Goal: Task Accomplishment & Management: Manage account settings

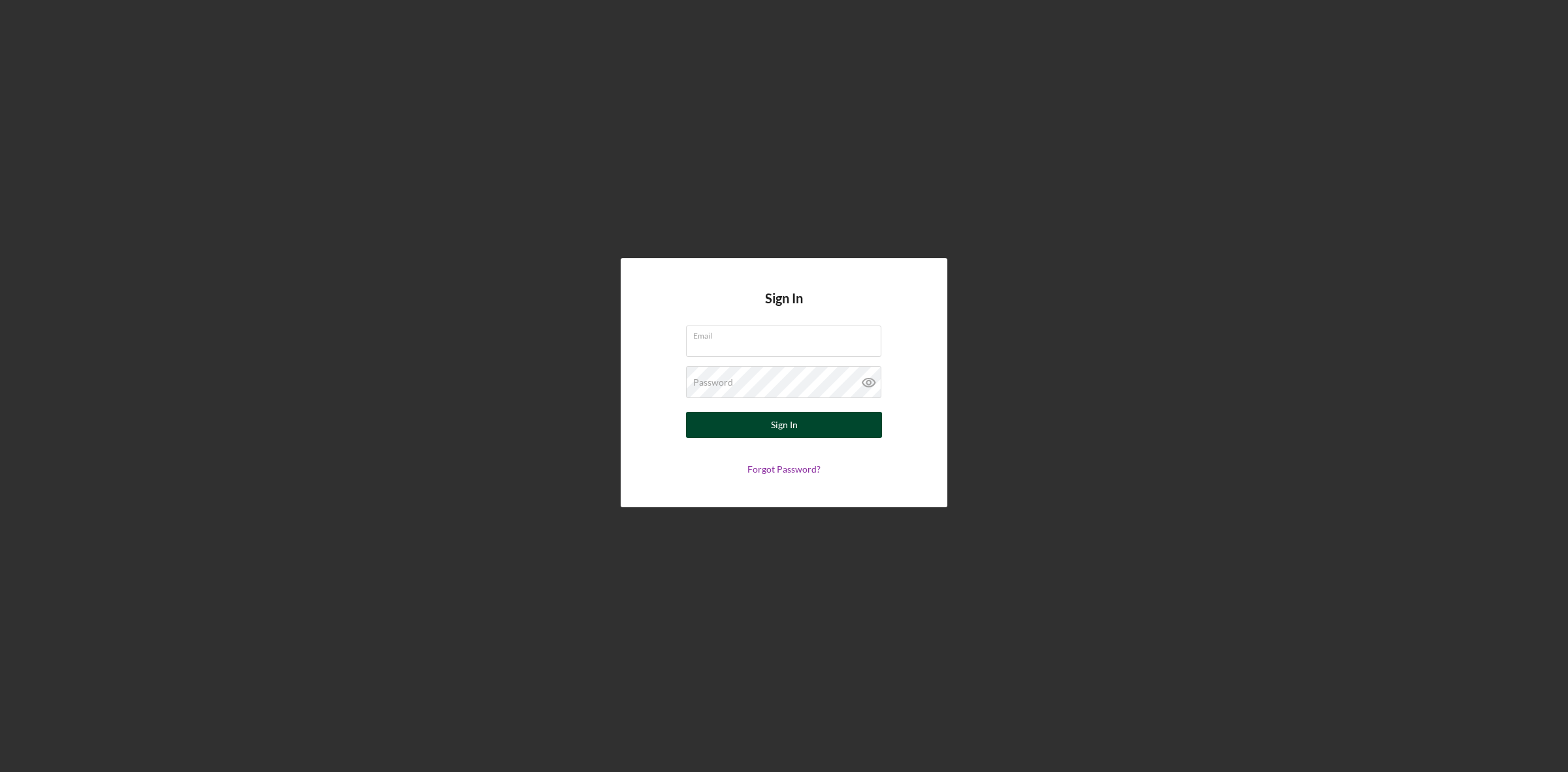
type input "[EMAIL_ADDRESS][DOMAIN_NAME]"
click at [748, 415] on button "Sign In" at bounding box center [784, 425] width 196 height 26
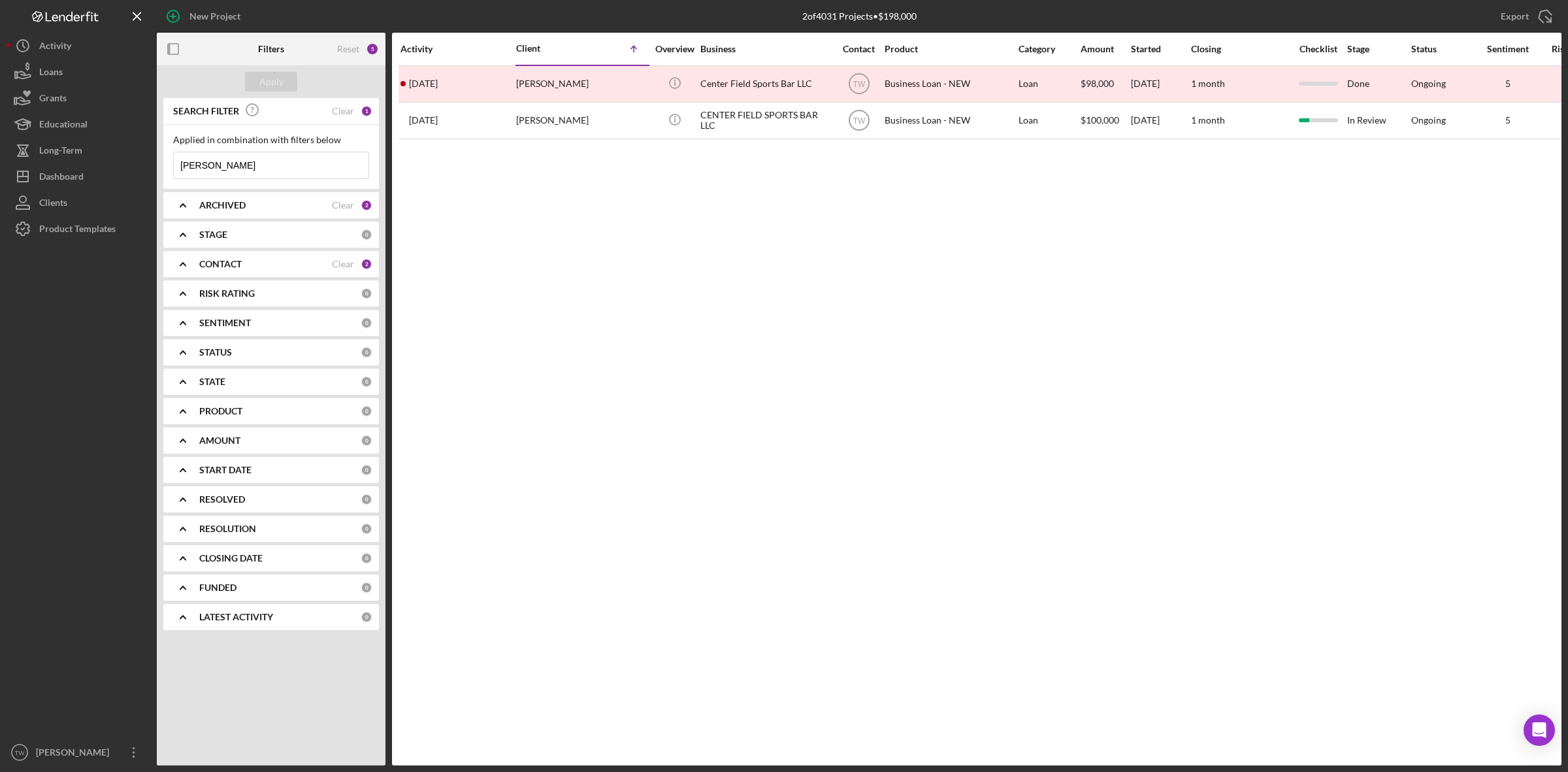
click at [283, 172] on input "[PERSON_NAME]" at bounding box center [271, 165] width 195 height 26
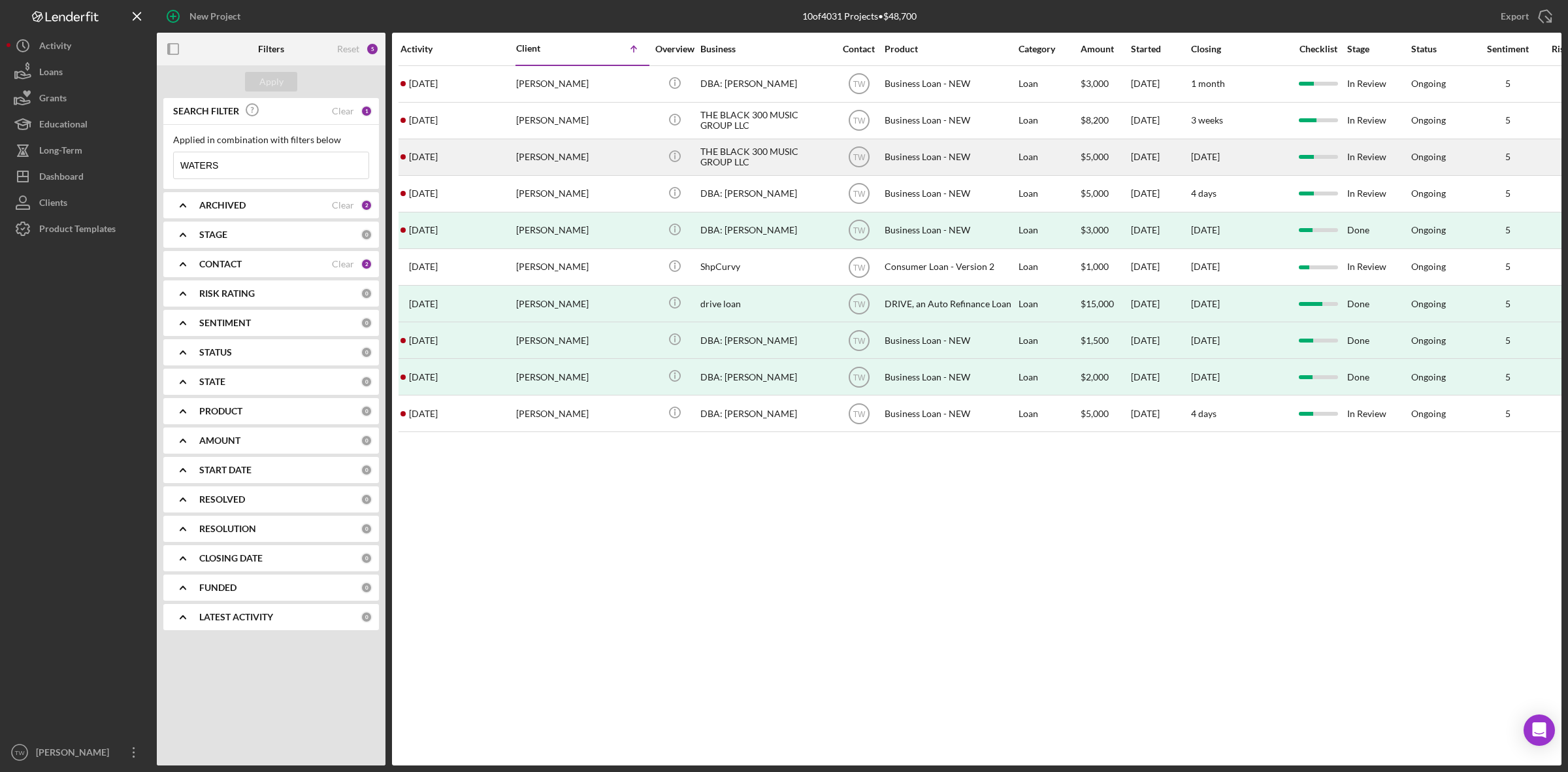
type input "WATERS"
click at [517, 165] on div "[PERSON_NAME]" at bounding box center [581, 157] width 131 height 34
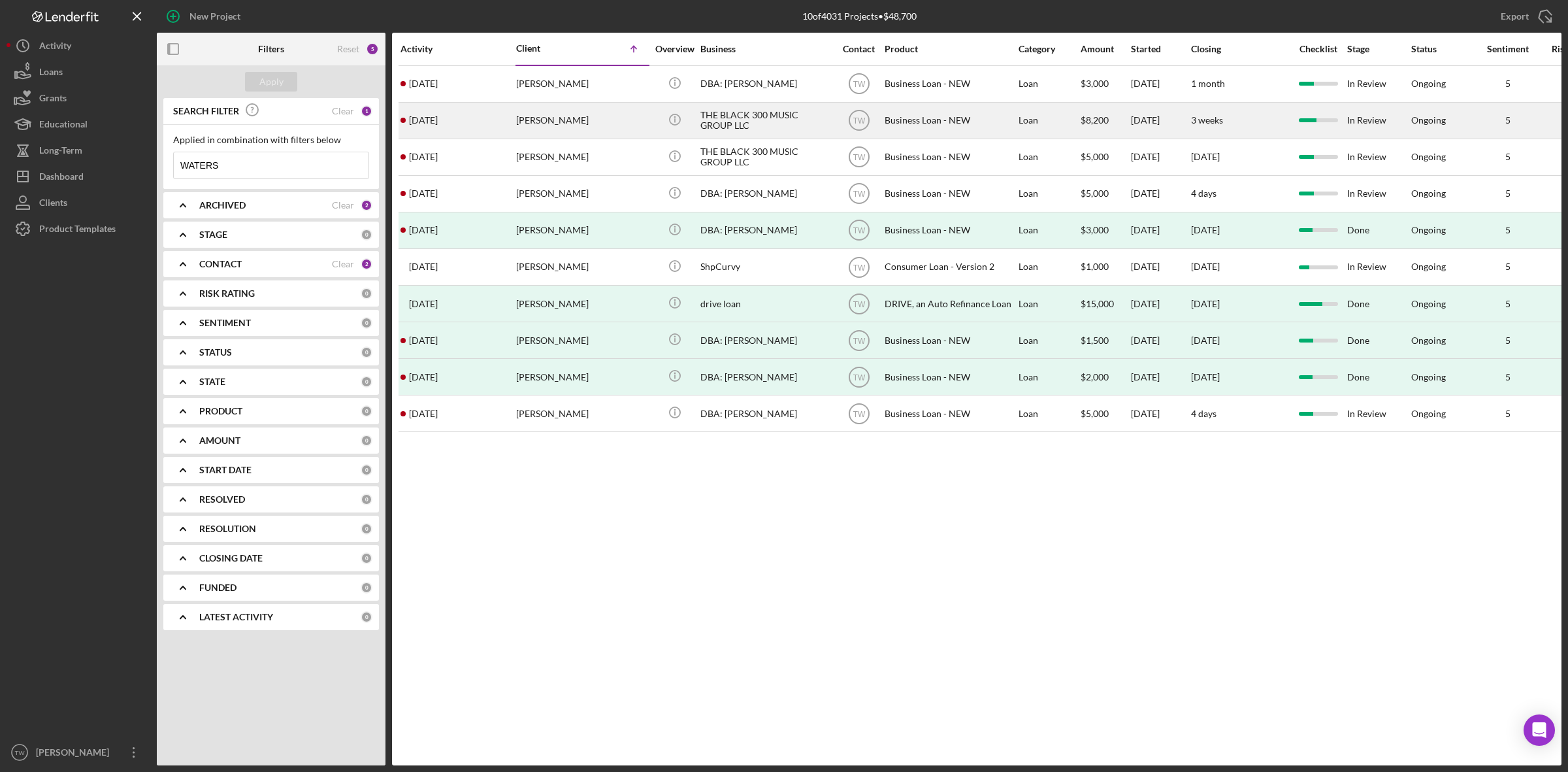
click at [559, 116] on div "[PERSON_NAME]" at bounding box center [581, 120] width 131 height 34
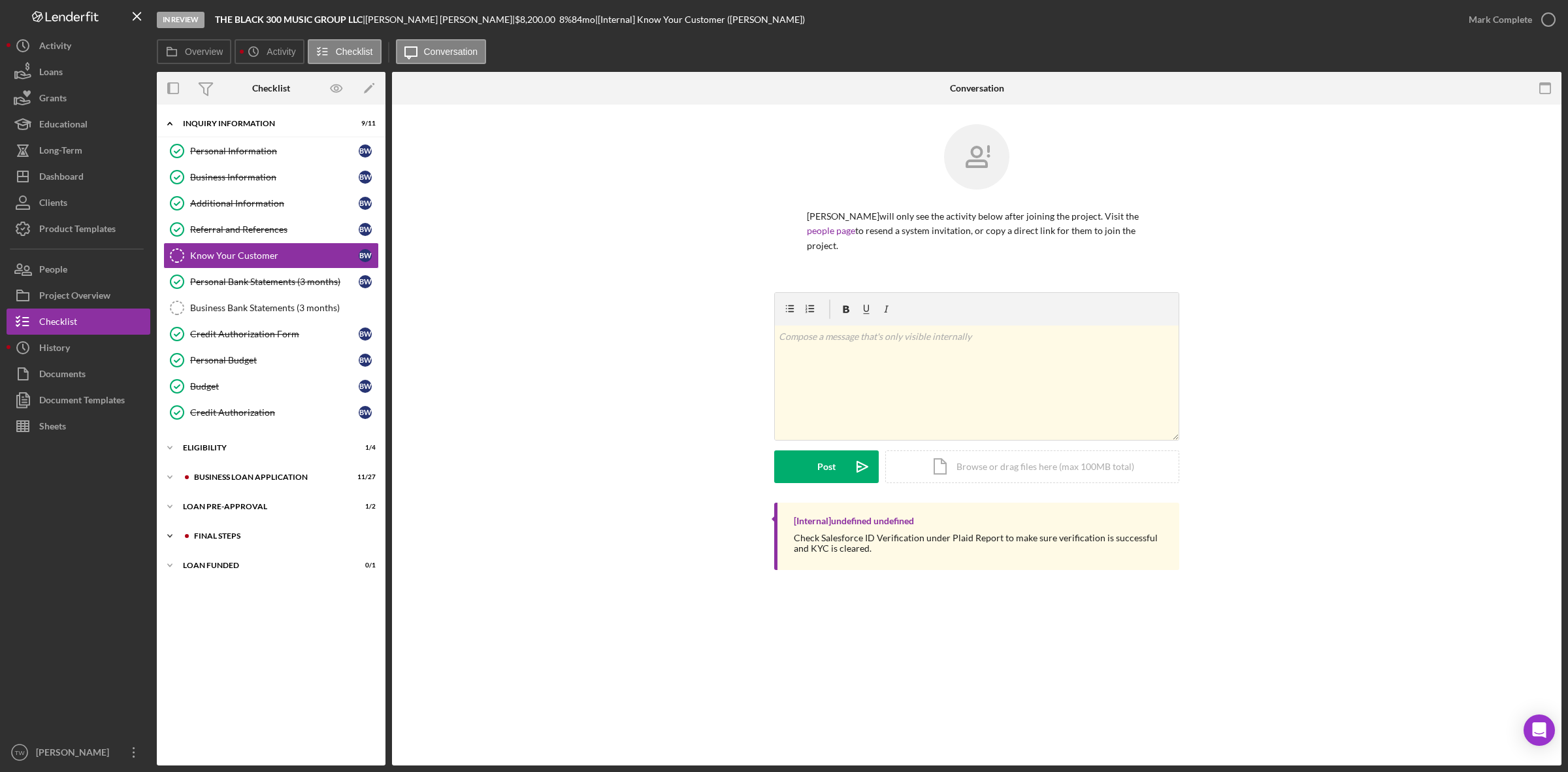
click at [242, 527] on div "Icon/Expander FINAL STEPS 7 / 19" at bounding box center [271, 536] width 228 height 26
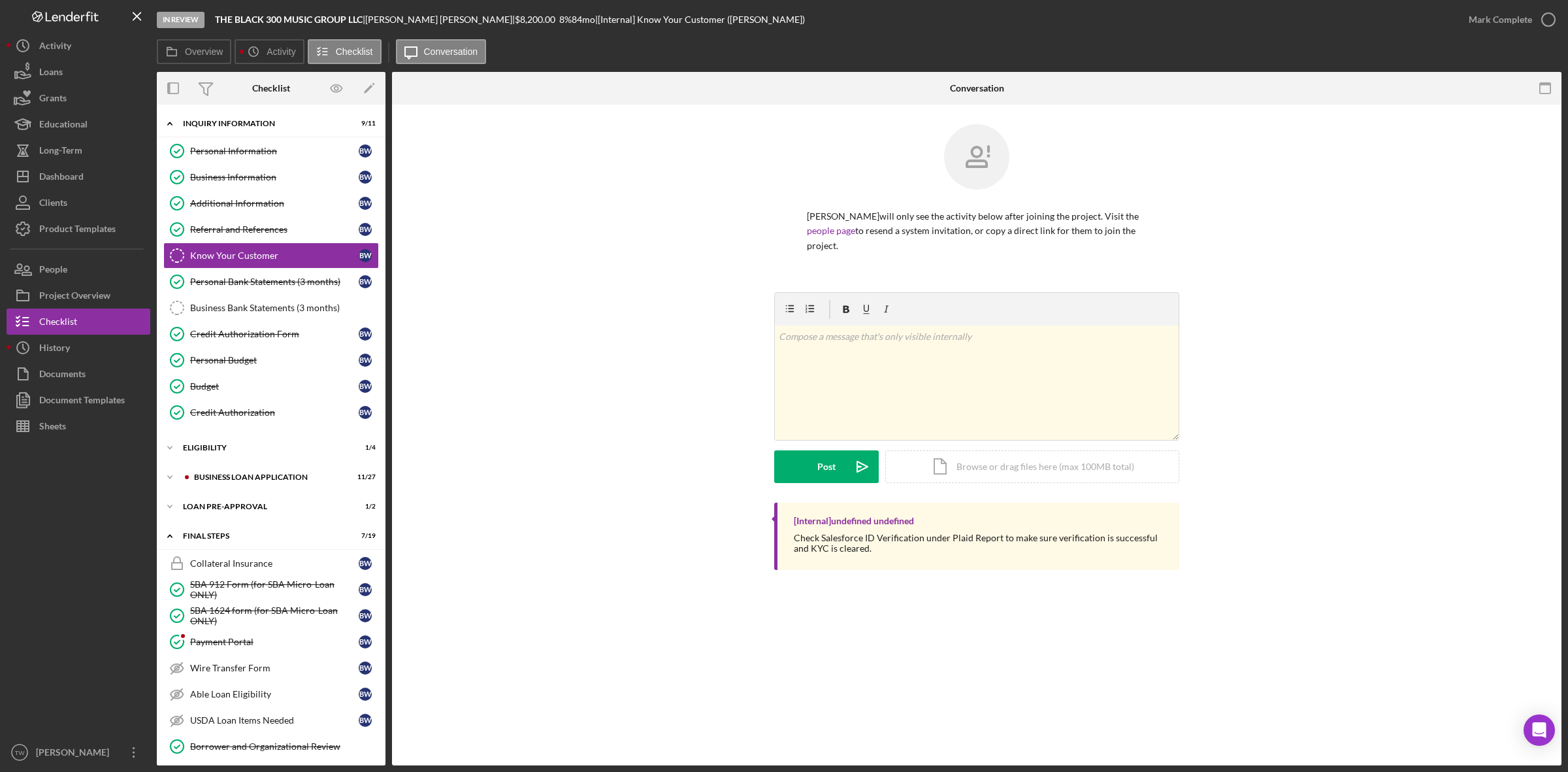
scroll to position [327, 0]
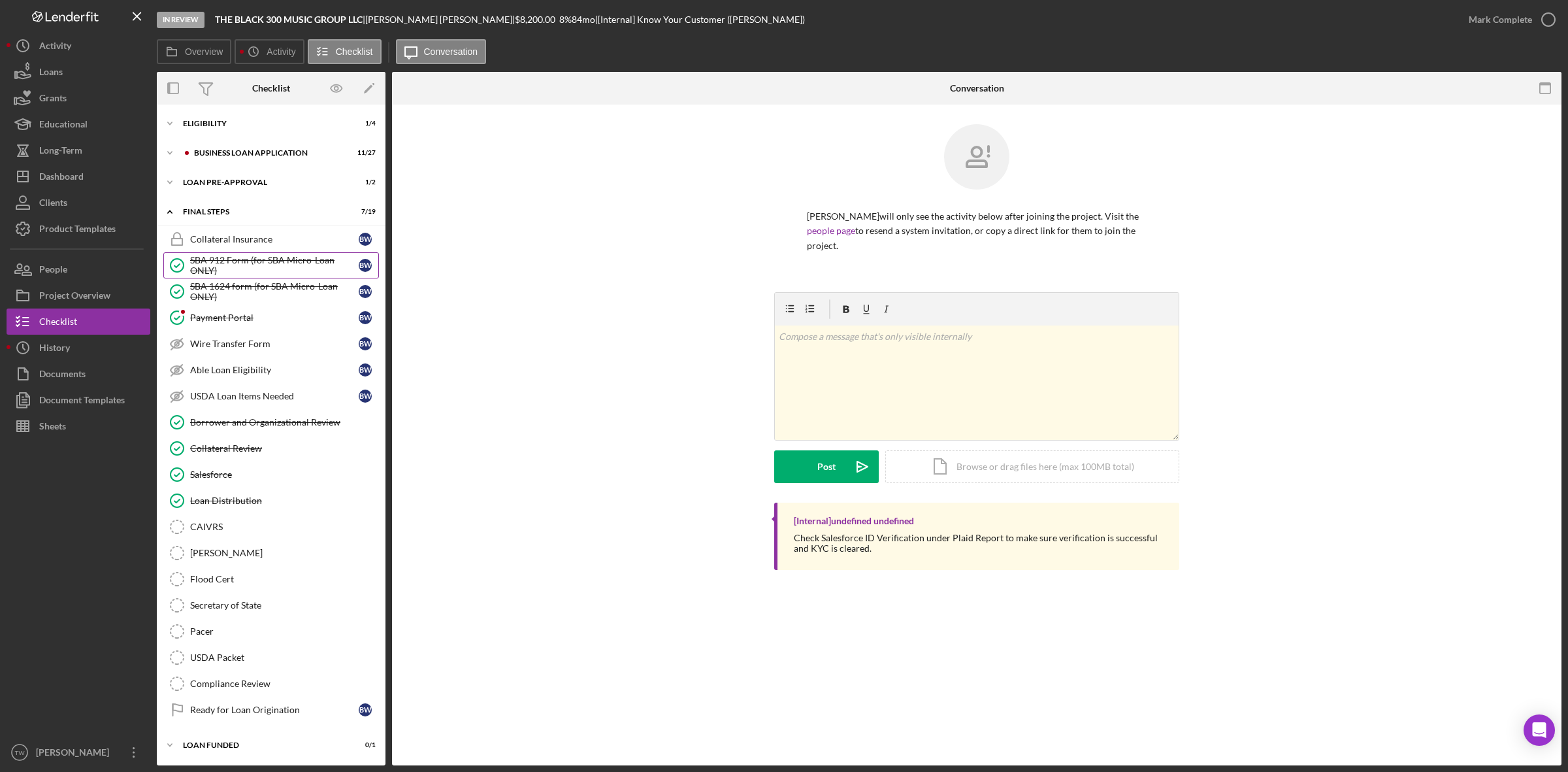
click at [294, 274] on div "SBA 912 Form (for SBA Micro-Loan ONLY)" at bounding box center [274, 266] width 169 height 21
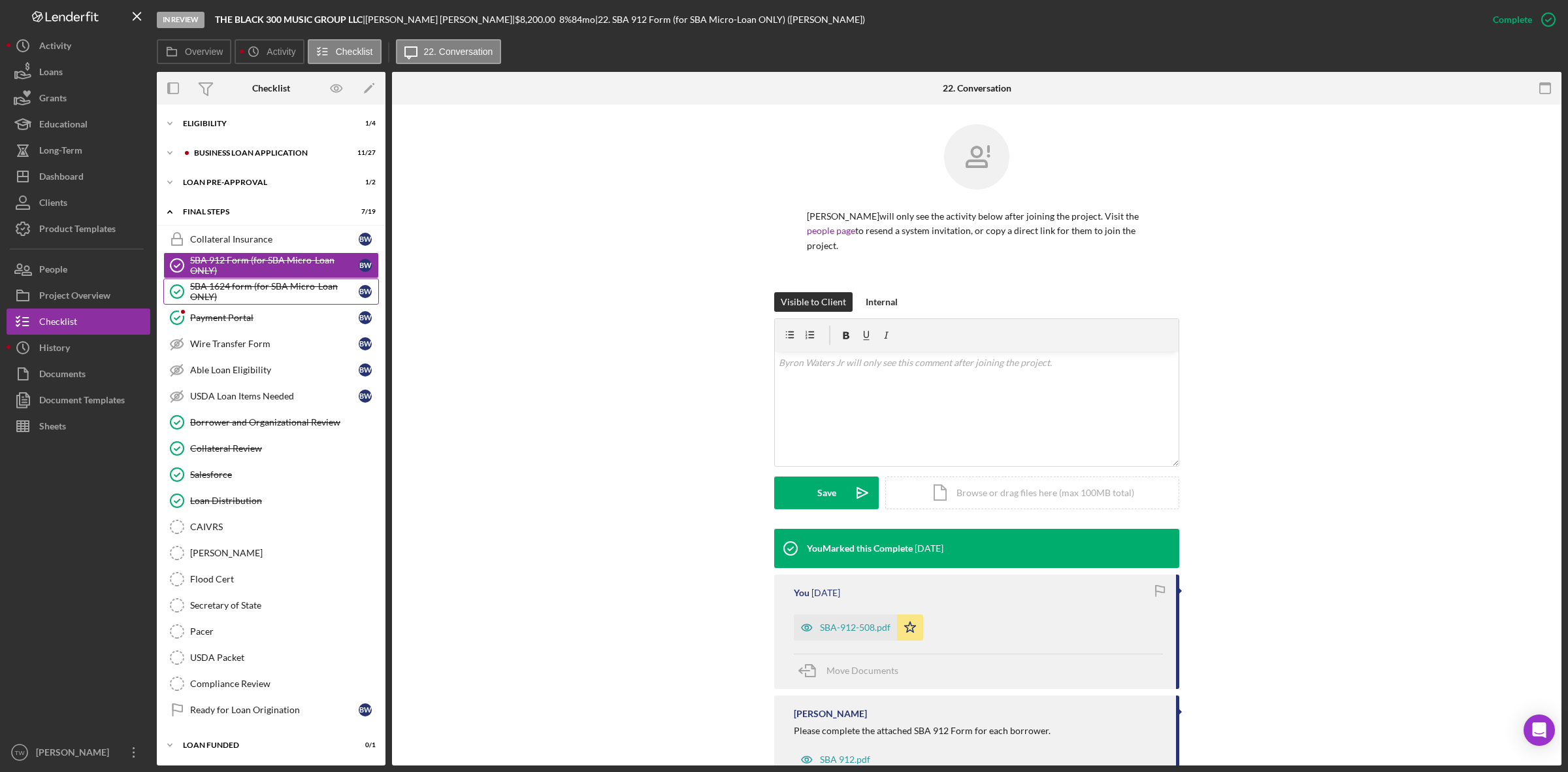
click at [279, 302] on div "SBA 1624 form (for SBA Micro-Loan ONLY)" at bounding box center [274, 292] width 169 height 21
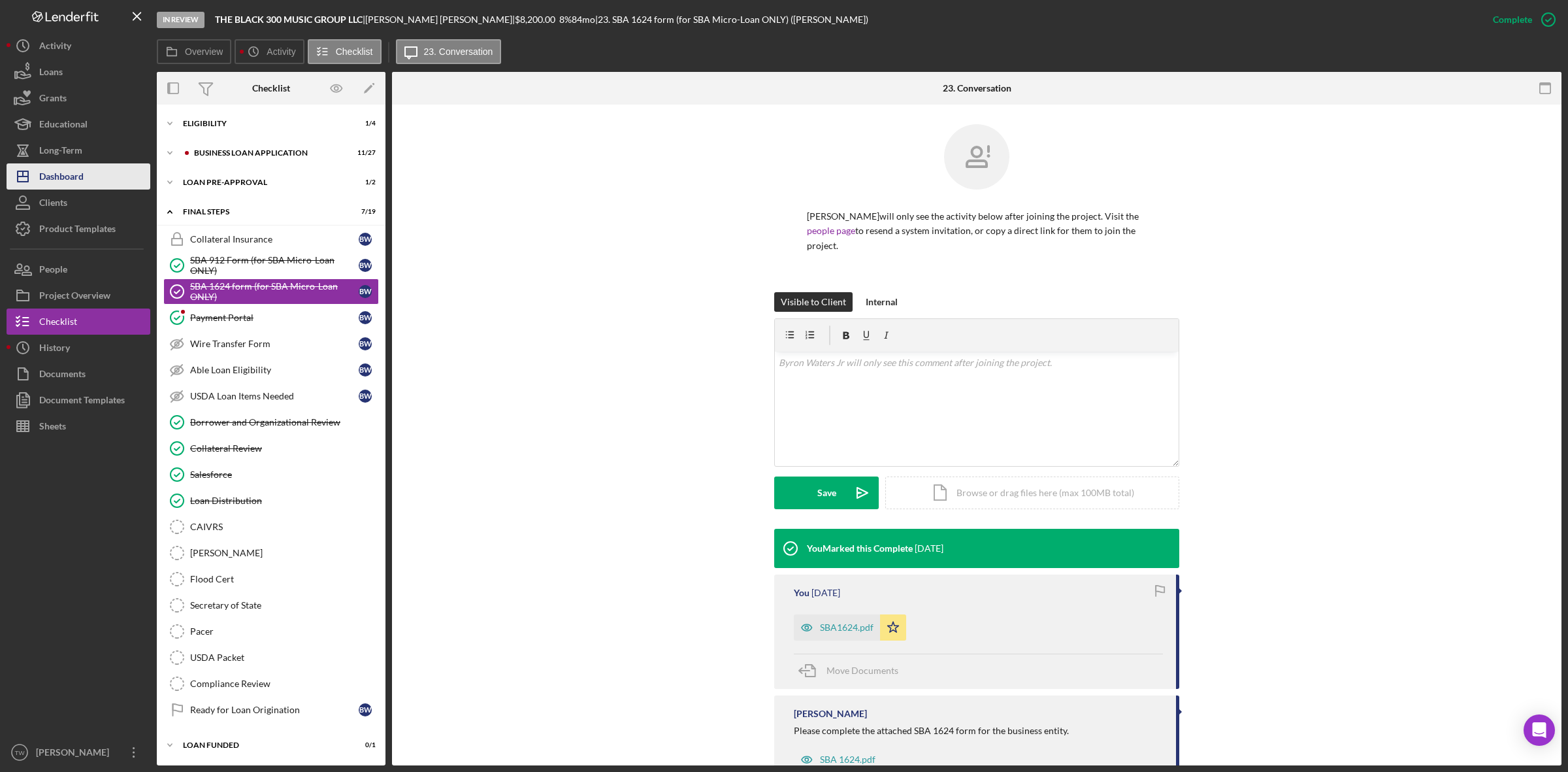
click at [75, 174] on div "Dashboard" at bounding box center [61, 178] width 44 height 30
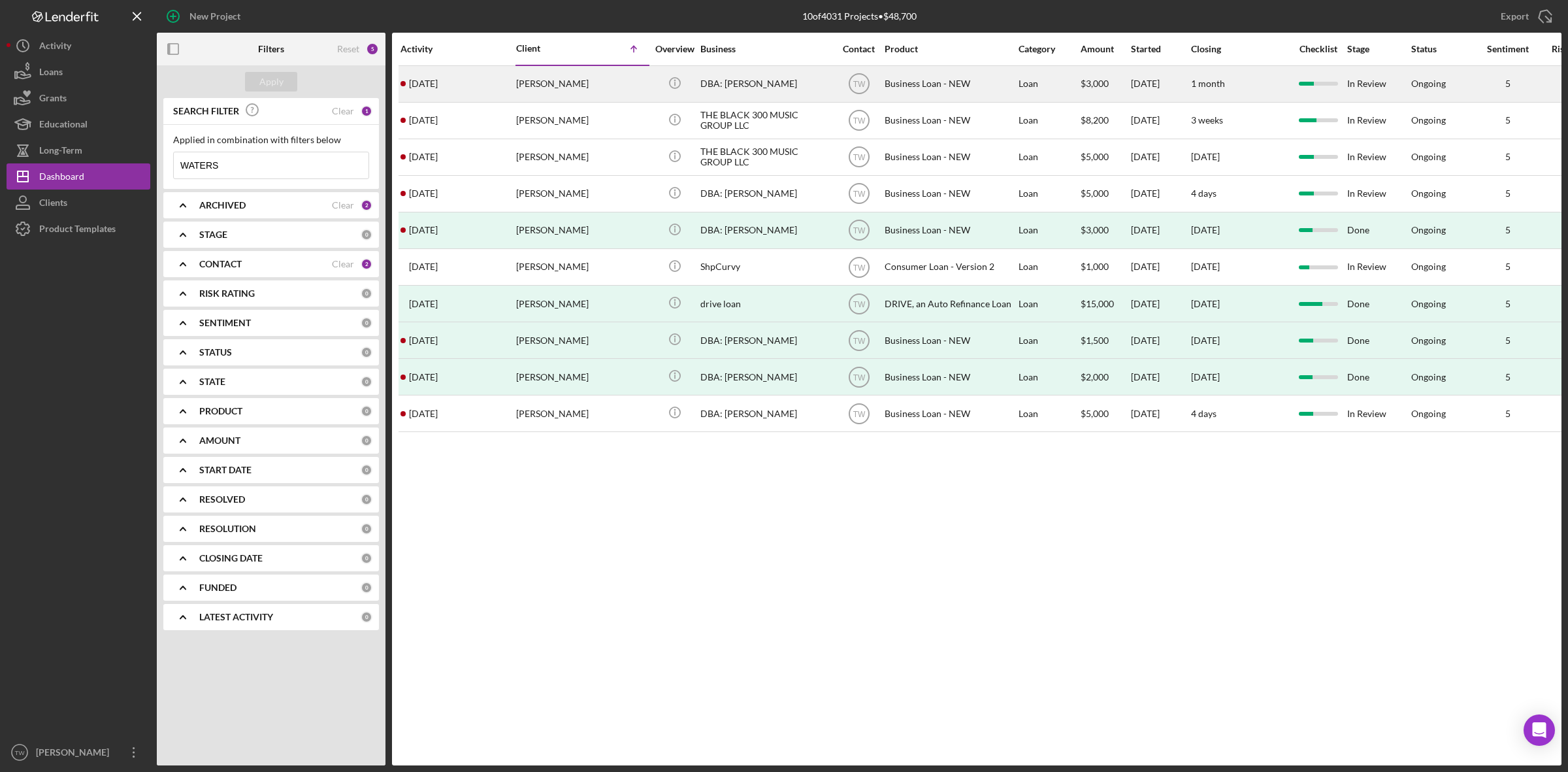
click at [570, 86] on div "[PERSON_NAME]" at bounding box center [581, 84] width 131 height 34
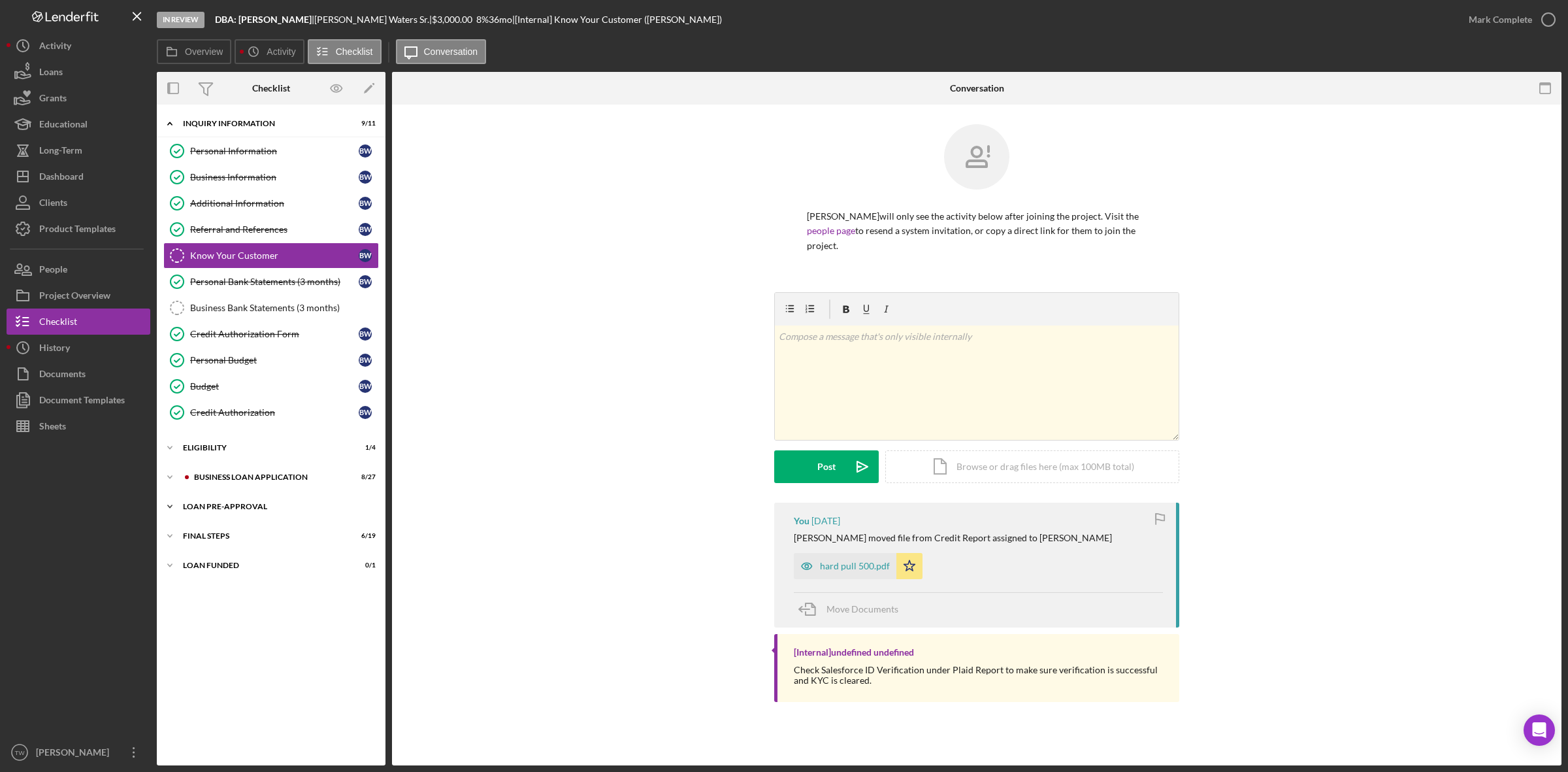
click at [257, 517] on div "Icon/Expander LOAN PRE-APPROVAL 1 / 2" at bounding box center [271, 506] width 228 height 26
click at [231, 605] on div "Icon/Expander FINAL STEPS 6 / 19" at bounding box center [271, 595] width 228 height 26
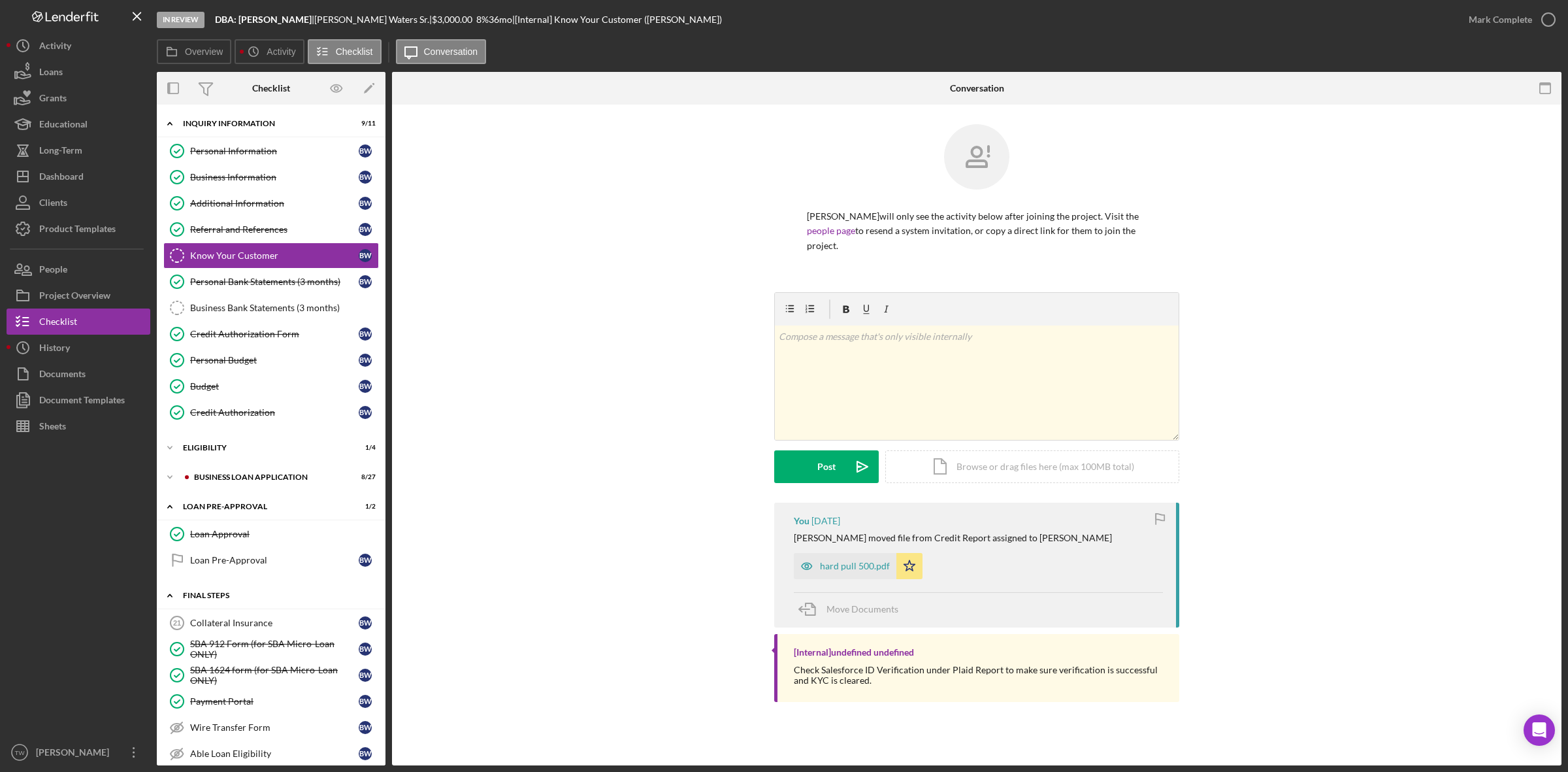
scroll to position [394, 0]
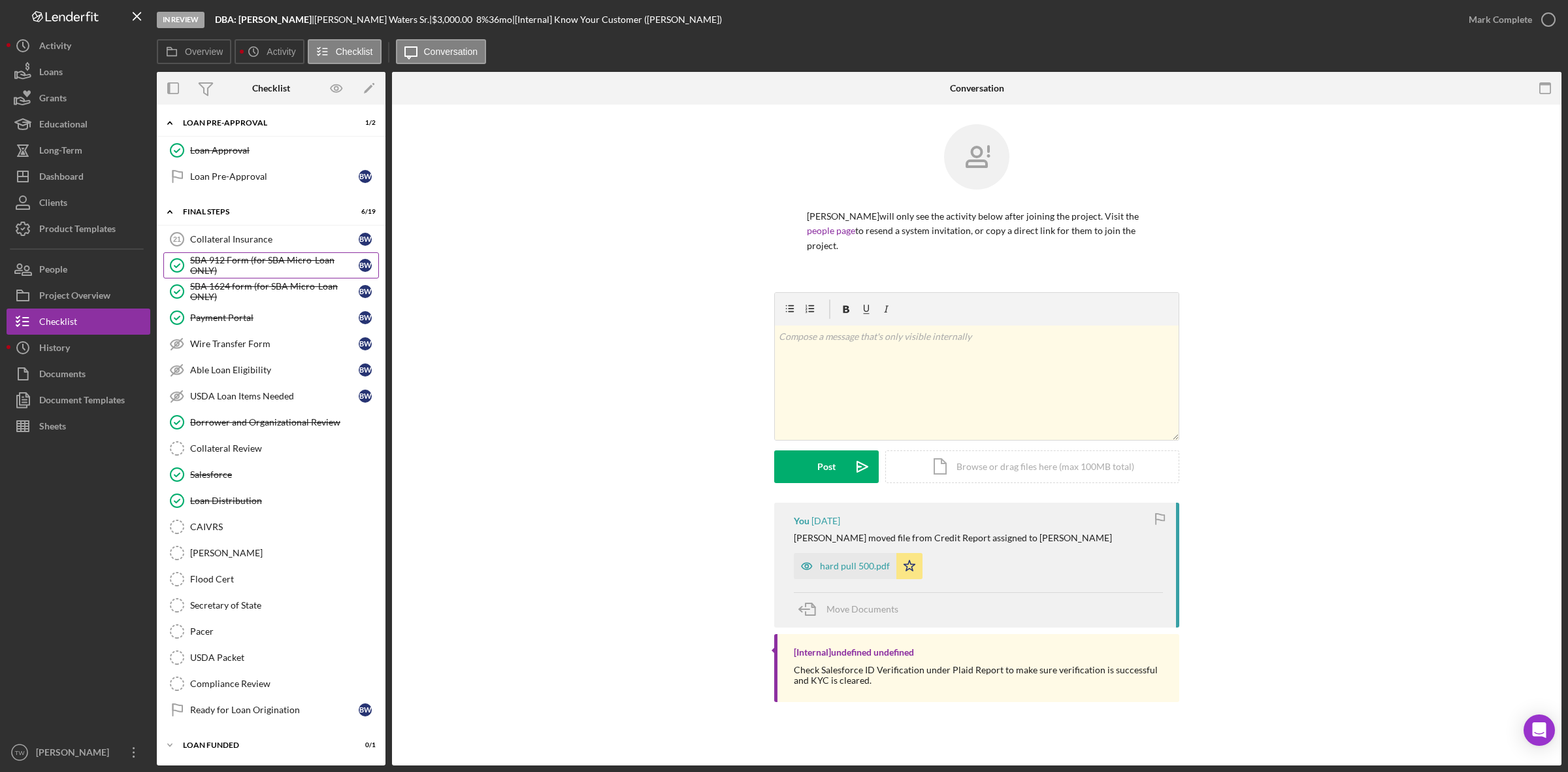
click at [298, 265] on div "SBA 912 Form (for SBA Micro-Loan ONLY)" at bounding box center [274, 266] width 169 height 21
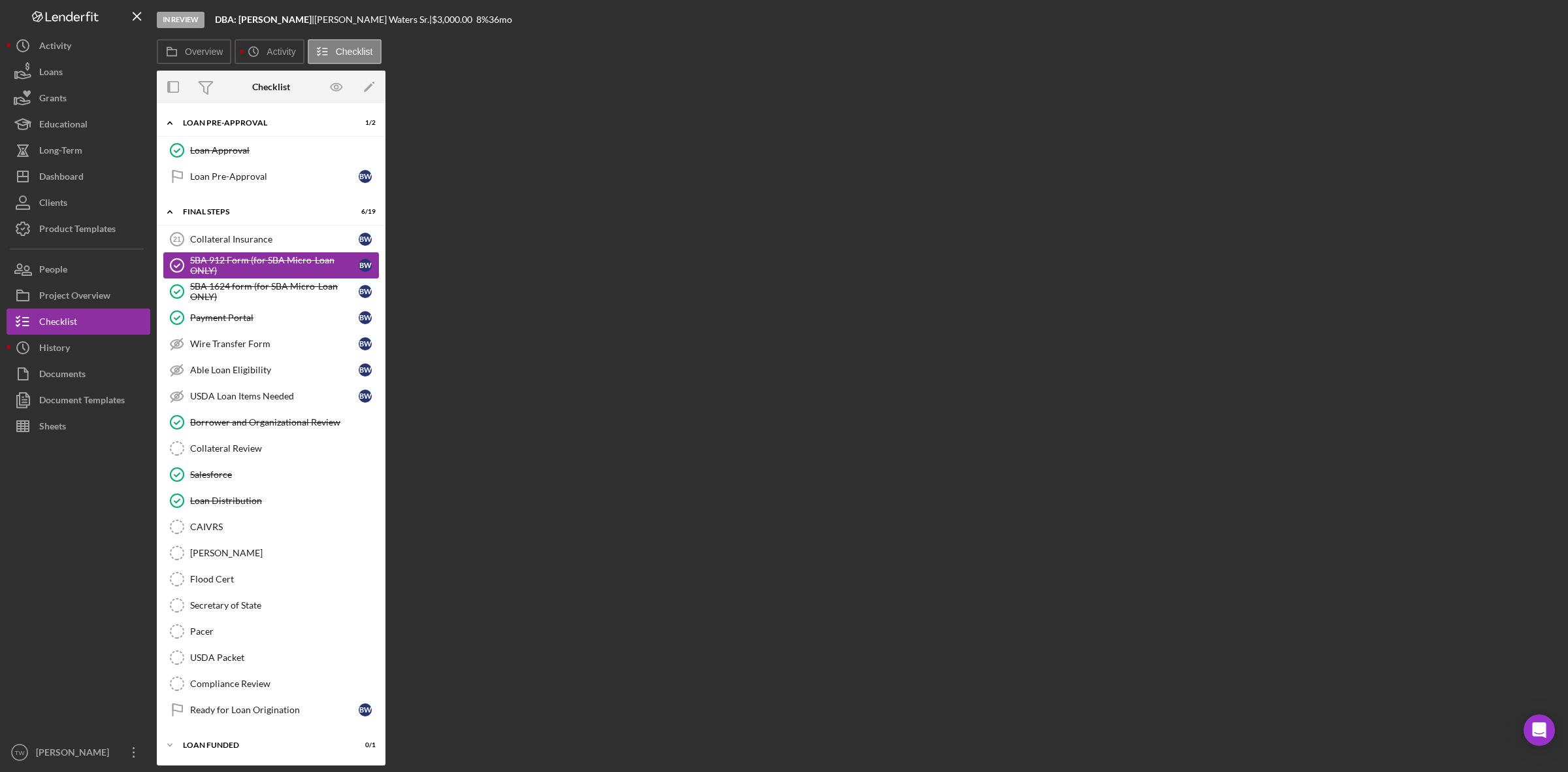
scroll to position [393, 0]
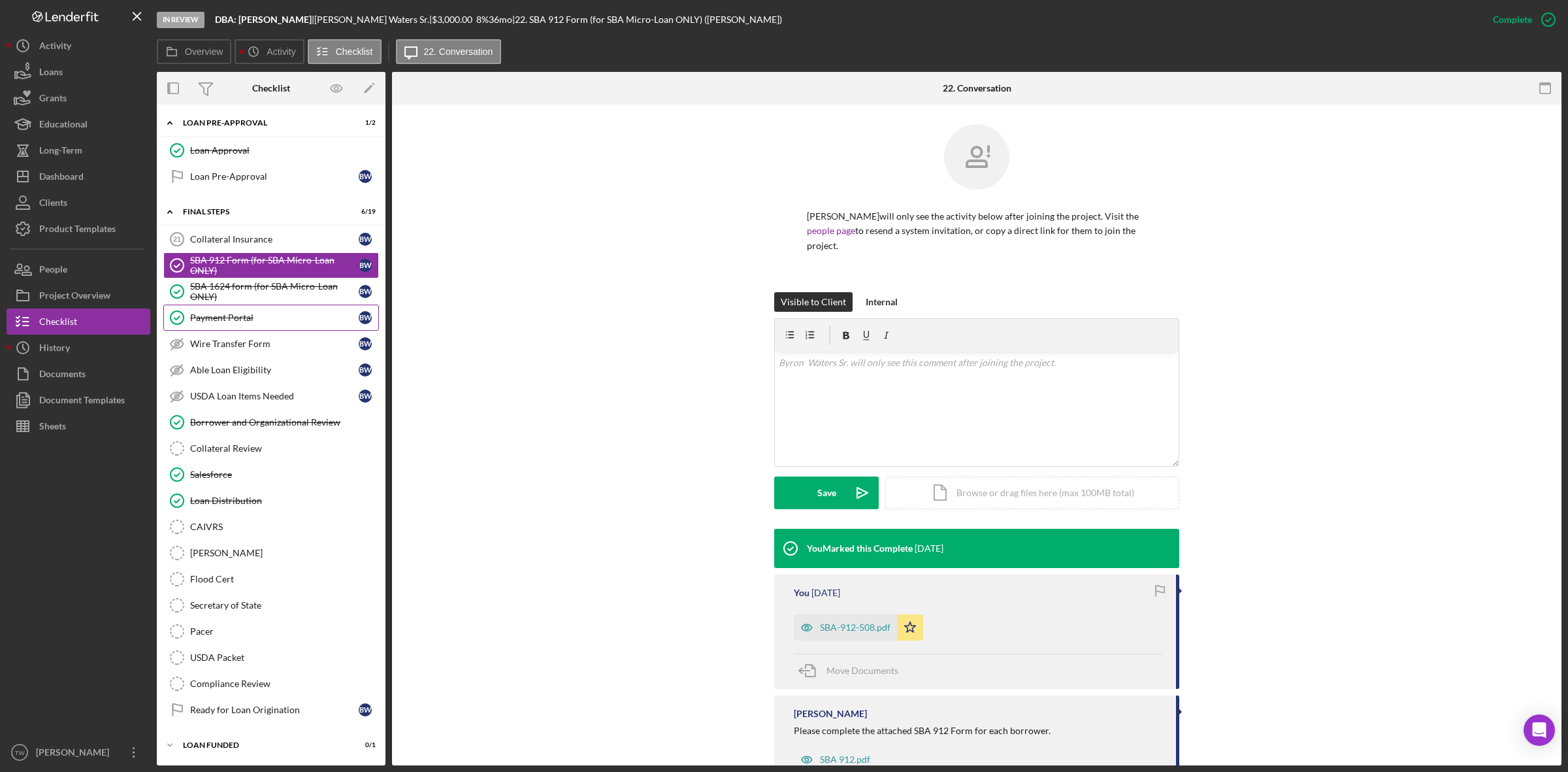
click at [278, 304] on link "Payment Portal Payment Portal B W" at bounding box center [271, 317] width 216 height 26
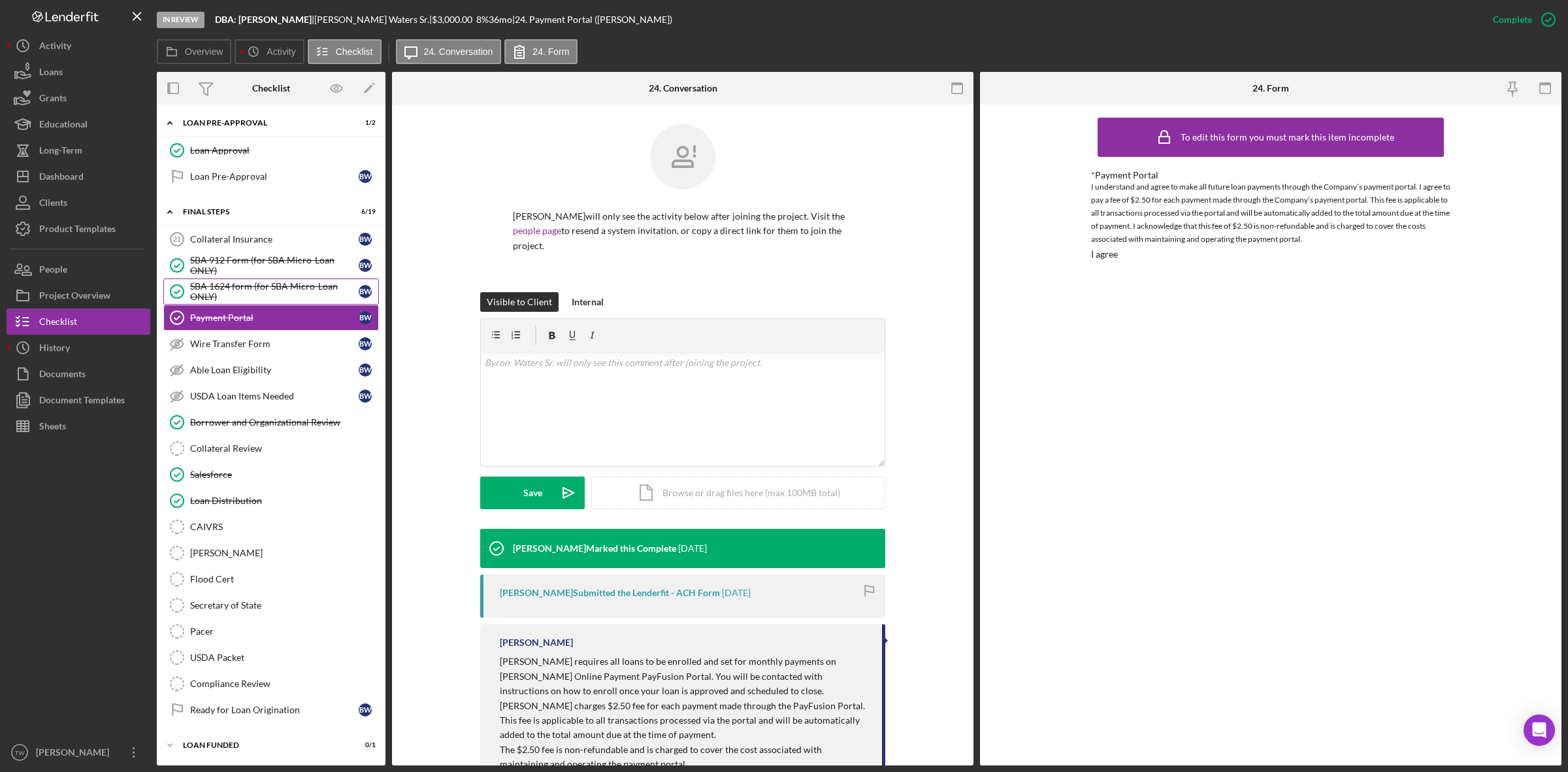
click at [275, 285] on div "SBA 1624 form (for SBA Micro-Loan ONLY)" at bounding box center [274, 292] width 169 height 21
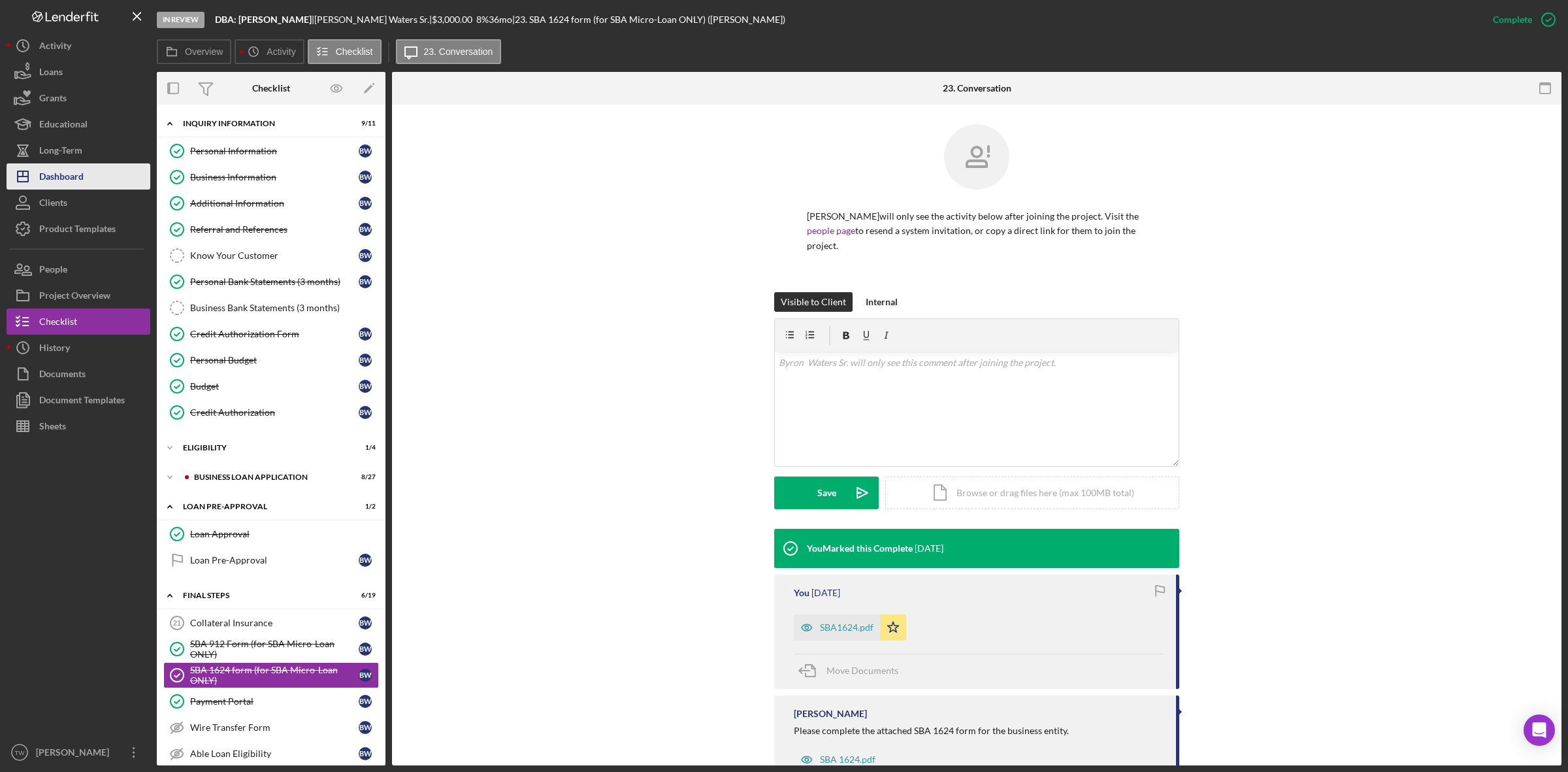
click at [108, 176] on button "Icon/Dashboard Dashboard" at bounding box center [78, 176] width 143 height 26
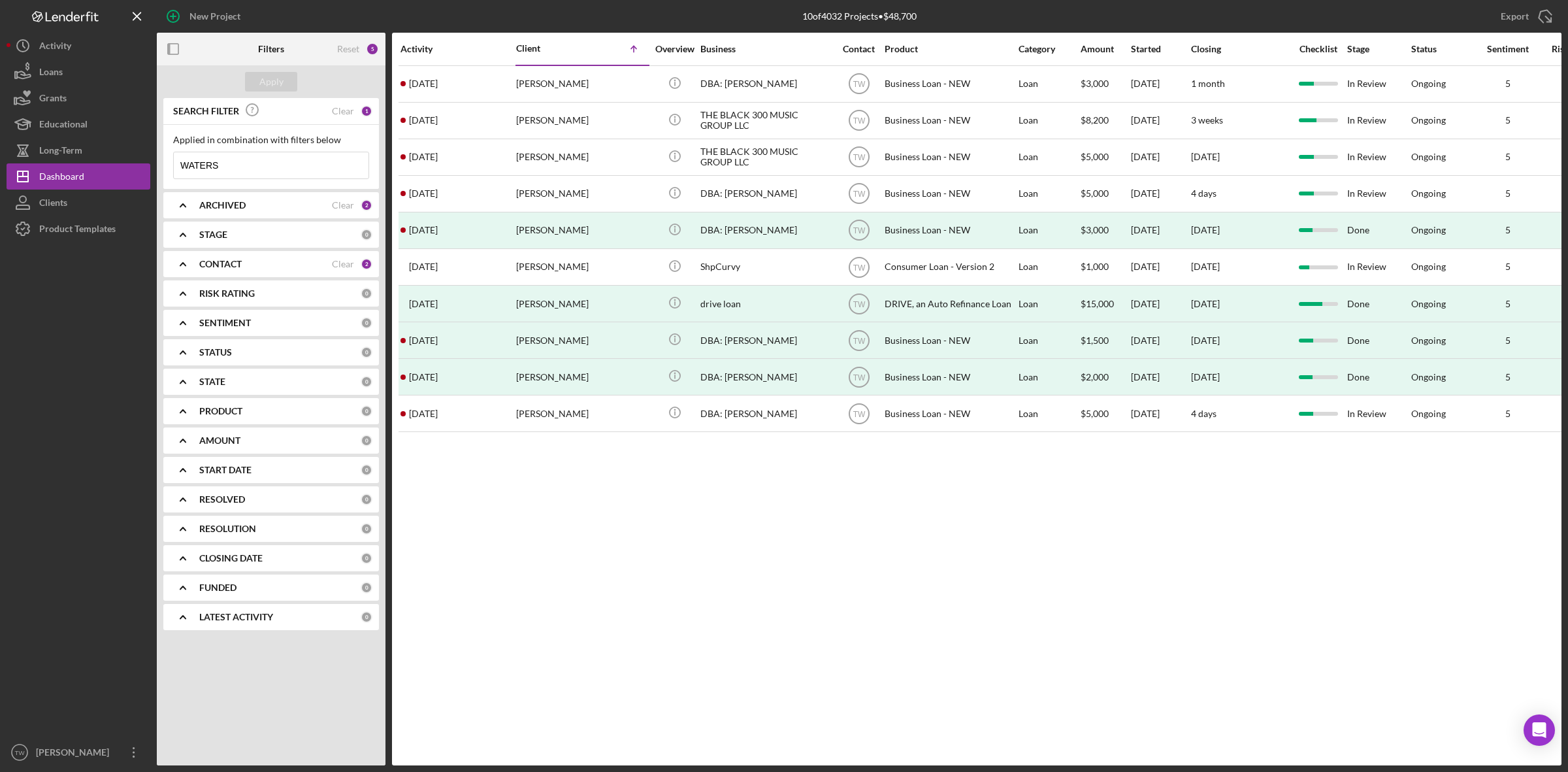
click at [207, 169] on input "WATERS" at bounding box center [271, 165] width 195 height 26
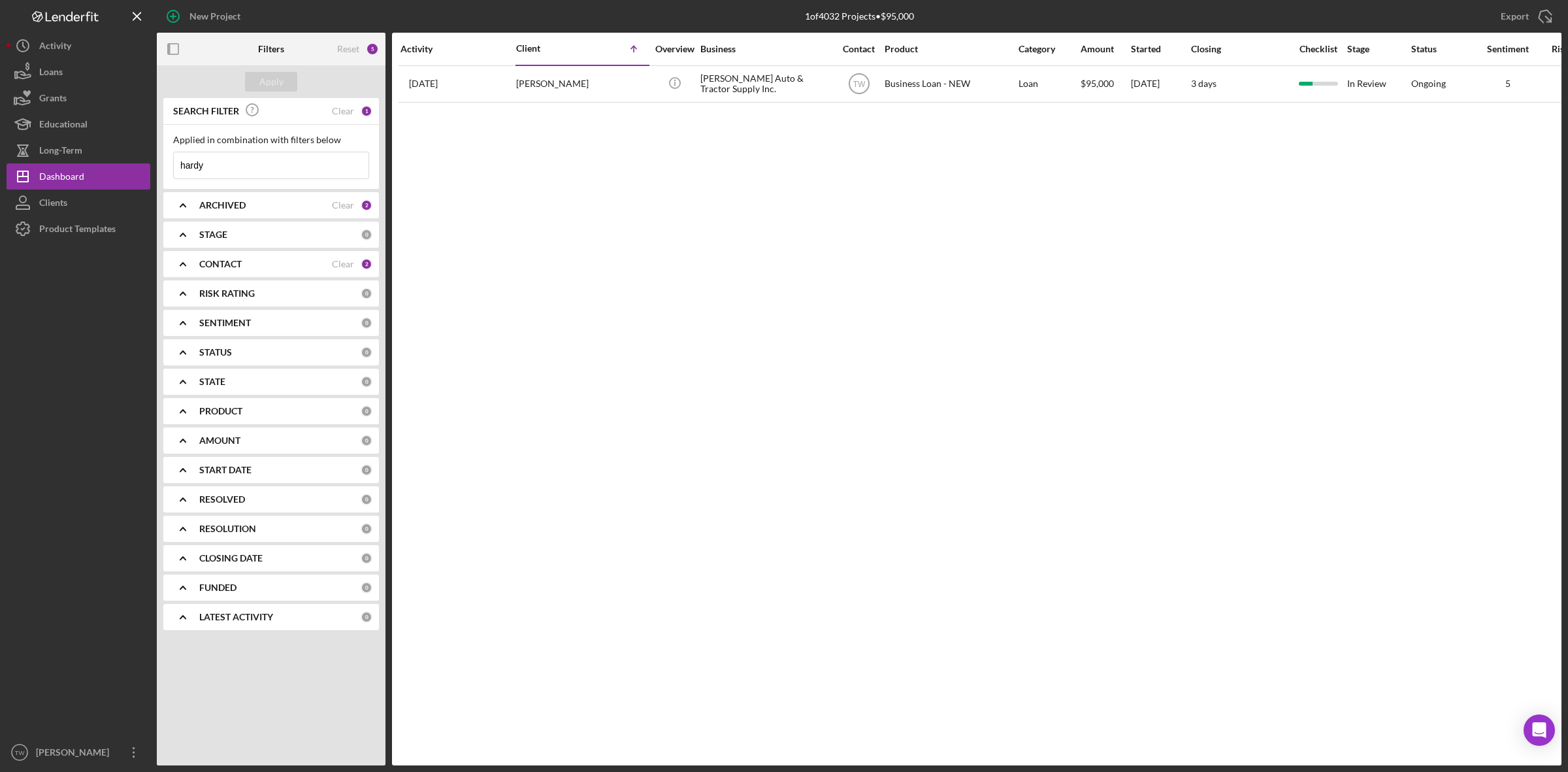
type input "hardy"
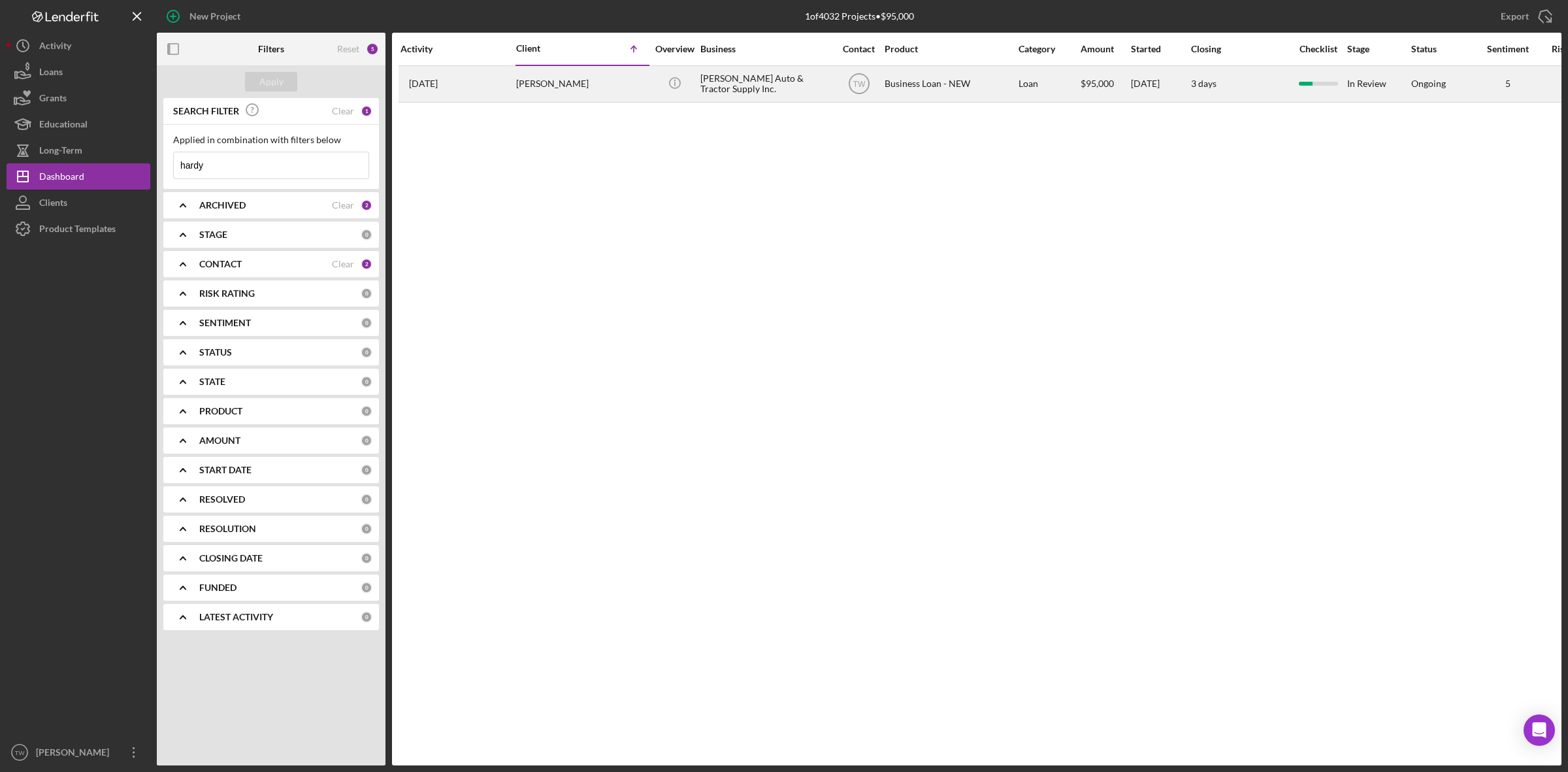
click at [554, 91] on div "[PERSON_NAME]" at bounding box center [581, 84] width 131 height 34
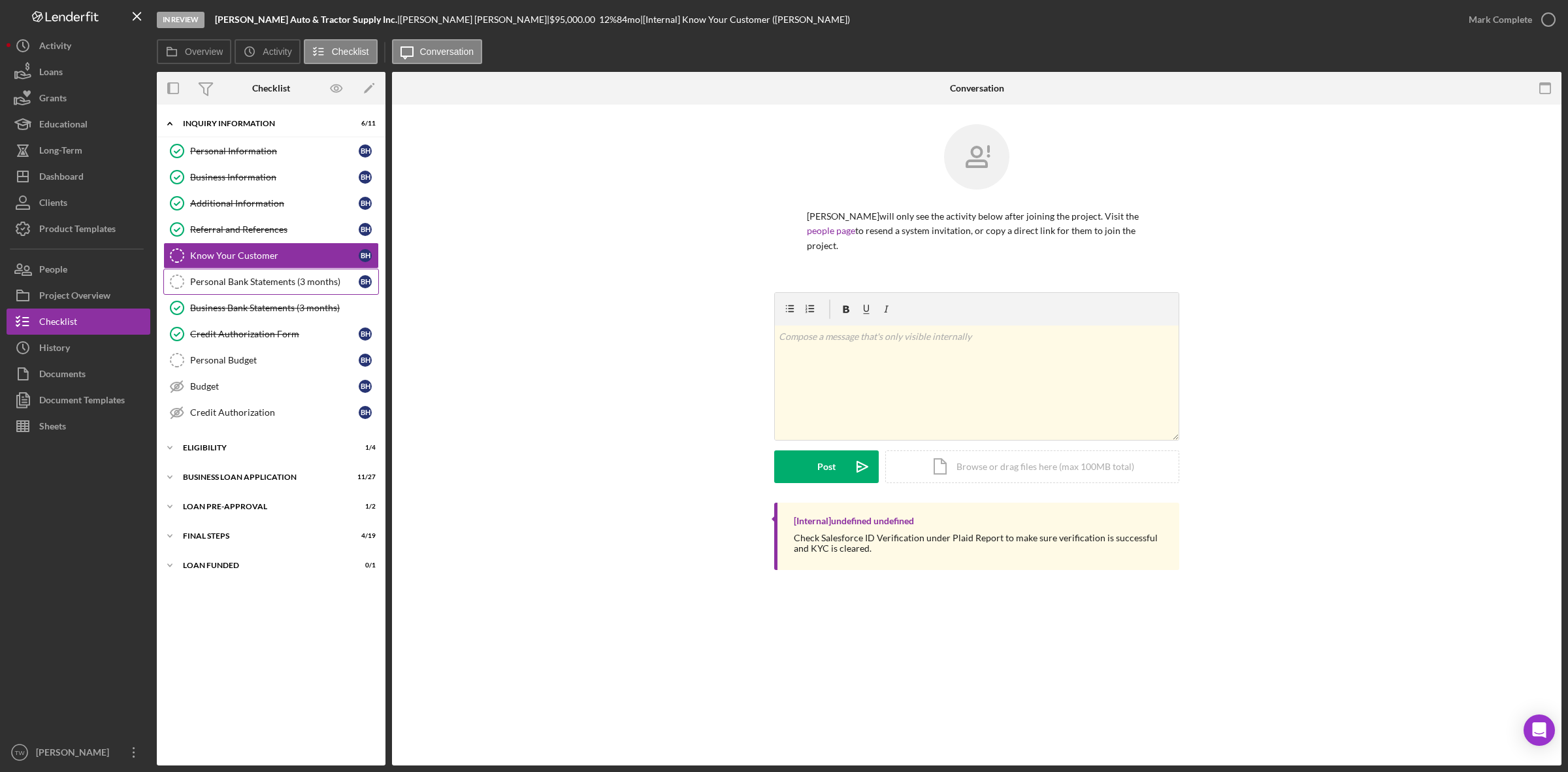
click at [253, 290] on link "Personal Bank Statements (3 months) Personal Bank Statements (3 months) B H" at bounding box center [271, 281] width 216 height 26
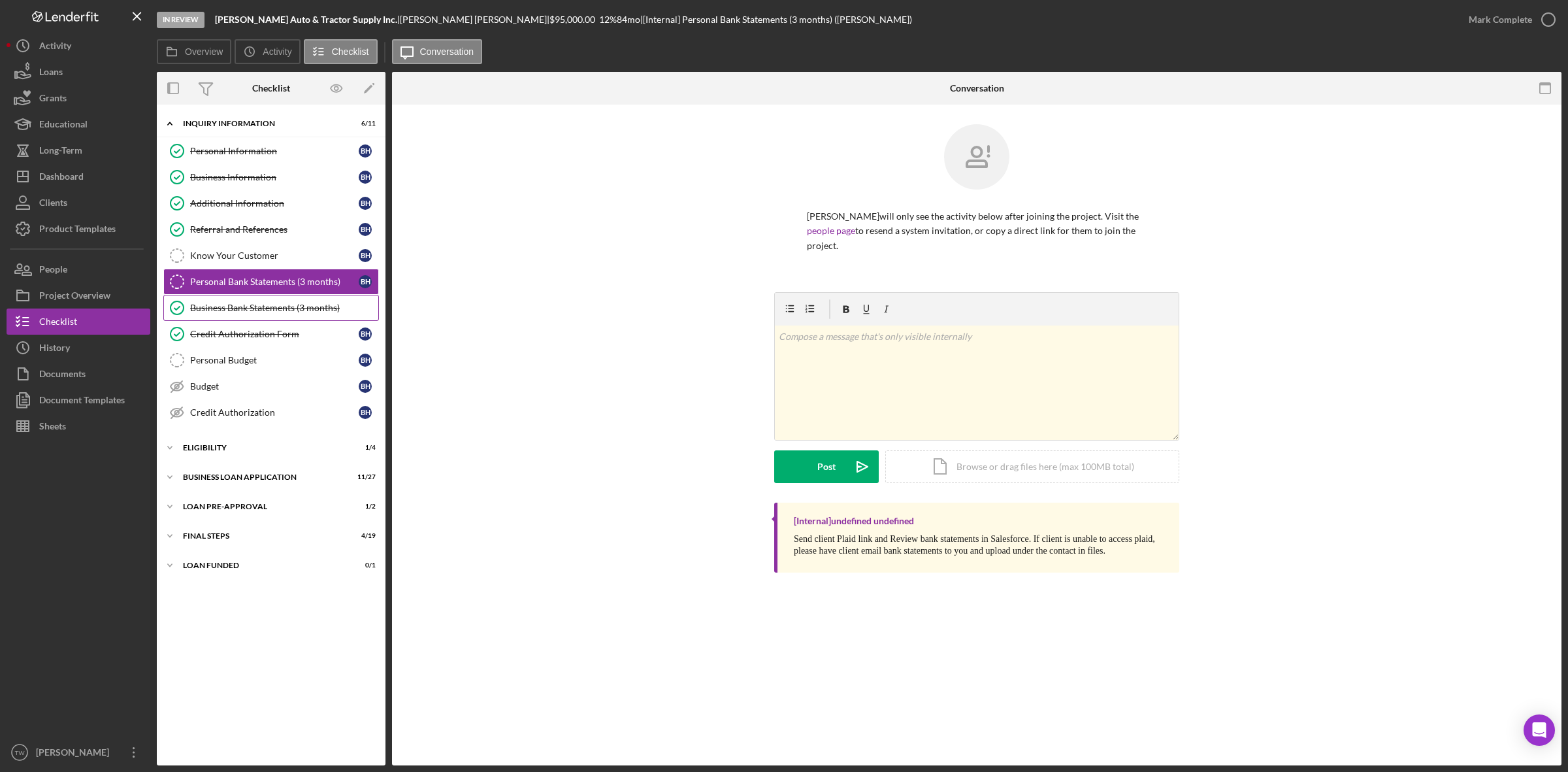
click at [244, 319] on link "Business Bank Statements (3 months) Business Bank Statements (3 months)" at bounding box center [271, 307] width 216 height 26
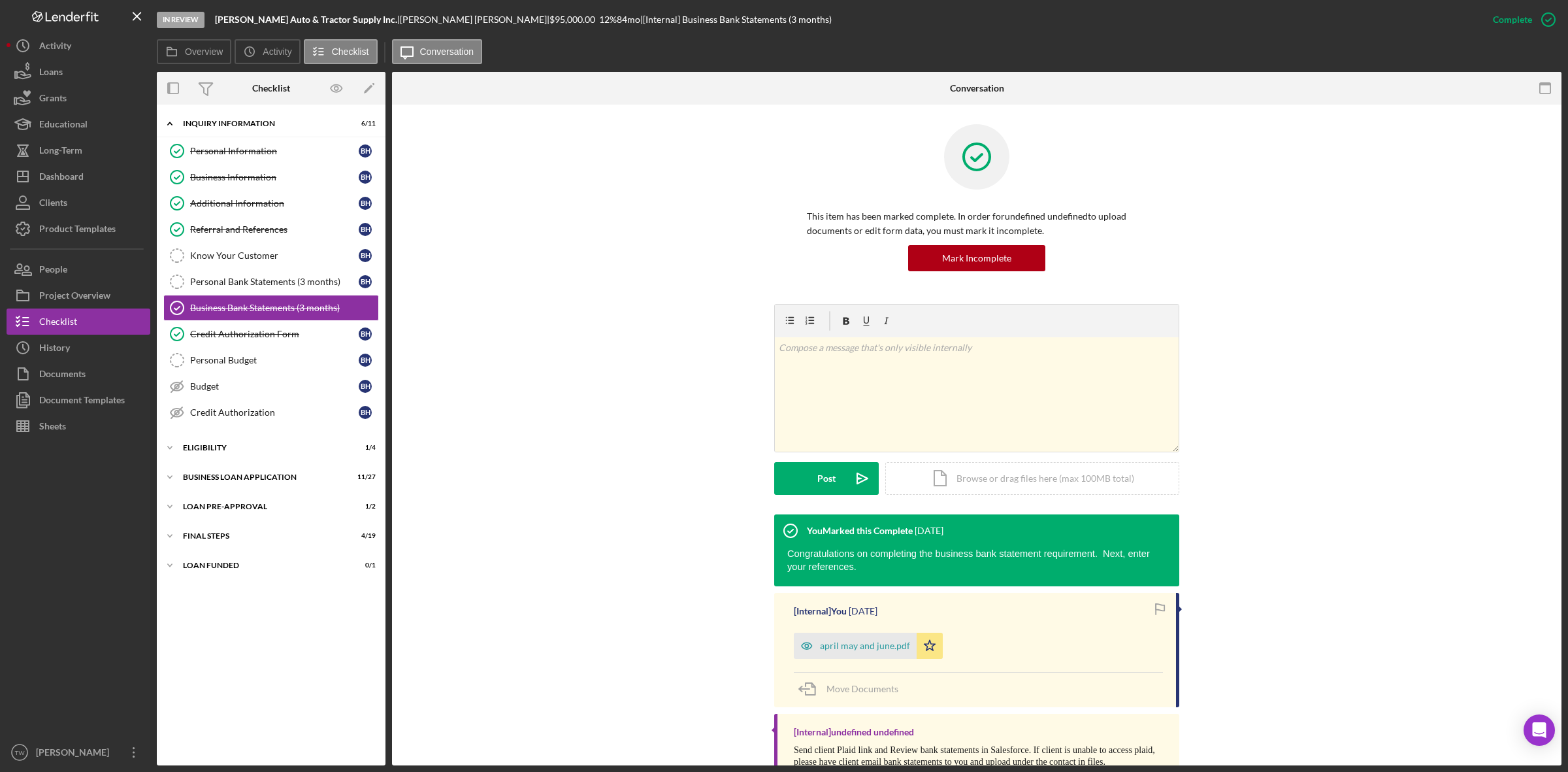
scroll to position [53, 0]
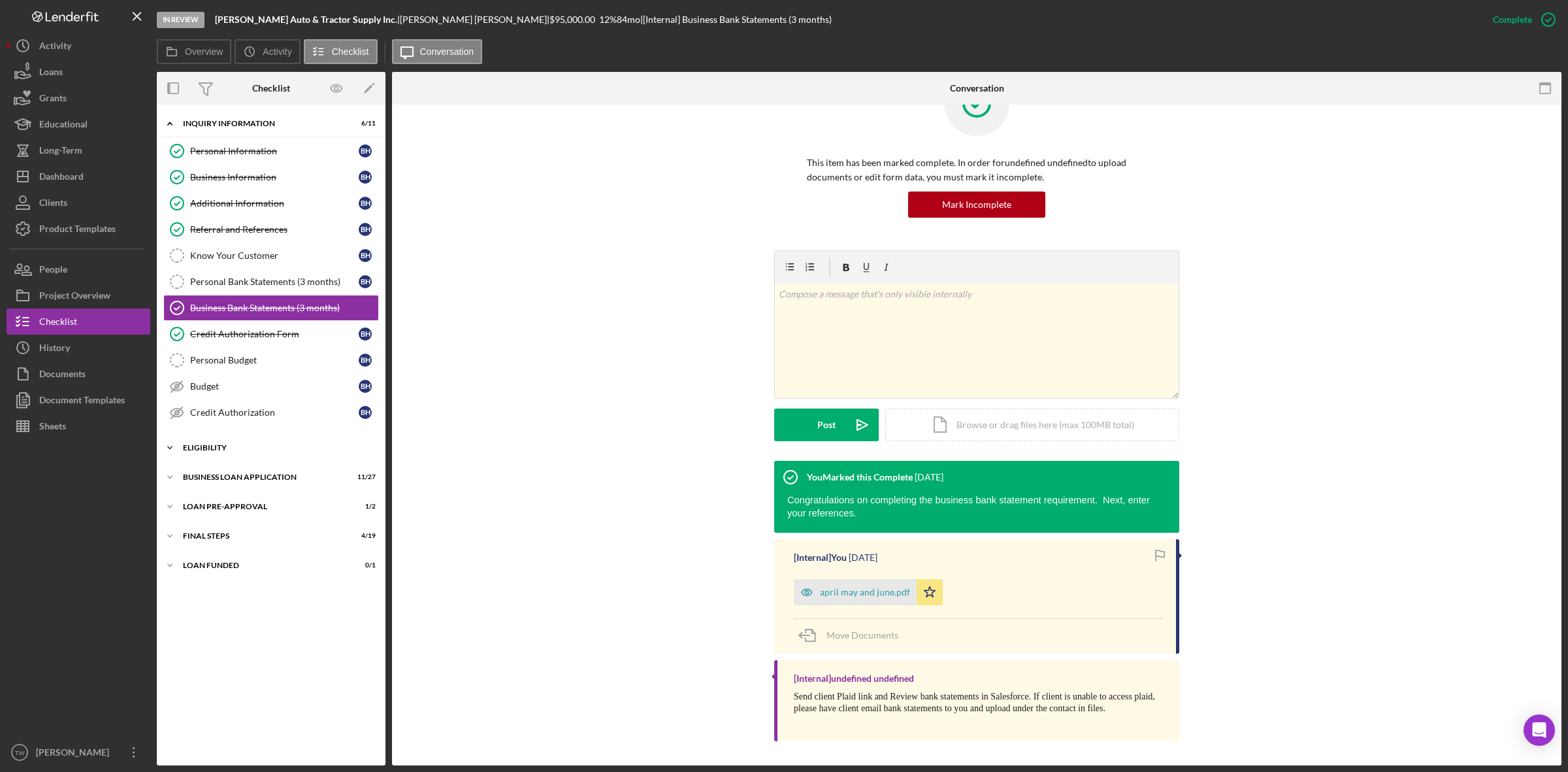
click at [232, 450] on div "ELIGIBILITY" at bounding box center [276, 447] width 186 height 8
click at [223, 472] on link "Credit Report Credit Report B H" at bounding box center [271, 475] width 216 height 26
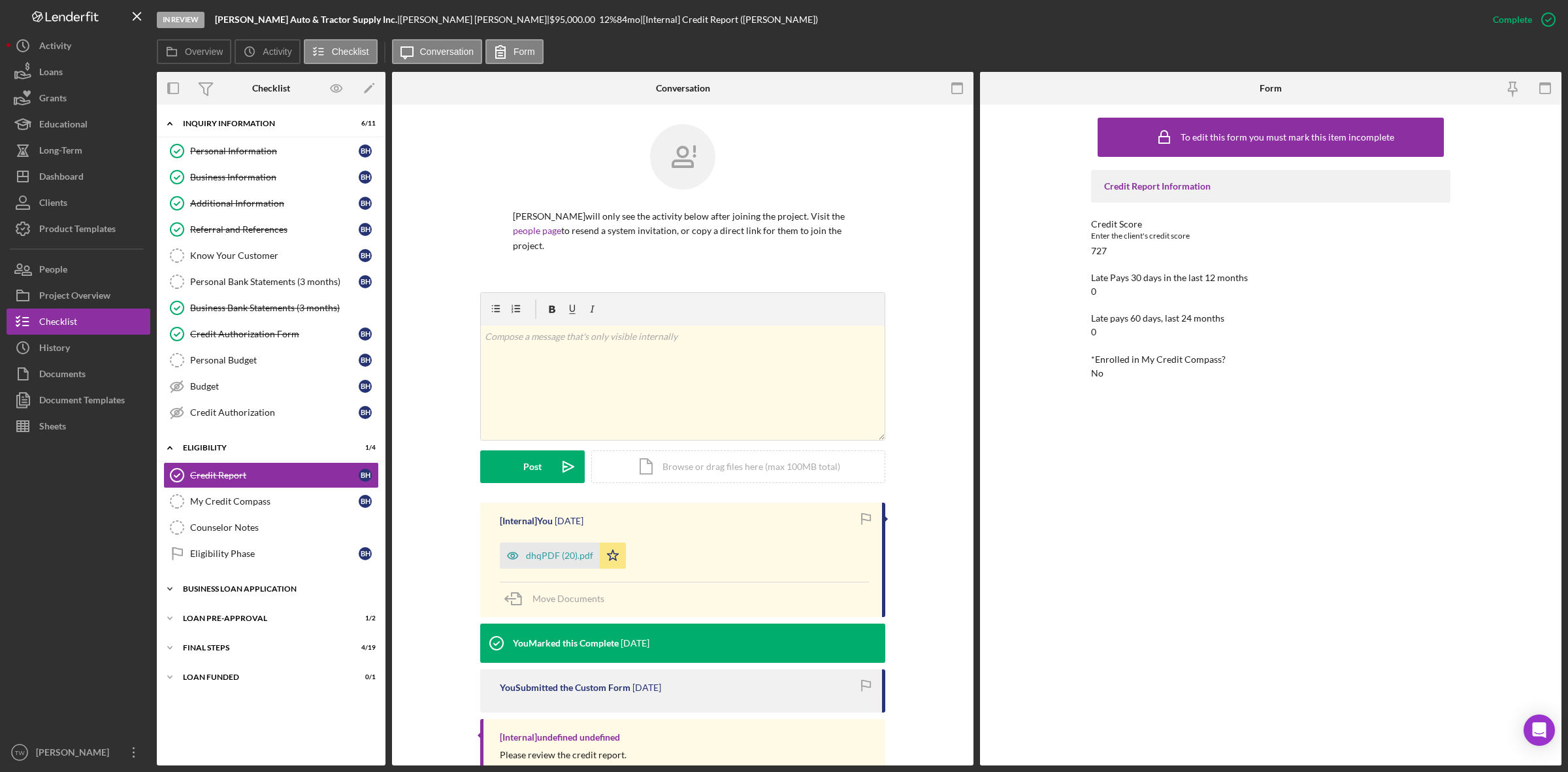
click at [230, 587] on div "Icon/Expander BUSINESS LOAN APPLICATION 11 / 27" at bounding box center [271, 588] width 228 height 26
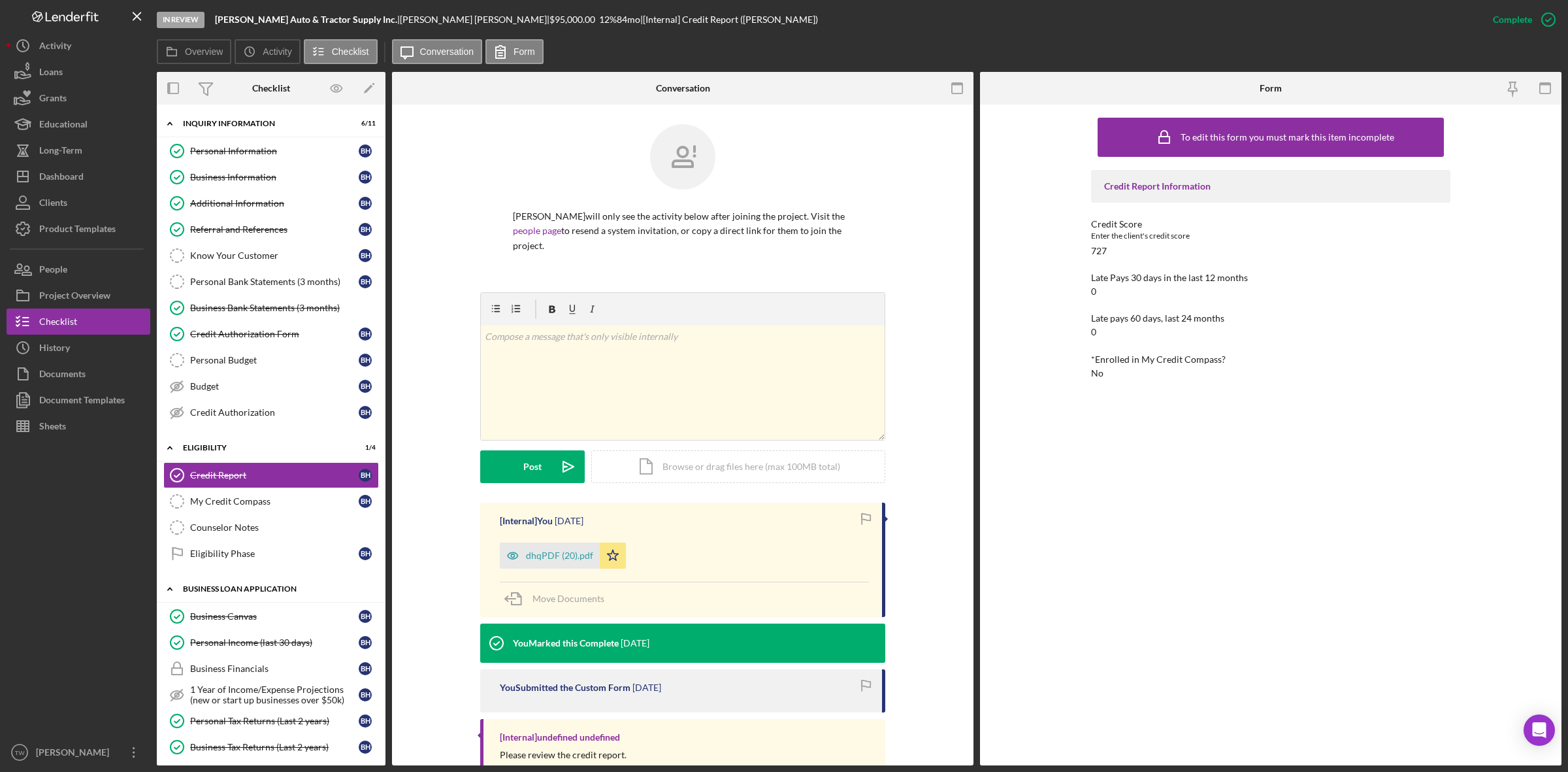
scroll to position [163, 0]
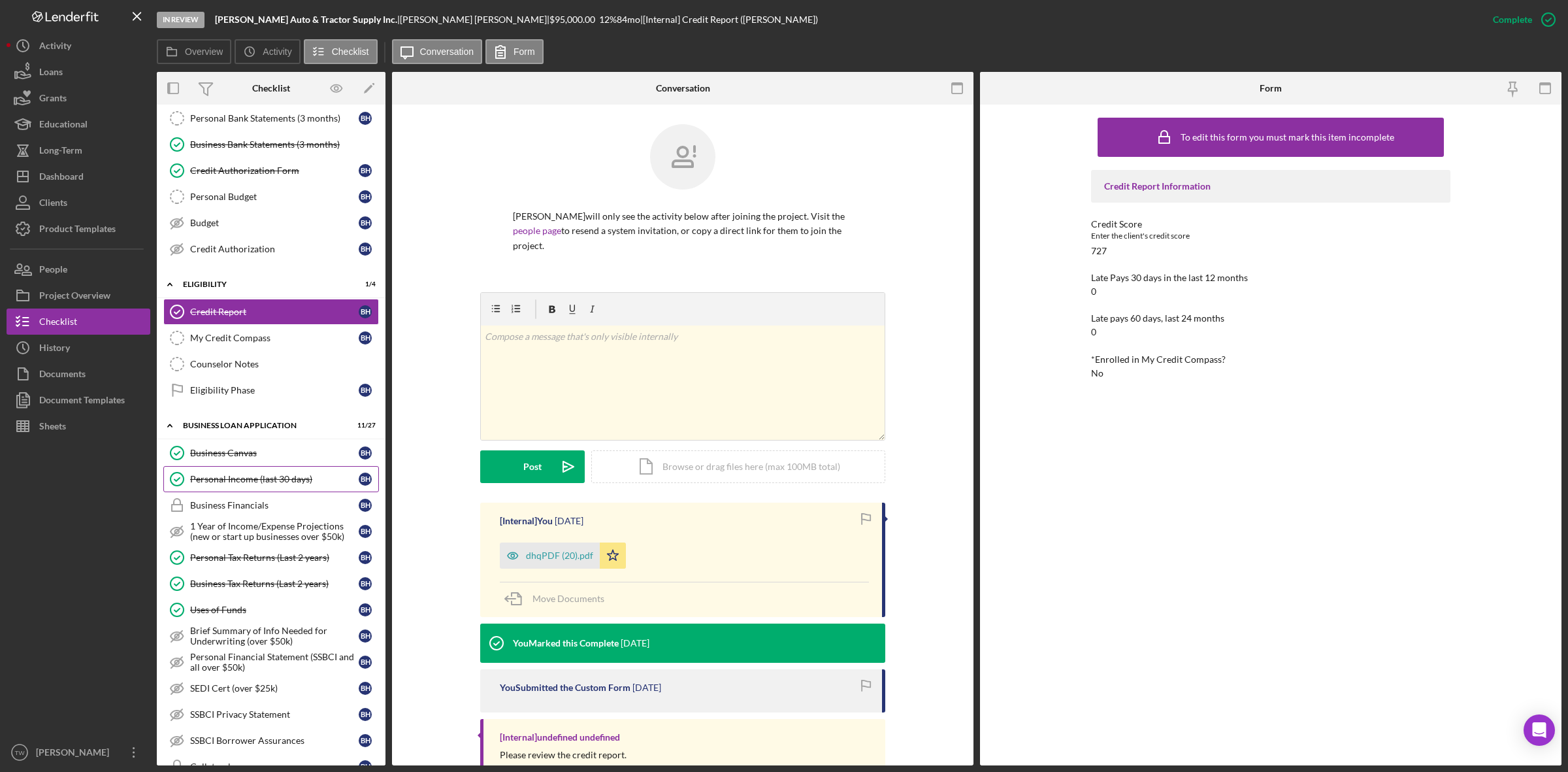
click at [263, 484] on div "Personal Income (last 30 days)" at bounding box center [274, 479] width 169 height 11
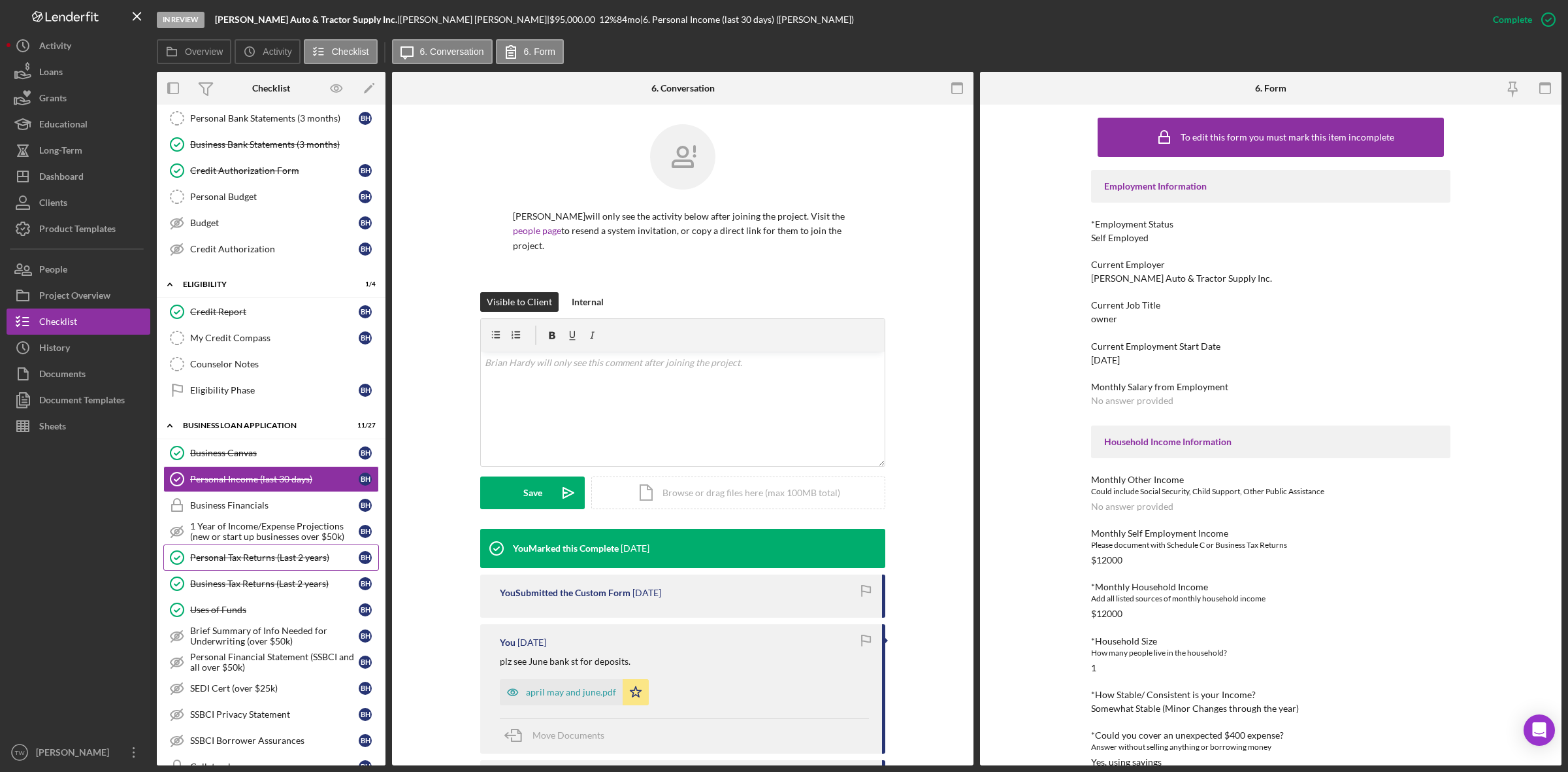
click at [250, 557] on link "Personal Tax Returns (Last 2 years) Personal Tax Returns (Last 2 years) B H" at bounding box center [271, 557] width 216 height 26
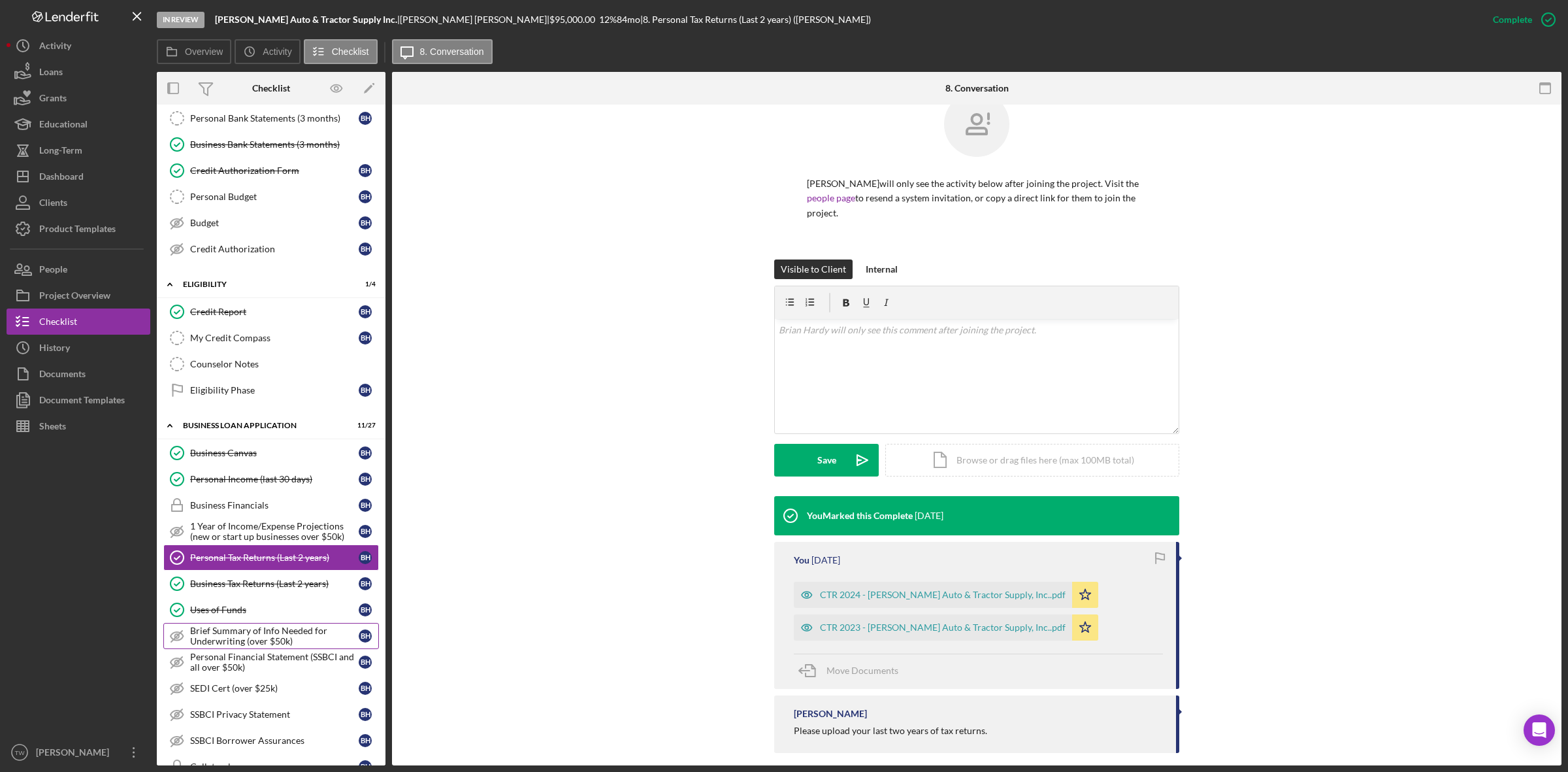
scroll to position [245, 0]
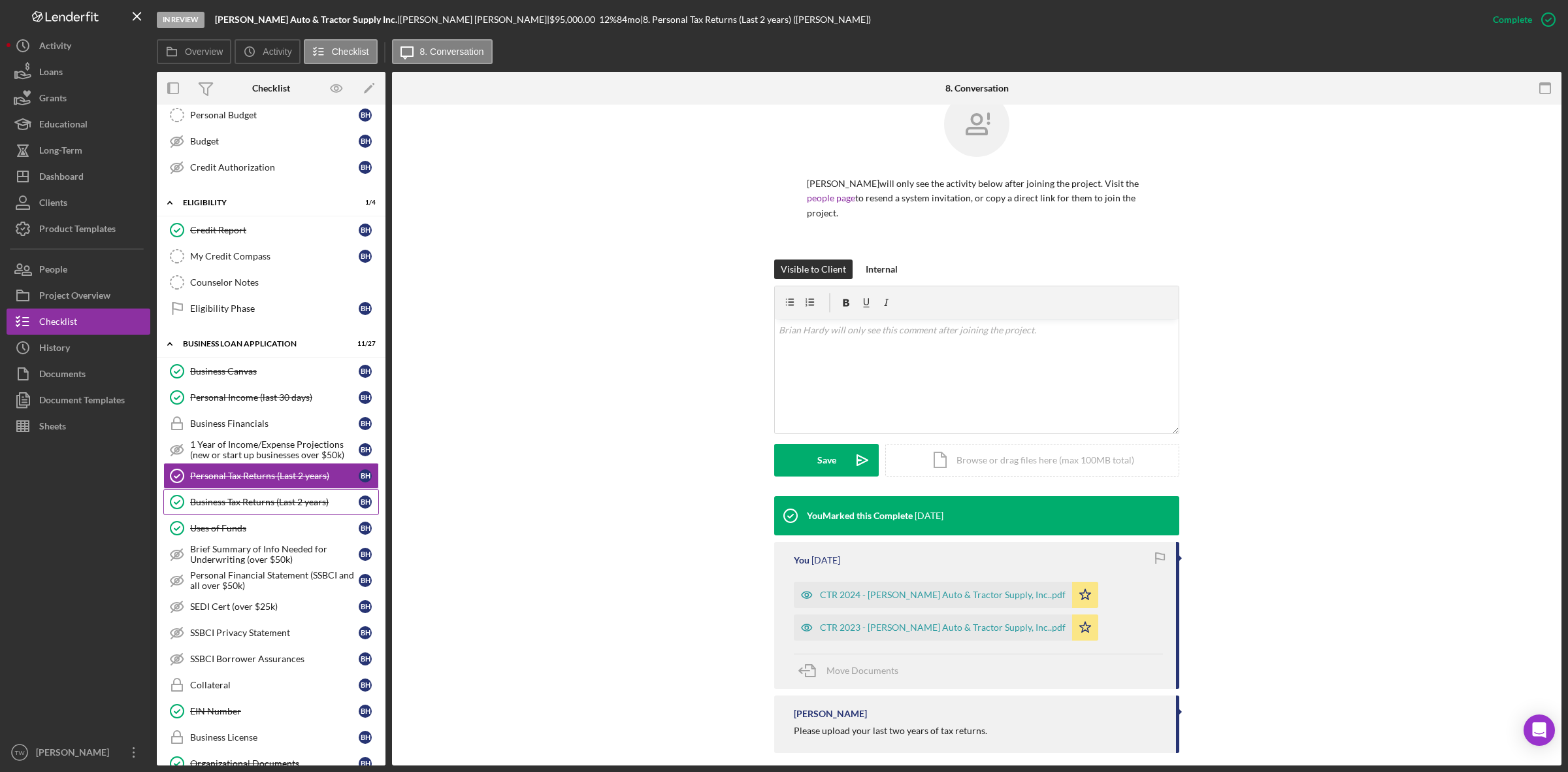
click at [268, 504] on div "Business Tax Returns (Last 2 years)" at bounding box center [274, 501] width 169 height 11
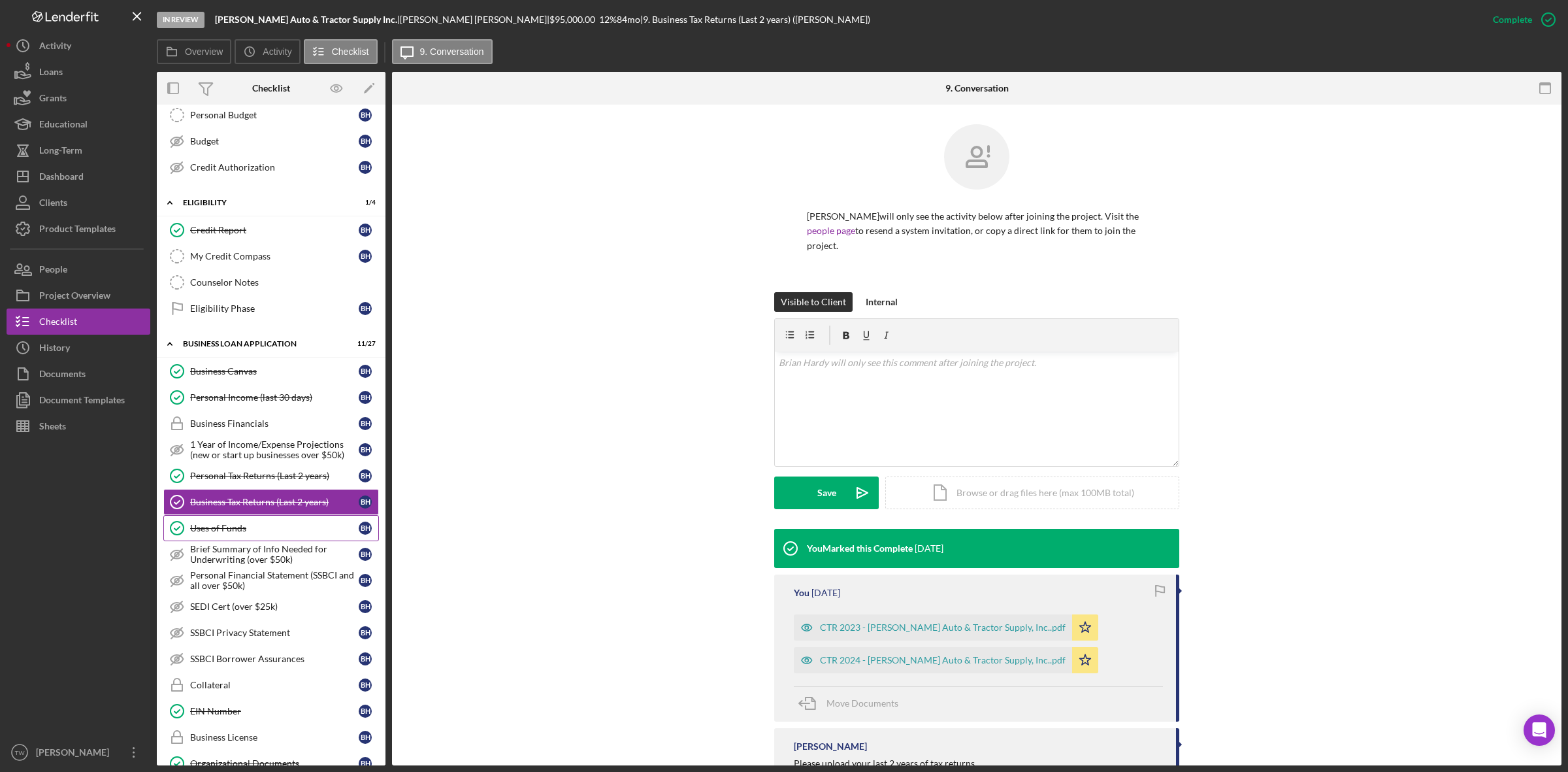
click at [246, 533] on div "Uses of Funds" at bounding box center [274, 528] width 169 height 11
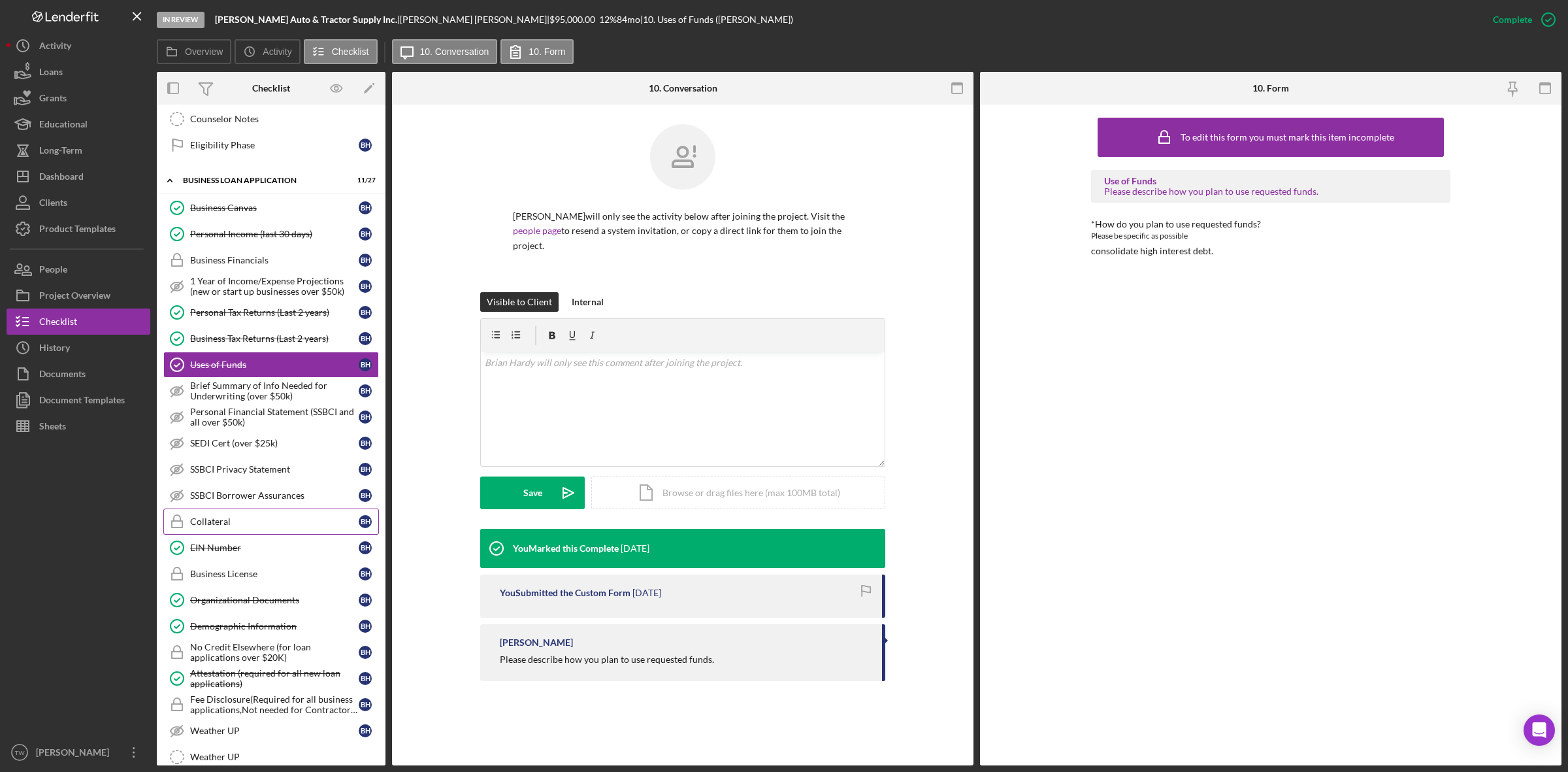
scroll to position [490, 0]
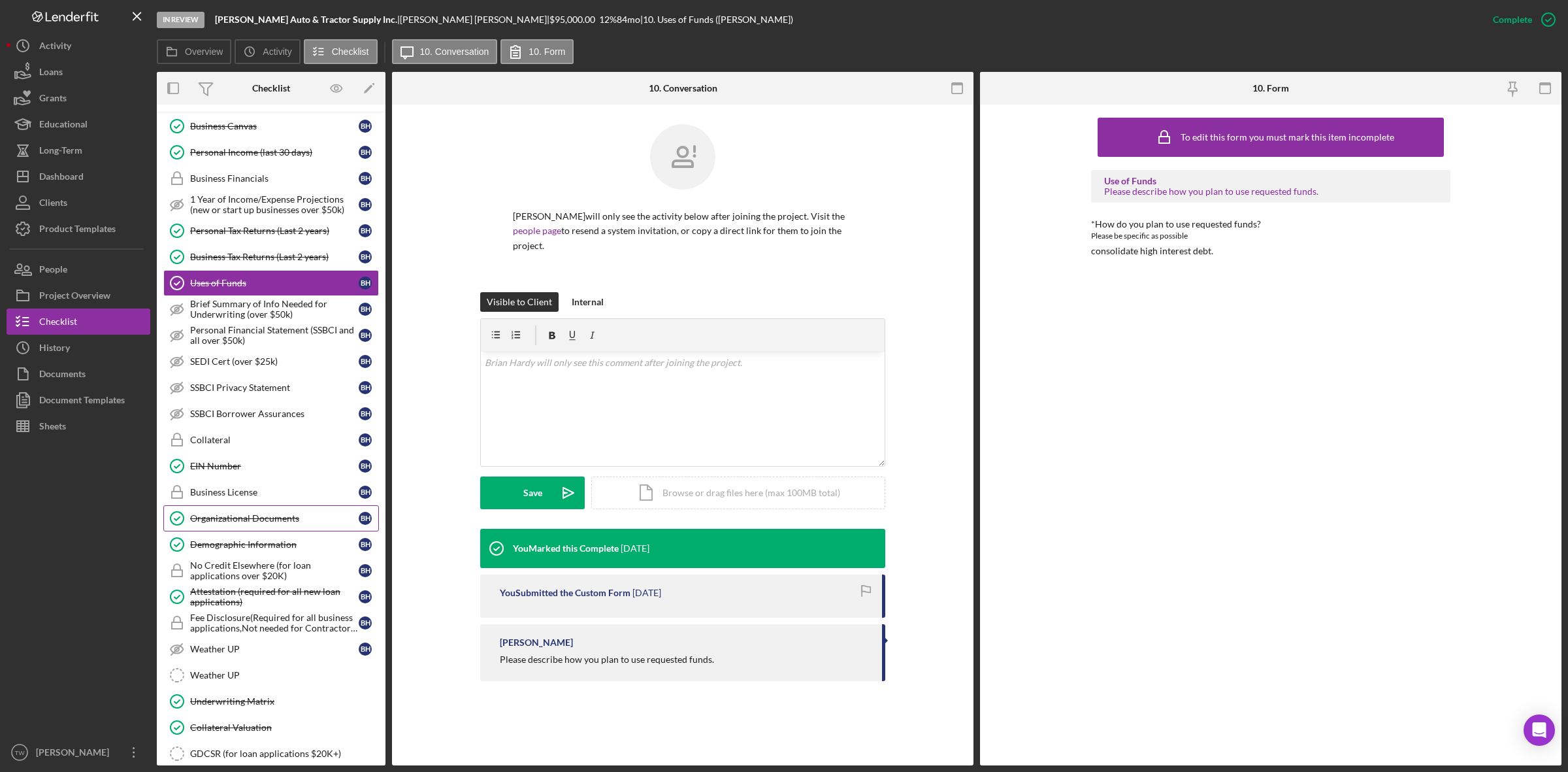
click at [248, 524] on div "Organizational Documents" at bounding box center [274, 518] width 169 height 11
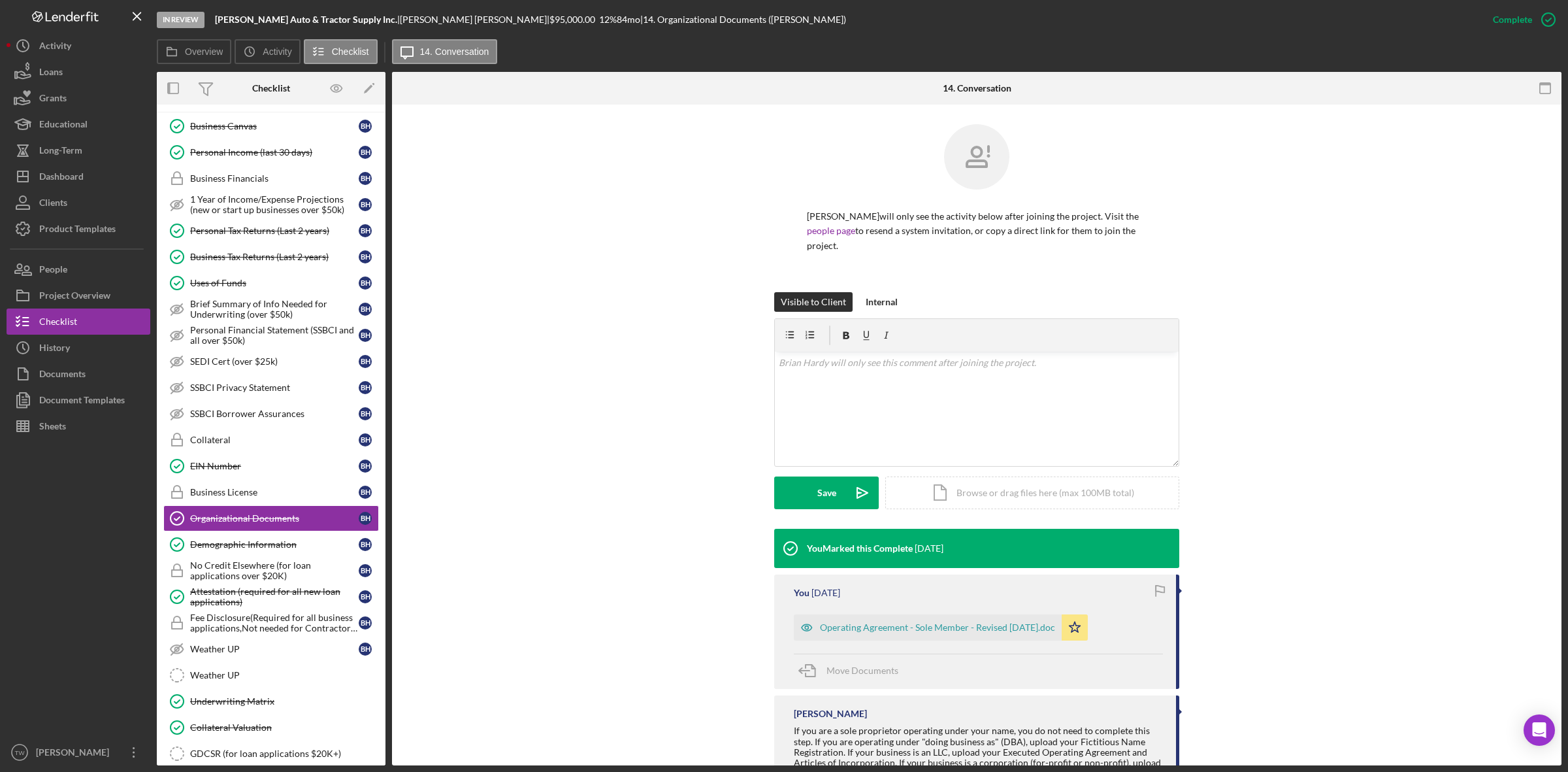
scroll to position [52, 0]
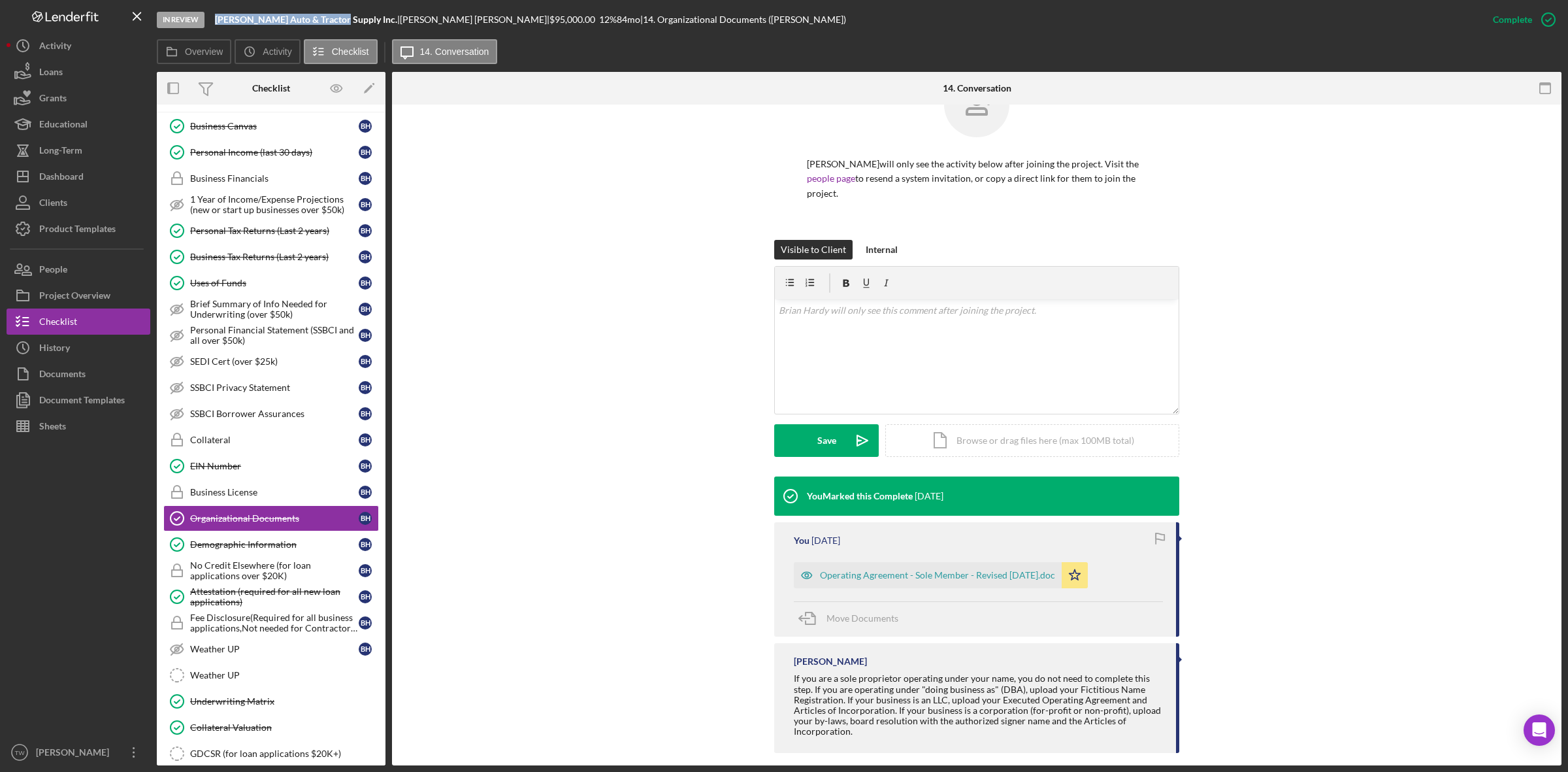
drag, startPoint x: 216, startPoint y: 16, endPoint x: 330, endPoint y: 20, distance: 114.1
click at [330, 20] on b "[PERSON_NAME] Auto & Tractor Supply Inc." at bounding box center [306, 20] width 182 height 11
click at [334, 20] on b "[PERSON_NAME] Auto & Tractor Supply Inc." at bounding box center [306, 20] width 182 height 11
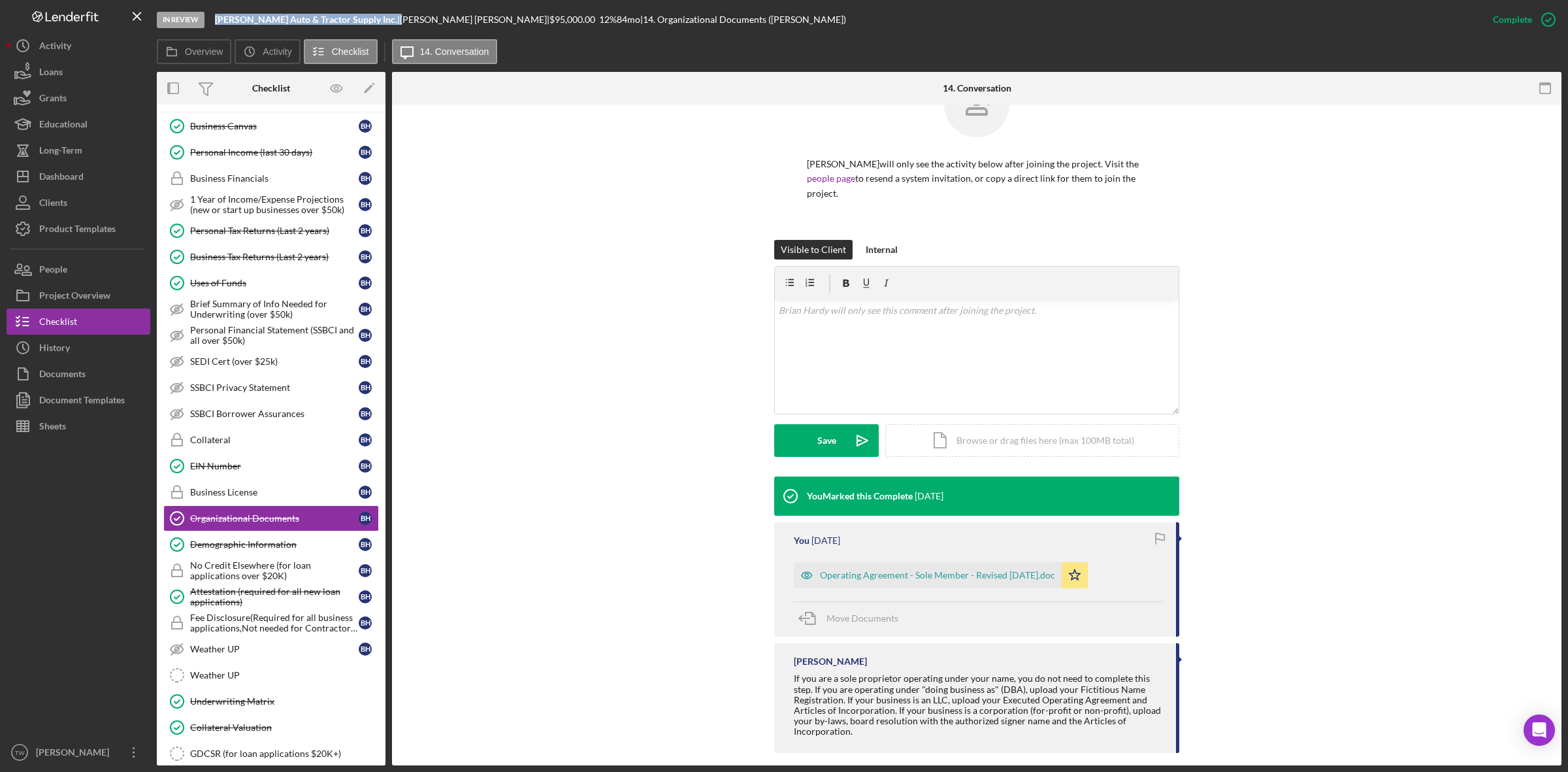
copy div "[PERSON_NAME] Auto & Tractor Supply Inc. |"
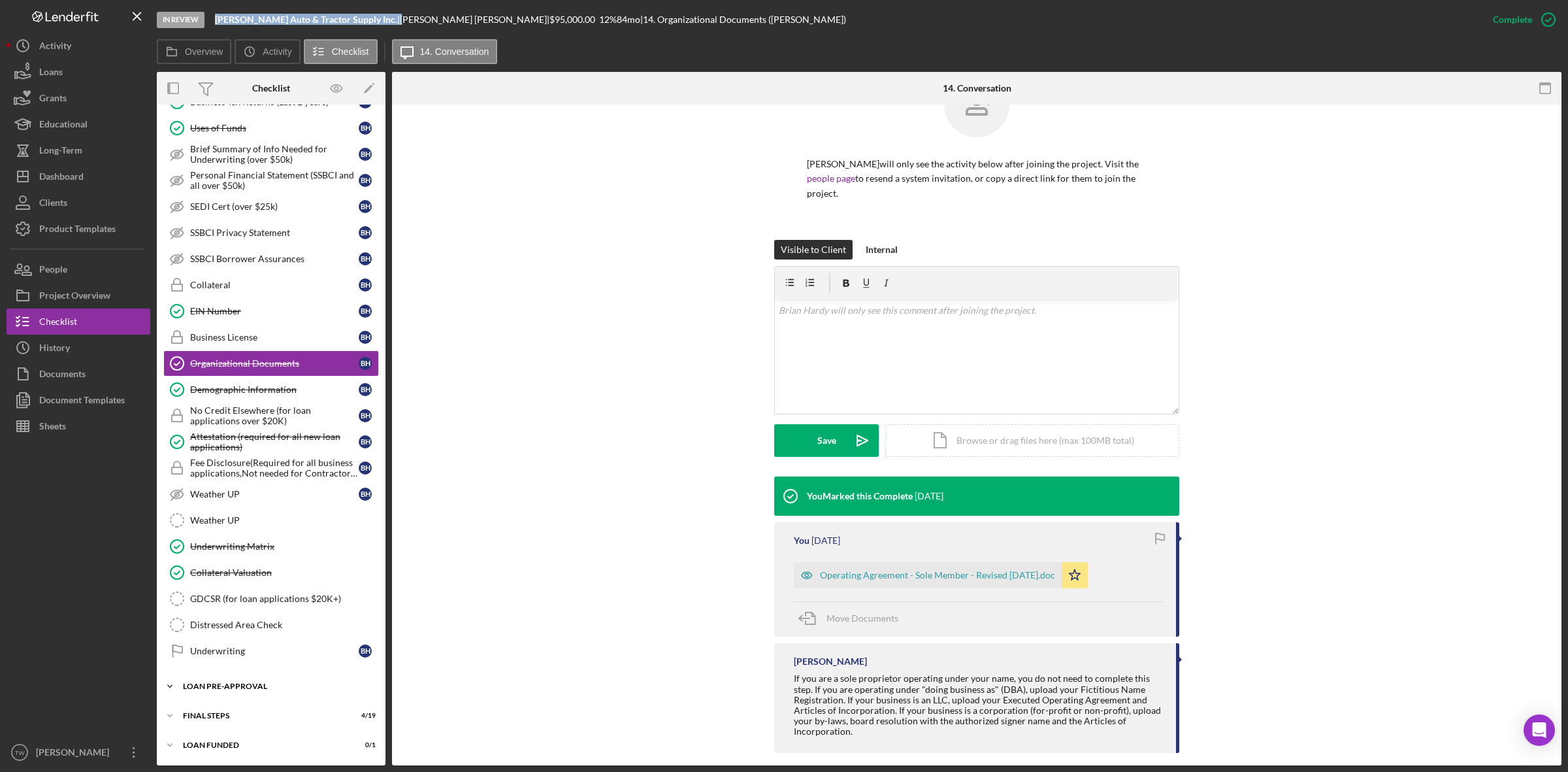
click at [265, 693] on div "Icon/Expander LOAN PRE-APPROVAL 1 / 2" at bounding box center [271, 686] width 228 height 26
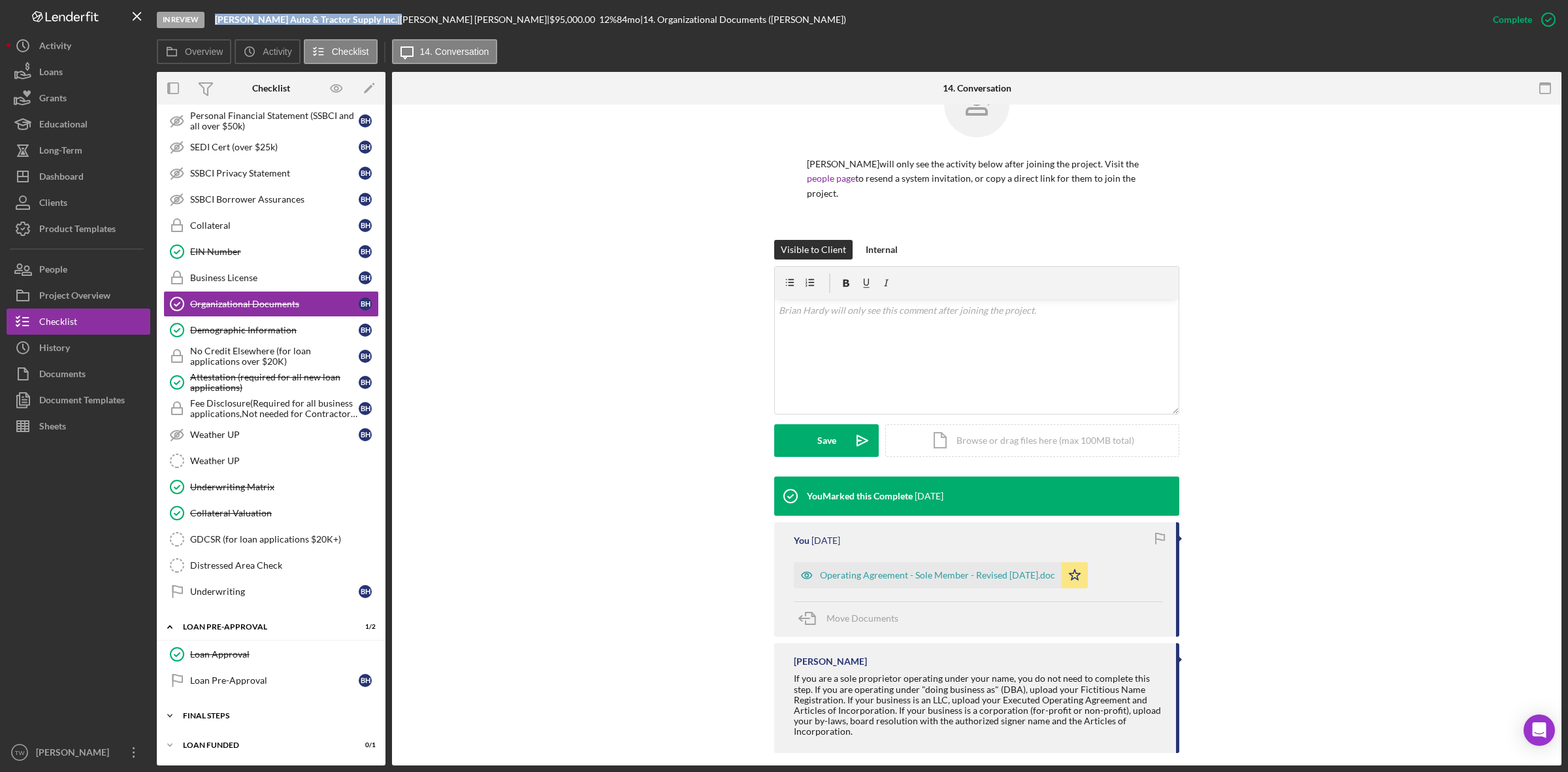
click at [249, 716] on div "FINAL STEPS" at bounding box center [276, 715] width 186 height 8
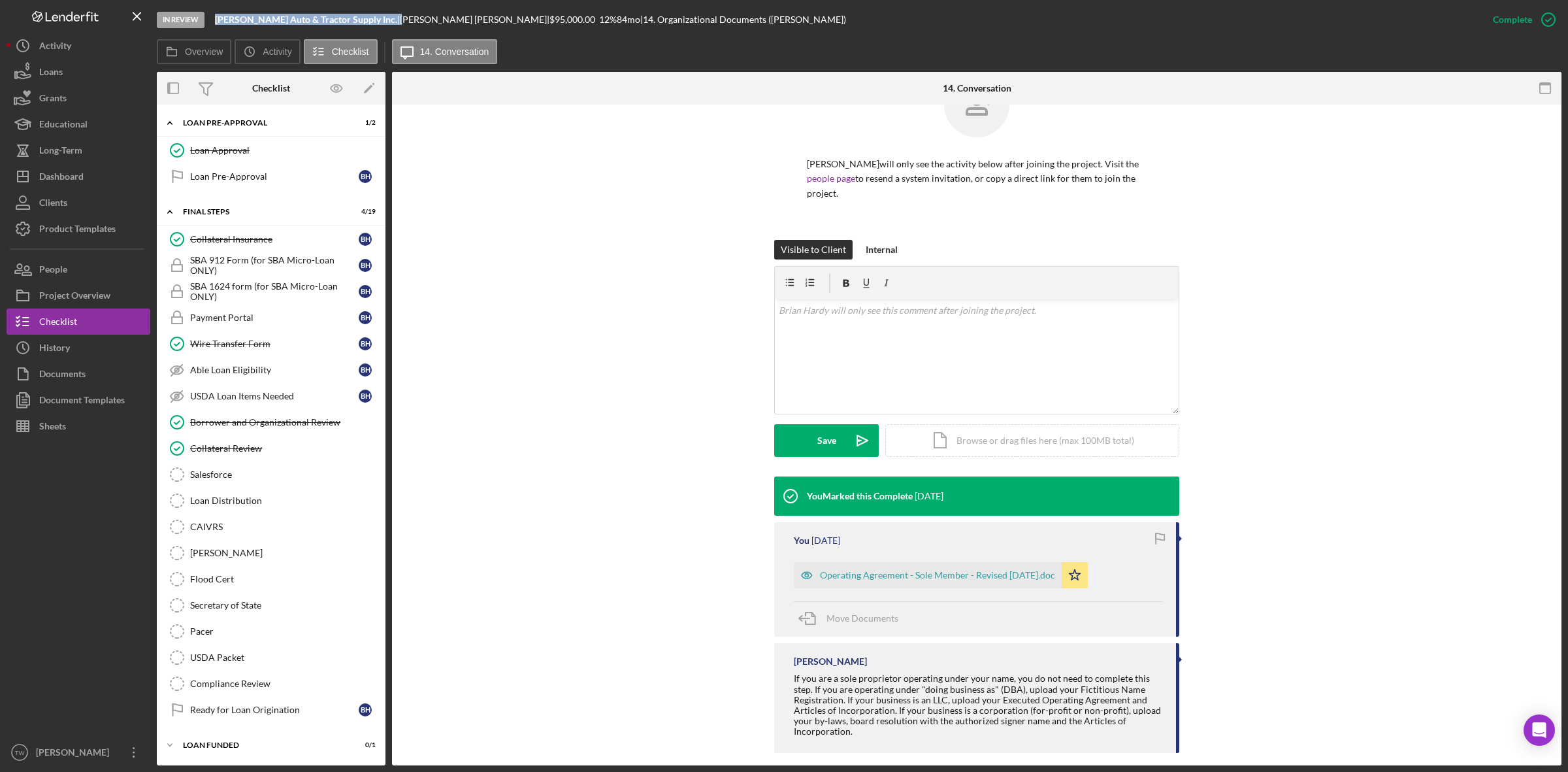
scroll to position [0, 0]
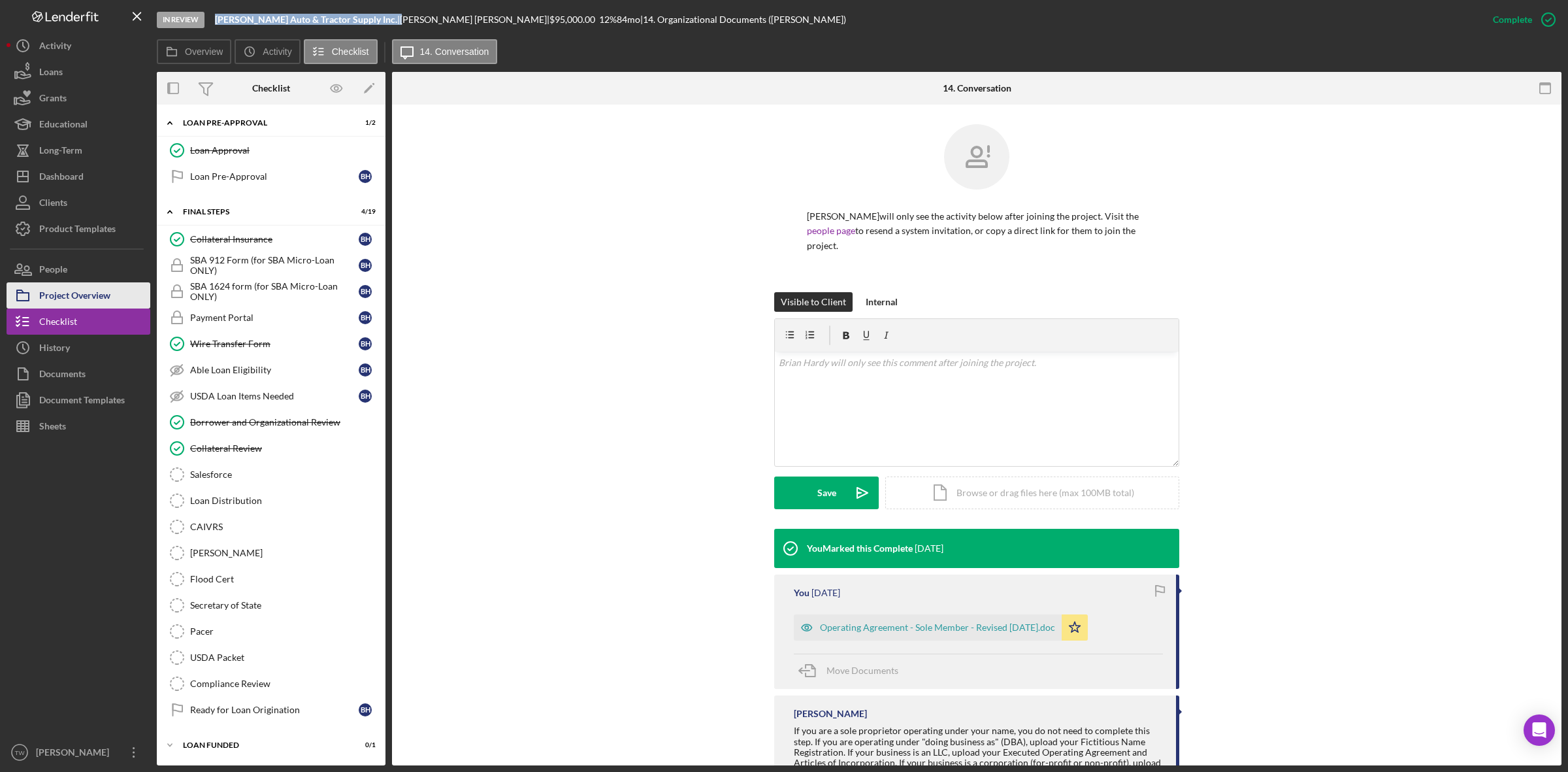
click at [82, 288] on div "Project Overview" at bounding box center [74, 297] width 71 height 30
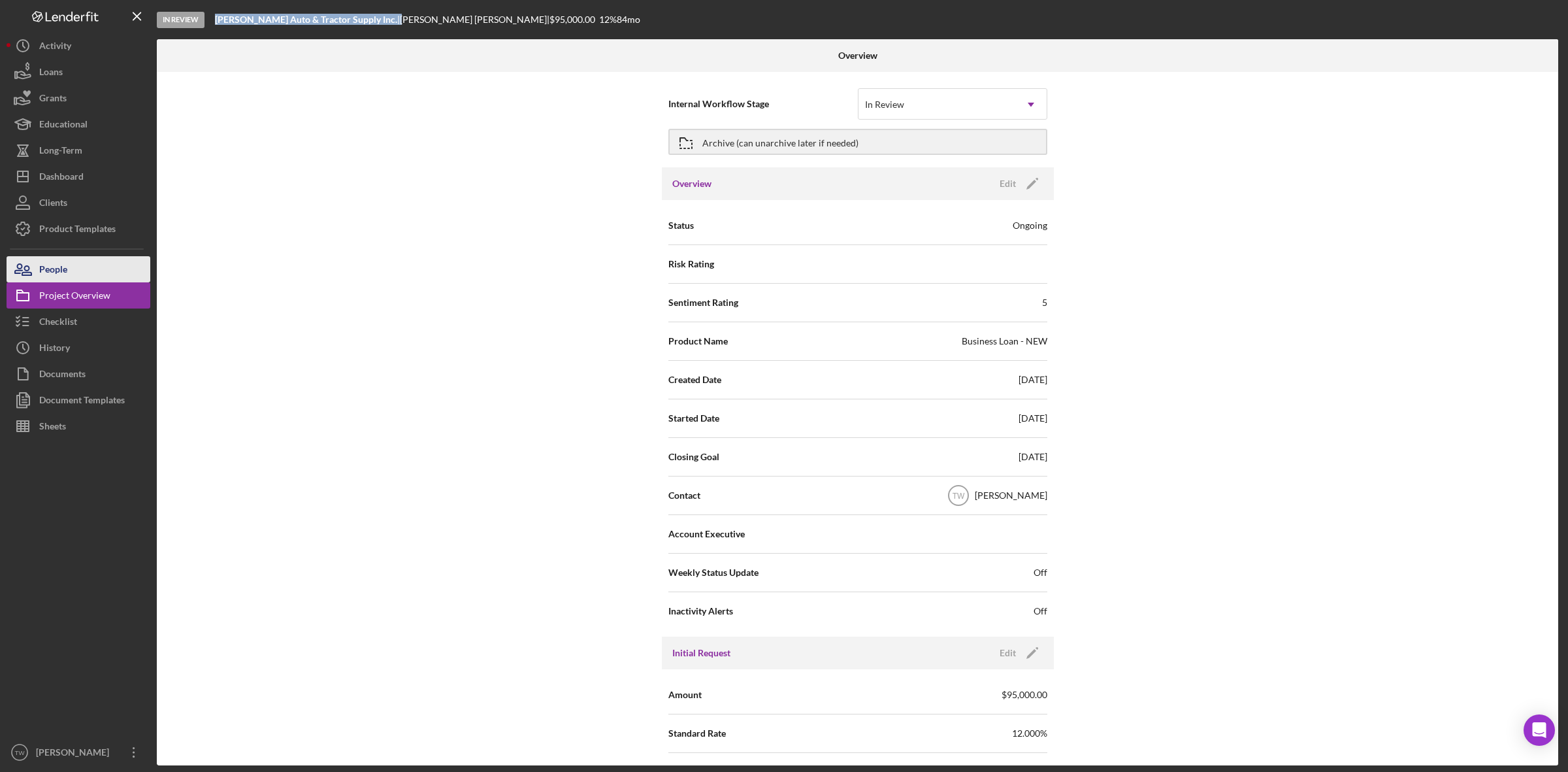
click at [47, 273] on div "People" at bounding box center [53, 271] width 28 height 30
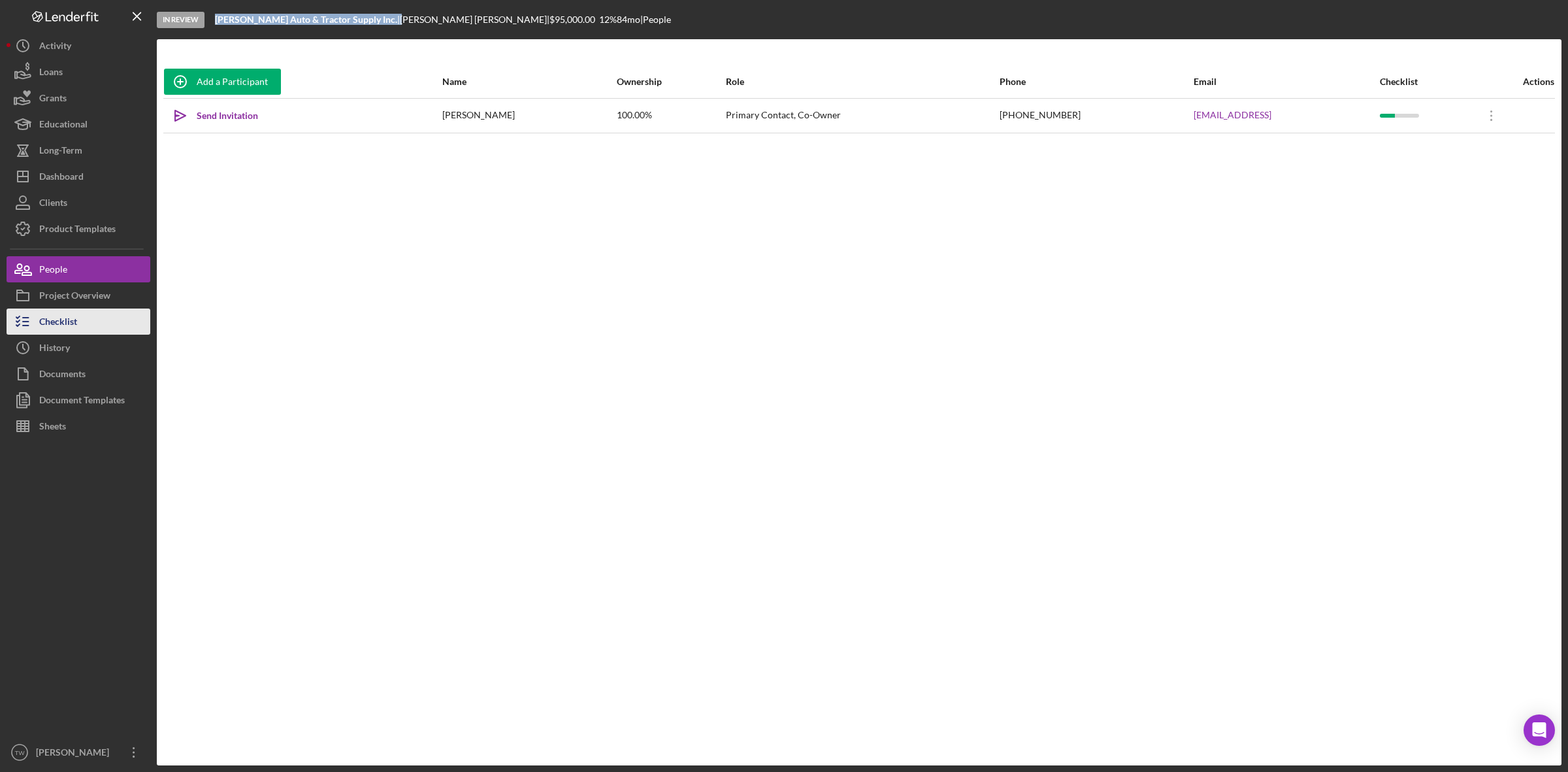
click at [64, 323] on div "Checklist" at bounding box center [58, 323] width 38 height 30
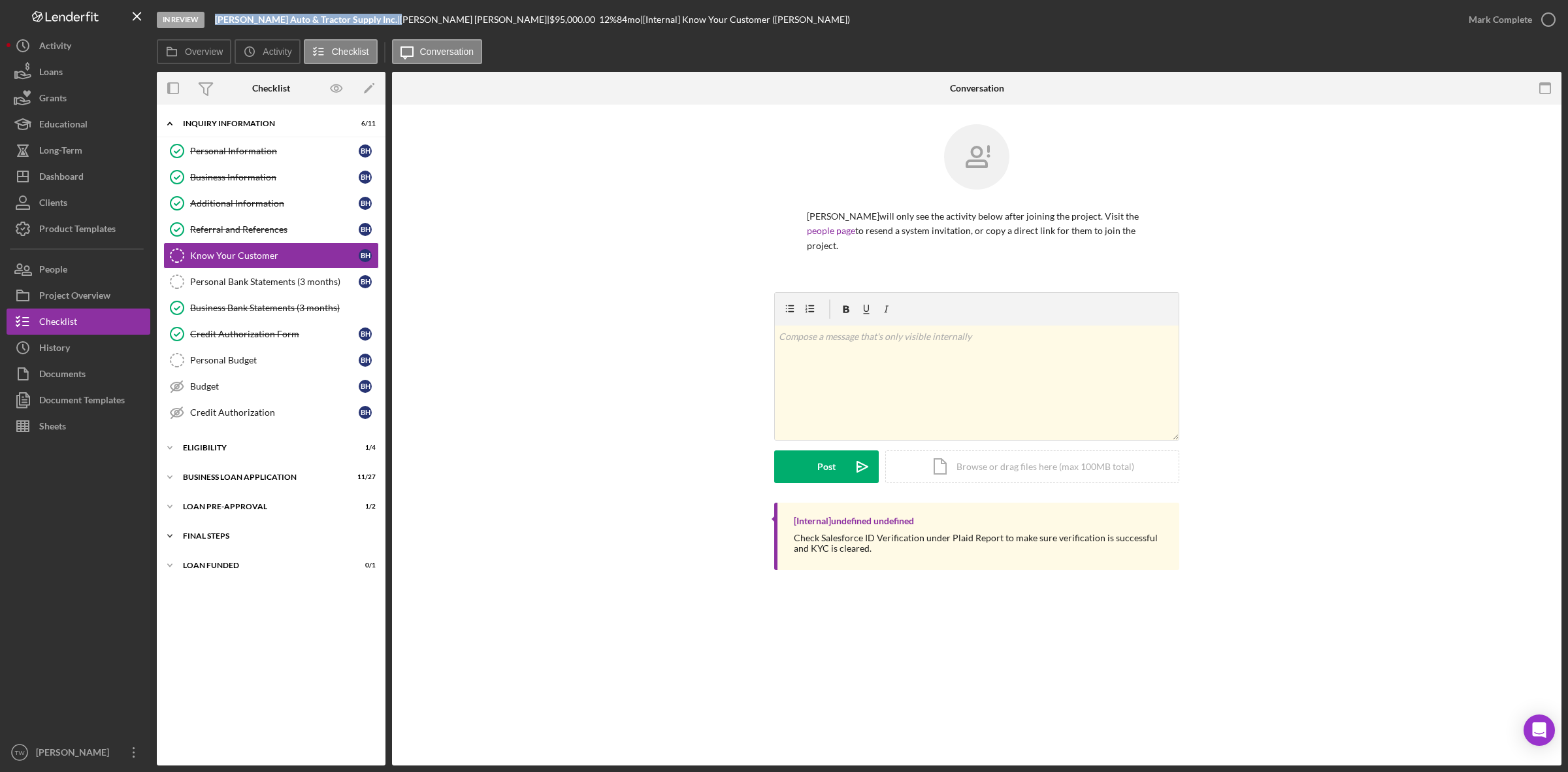
click at [188, 546] on div "Icon/Expander FINAL STEPS 4 / 19" at bounding box center [271, 536] width 228 height 26
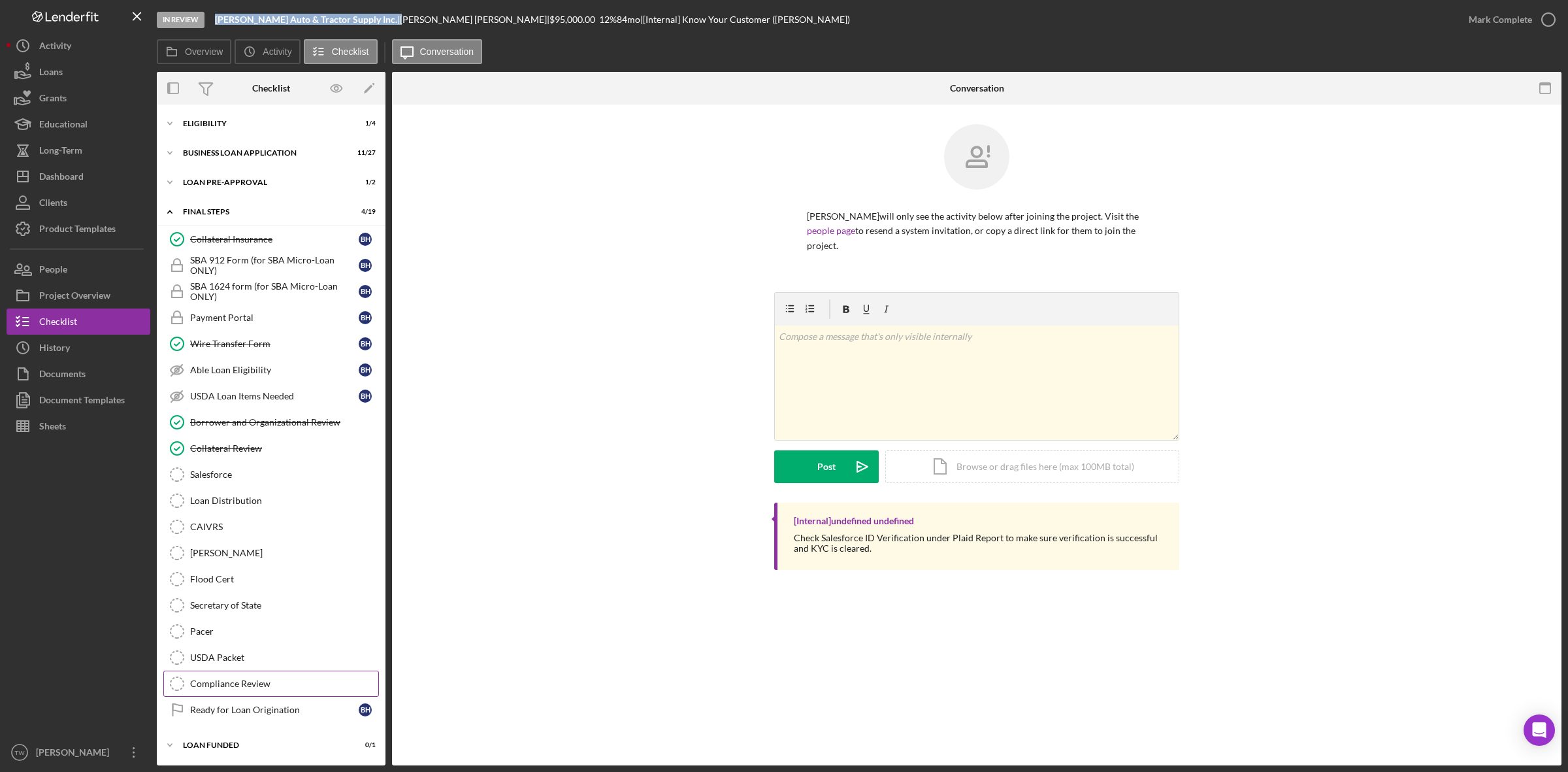
scroll to position [89, 0]
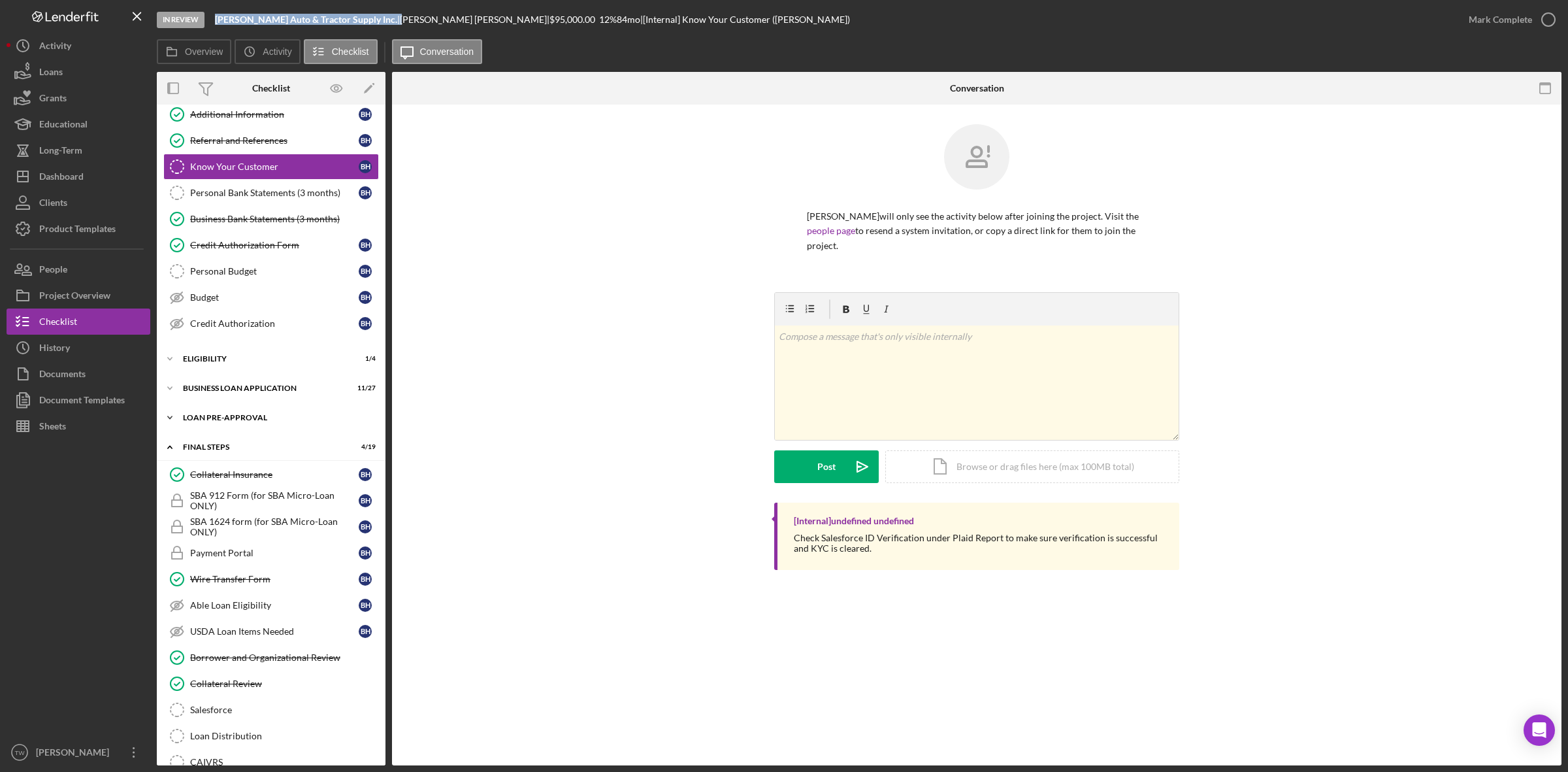
click at [198, 429] on div "Icon/Expander LOAN PRE-APPROVAL 1 / 2" at bounding box center [271, 417] width 228 height 26
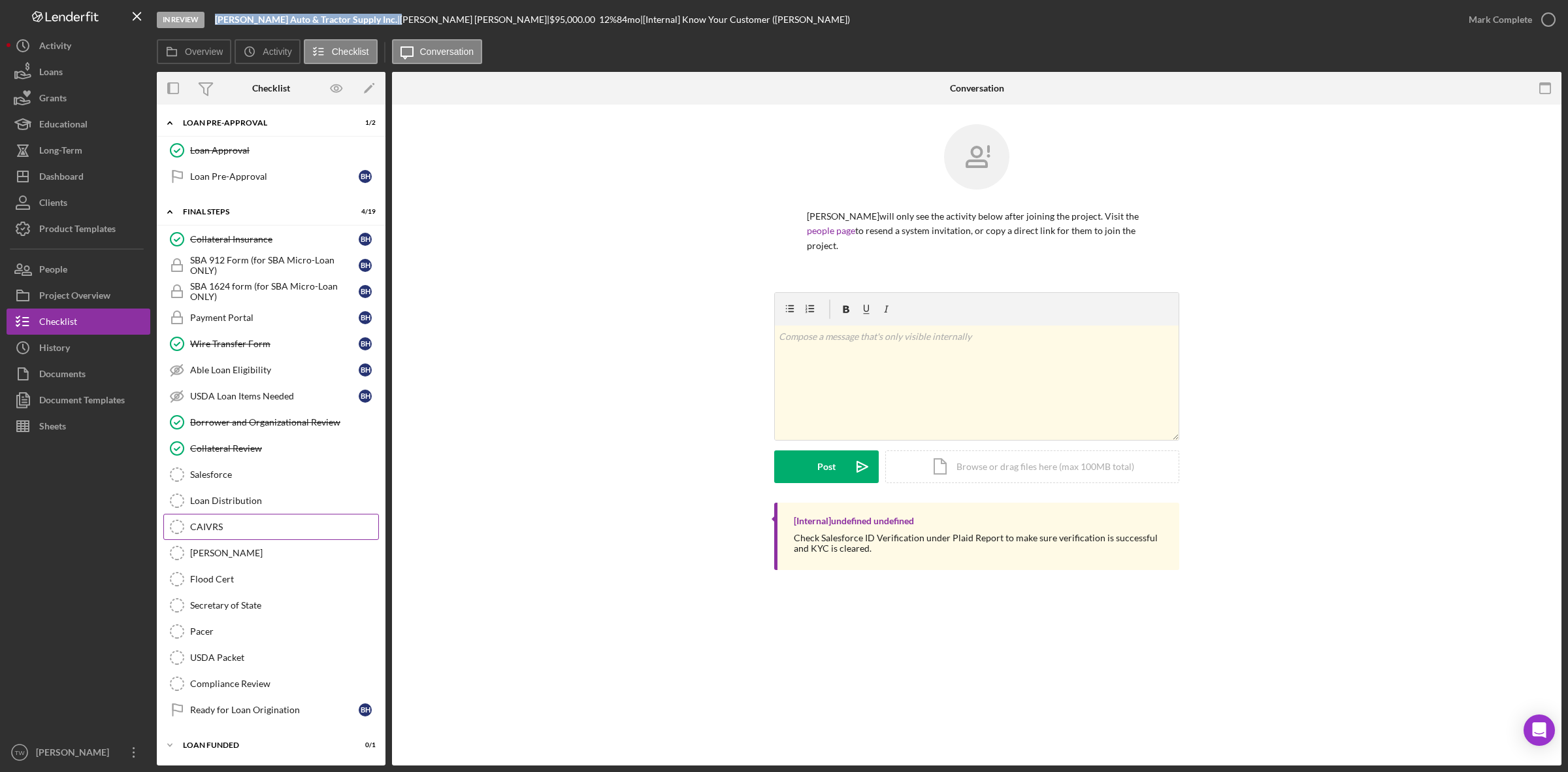
scroll to position [67, 0]
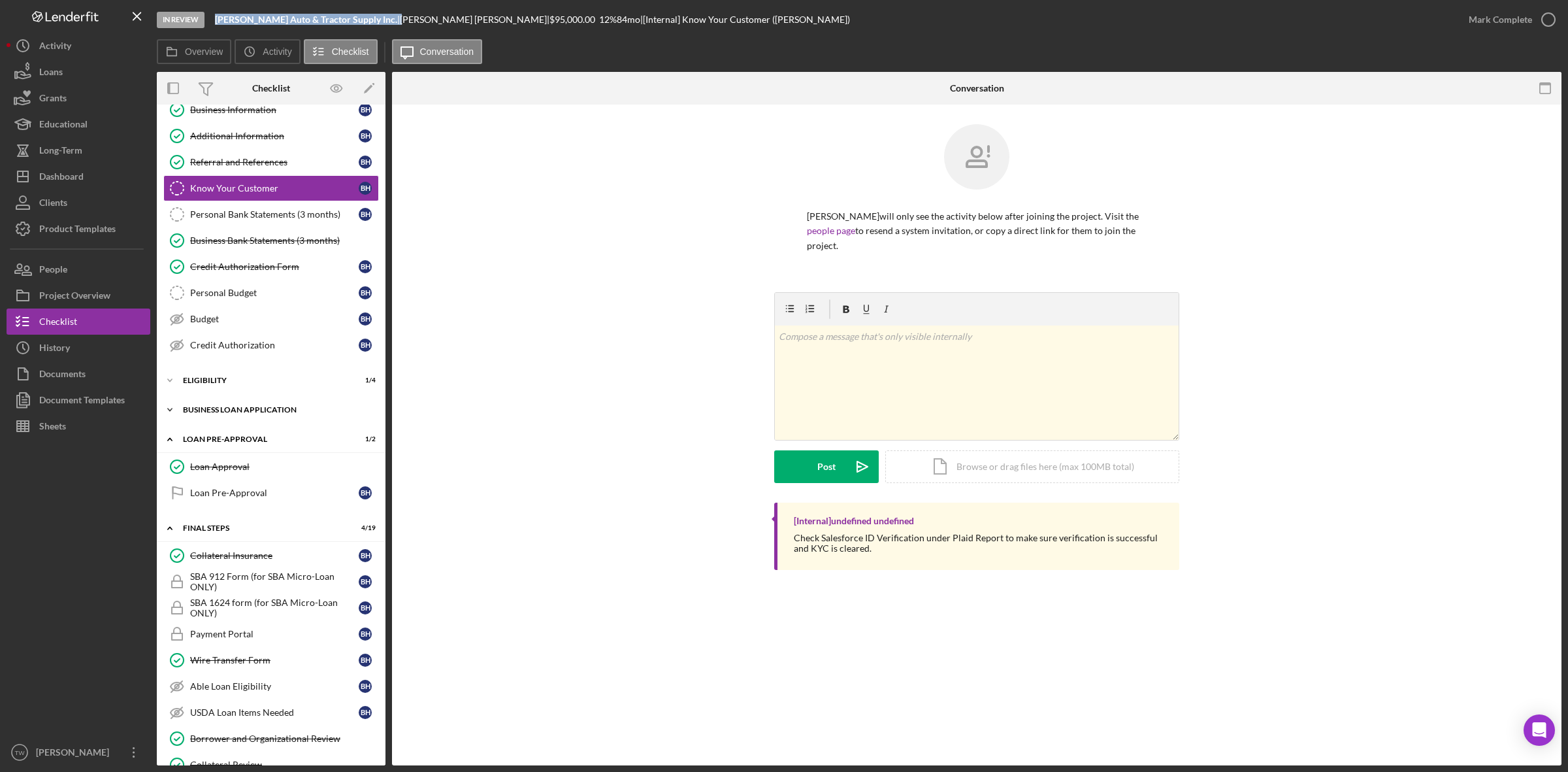
click at [226, 417] on div "Icon/Expander BUSINESS LOAN APPLICATION 11 / 27" at bounding box center [271, 409] width 228 height 26
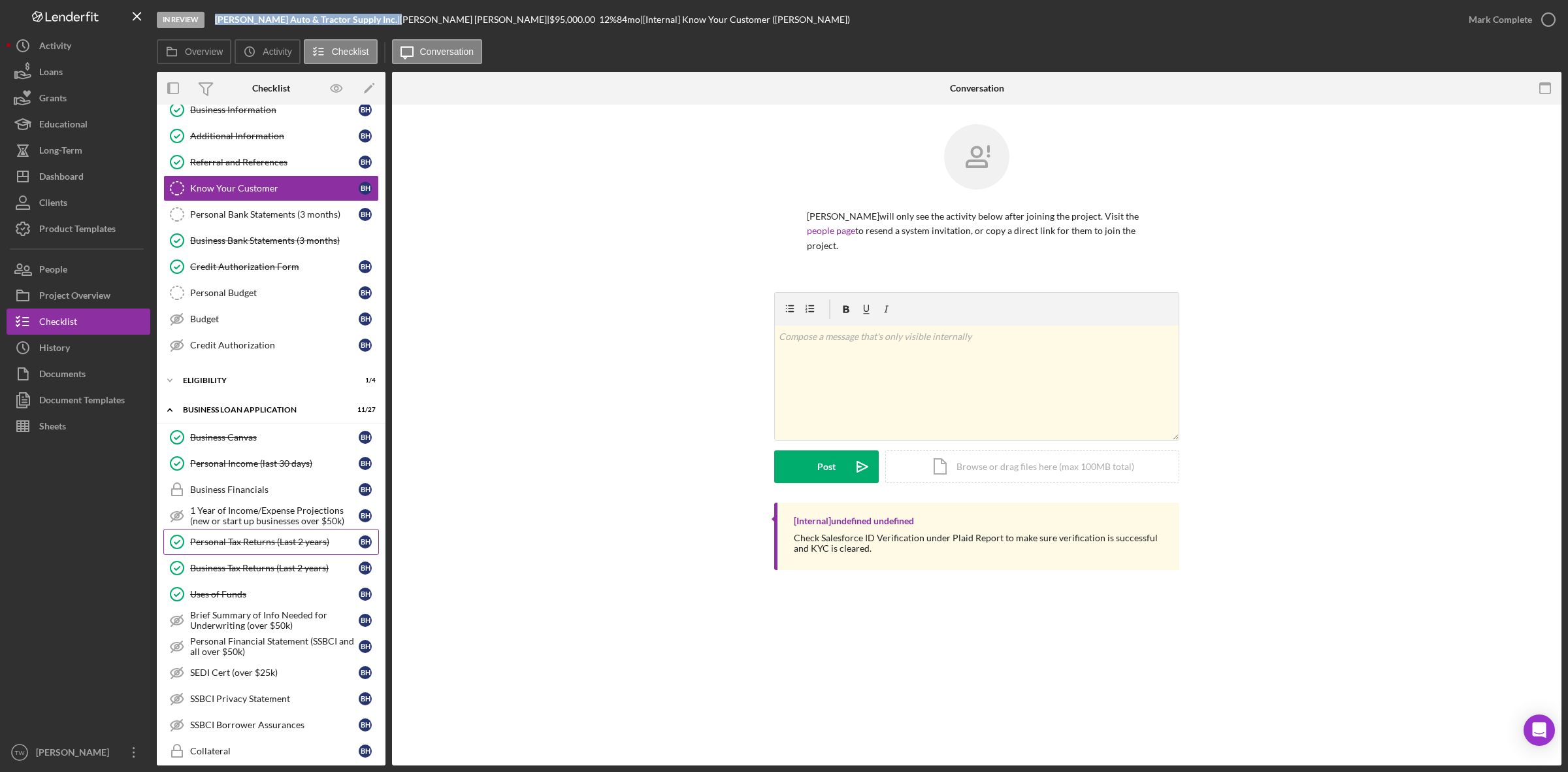
click at [272, 541] on div "Personal Tax Returns (Last 2 years)" at bounding box center [274, 541] width 169 height 11
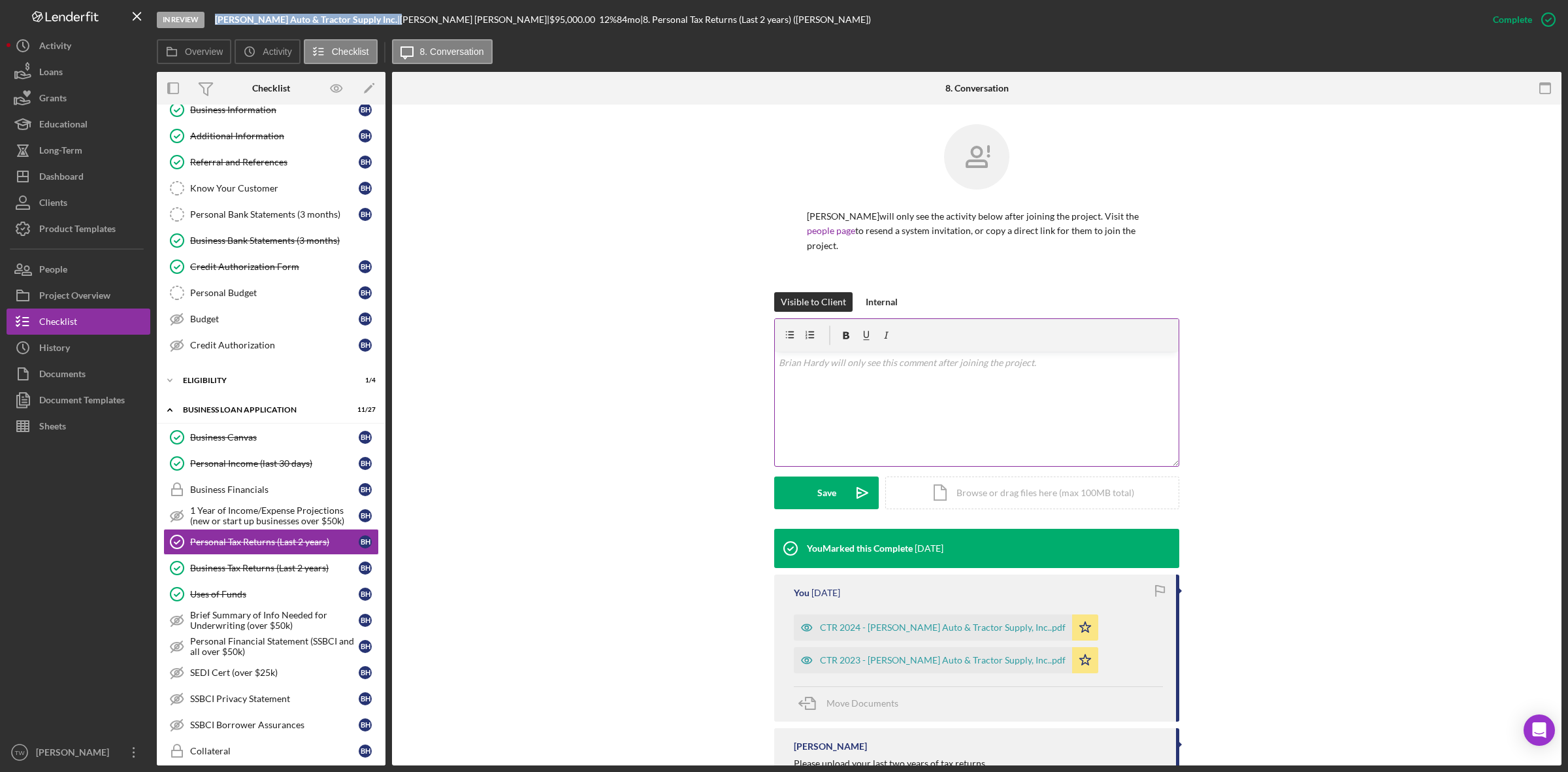
scroll to position [32, 0]
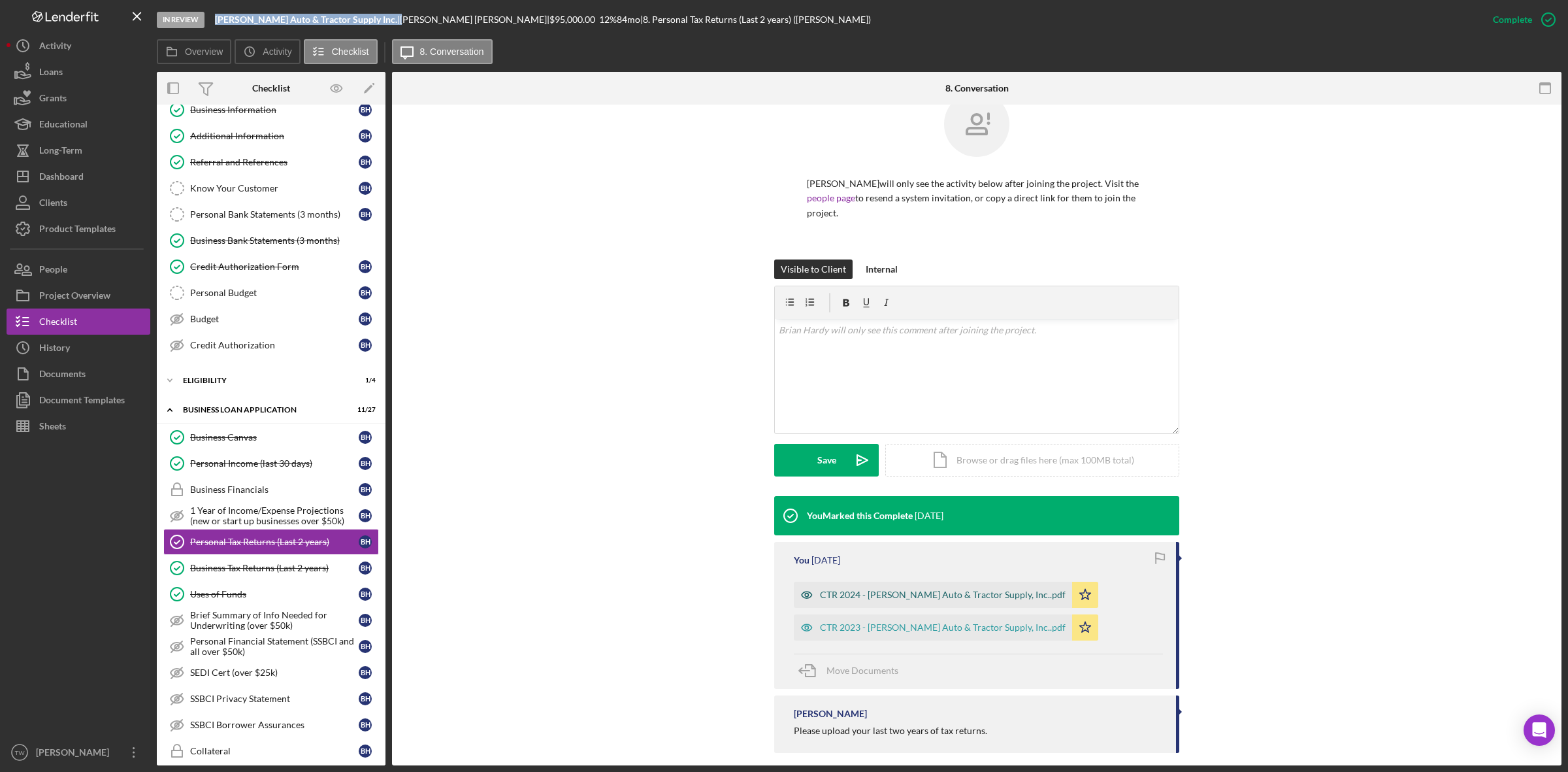
click at [908, 589] on div "CTR 2024 - [PERSON_NAME] Auto & Tractor Supply, Inc..pdf" at bounding box center [942, 594] width 245 height 11
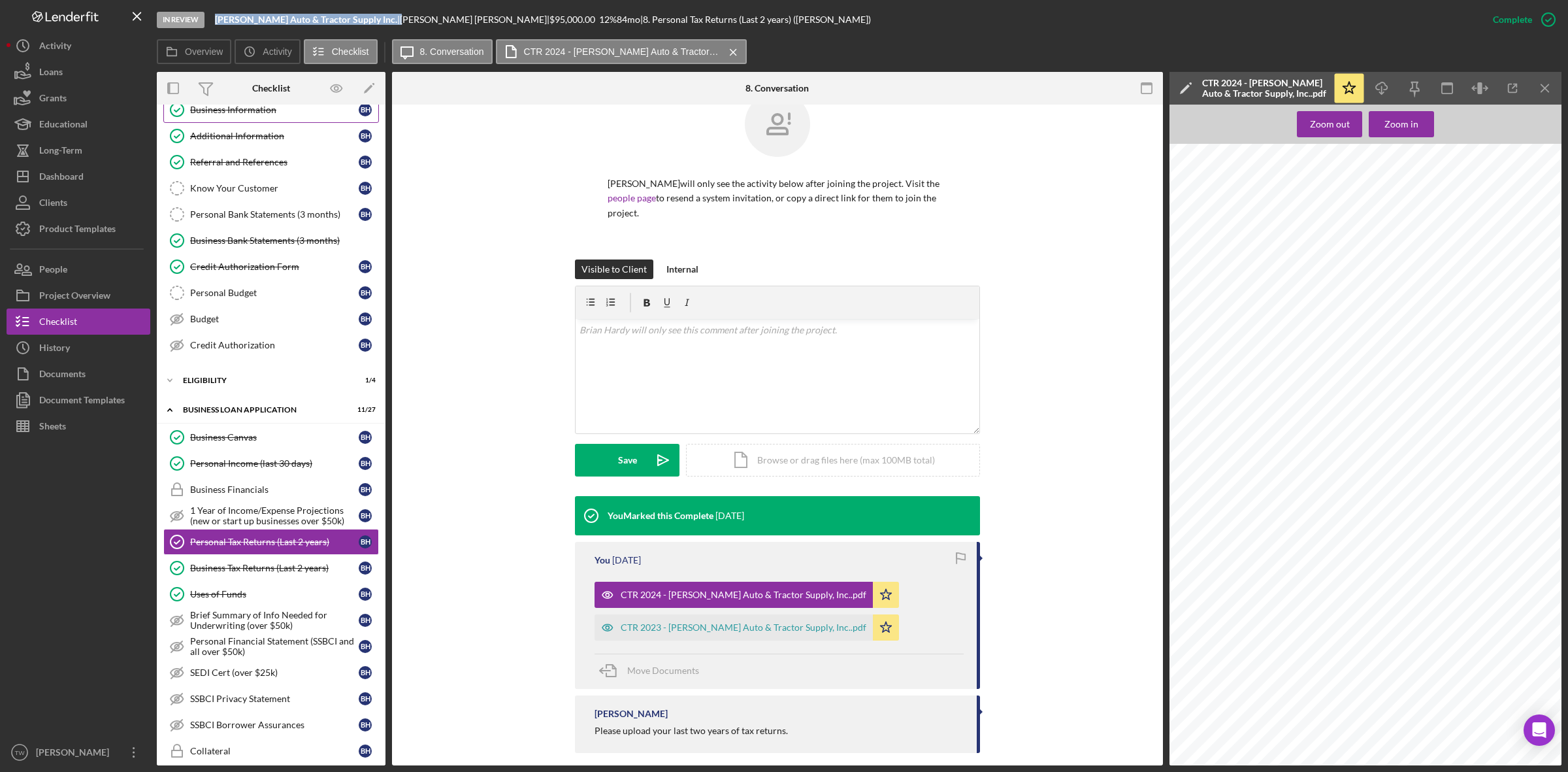
scroll to position [0, 0]
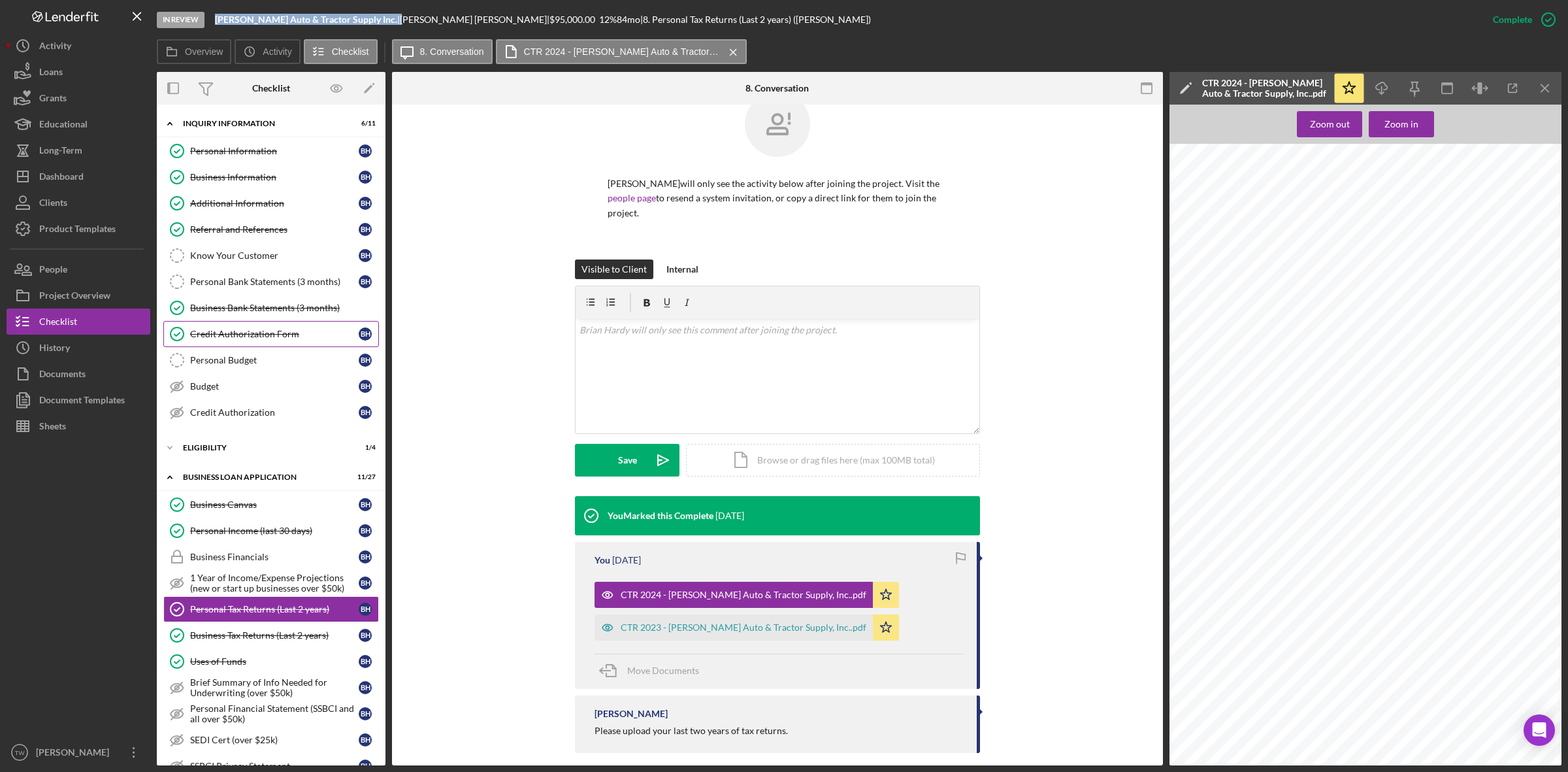
drag, startPoint x: 255, startPoint y: 343, endPoint x: 275, endPoint y: 342, distance: 20.0
click at [255, 343] on link "Credit Authorization Form Credit Authorization Form B H" at bounding box center [271, 333] width 216 height 26
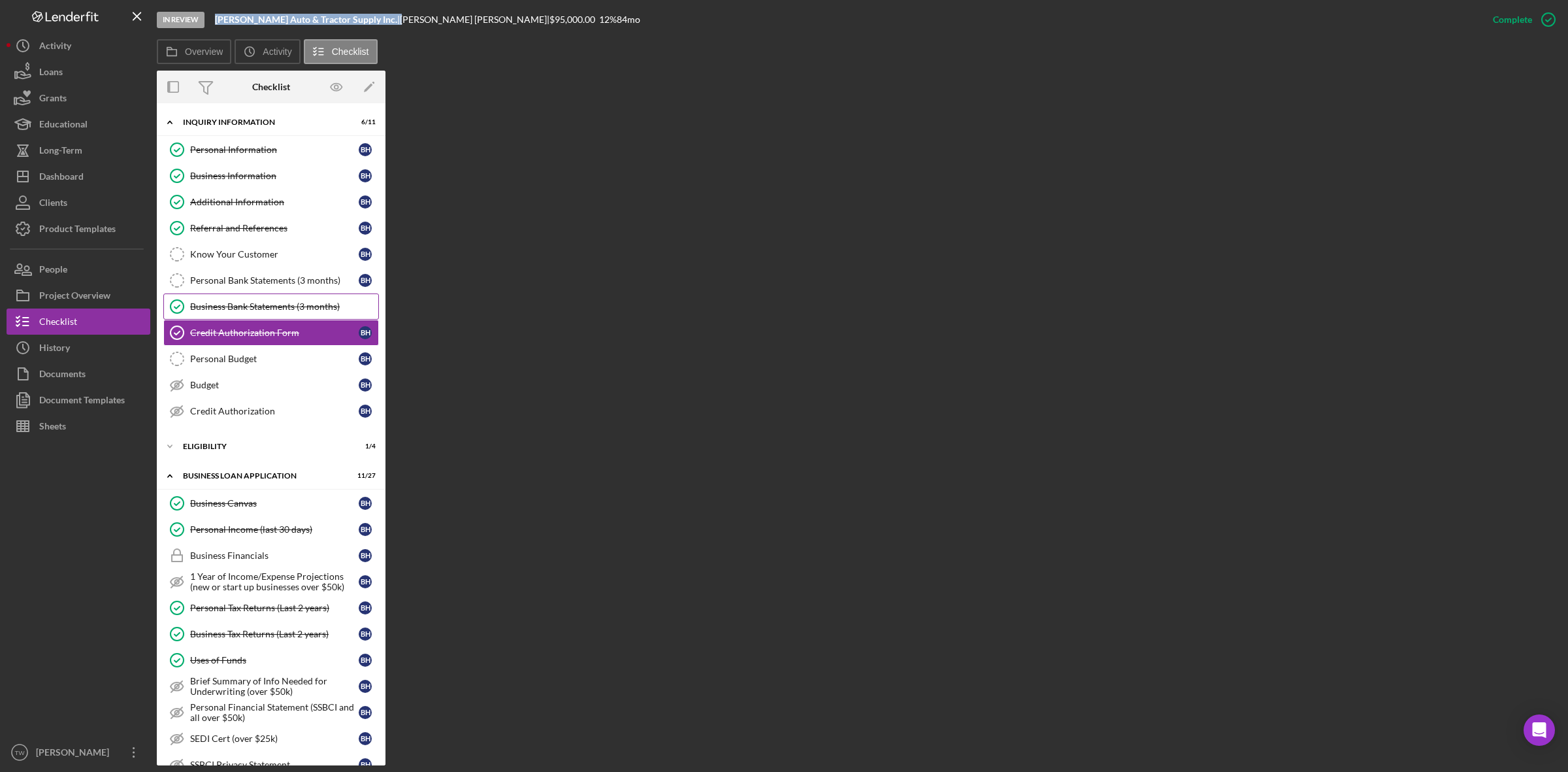
click at [265, 311] on div "Business Bank Statements (3 months)" at bounding box center [284, 307] width 188 height 11
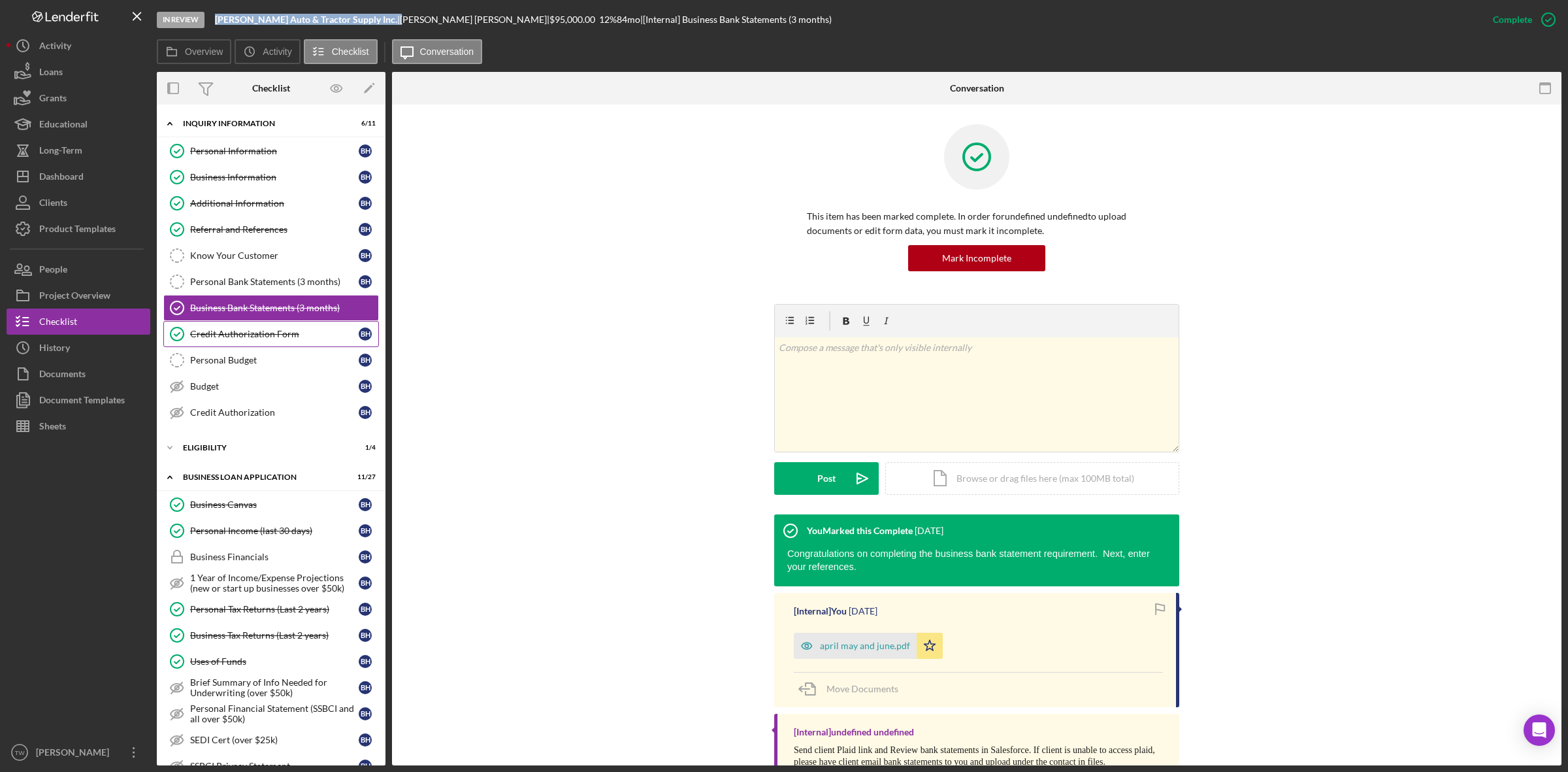
click at [265, 328] on link "Credit Authorization Form Credit Authorization Form B H" at bounding box center [271, 333] width 216 height 26
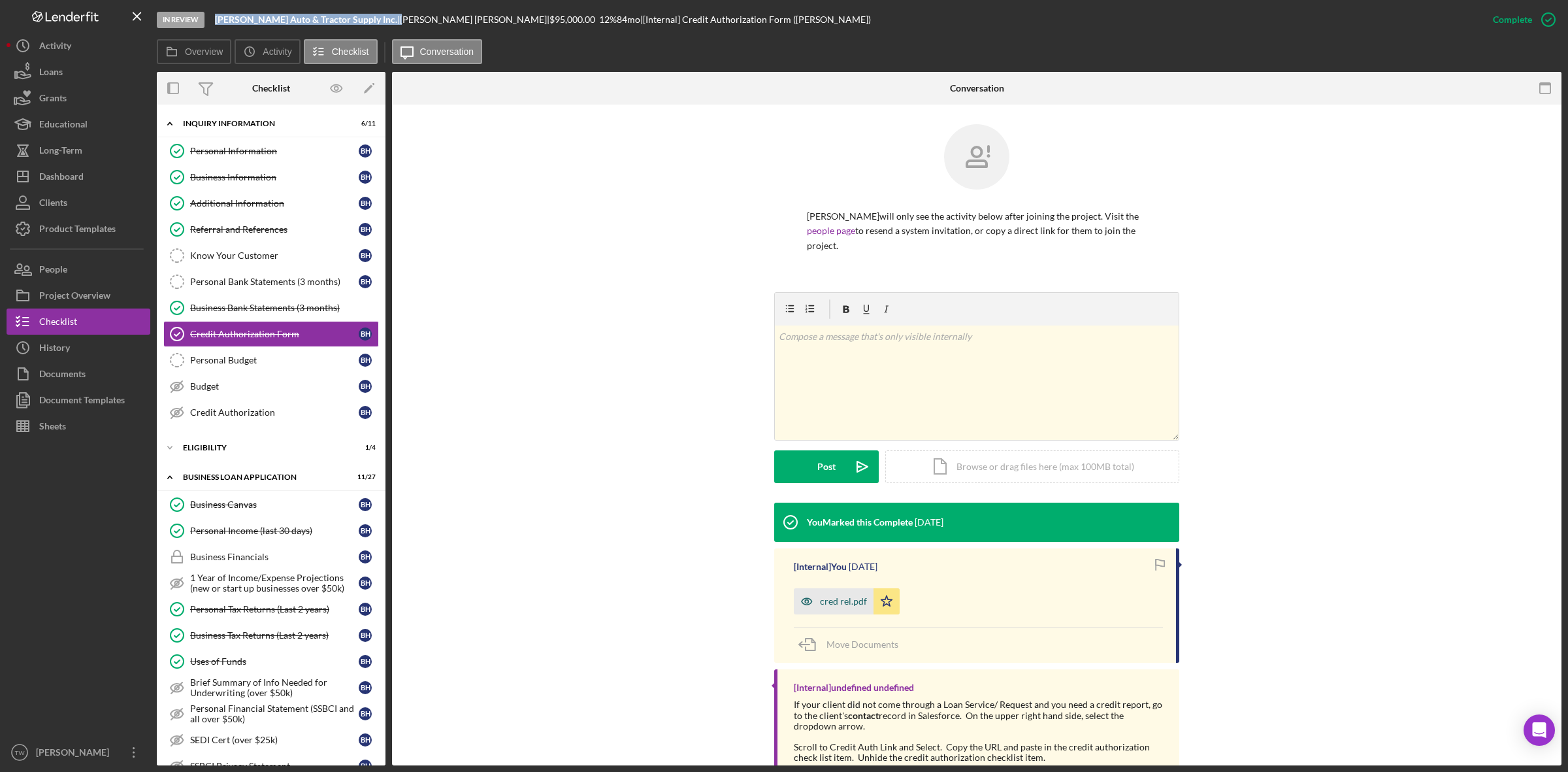
drag, startPoint x: 819, startPoint y: 576, endPoint x: 831, endPoint y: 601, distance: 27.7
click at [819, 588] on div "cred rel.pdf" at bounding box center [833, 601] width 79 height 26
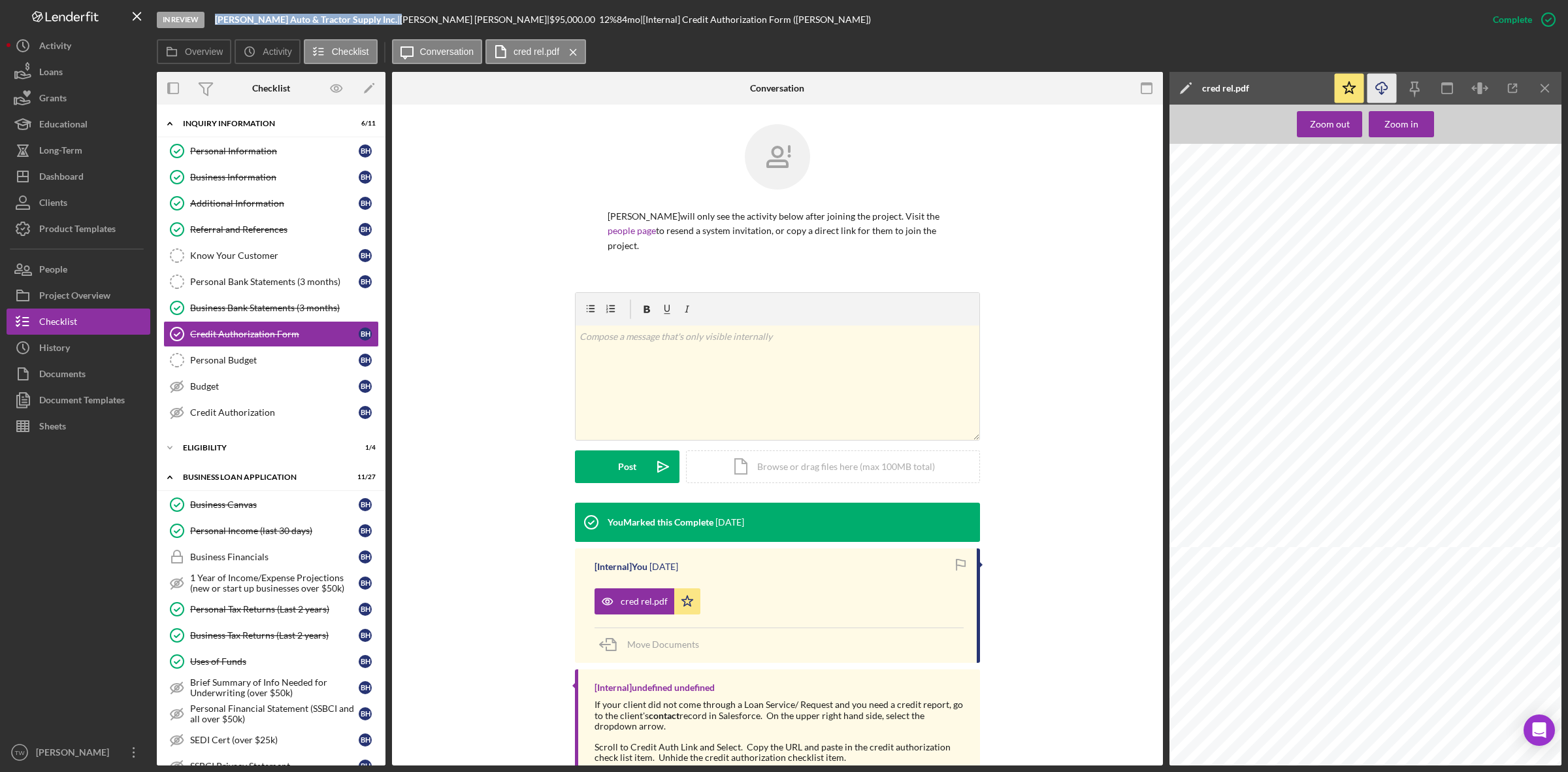
click at [1382, 84] on icon "Icon/Download" at bounding box center [1382, 89] width 30 height 30
click at [254, 302] on link "Business Bank Statements (3 months) Business Bank Statements (3 months)" at bounding box center [271, 307] width 216 height 26
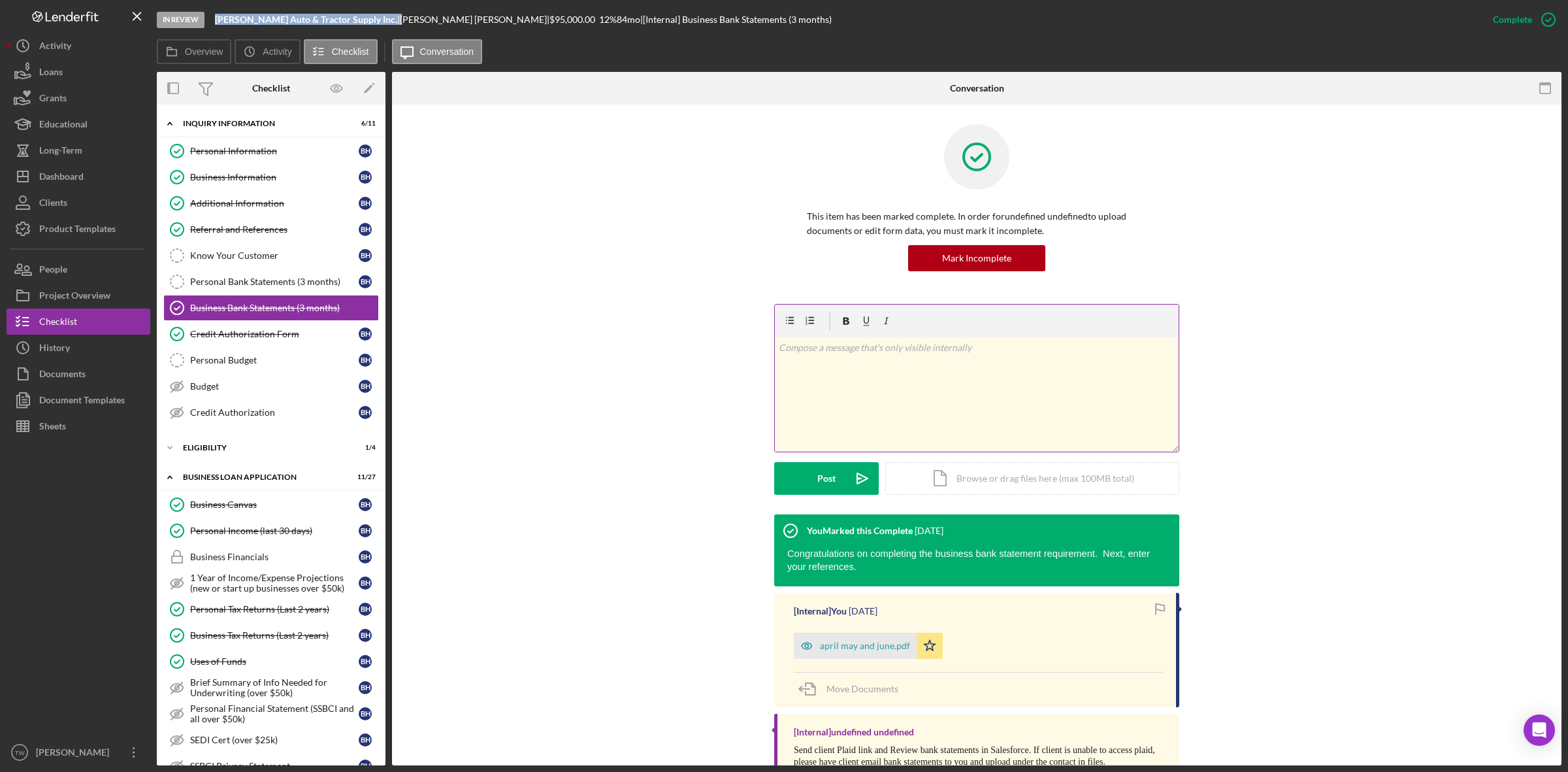
scroll to position [53, 0]
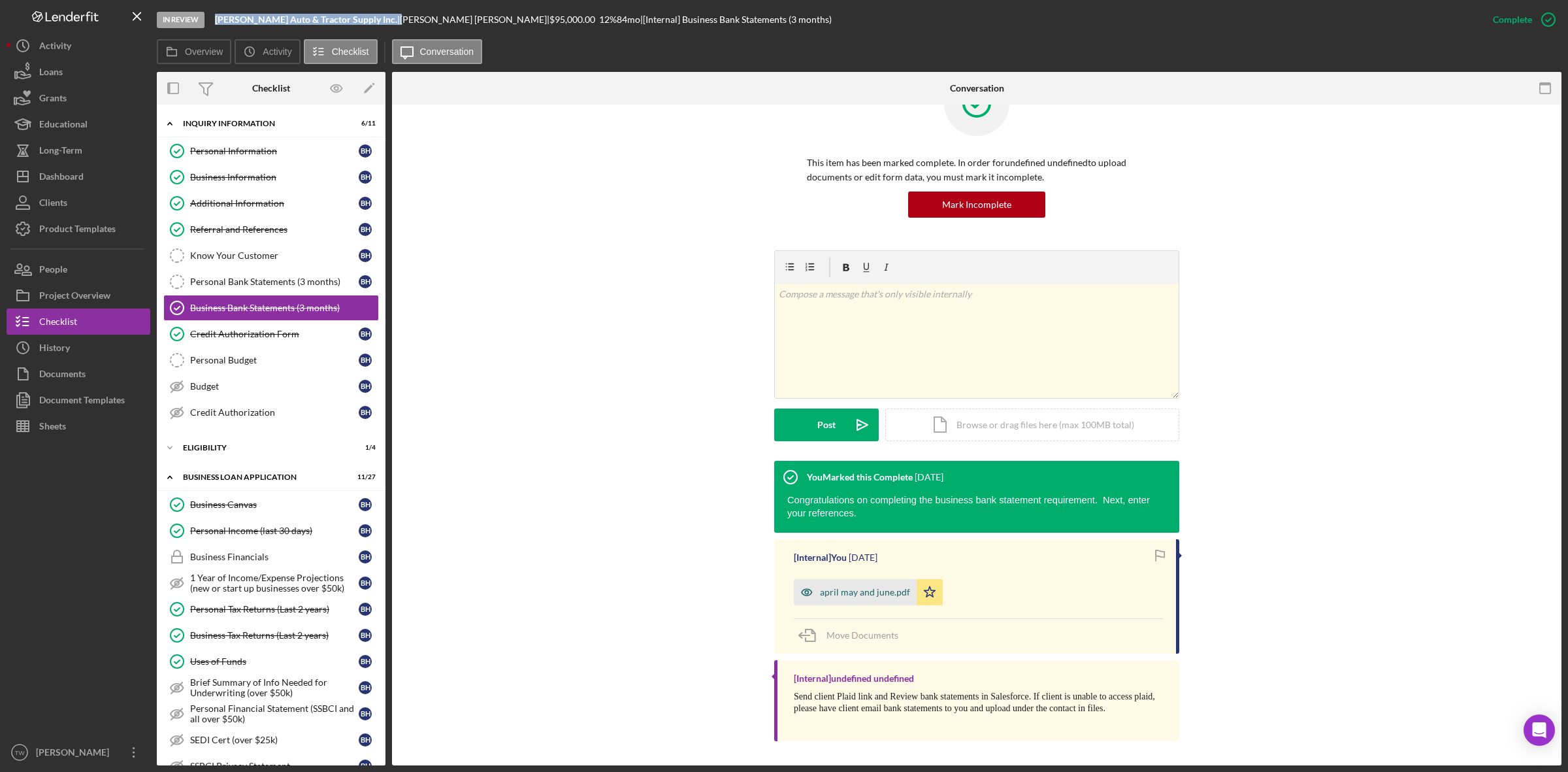
click at [862, 596] on div "april may and june.pdf" at bounding box center [865, 592] width 90 height 11
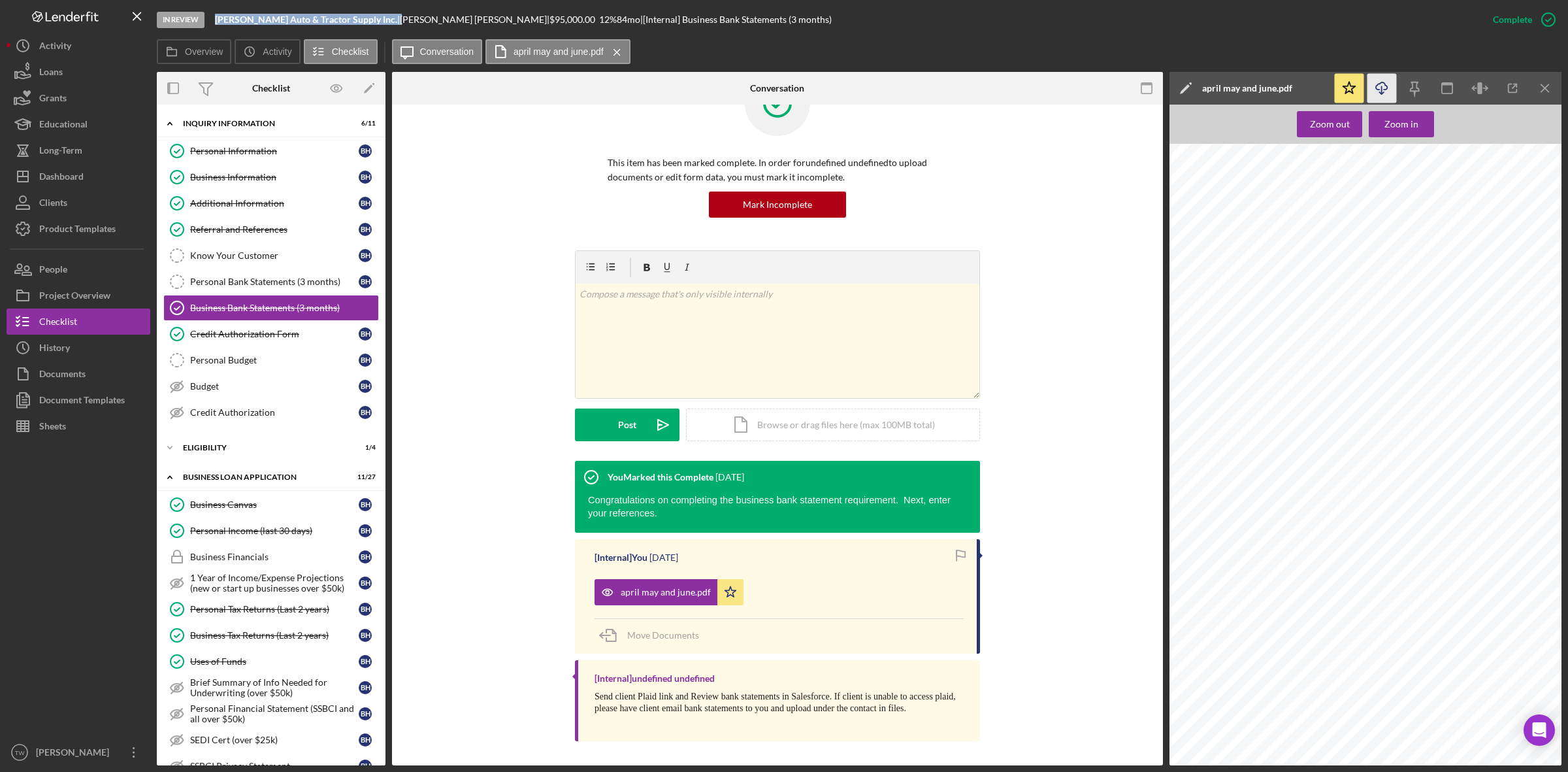
click at [1376, 86] on icon "button" at bounding box center [1382, 86] width 11 height 7
click at [240, 451] on div "ELIGIBILITY" at bounding box center [276, 447] width 186 height 8
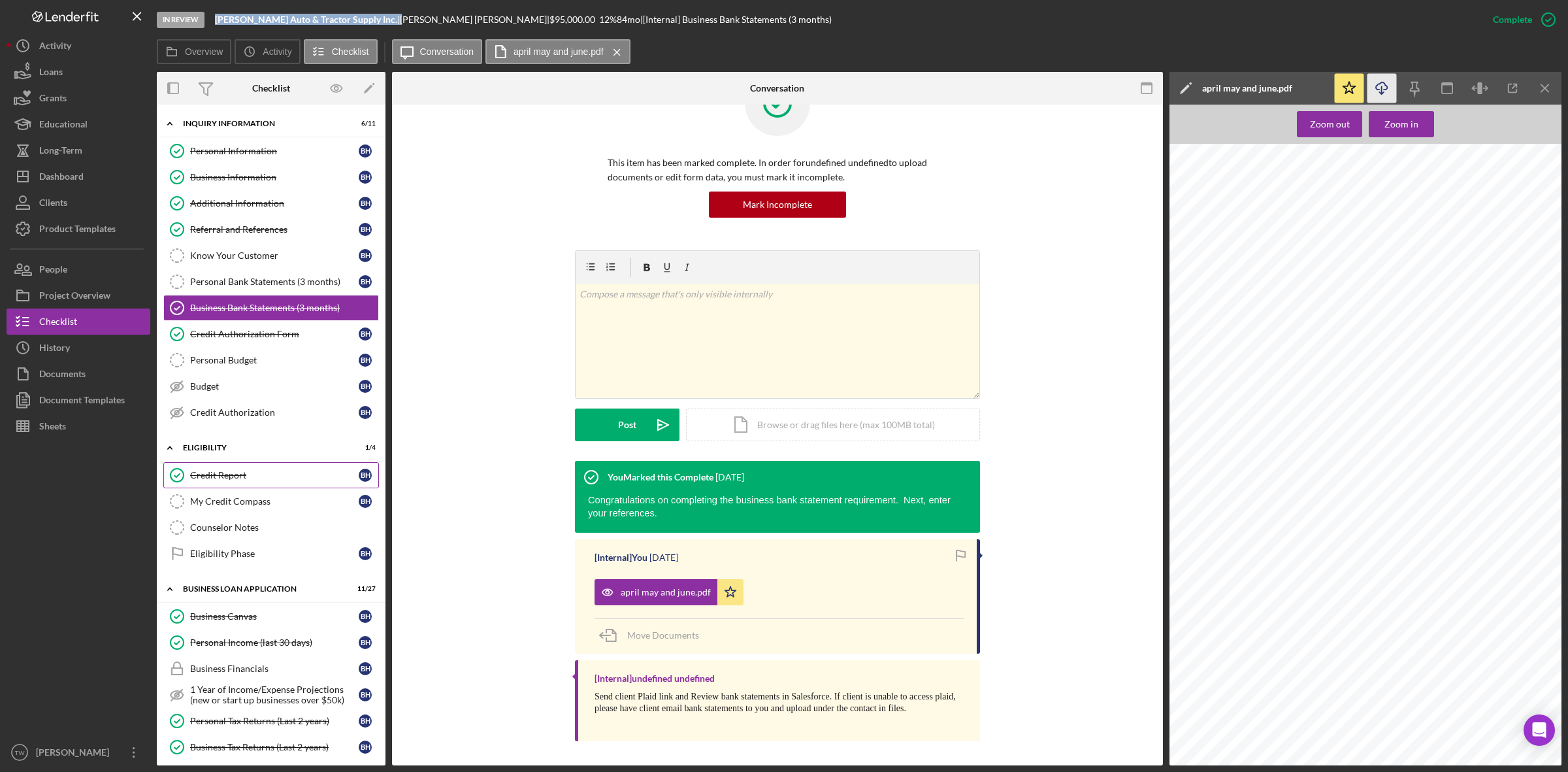
click at [245, 477] on div "Credit Report" at bounding box center [274, 475] width 169 height 11
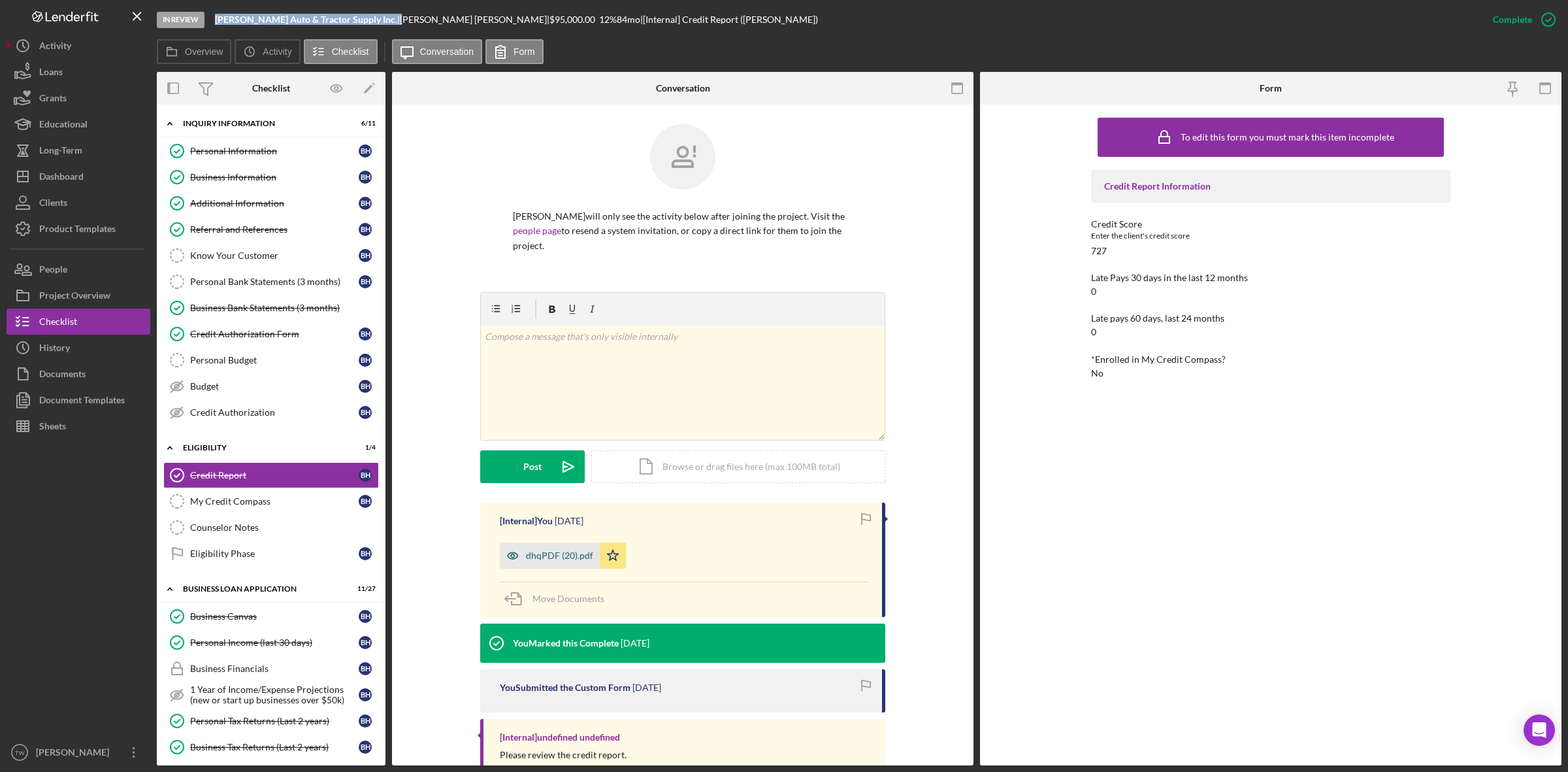
click at [543, 551] on div "dhqPDF (20).pdf" at bounding box center [559, 555] width 67 height 11
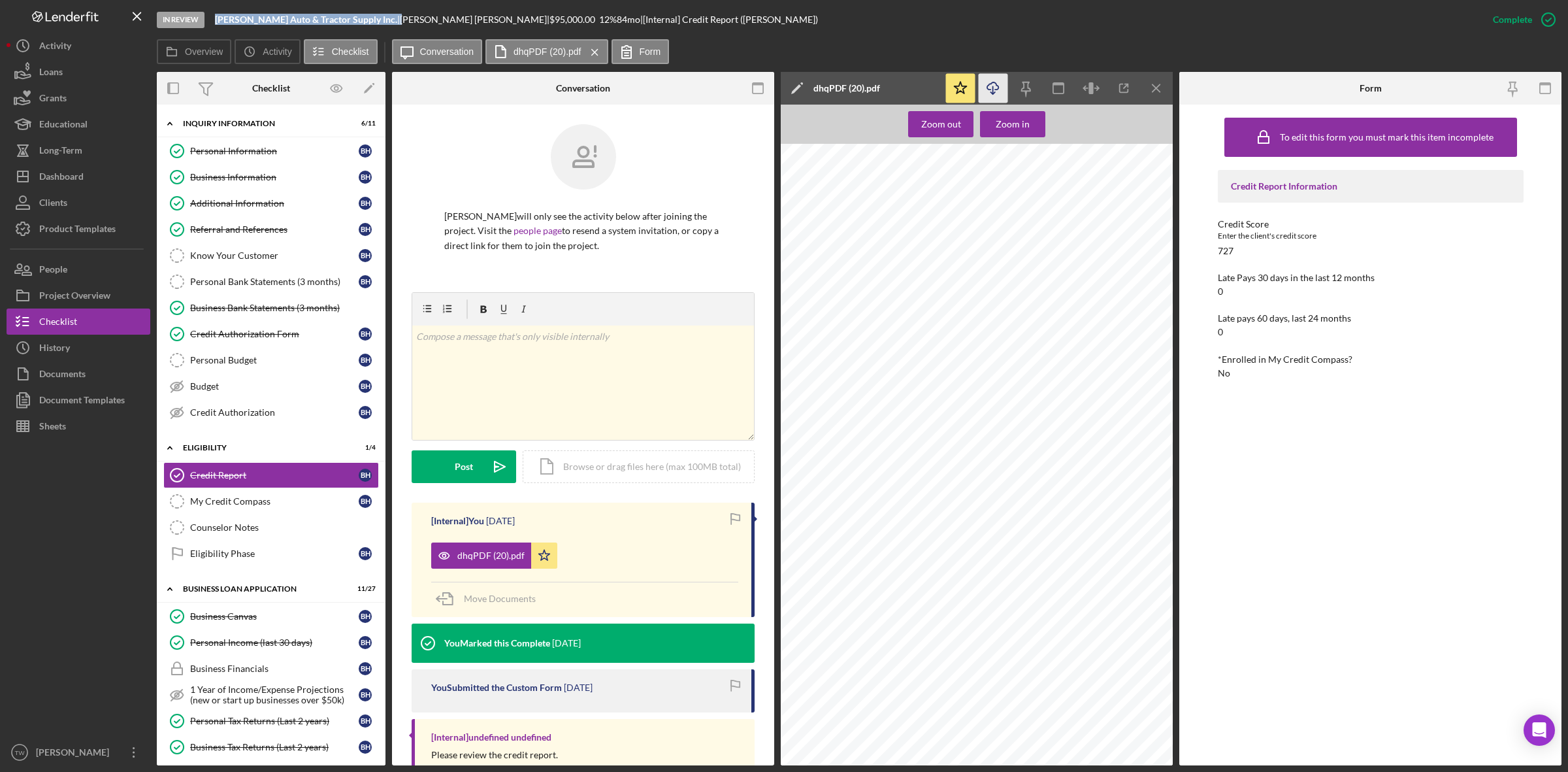
click at [993, 92] on line "button" at bounding box center [993, 90] width 0 height 7
click at [1021, 129] on div "Zoom in" at bounding box center [1013, 124] width 34 height 26
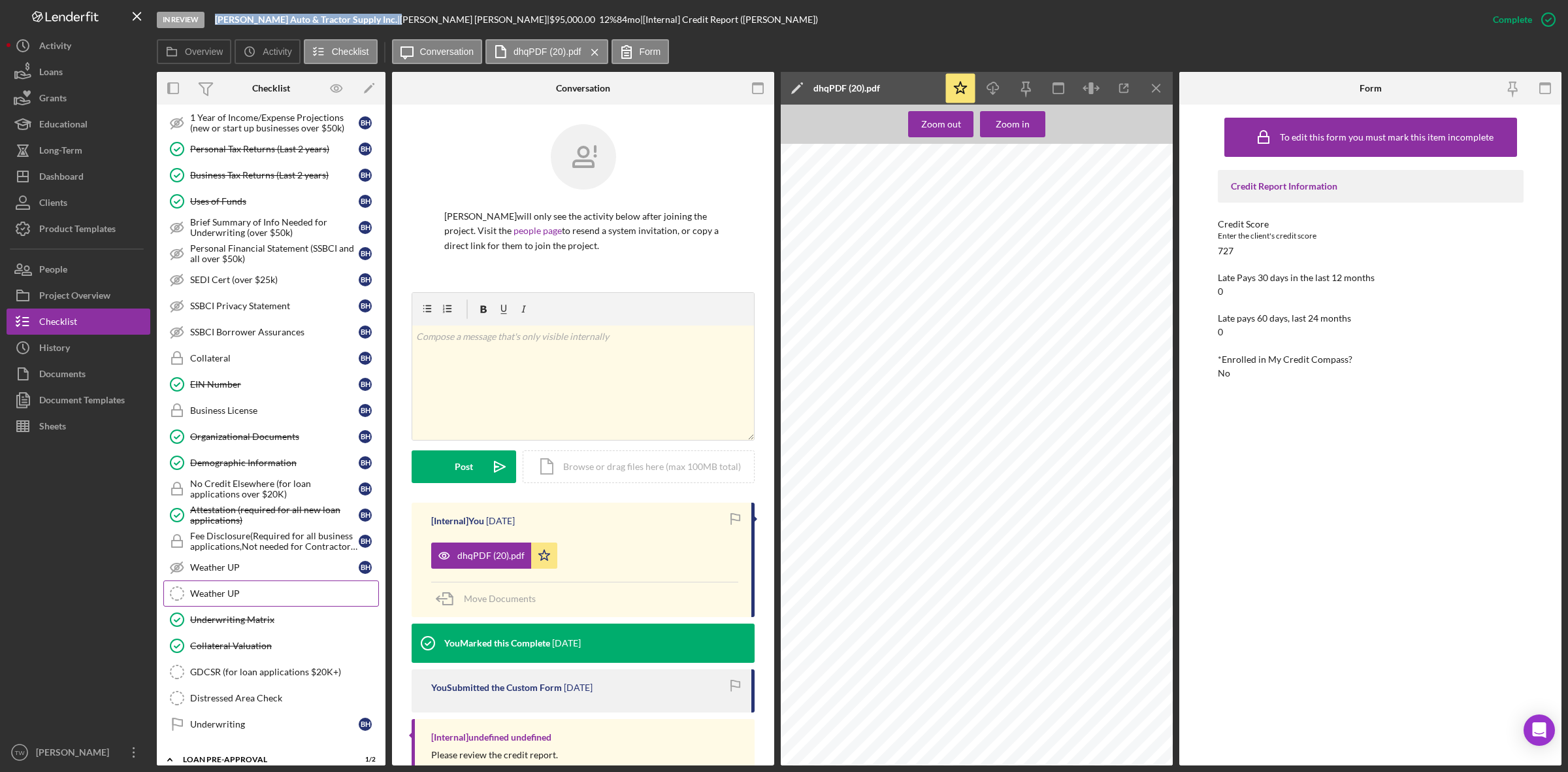
scroll to position [654, 0]
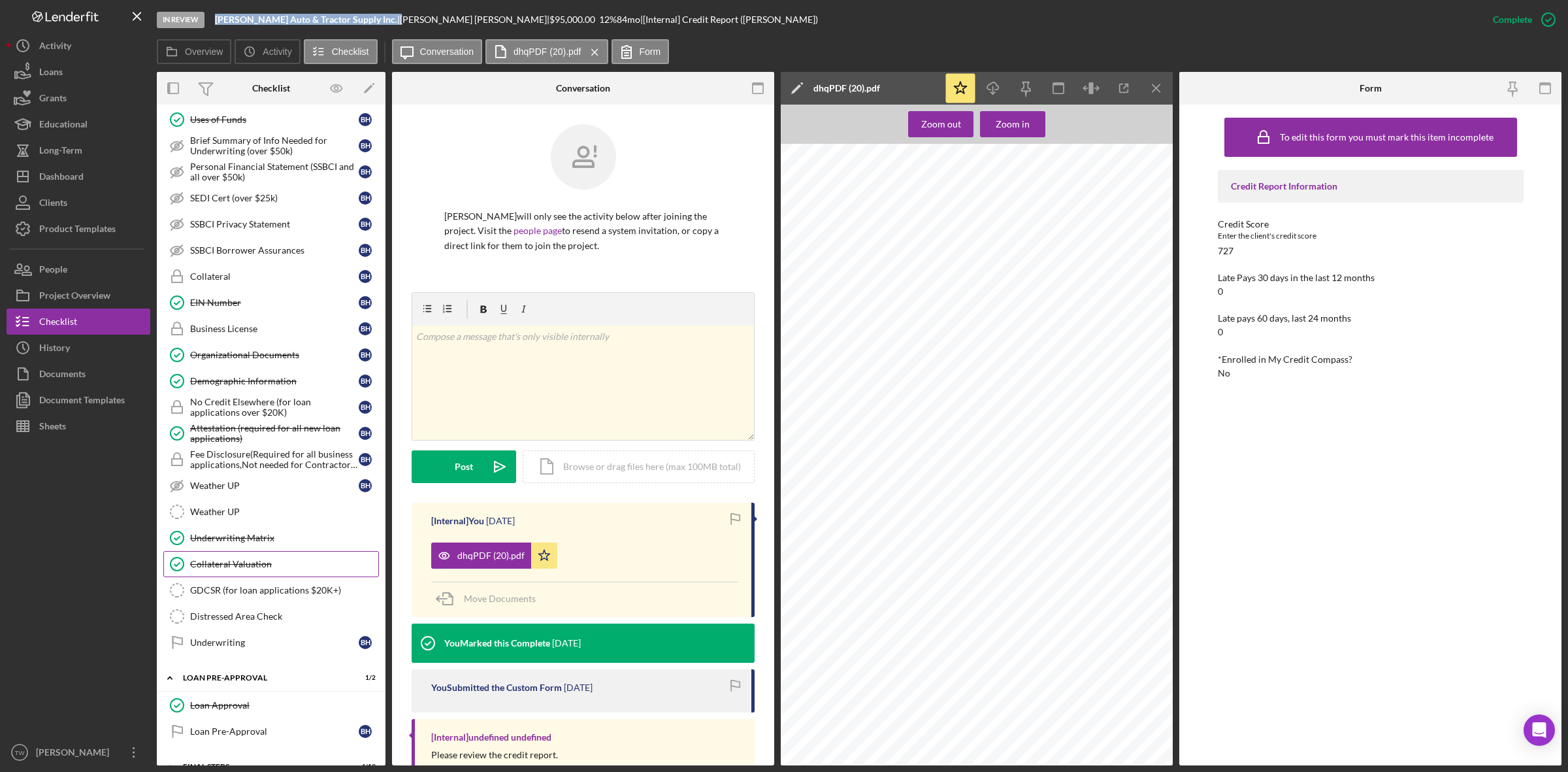
drag, startPoint x: 242, startPoint y: 579, endPoint x: 294, endPoint y: 579, distance: 52.0
click at [242, 570] on div "Collateral Valuation" at bounding box center [284, 564] width 188 height 11
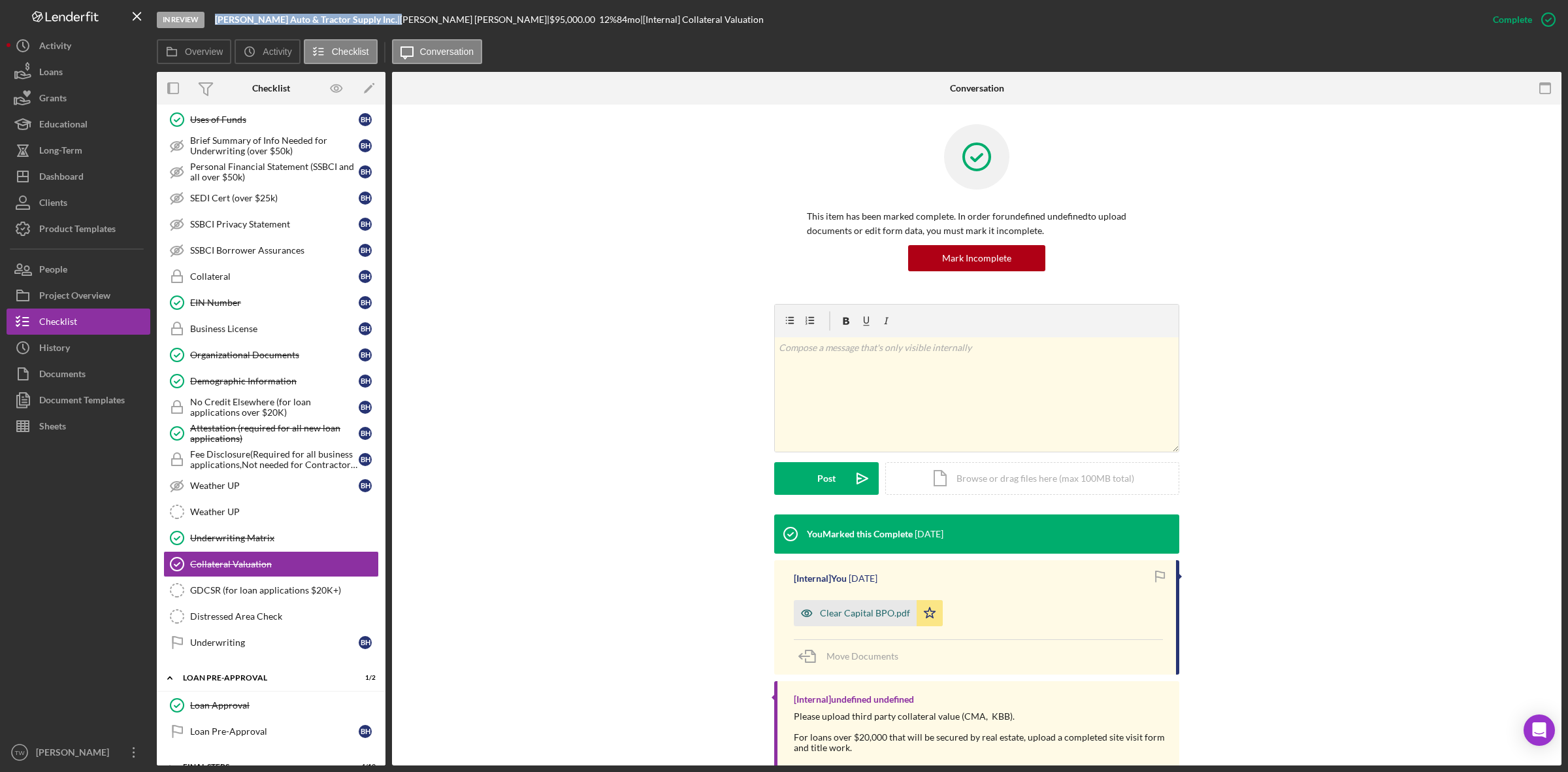
click at [879, 619] on div "Clear Capital BPO.pdf" at bounding box center [855, 612] width 123 height 26
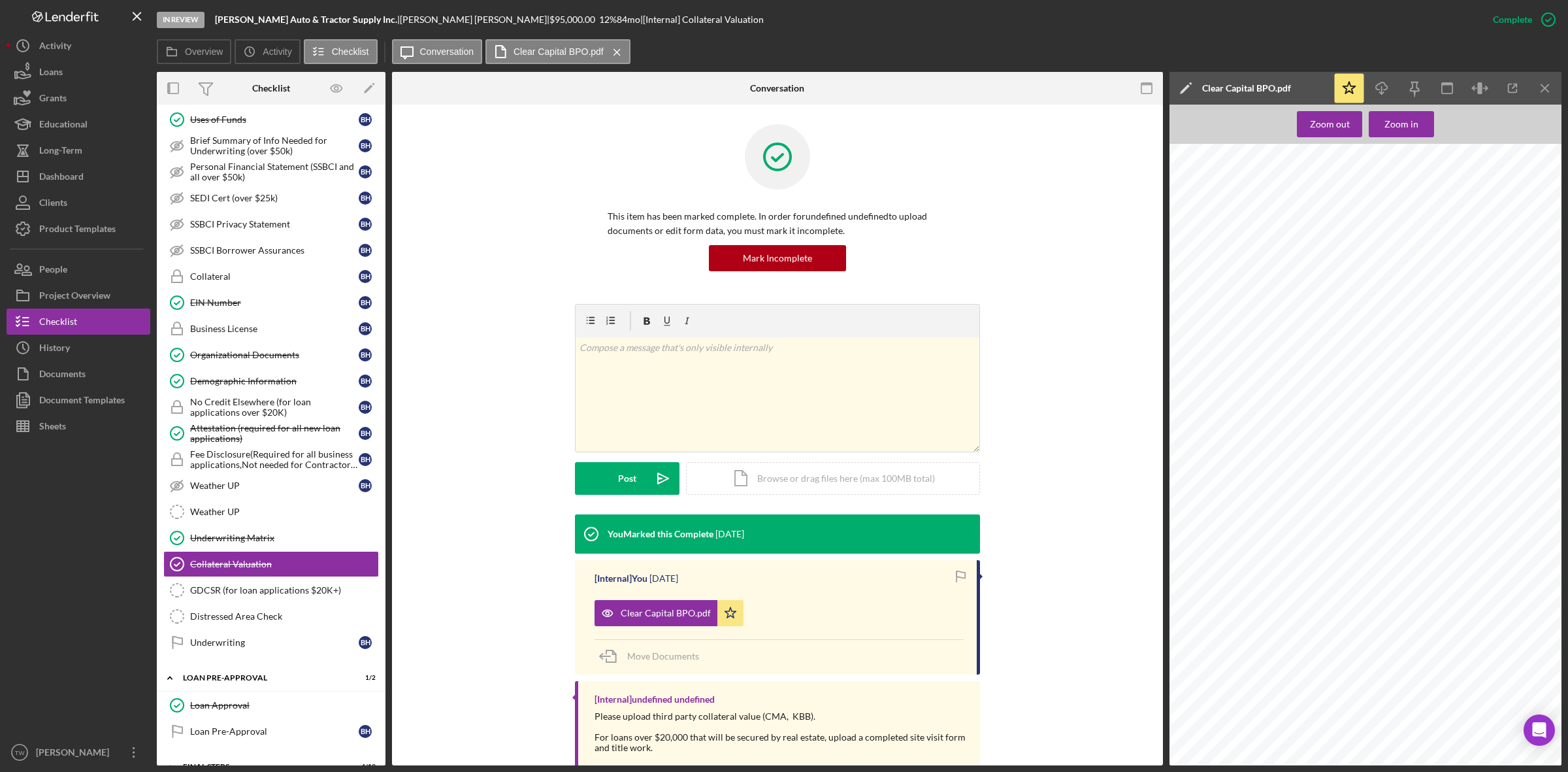
click at [1401, 184] on span "[STREET_ADDRESS][PERSON_NAME]" at bounding box center [1486, 184] width 176 height 9
copy span "818"
click at [259, 18] on b "[PERSON_NAME] Auto & Tractor Supply Inc." at bounding box center [306, 20] width 182 height 11
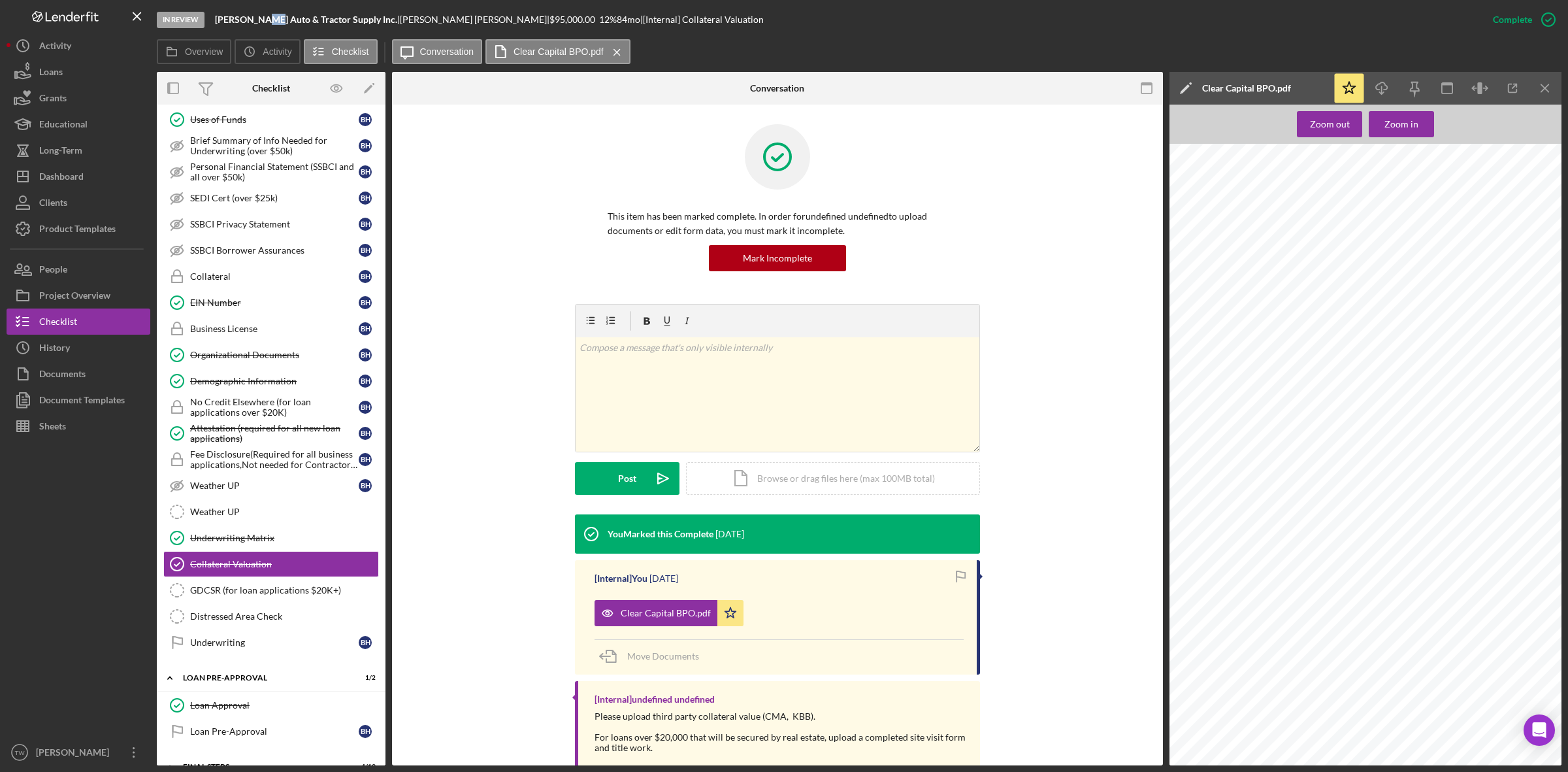
click at [259, 18] on b "[PERSON_NAME] Auto & Tractor Supply Inc." at bounding box center [306, 20] width 182 height 11
copy div "[PERSON_NAME] Auto & Tractor Supply Inc. |"
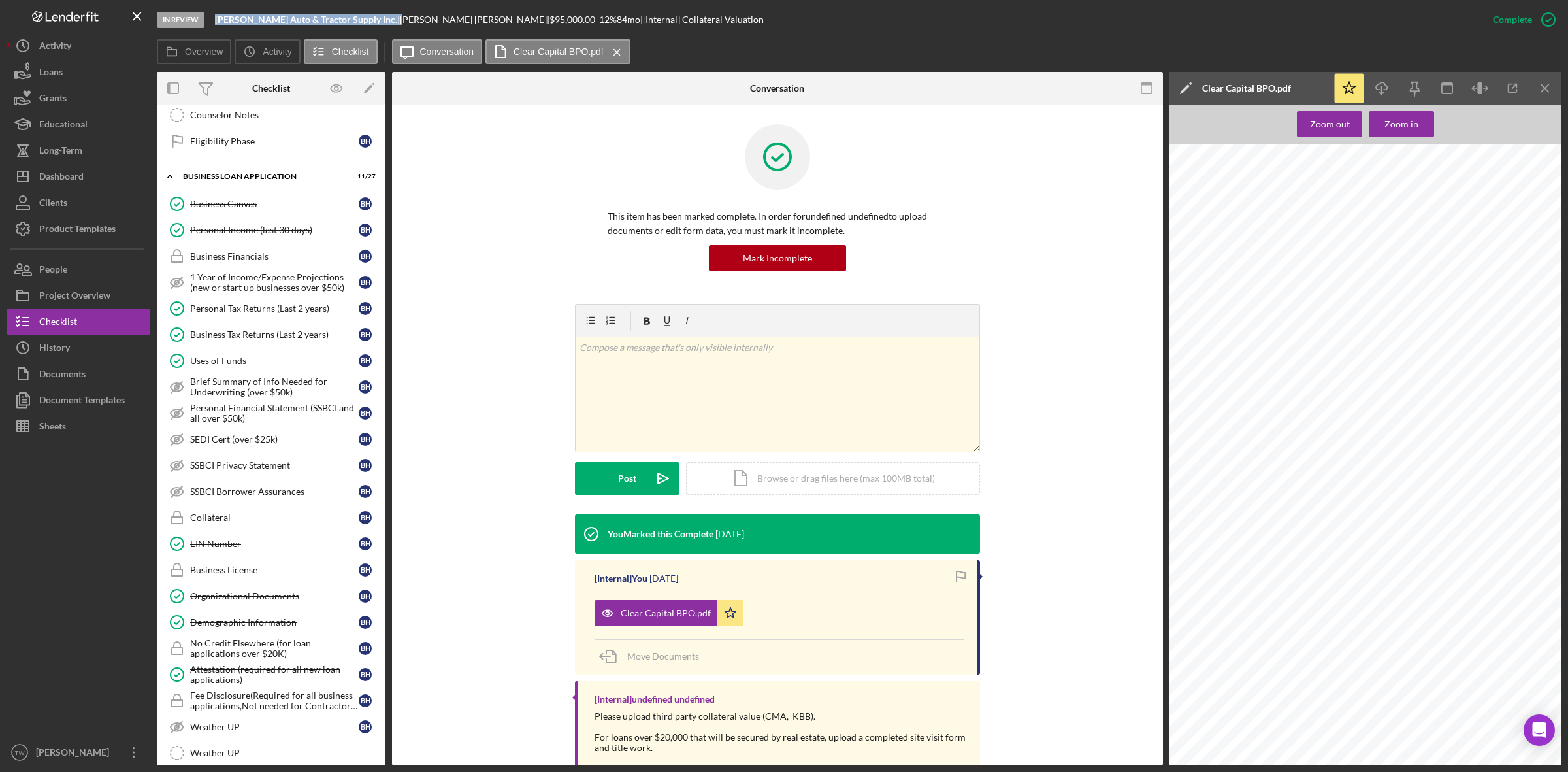
scroll to position [249, 0]
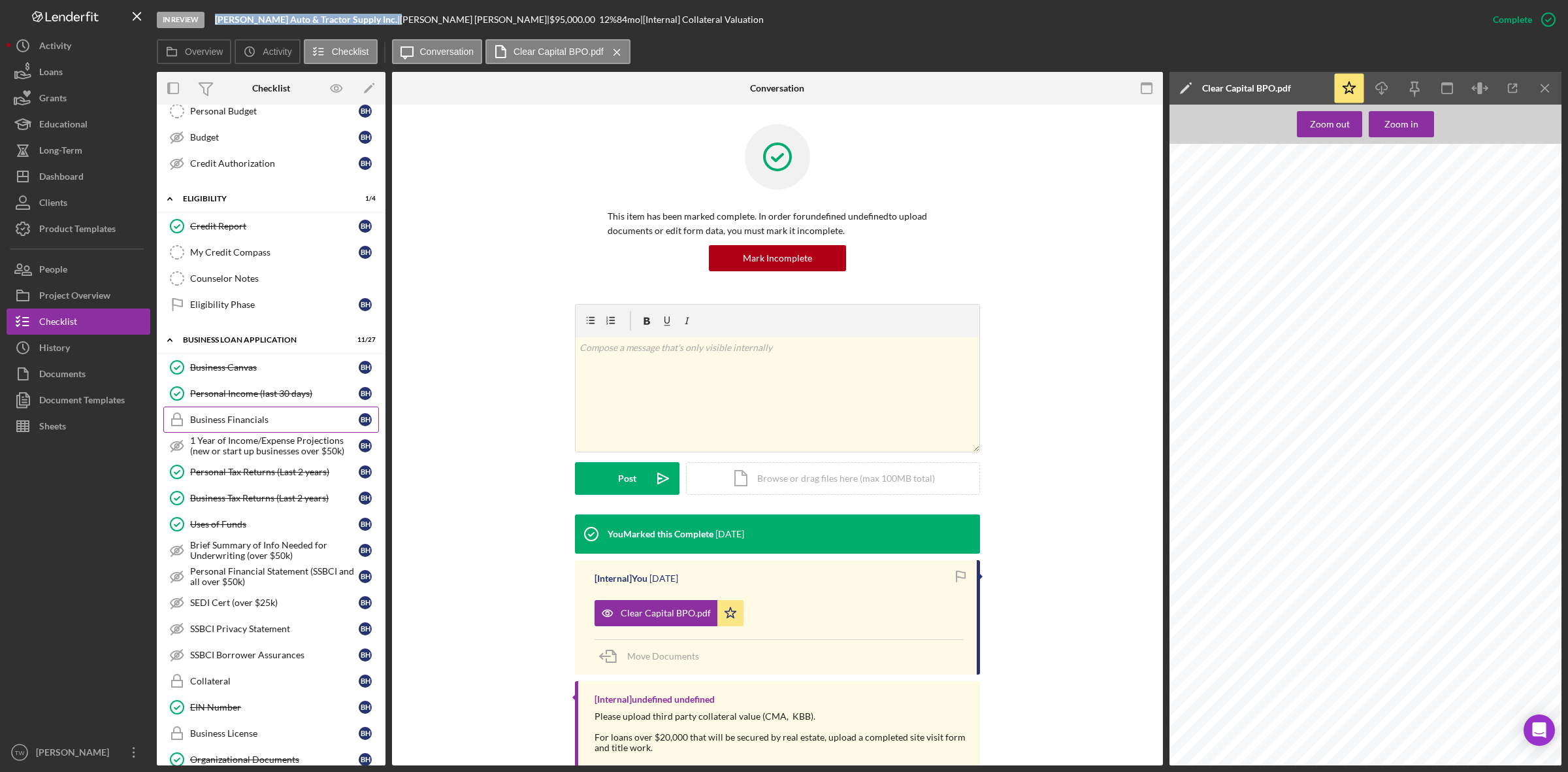
click at [266, 423] on div "Business Financials" at bounding box center [274, 419] width 169 height 11
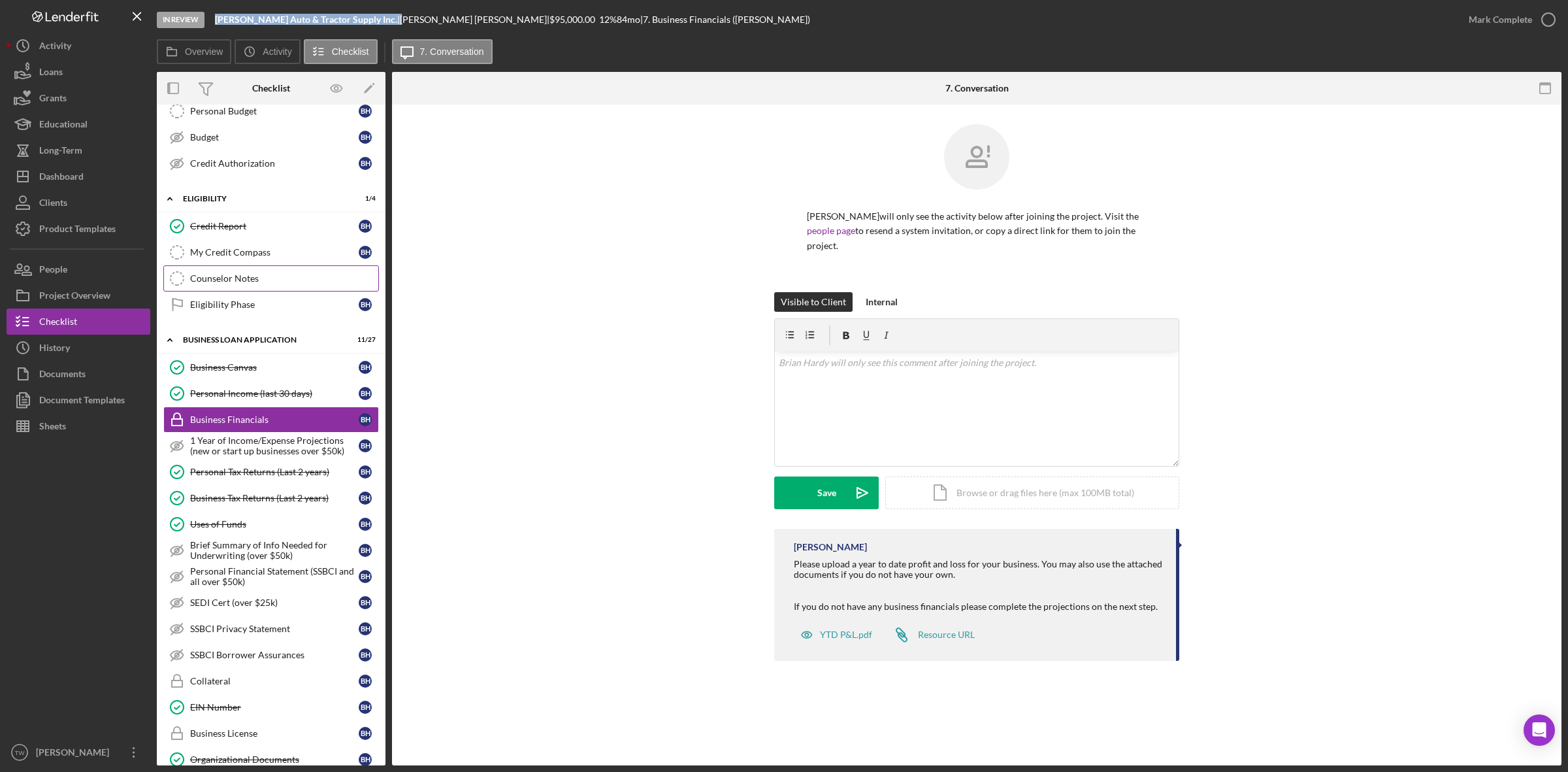
drag, startPoint x: 254, startPoint y: 256, endPoint x: 269, endPoint y: 284, distance: 31.8
click at [254, 256] on div "My Credit Compass" at bounding box center [274, 252] width 169 height 11
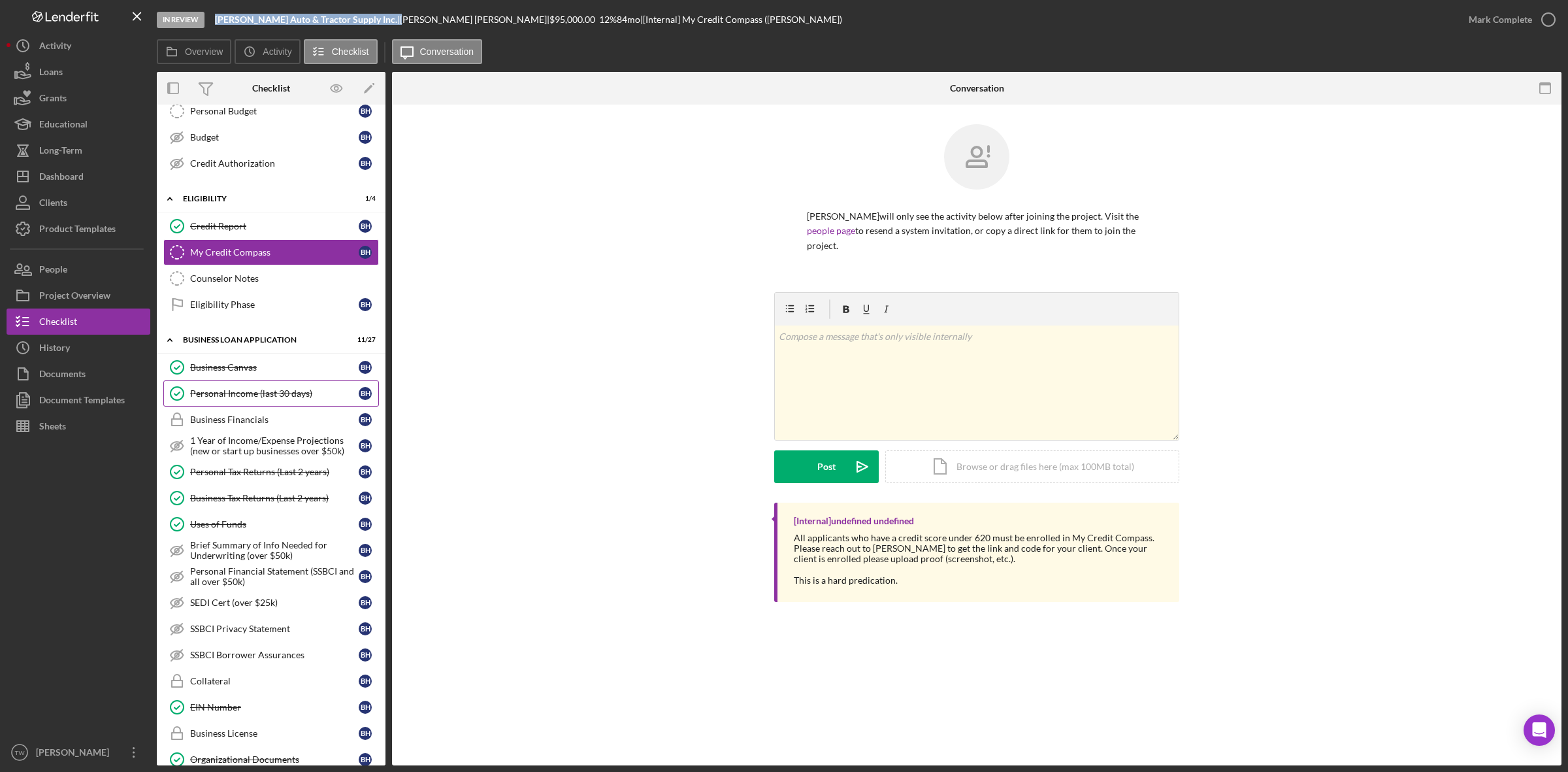
click at [274, 397] on div "Personal Income (last 30 days)" at bounding box center [274, 393] width 169 height 11
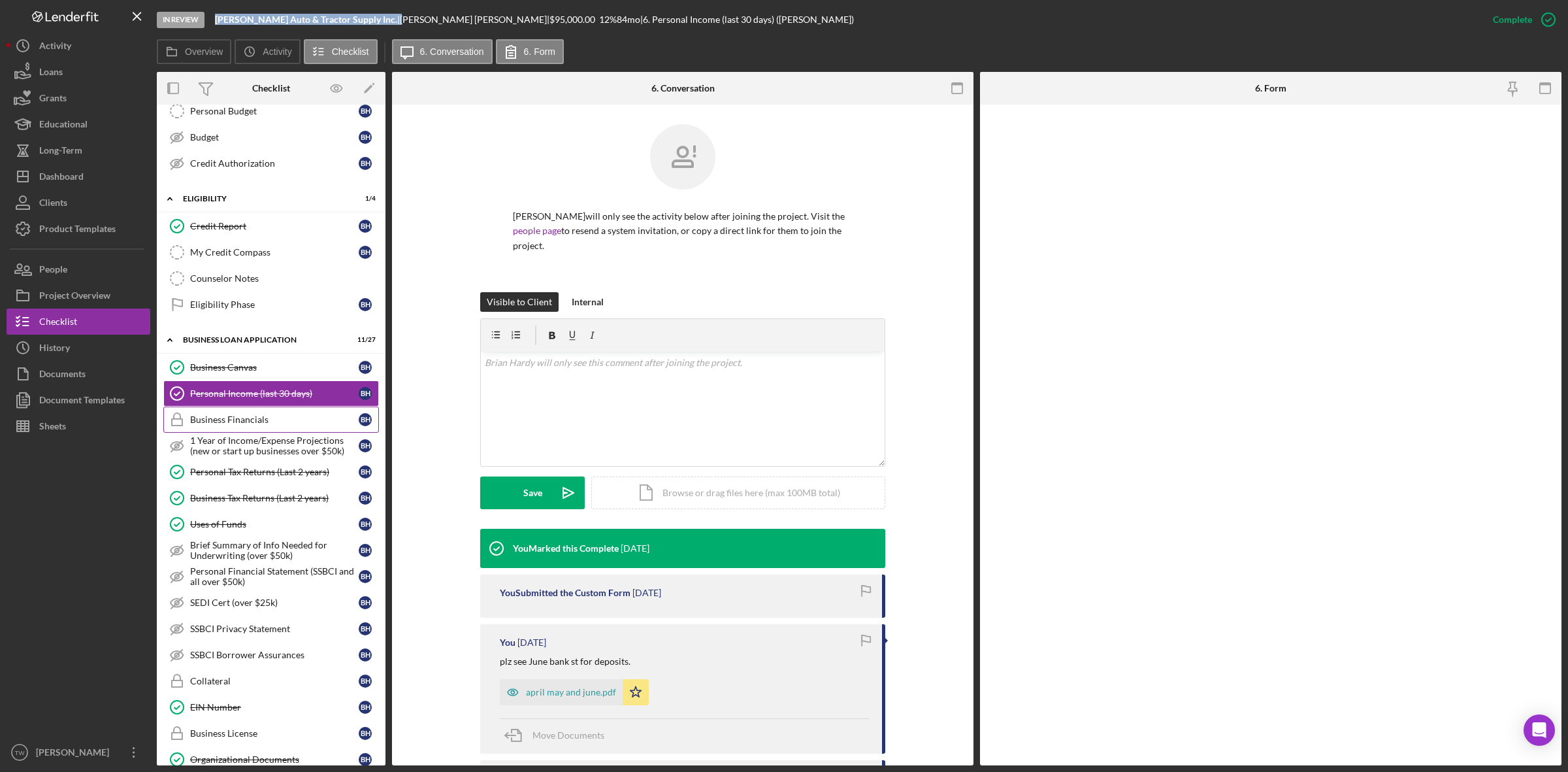
click at [289, 420] on div "Business Financials" at bounding box center [274, 419] width 169 height 11
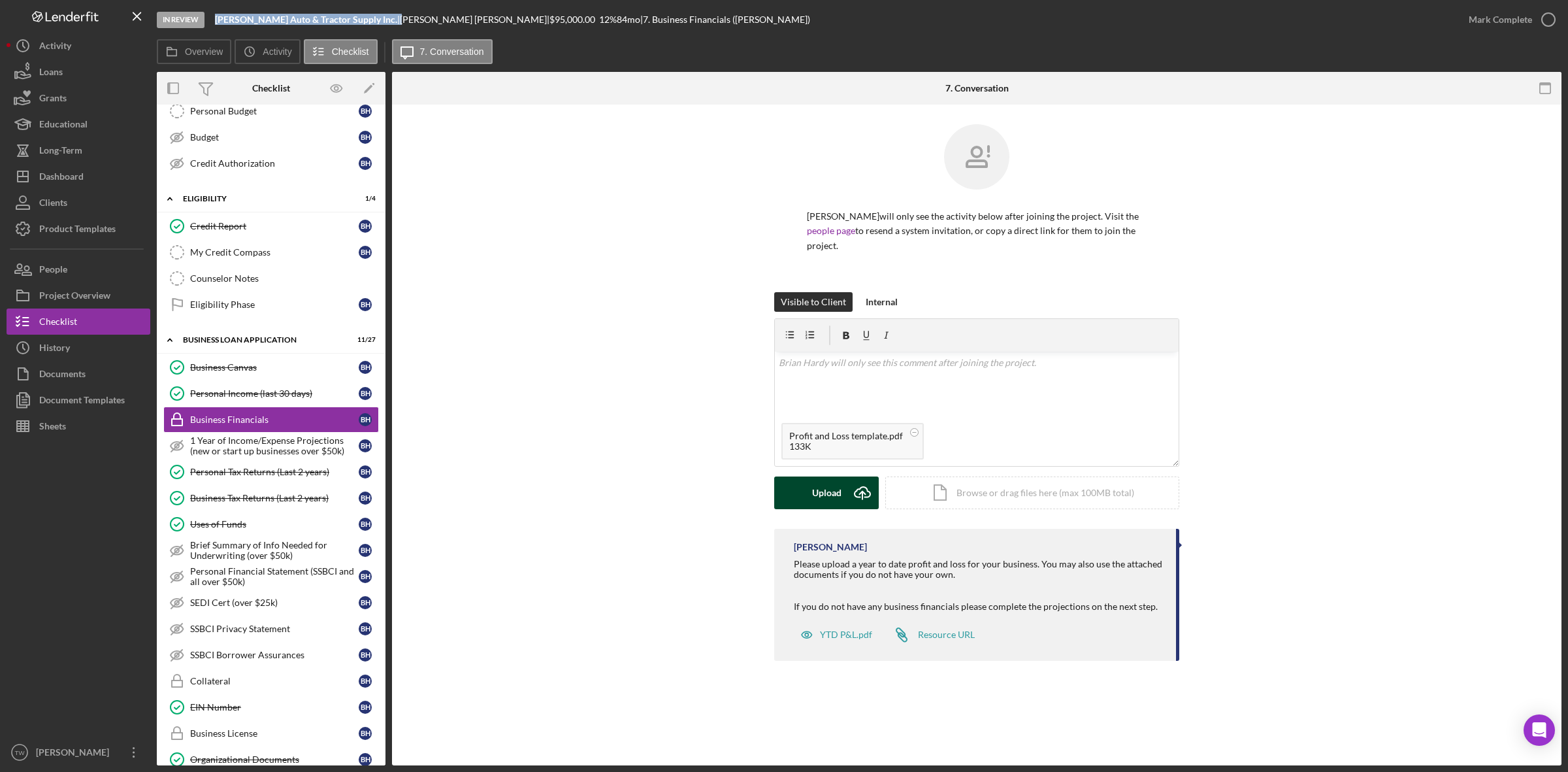
click at [838, 486] on div "Upload" at bounding box center [827, 493] width 30 height 32
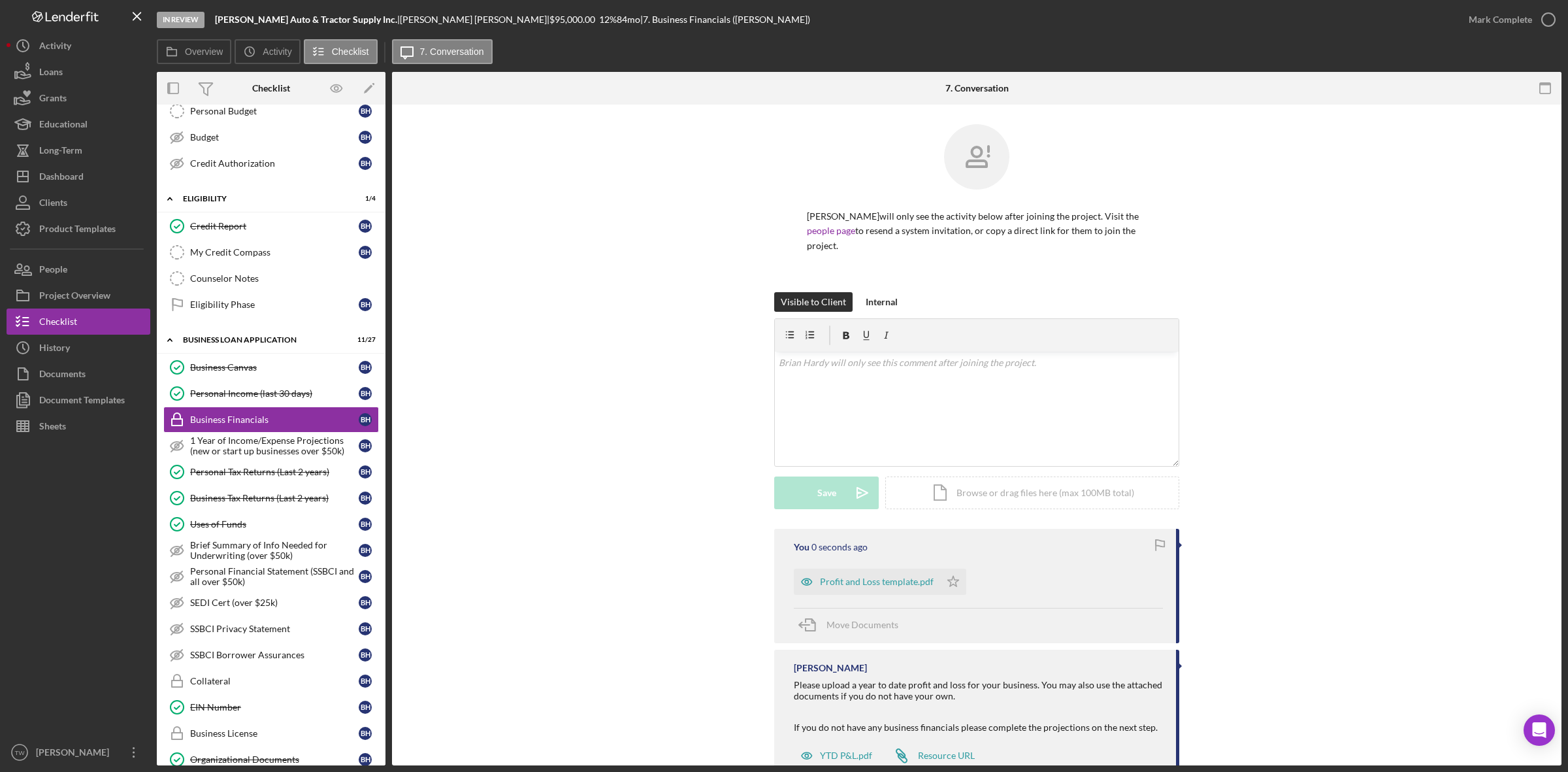
click at [966, 574] on div "Profit and Loss template.pdf Icon/Star" at bounding box center [883, 578] width 179 height 32
click at [951, 572] on icon "Icon/Star" at bounding box center [953, 581] width 26 height 26
click at [1509, 18] on div "Mark Complete" at bounding box center [1501, 19] width 63 height 26
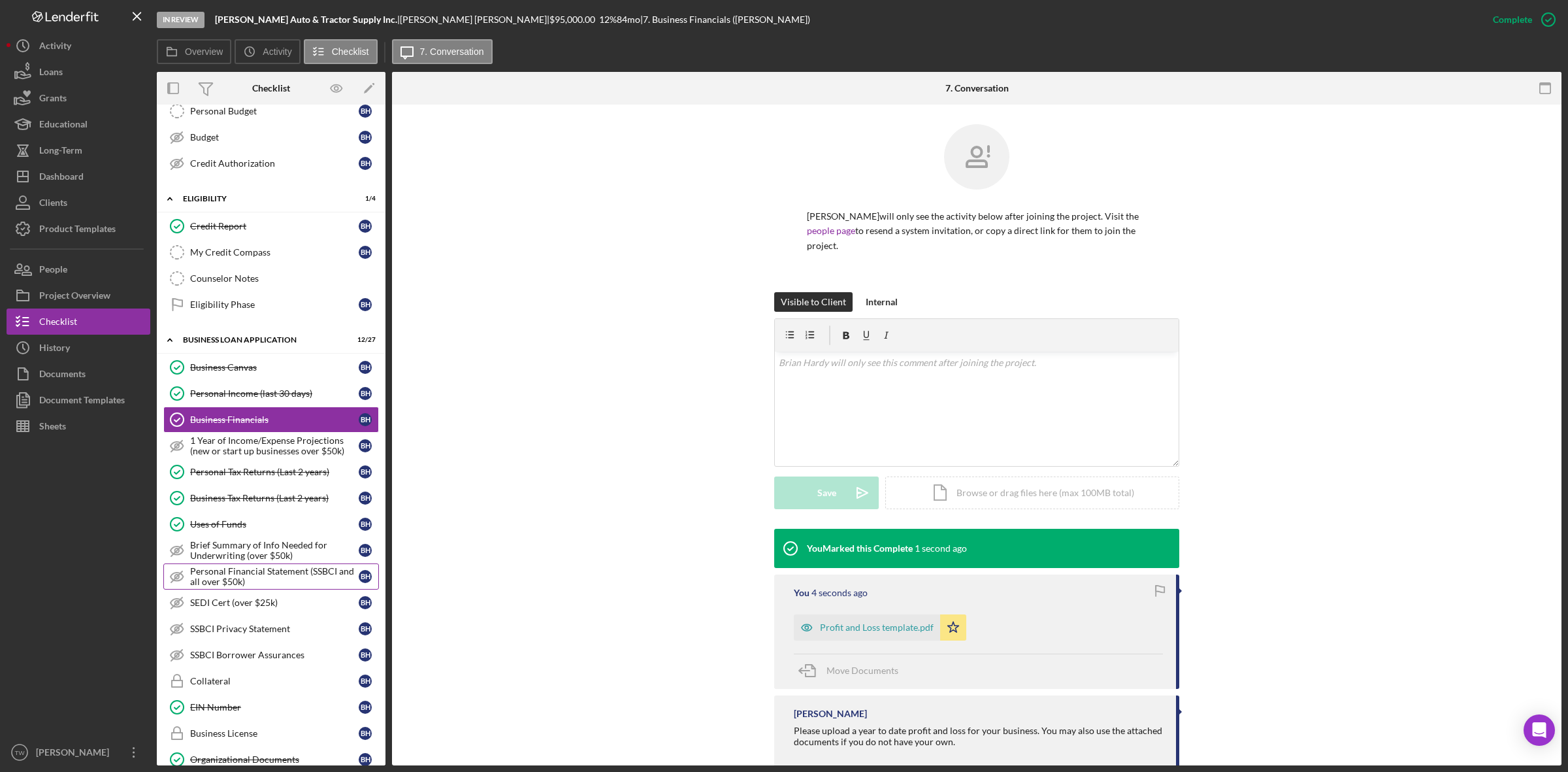
click at [257, 586] on div "Personal Financial Statement (SSBCI and all over $50k)" at bounding box center [274, 577] width 169 height 21
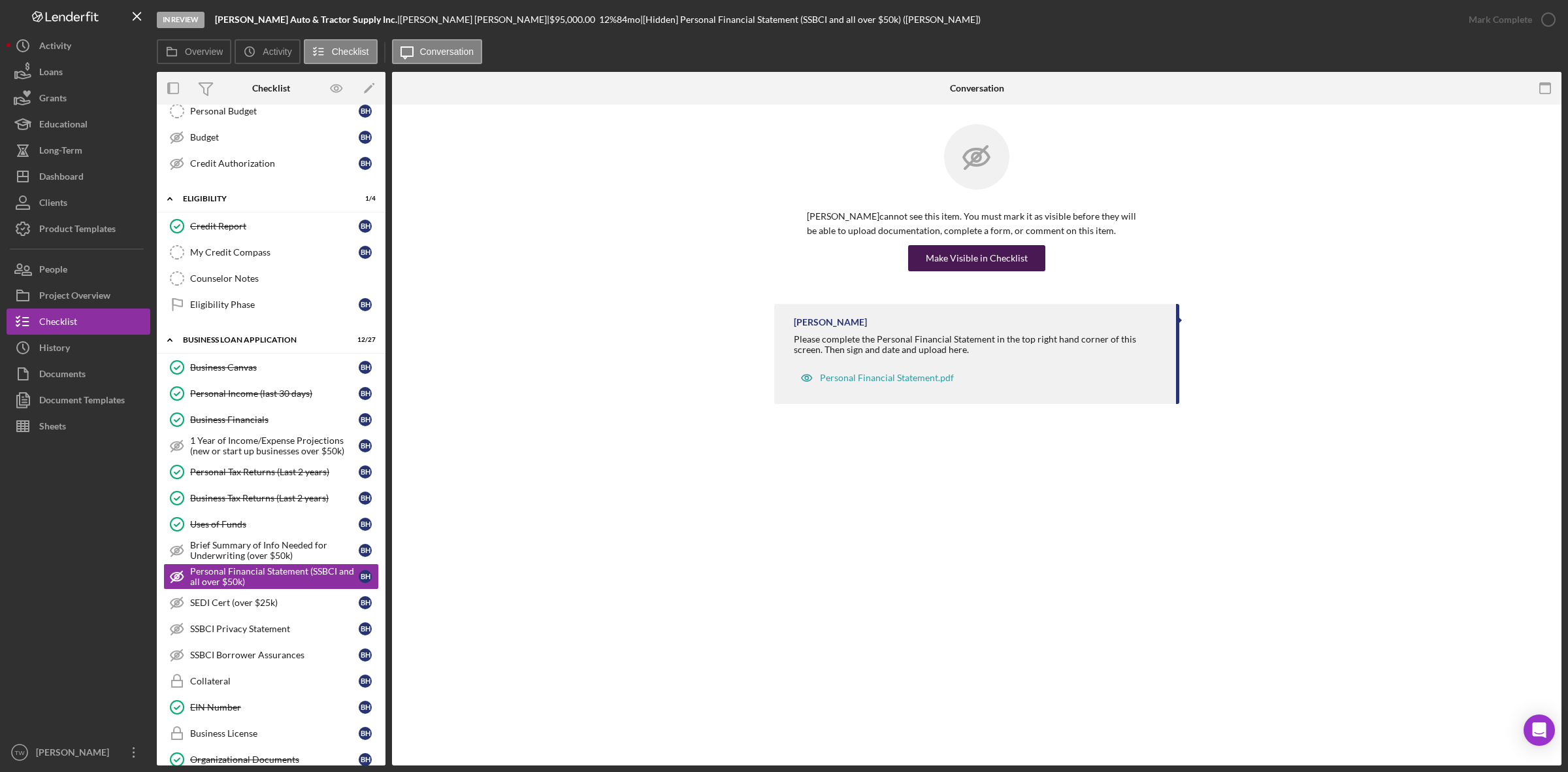
click at [1006, 247] on div "Make Visible in Checklist" at bounding box center [976, 258] width 102 height 26
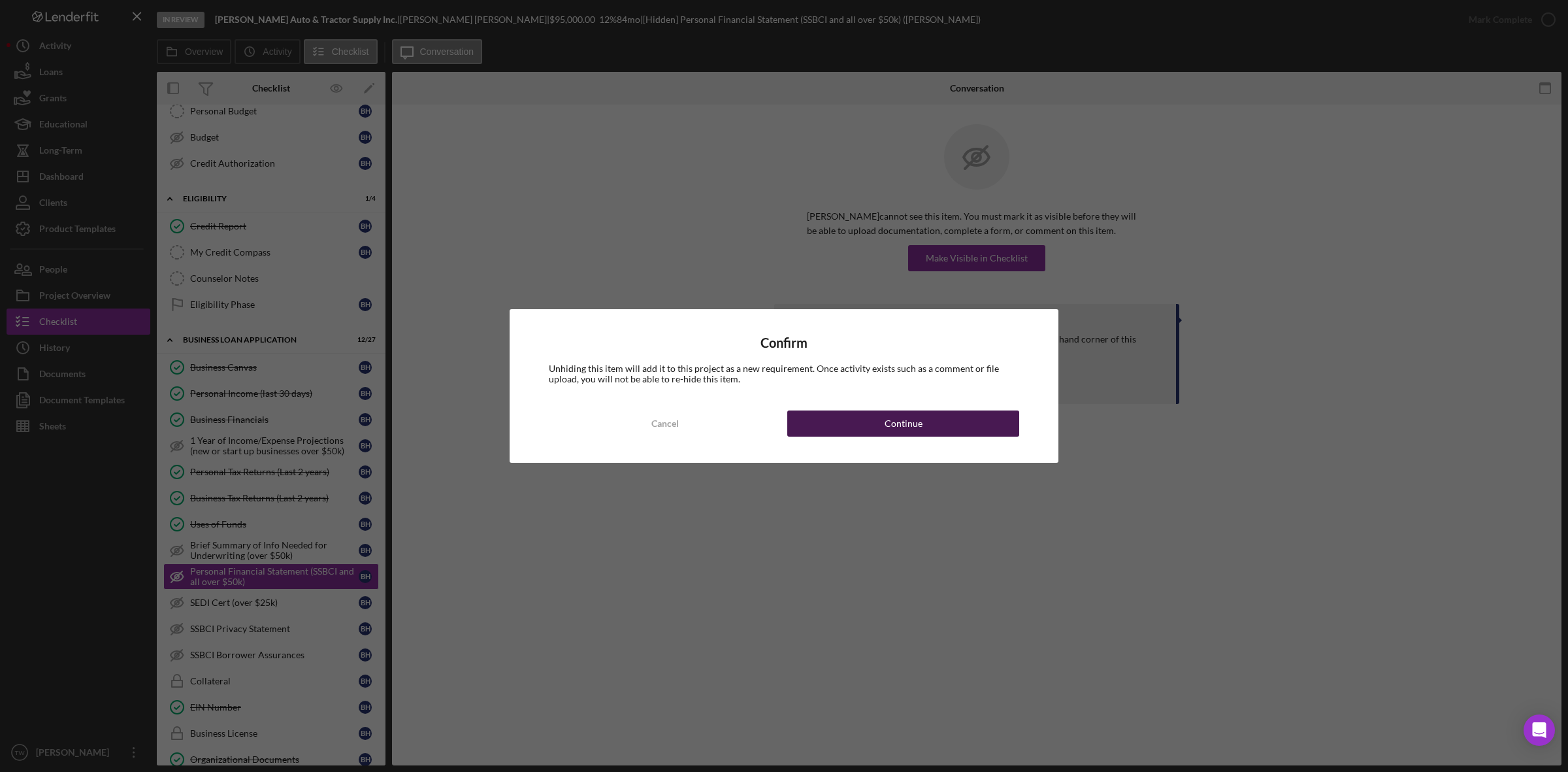
click at [978, 417] on button "Continue" at bounding box center [903, 423] width 232 height 26
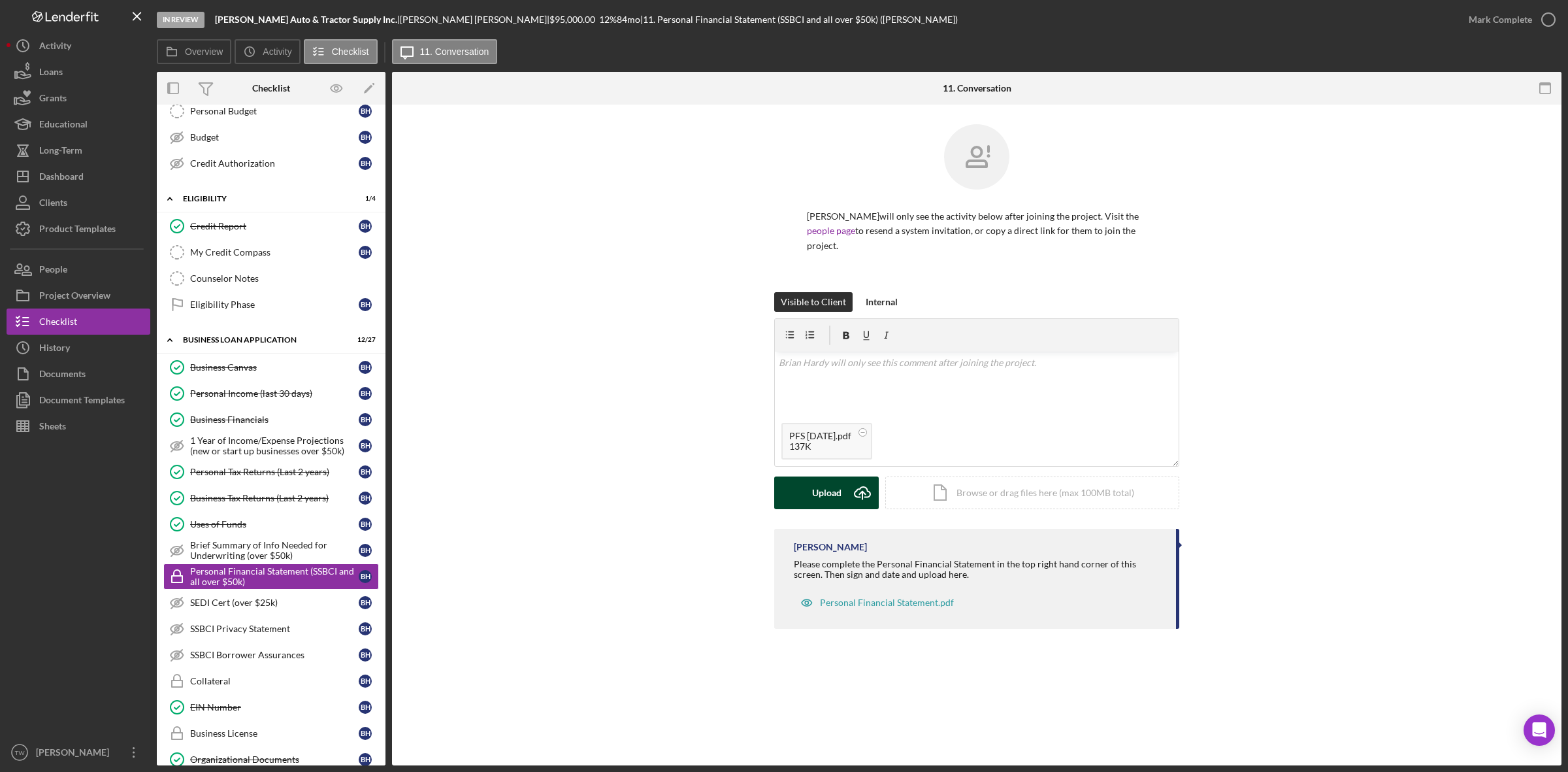
click at [808, 478] on button "Upload Icon/Upload" at bounding box center [826, 493] width 105 height 32
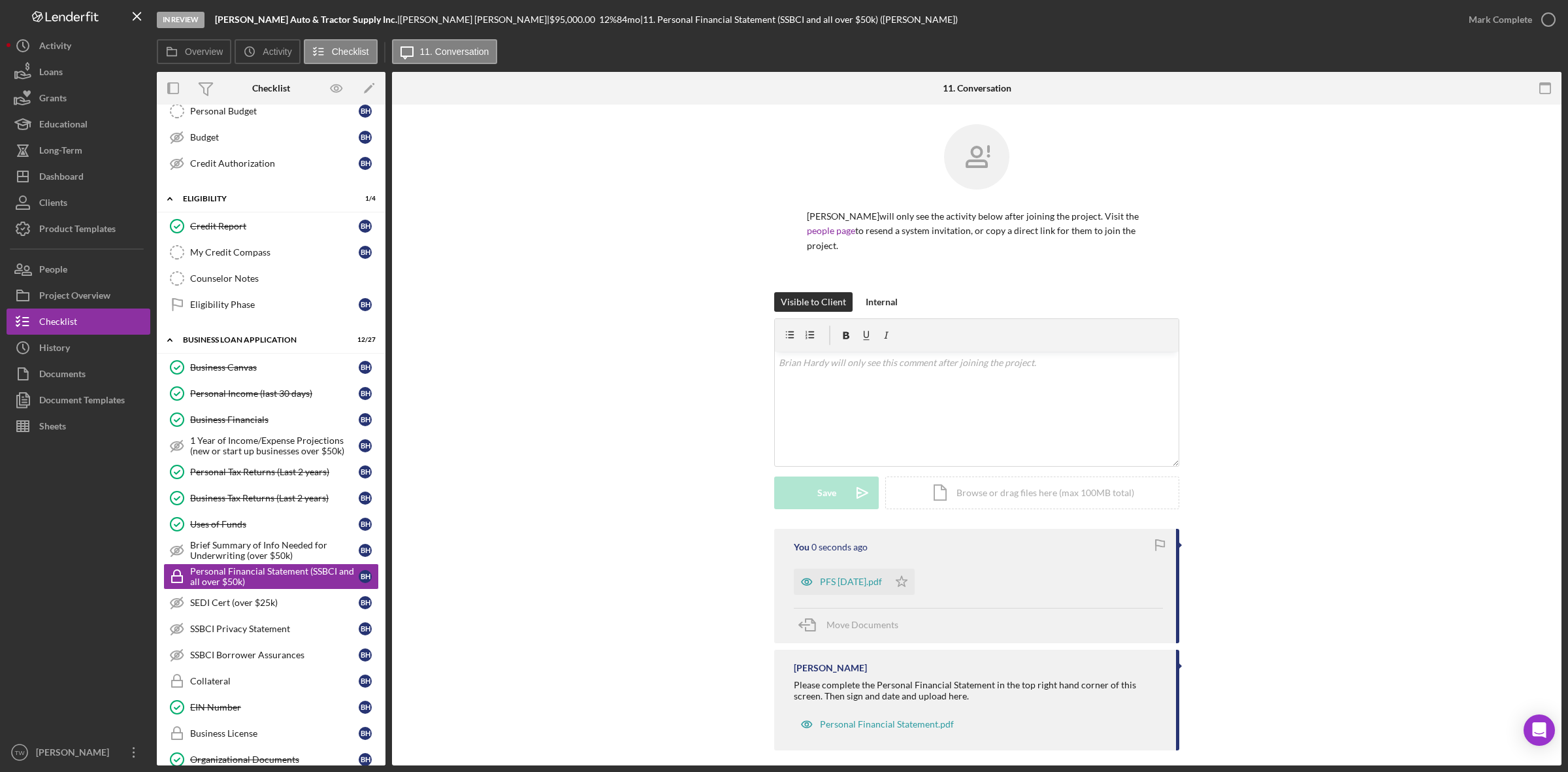
drag, startPoint x: 905, startPoint y: 570, endPoint x: 1349, endPoint y: 133, distance: 623.0
click at [905, 576] on polygon "button" at bounding box center [902, 581] width 11 height 11
click at [1479, 18] on div "Mark Complete" at bounding box center [1501, 19] width 63 height 26
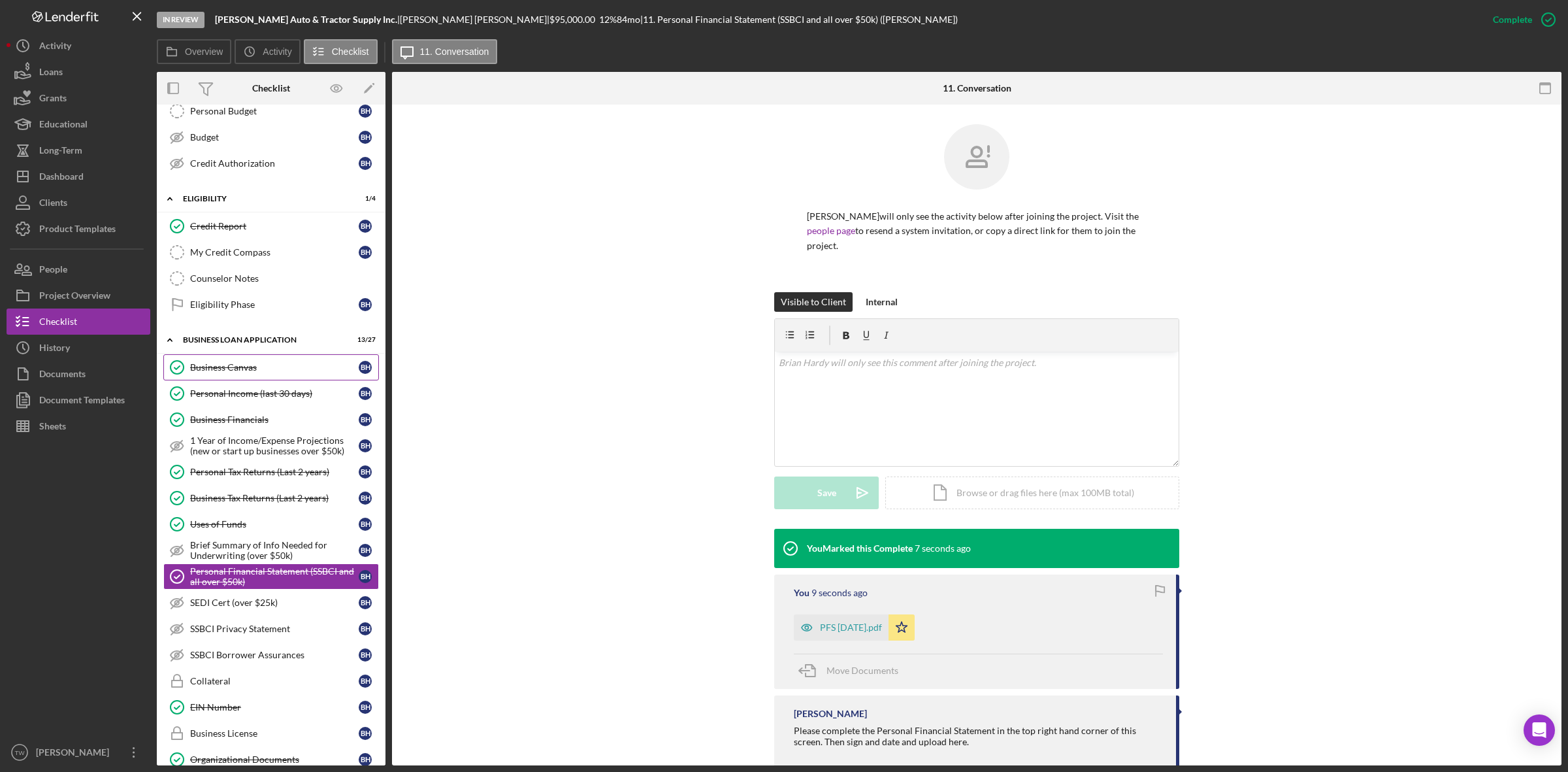
scroll to position [494, 0]
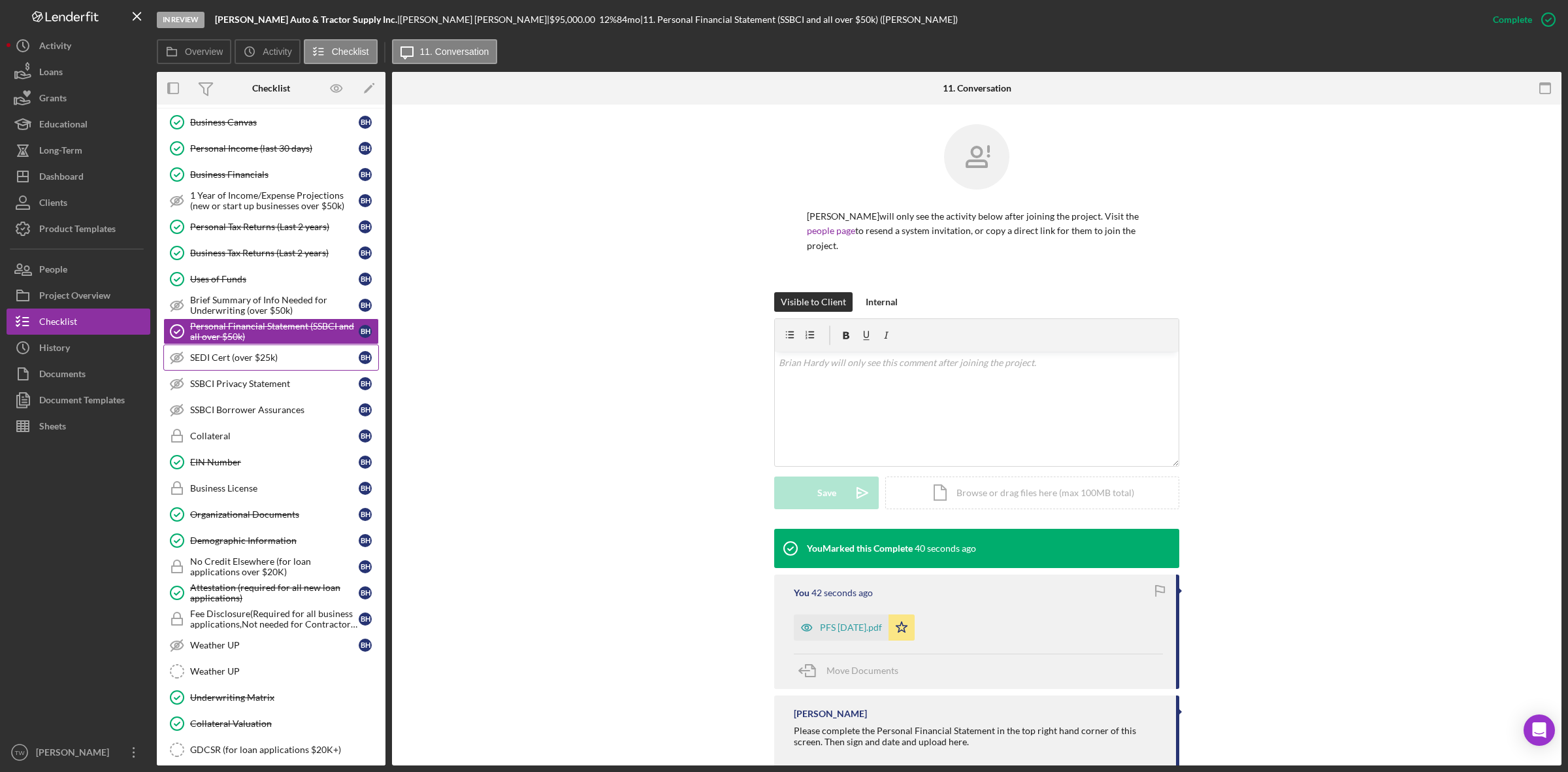
click at [235, 363] on div "SEDI Cert (over $25k)" at bounding box center [274, 357] width 169 height 11
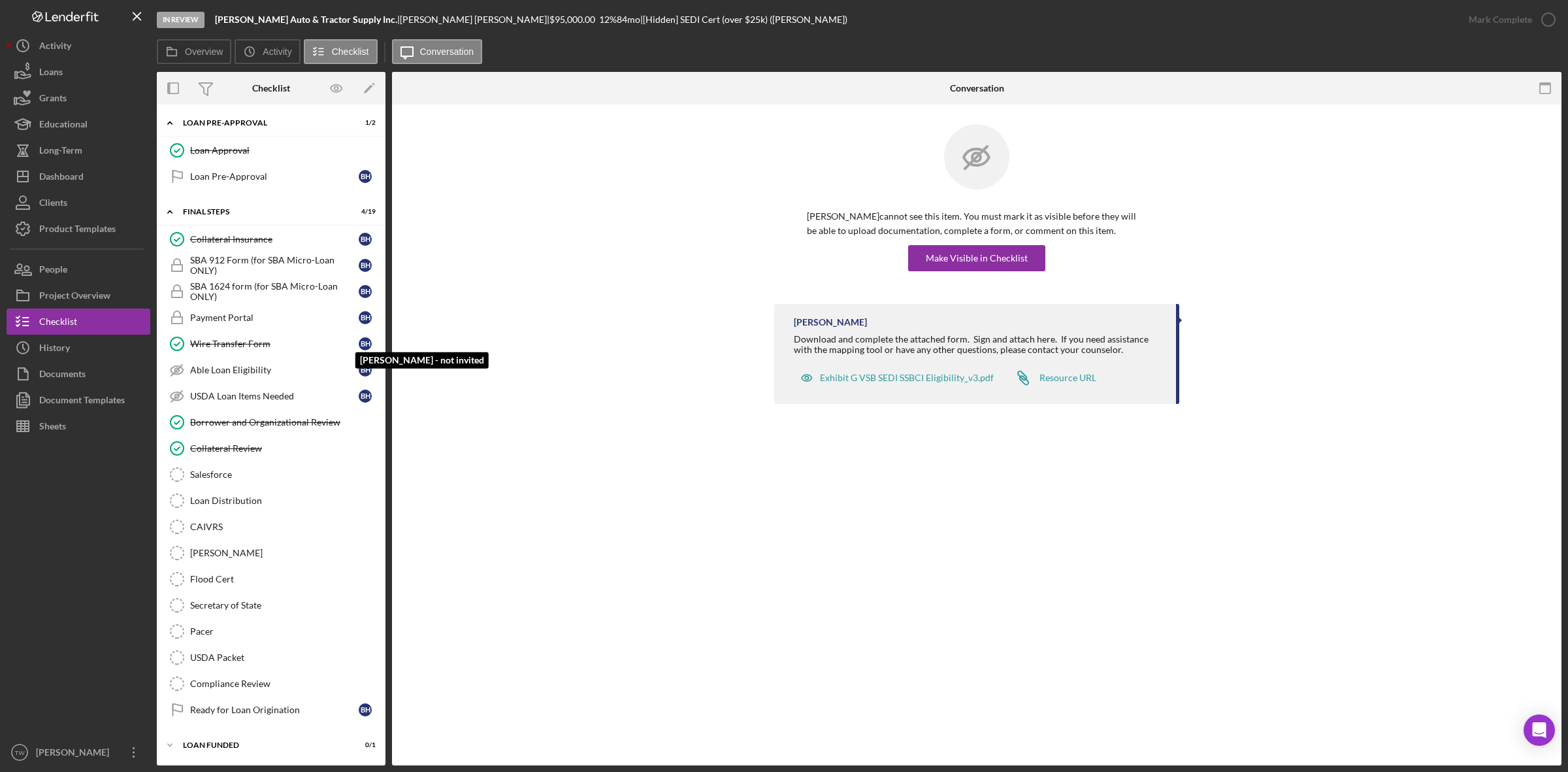
scroll to position [984, 0]
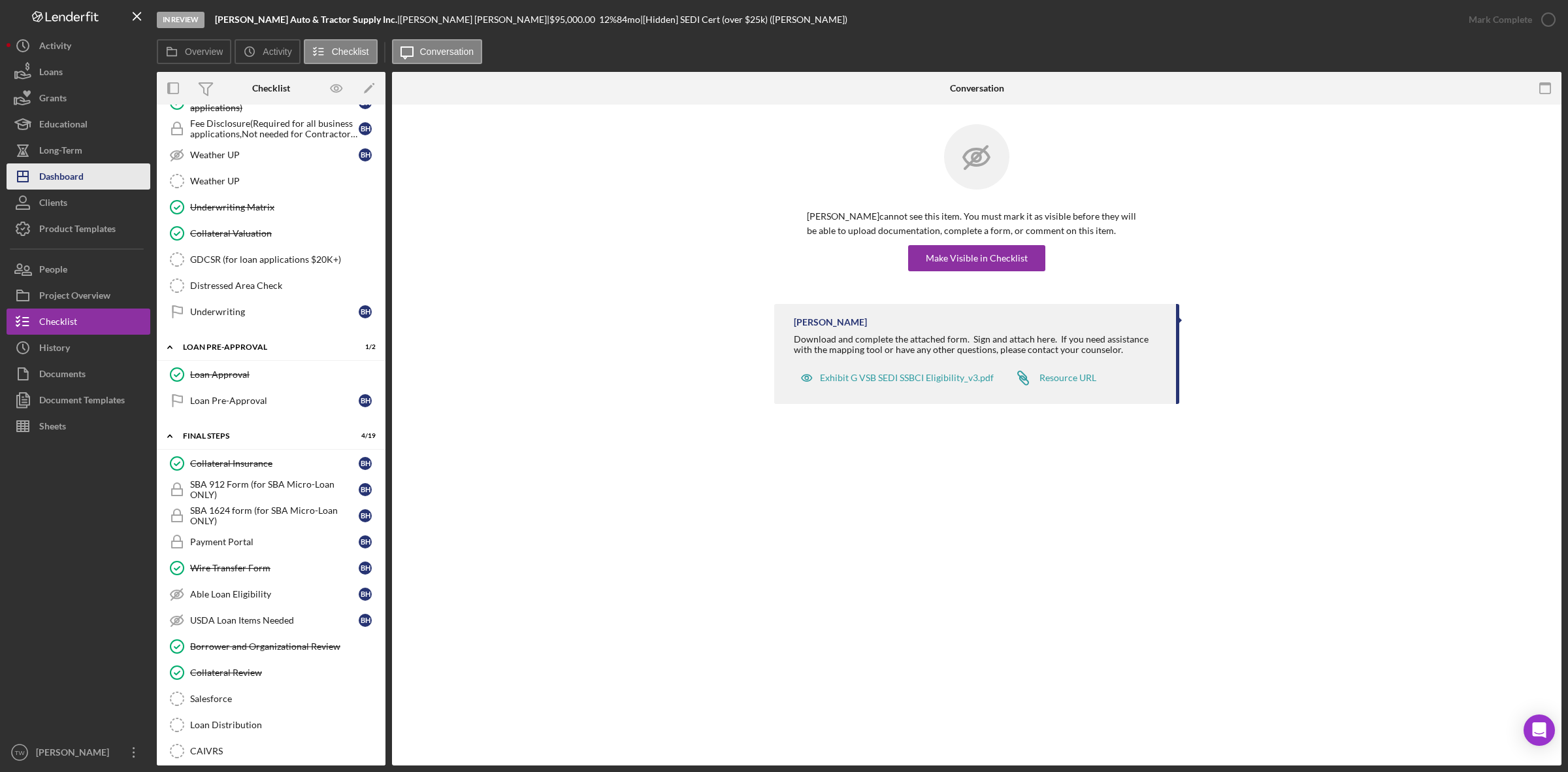
click at [54, 172] on div "Dashboard" at bounding box center [61, 178] width 44 height 30
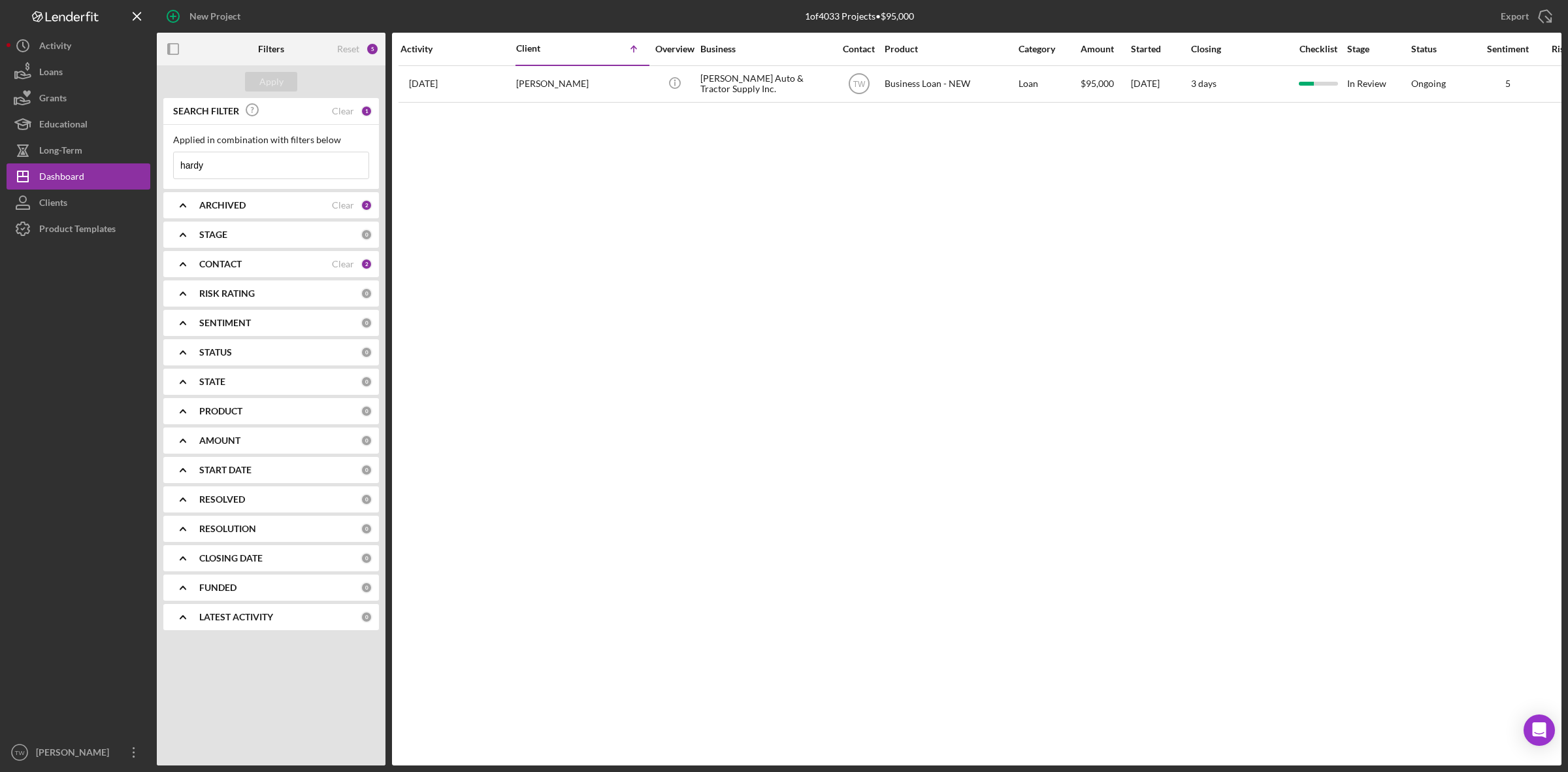
click at [226, 174] on input "hardy" at bounding box center [271, 165] width 195 height 26
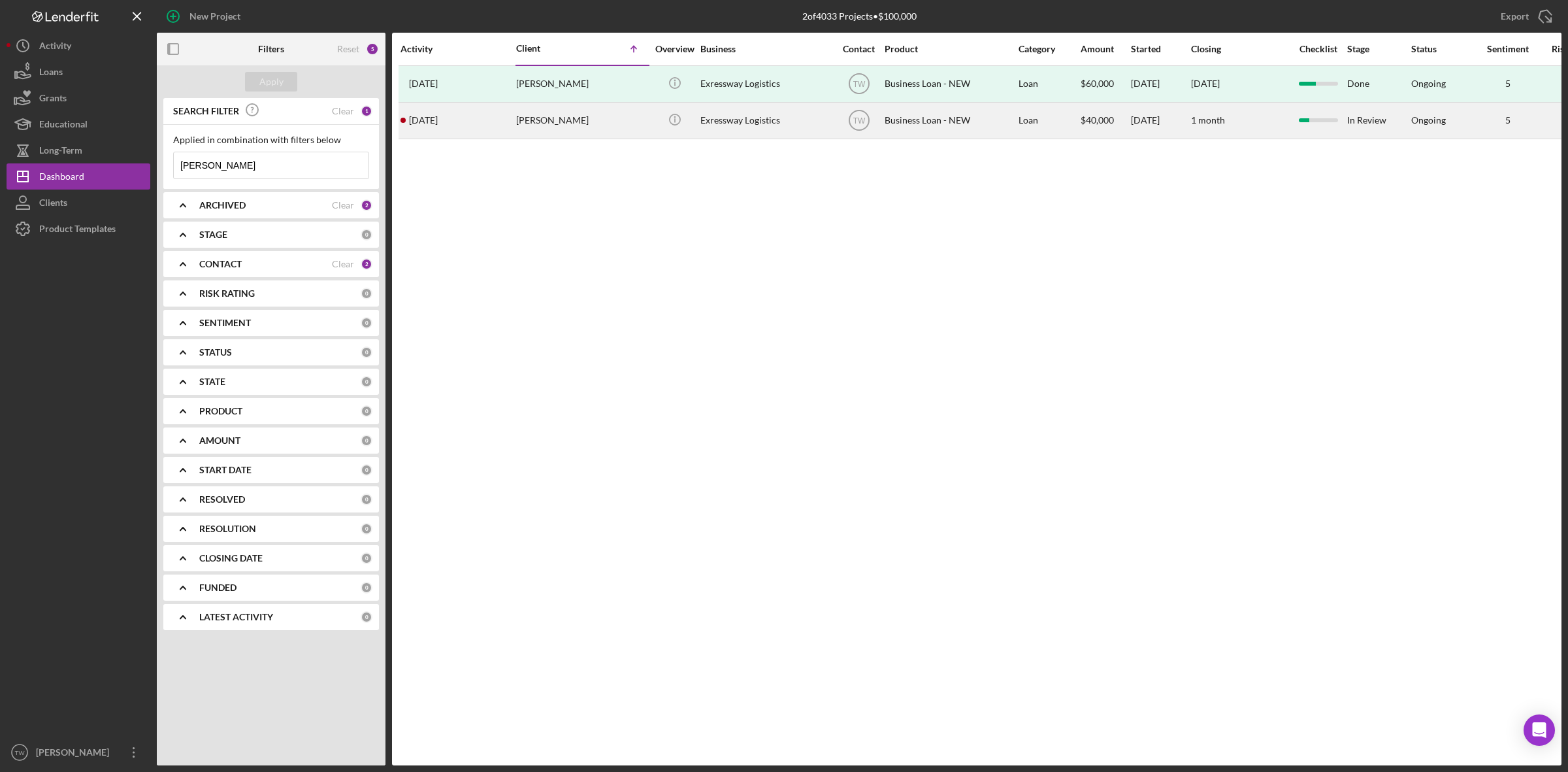
type input "[PERSON_NAME]"
click at [488, 127] on div "[DATE] [PERSON_NAME]" at bounding box center [458, 120] width 115 height 34
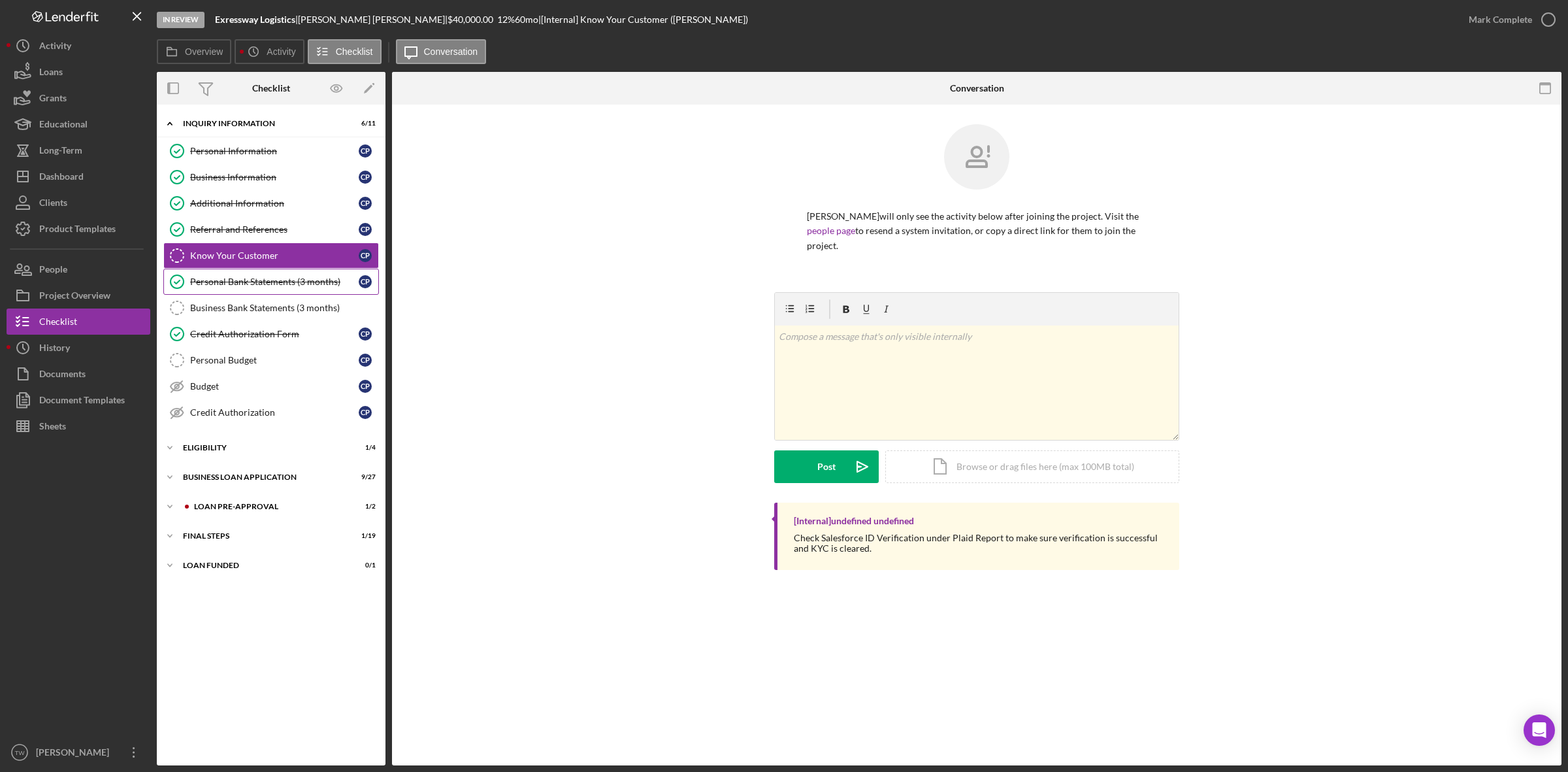
click at [287, 292] on link "Personal Bank Statements (3 months) Personal Bank Statements (3 months) C P" at bounding box center [271, 281] width 216 height 26
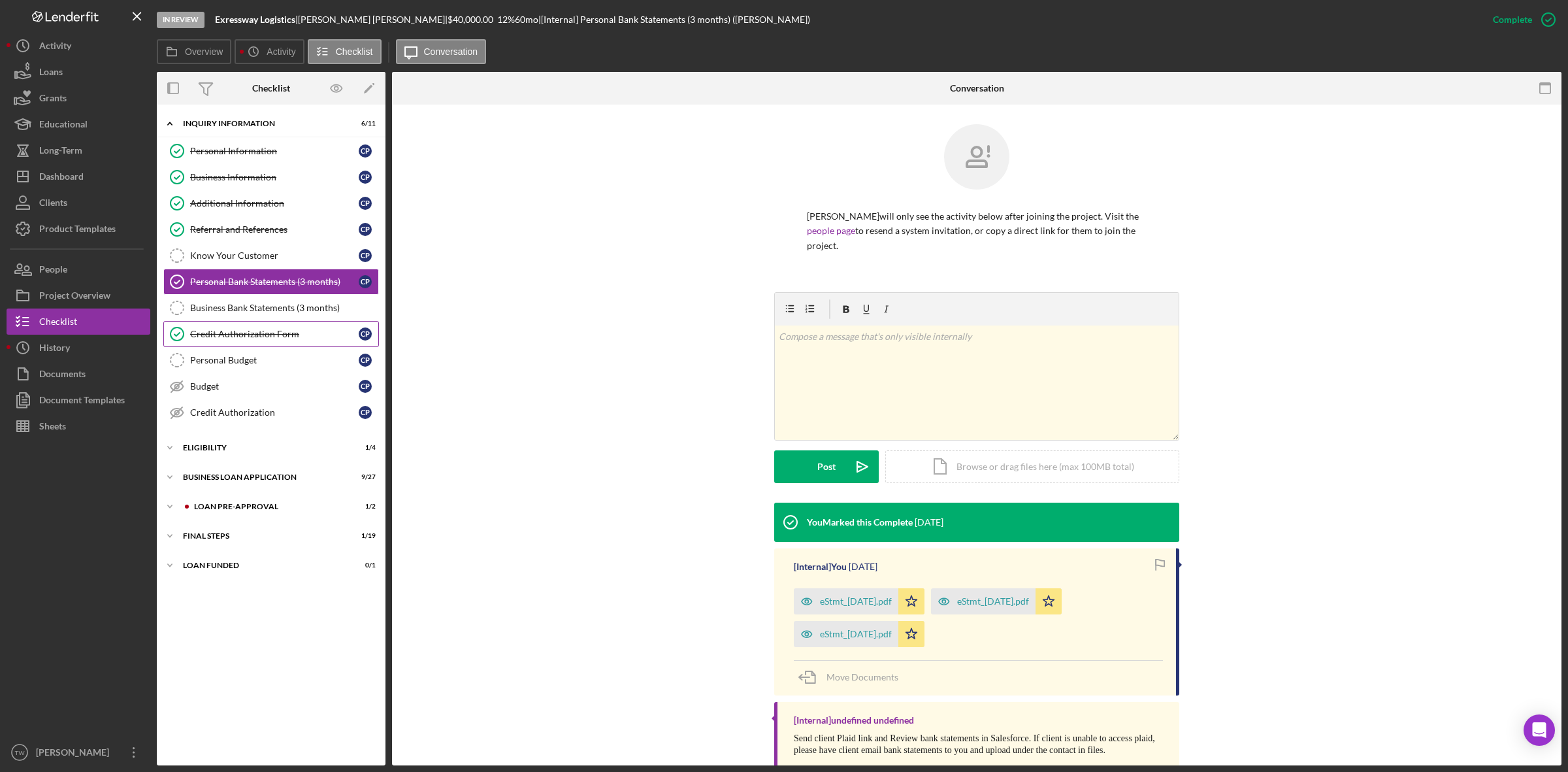
click at [265, 328] on link "Credit Authorization Form Credit Authorization Form C P" at bounding box center [271, 333] width 216 height 26
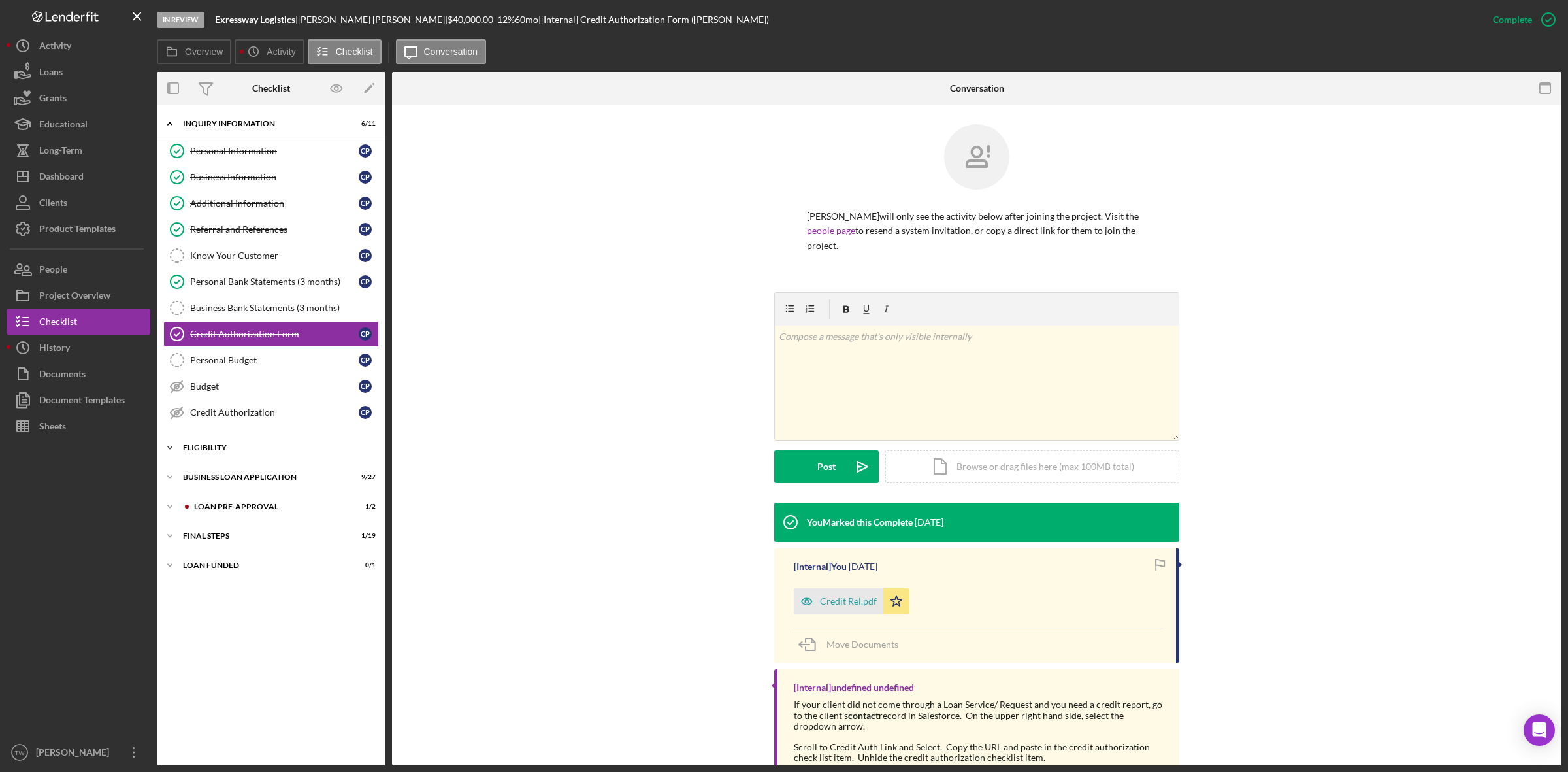
click at [239, 449] on div "ELIGIBILITY" at bounding box center [276, 447] width 186 height 8
click at [234, 480] on div "Credit Report" at bounding box center [274, 475] width 169 height 11
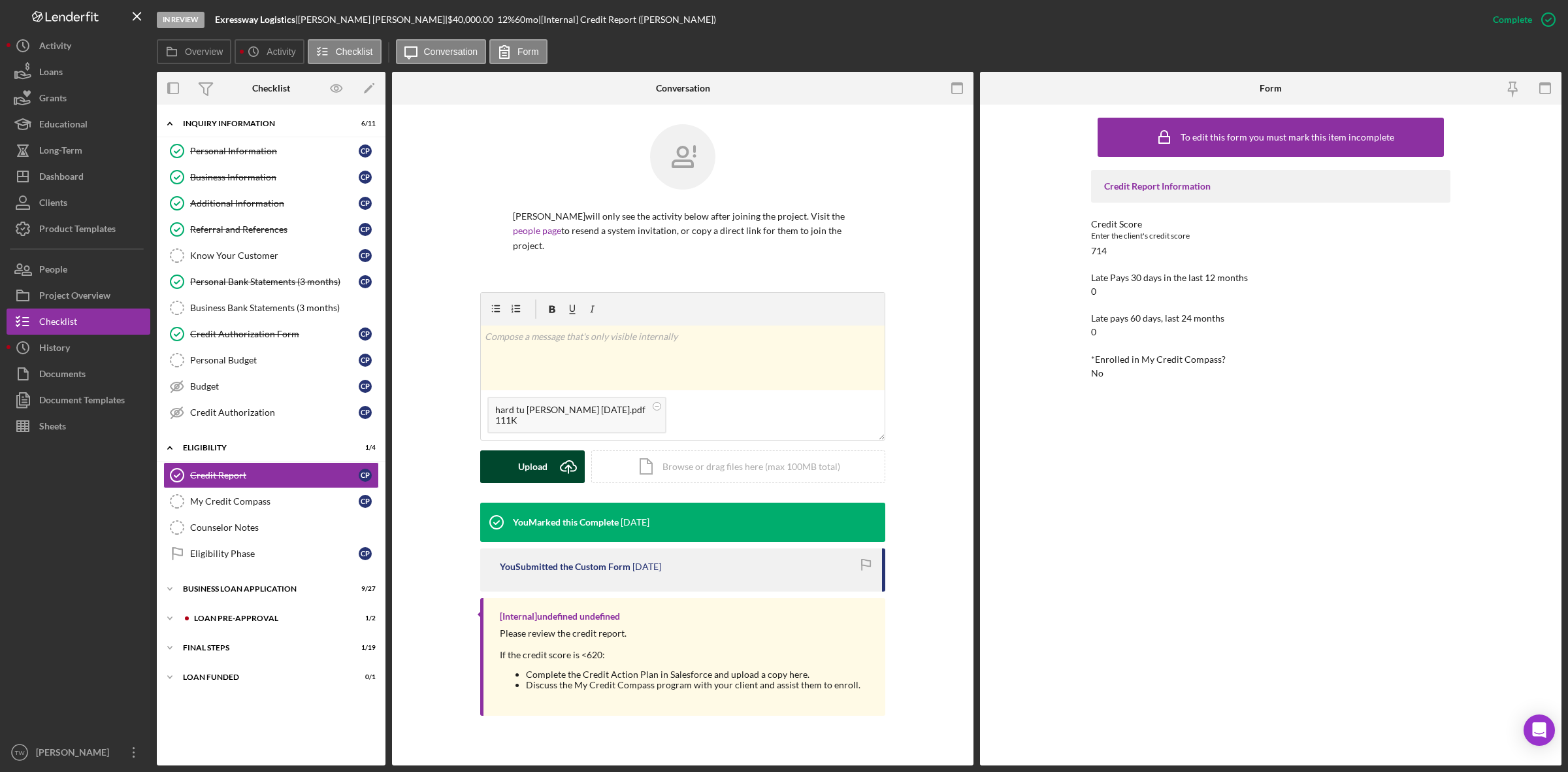
click at [502, 459] on button "Upload Icon/Upload" at bounding box center [532, 466] width 105 height 32
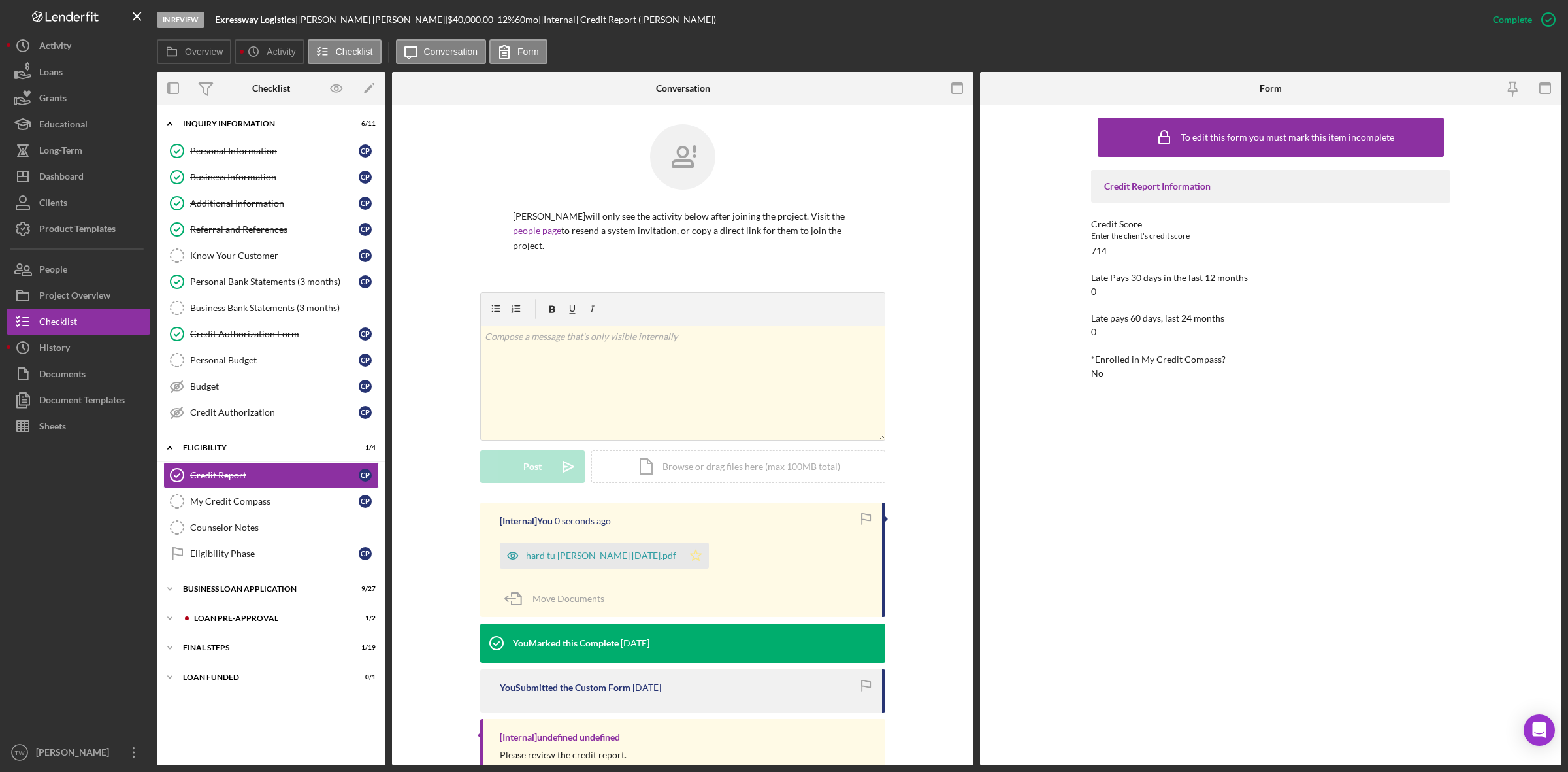
click at [682, 546] on icon "Icon/Star" at bounding box center [695, 555] width 26 height 26
click at [597, 551] on div "hard tu [PERSON_NAME] [DATE].pdf" at bounding box center [601, 555] width 150 height 11
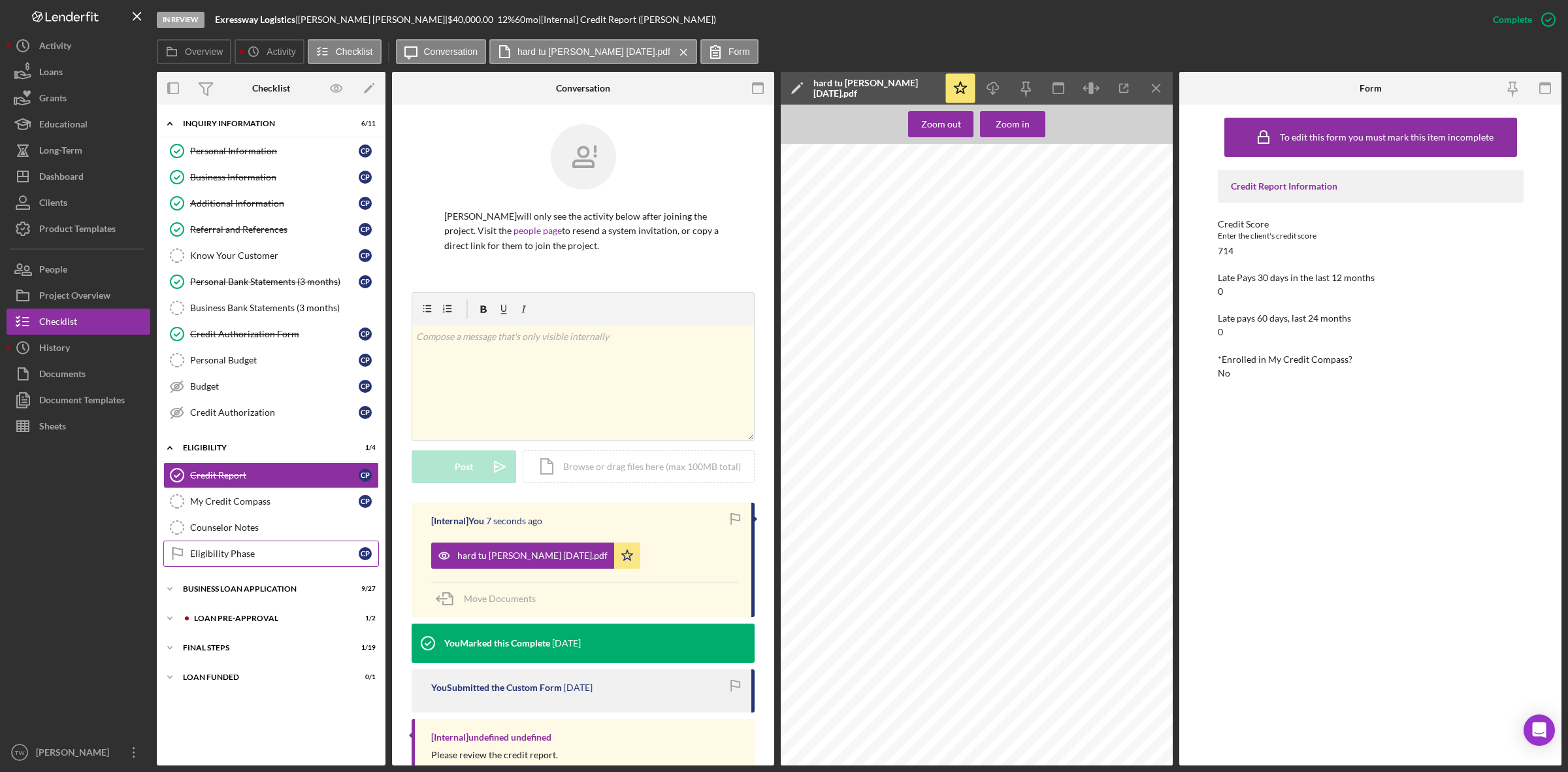
click at [252, 567] on link "Eligibility Phase Eligibility Phase C P" at bounding box center [271, 553] width 216 height 26
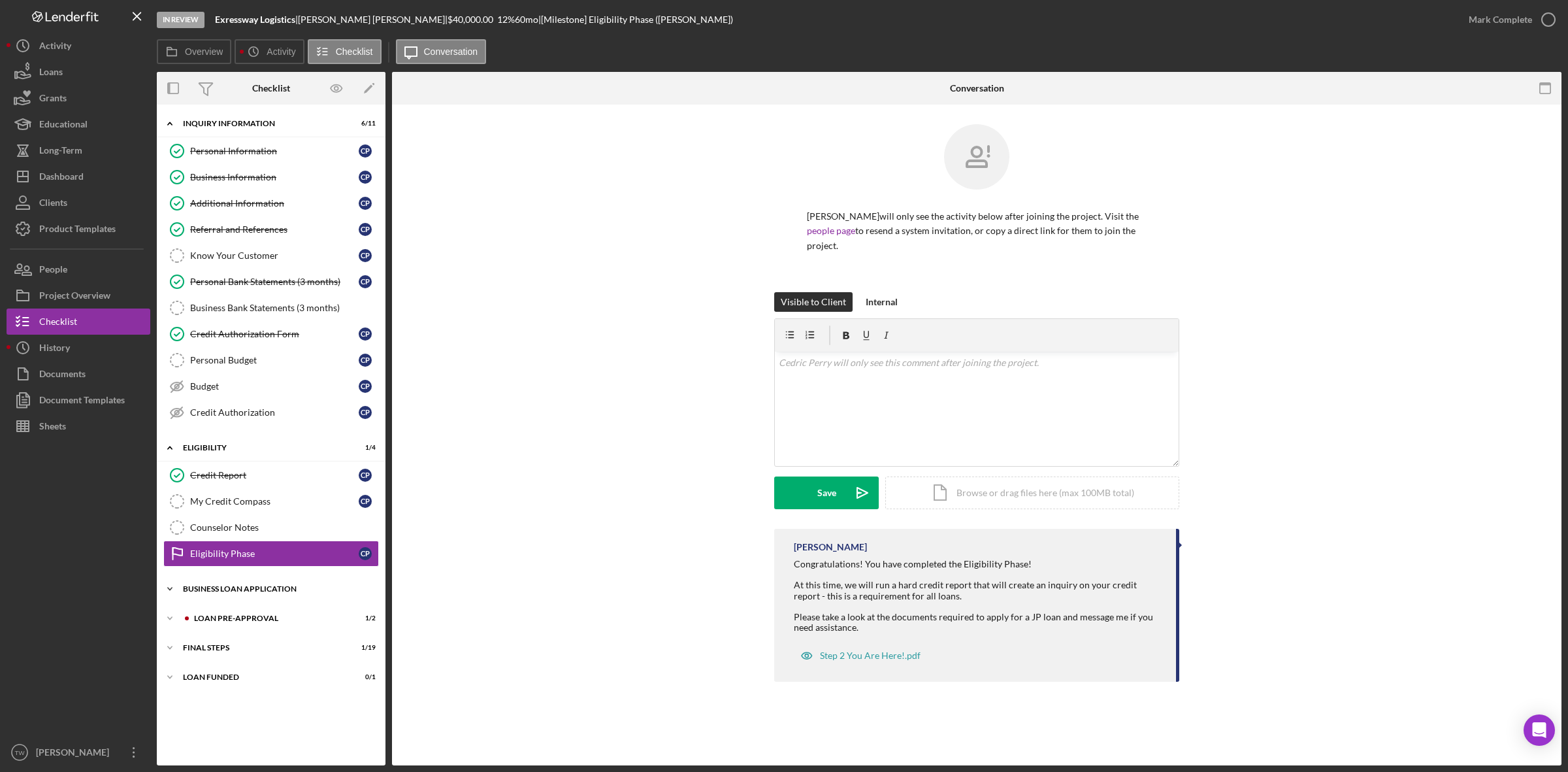
click at [238, 598] on div "Icon/Expander BUSINESS LOAN APPLICATION 9 / 27" at bounding box center [271, 588] width 228 height 26
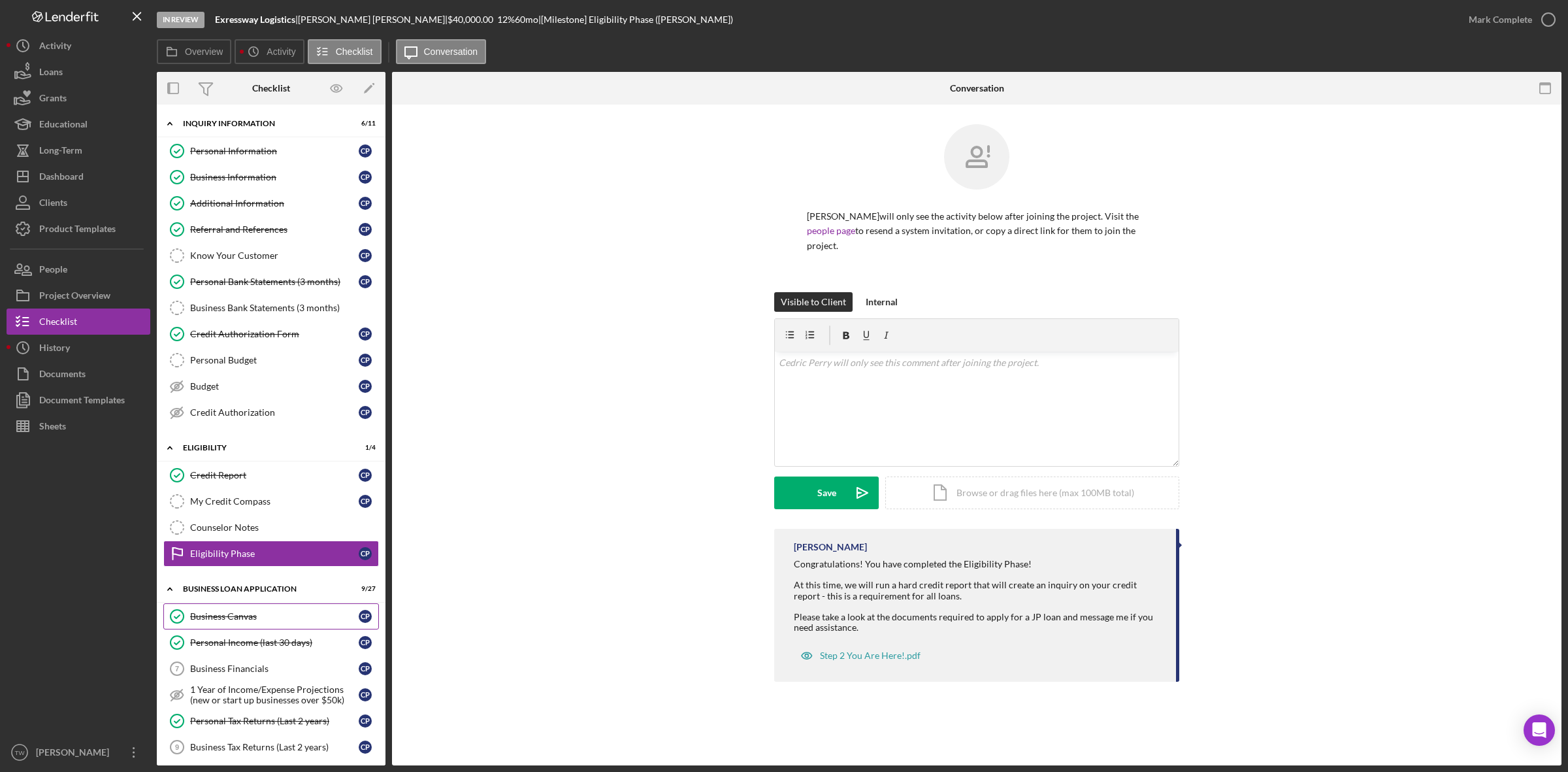
click at [236, 622] on div "Business Canvas" at bounding box center [274, 616] width 169 height 11
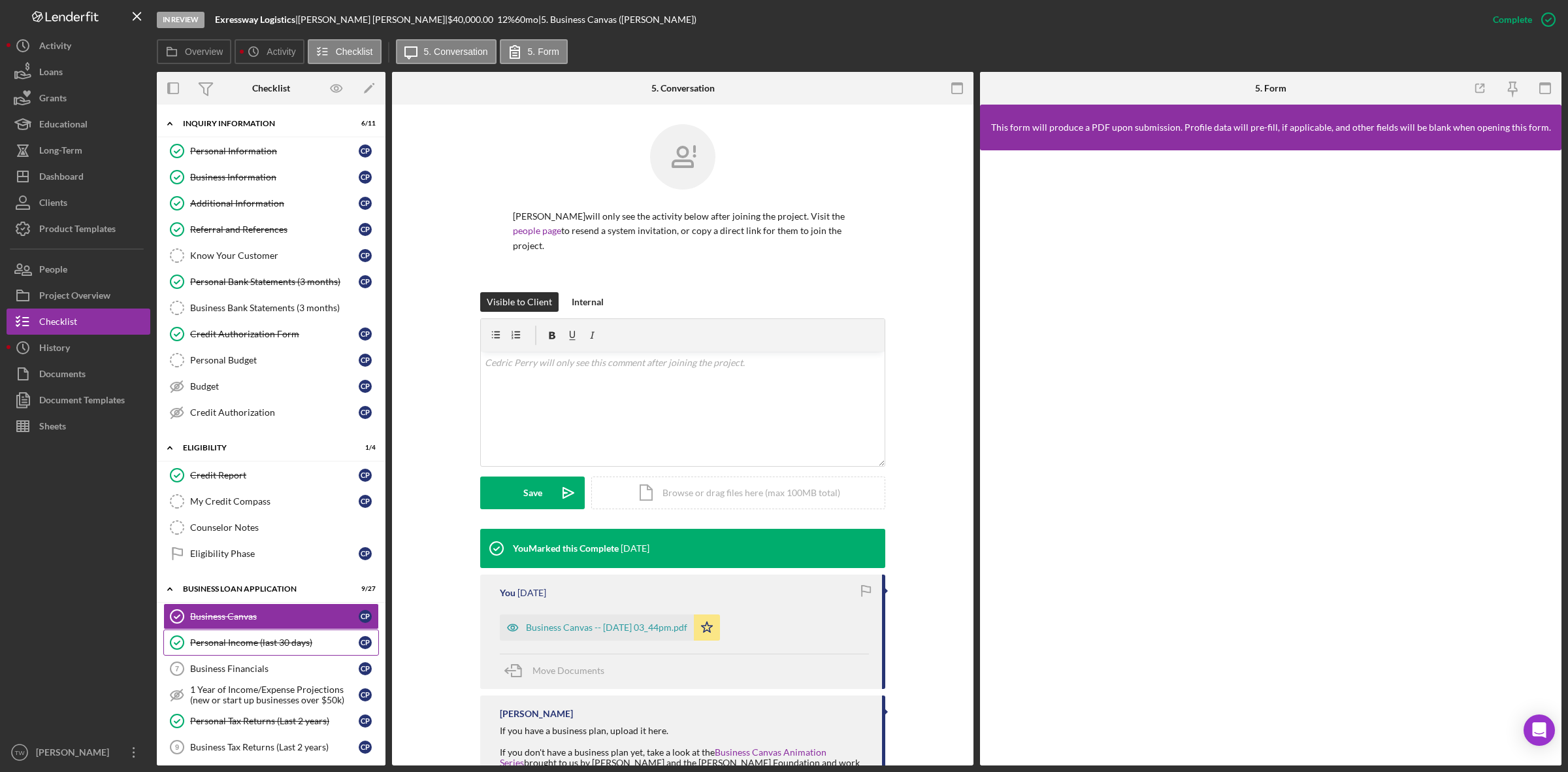
click at [235, 643] on div "Personal Income (last 30 days)" at bounding box center [274, 642] width 169 height 11
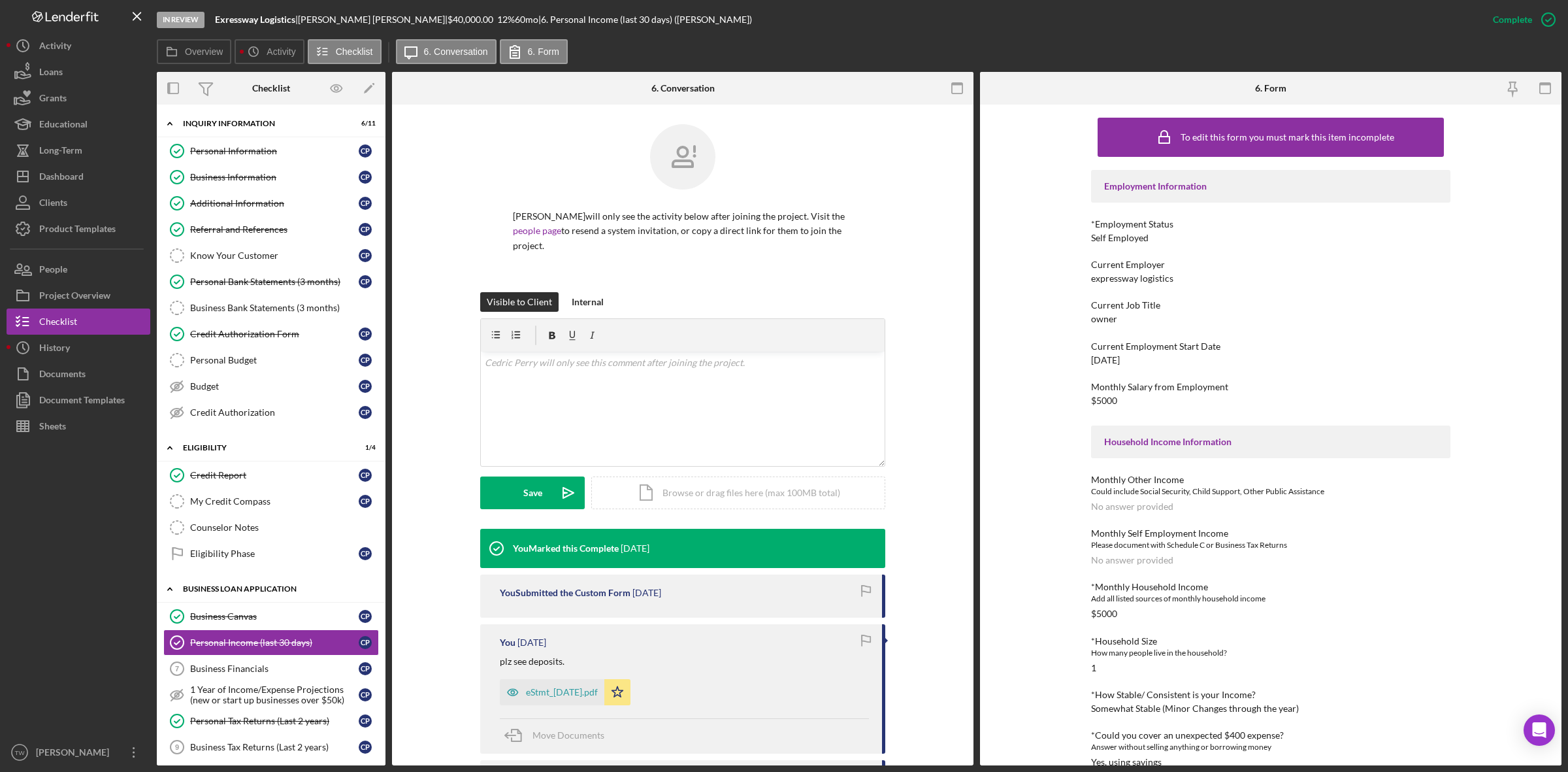
scroll to position [163, 0]
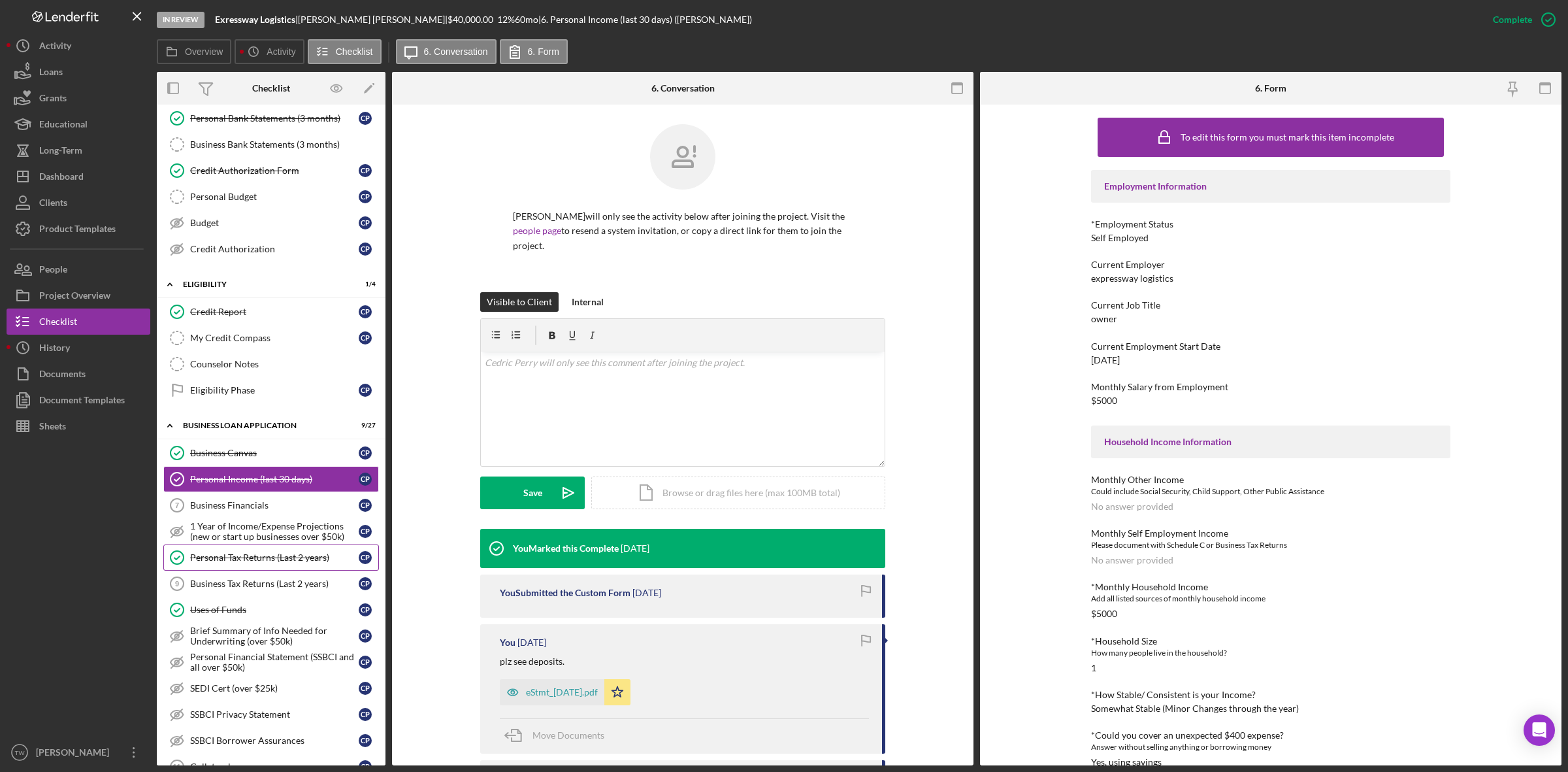
click at [278, 562] on div "Personal Tax Returns (Last 2 years)" at bounding box center [274, 557] width 169 height 11
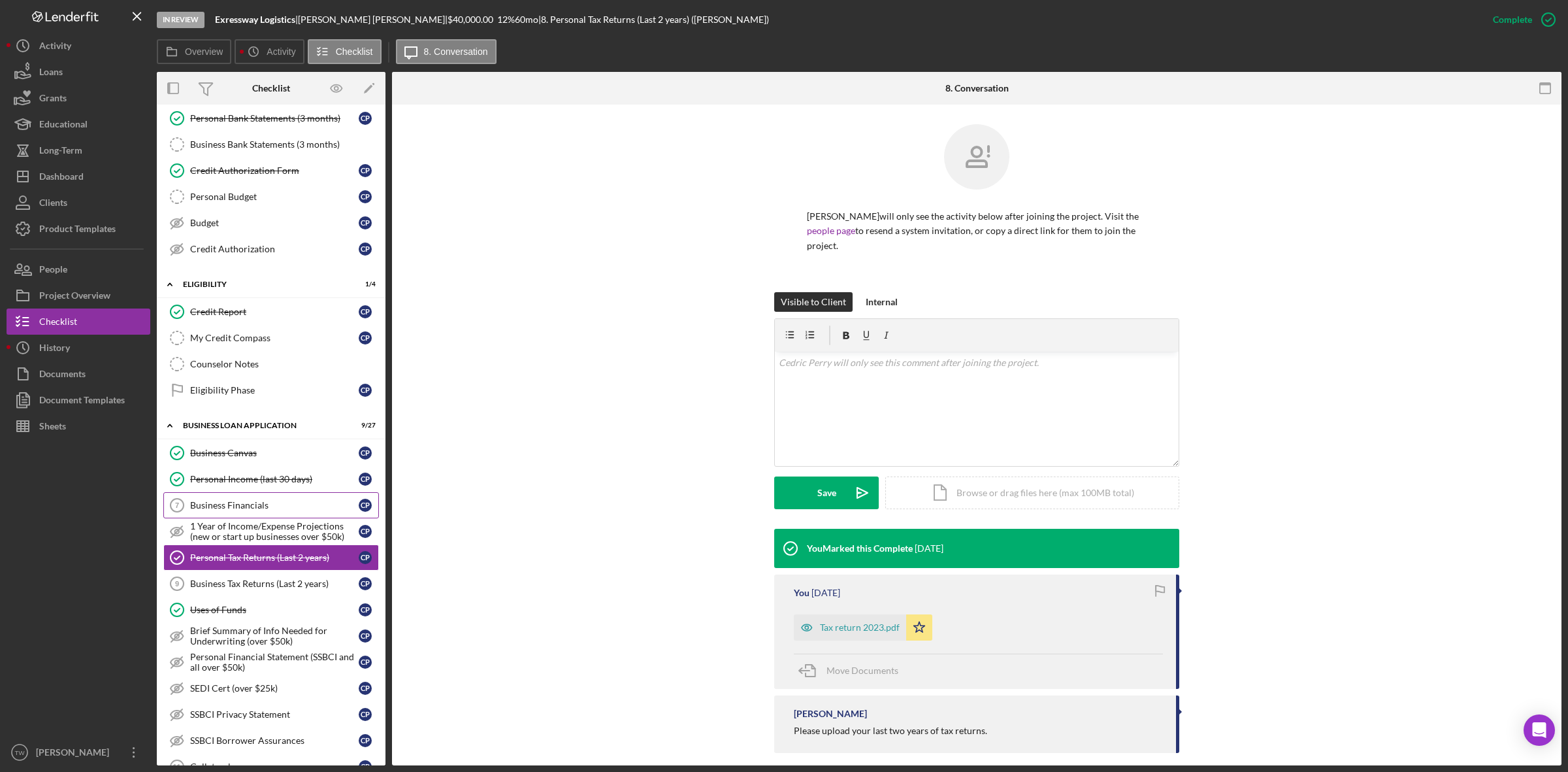
click at [247, 498] on link "Business Financials 7 Business Financials C P" at bounding box center [271, 505] width 216 height 26
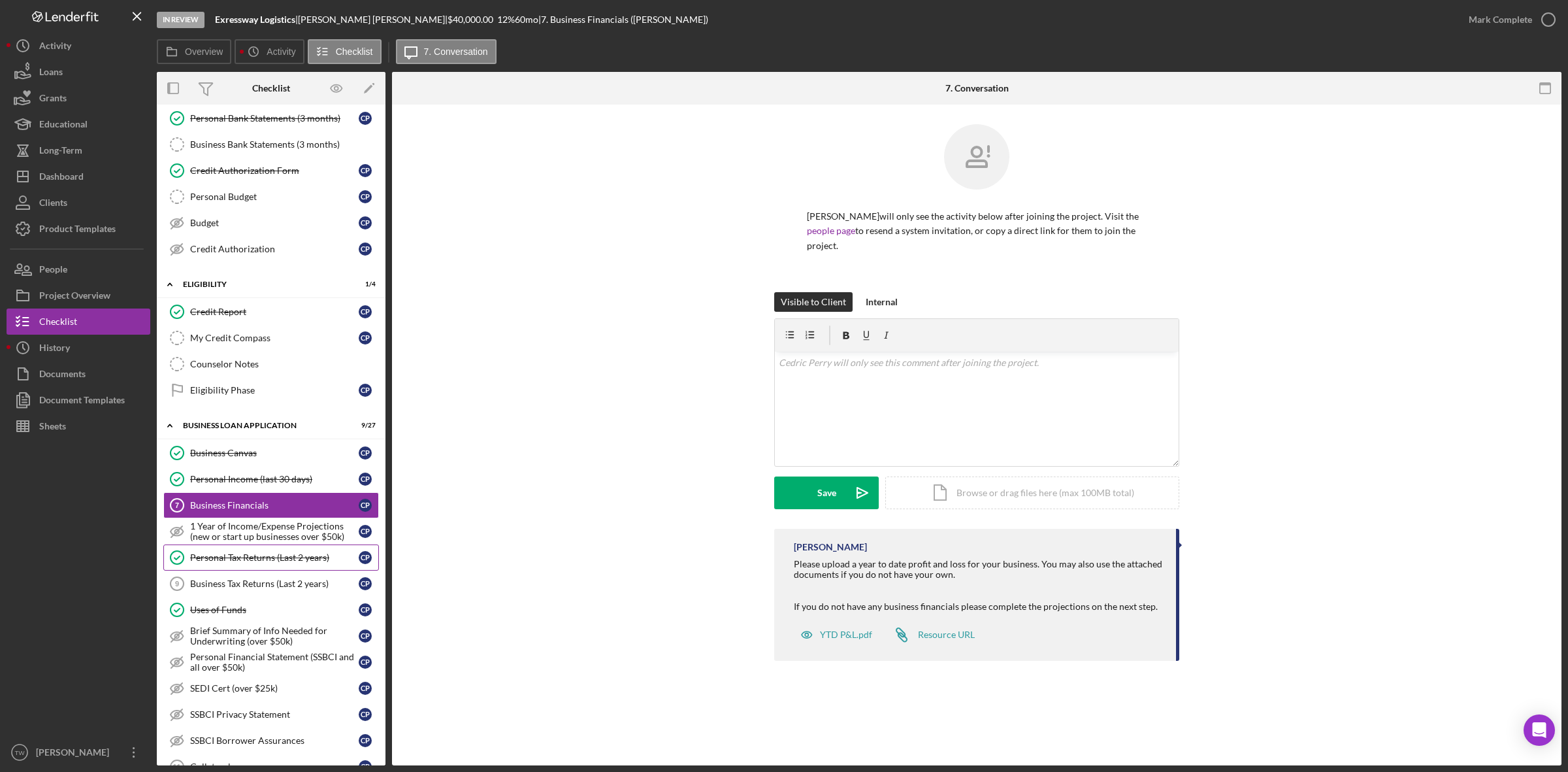
click at [278, 556] on link "Personal Tax Returns (Last 2 years) Personal Tax Returns (Last 2 years) C P" at bounding box center [271, 557] width 216 height 26
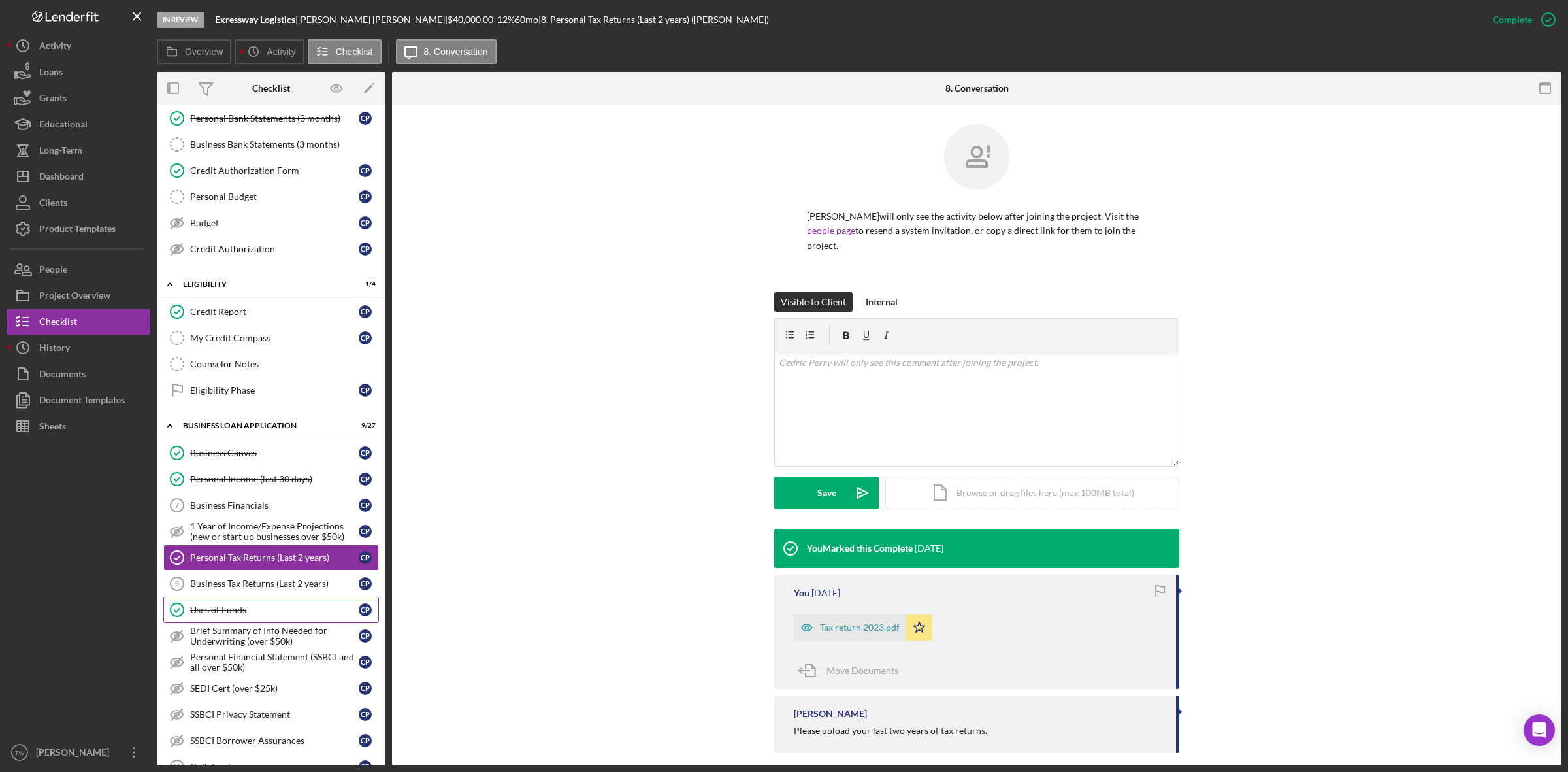
click at [239, 623] on link "Uses of Funds Uses of Funds C P" at bounding box center [271, 610] width 216 height 26
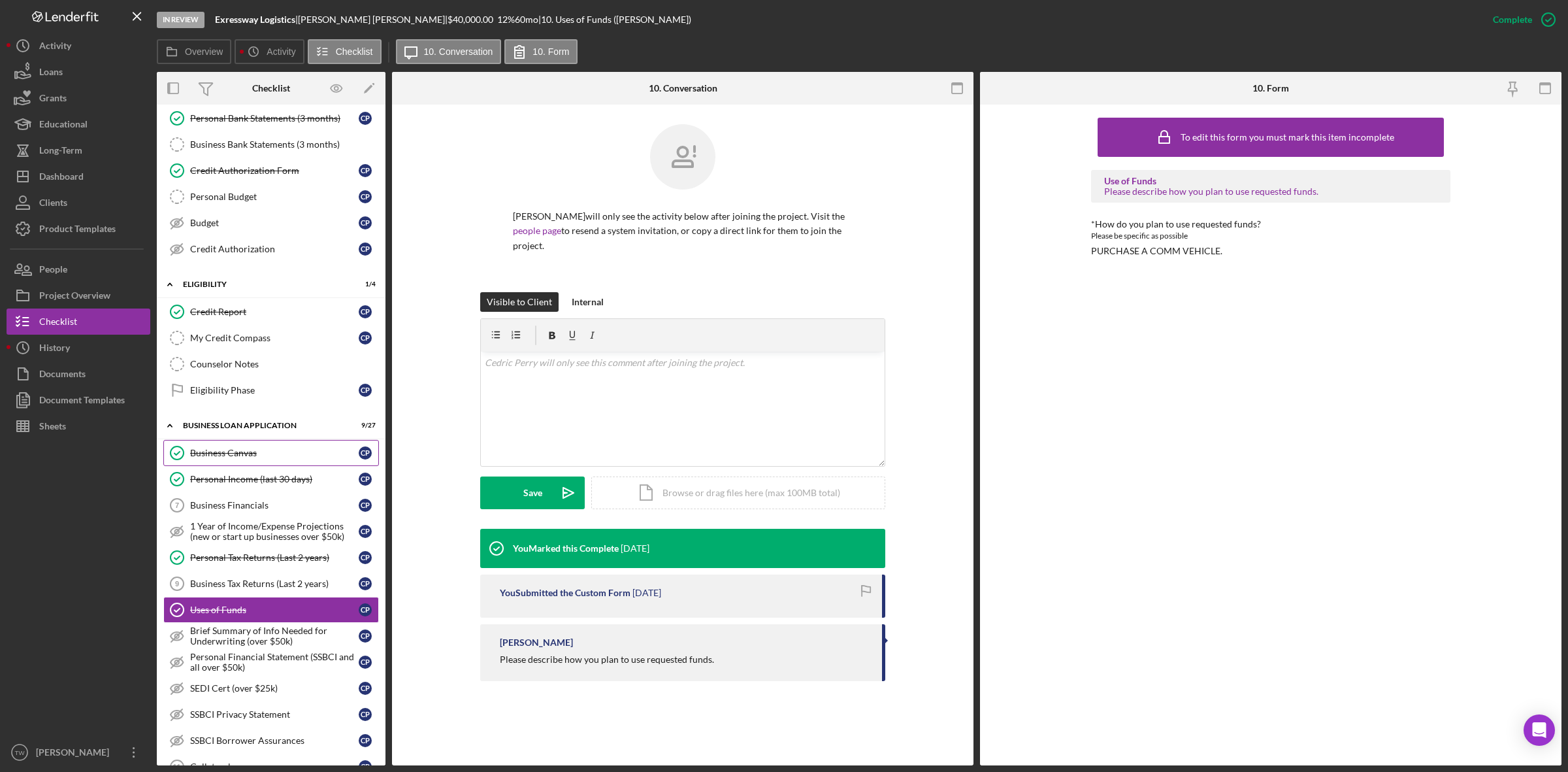
scroll to position [490, 0]
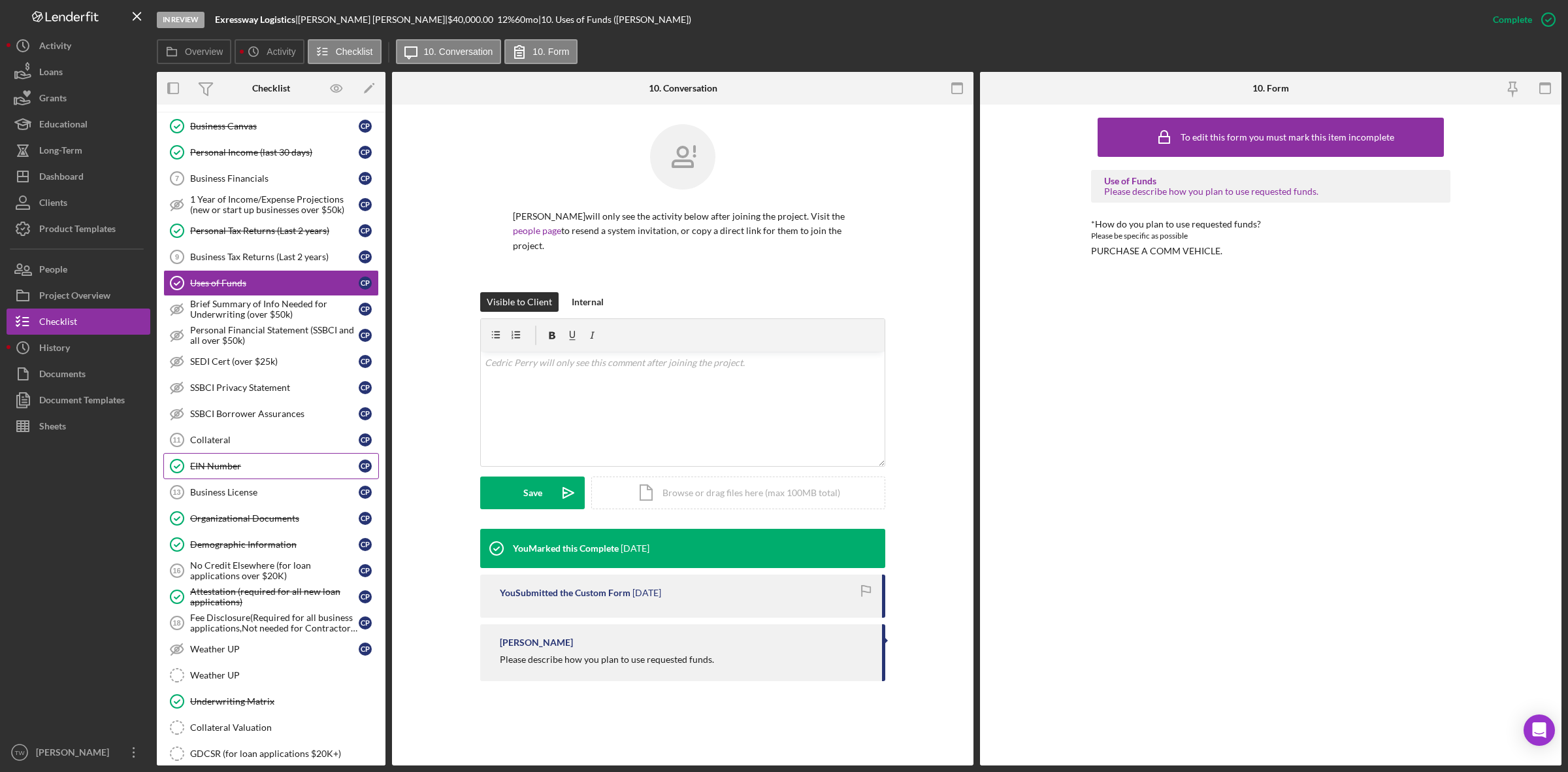
click at [259, 465] on link "EIN Number EIN Number C P" at bounding box center [271, 465] width 216 height 26
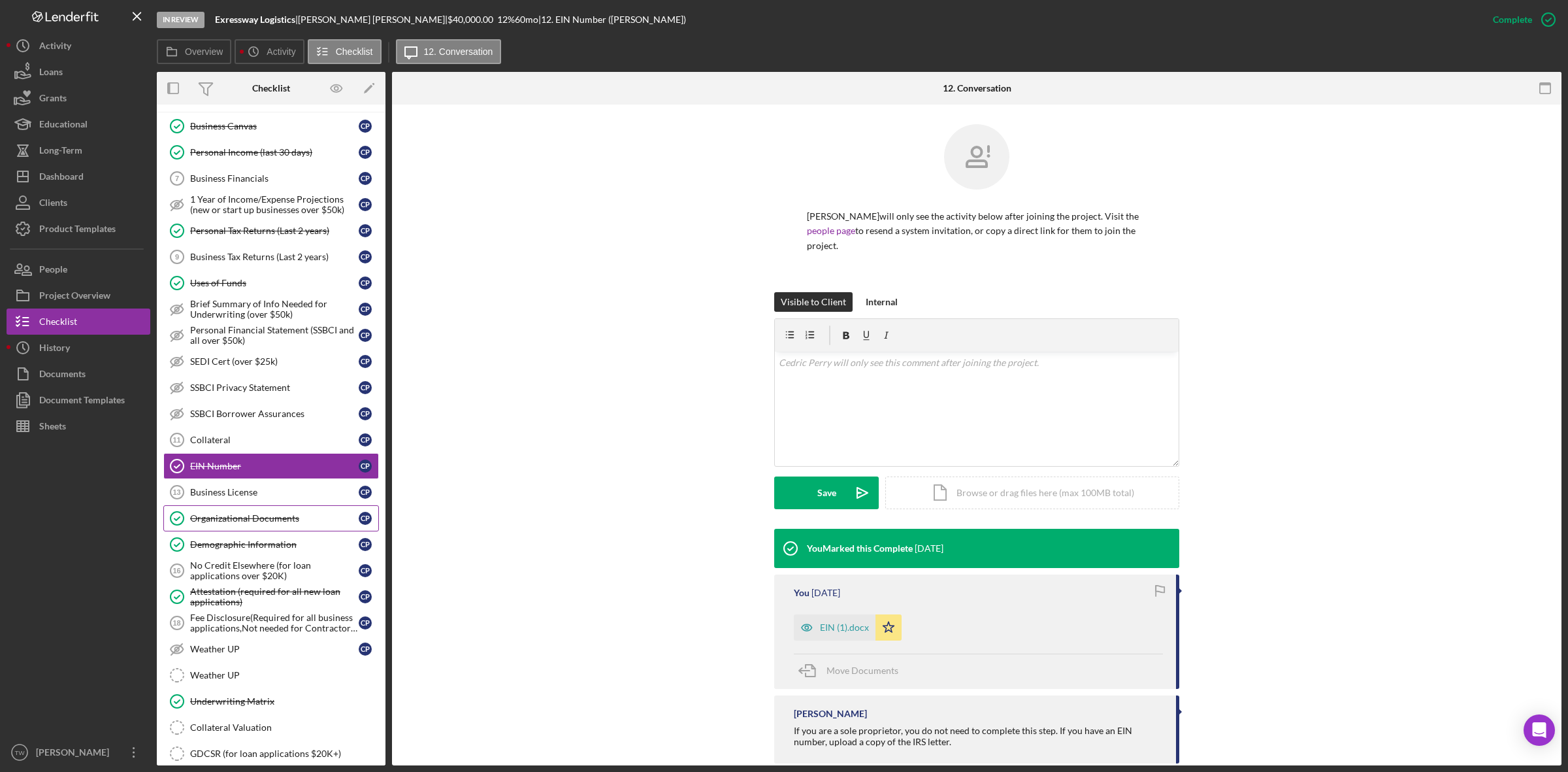
click at [265, 532] on link "Organizational Documents Organizational Documents C P" at bounding box center [271, 518] width 216 height 26
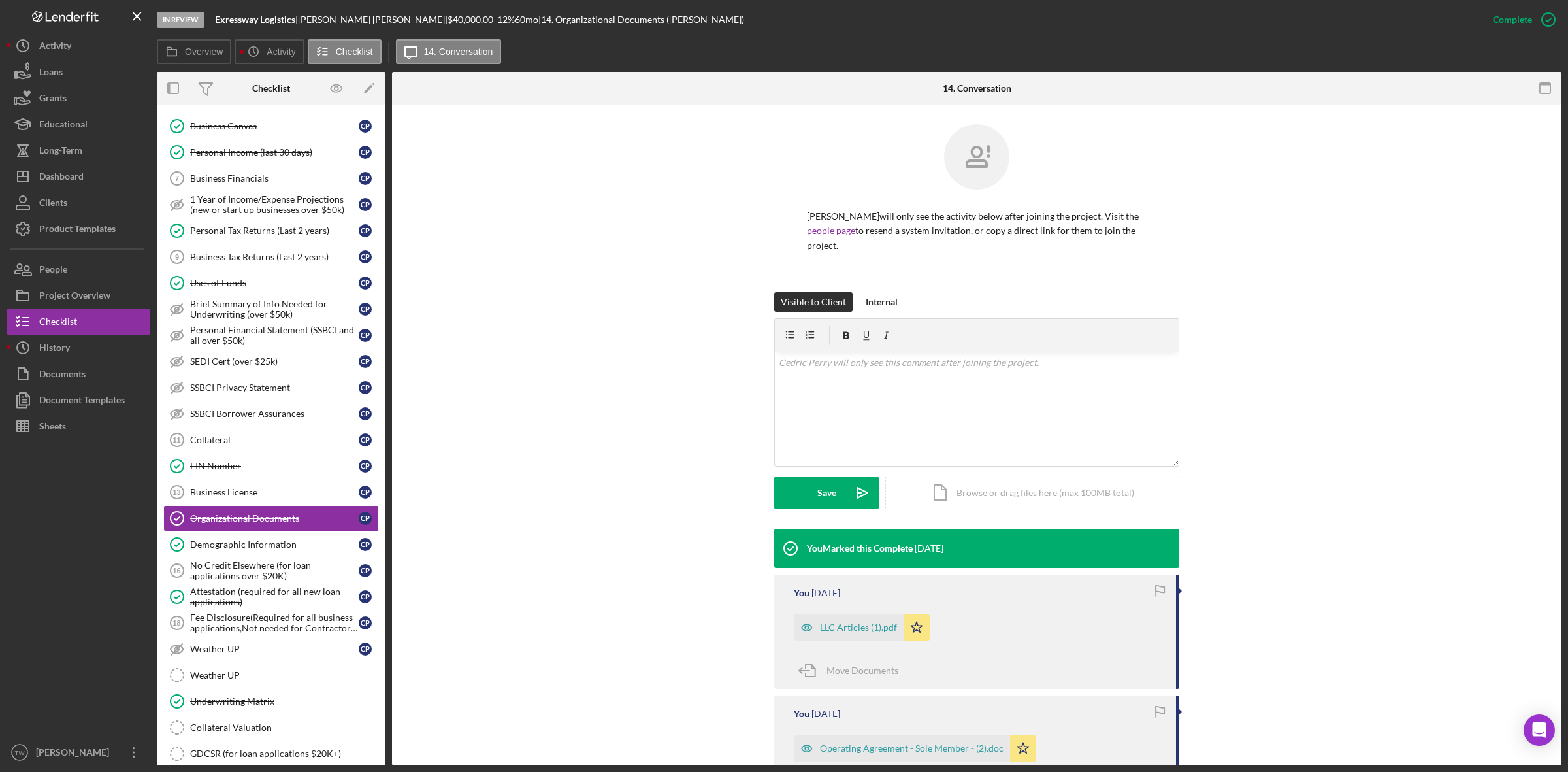
scroll to position [174, 0]
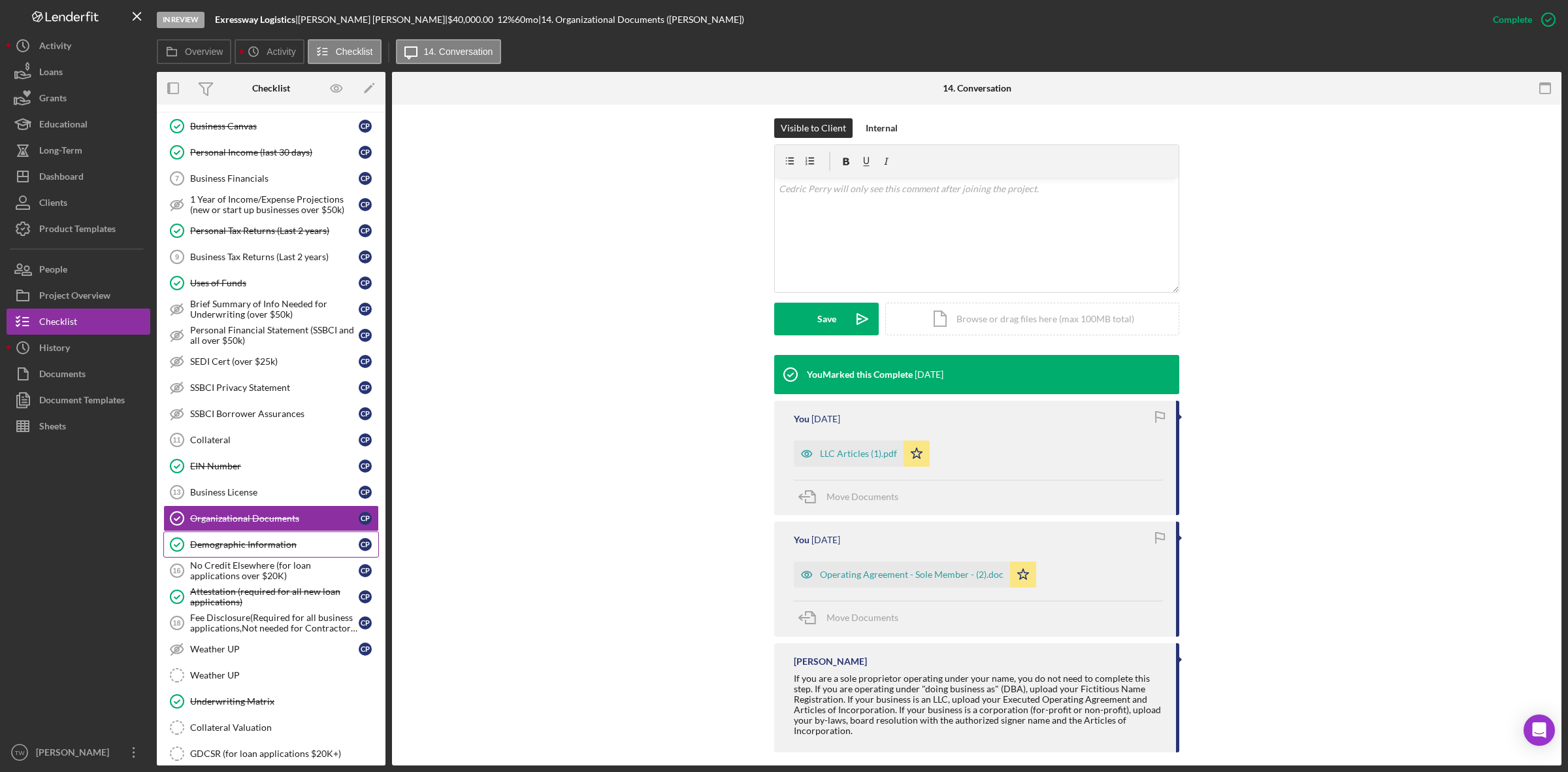
click at [278, 550] on div "Demographic Information" at bounding box center [274, 544] width 169 height 11
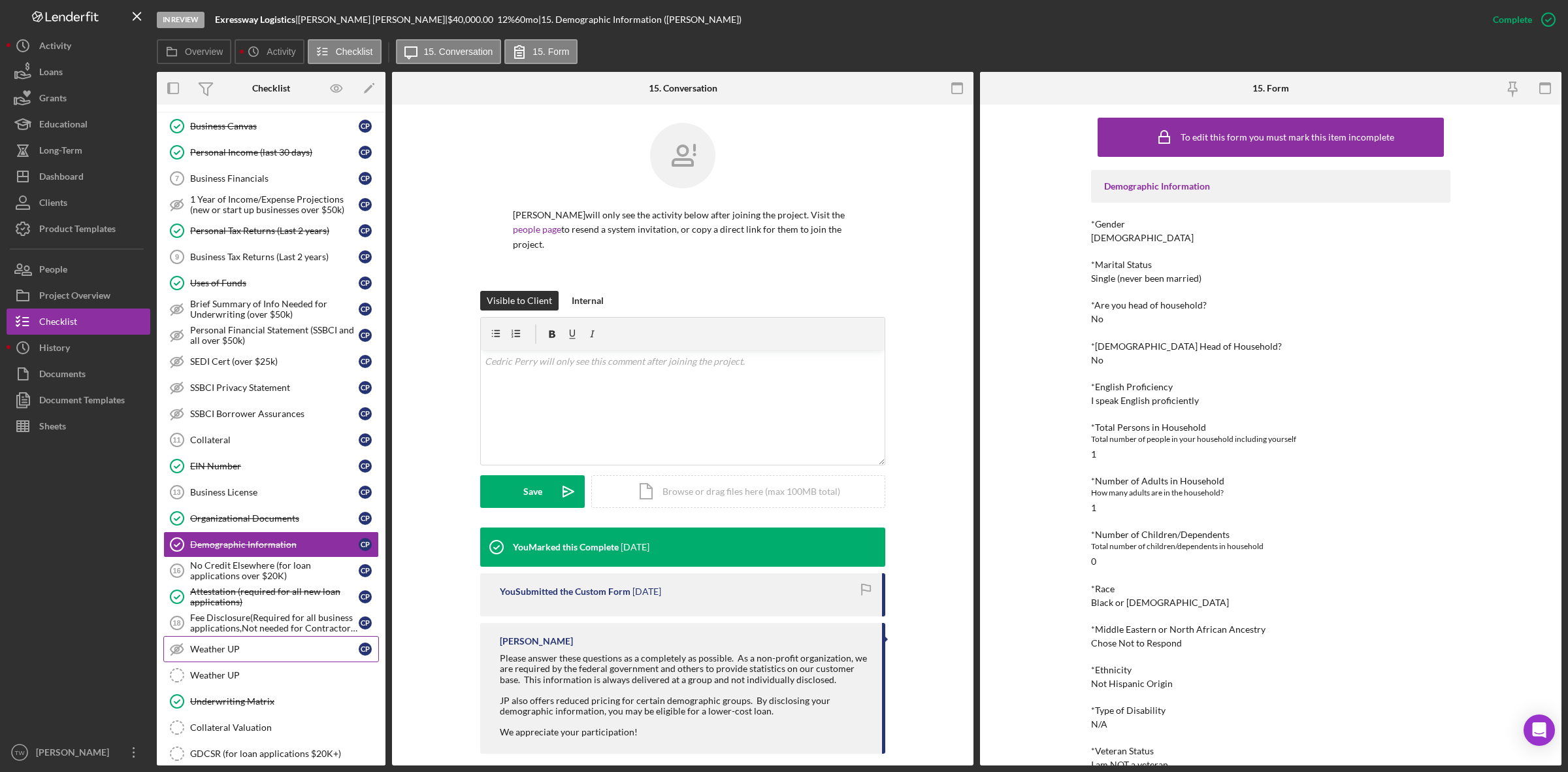
scroll to position [654, 0]
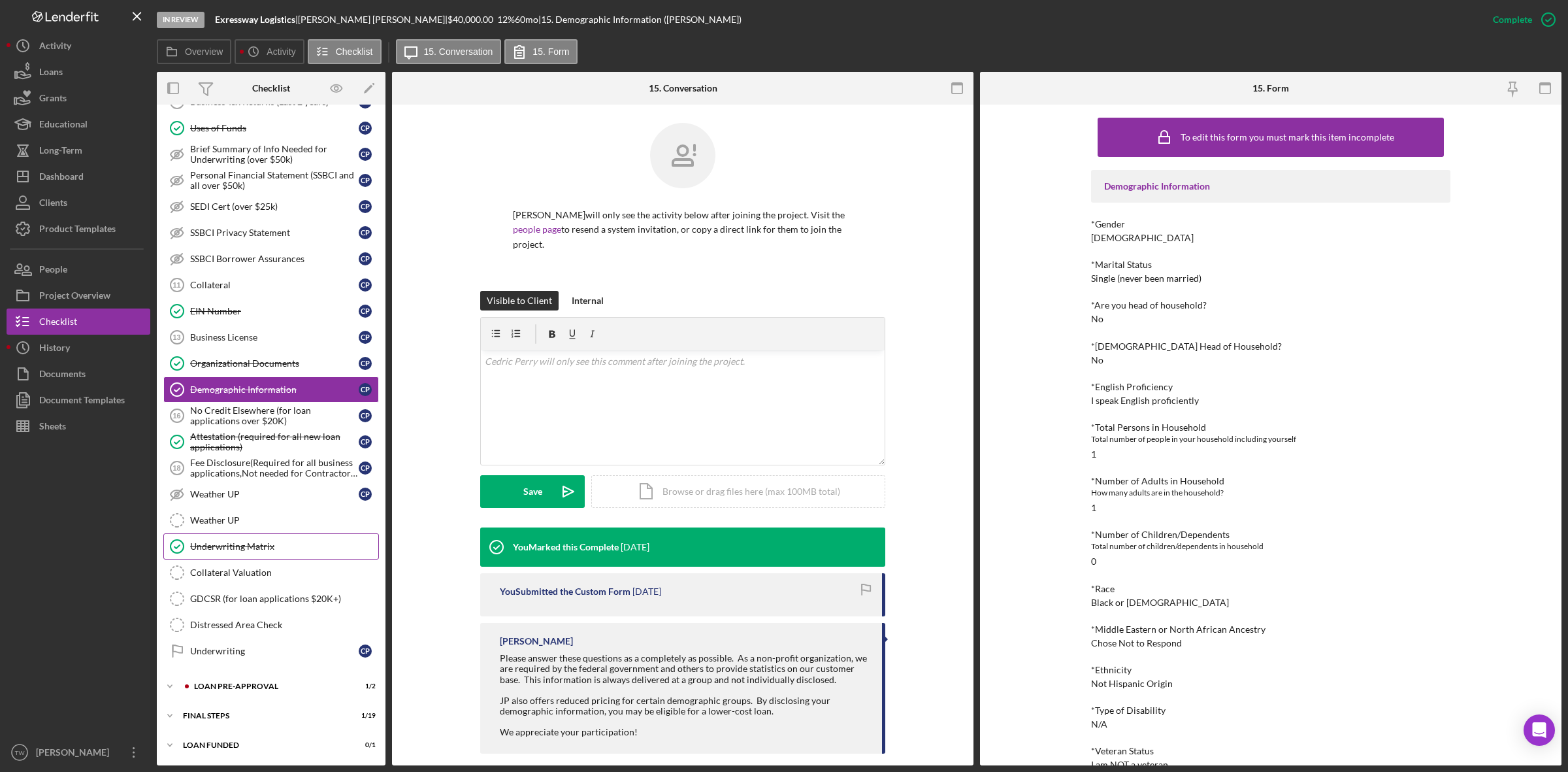
click at [264, 547] on div "Underwriting Matrix" at bounding box center [284, 546] width 188 height 11
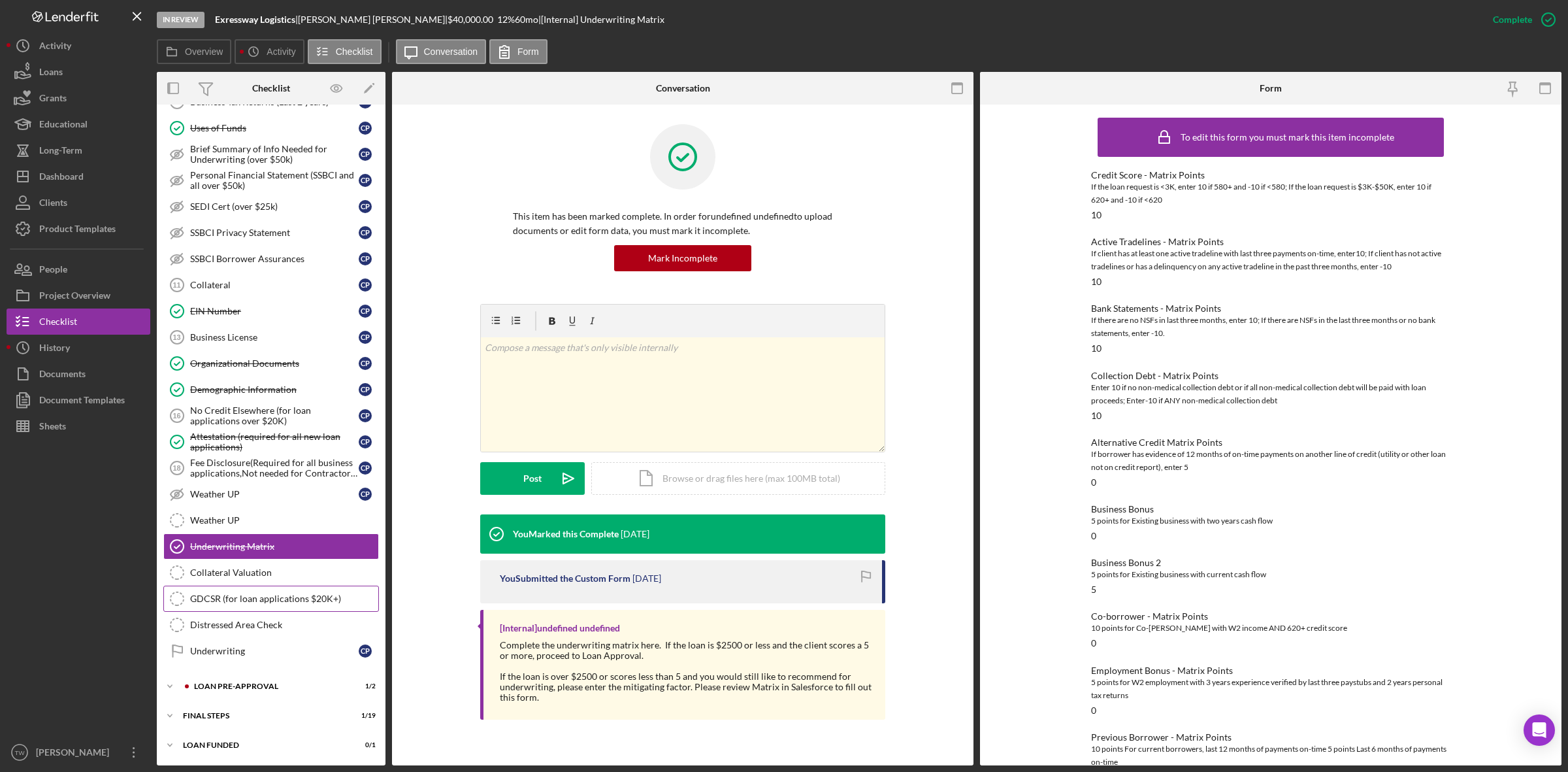
scroll to position [658, 0]
click at [228, 688] on div "LOAN PRE-APPROVAL" at bounding box center [281, 686] width 175 height 8
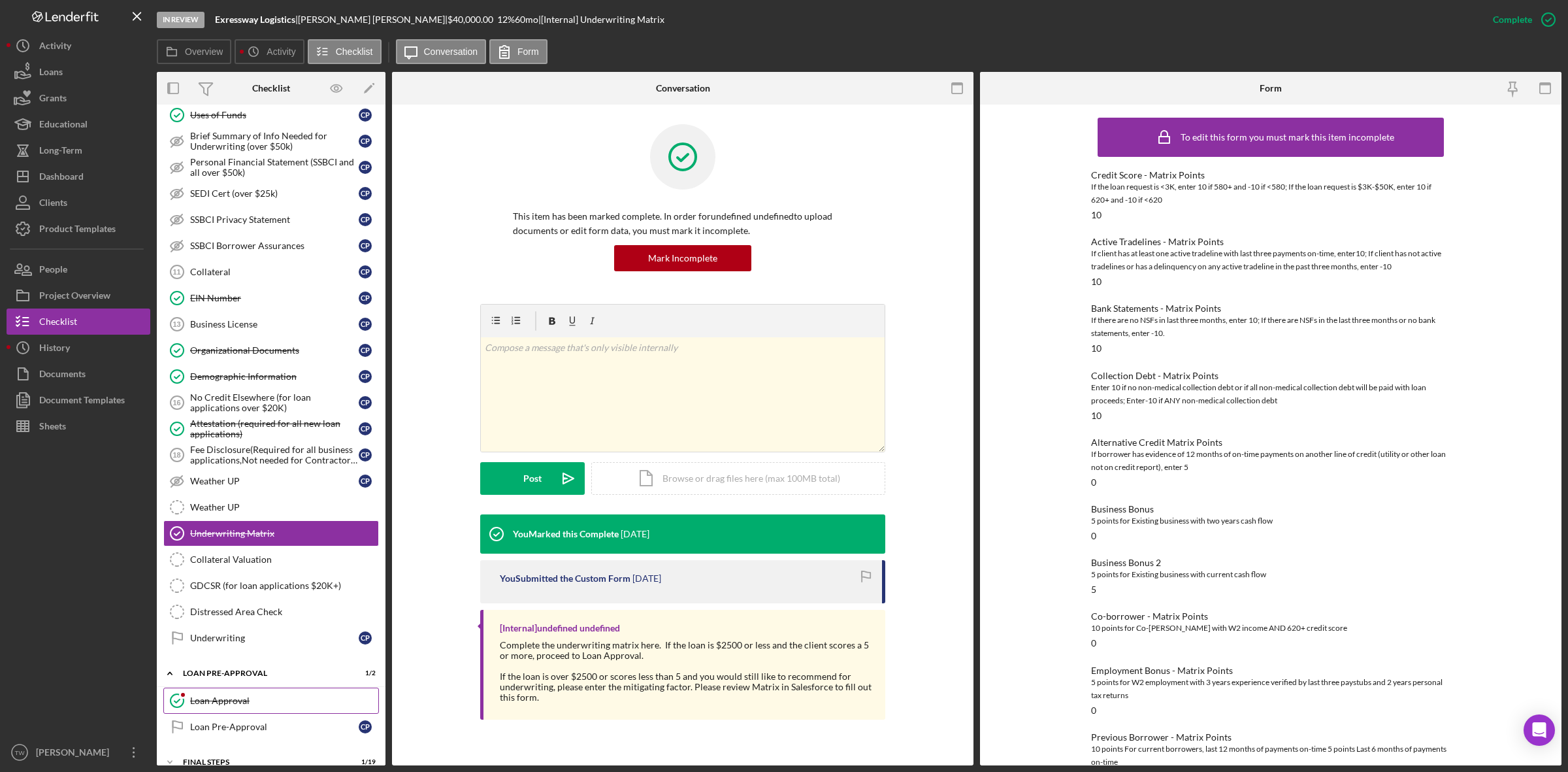
click at [229, 706] on div "Loan Approval" at bounding box center [284, 700] width 188 height 11
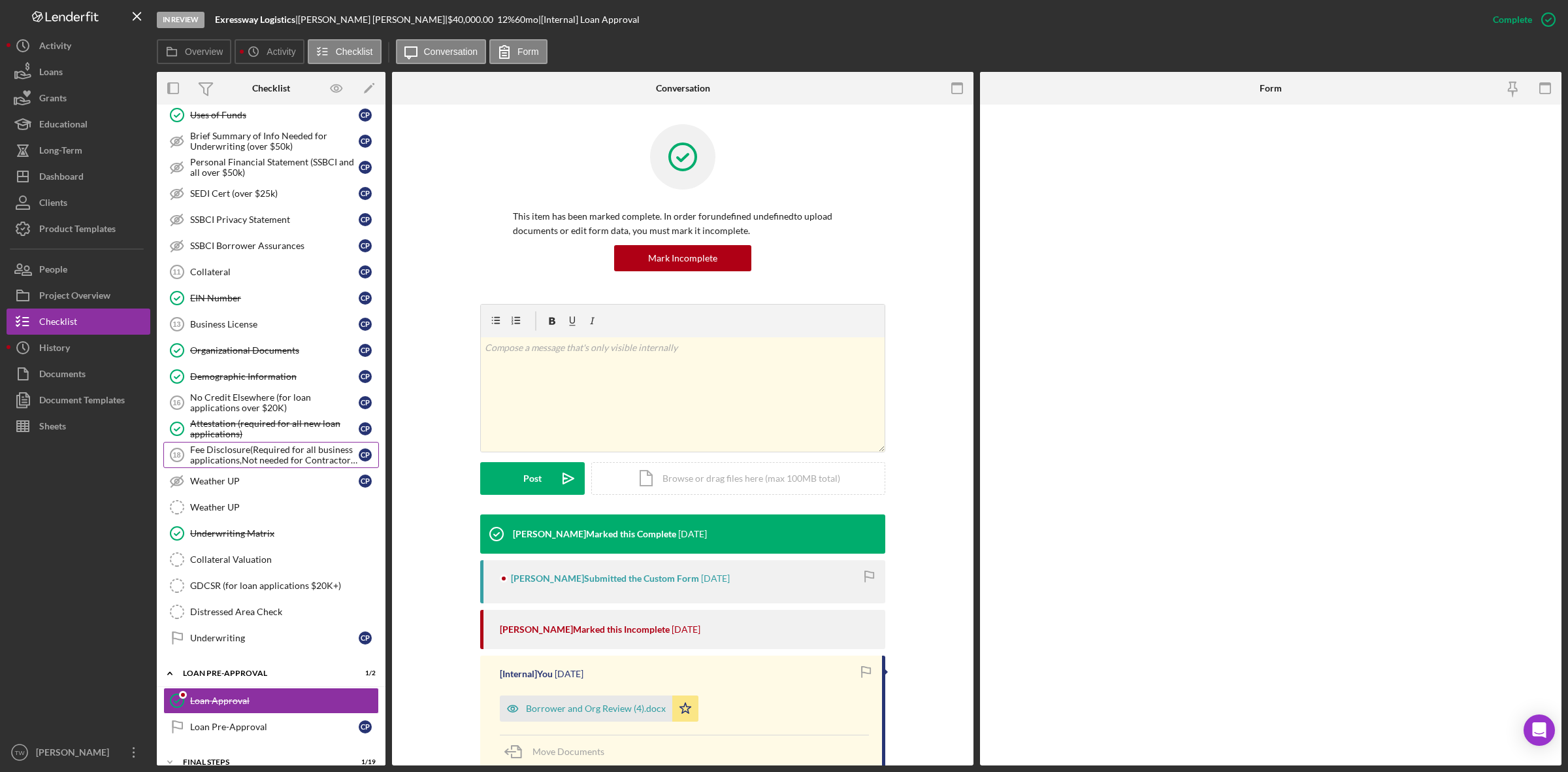
scroll to position [719, 0]
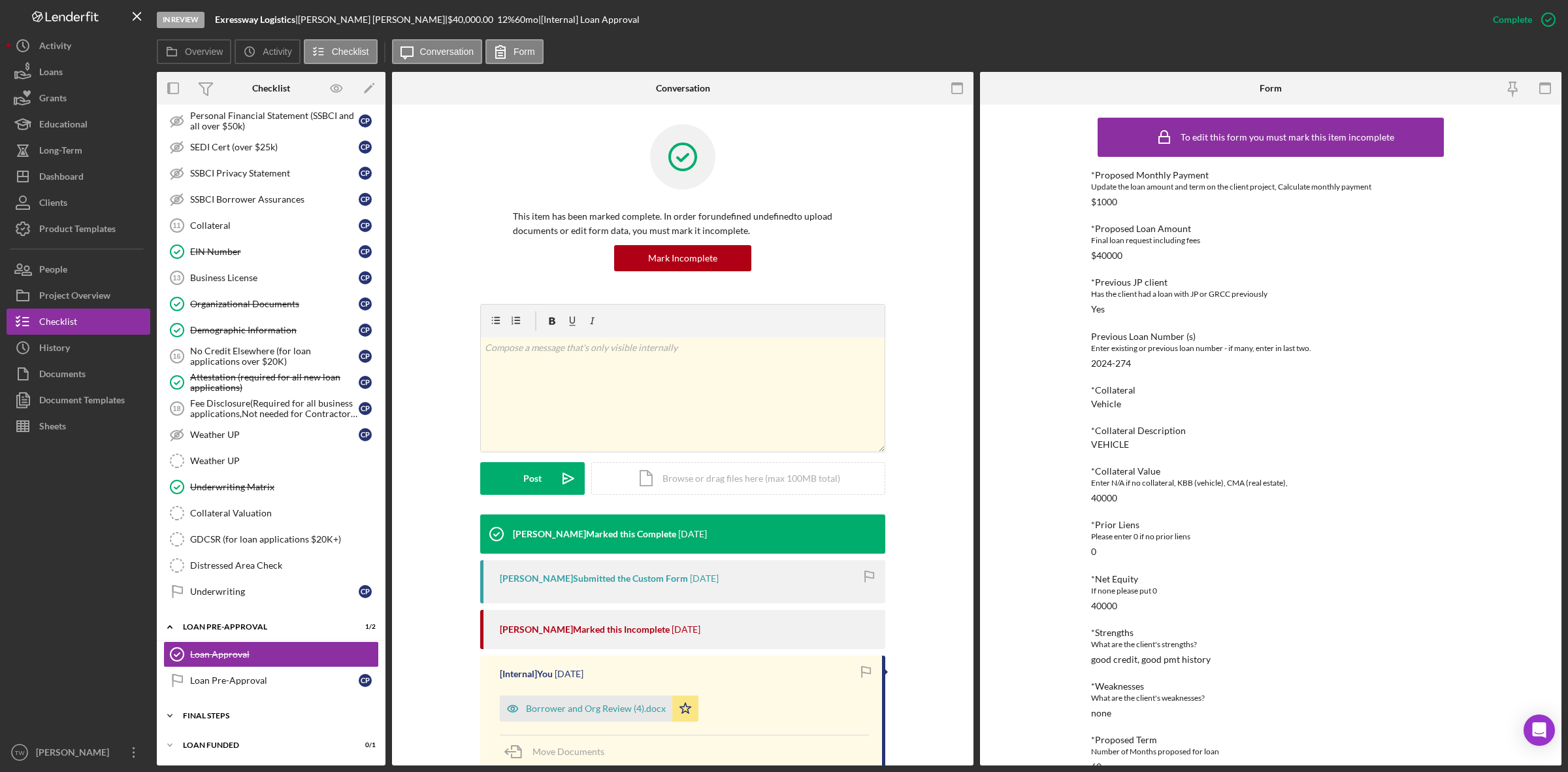
click at [232, 714] on div "FINAL STEPS" at bounding box center [276, 715] width 186 height 8
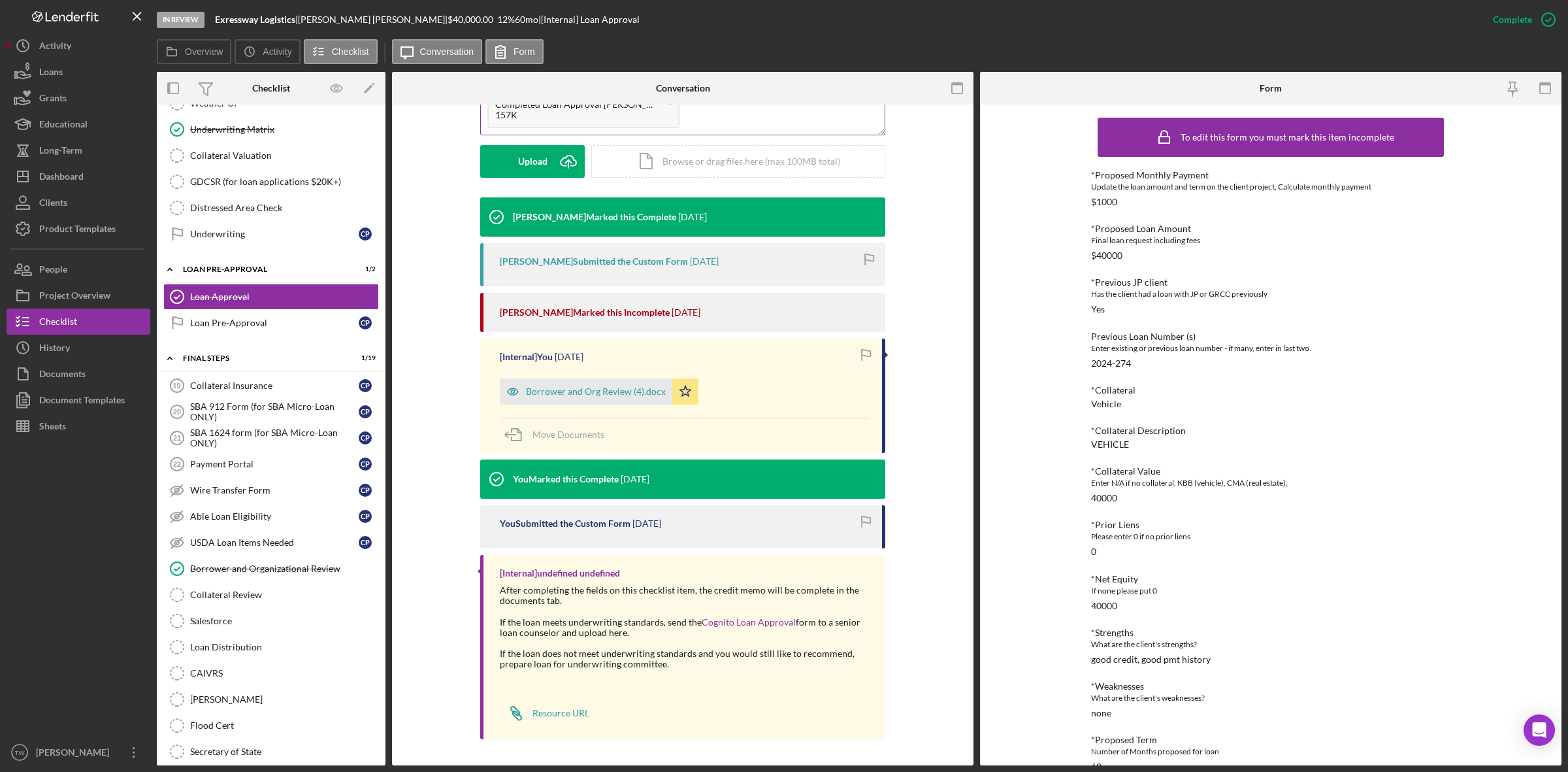
scroll to position [72, 0]
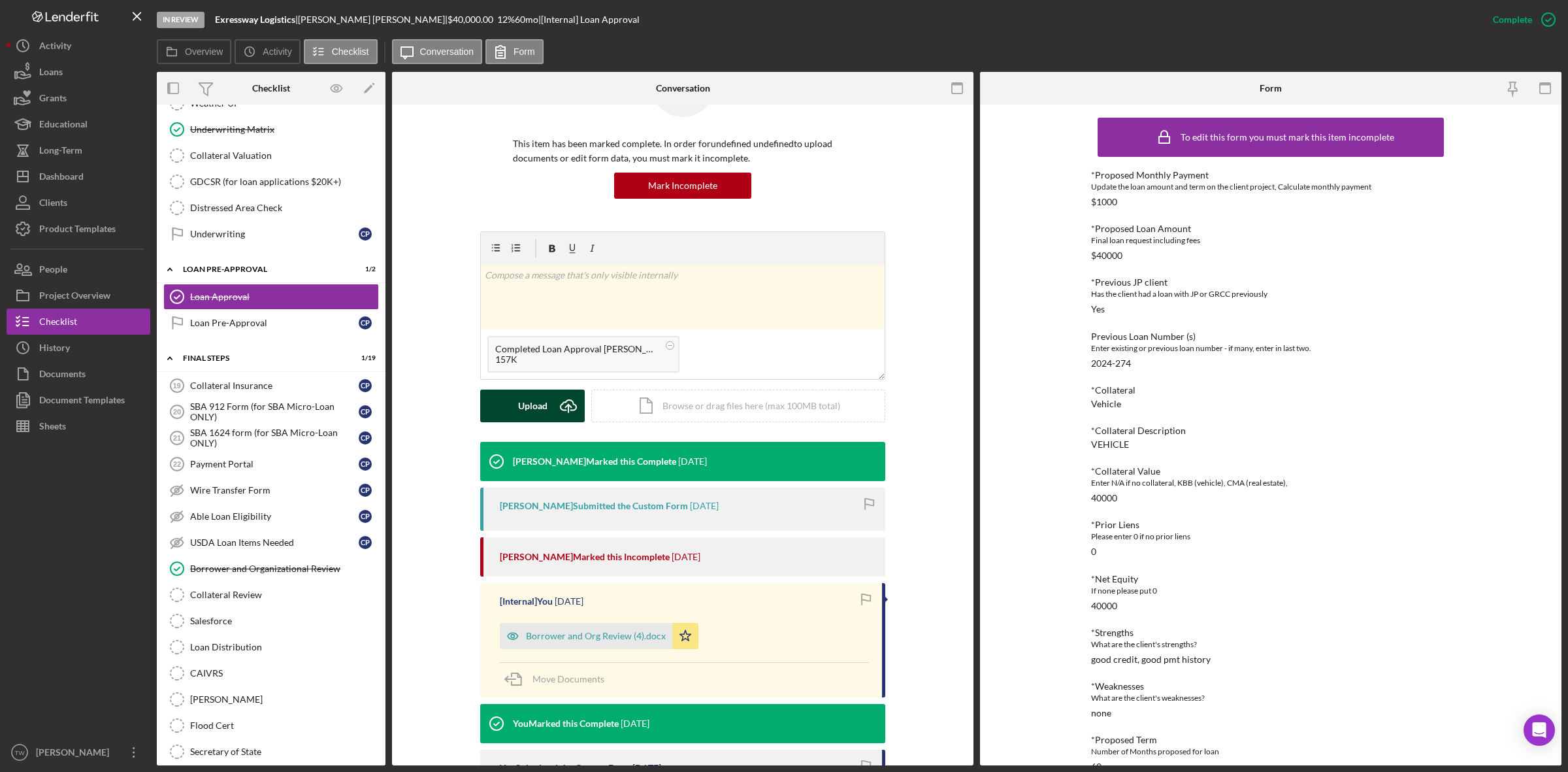
click at [549, 406] on button "Upload Icon/Upload" at bounding box center [532, 406] width 105 height 32
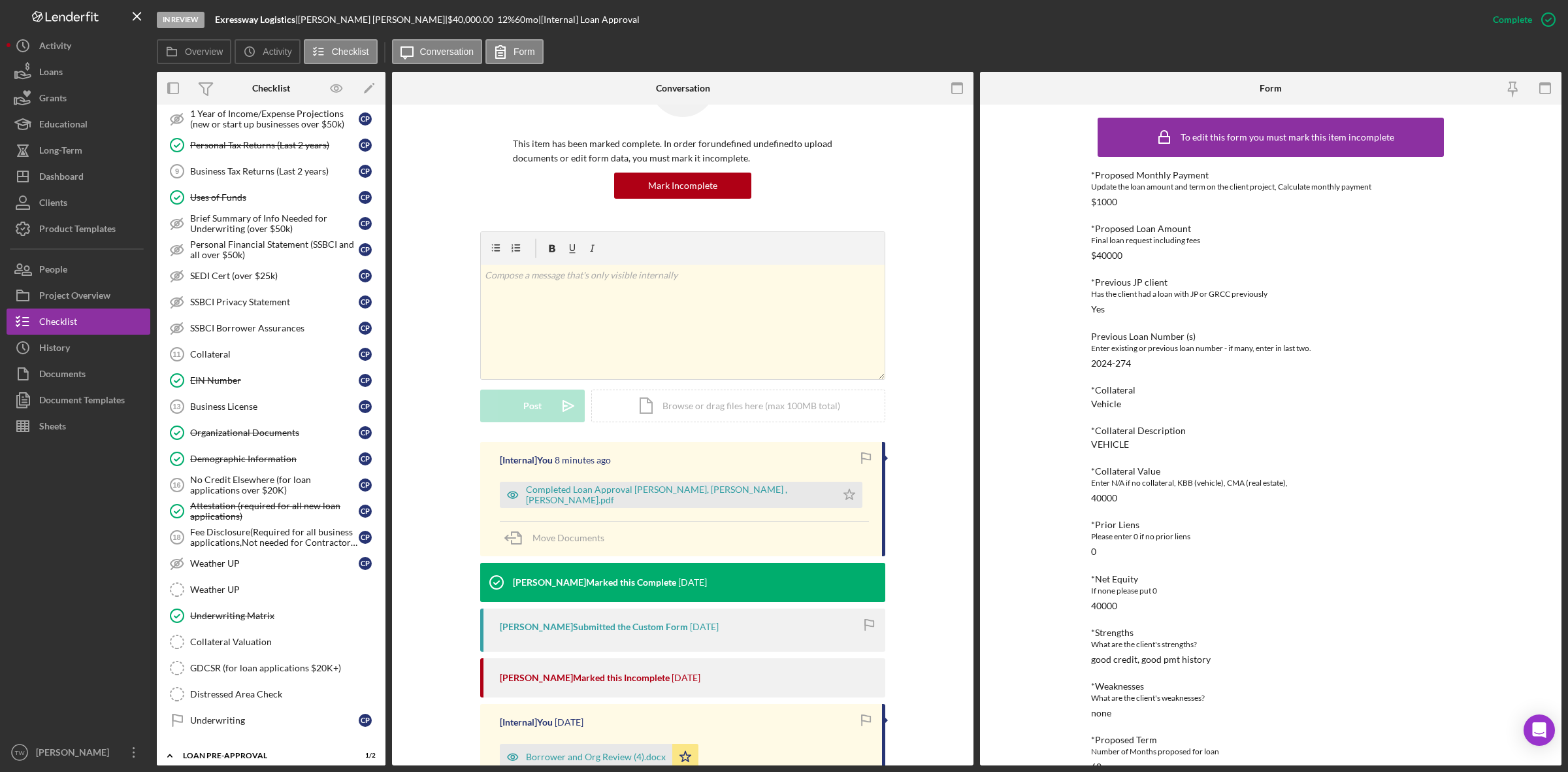
scroll to position [494, 0]
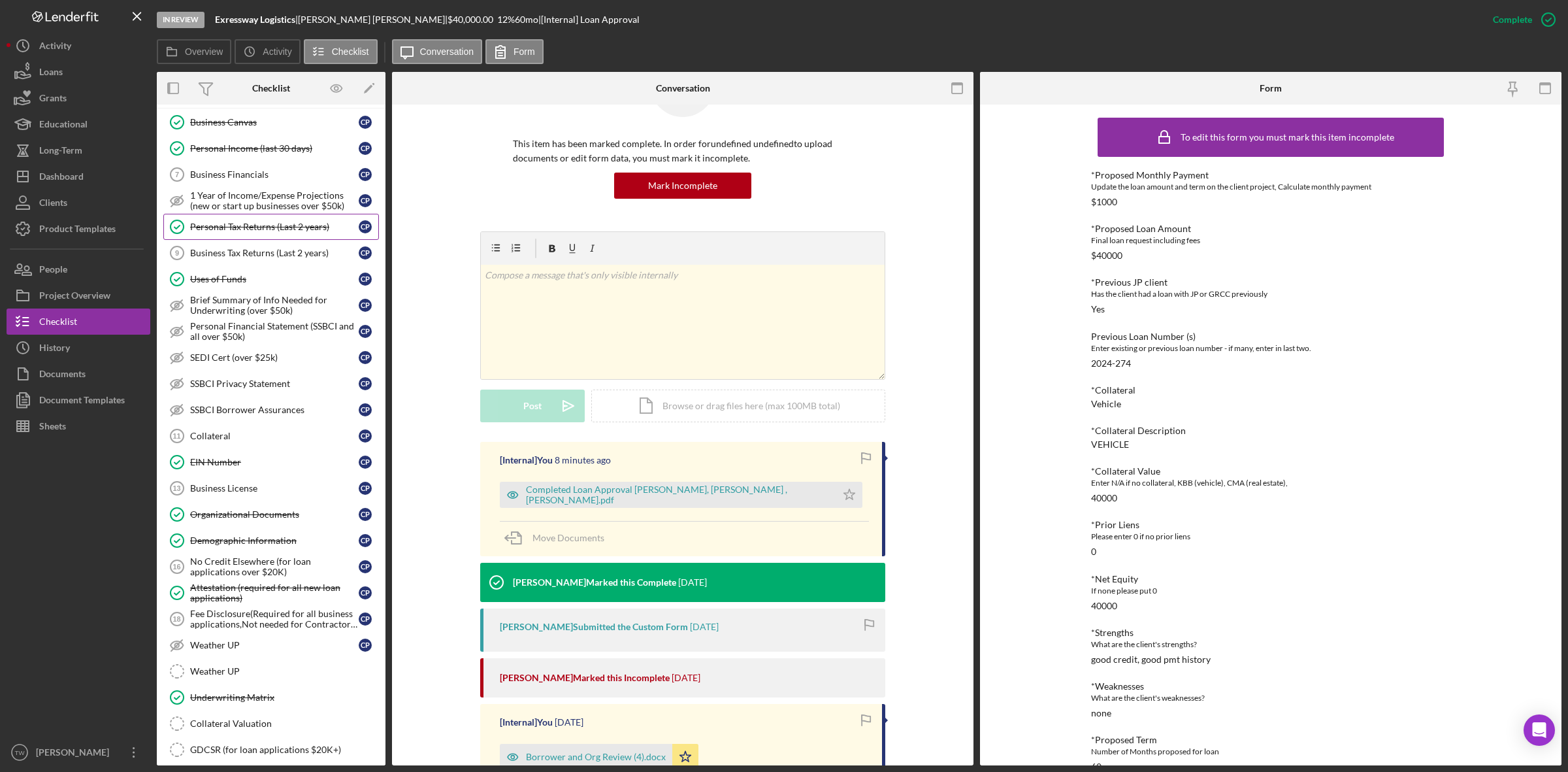
click at [265, 231] on div "Personal Tax Returns (Last 2 years)" at bounding box center [274, 226] width 169 height 11
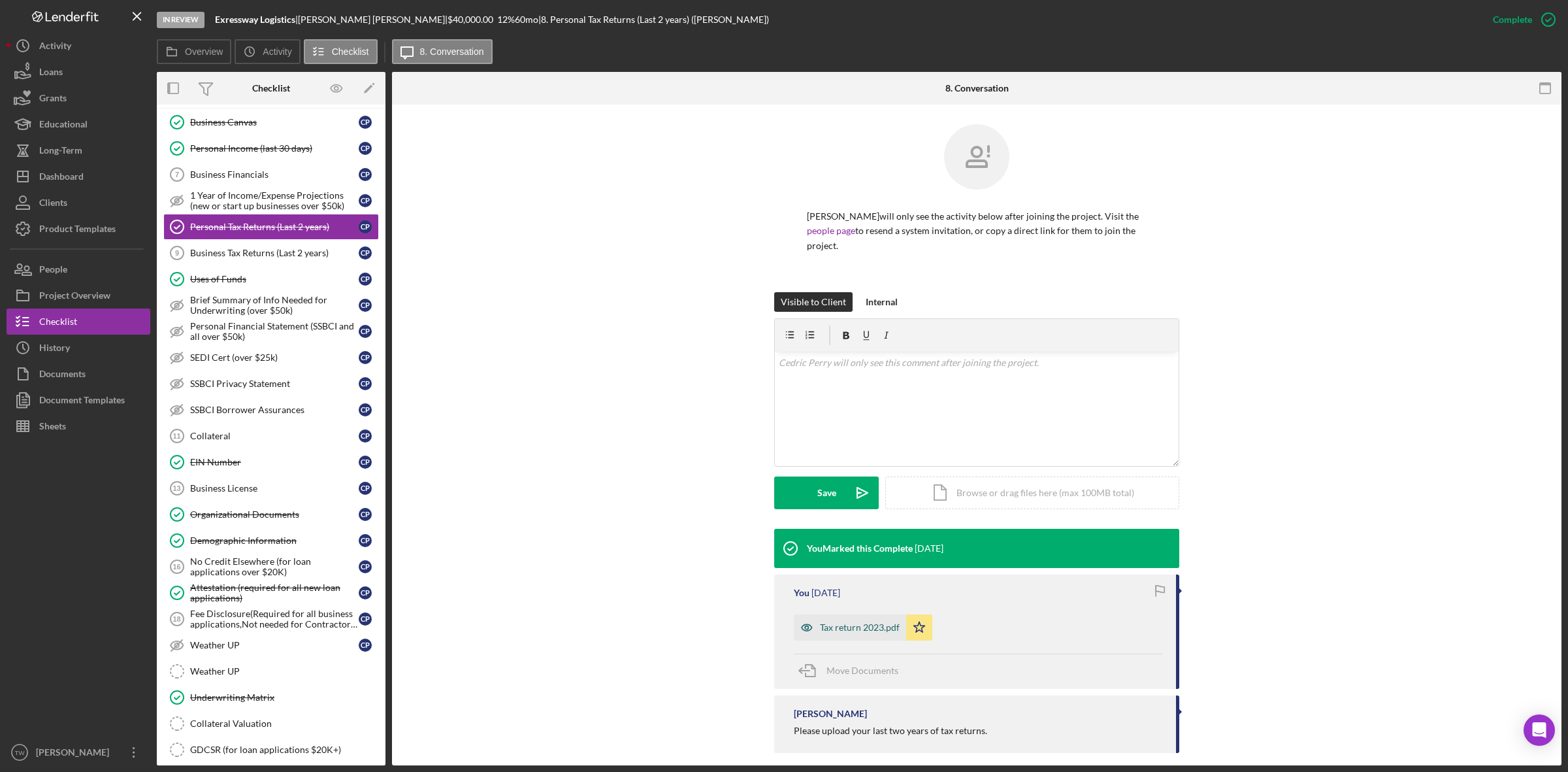
click at [855, 622] on div "Tax return 2023.pdf" at bounding box center [860, 627] width 79 height 11
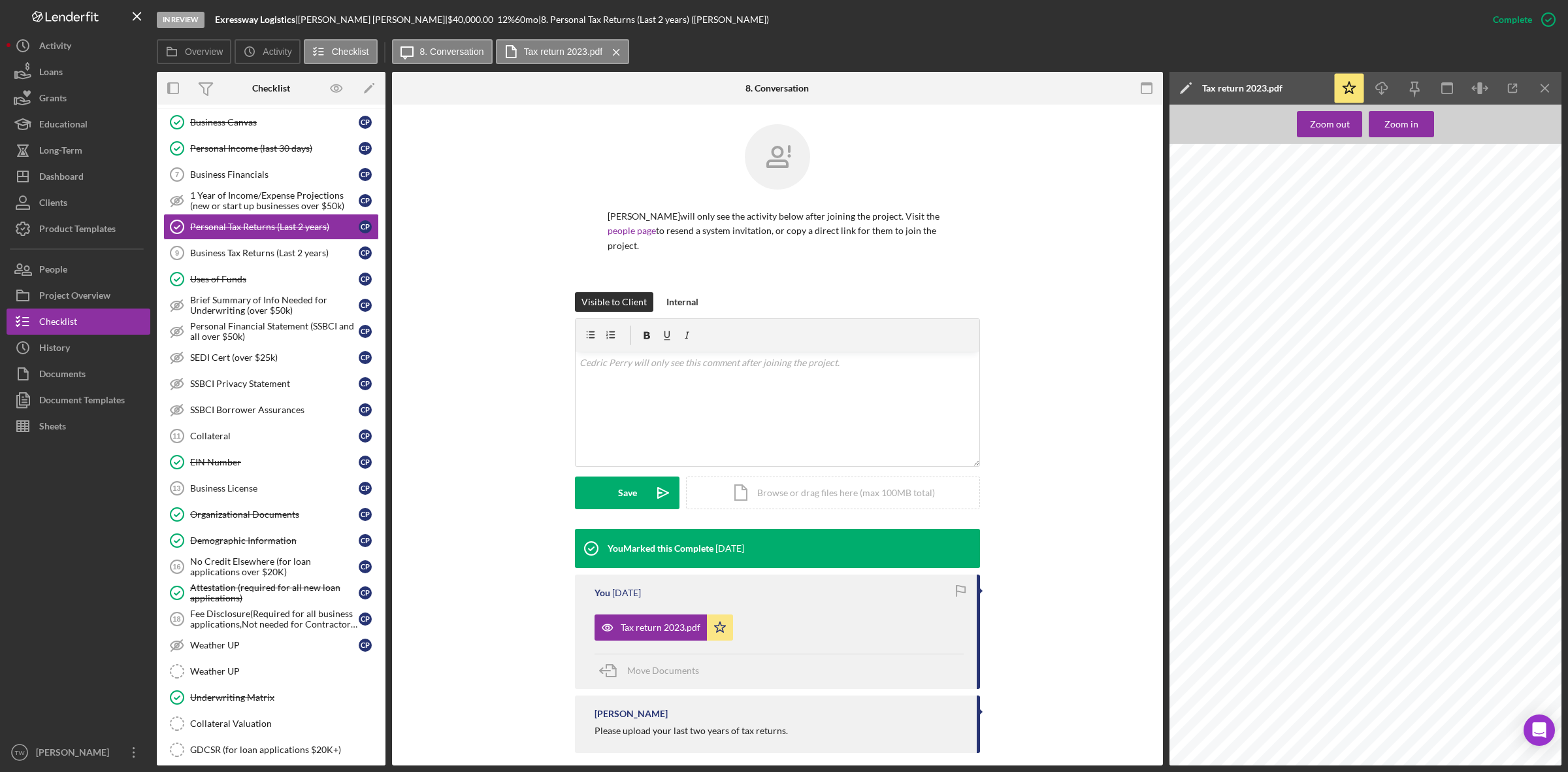
scroll to position [408, 0]
click at [1382, 88] on line "button" at bounding box center [1382, 90] width 0 height 7
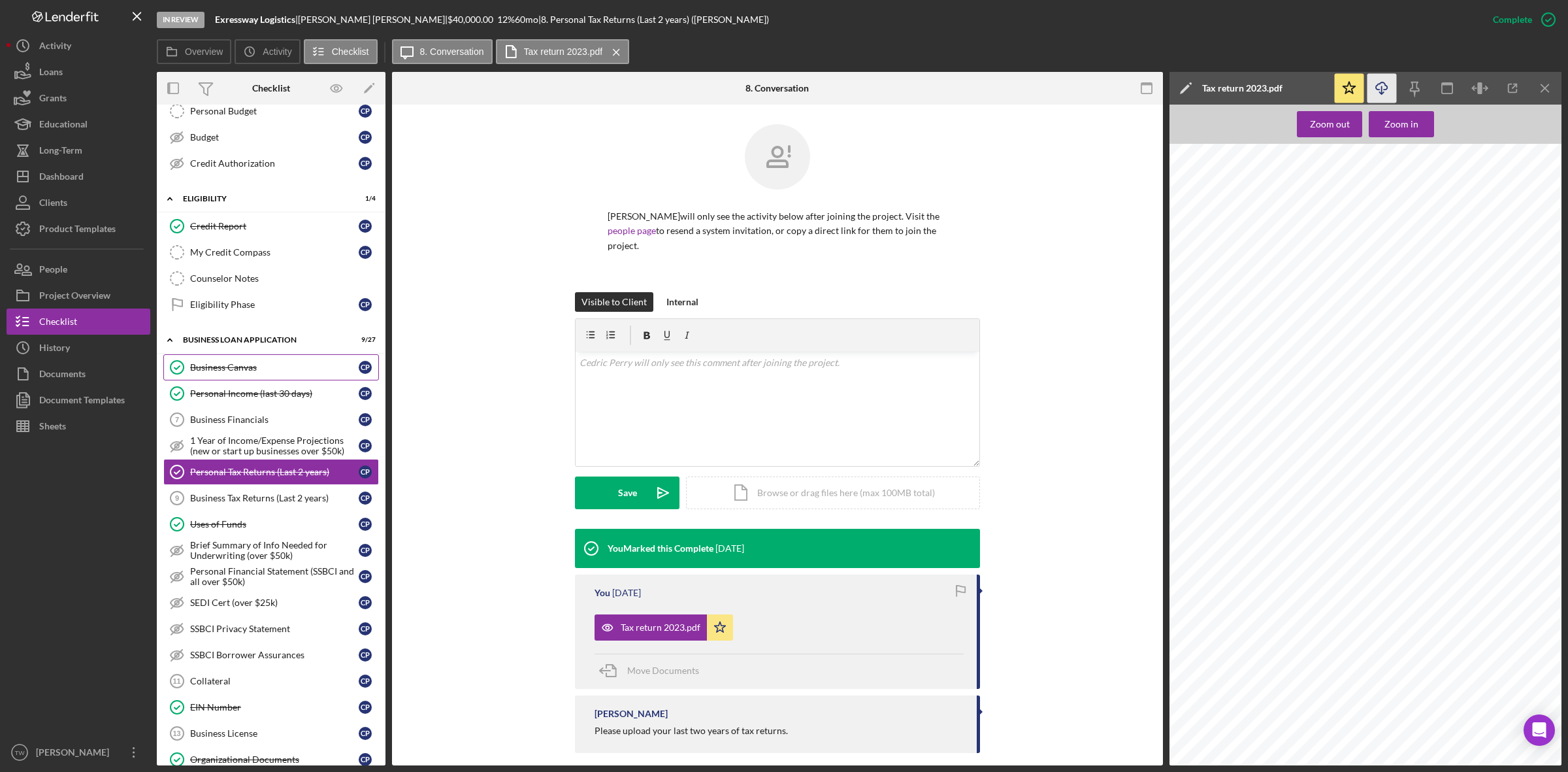
scroll to position [0, 0]
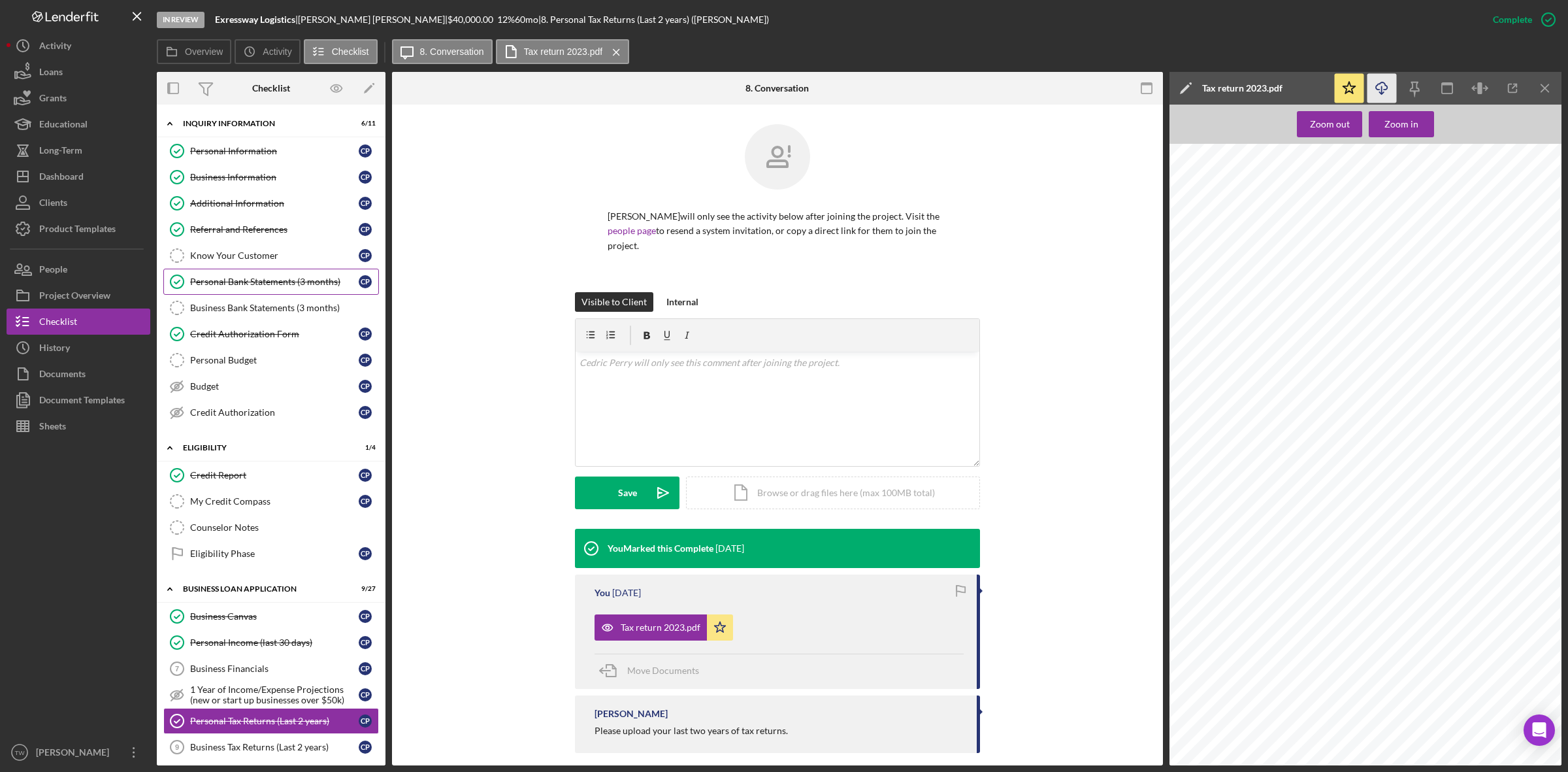
click at [280, 276] on link "Personal Bank Statements (3 months) Personal Bank Statements (3 months) C P" at bounding box center [271, 281] width 216 height 26
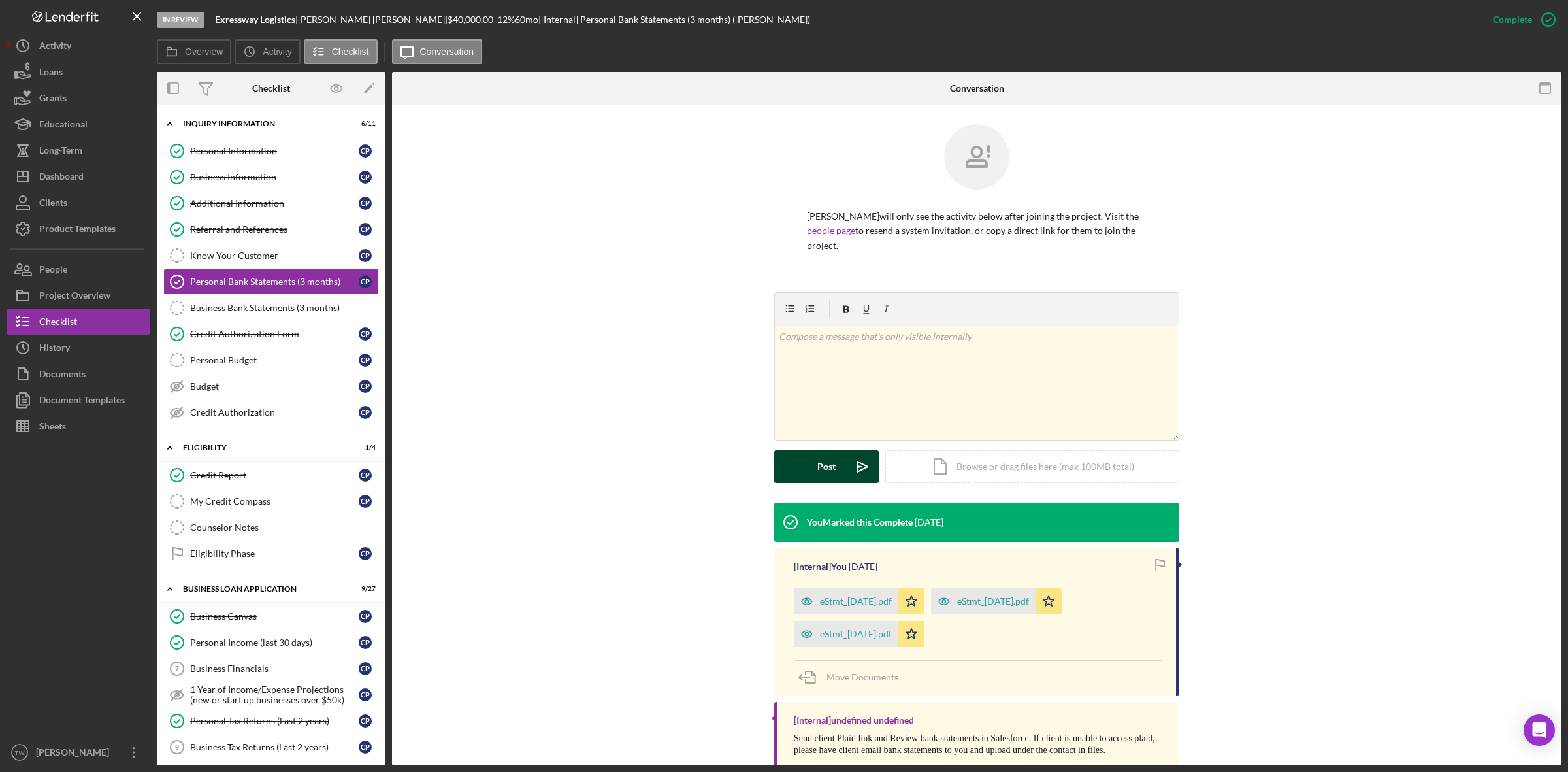
scroll to position [17, 0]
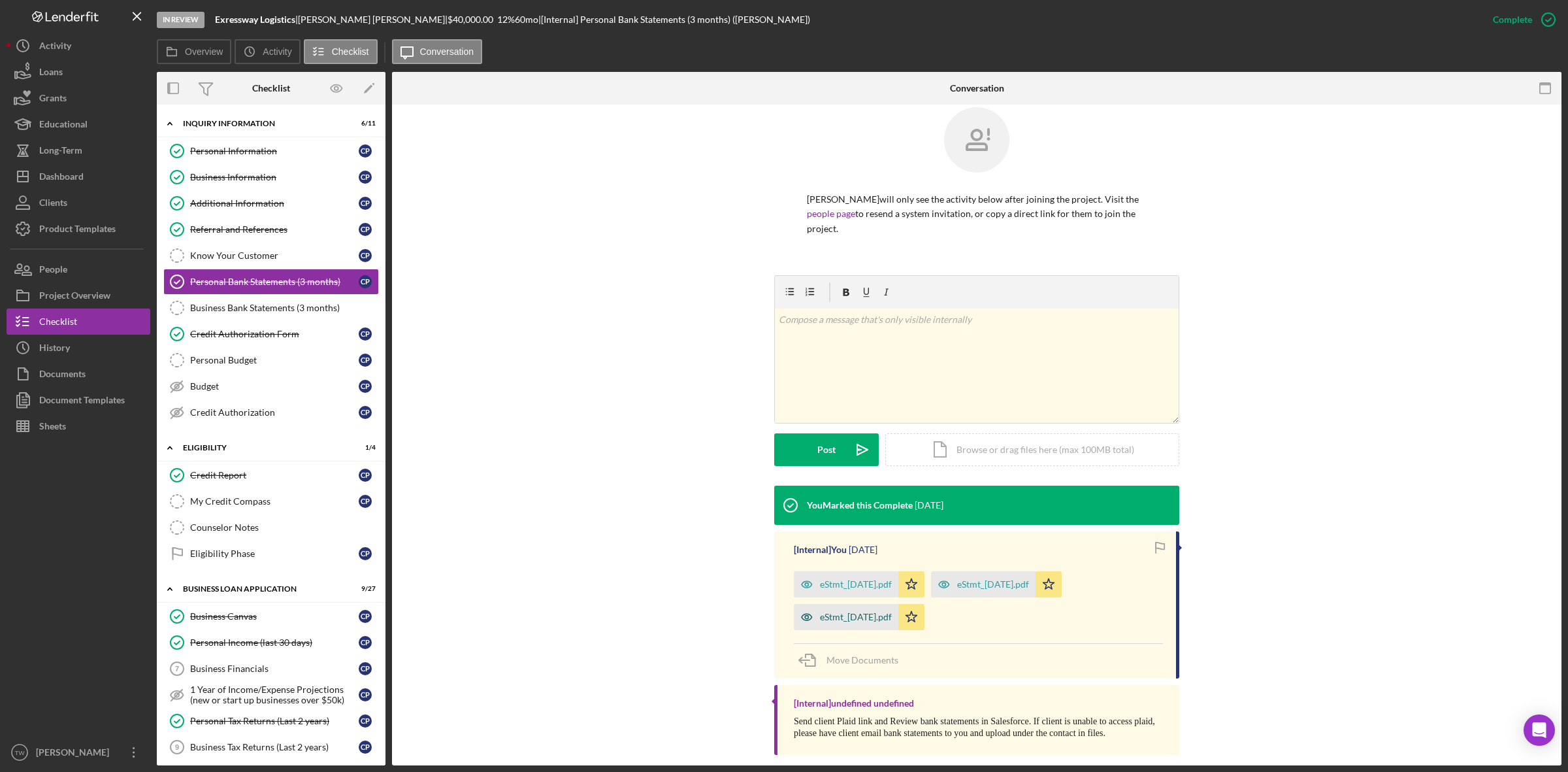
click at [874, 612] on div "eStmt_[DATE].pdf" at bounding box center [856, 617] width 72 height 11
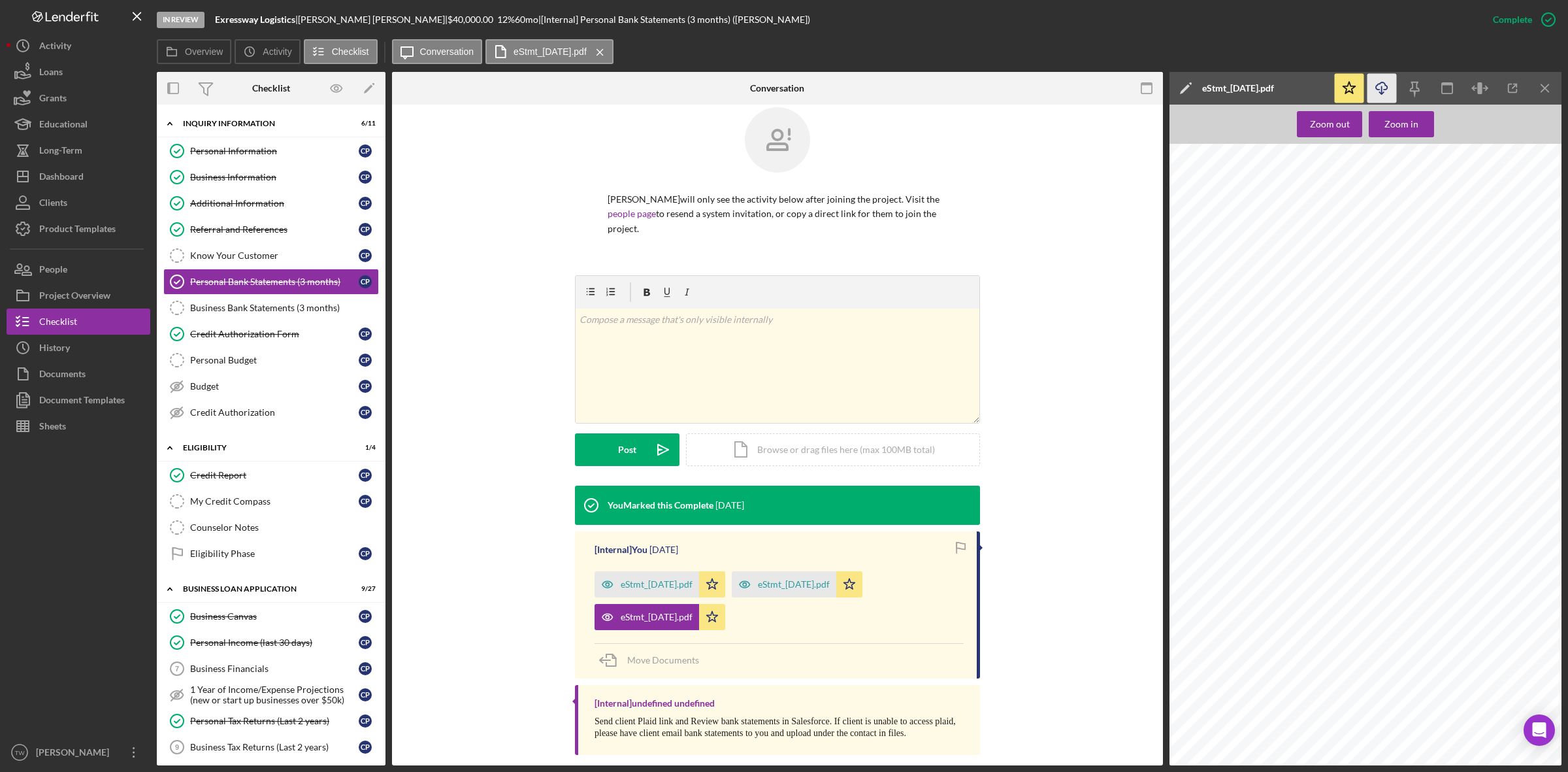
click at [1373, 91] on icon "Icon/Download" at bounding box center [1382, 89] width 30 height 30
drag, startPoint x: 228, startPoint y: 478, endPoint x: 718, endPoint y: 579, distance: 500.3
click at [228, 478] on div "Credit Report" at bounding box center [274, 475] width 169 height 11
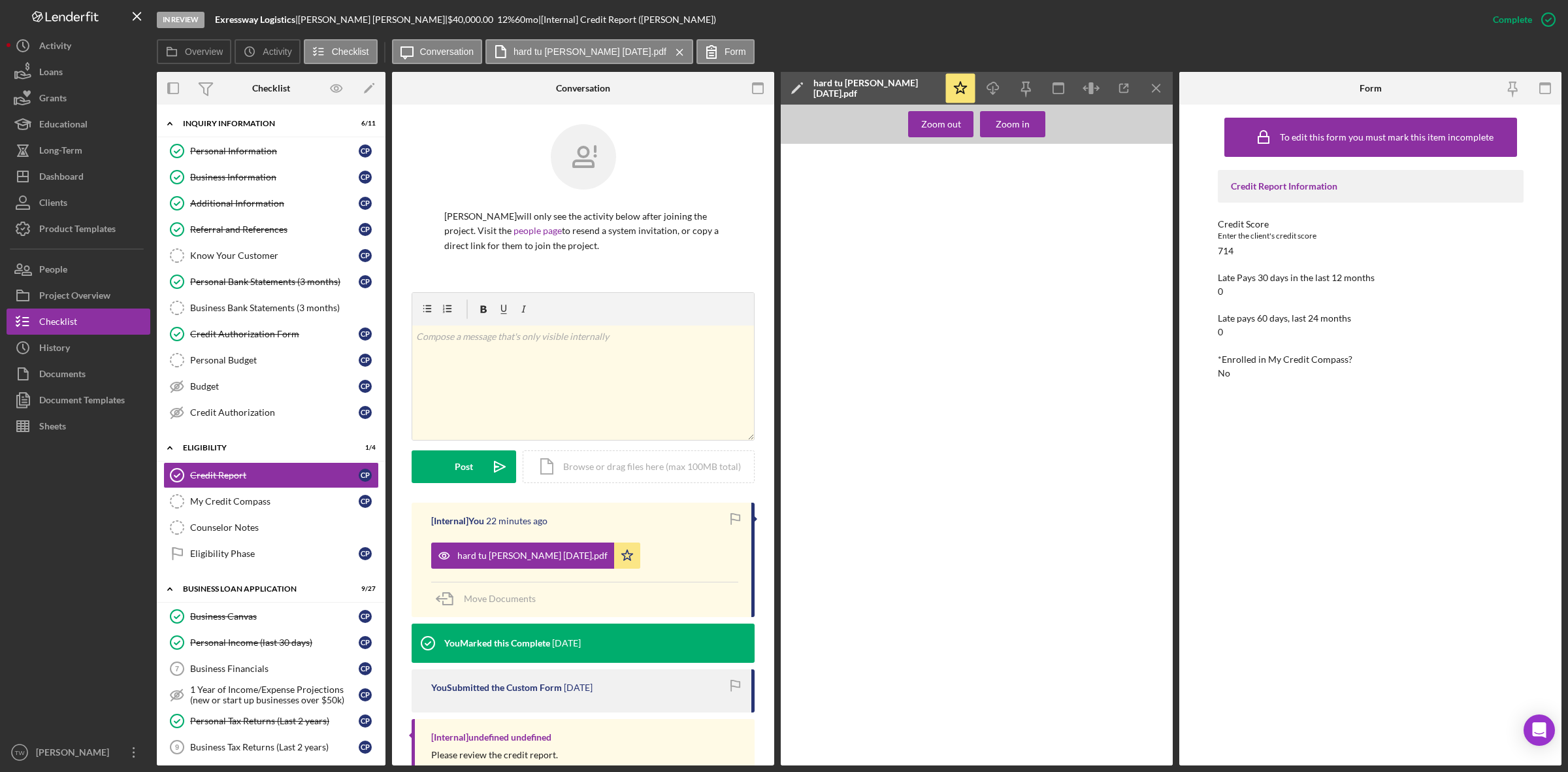
scroll to position [108, 0]
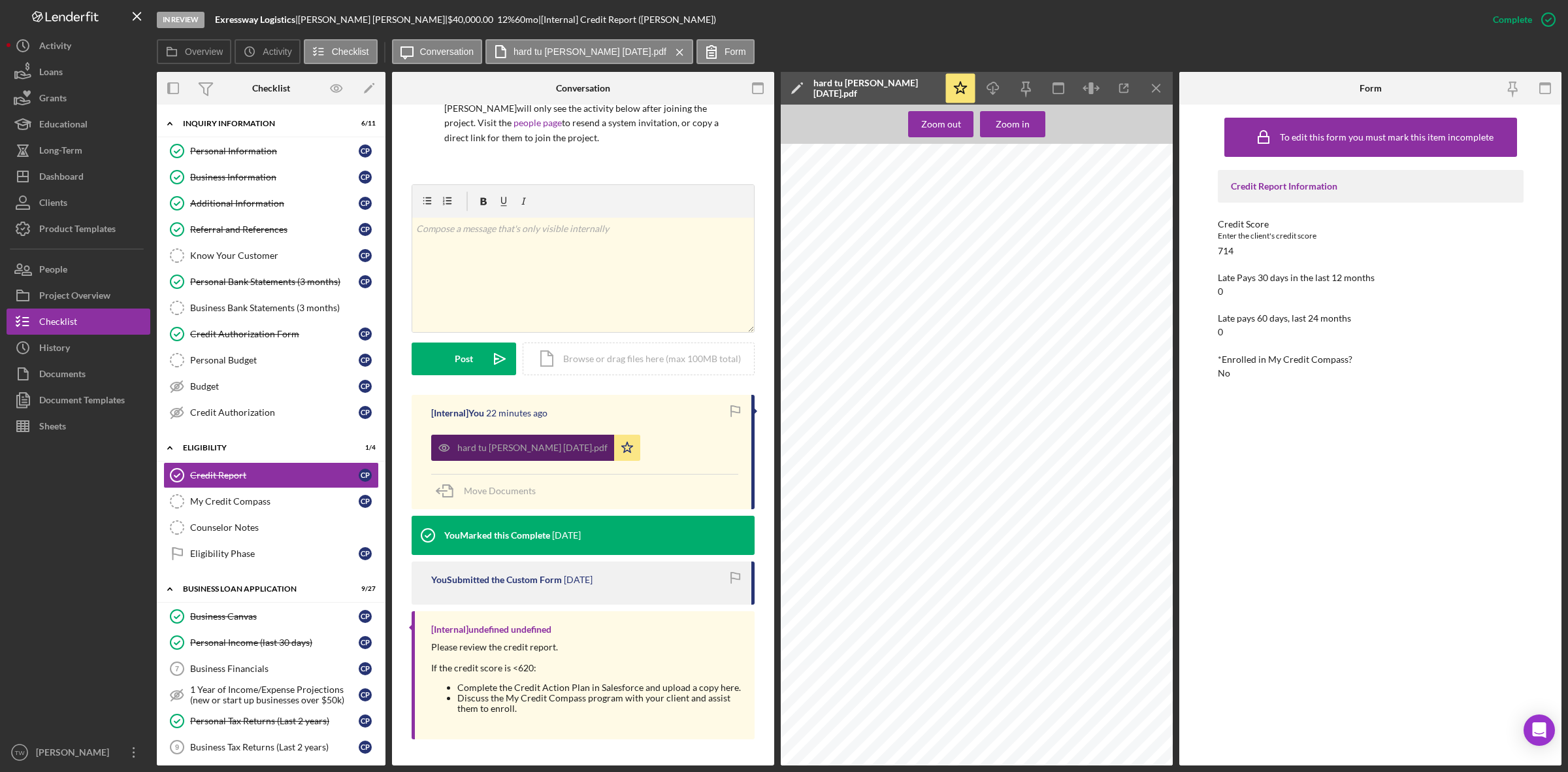
click at [482, 446] on div "hard tu [PERSON_NAME] [DATE].pdf" at bounding box center [533, 447] width 150 height 11
click at [1009, 116] on div "Zoom in" at bounding box center [1013, 124] width 34 height 26
click at [244, 335] on div "Credit Authorization Form" at bounding box center [274, 334] width 169 height 11
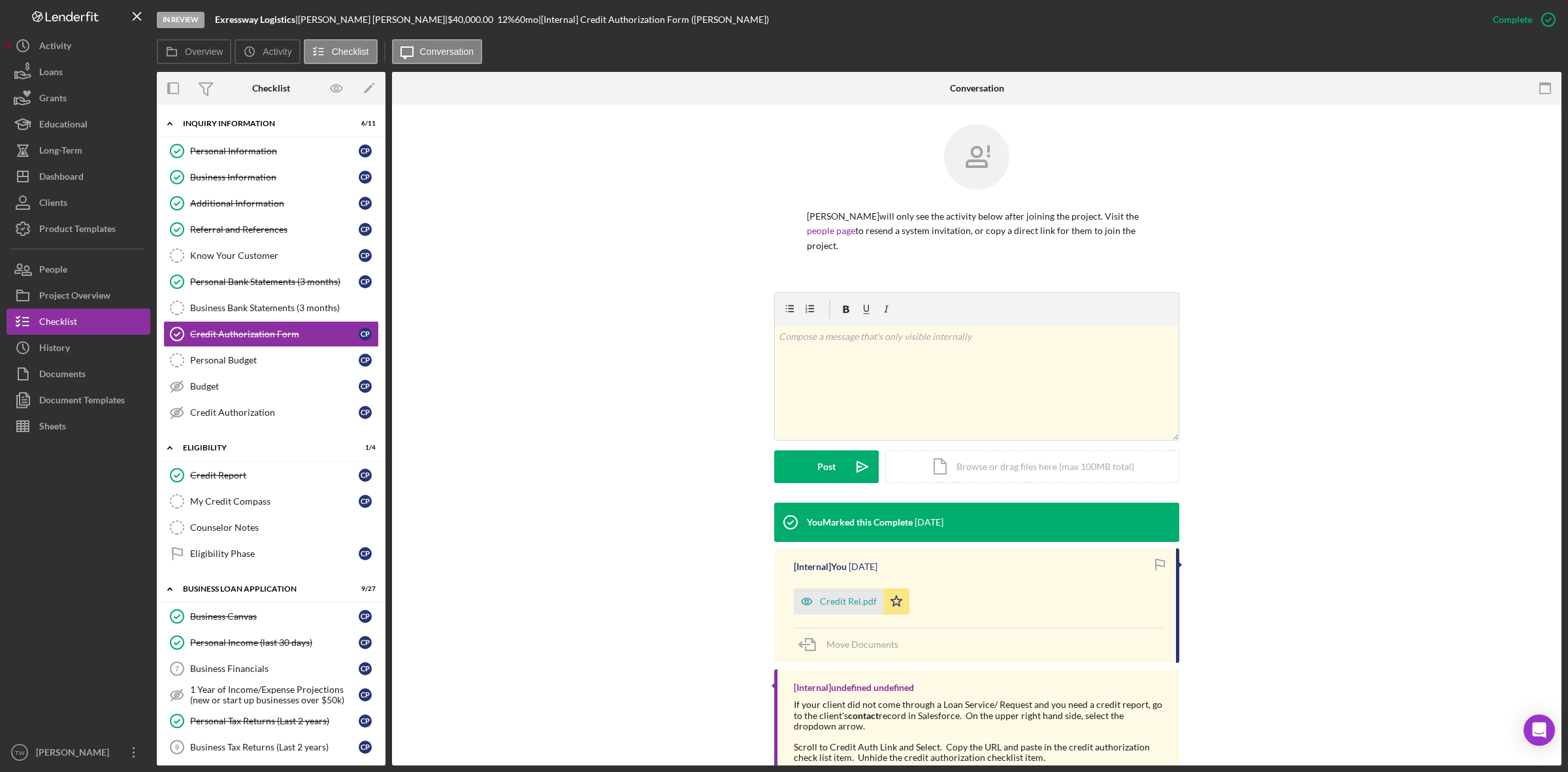
scroll to position [58, 0]
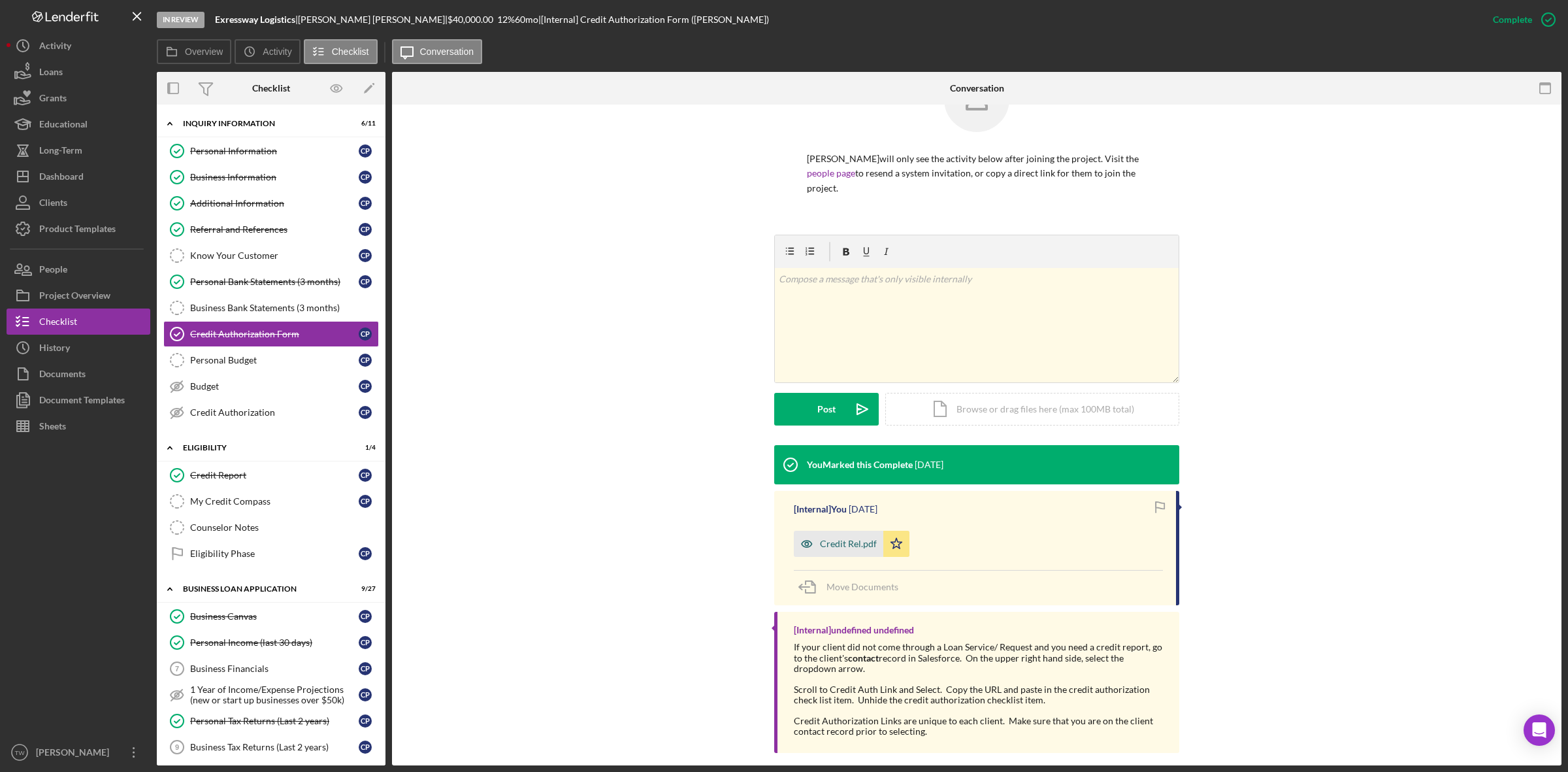
click at [839, 539] on div "Credit Rel.pdf" at bounding box center [848, 543] width 57 height 11
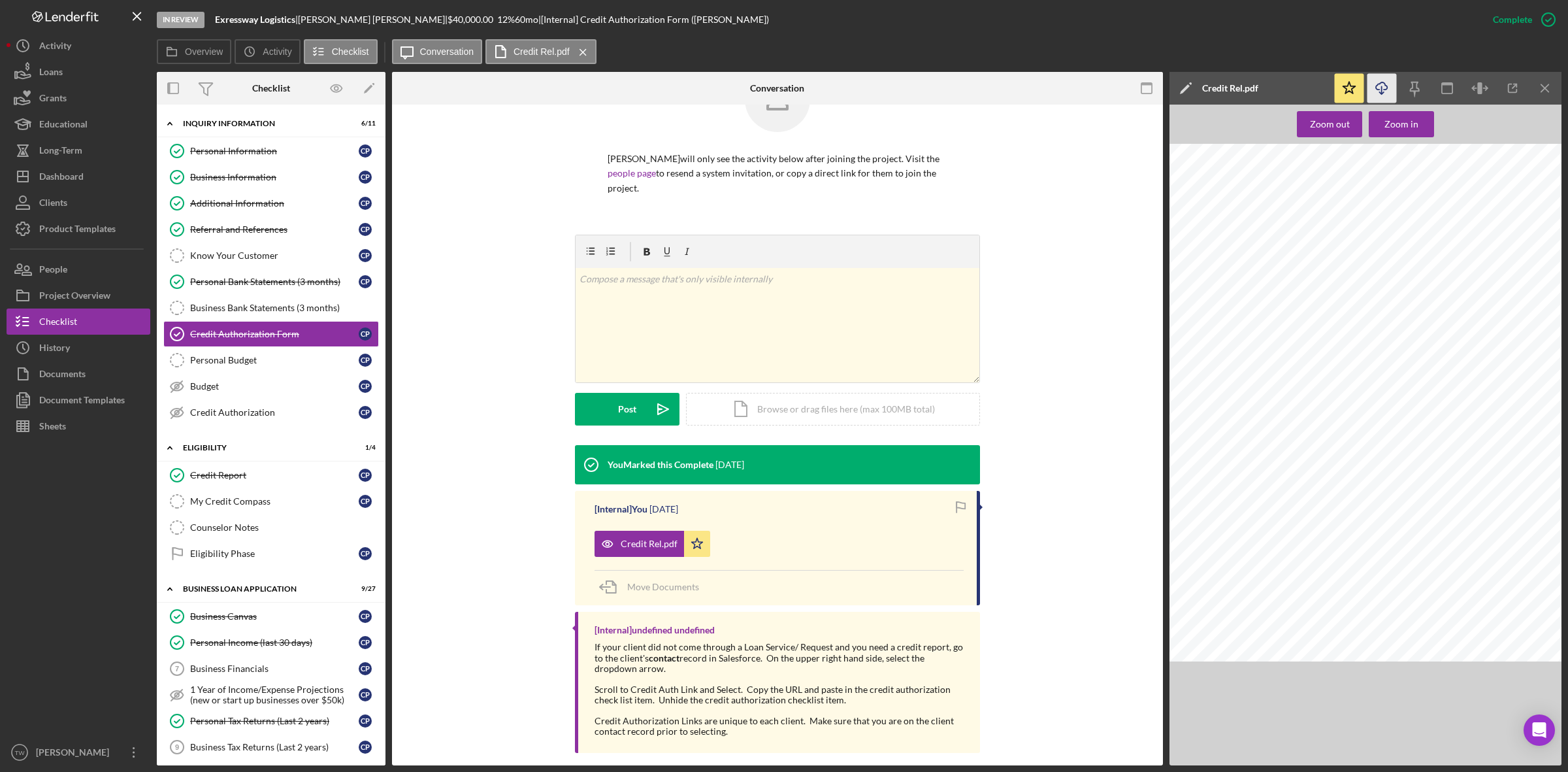
click at [1386, 88] on icon "button" at bounding box center [1382, 86] width 11 height 7
click at [264, 11] on div "In Review Exressway Logistics | [PERSON_NAME] | $40,000.00 12 % 60 mo | [Intern…" at bounding box center [818, 20] width 1323 height 39
click at [276, 24] on div "Exressway Logistics |" at bounding box center [257, 19] width 83 height 11
click at [278, 22] on b "Exressway Logistics" at bounding box center [255, 20] width 80 height 11
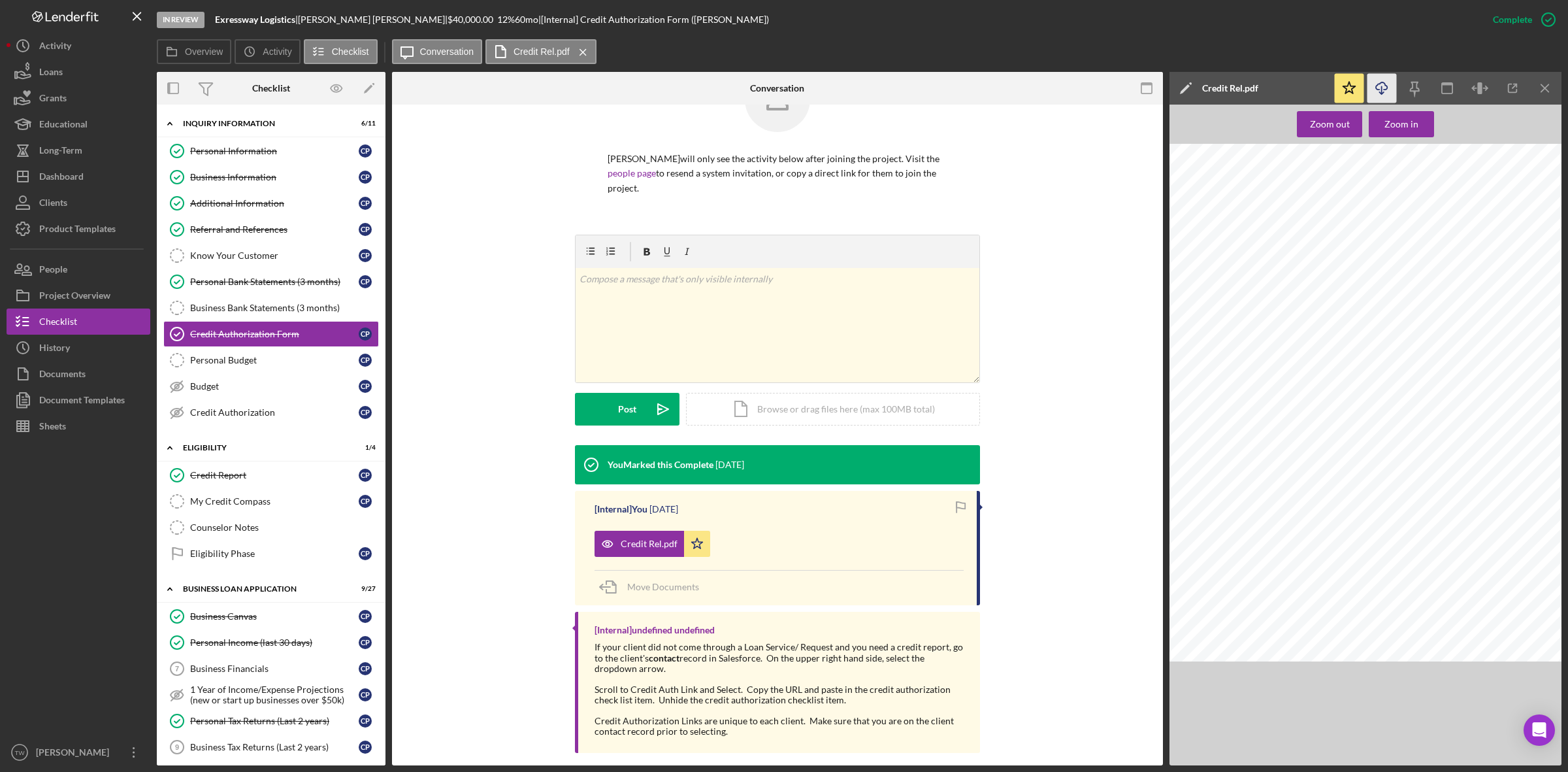
click at [278, 22] on b "Exressway Logistics" at bounding box center [255, 20] width 80 height 11
click at [242, 290] on link "Personal Bank Statements (3 months) Personal Bank Statements (3 months) C P" at bounding box center [271, 281] width 216 height 26
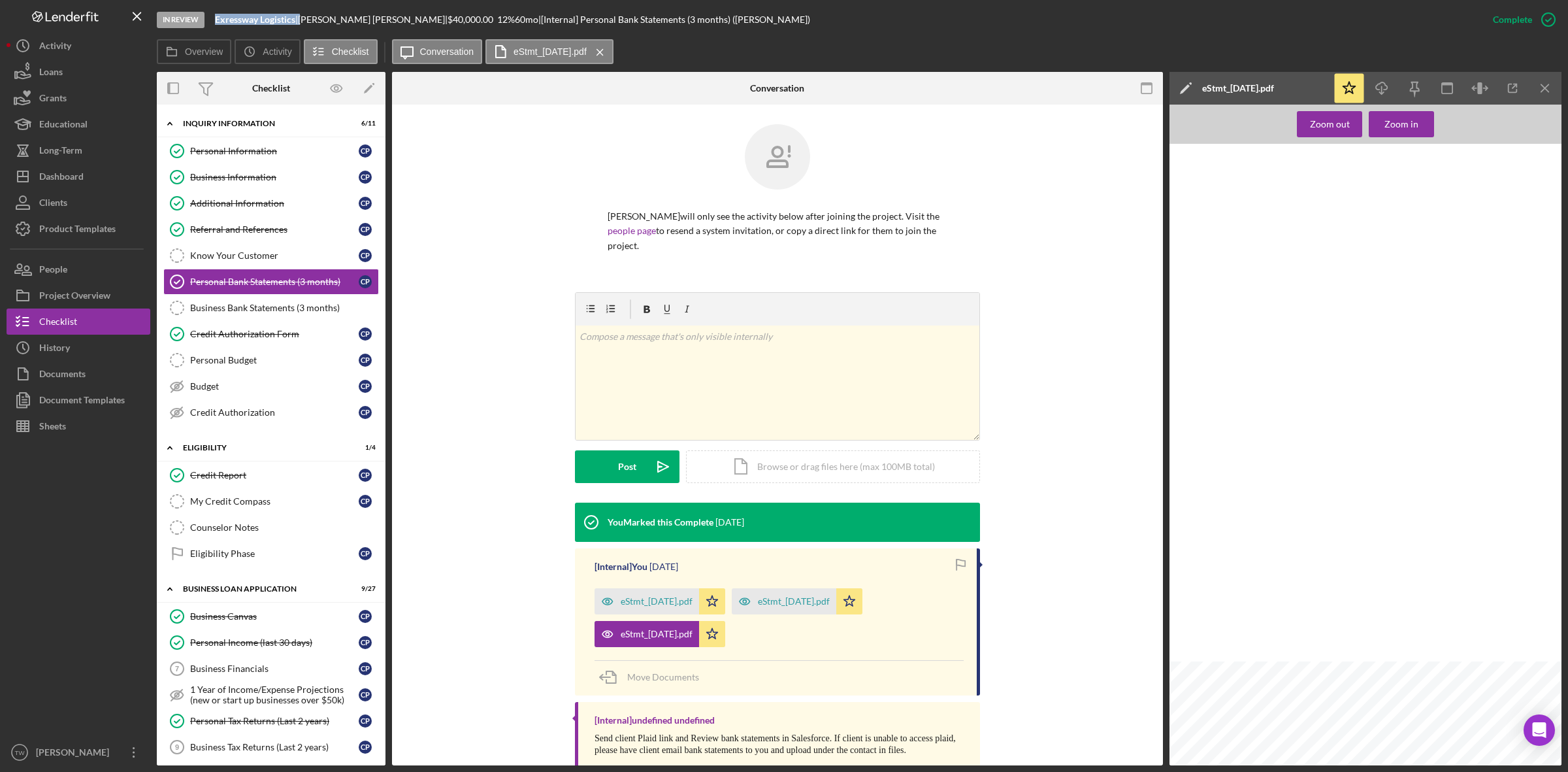
scroll to position [17, 0]
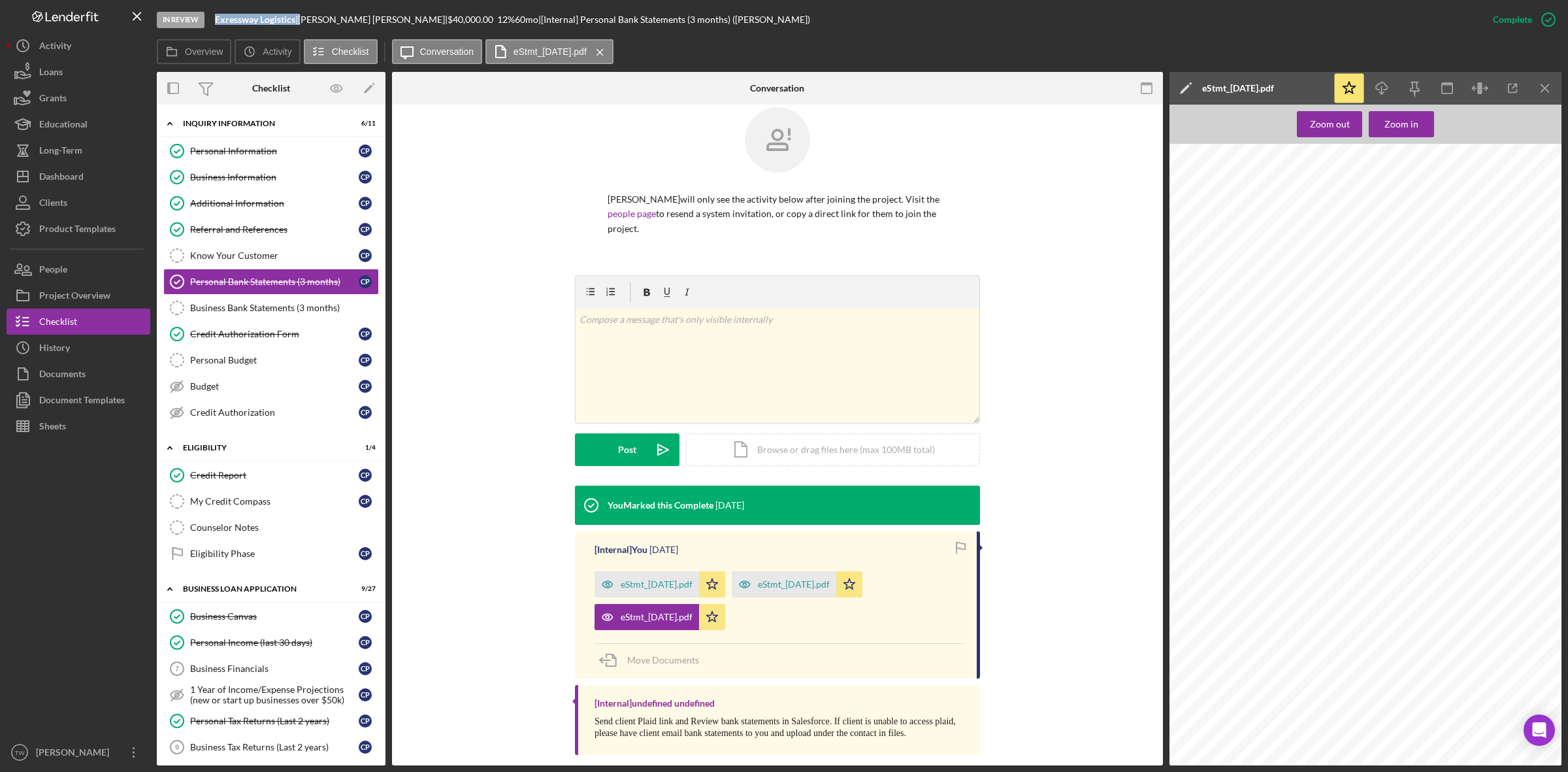
drag, startPoint x: 246, startPoint y: 340, endPoint x: 545, endPoint y: 380, distance: 301.7
click at [246, 339] on div "Credit Authorization Form" at bounding box center [274, 334] width 169 height 11
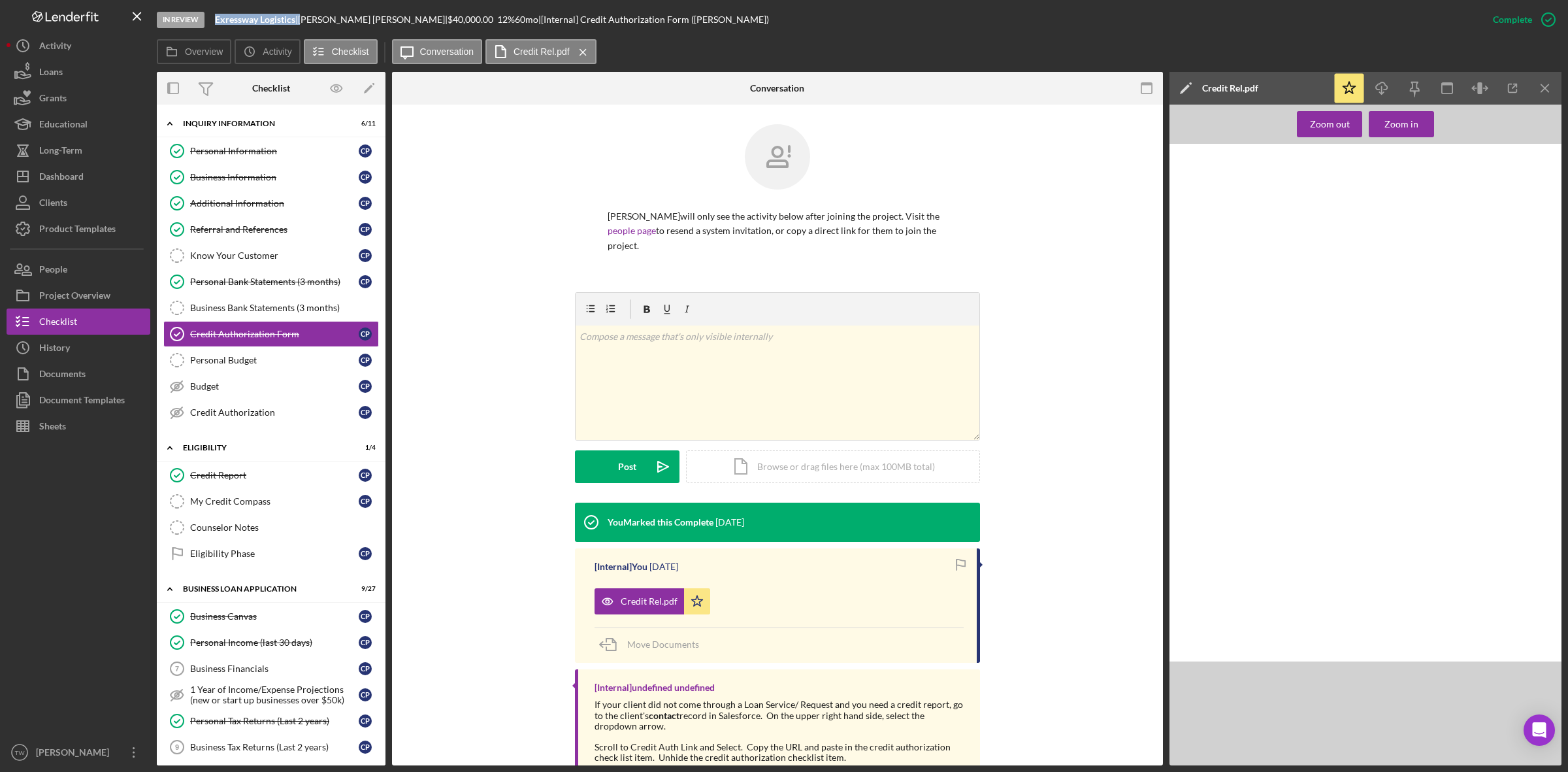
scroll to position [58, 0]
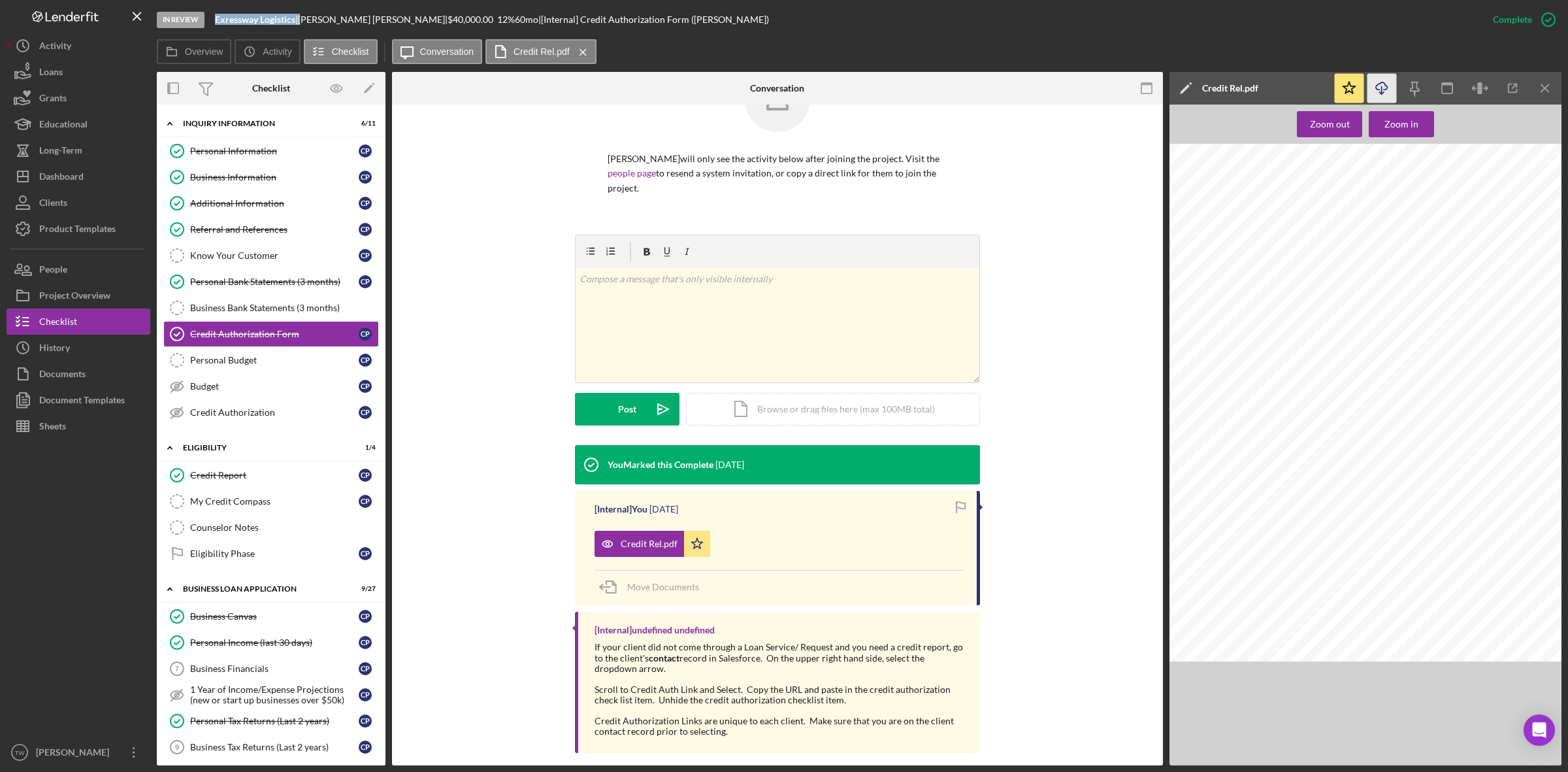
click at [1382, 91] on line "button" at bounding box center [1382, 90] width 0 height 7
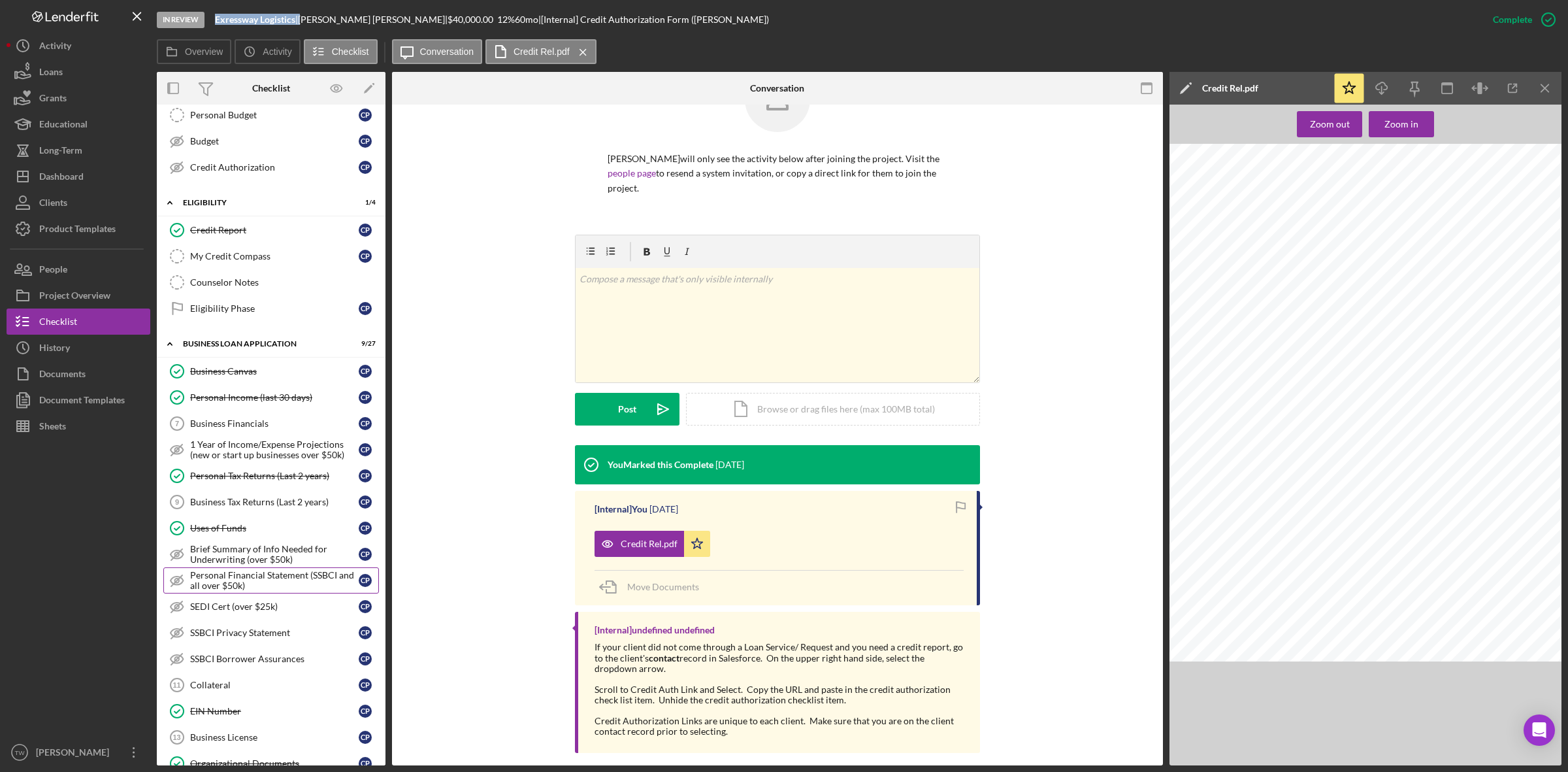
drag, startPoint x: 257, startPoint y: 585, endPoint x: 294, endPoint y: 583, distance: 37.1
click at [257, 585] on div "Personal Financial Statement (SSBCI and all over $50k)" at bounding box center [274, 581] width 169 height 21
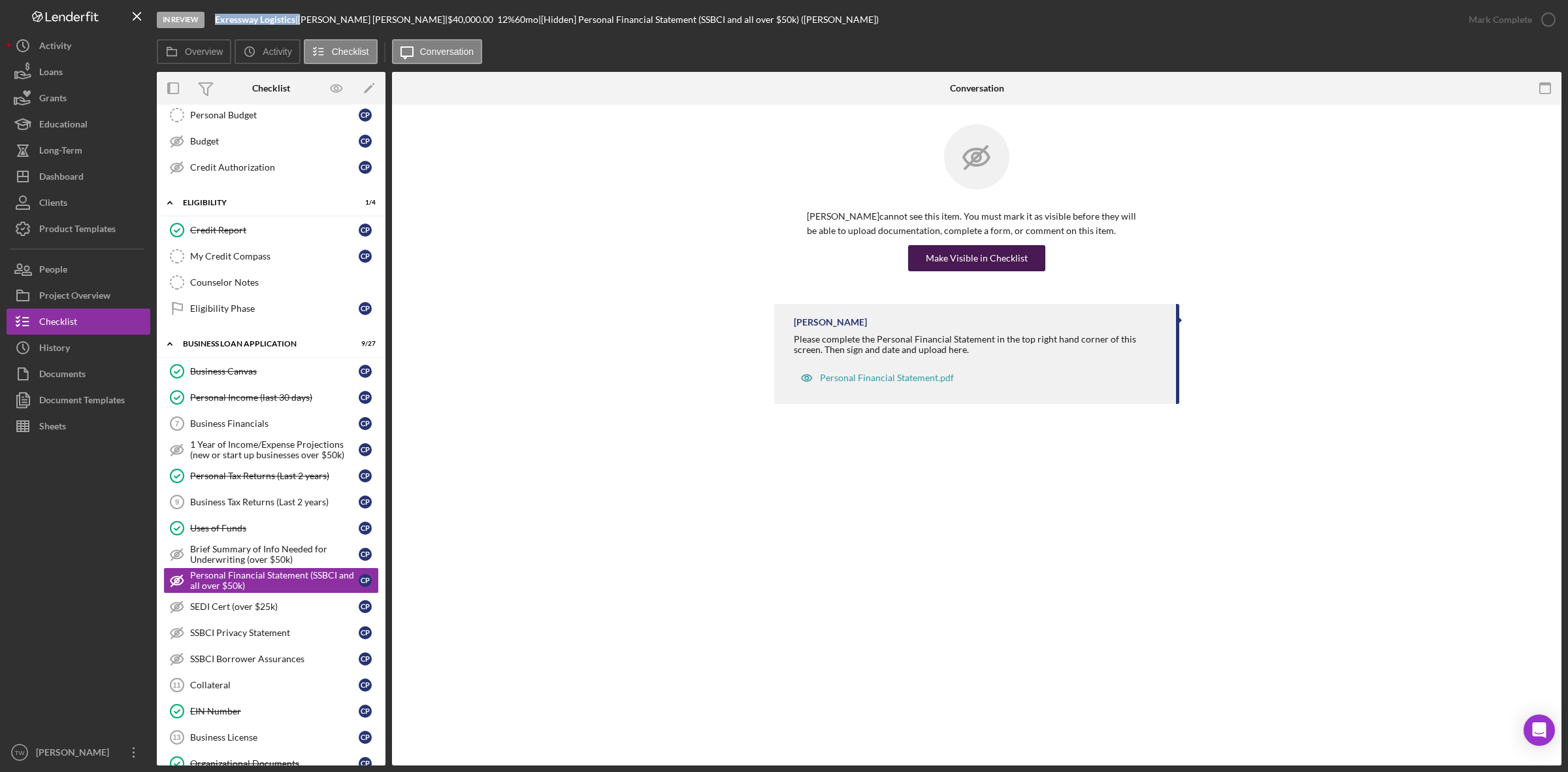
click at [942, 262] on div "Make Visible in Checklist" at bounding box center [976, 258] width 102 height 26
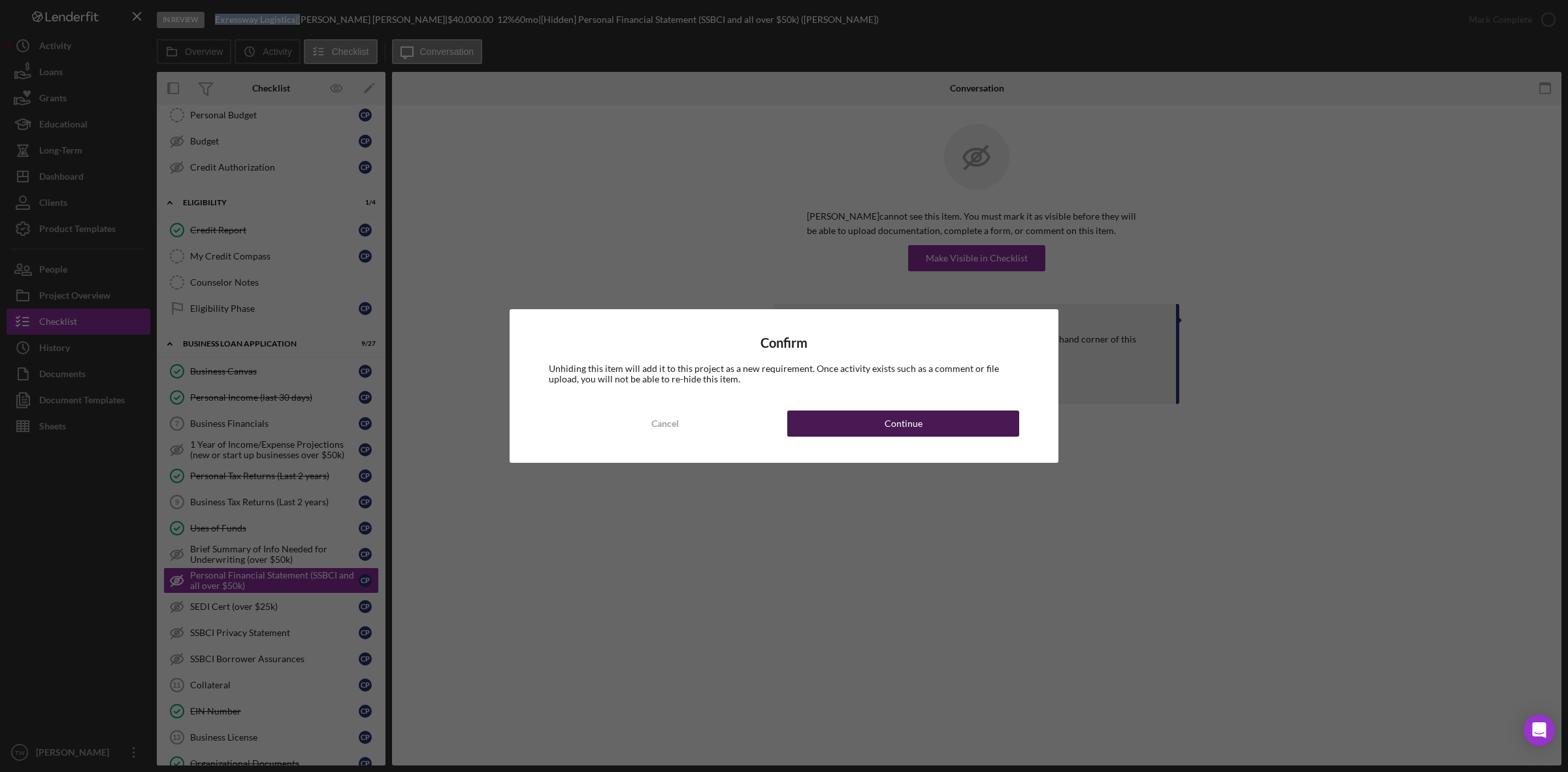
click at [934, 422] on button "Continue" at bounding box center [903, 423] width 232 height 26
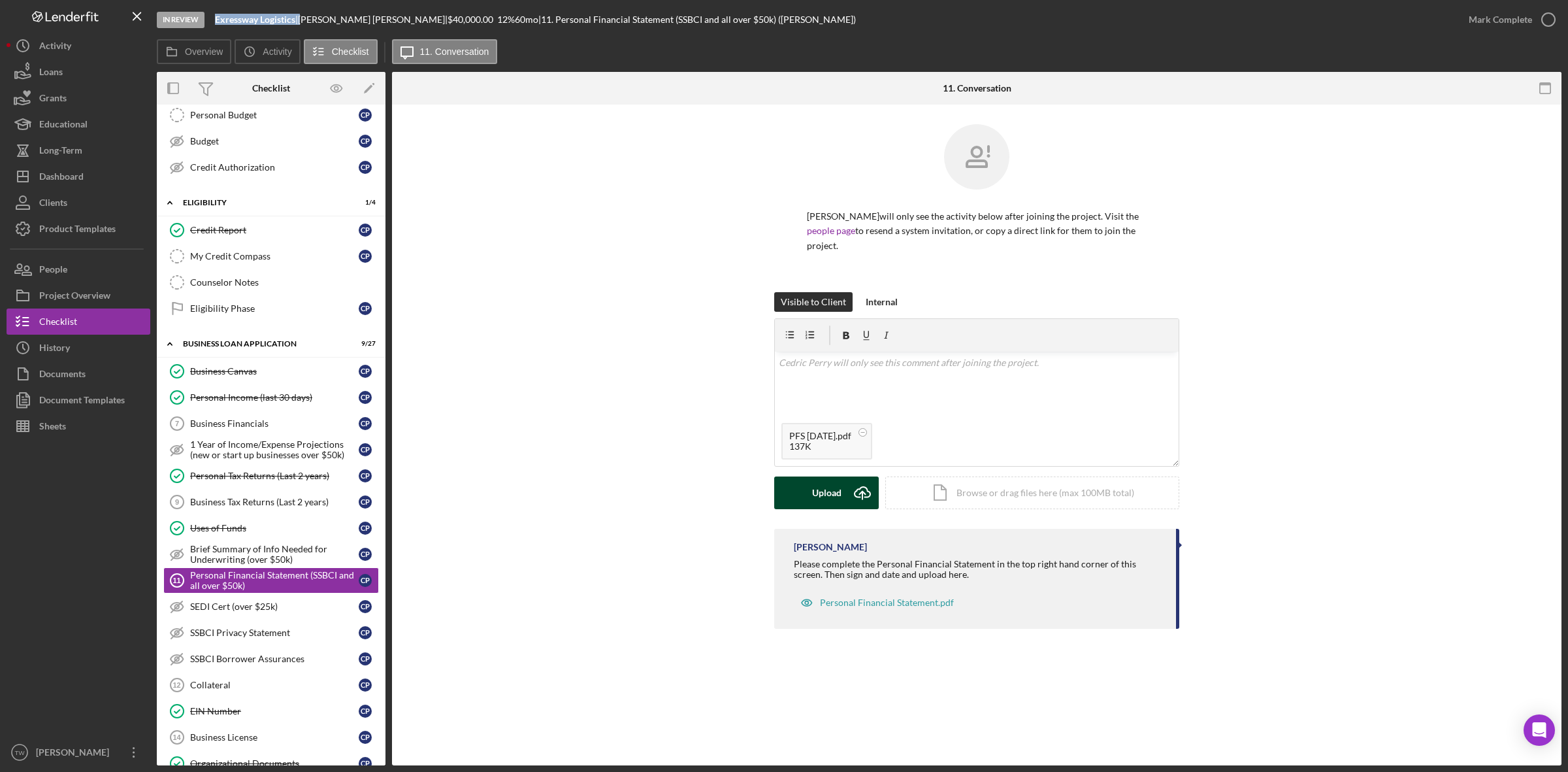
click at [845, 487] on button "Upload Icon/Upload" at bounding box center [826, 493] width 105 height 32
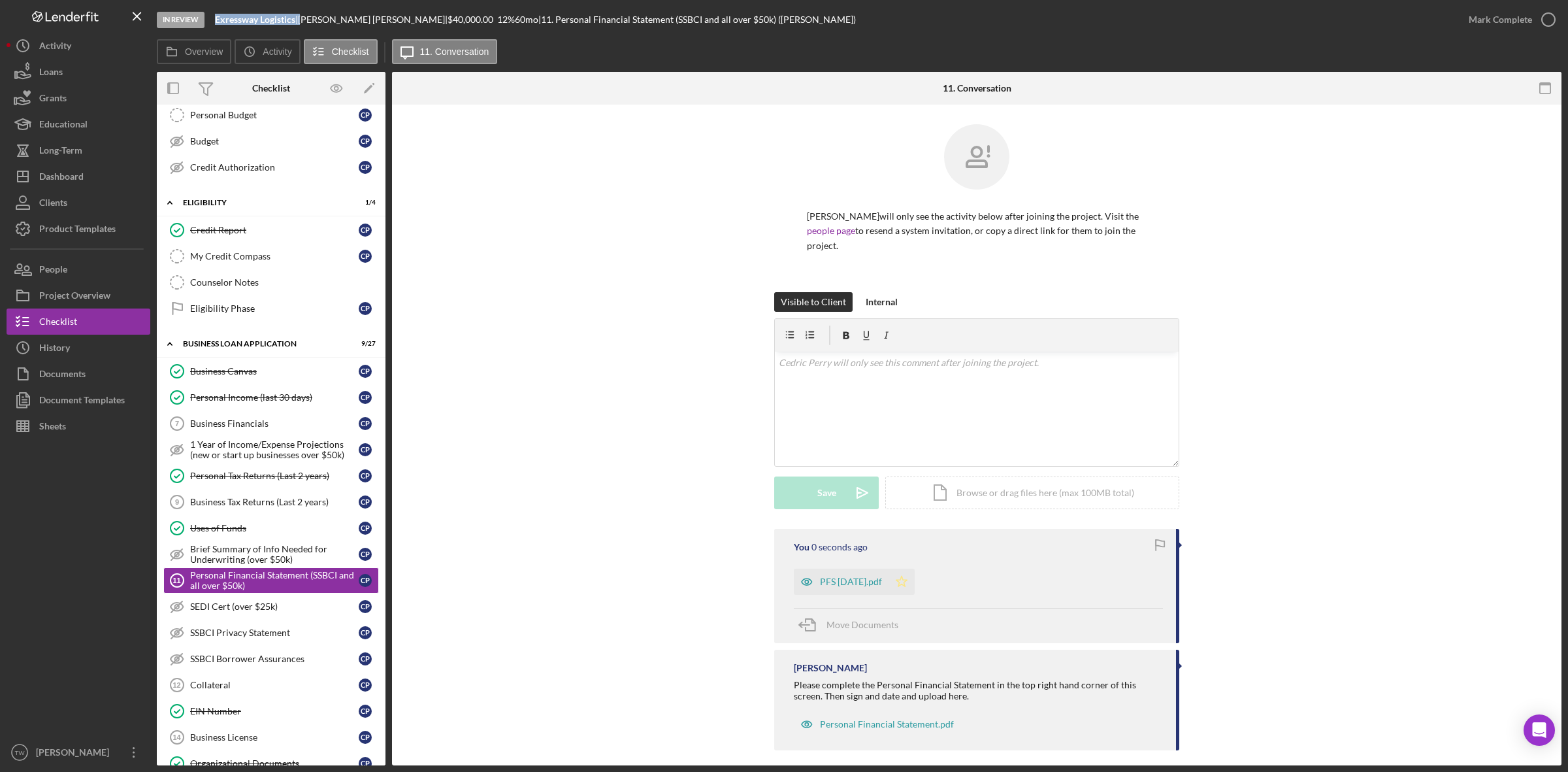
click at [903, 576] on polygon "button" at bounding box center [902, 581] width 11 height 11
click at [1501, 20] on div "Mark Complete" at bounding box center [1501, 19] width 63 height 26
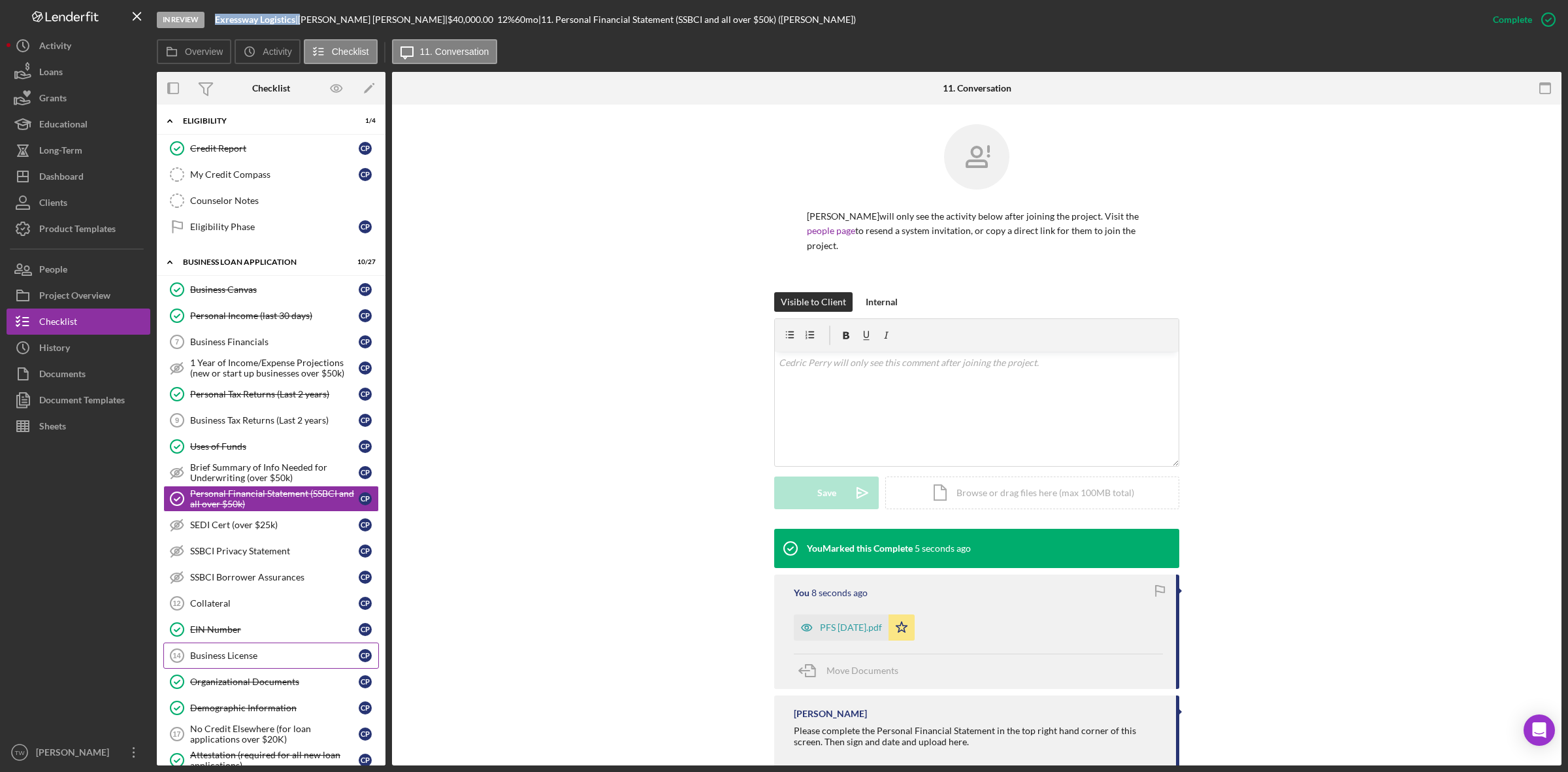
scroll to position [408, 0]
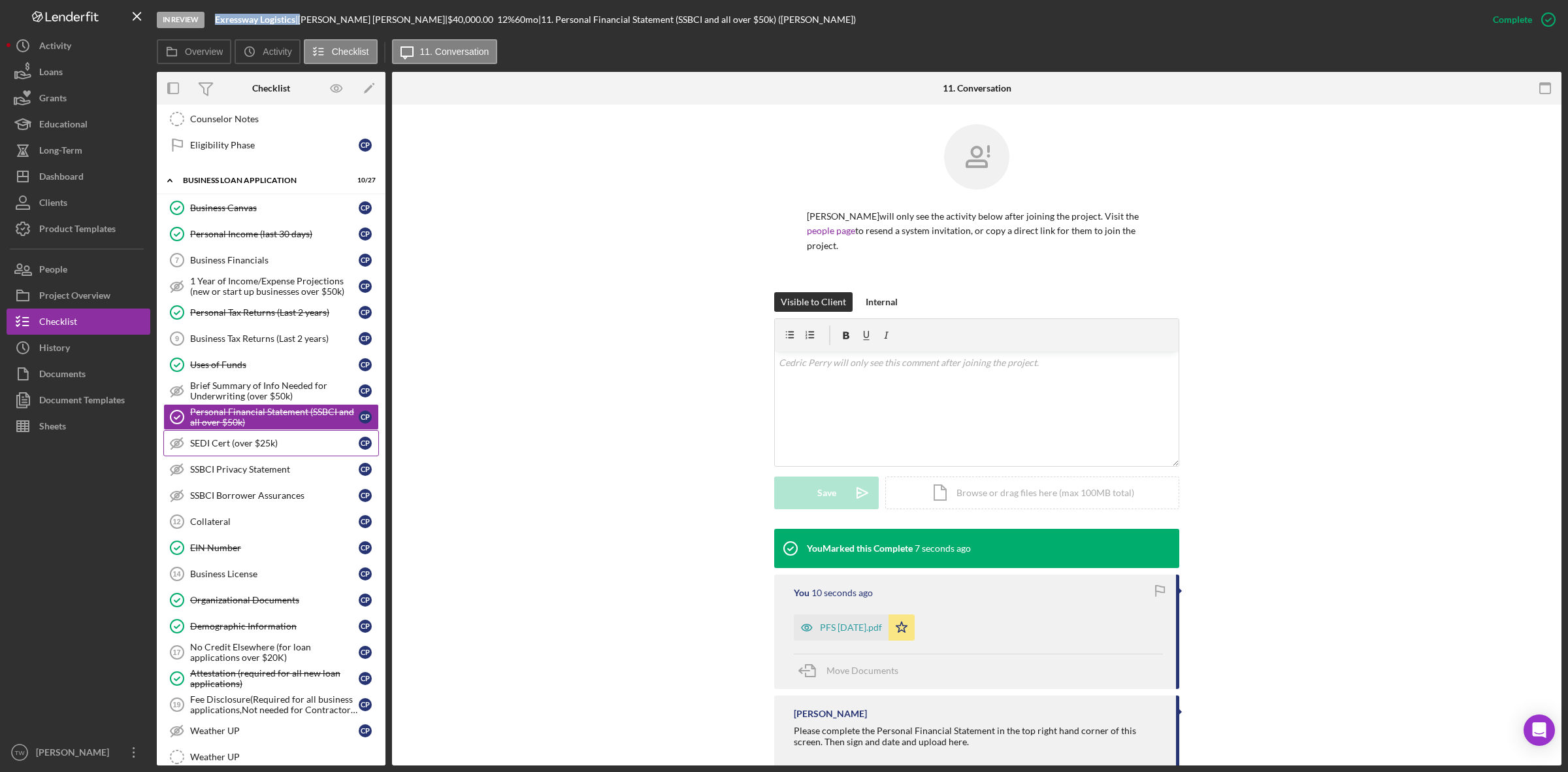
click at [230, 456] on link "SEDI Cert (over $25k) SEDI Cert (over $25k) C P" at bounding box center [271, 443] width 216 height 26
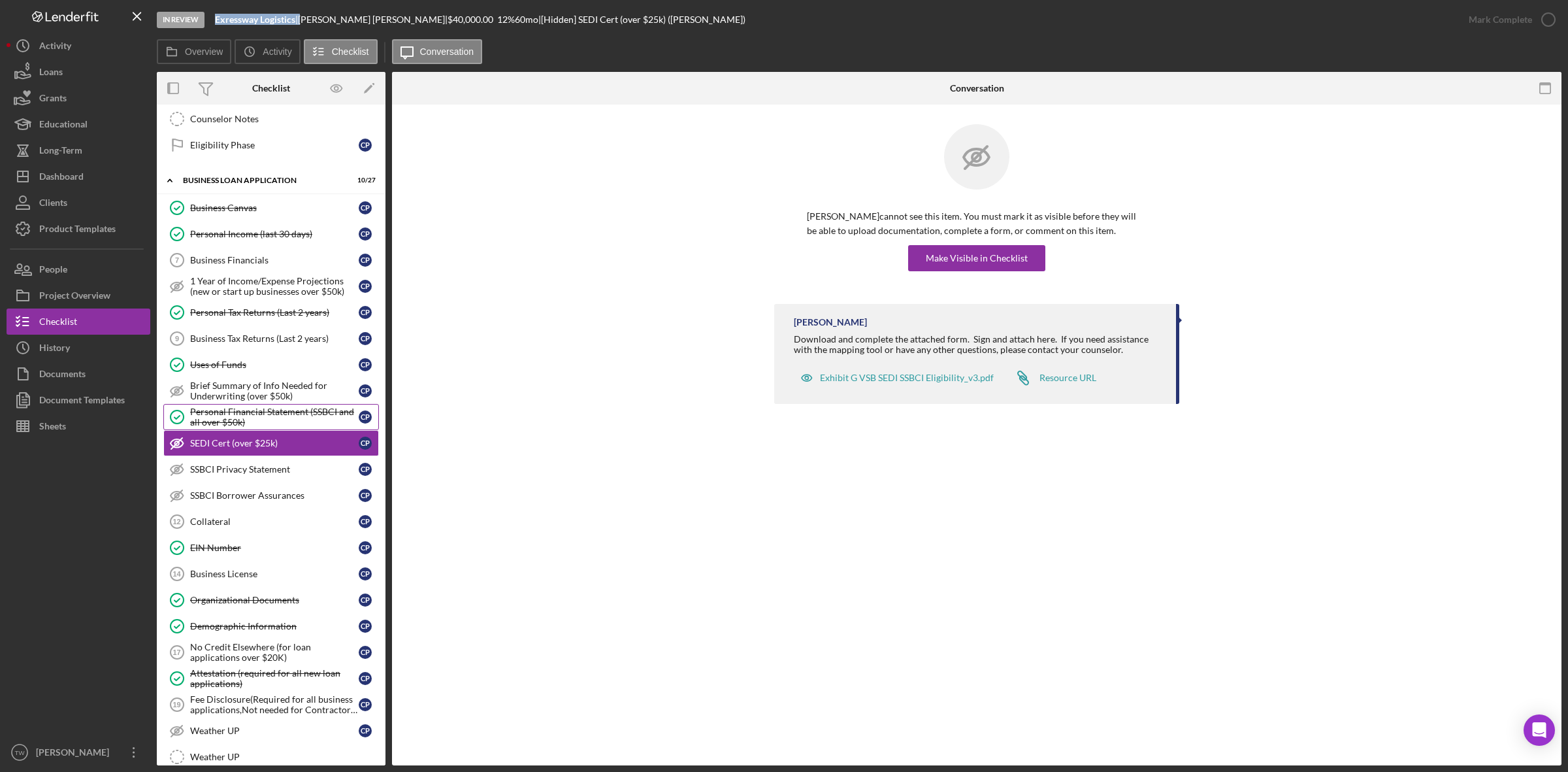
click at [265, 427] on div "Personal Financial Statement (SSBCI and all over $50k)" at bounding box center [274, 417] width 169 height 21
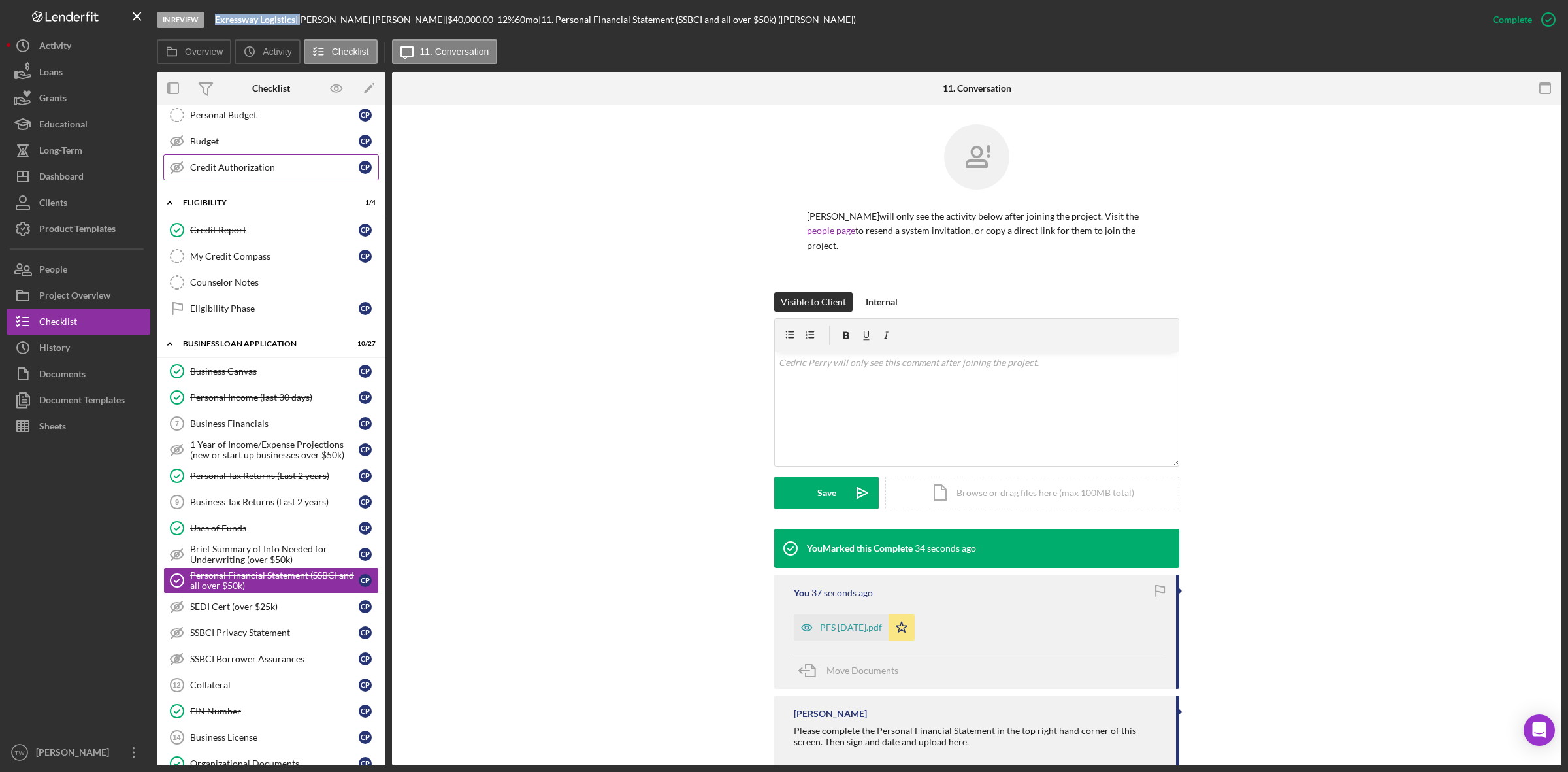
scroll to position [327, 0]
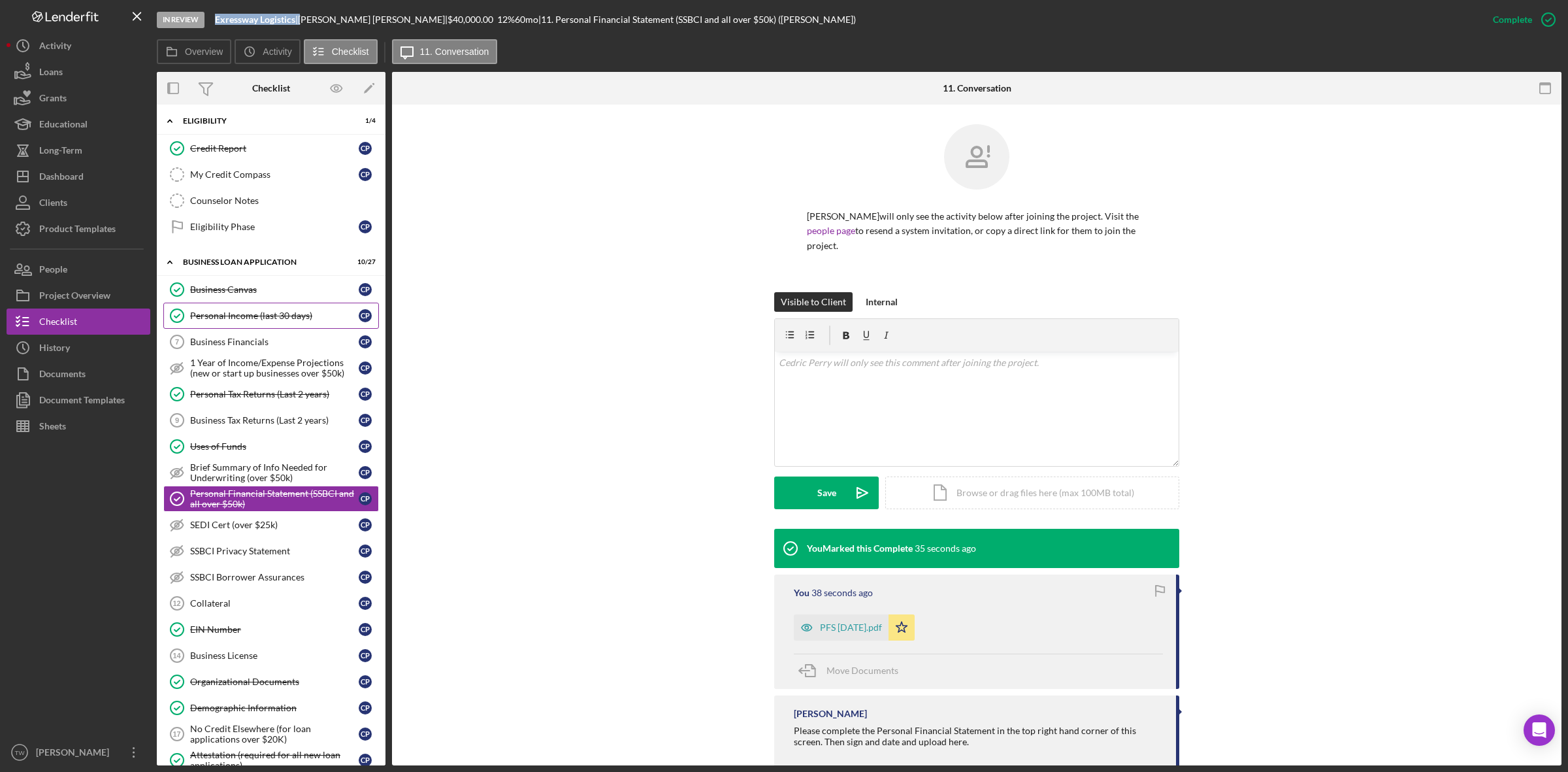
click at [273, 321] on div "Personal Income (last 30 days)" at bounding box center [274, 316] width 169 height 11
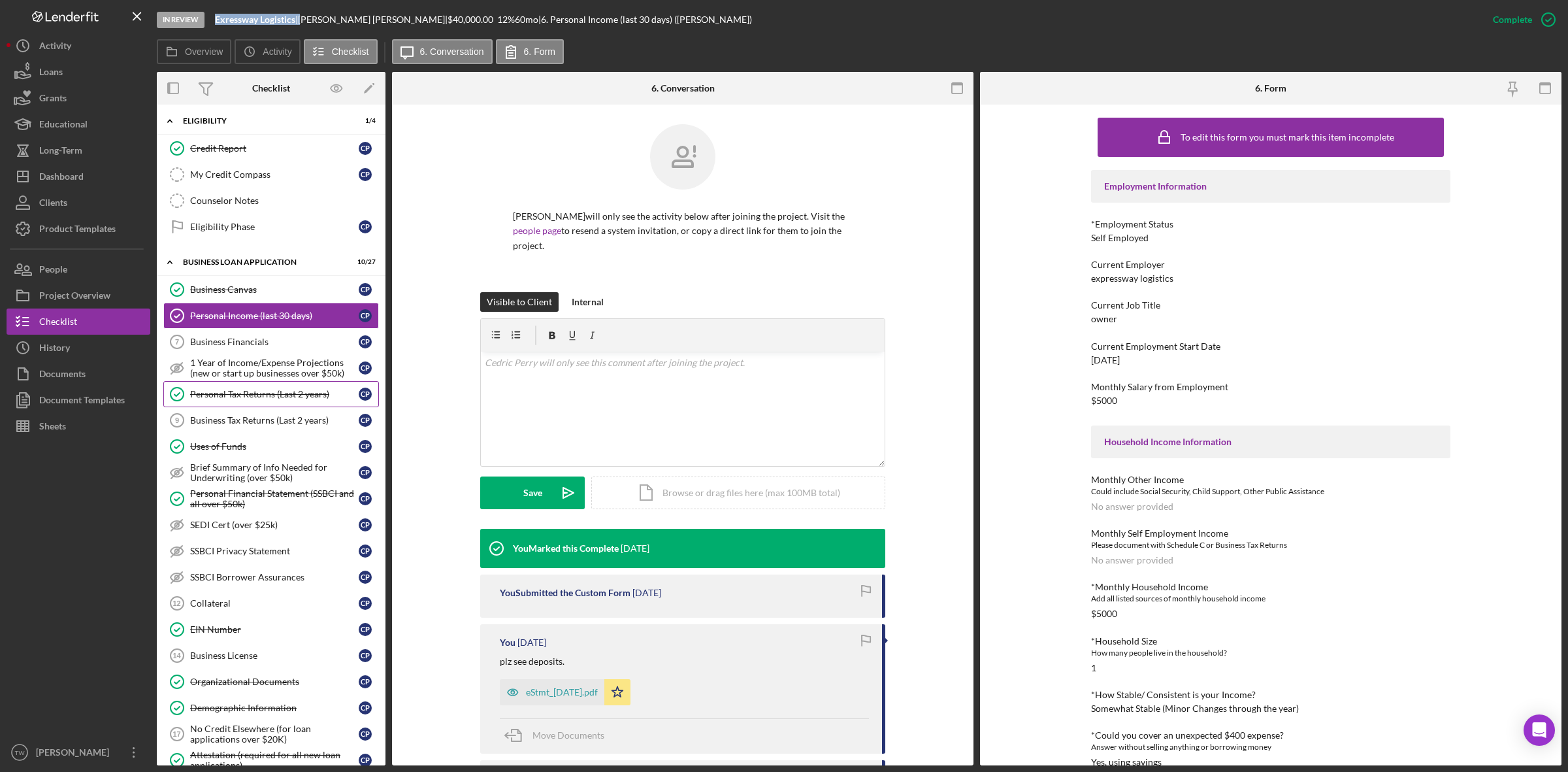
click at [299, 395] on div "Personal Tax Returns (Last 2 years)" at bounding box center [274, 394] width 169 height 11
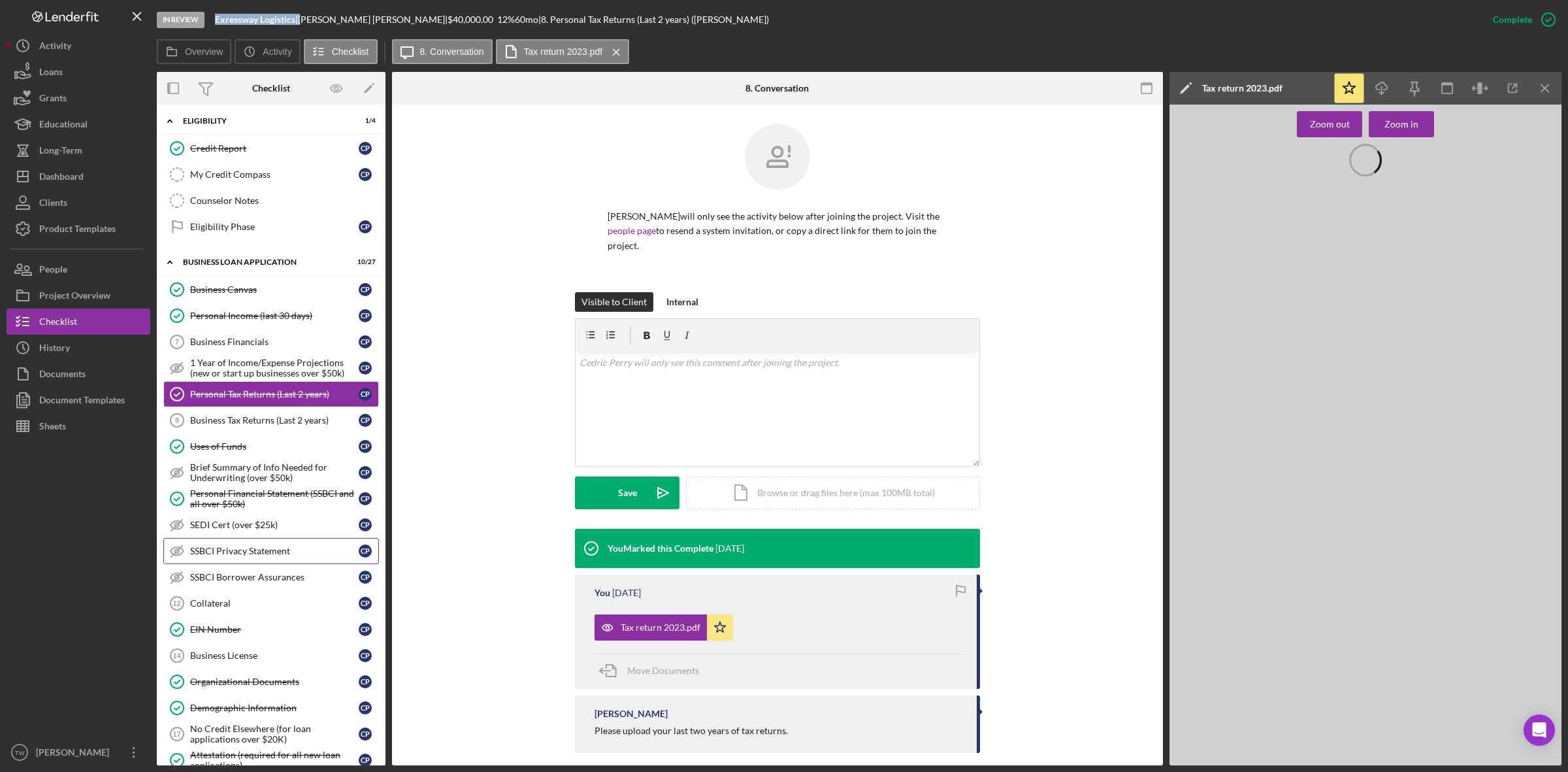
scroll to position [572, 0]
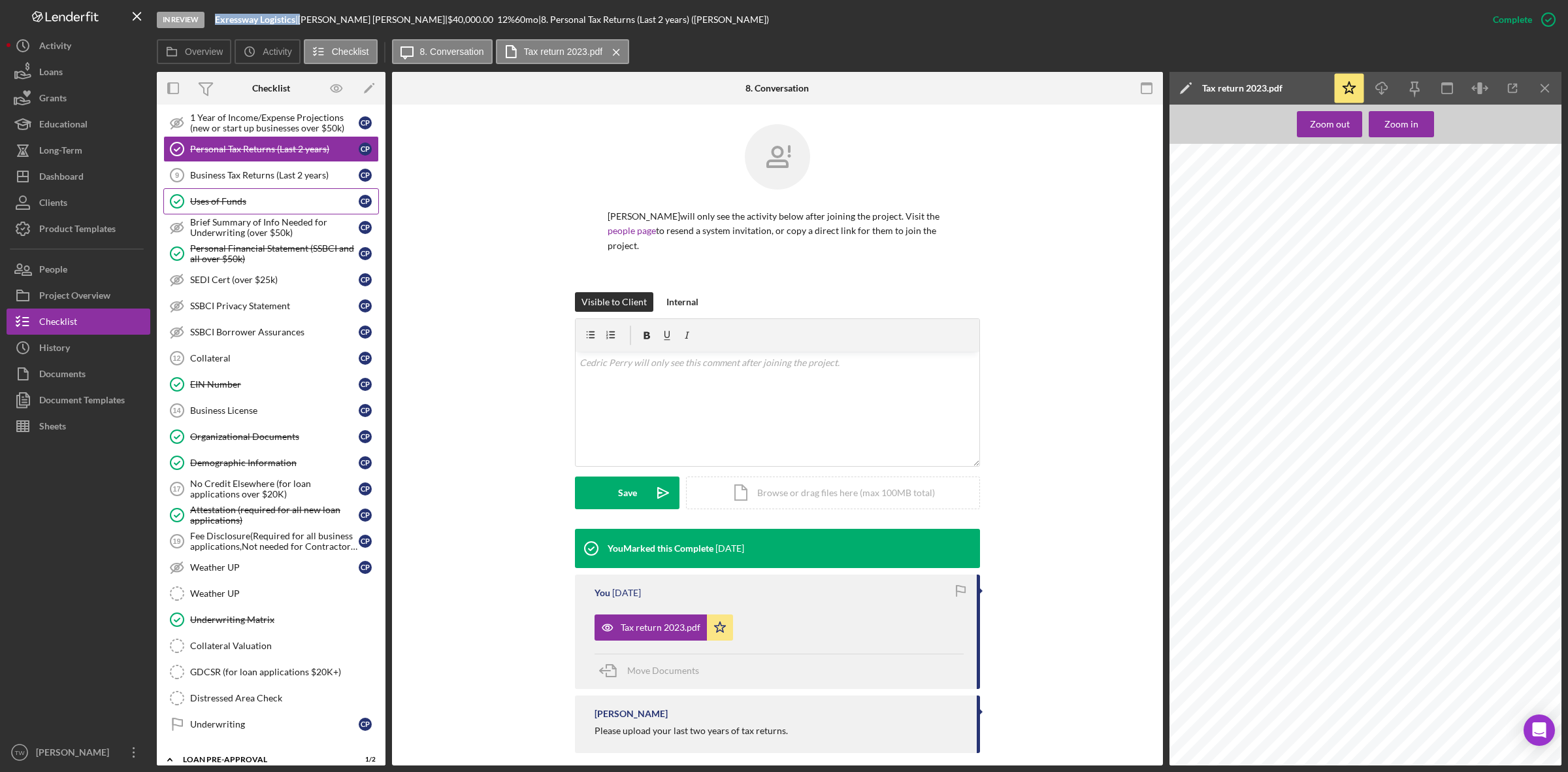
click at [217, 207] on div "Uses of Funds" at bounding box center [274, 201] width 169 height 11
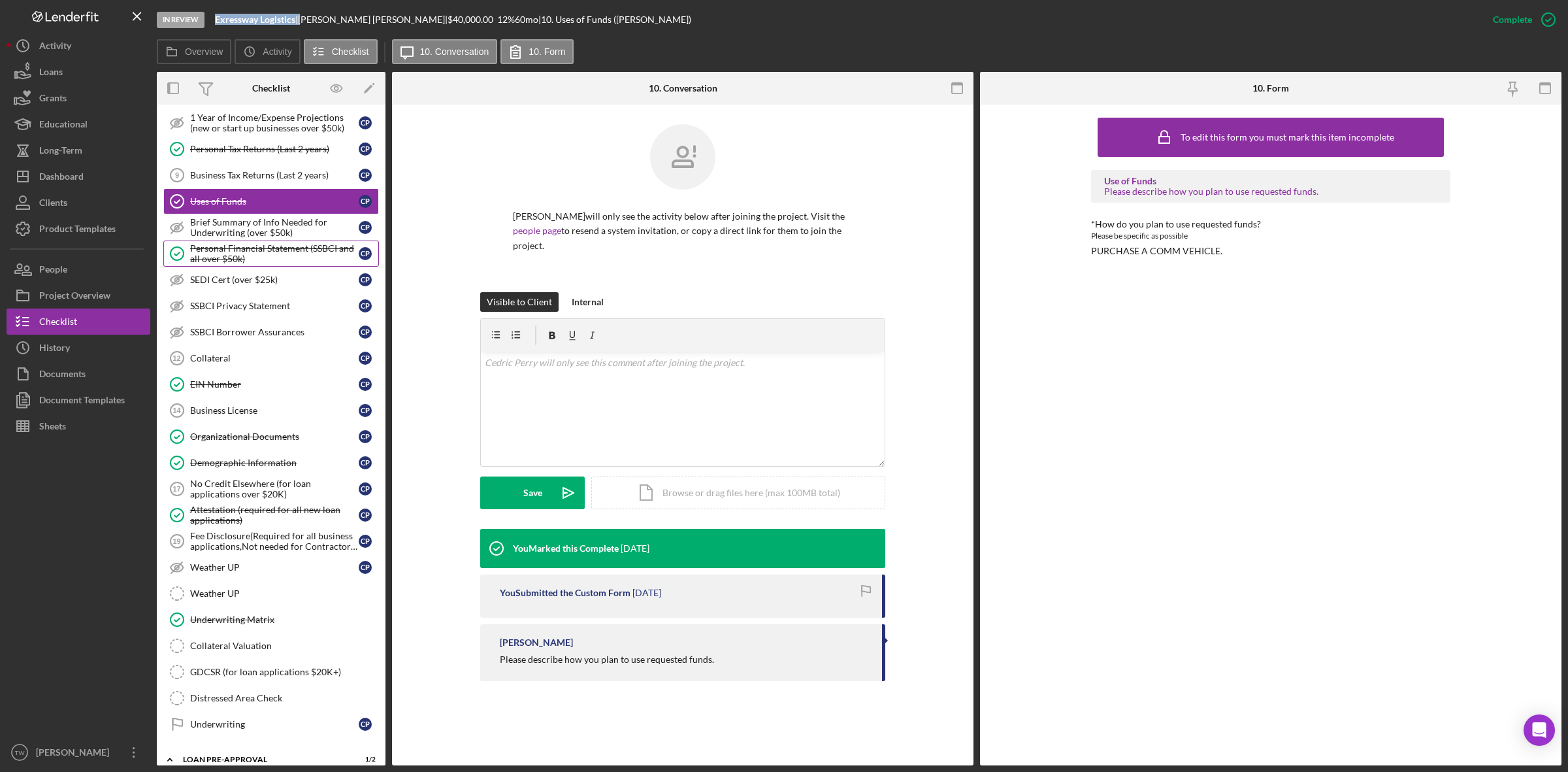
click at [263, 264] on div "Personal Financial Statement (SSBCI and all over $50k)" at bounding box center [274, 254] width 169 height 21
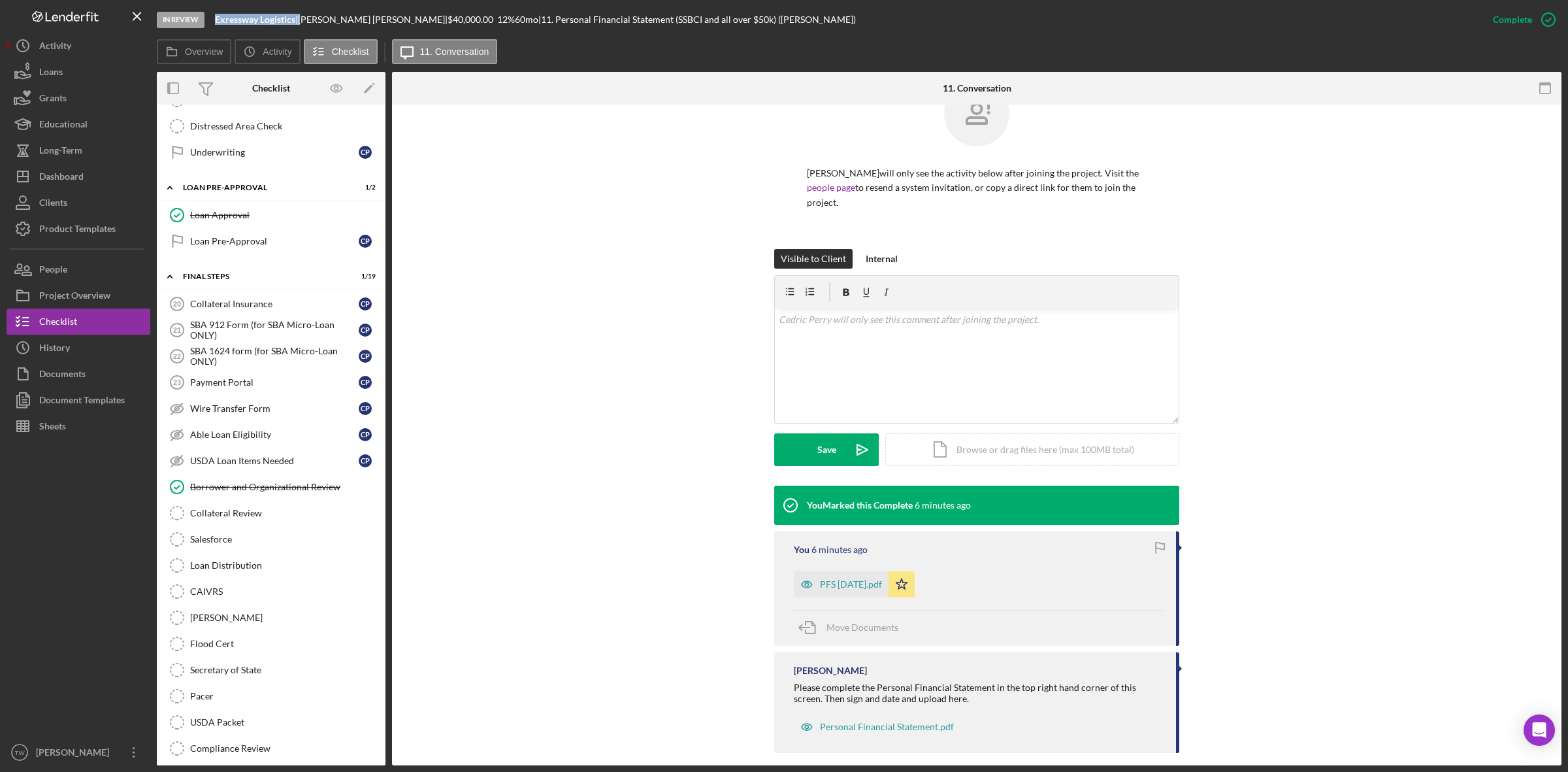
scroll to position [1229, 0]
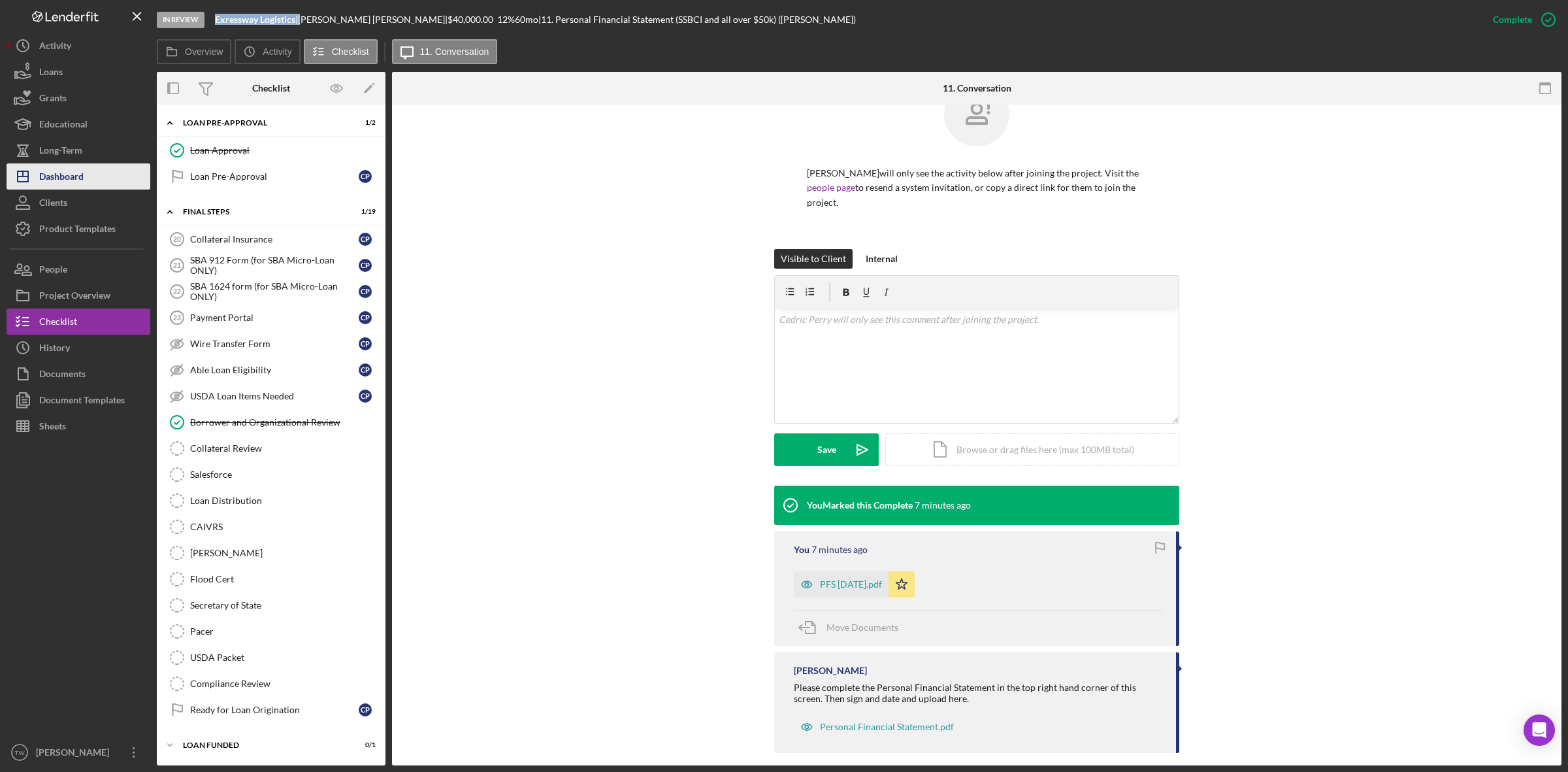
click at [44, 187] on div "Dashboard" at bounding box center [61, 178] width 44 height 30
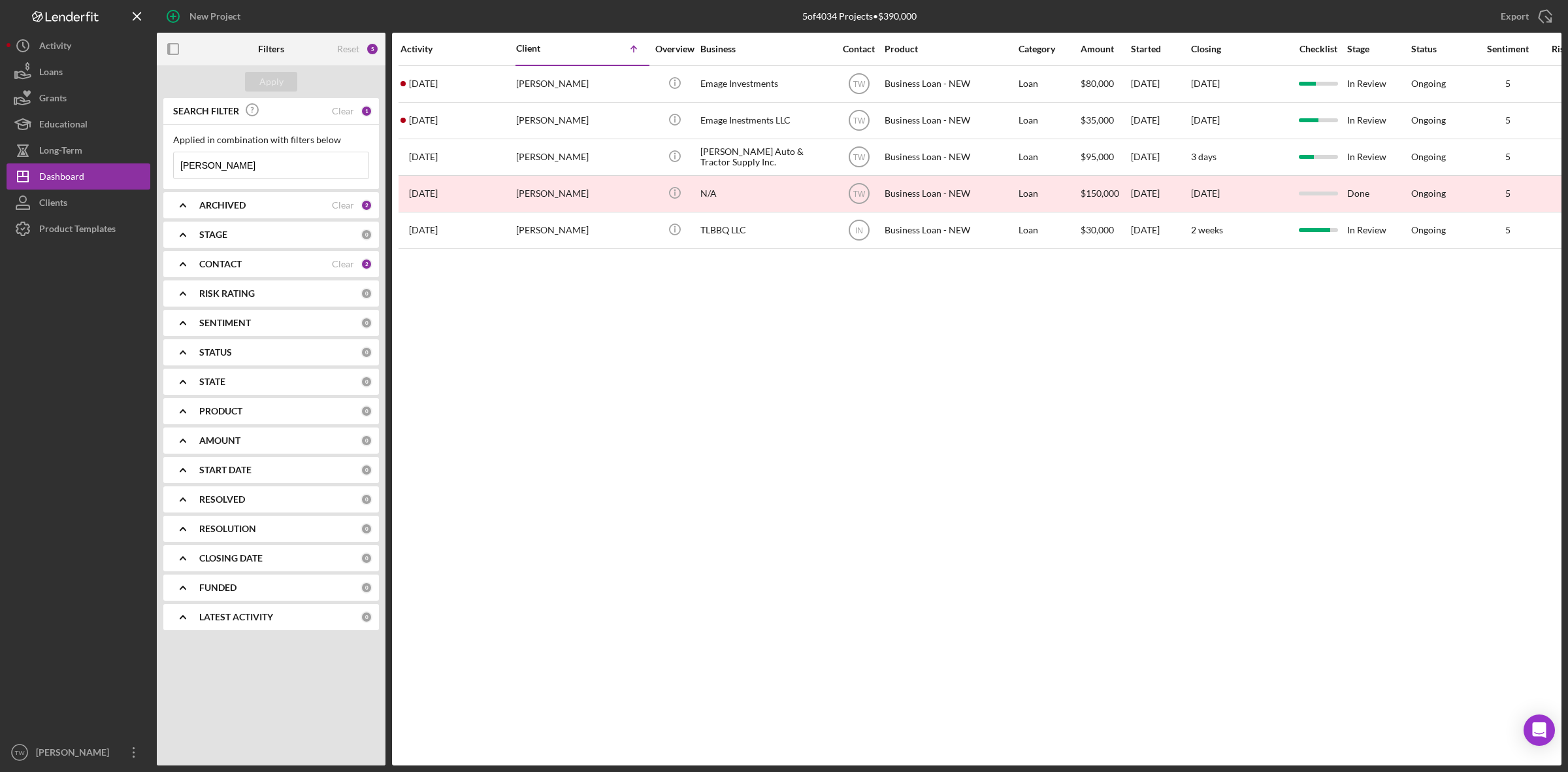
click at [256, 161] on input "[PERSON_NAME]" at bounding box center [271, 165] width 195 height 26
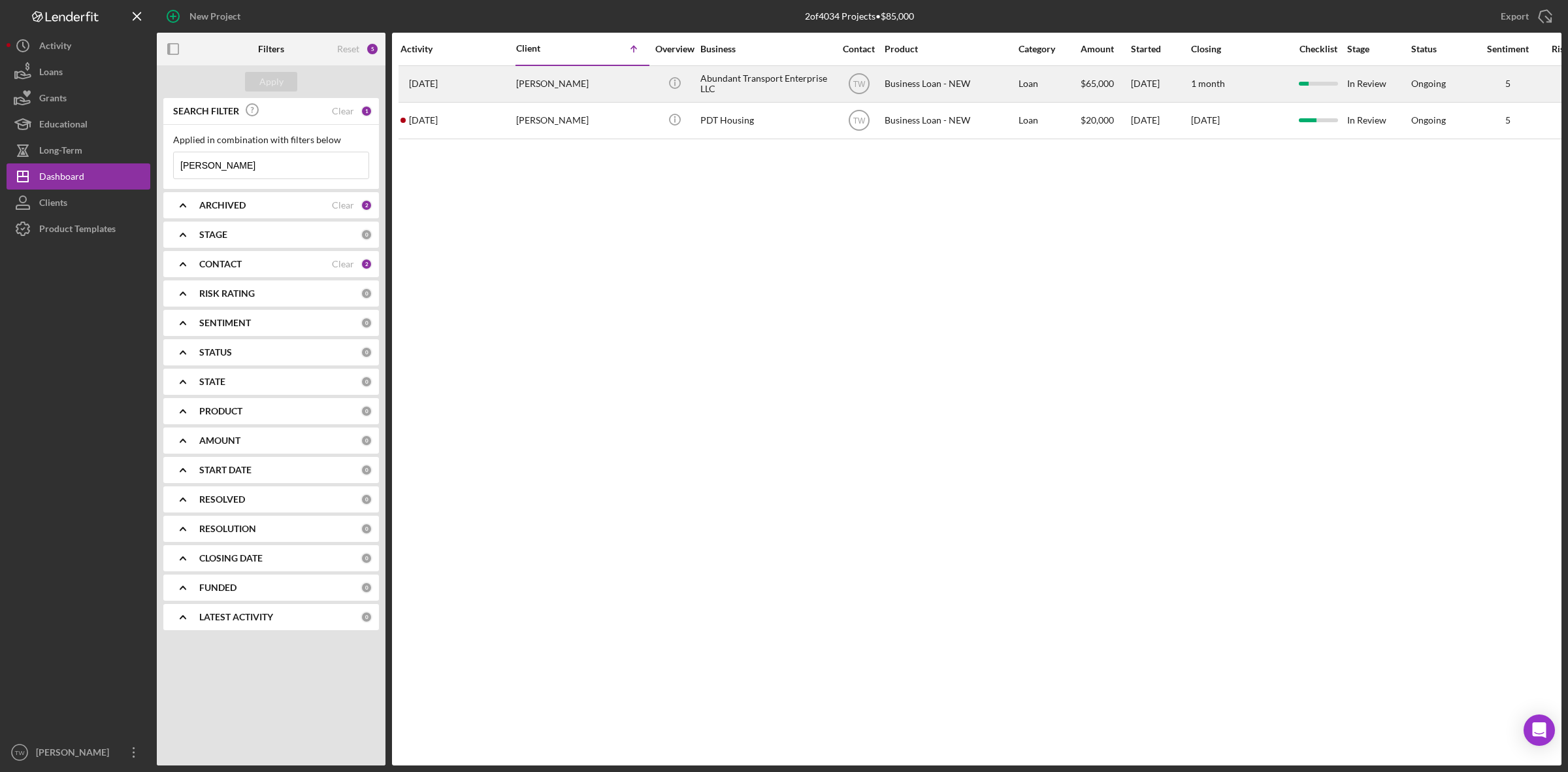
type input "[PERSON_NAME]"
click at [583, 94] on div "[PERSON_NAME]" at bounding box center [581, 84] width 131 height 34
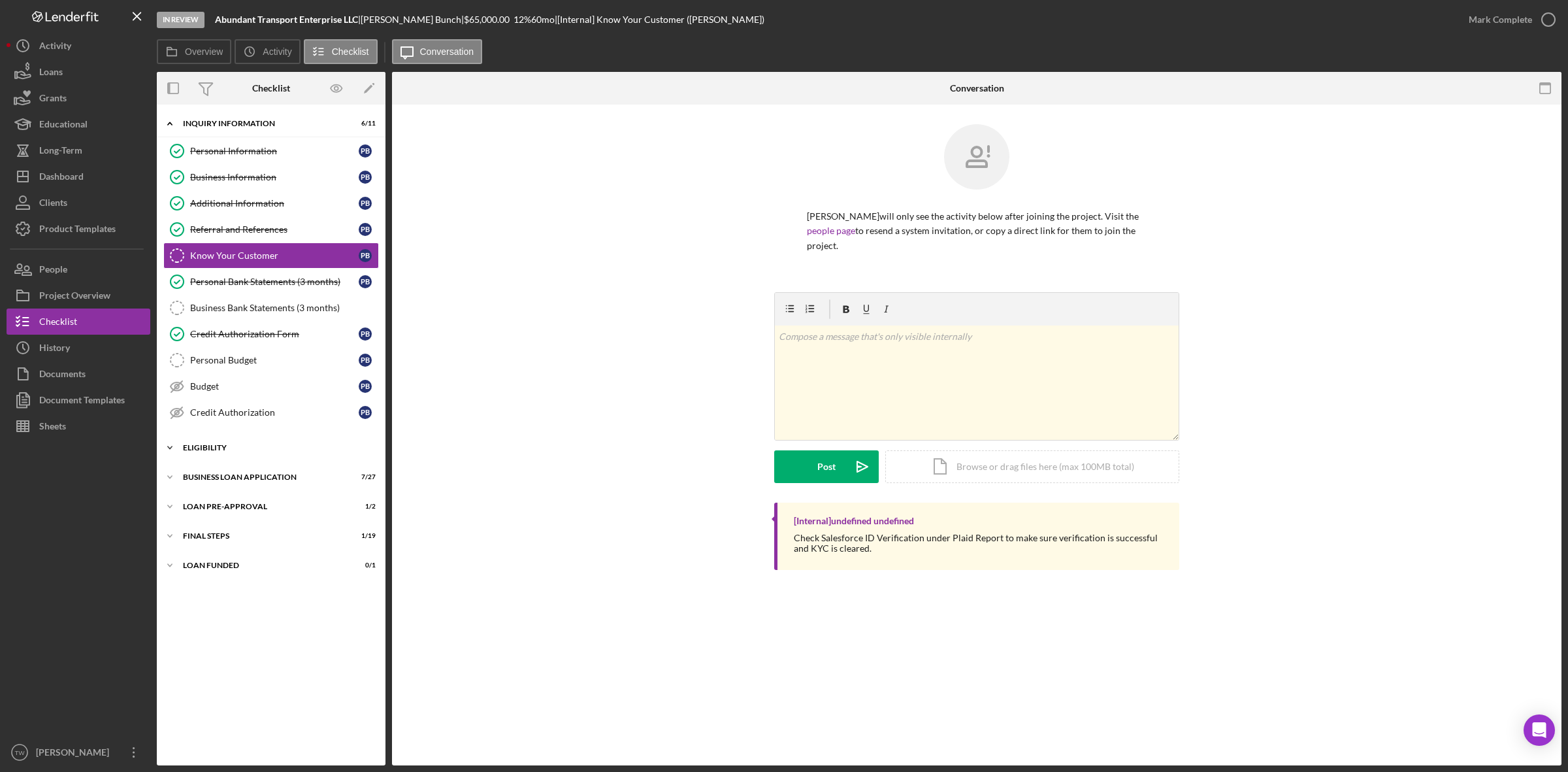
click at [217, 451] on div "ELIGIBILITY" at bounding box center [276, 447] width 186 height 8
click at [219, 589] on div "BUSINESS LOAN APPLICATION" at bounding box center [276, 588] width 186 height 8
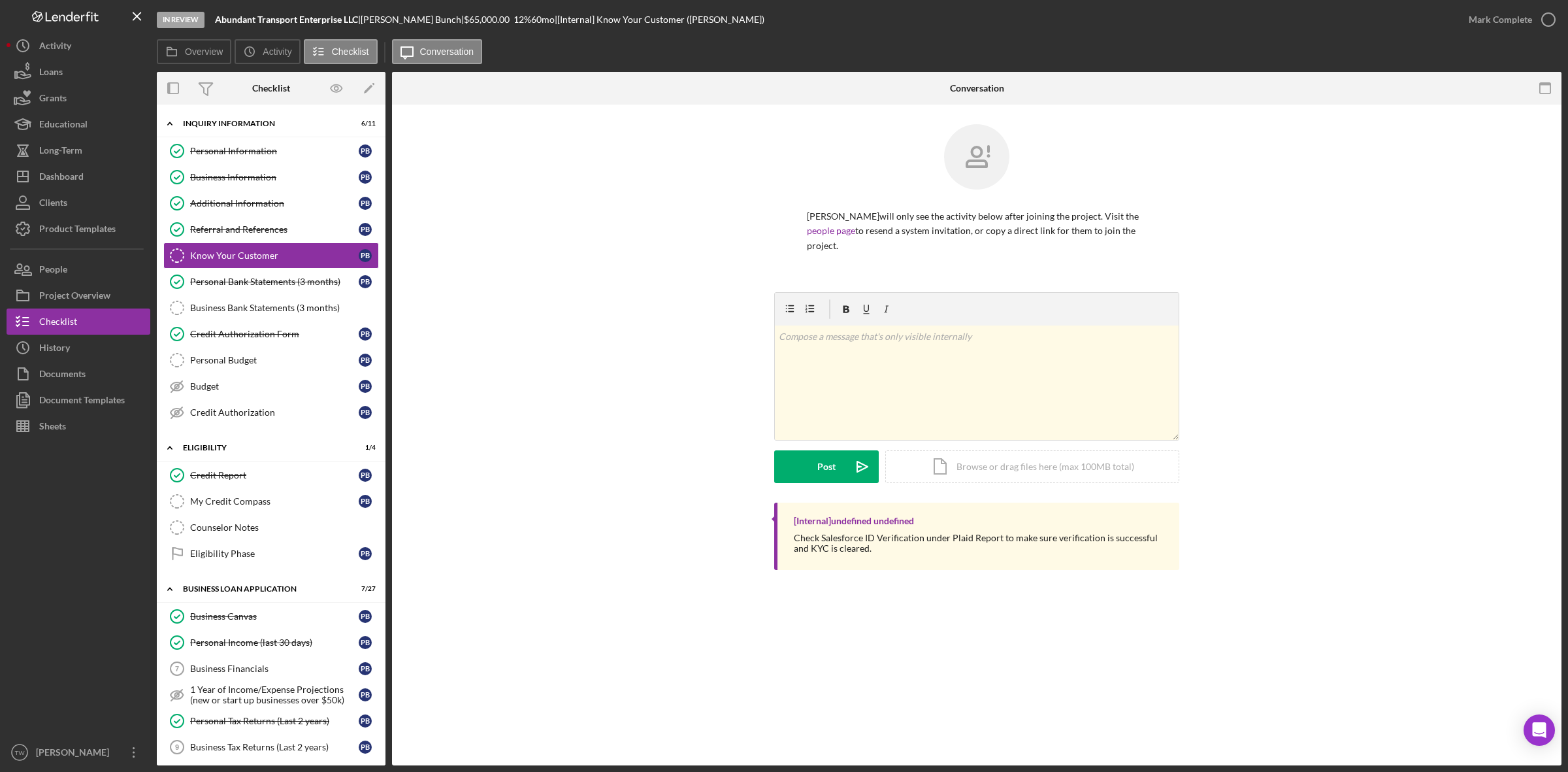
scroll to position [327, 0]
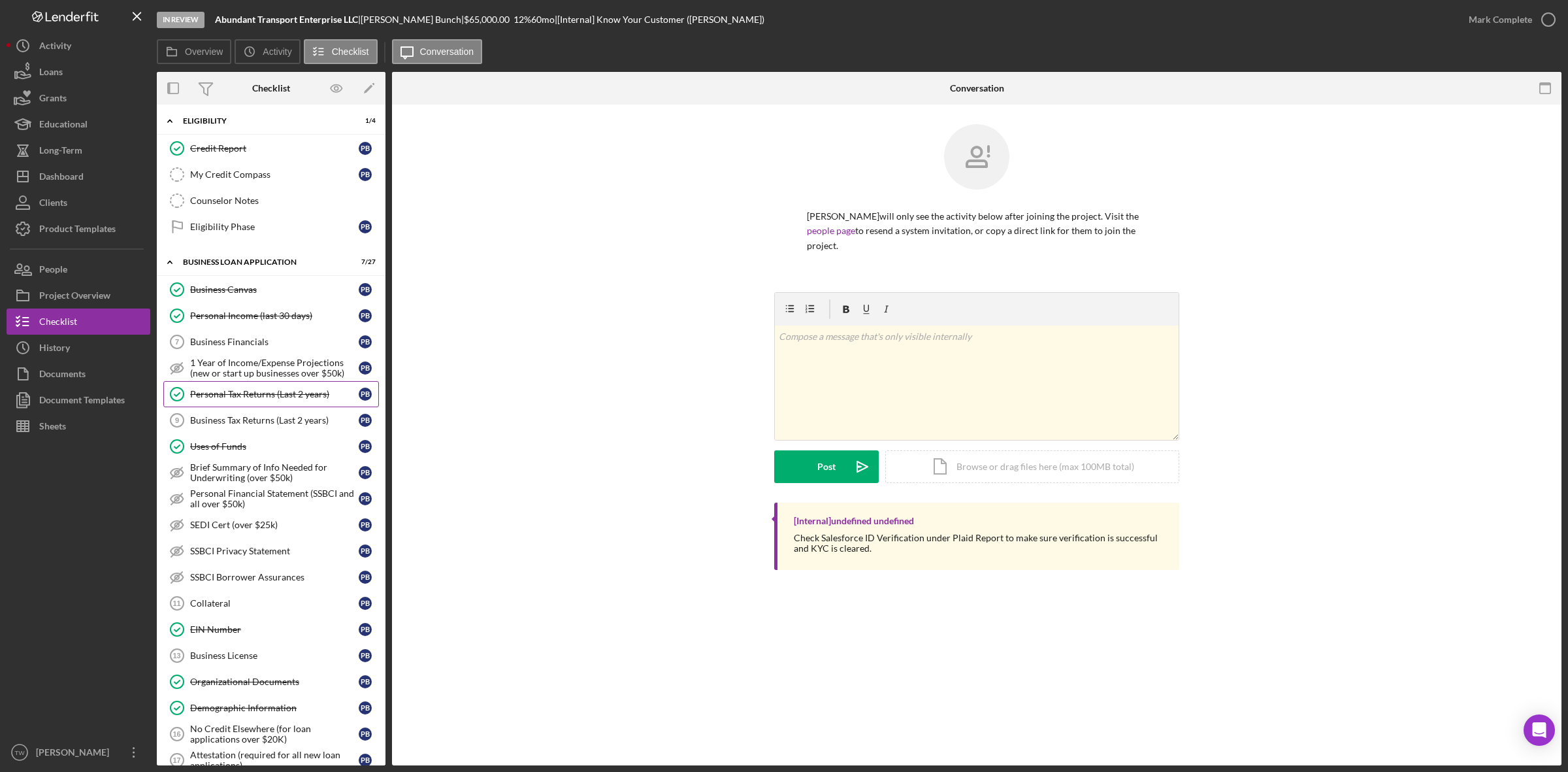
click at [278, 390] on link "Personal Tax Returns (Last 2 years) Personal Tax Returns (Last 2 years) P B" at bounding box center [271, 394] width 216 height 26
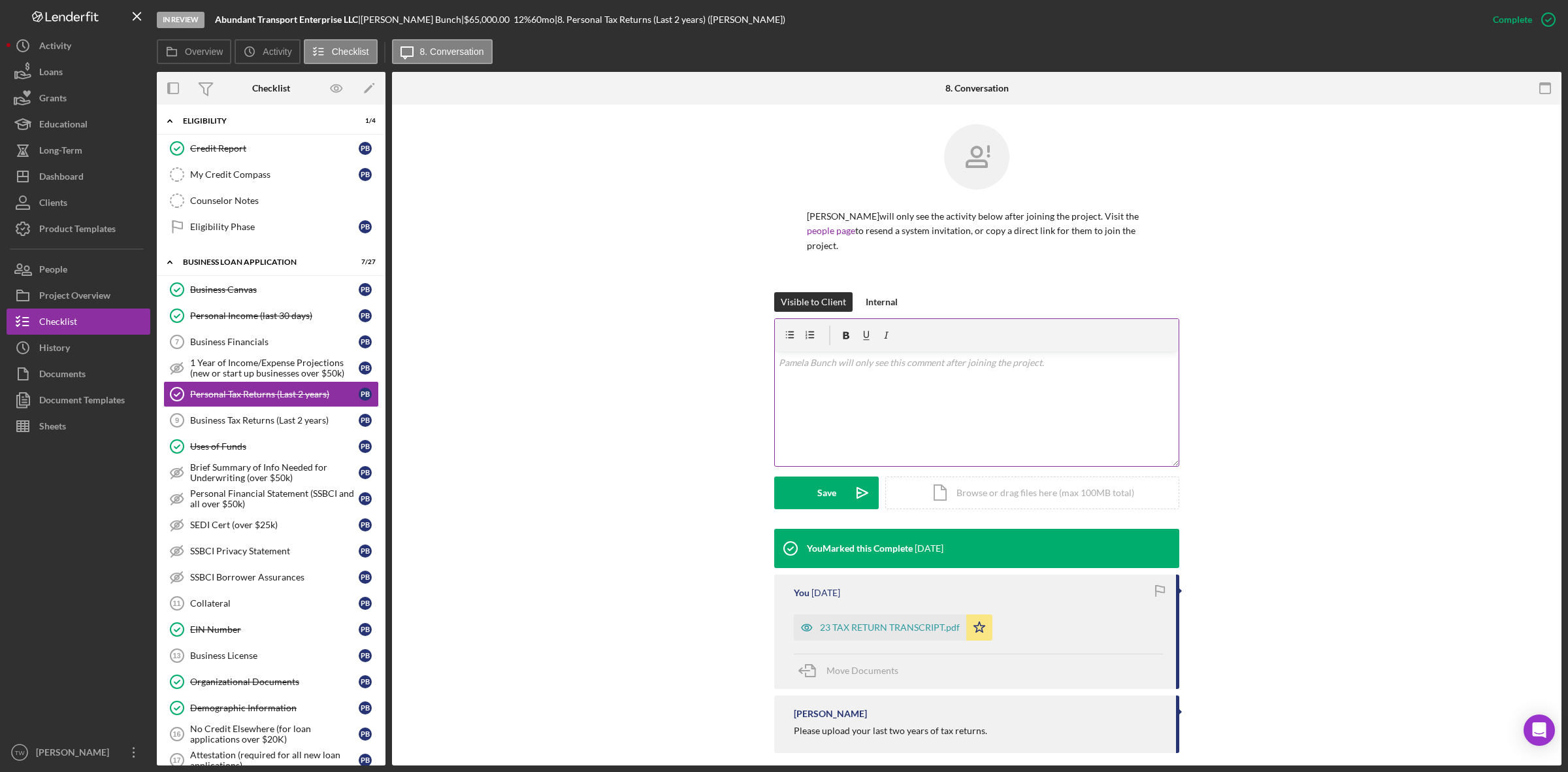
scroll to position [14, 0]
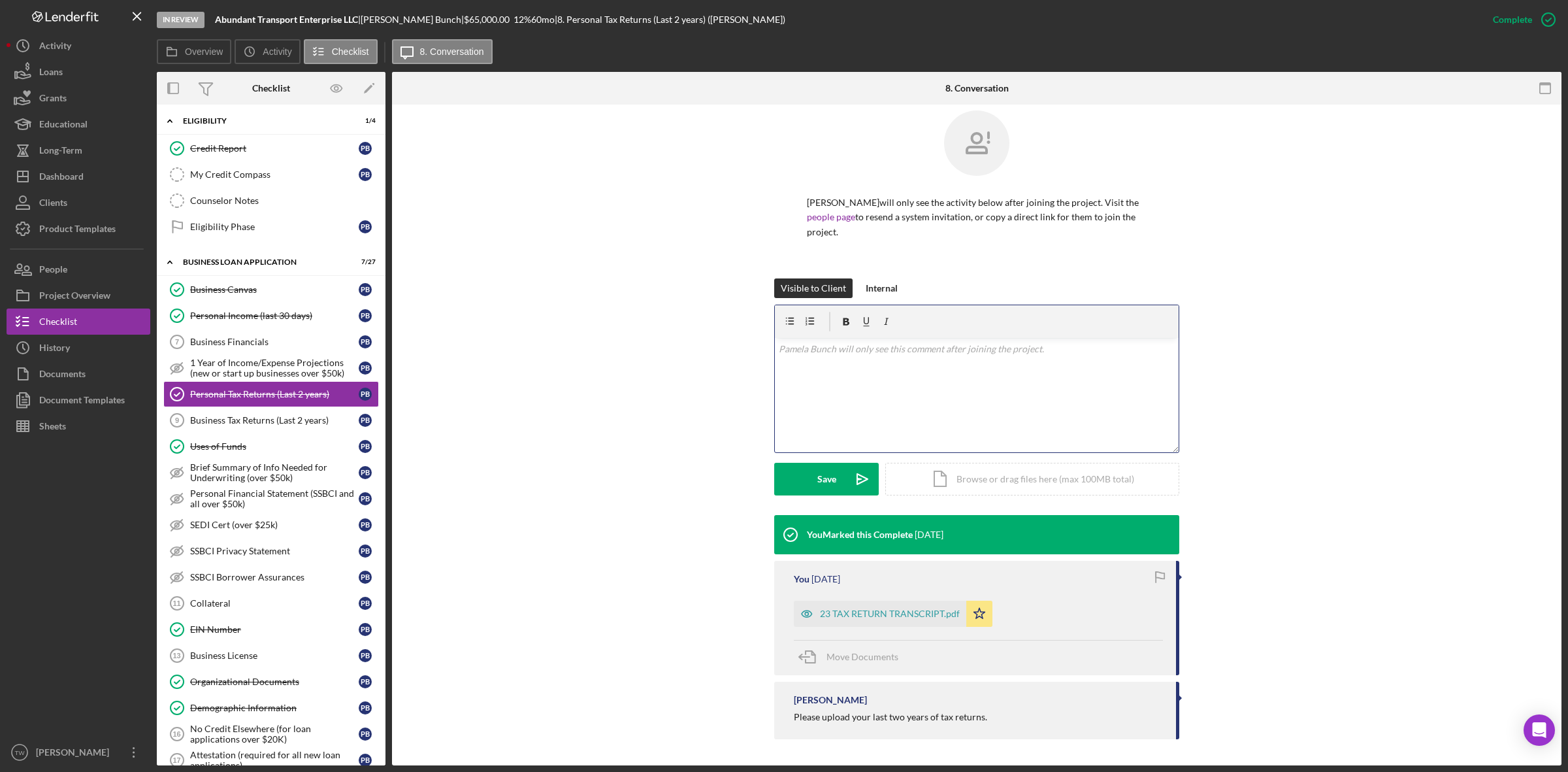
click at [900, 364] on div "v Color teal Color pink Remove color Add row above Add row below Add column bef…" at bounding box center [976, 395] width 403 height 115
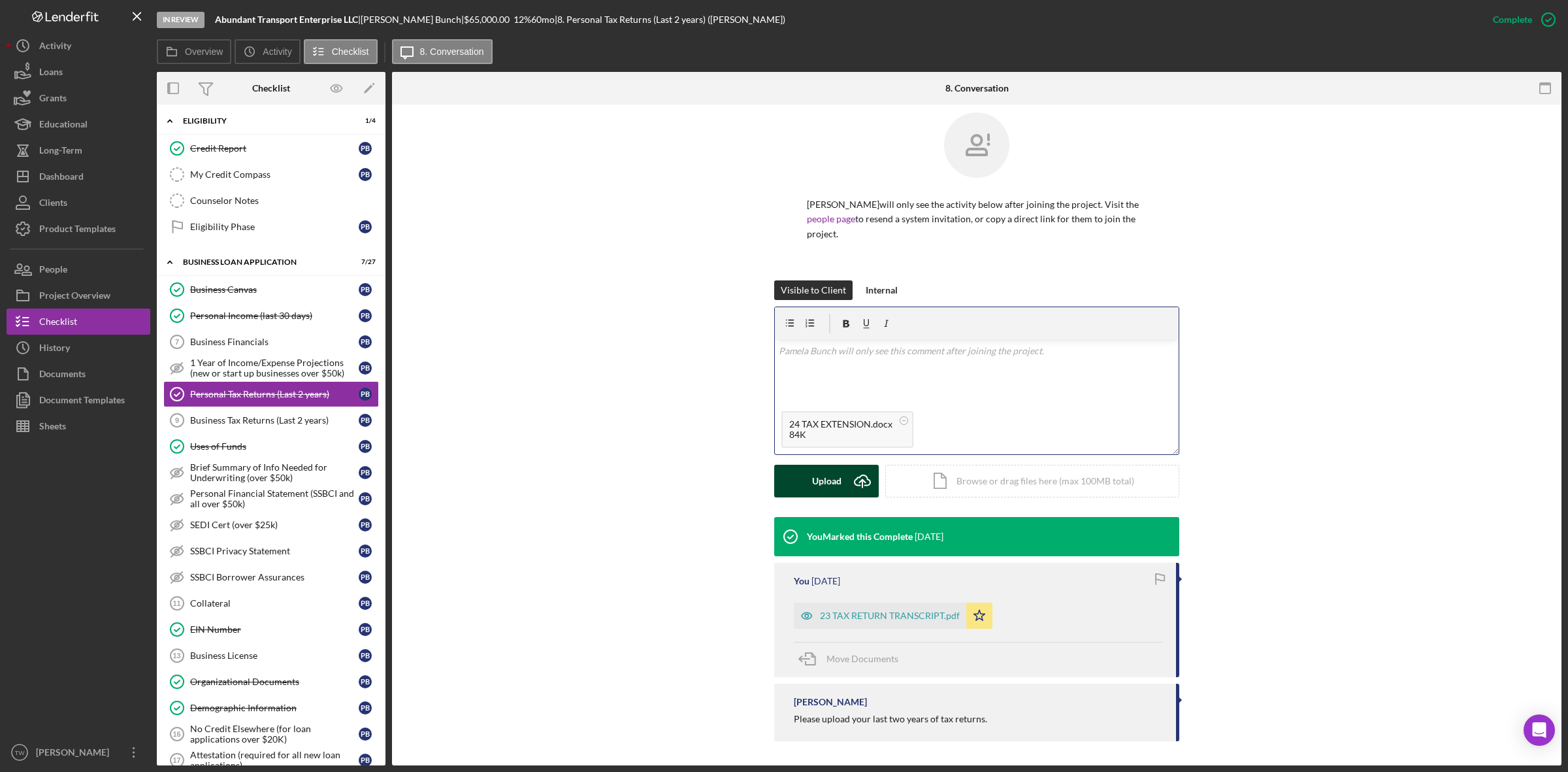
click at [824, 471] on div "Upload" at bounding box center [827, 481] width 30 height 32
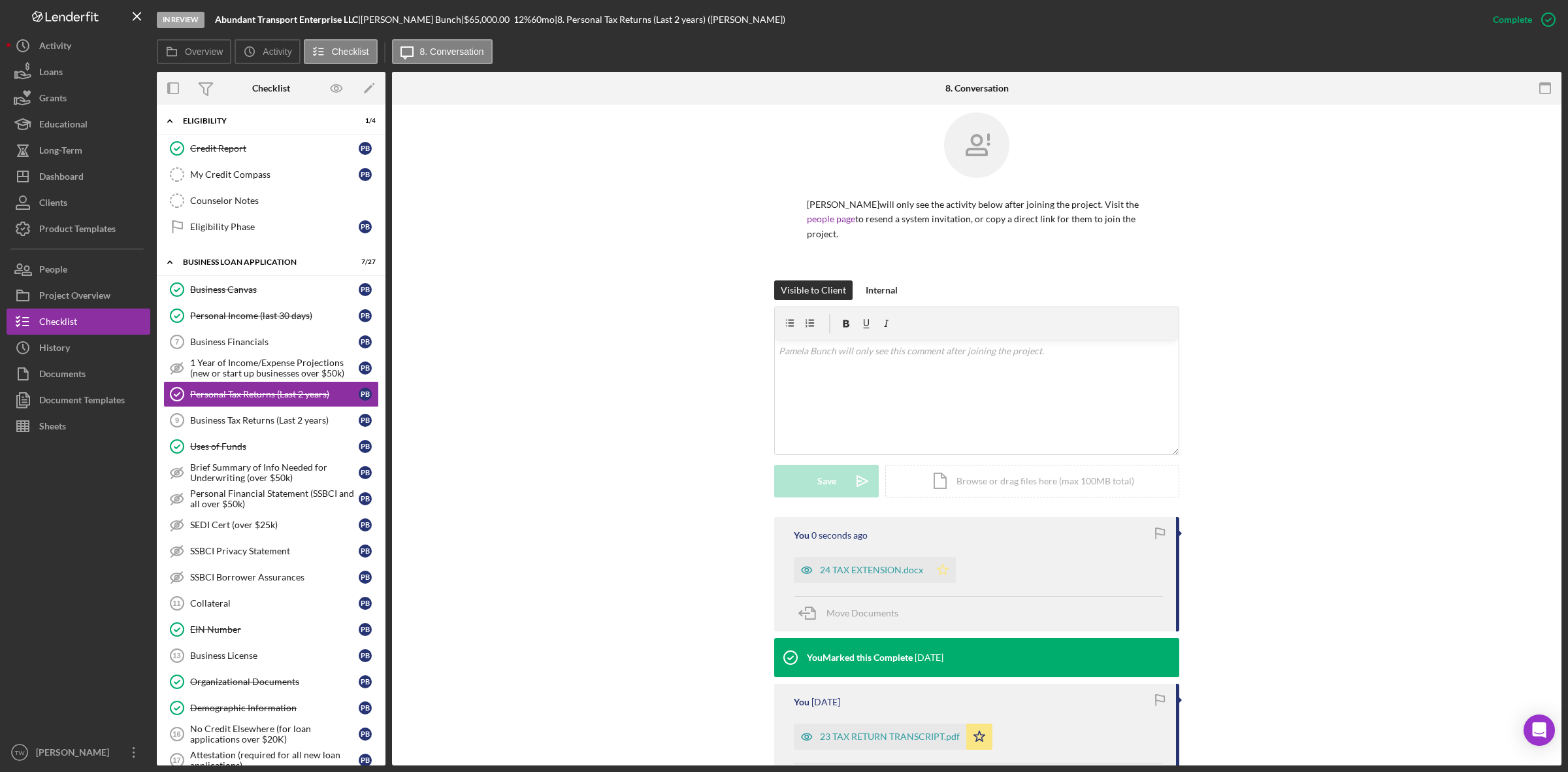
click at [938, 567] on icon "Icon/Star" at bounding box center [942, 570] width 26 height 26
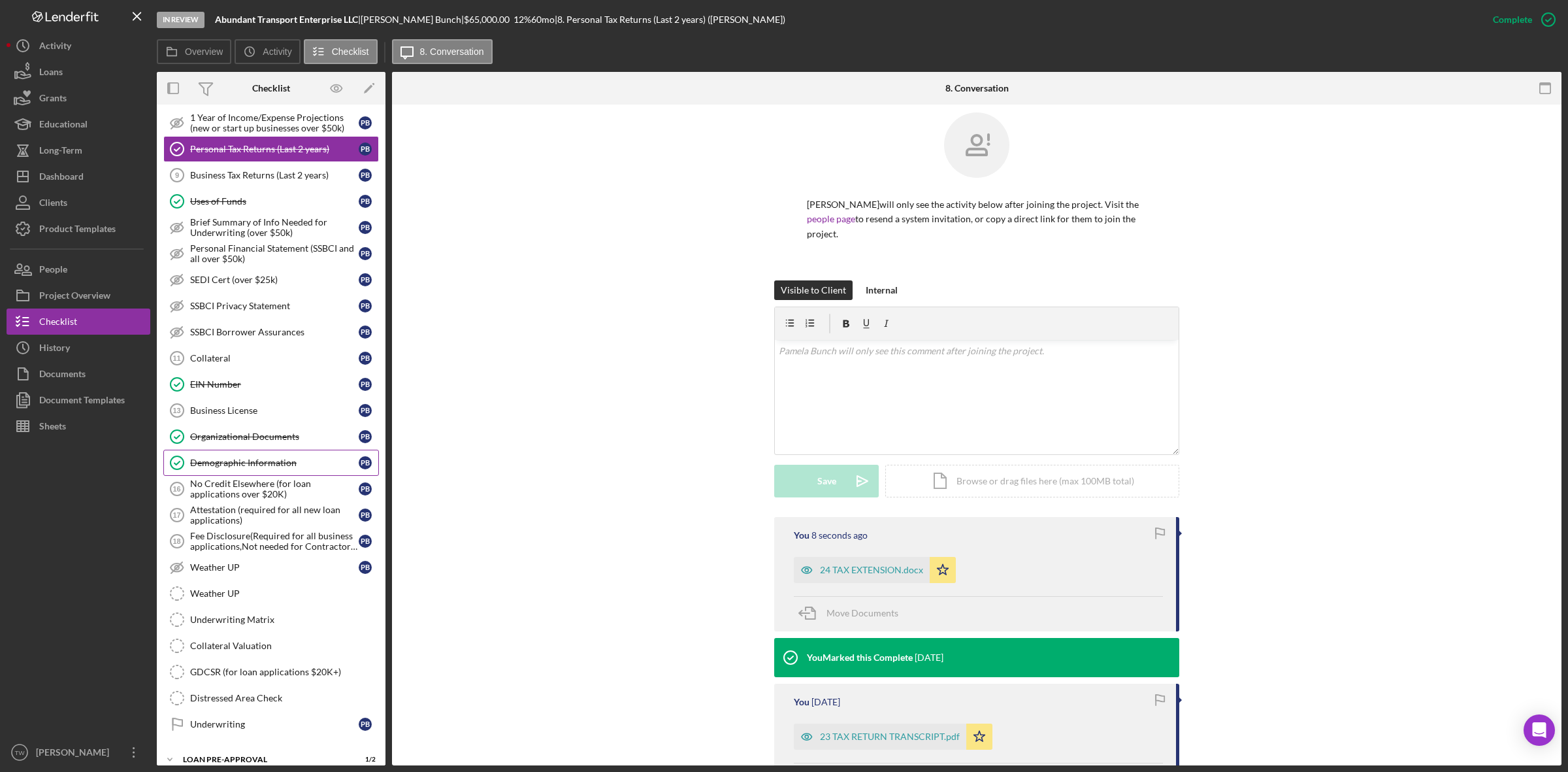
scroll to position [658, 0]
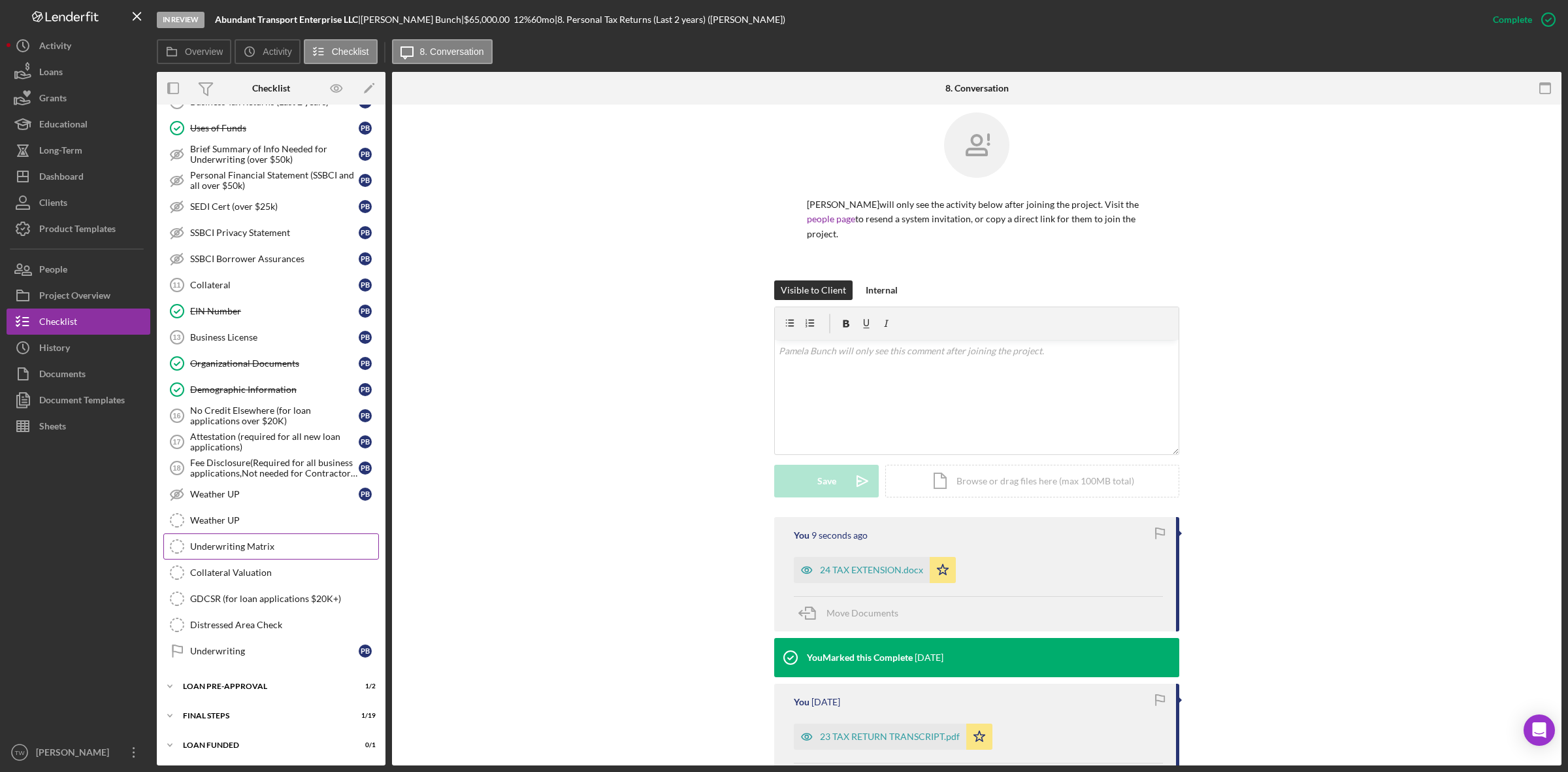
click at [278, 543] on div "Underwriting Matrix" at bounding box center [284, 546] width 188 height 11
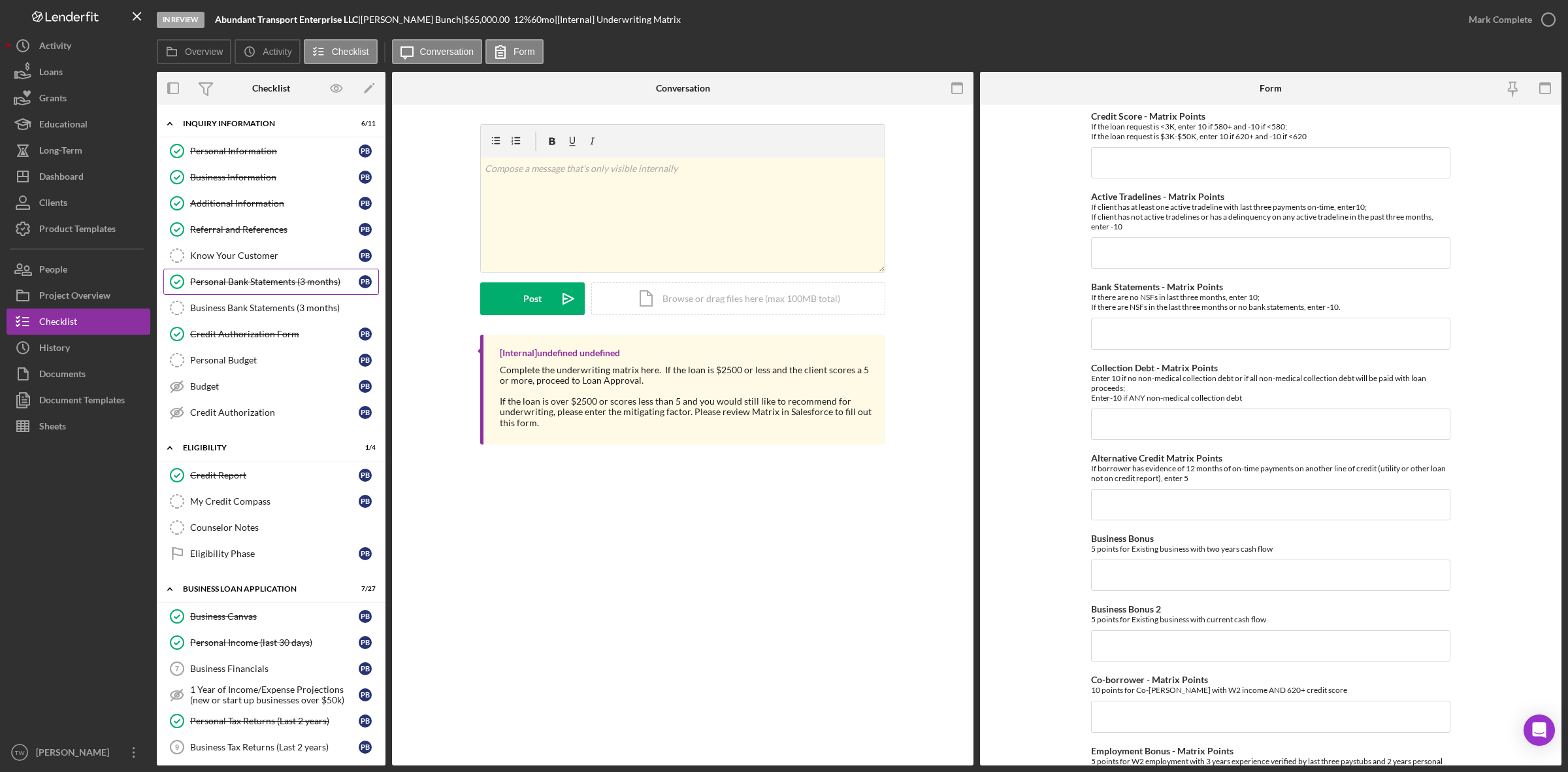
click at [236, 285] on div "Personal Bank Statements (3 months)" at bounding box center [274, 281] width 169 height 11
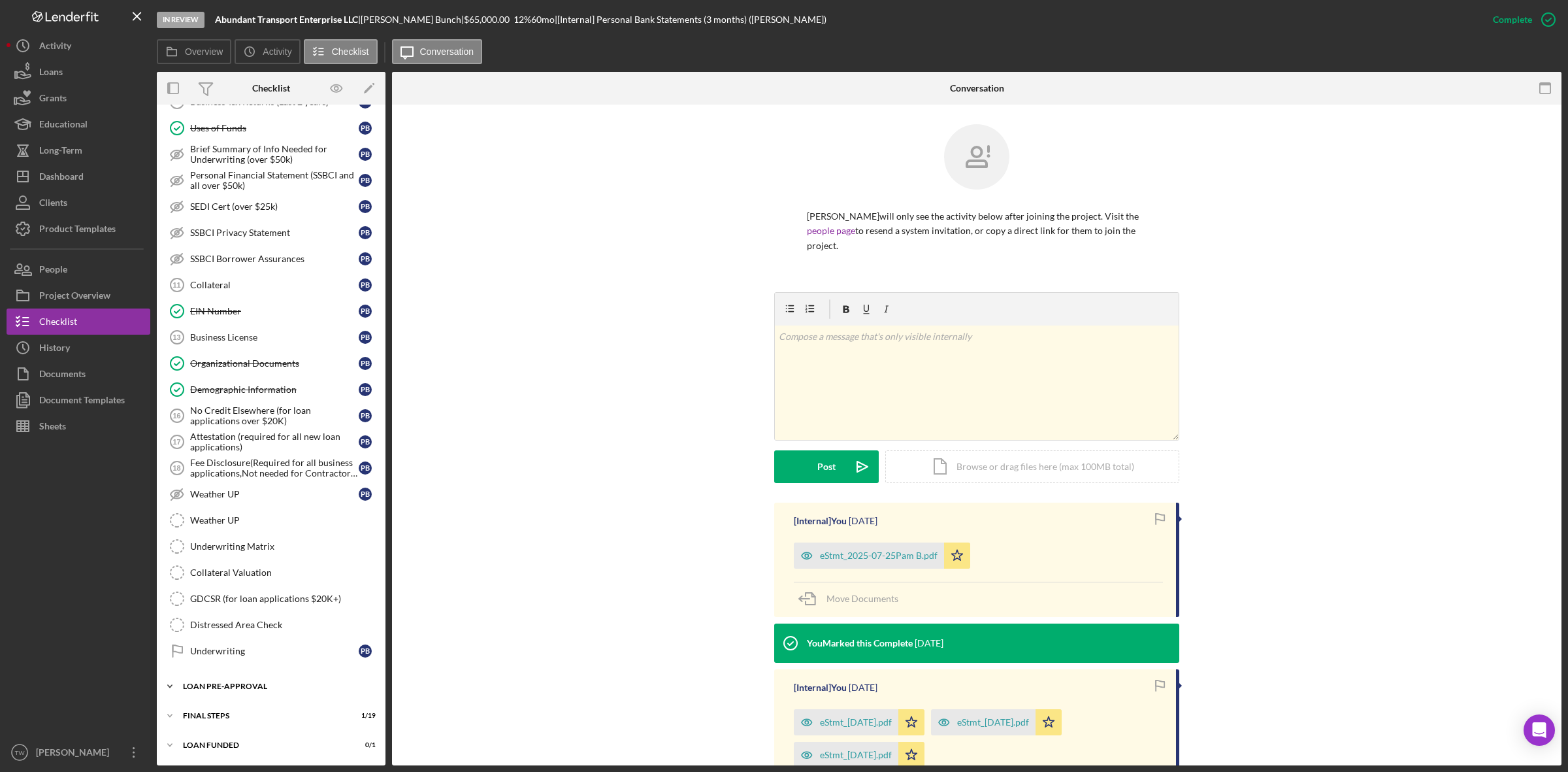
scroll to position [658, 0]
click at [228, 678] on div "Icon/Expander LOAN PRE-APPROVAL 1 / 2" at bounding box center [271, 686] width 228 height 26
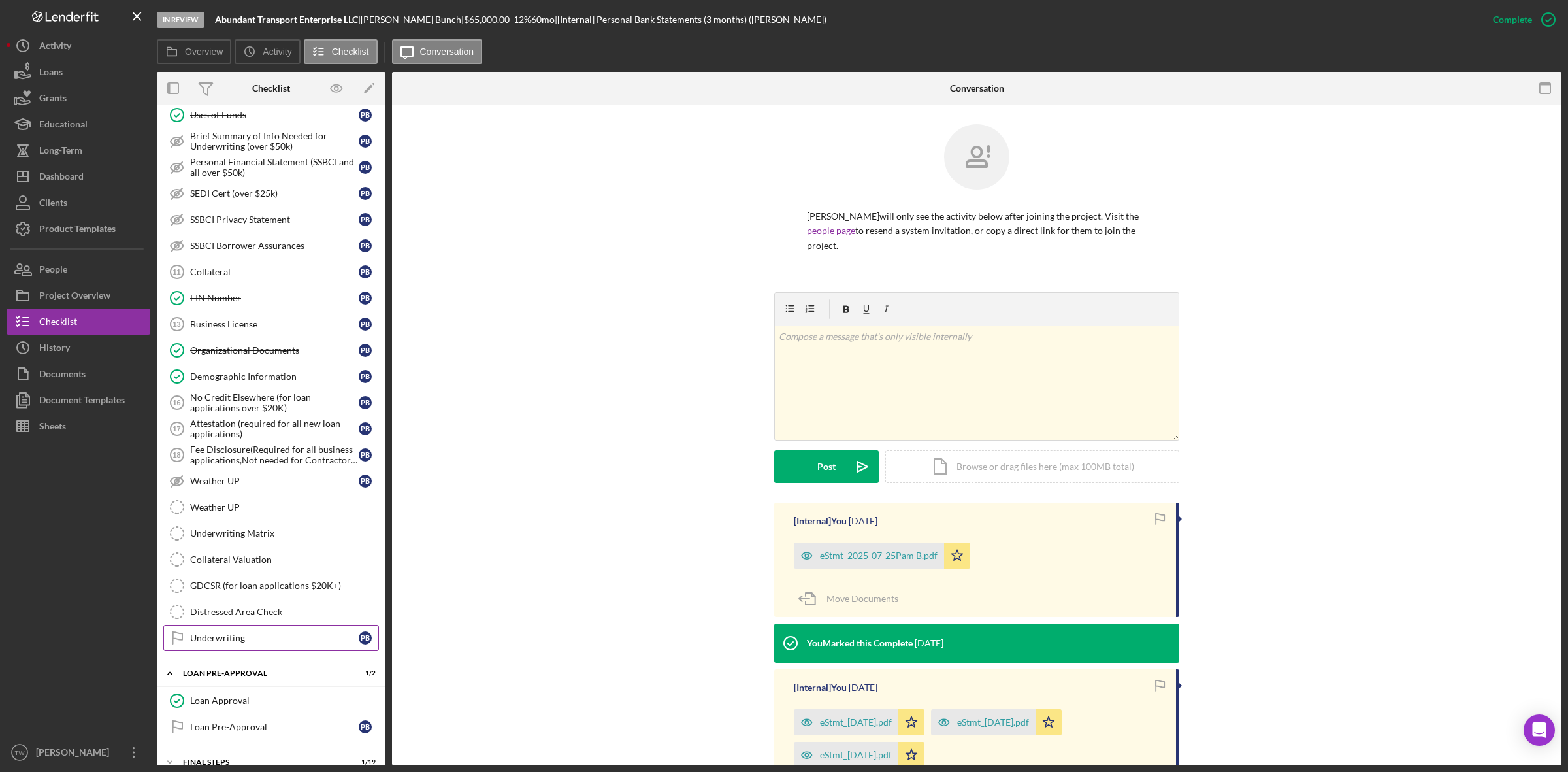
scroll to position [719, 0]
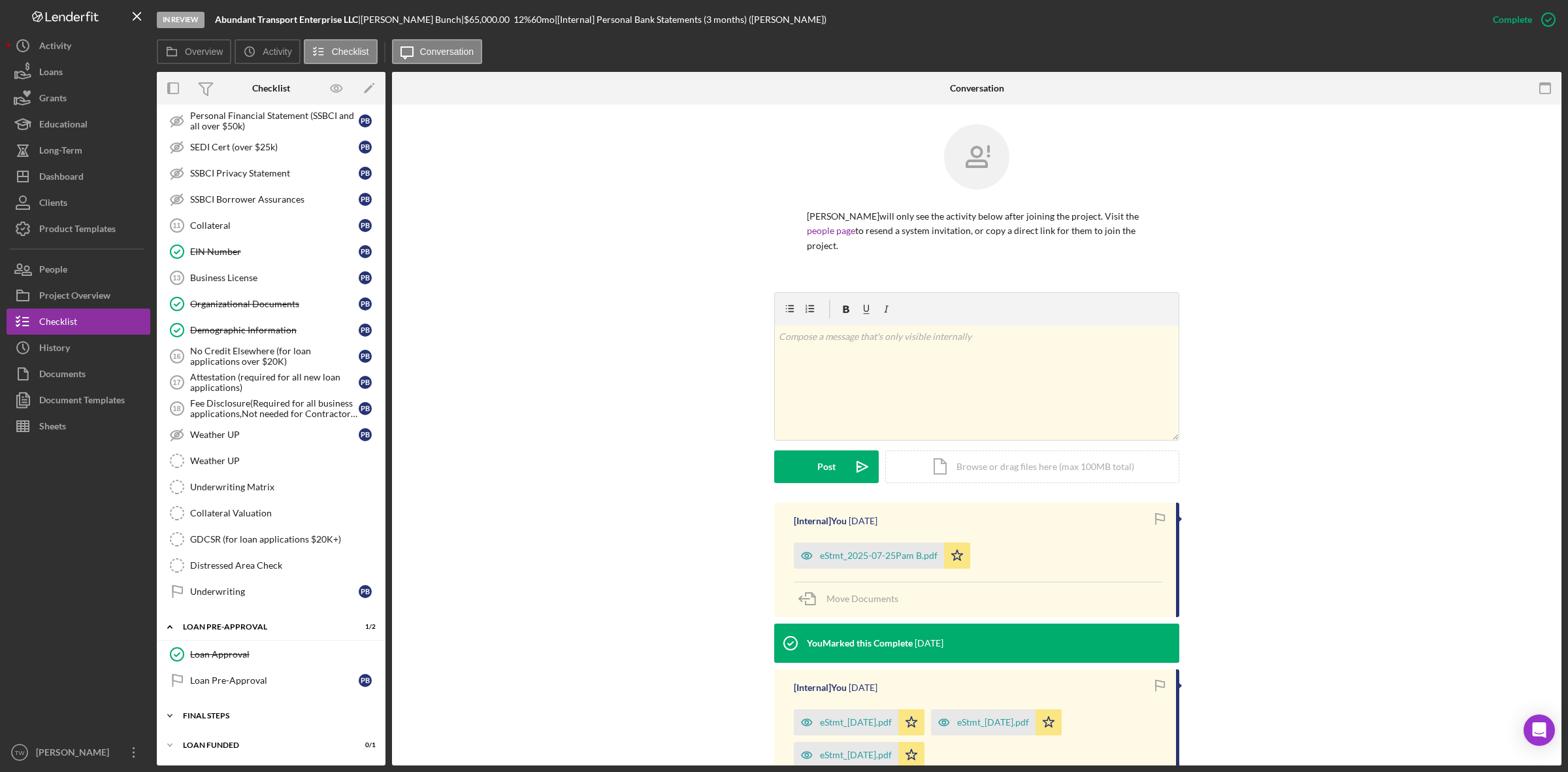
click at [228, 710] on div "Icon/Expander FINAL STEPS 1 / 19" at bounding box center [271, 715] width 228 height 26
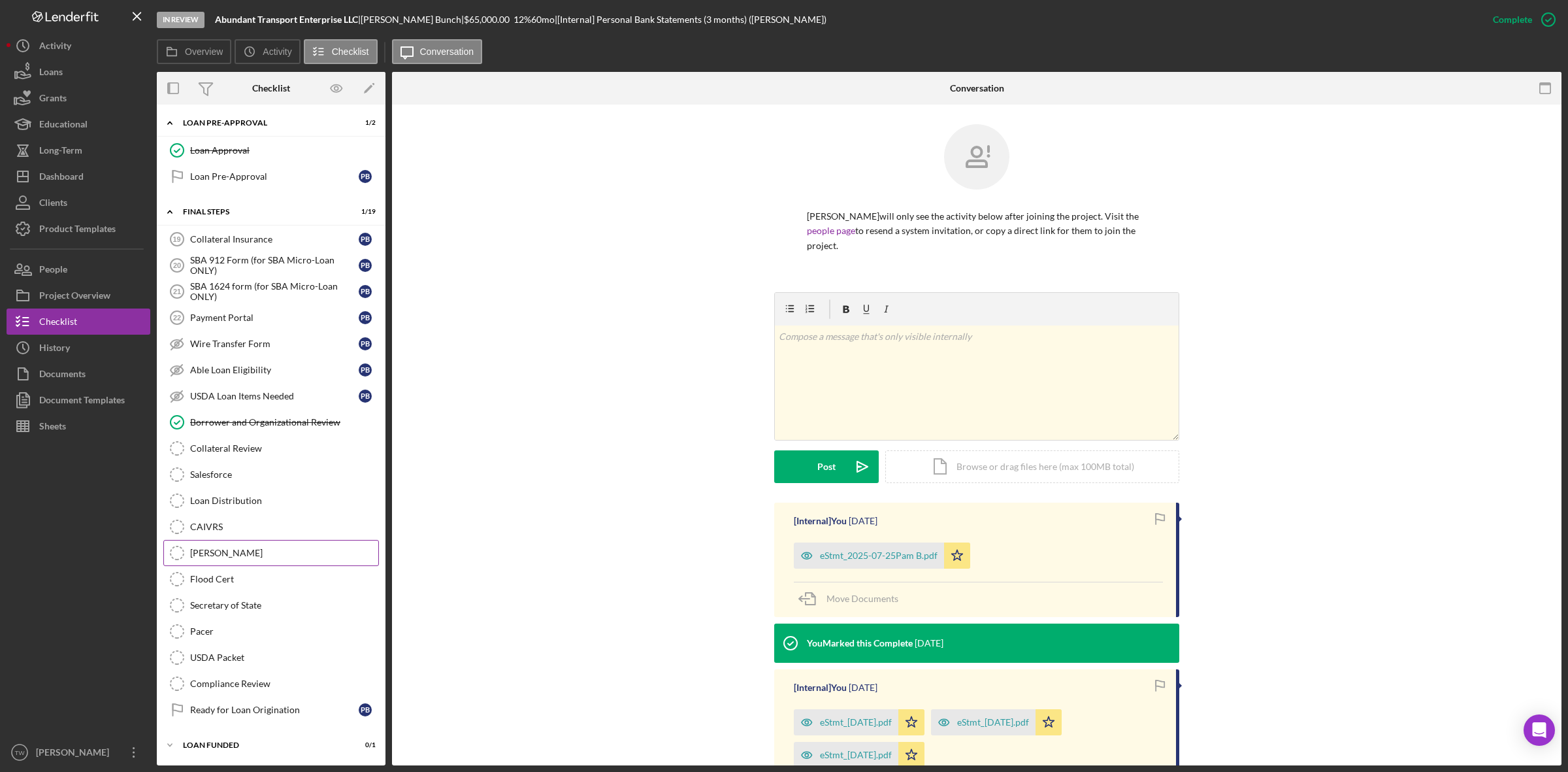
scroll to position [984, 0]
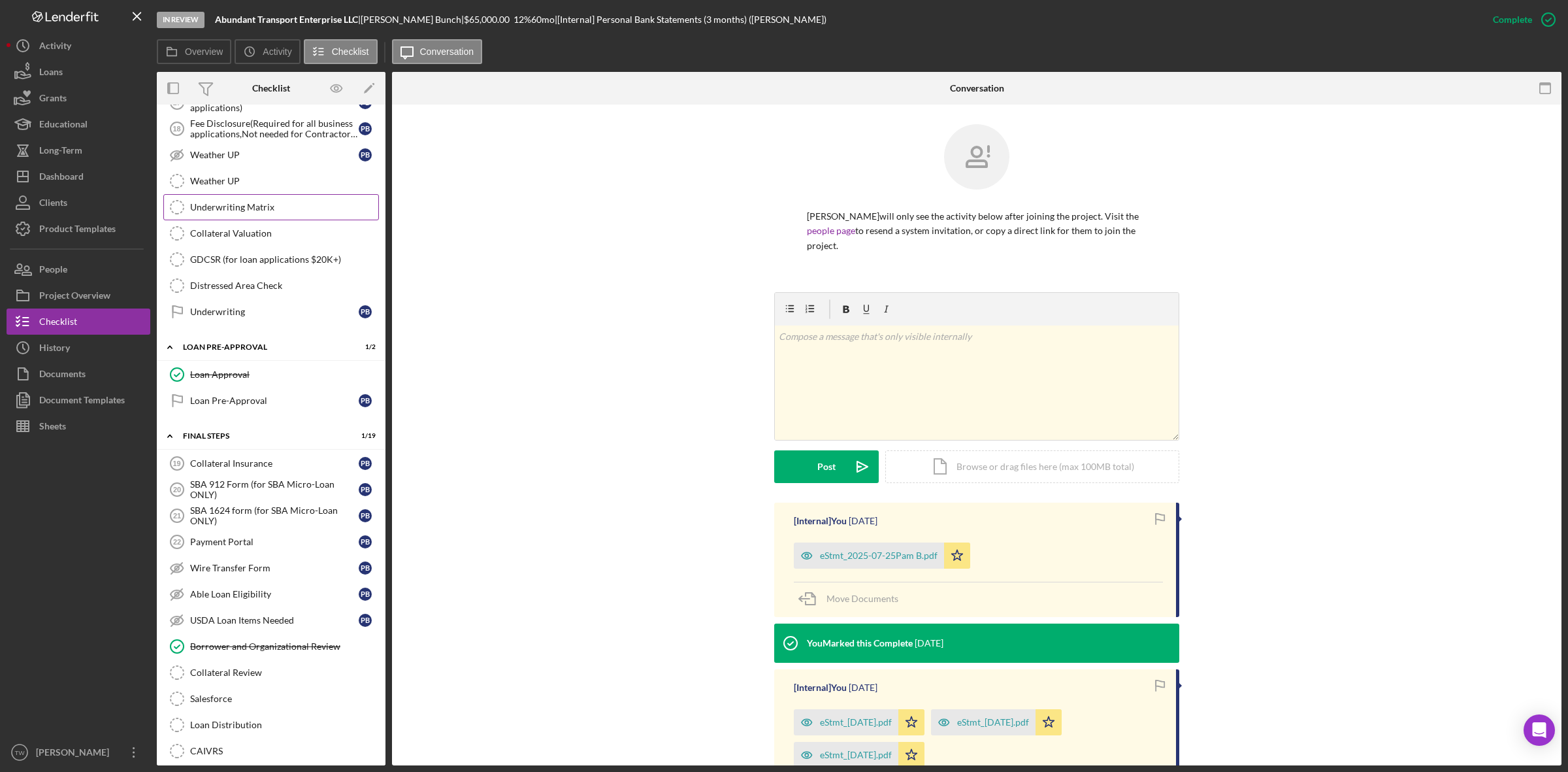
click at [286, 212] on div "Underwriting Matrix" at bounding box center [284, 207] width 188 height 11
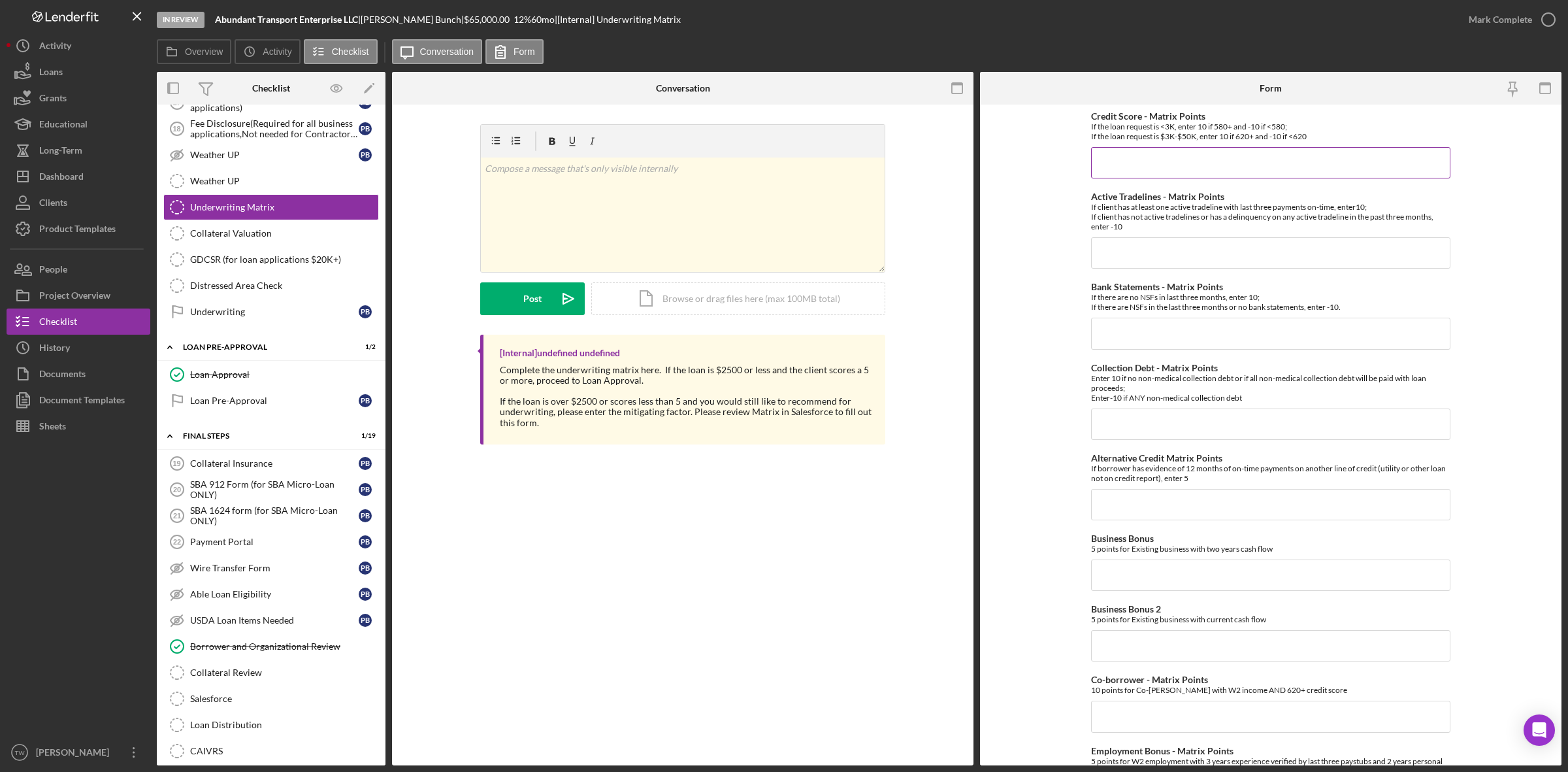
click at [1236, 162] on input "Credit Score - Matrix Points" at bounding box center [1270, 162] width 359 height 32
type input "10"
type input "-10"
type input "10"
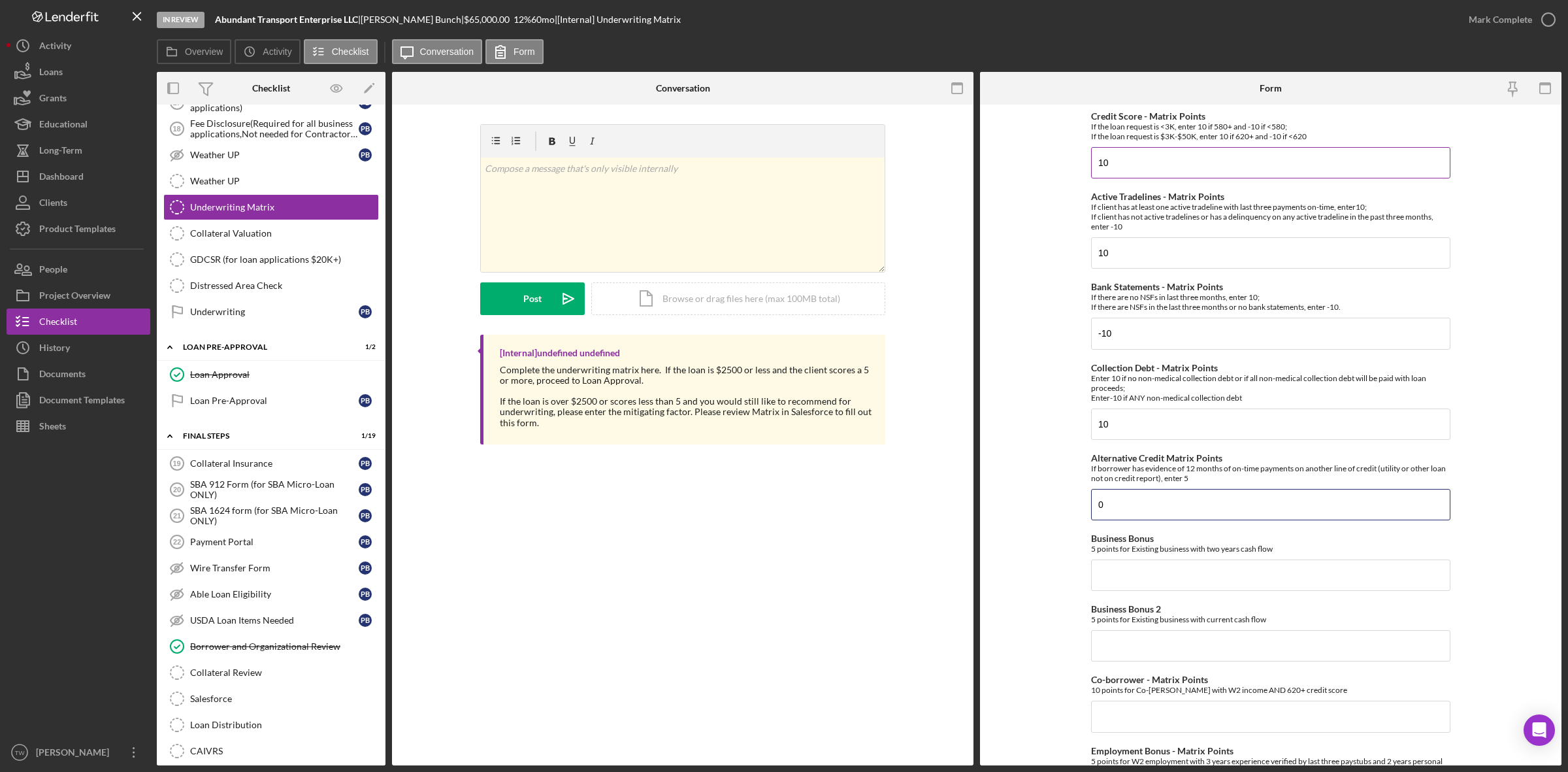
type input "0"
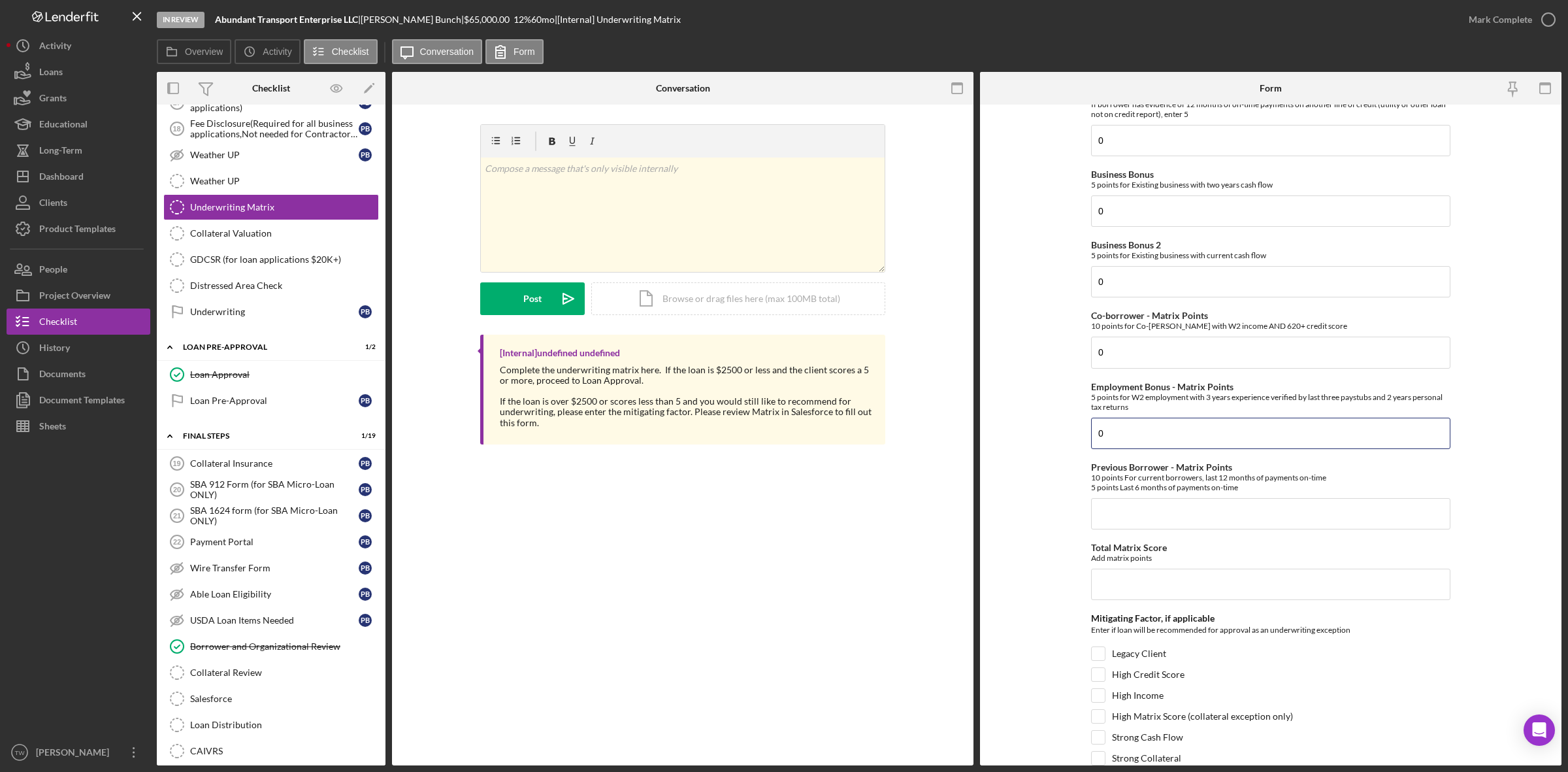
type input "0"
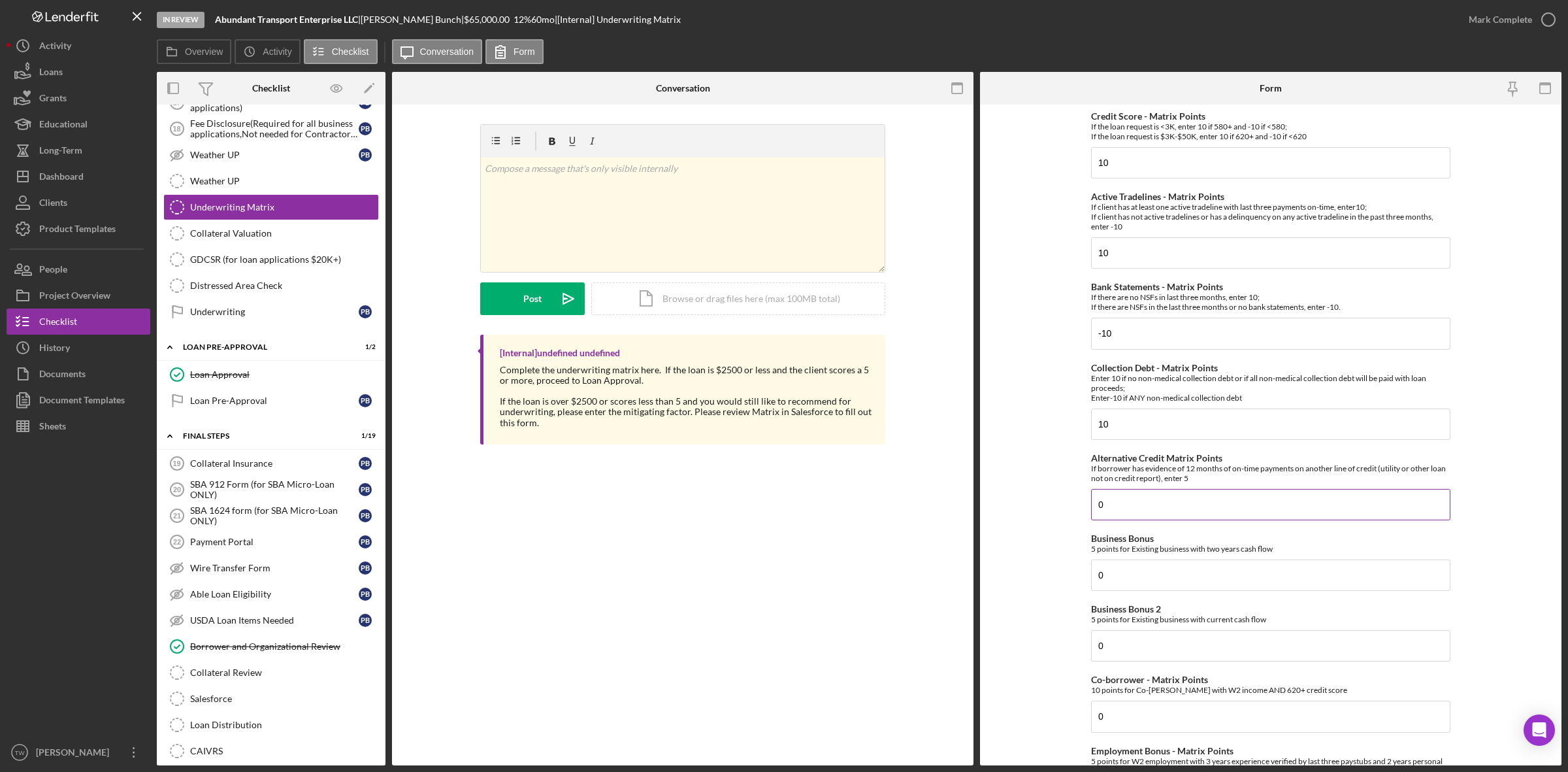
scroll to position [466, 0]
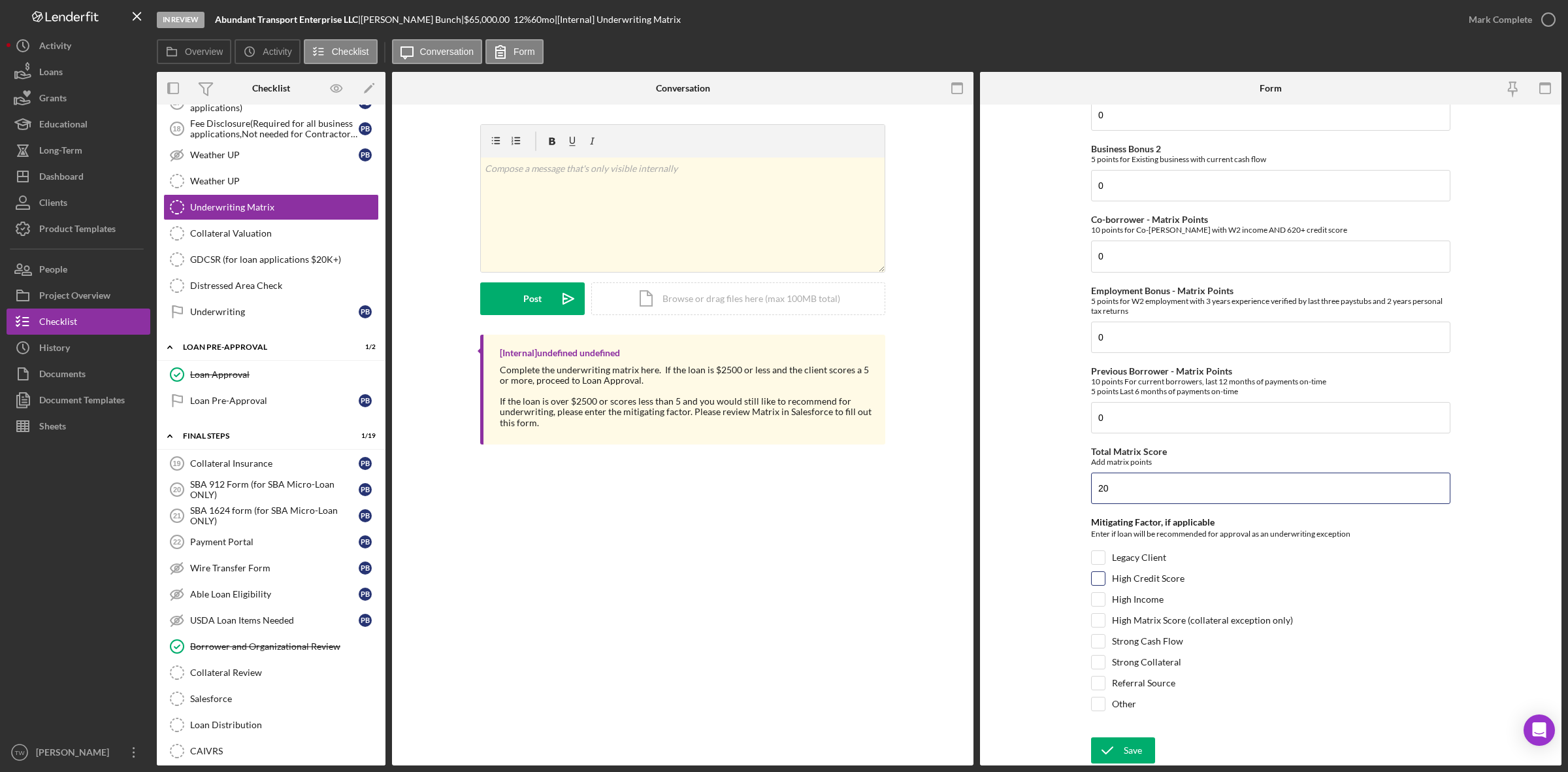
type input "20"
click at [1145, 577] on label "High Credit Score" at bounding box center [1148, 578] width 72 height 13
click at [1105, 577] on input "High Credit Score" at bounding box center [1098, 578] width 13 height 13
checkbox input "true"
click at [1132, 750] on div "Save" at bounding box center [1133, 750] width 18 height 26
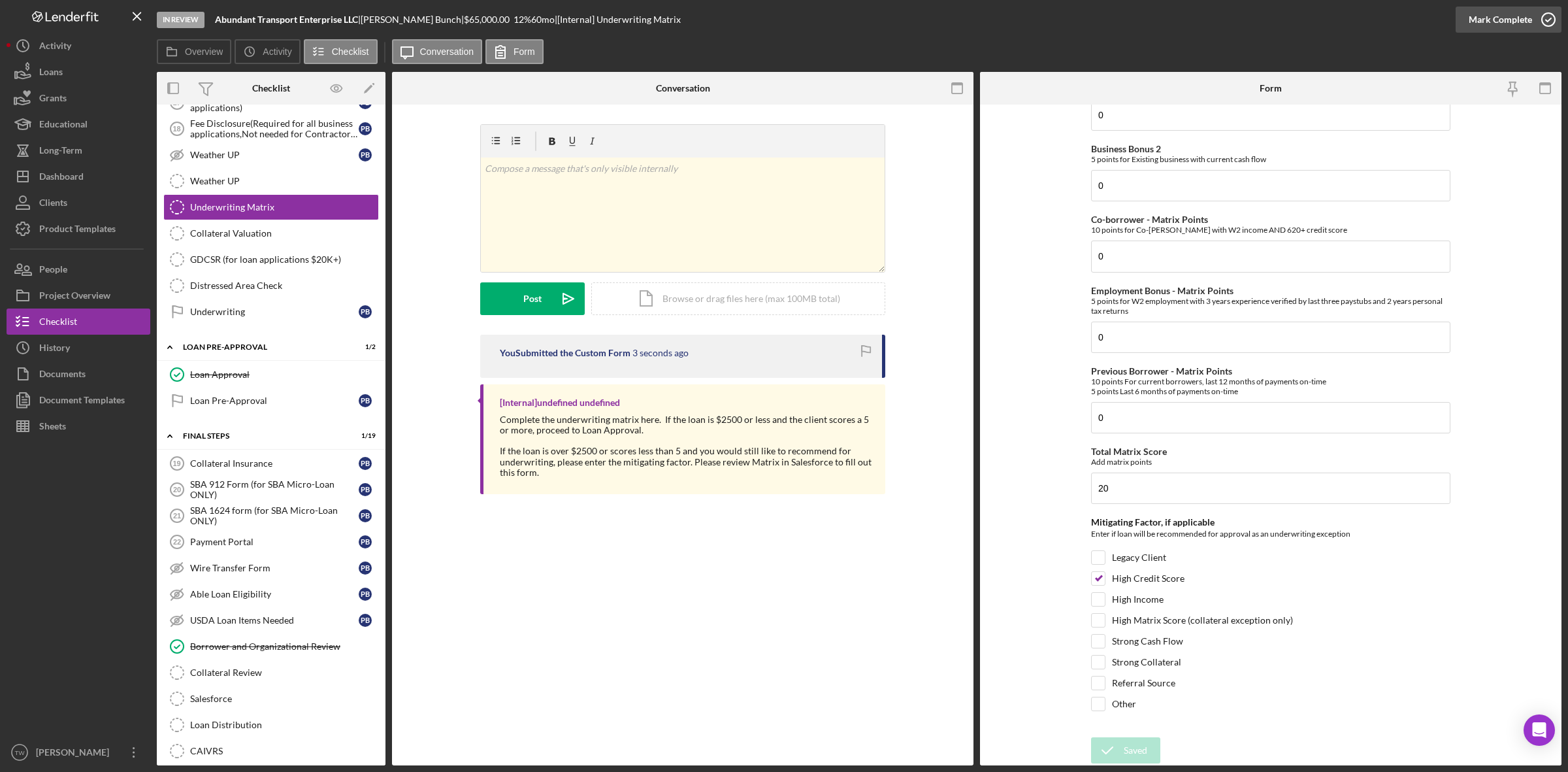
click at [1511, 18] on div "Mark Complete" at bounding box center [1501, 19] width 63 height 26
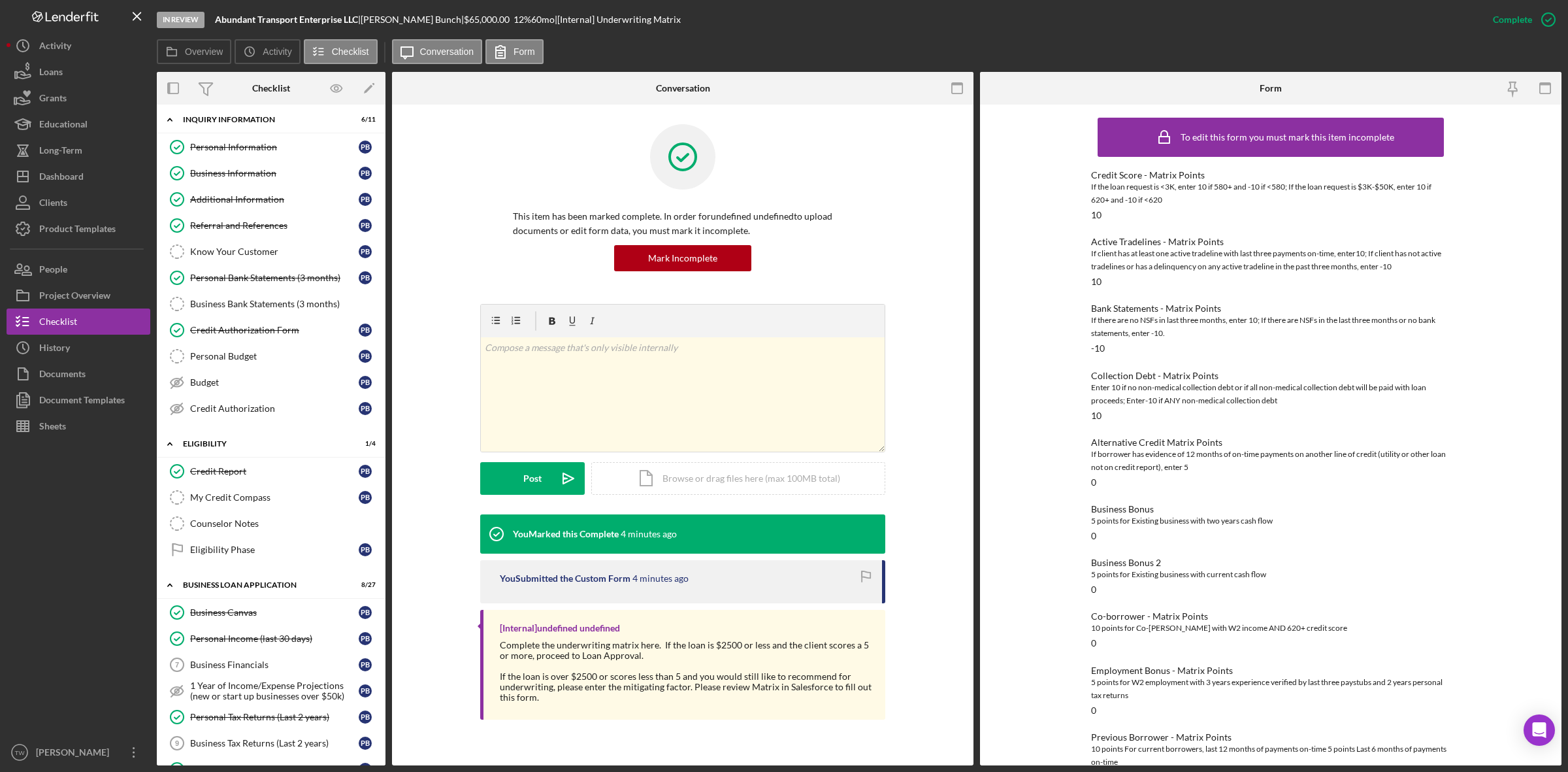
scroll to position [0, 0]
click at [80, 177] on div "Dashboard" at bounding box center [61, 178] width 44 height 30
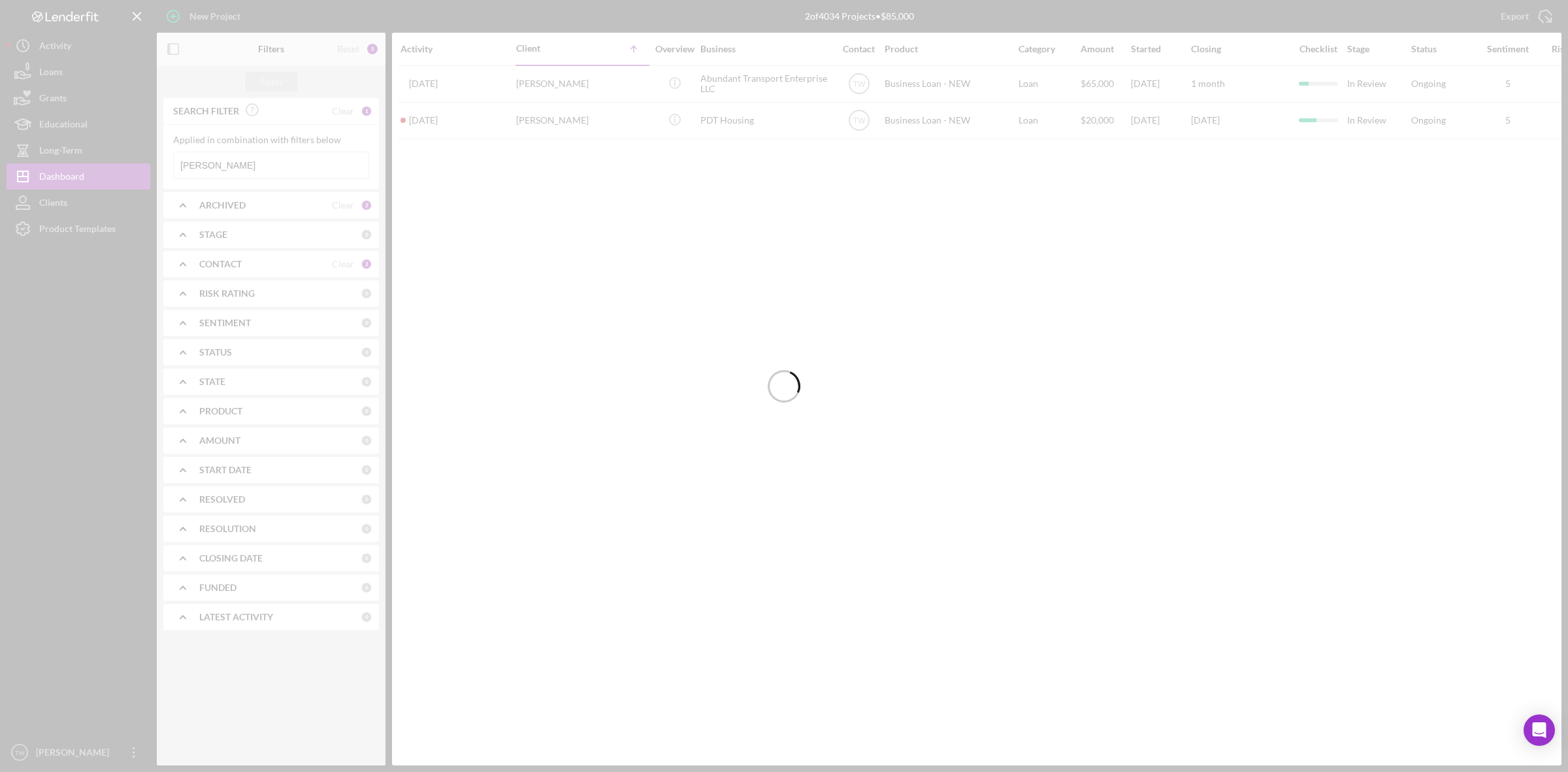
click at [229, 167] on input "[PERSON_NAME]" at bounding box center [271, 165] width 195 height 26
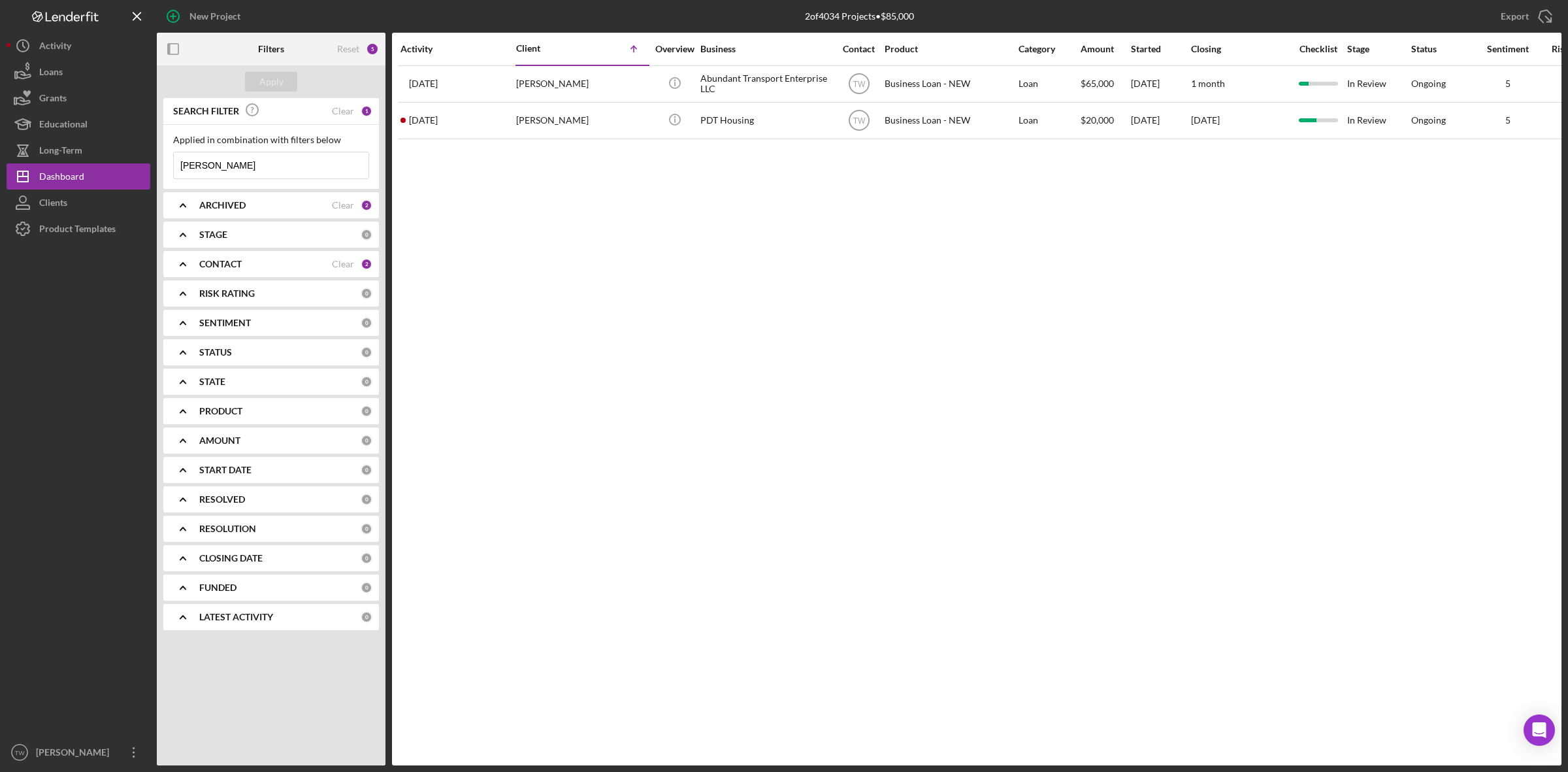
click at [229, 167] on input "[PERSON_NAME]" at bounding box center [271, 165] width 195 height 26
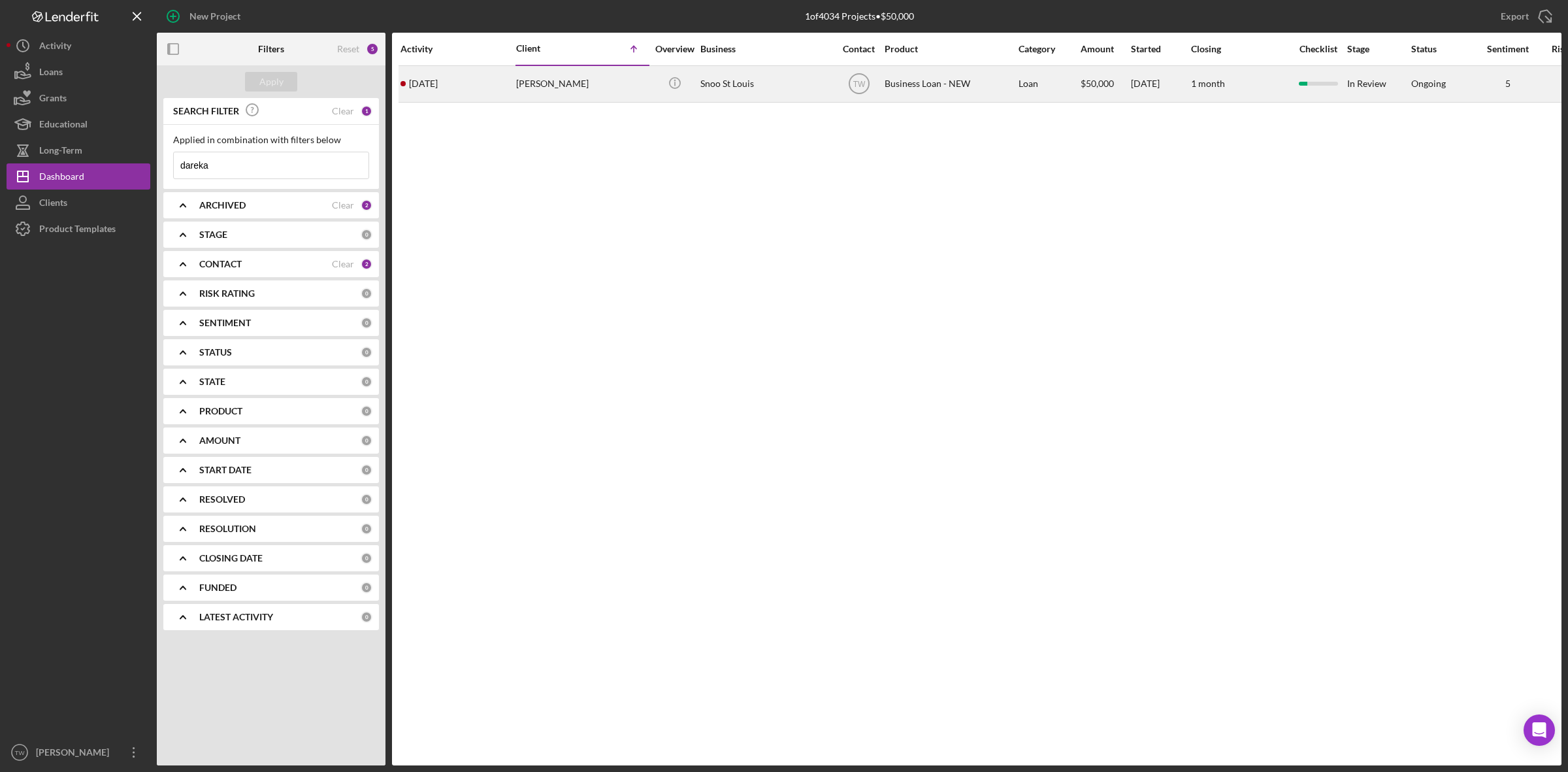
type input "dareka"
click at [484, 96] on div "[DATE] [PERSON_NAME]" at bounding box center [458, 84] width 115 height 34
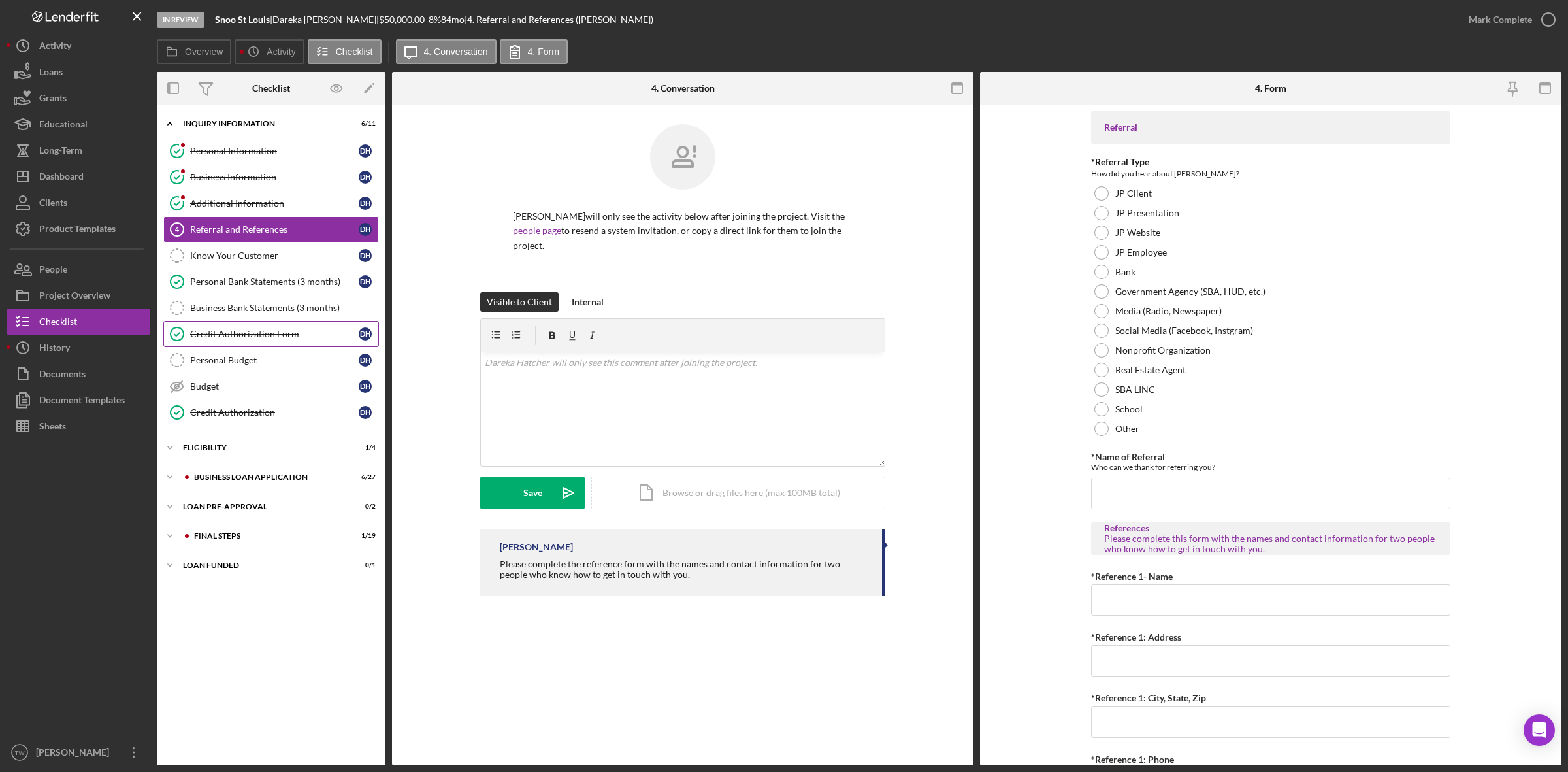
click at [212, 334] on div "Credit Authorization Form" at bounding box center [274, 334] width 169 height 11
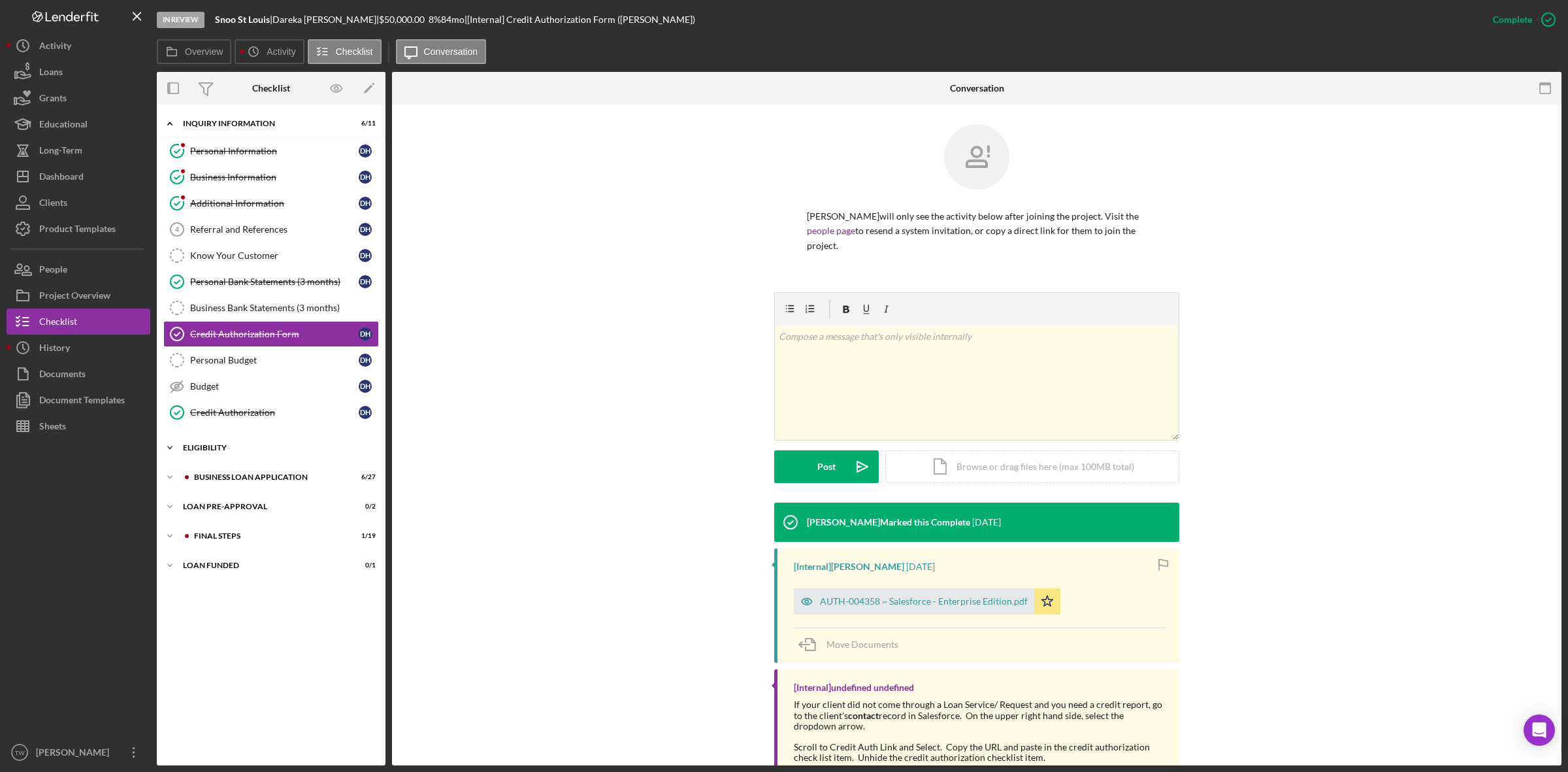
click at [239, 451] on div "ELIGIBILITY" at bounding box center [276, 447] width 186 height 8
click at [232, 469] on link "Credit Report Credit Report D H" at bounding box center [271, 475] width 216 height 26
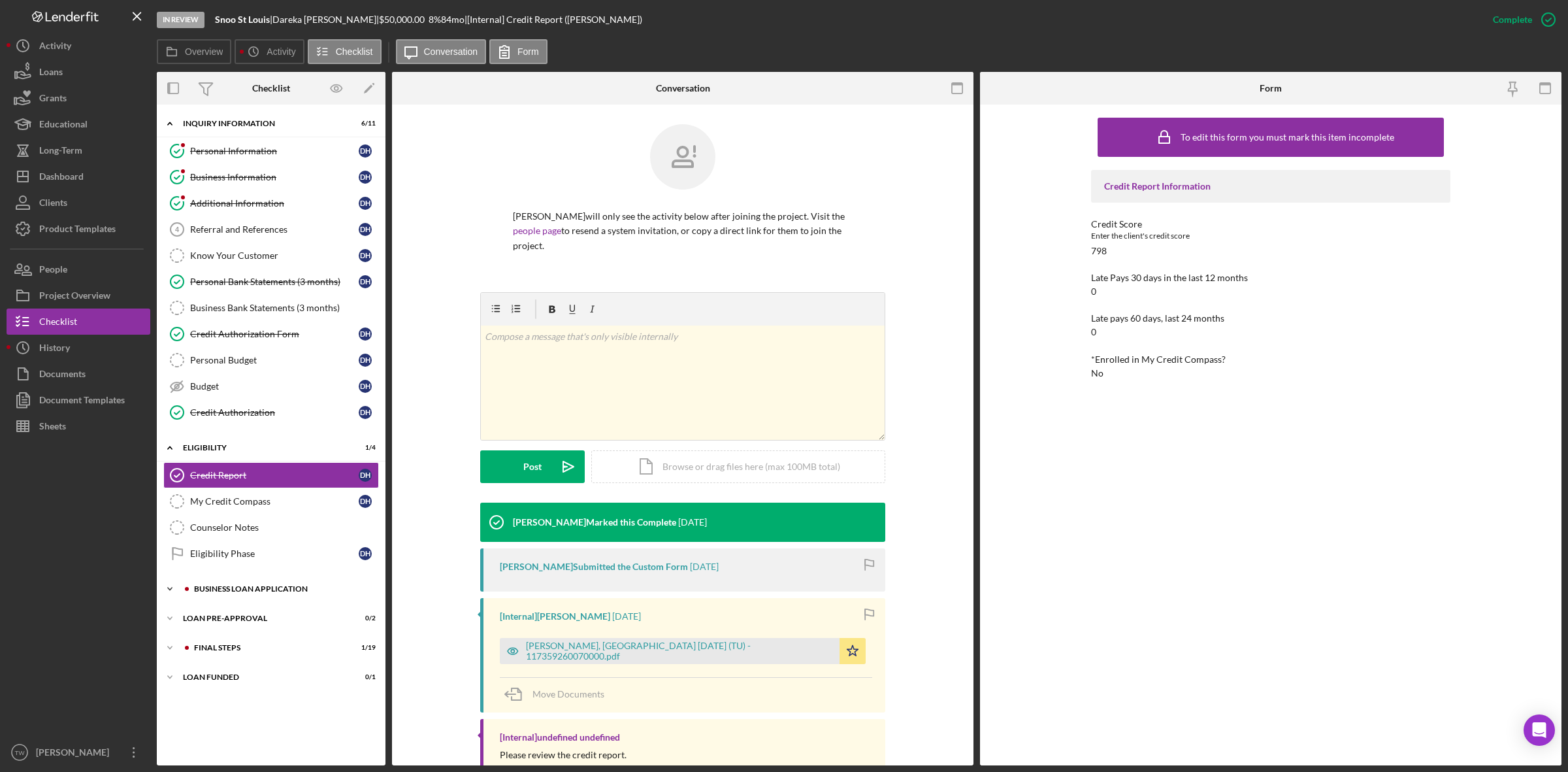
click at [243, 598] on div "Icon/Expander BUSINESS LOAN APPLICATION 6 / 27" at bounding box center [271, 588] width 228 height 26
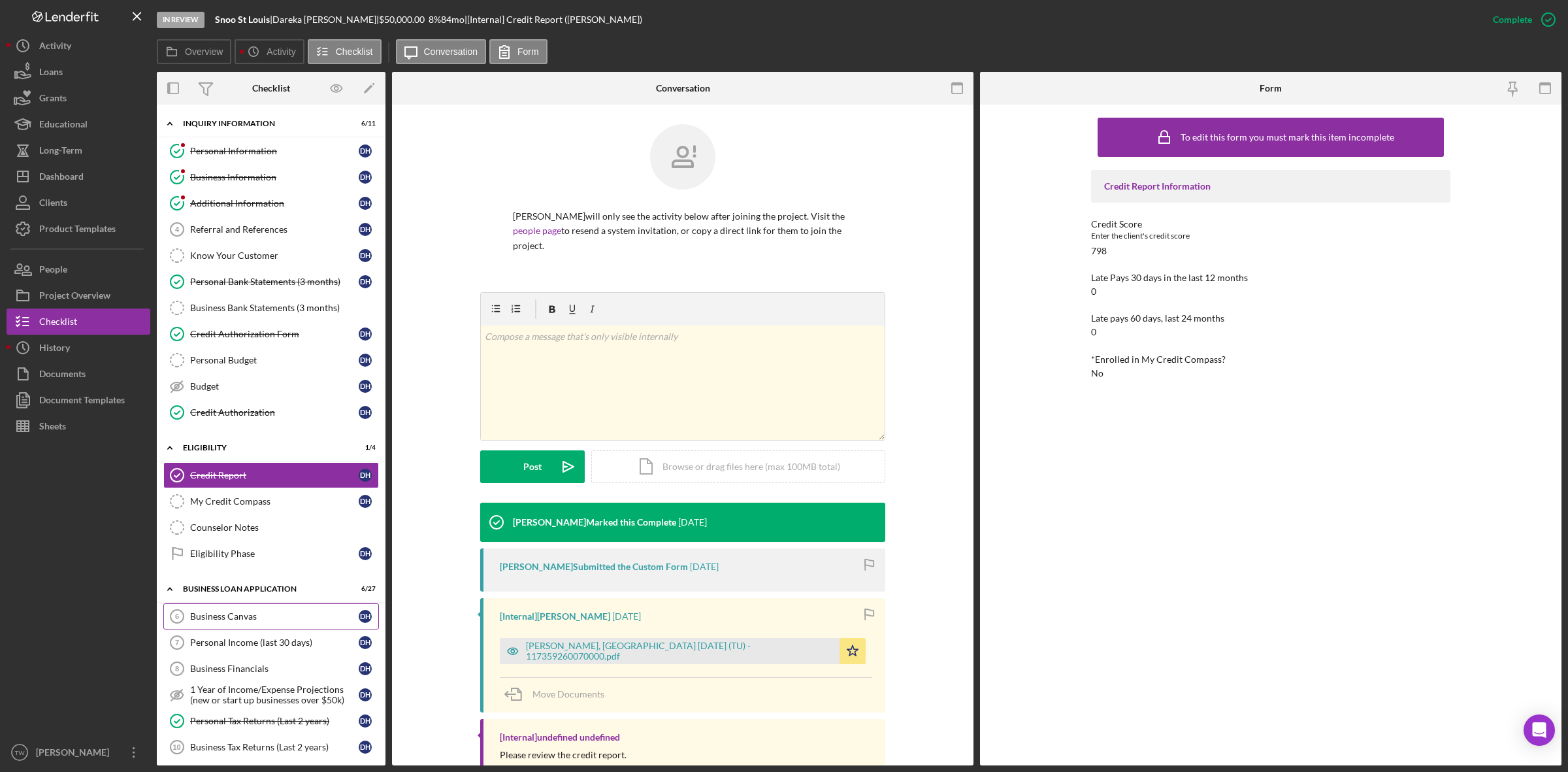
click at [245, 622] on div "Business Canvas" at bounding box center [274, 616] width 169 height 11
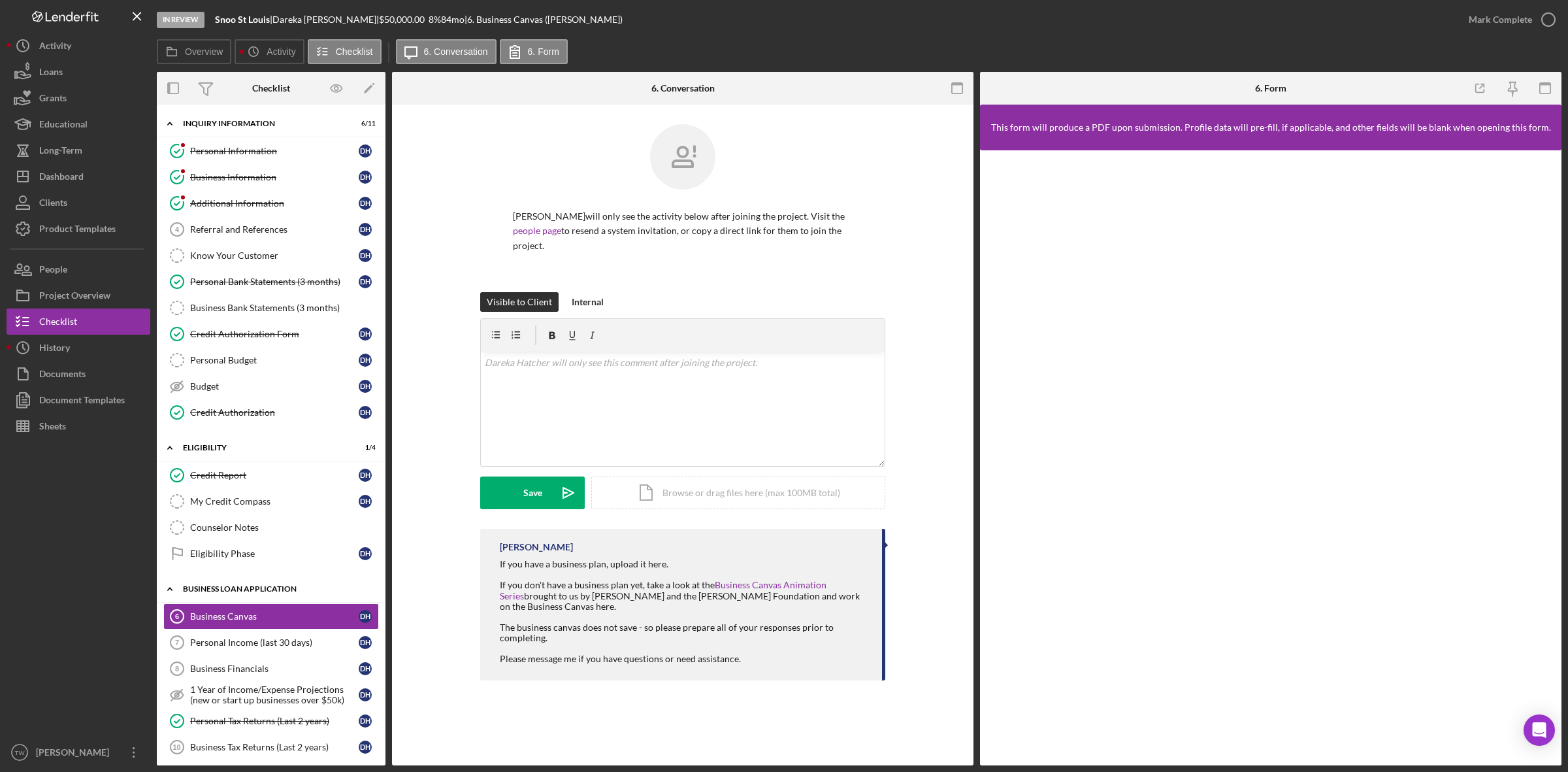
scroll to position [327, 0]
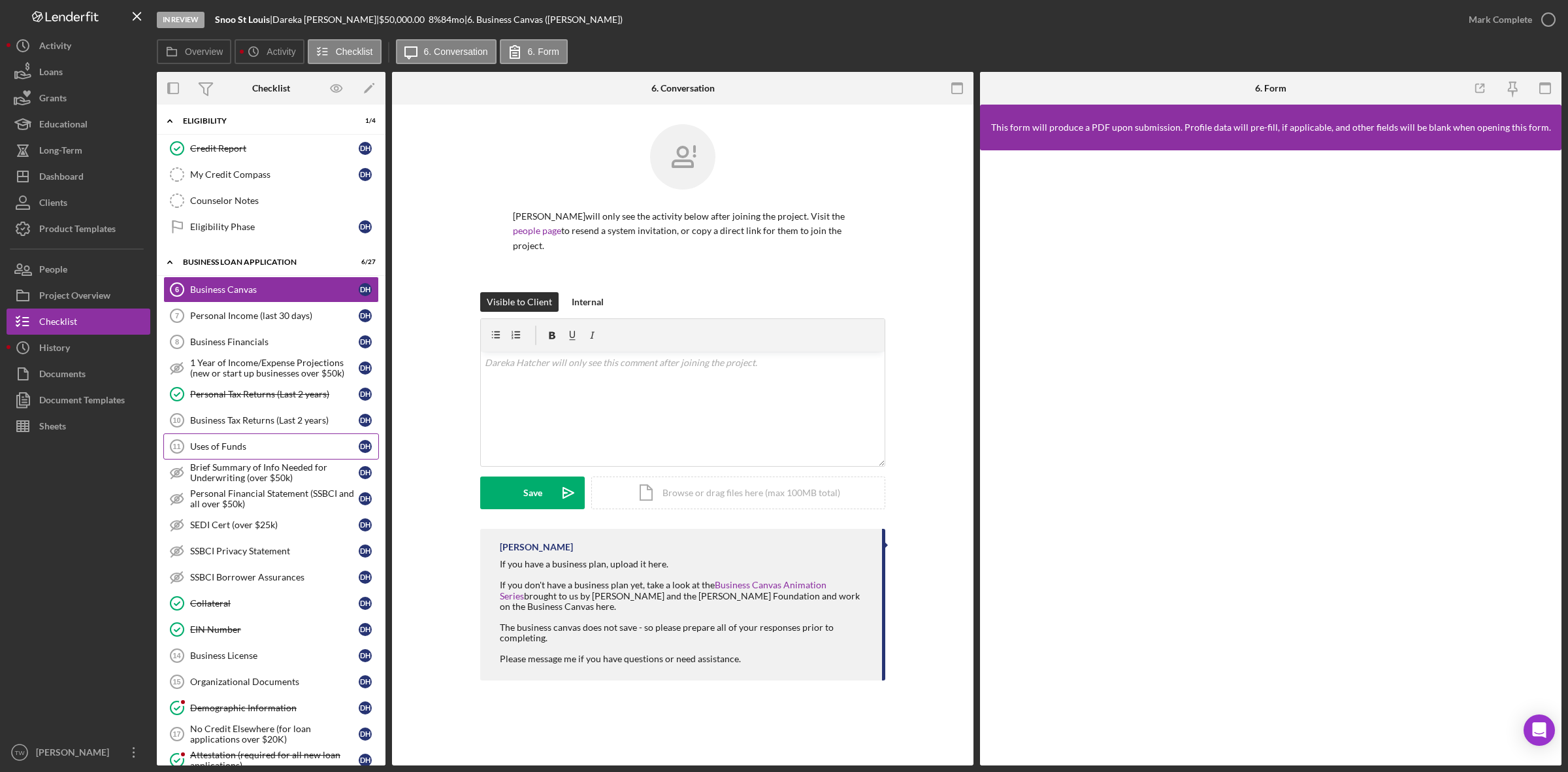
click at [236, 450] on div "Uses of Funds" at bounding box center [274, 446] width 169 height 11
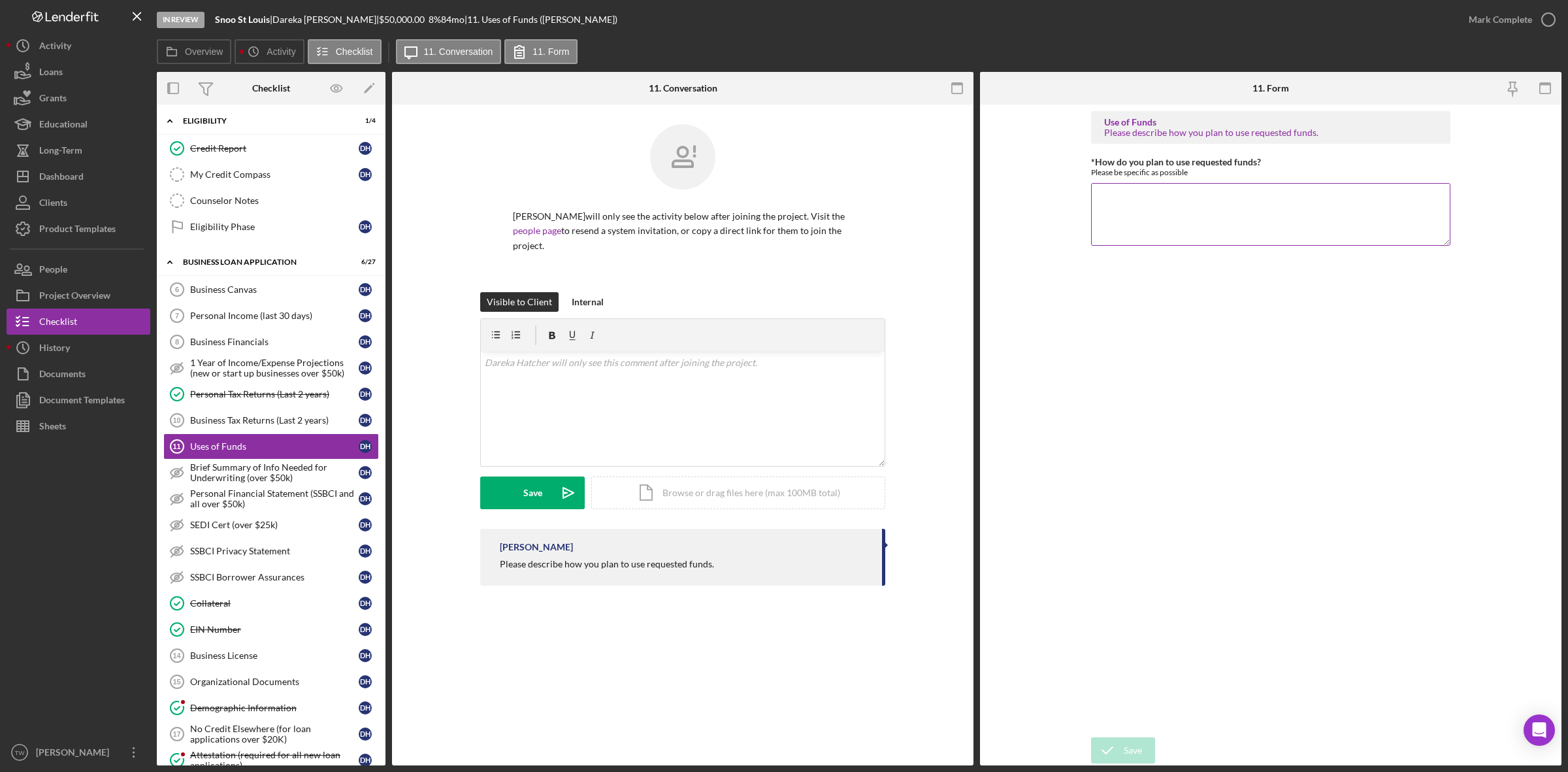
click at [1172, 221] on textarea "*How do you plan to use requested funds?" at bounding box center [1270, 214] width 359 height 63
paste textarea "shed, equipment and working capital costs"
click at [1181, 201] on textarea "purchase shed,shed, equipment and working capital costs" at bounding box center [1270, 214] width 359 height 63
type textarea "purchase shed, inventory, equipment and working capital costs"
click at [1124, 752] on div "Save" at bounding box center [1133, 750] width 18 height 26
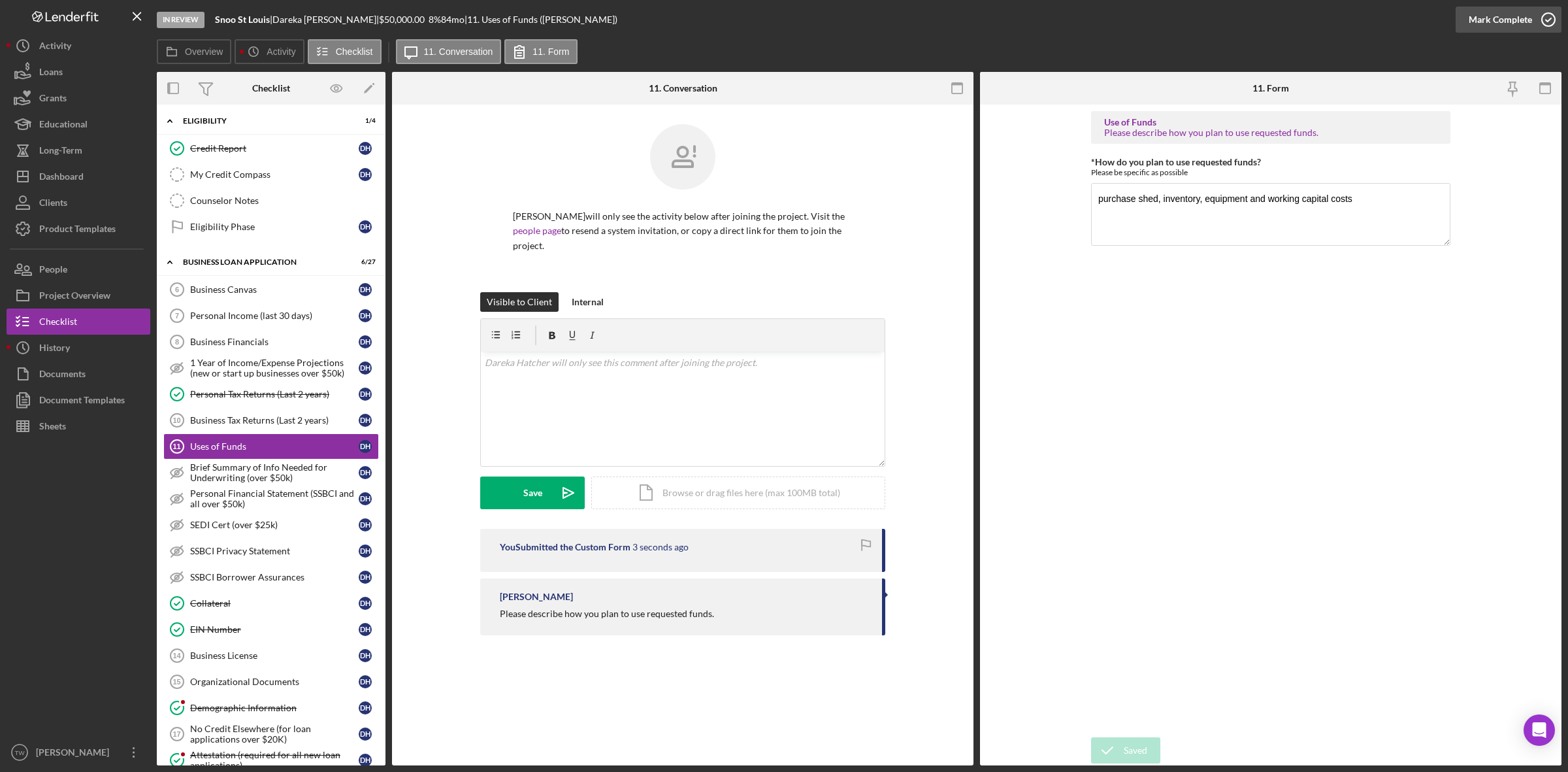
click at [1506, 16] on div "Mark Complete" at bounding box center [1501, 19] width 63 height 26
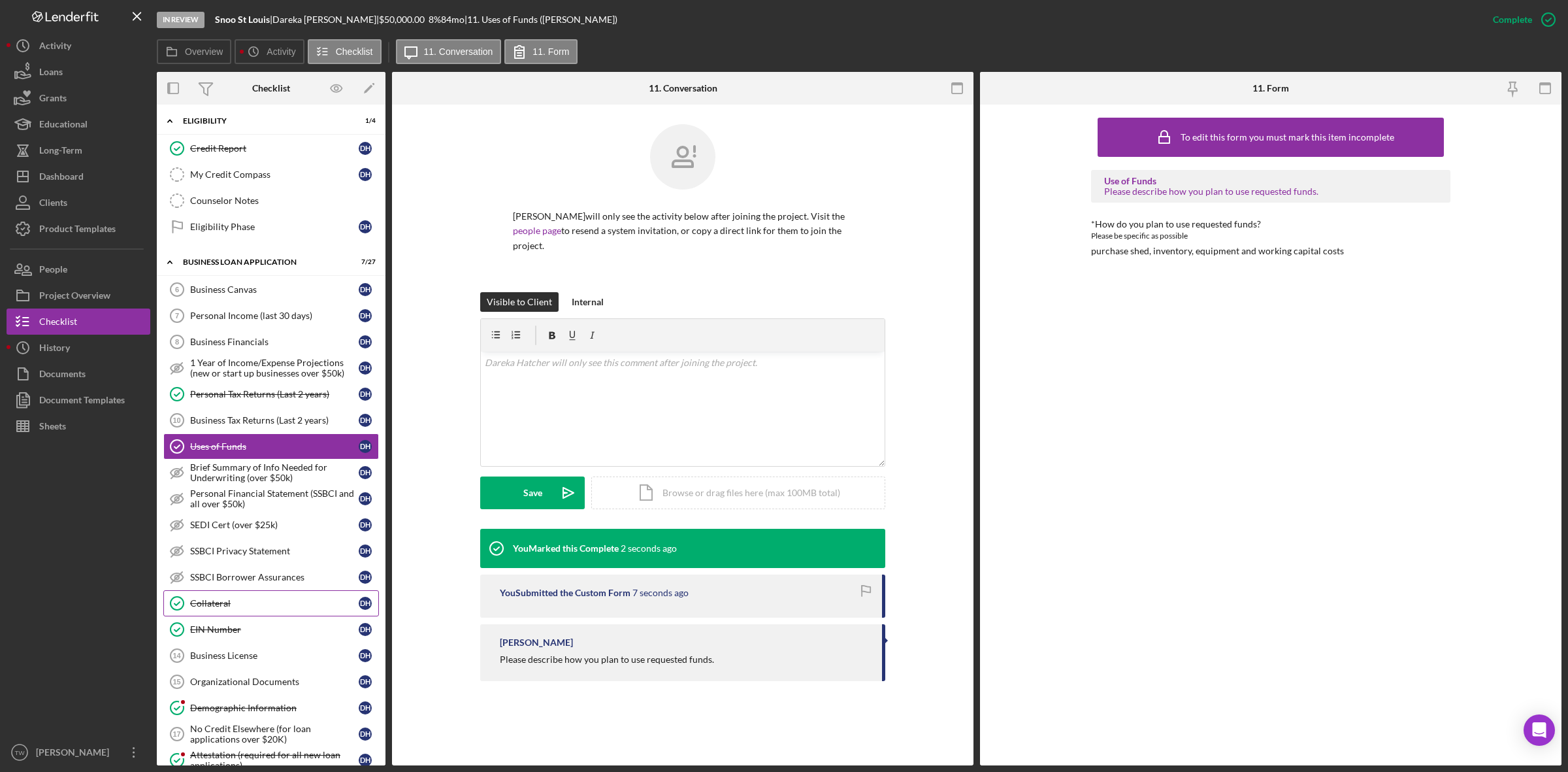
click at [244, 617] on link "Collateral Collateral D H" at bounding box center [271, 603] width 216 height 26
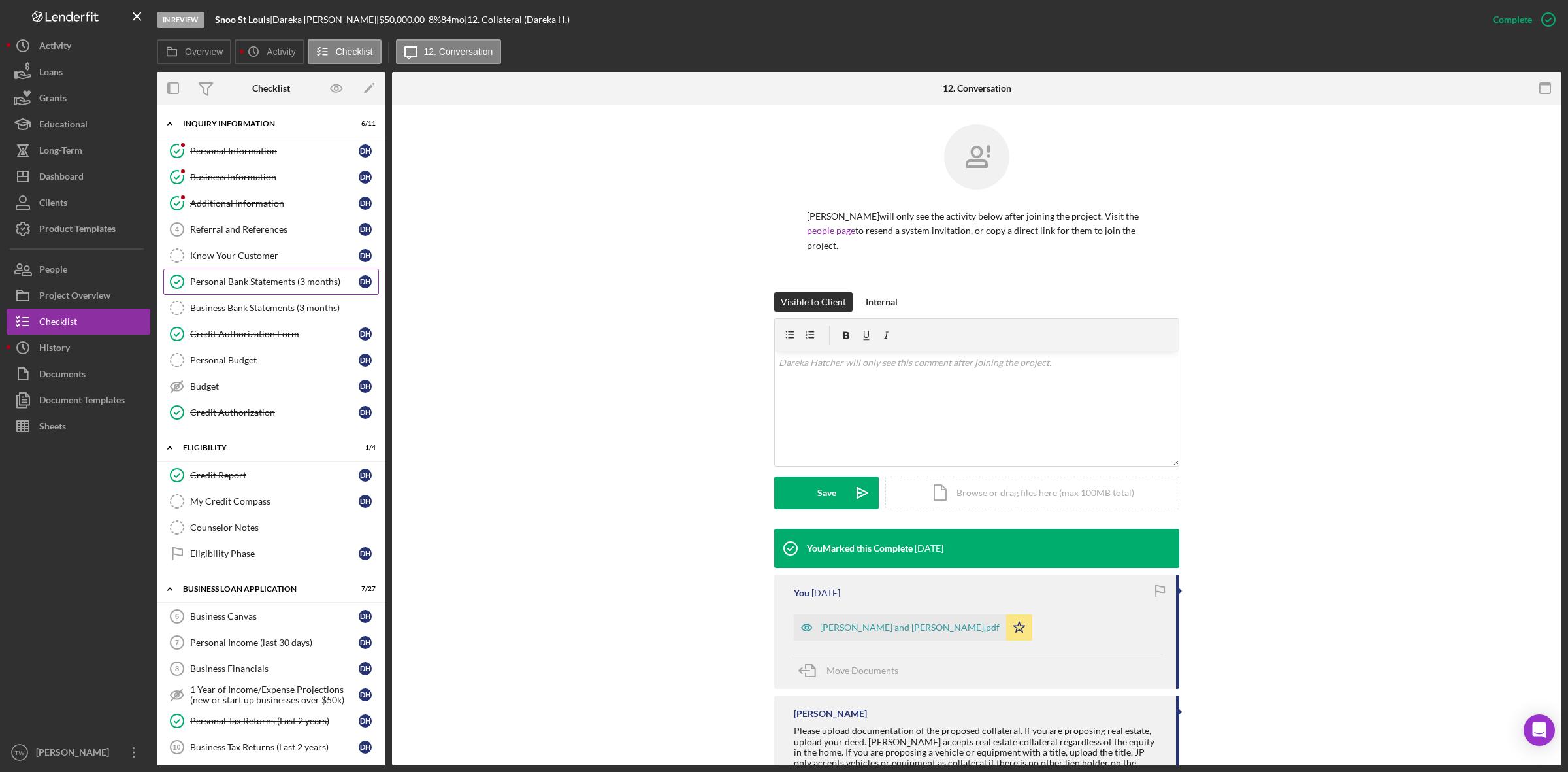
click at [299, 285] on div "Personal Bank Statements (3 months)" at bounding box center [274, 281] width 169 height 11
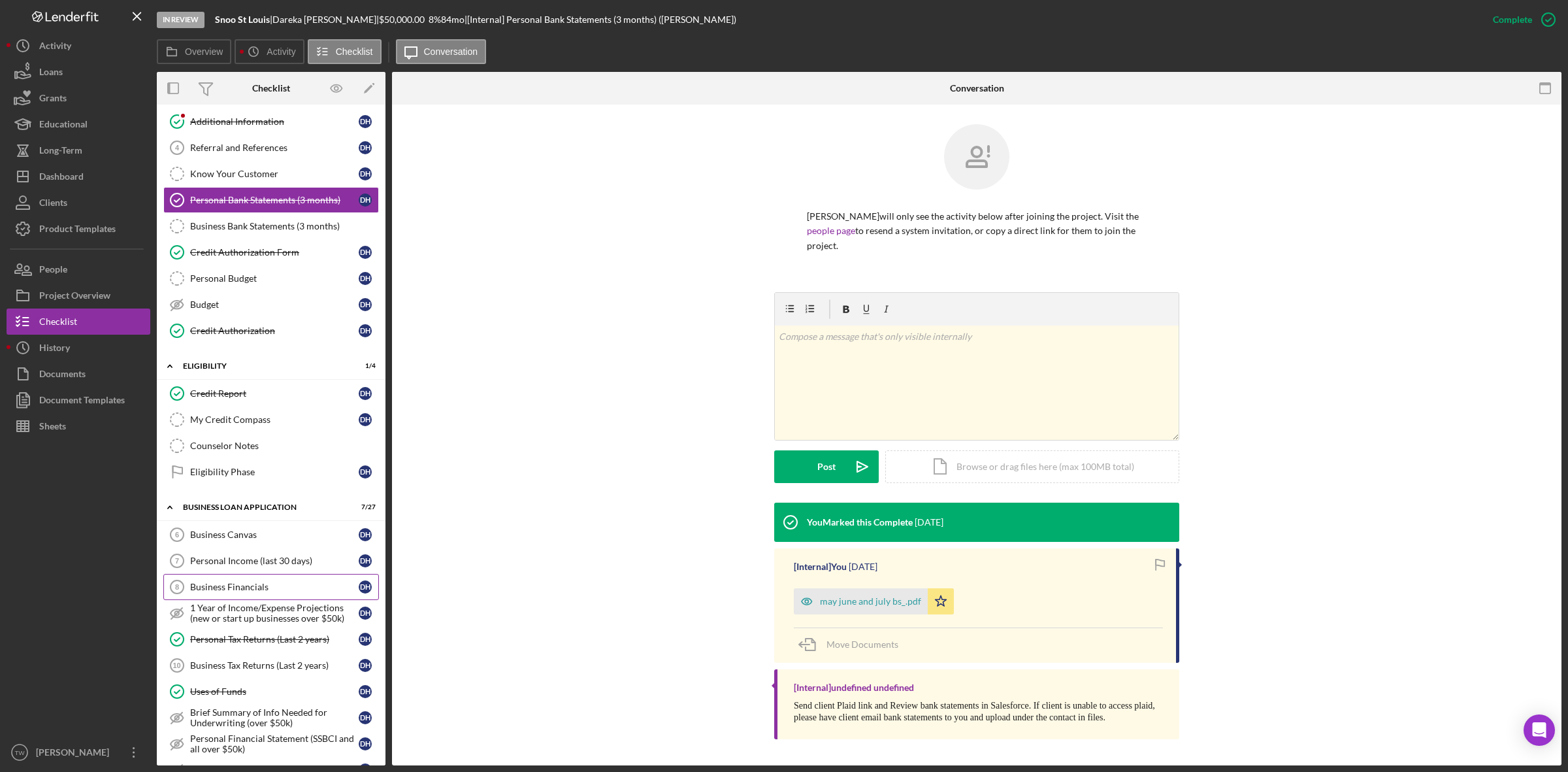
scroll to position [572, 0]
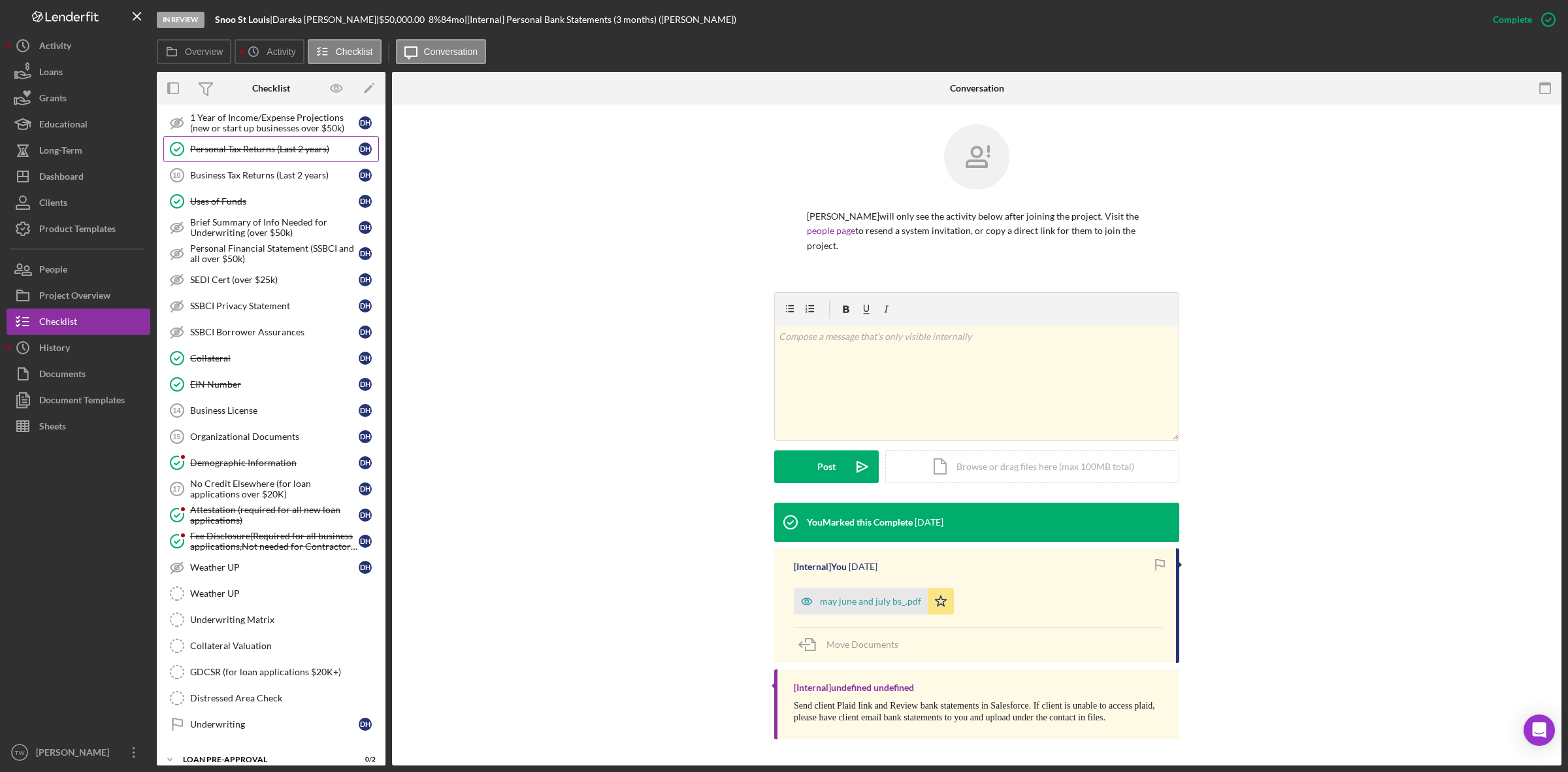
click at [240, 154] on div "Personal Tax Returns (Last 2 years)" at bounding box center [274, 148] width 169 height 11
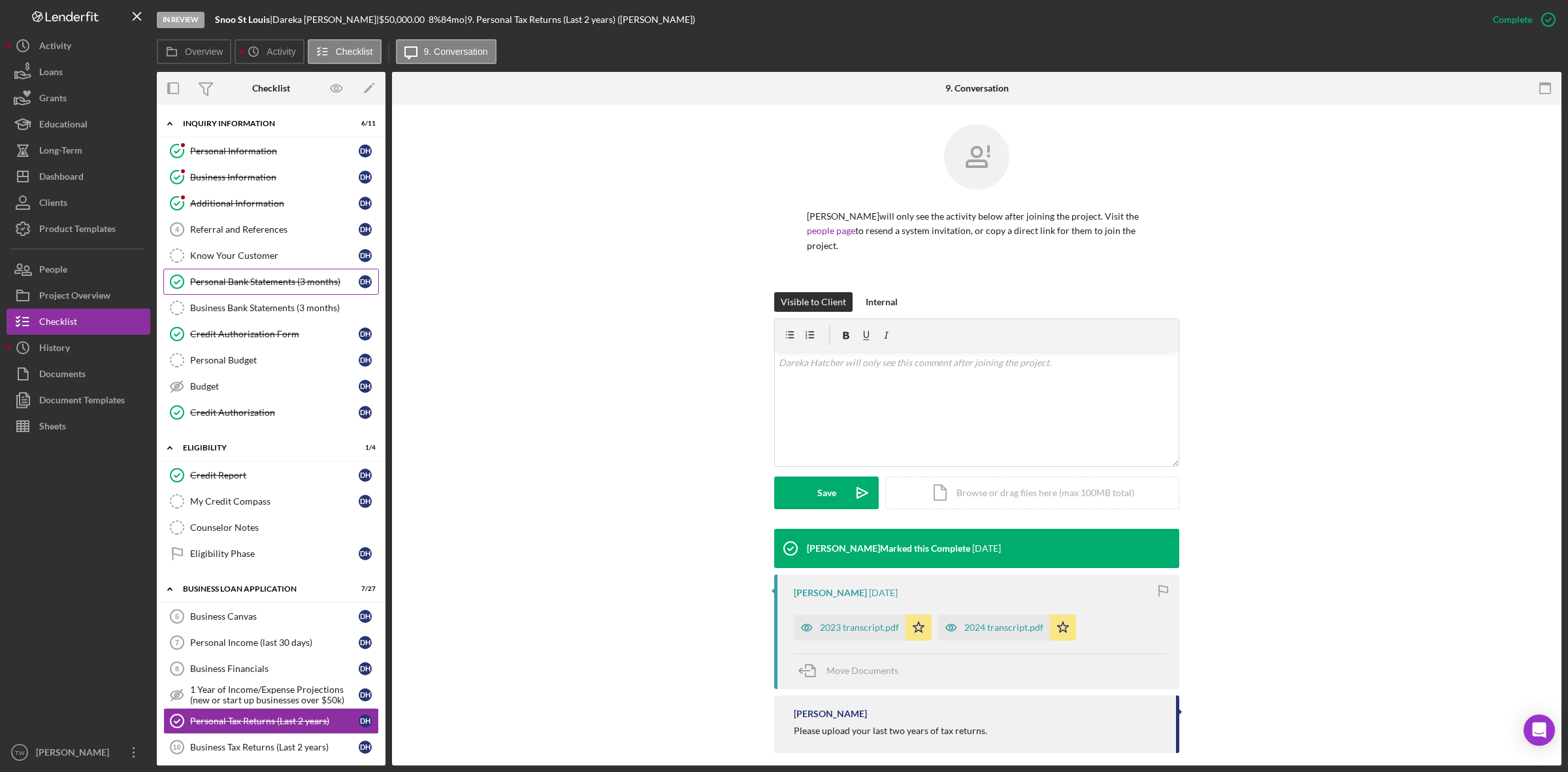
click at [228, 278] on div "Personal Bank Statements (3 months)" at bounding box center [274, 281] width 169 height 11
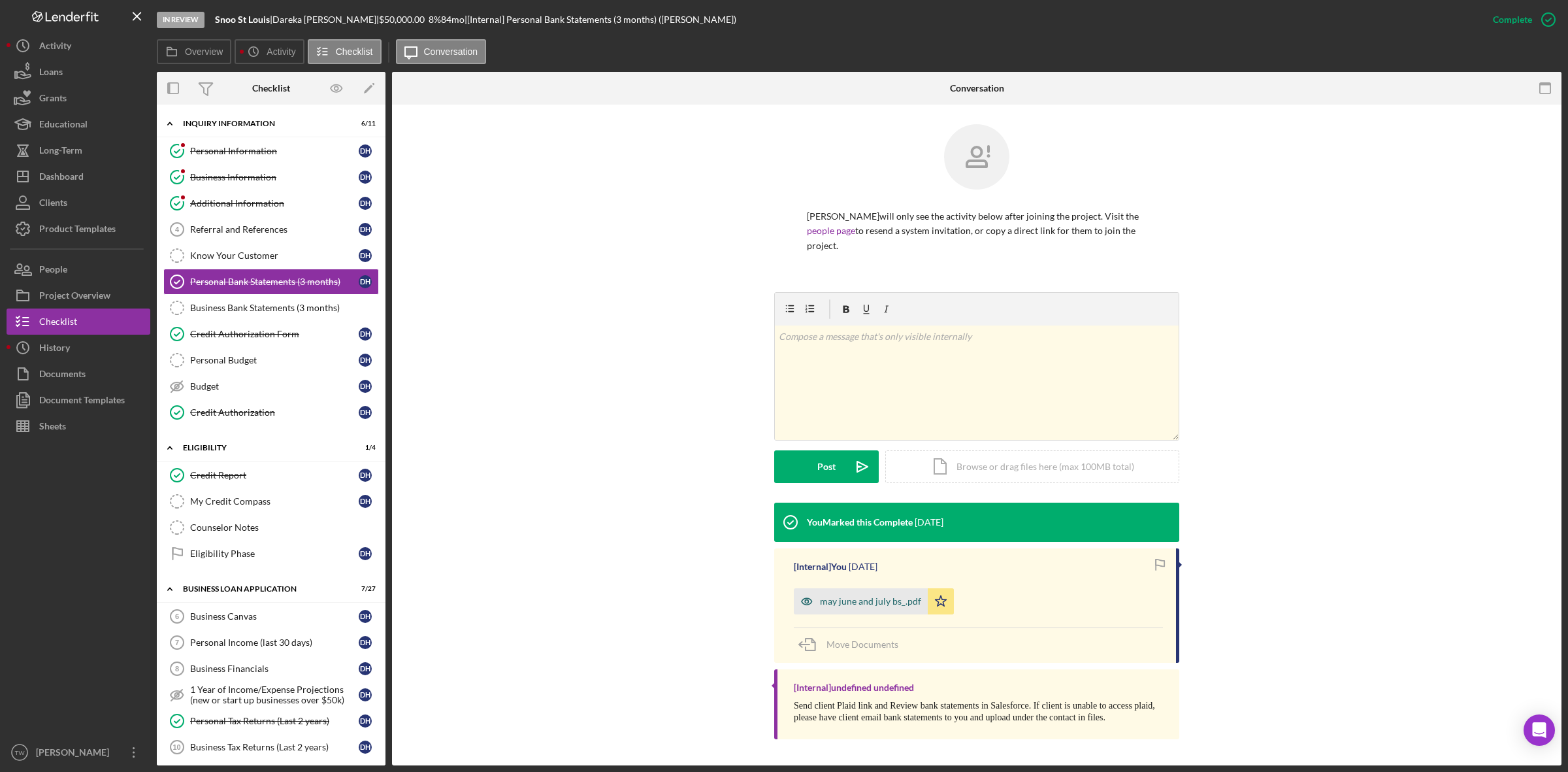
click at [892, 607] on div "may june and july bs_.pdf" at bounding box center [871, 601] width 101 height 11
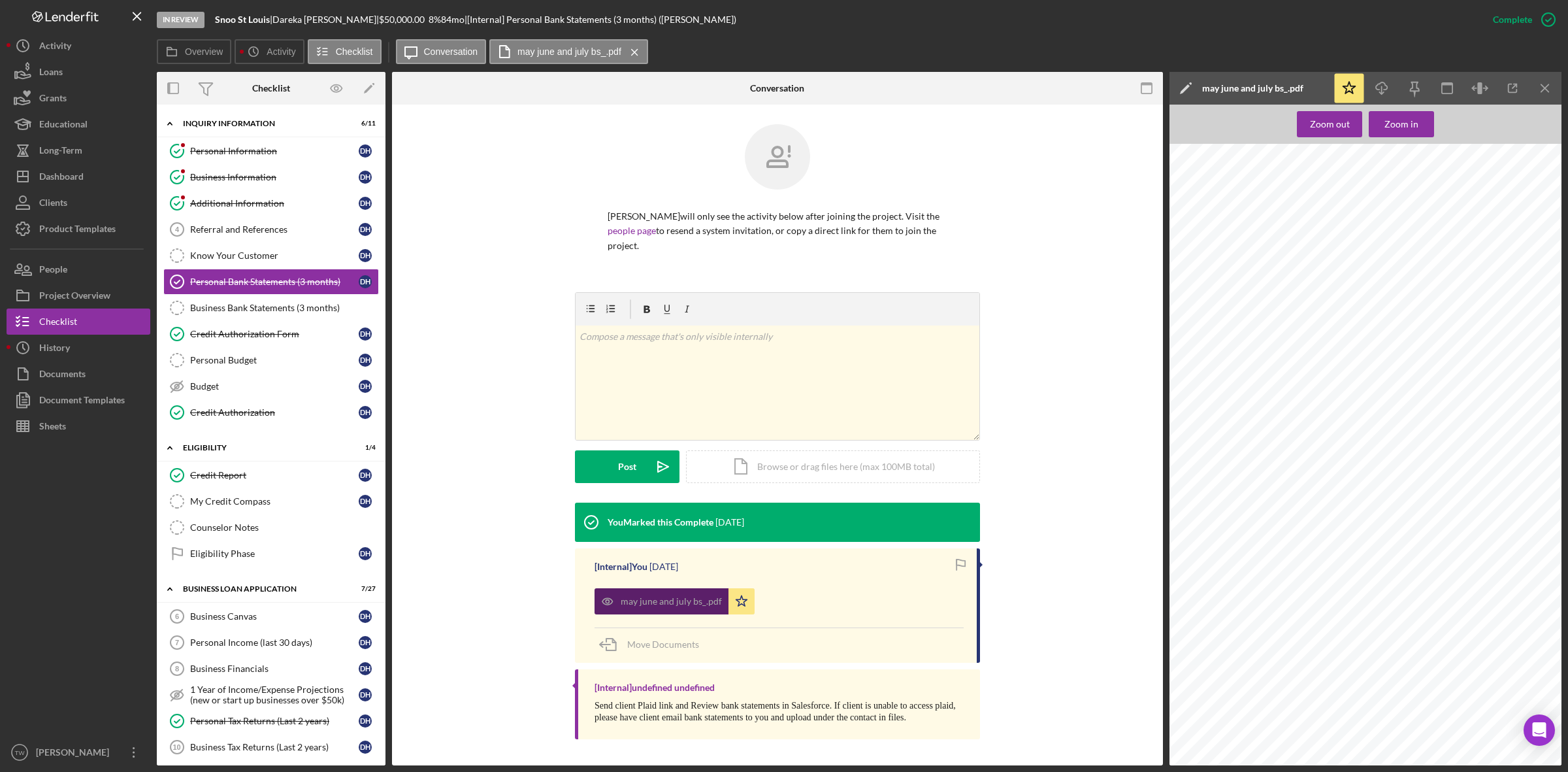
click at [680, 606] on div "may june and july bs_.pdf" at bounding box center [671, 601] width 101 height 11
click at [1380, 84] on icon "Icon/Download" at bounding box center [1382, 89] width 30 height 30
click at [271, 645] on div "Personal Income (last 30 days)" at bounding box center [274, 642] width 169 height 11
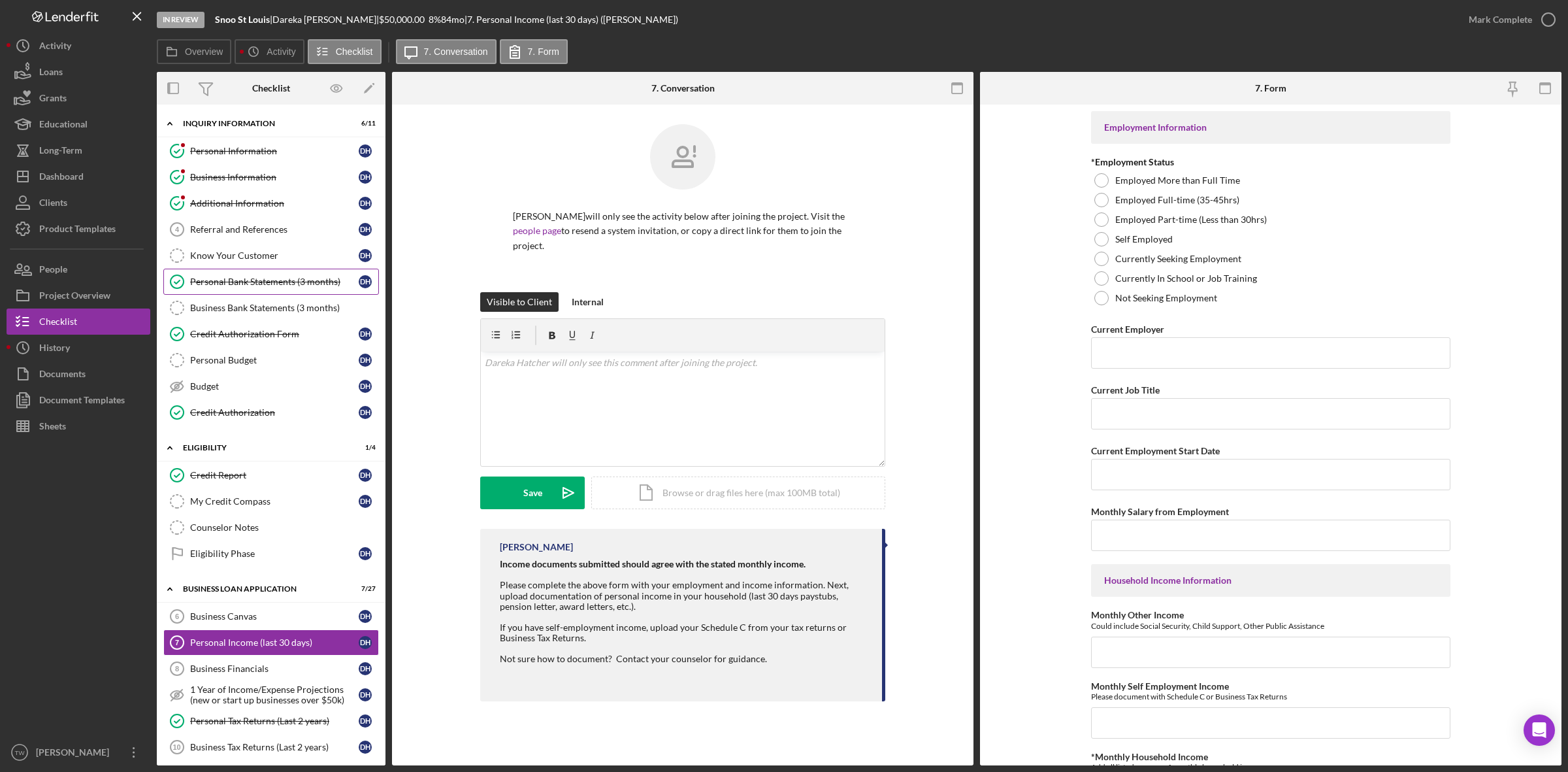
click at [252, 284] on div "Personal Bank Statements (3 months)" at bounding box center [274, 281] width 169 height 11
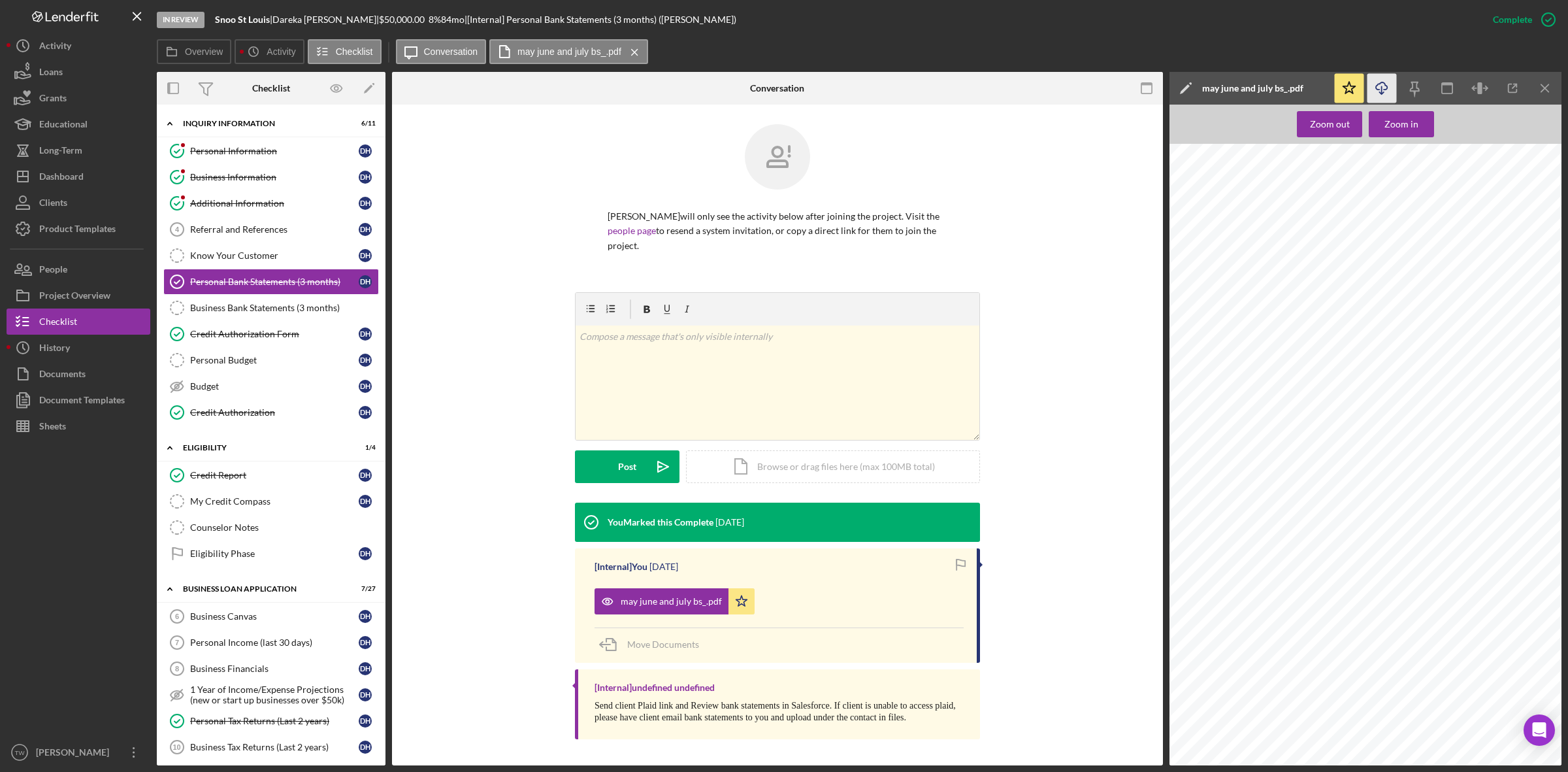
click at [1379, 83] on icon "button" at bounding box center [1382, 86] width 11 height 7
click at [232, 475] on div "Credit Report" at bounding box center [274, 475] width 169 height 11
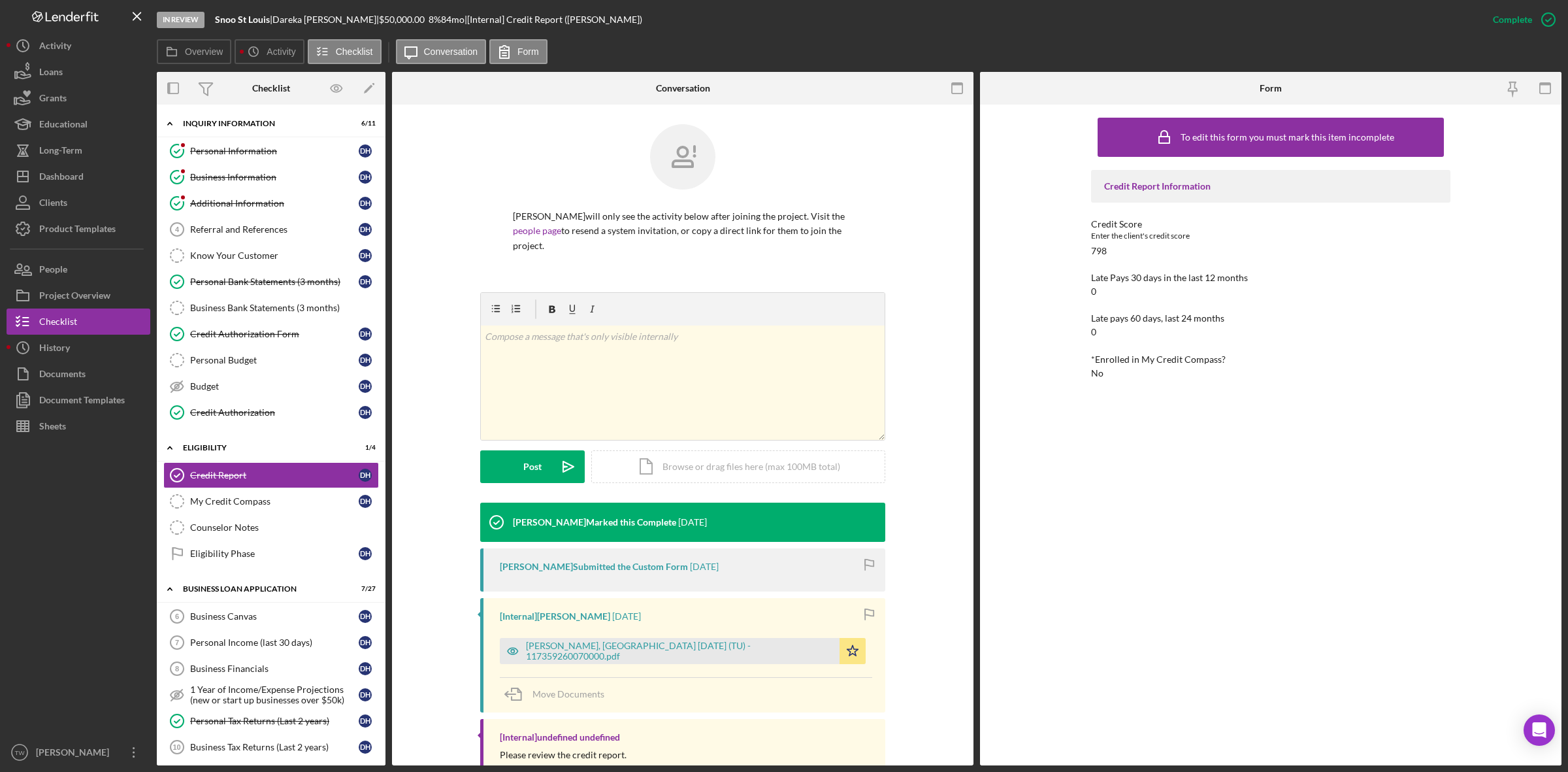
scroll to position [98, 0]
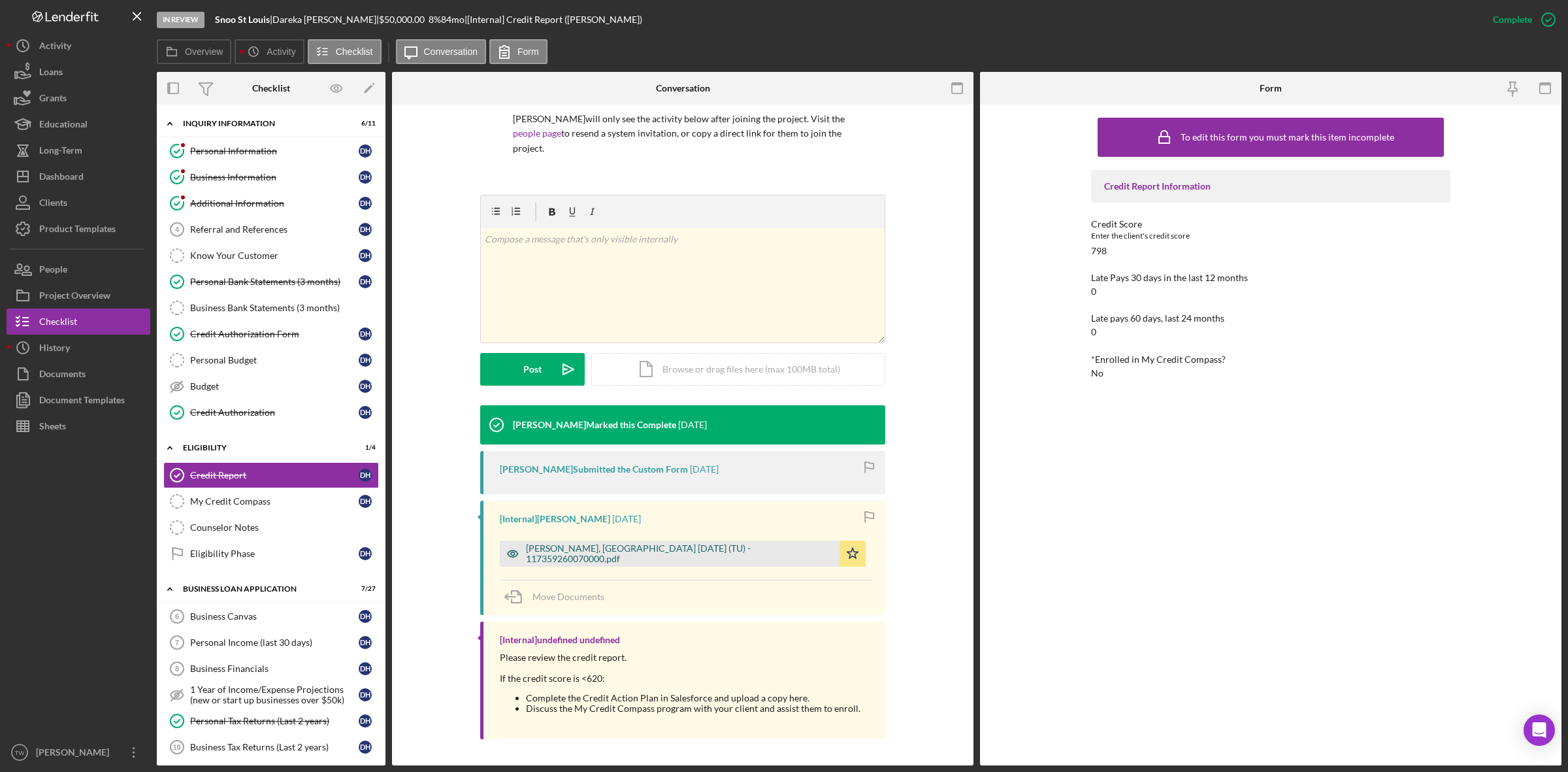
click at [659, 559] on div "[PERSON_NAME], [GEOGRAPHIC_DATA] [DATE] (TU) - 117359260070000.pdf" at bounding box center [679, 553] width 307 height 21
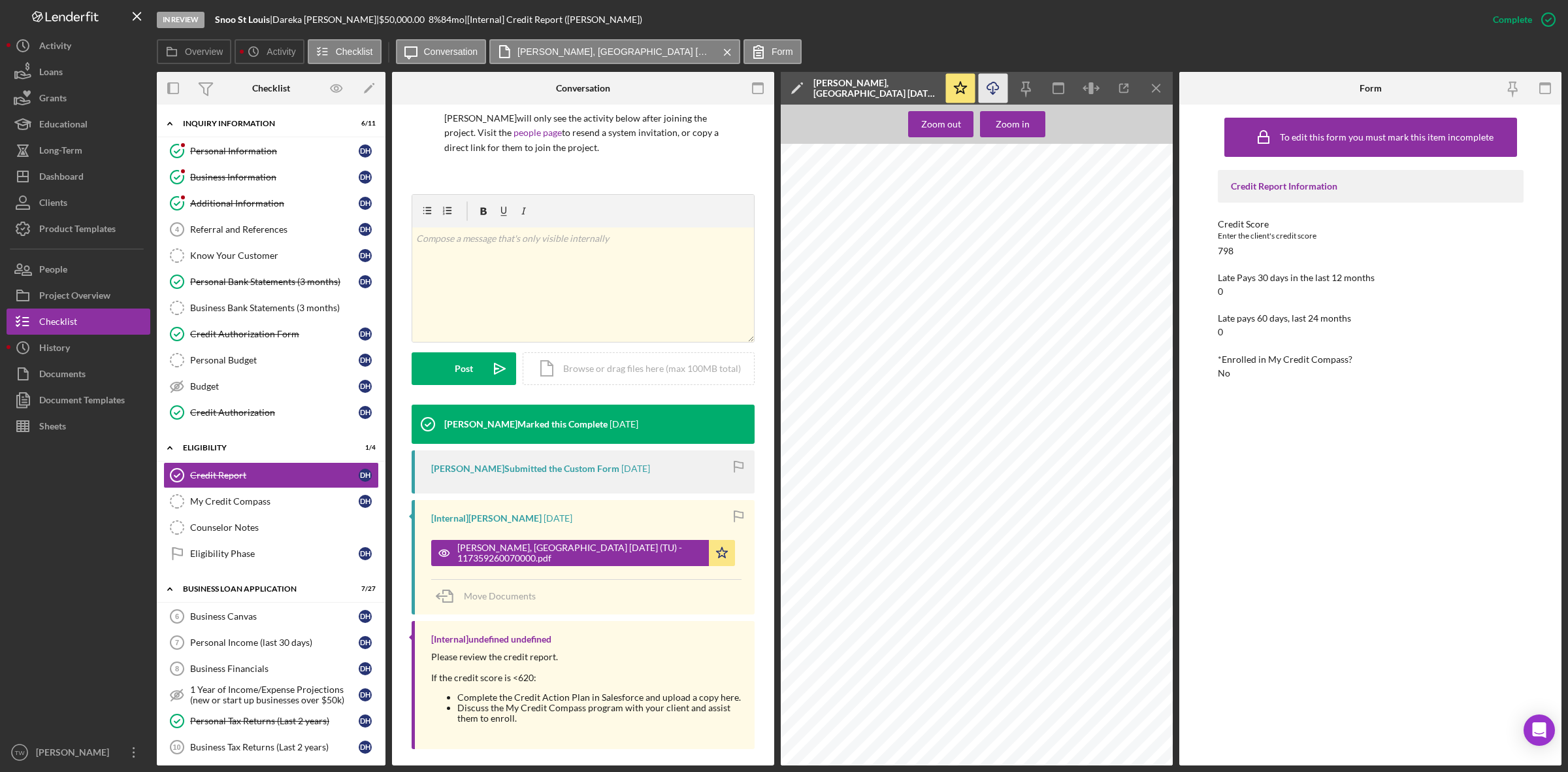
click at [987, 94] on icon "Icon/Download" at bounding box center [993, 89] width 30 height 30
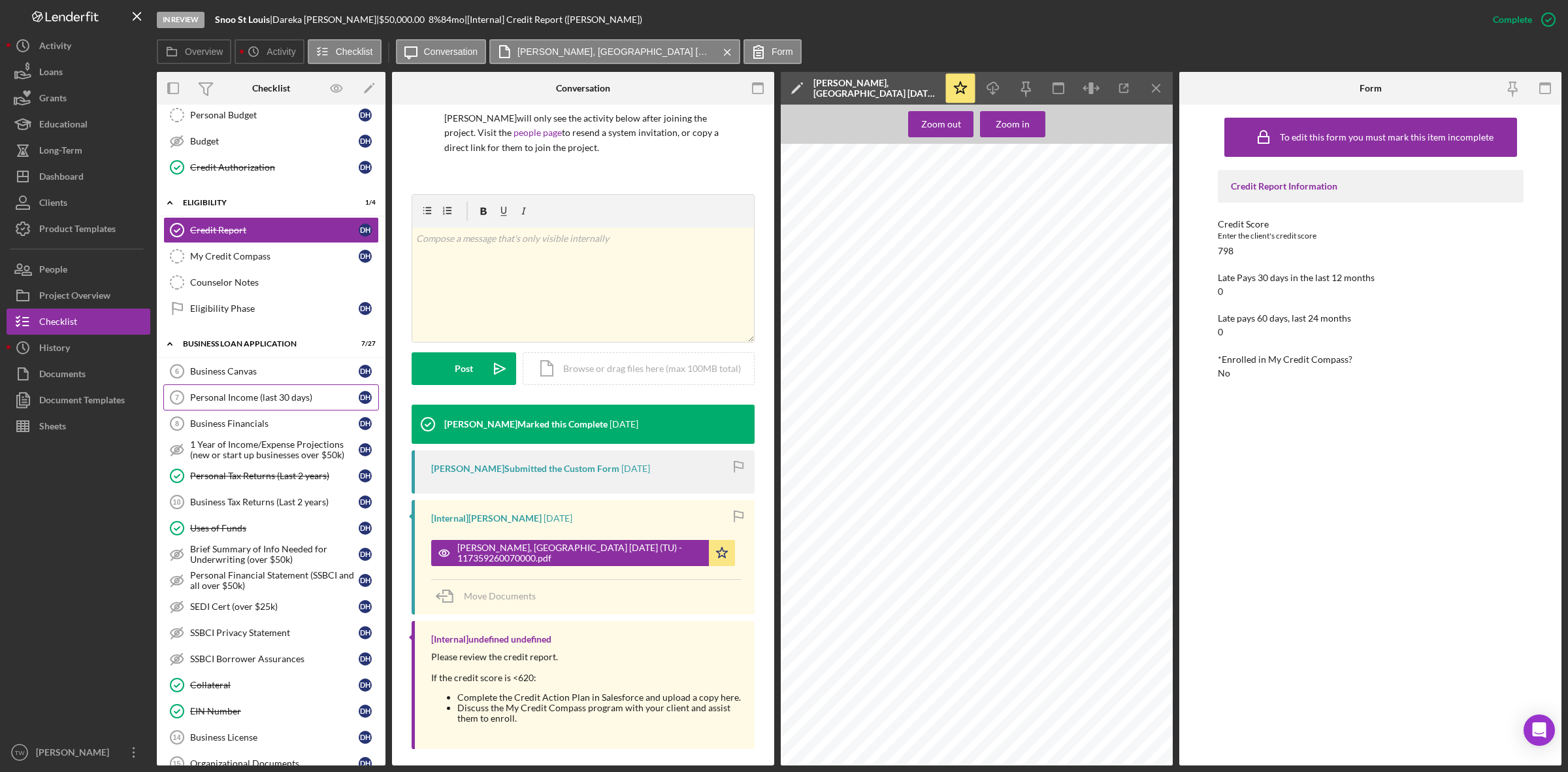
click at [260, 403] on div "Personal Income (last 30 days)" at bounding box center [274, 397] width 169 height 11
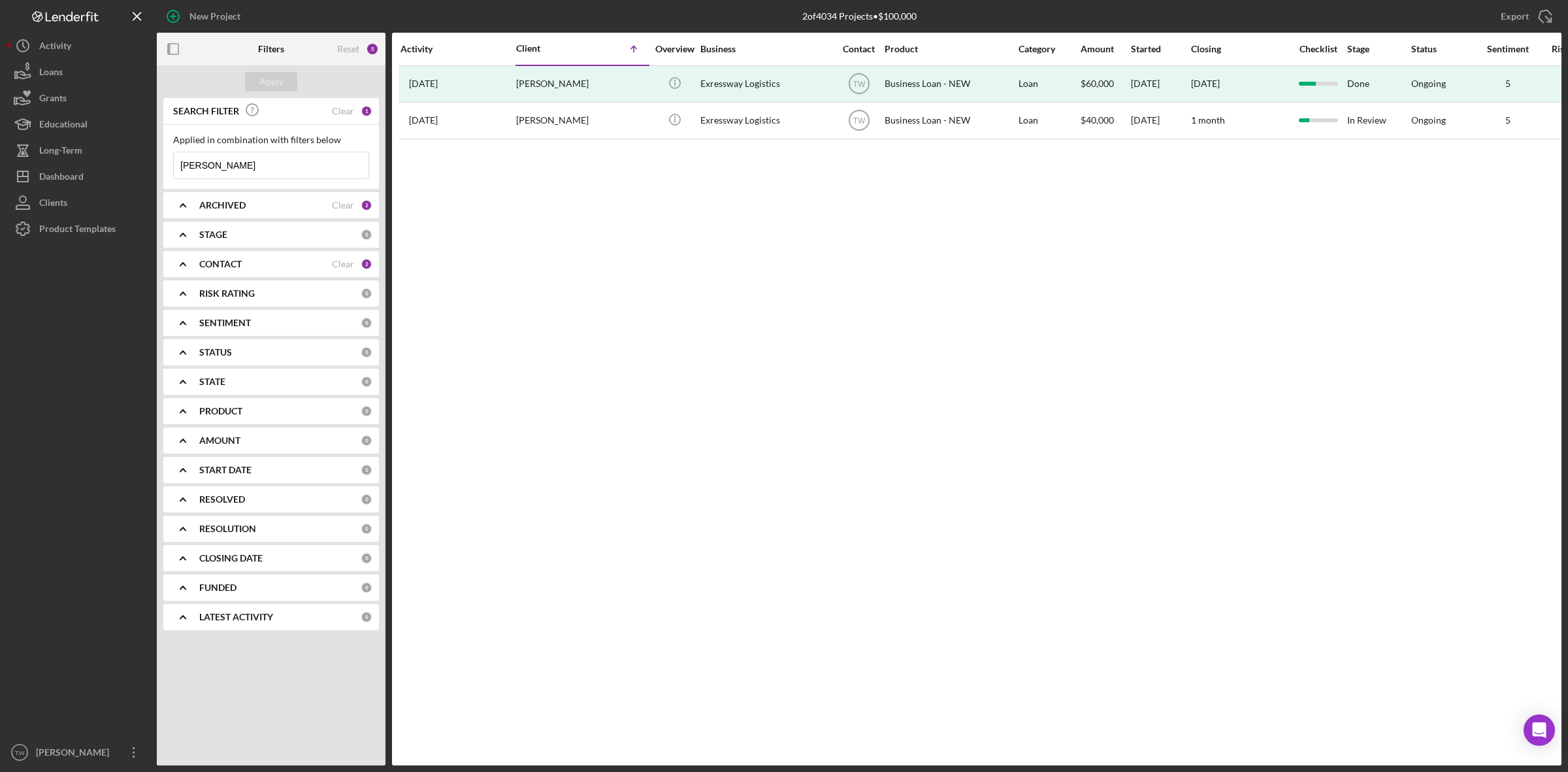
click at [292, 173] on input "[PERSON_NAME]" at bounding box center [271, 165] width 195 height 26
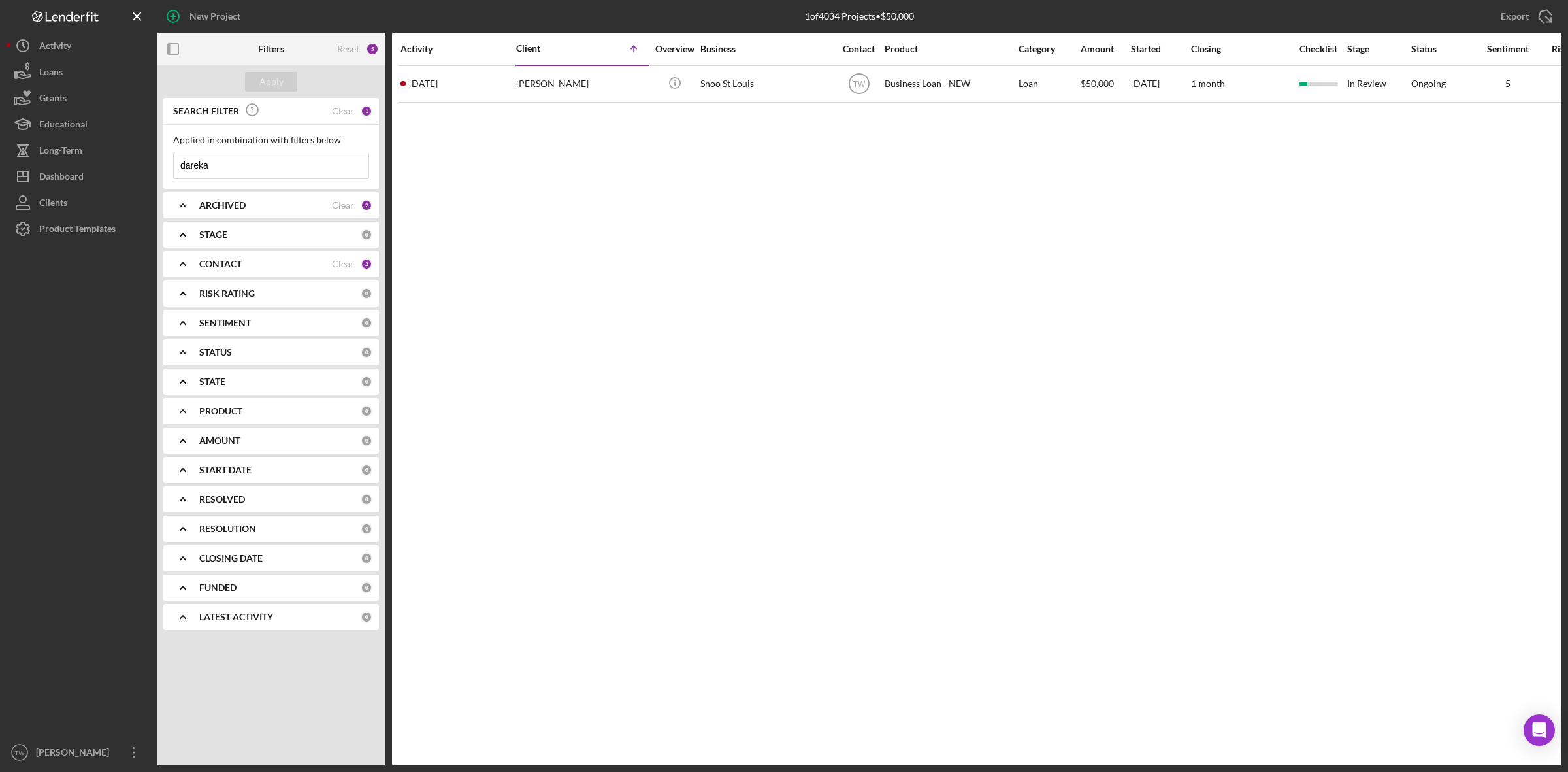
click at [209, 162] on input "dareka" at bounding box center [271, 165] width 195 height 26
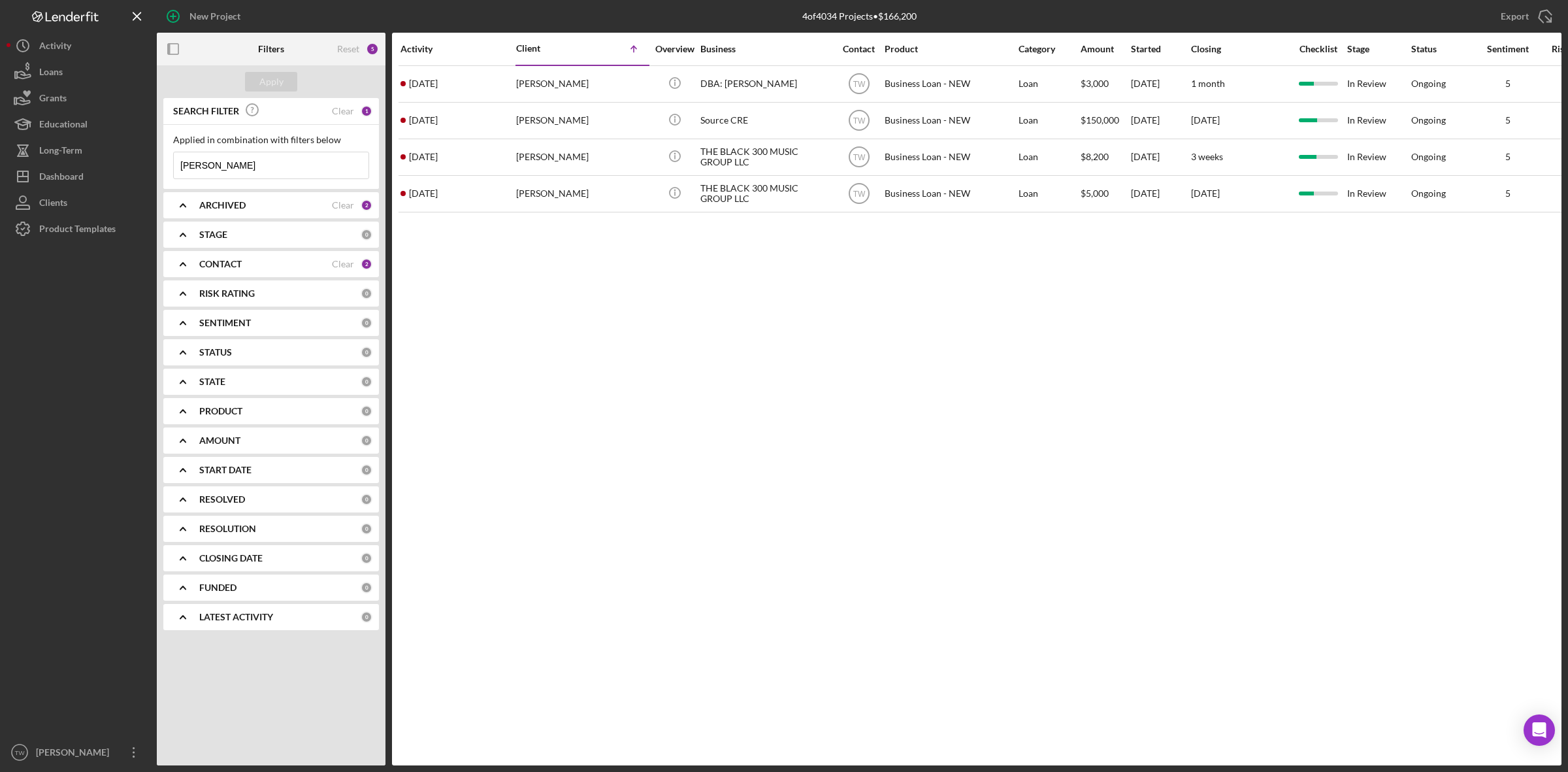
click at [209, 162] on input "byron" at bounding box center [271, 165] width 195 height 26
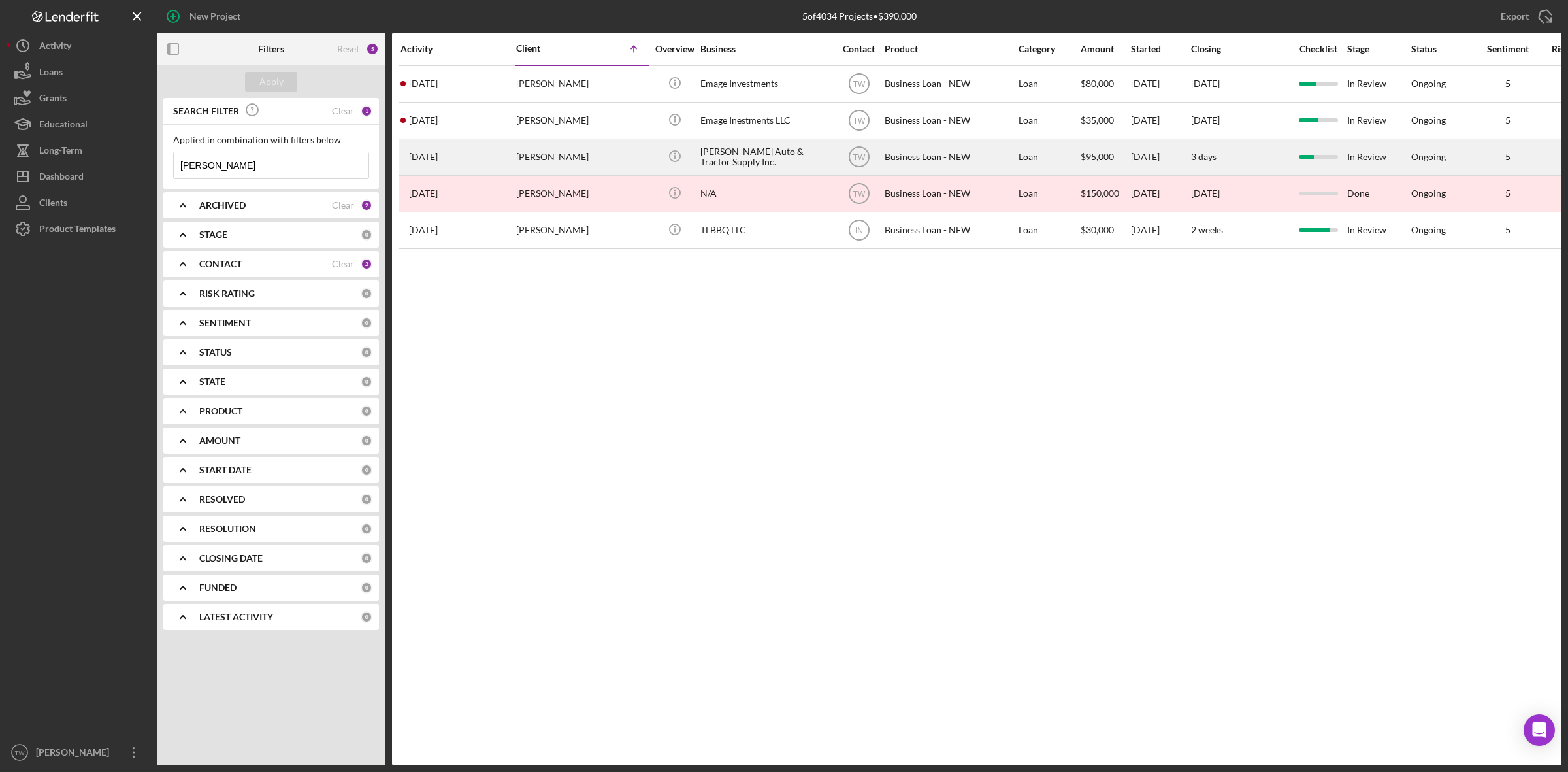
type input "[PERSON_NAME]"
click at [566, 174] on div "[PERSON_NAME]" at bounding box center [581, 157] width 131 height 34
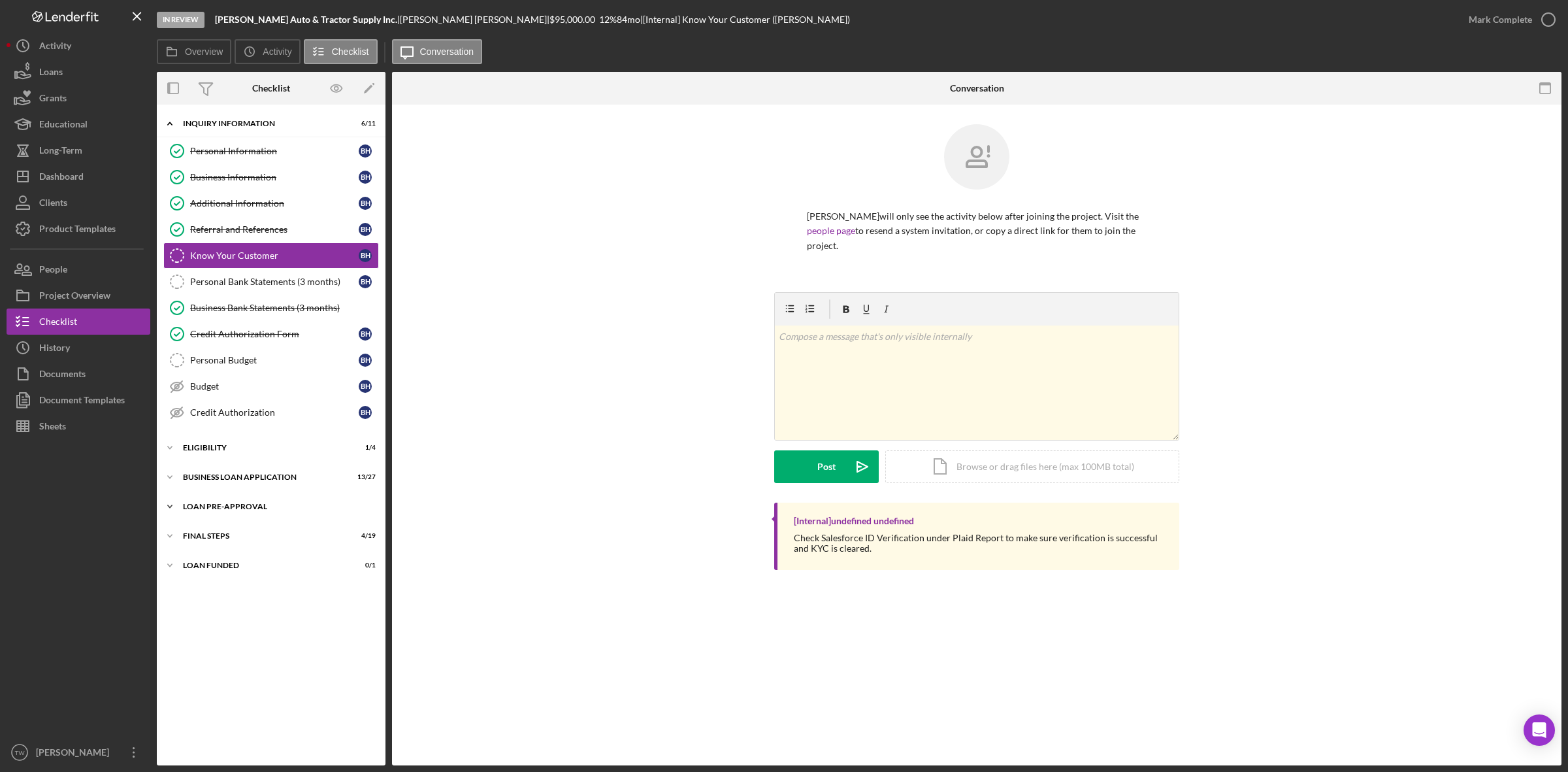
click at [226, 520] on div "Icon/Expander LOAN PRE-APPROVAL 1 / 2" at bounding box center [271, 506] width 228 height 26
click at [233, 481] on div "BUSINESS LOAN APPLICATION" at bounding box center [276, 477] width 186 height 8
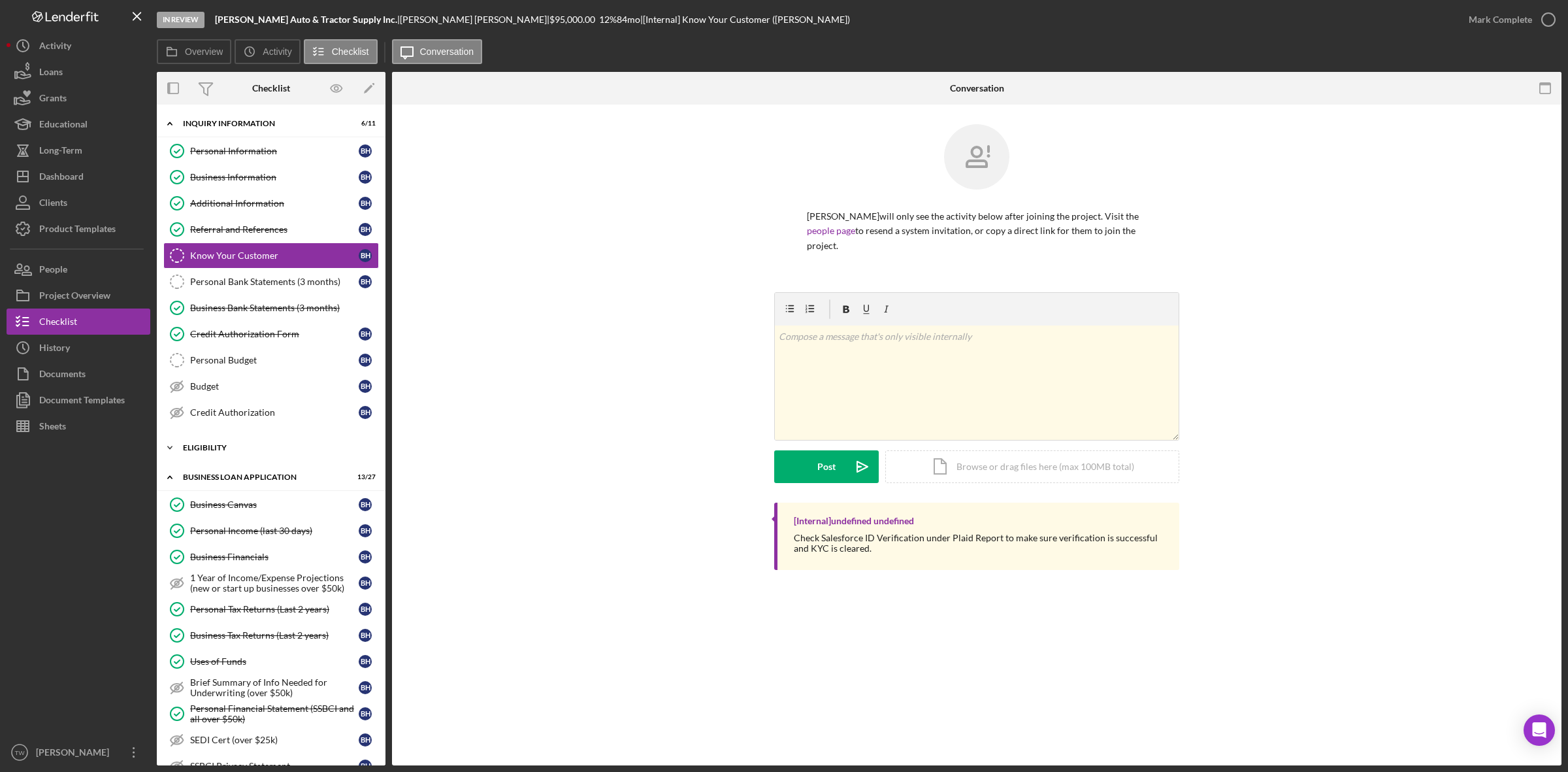
click at [228, 461] on div "Icon/Expander ELIGIBILITY 1 / 4" at bounding box center [271, 447] width 228 height 26
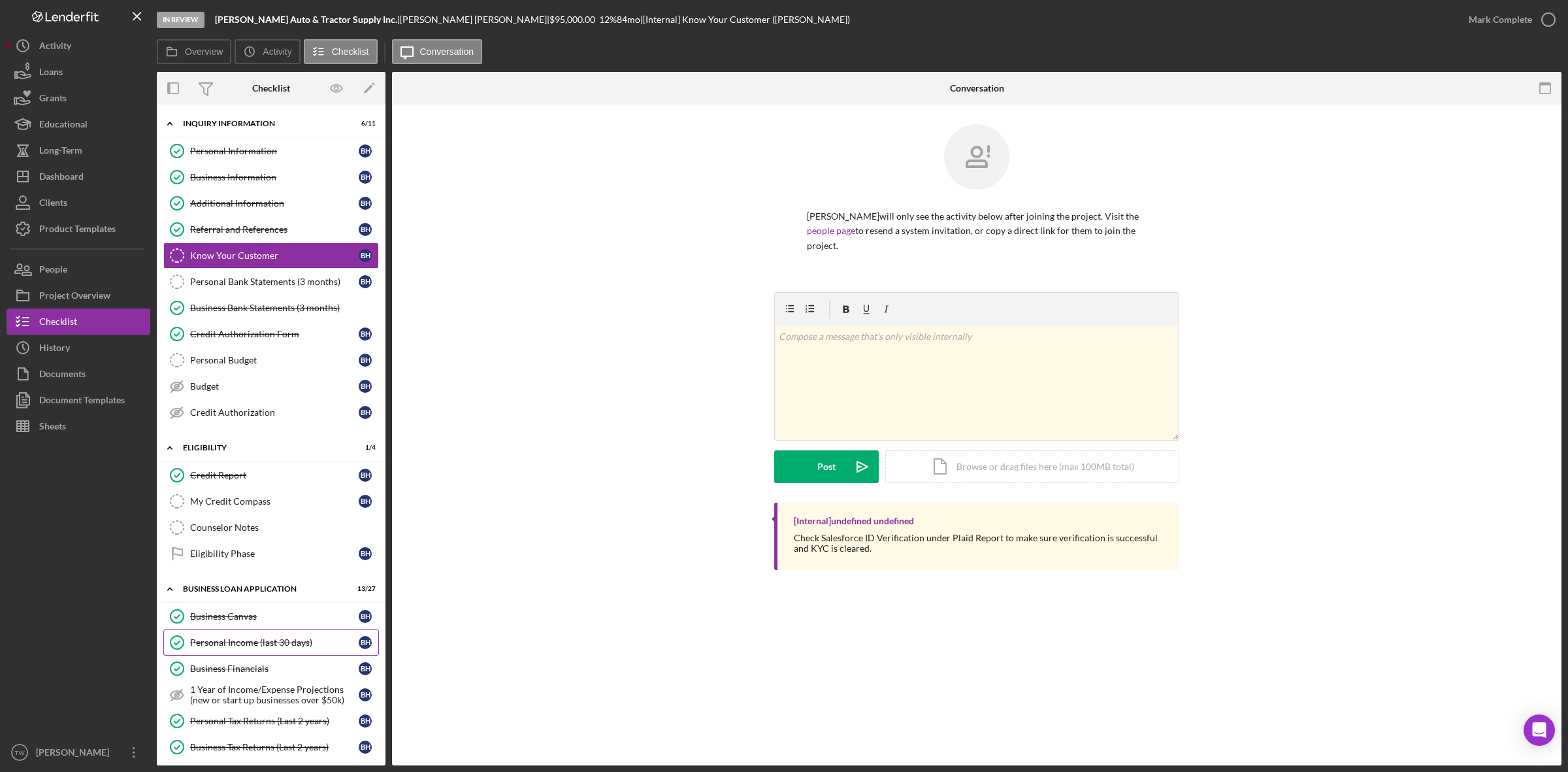
scroll to position [245, 0]
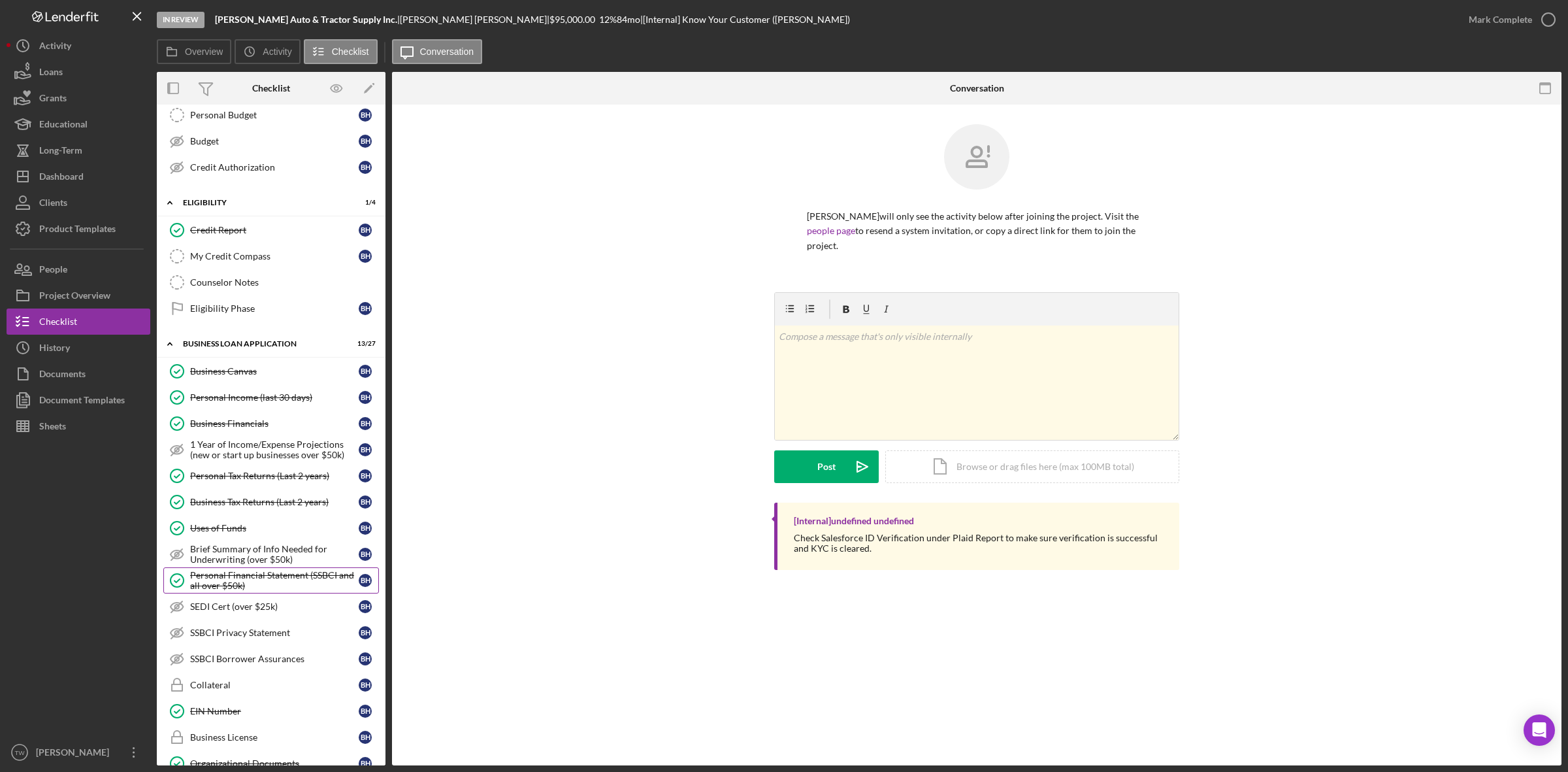
click at [278, 588] on div "Personal Financial Statement (SSBCI and all over $50k)" at bounding box center [274, 581] width 169 height 21
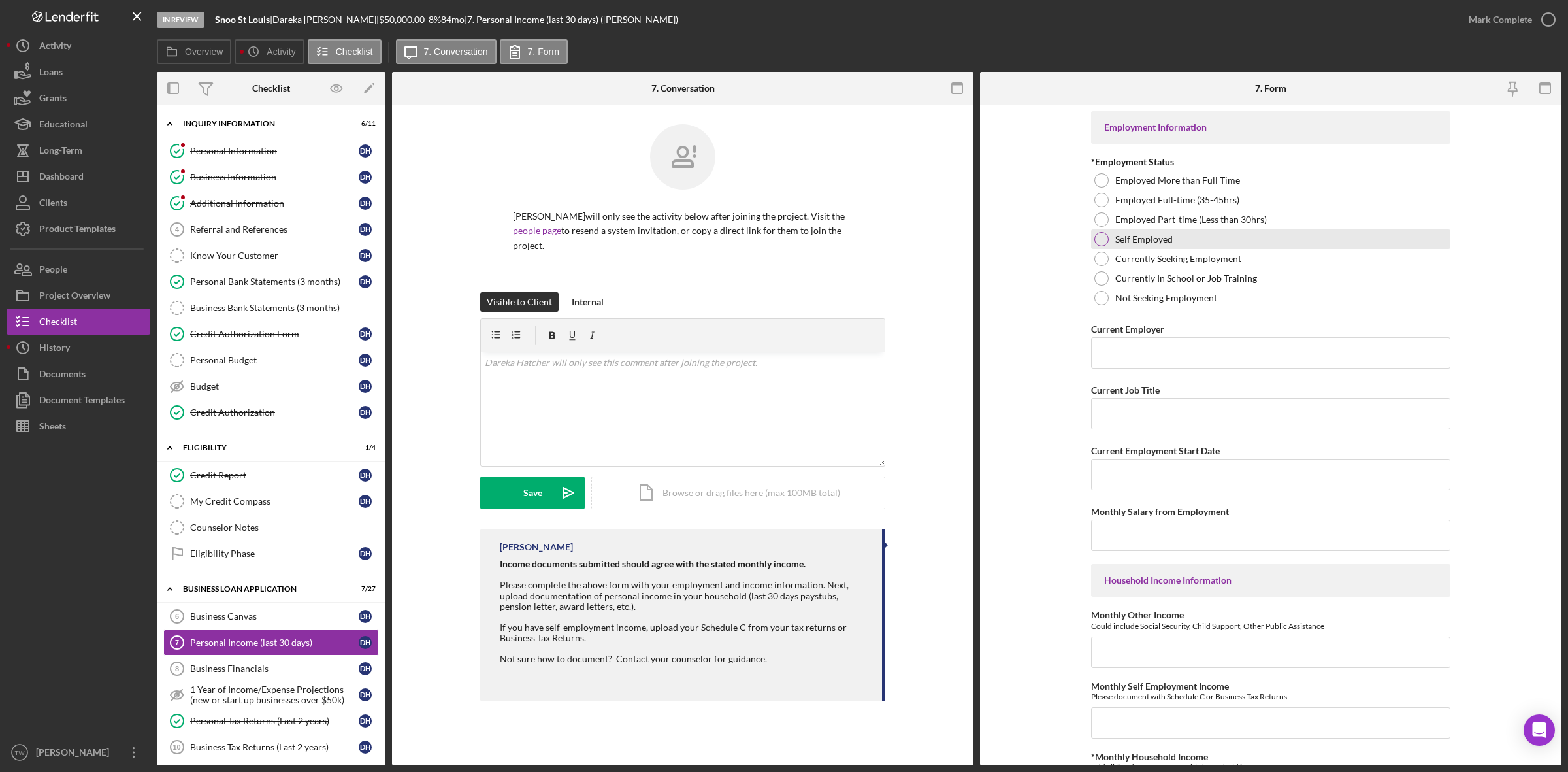
scroll to position [245, 0]
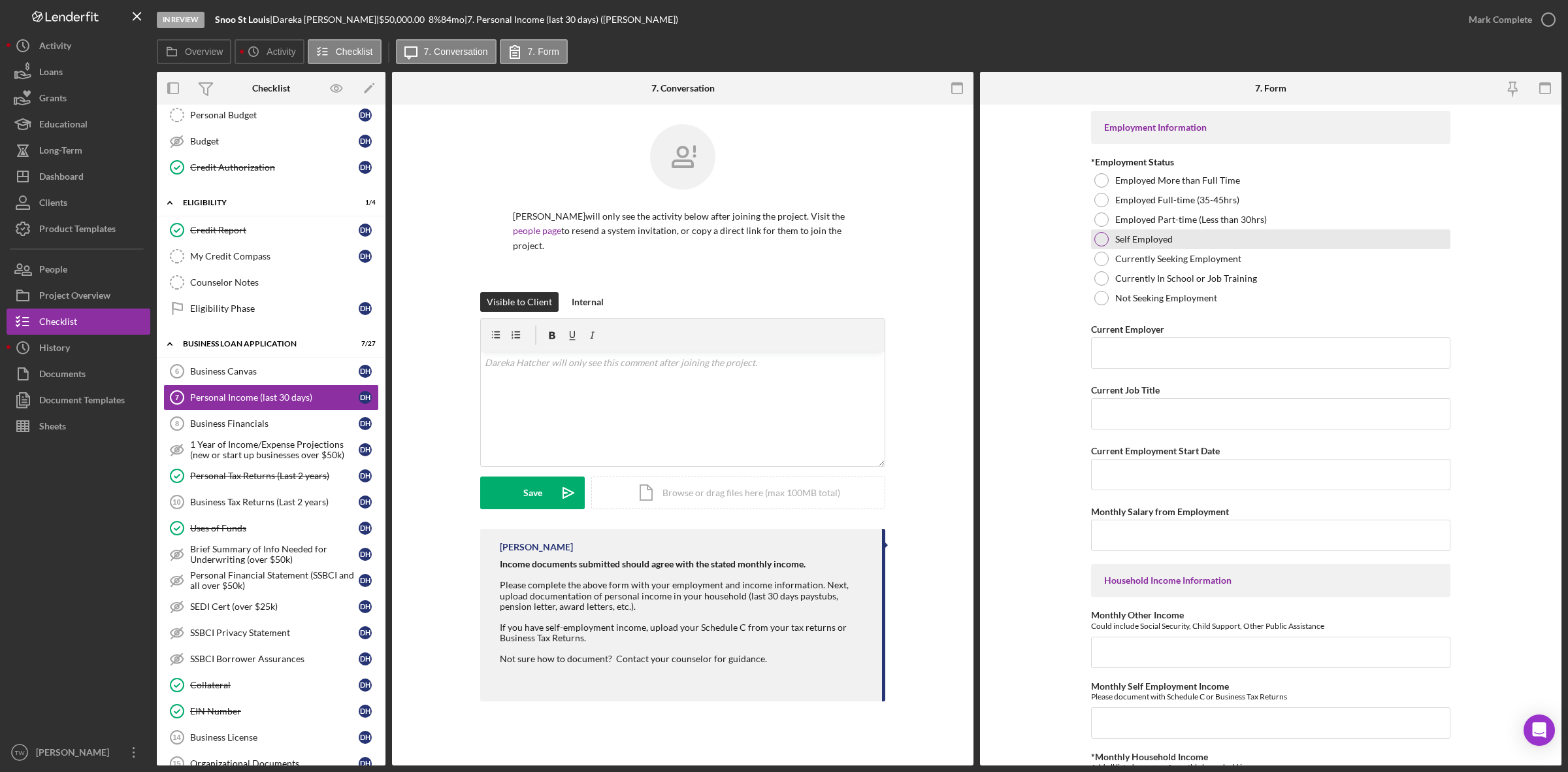
click at [1146, 236] on label "Self Employed" at bounding box center [1144, 239] width 58 height 11
click at [1165, 354] on input "Current Employer" at bounding box center [1270, 353] width 359 height 32
type input "W2 employer"
type input "employee"
type input "2015"
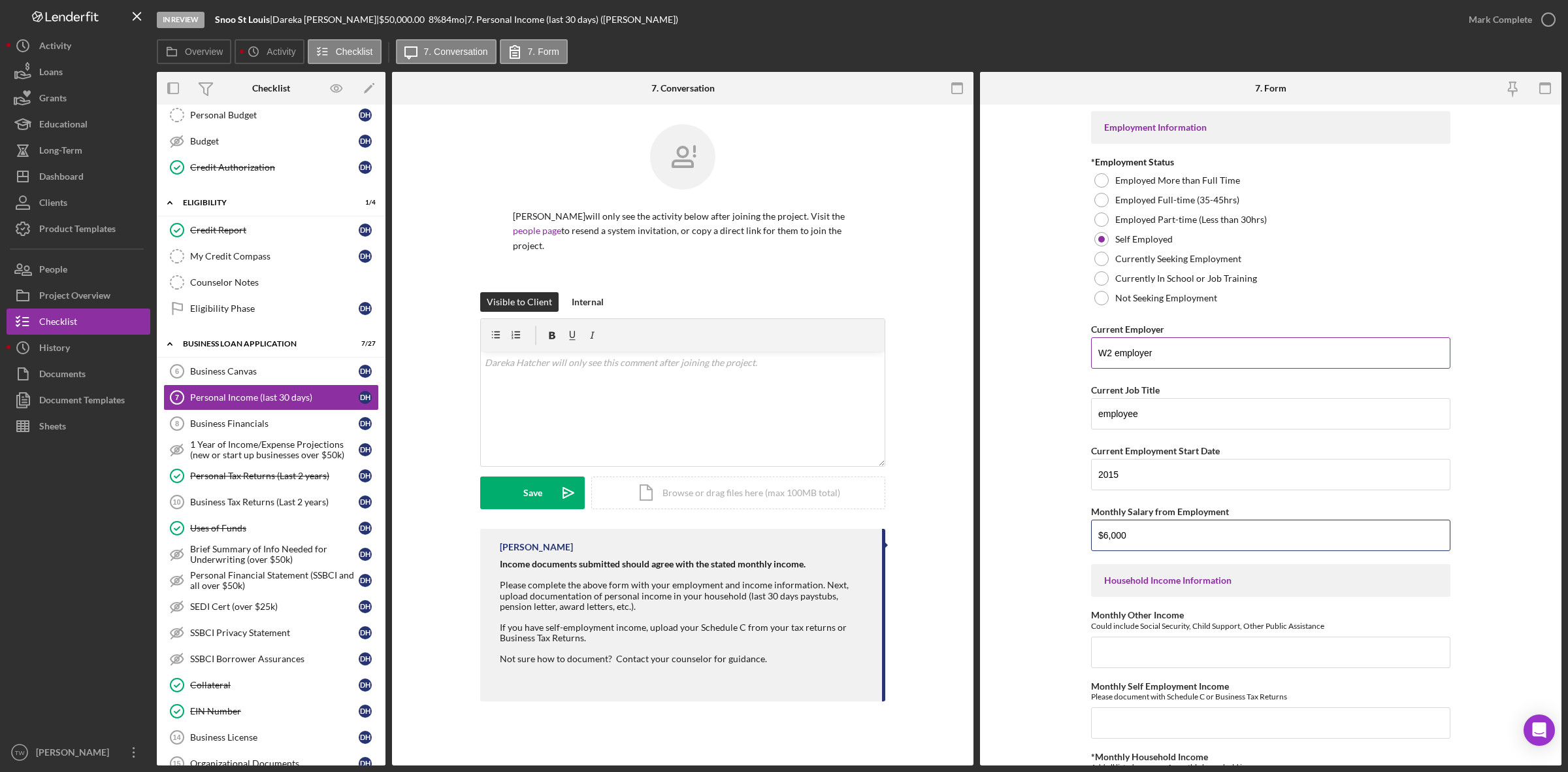
type input "$6,000"
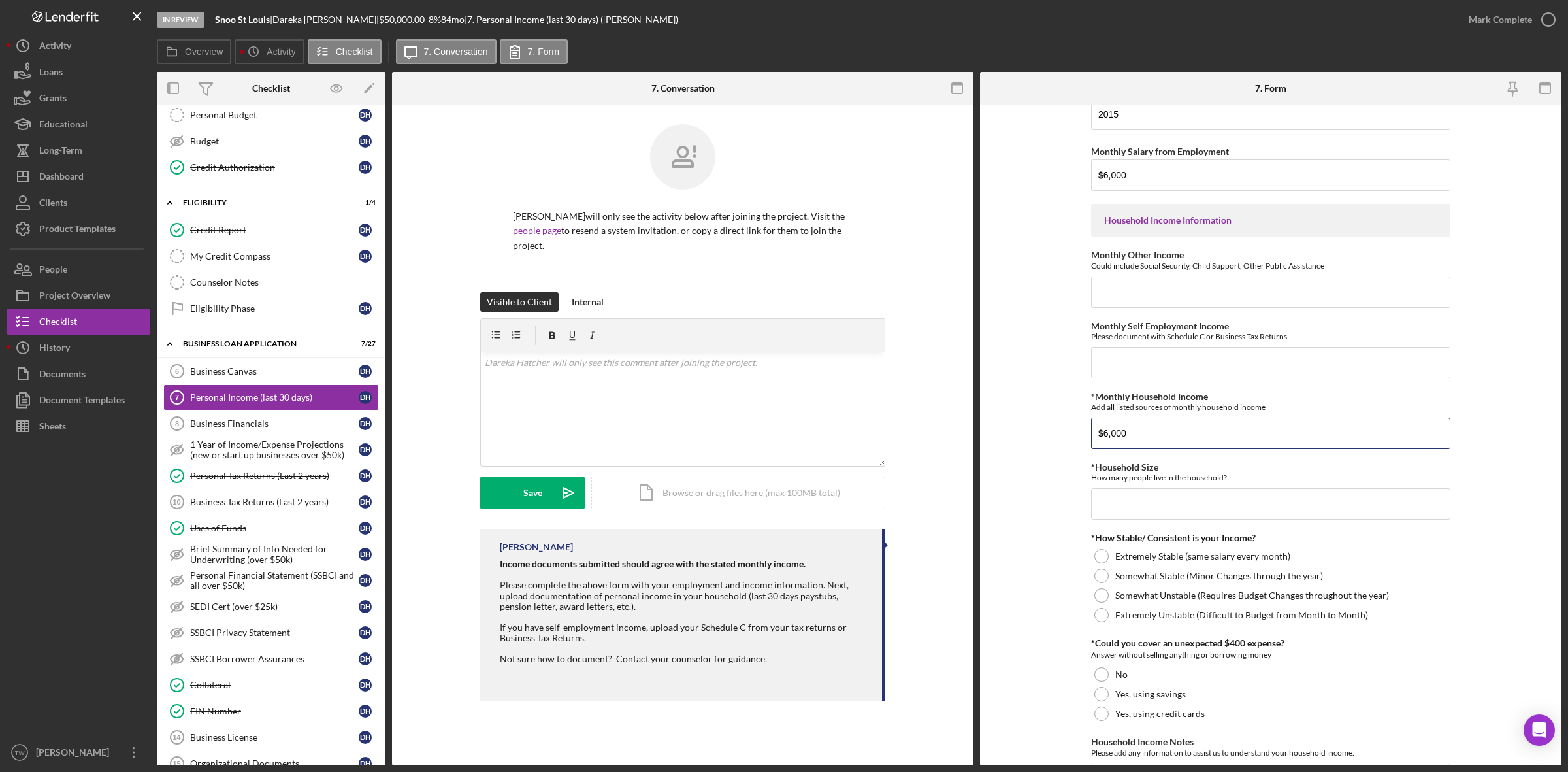
type input "$6,000"
type input "1"
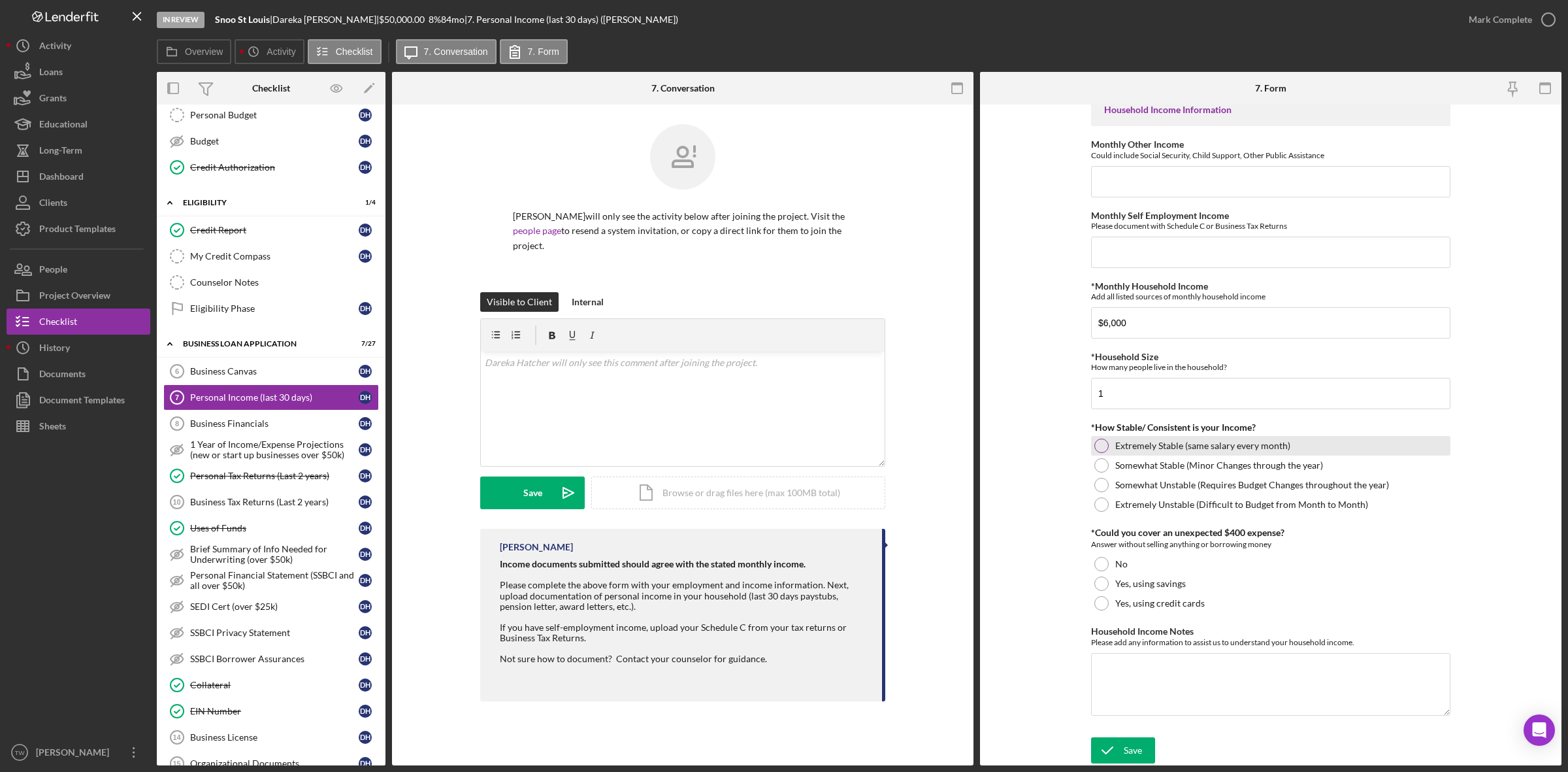
click at [1132, 449] on label "Extremely Stable (same salary every month)" at bounding box center [1203, 445] width 175 height 11
click at [1120, 585] on label "Yes, using savings" at bounding box center [1151, 584] width 70 height 11
click at [1172, 668] on textarea "Household Income Notes" at bounding box center [1270, 684] width 359 height 63
type textarea "0"
click at [1132, 754] on div "Save" at bounding box center [1133, 750] width 18 height 26
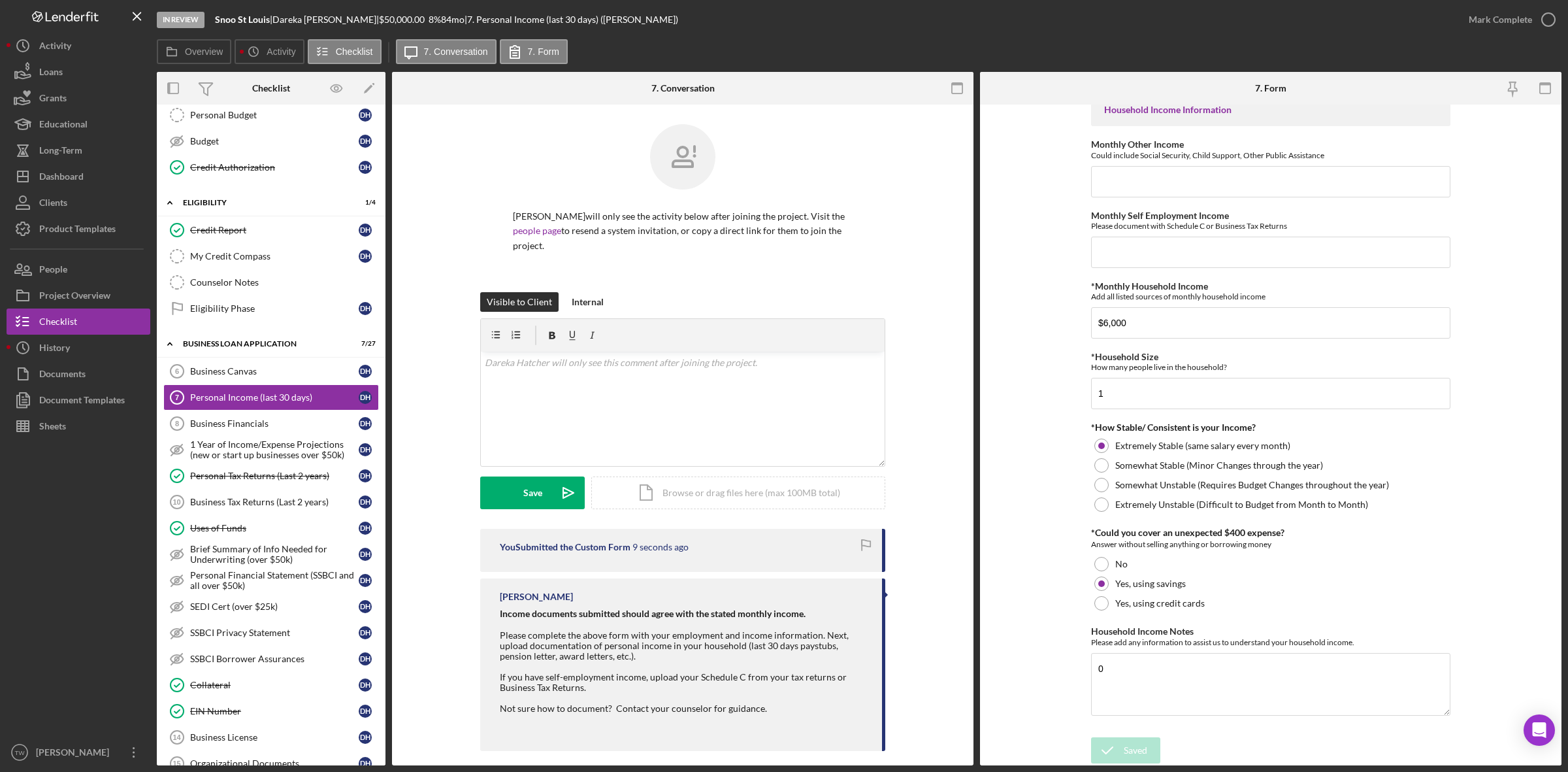
scroll to position [82, 0]
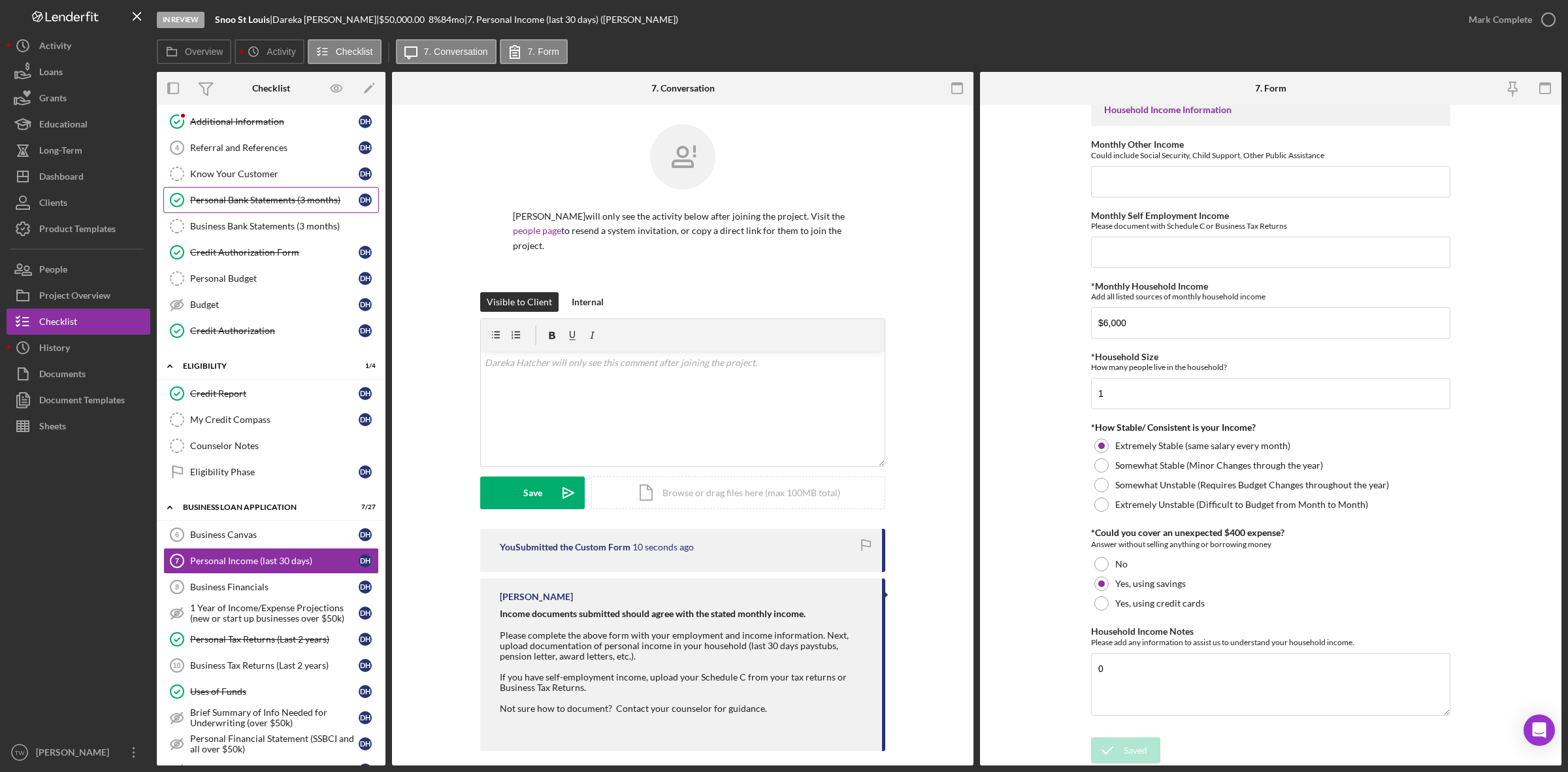
click at [279, 196] on div "Personal Bank Statements (3 months)" at bounding box center [274, 200] width 169 height 11
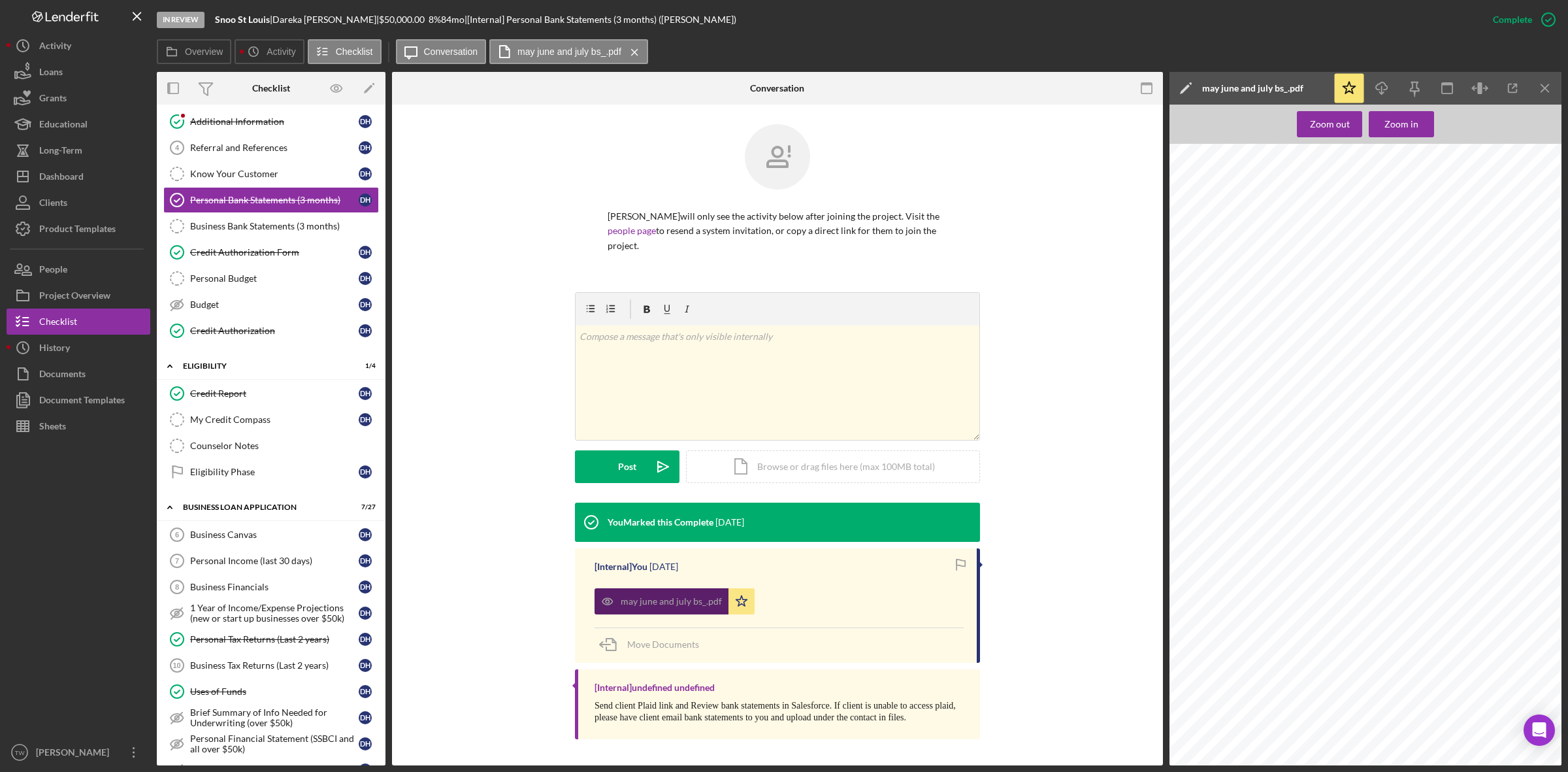
click at [680, 607] on div "may june and july bs_.pdf" at bounding box center [671, 601] width 101 height 11
click at [1379, 86] on icon "Icon/Download" at bounding box center [1382, 89] width 30 height 30
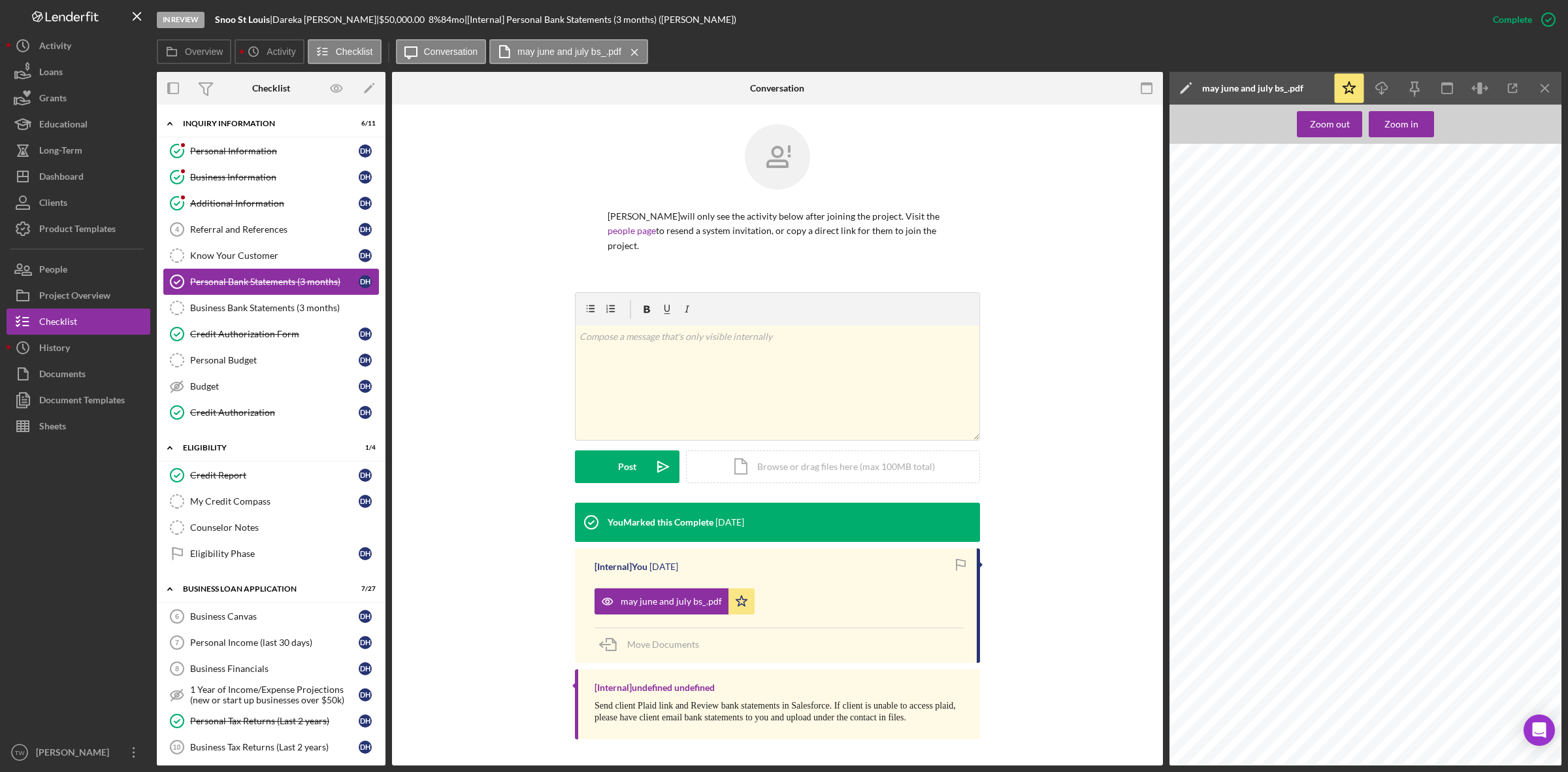
scroll to position [245, 0]
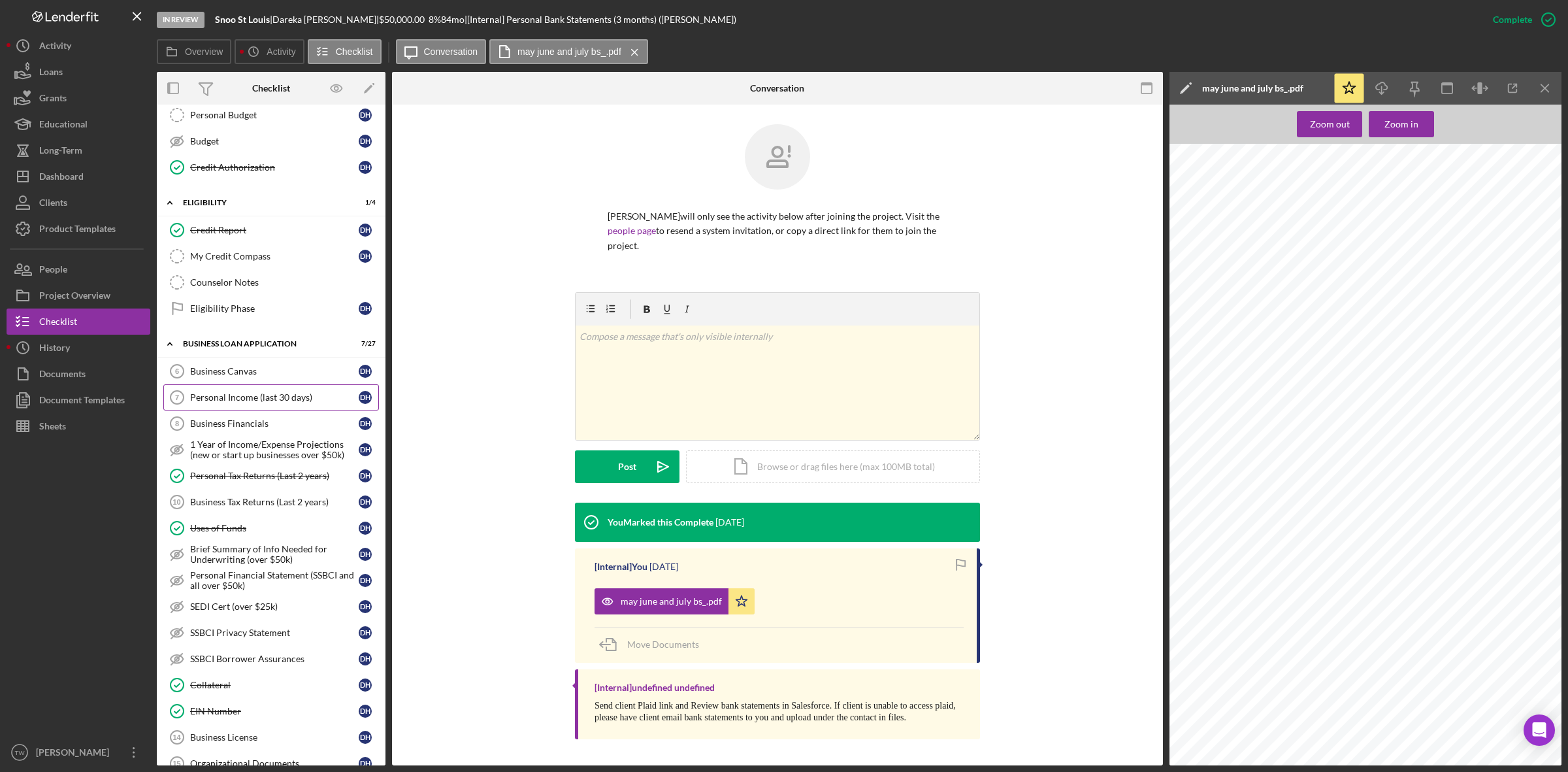
click at [252, 410] on link "Personal Income (last 30 days) 7 Personal Income (last 30 days) D H" at bounding box center [271, 397] width 216 height 26
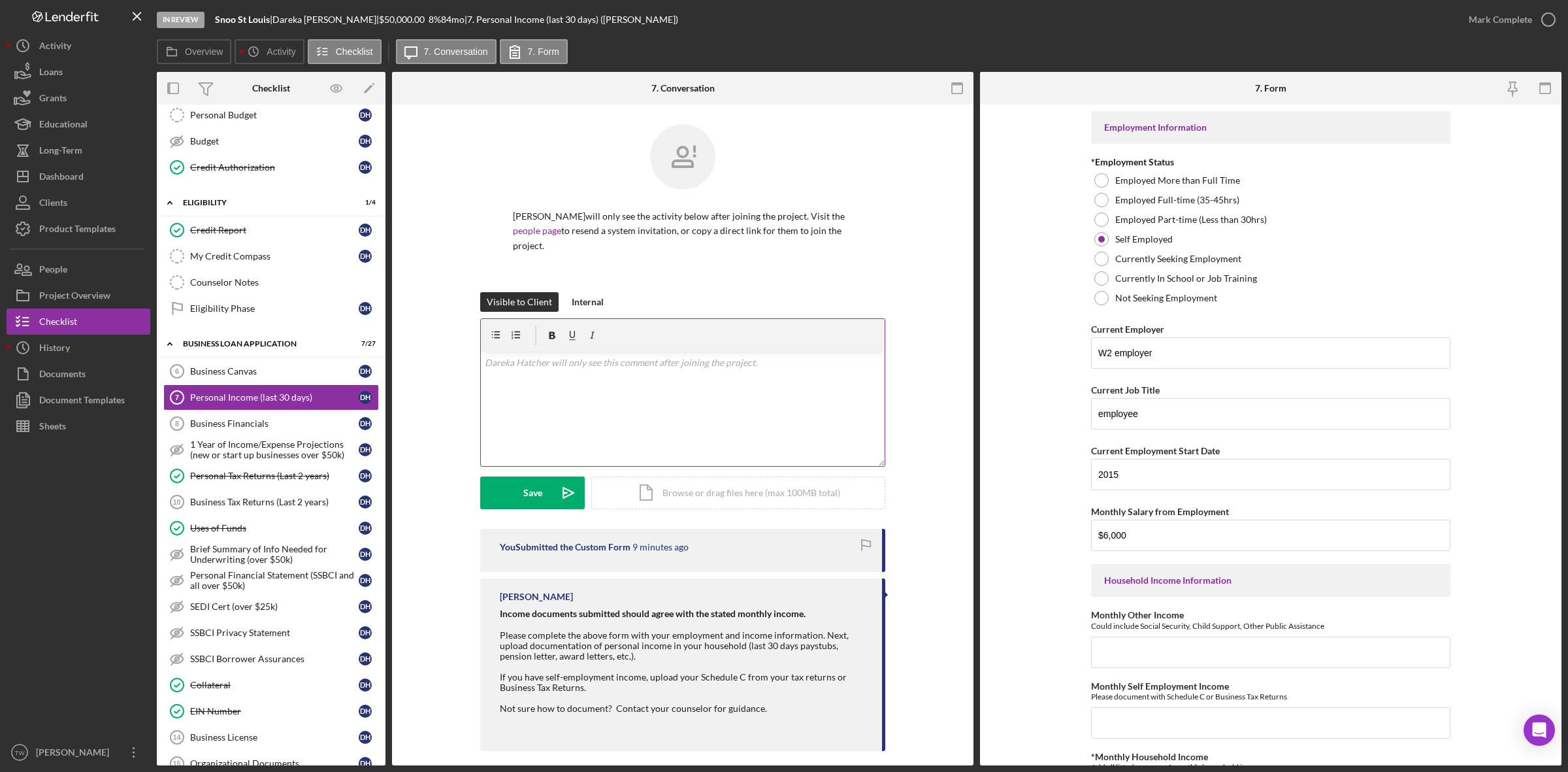
click at [649, 418] on div "v Color teal Color pink Remove color Add row above Add row below Add column bef…" at bounding box center [682, 408] width 403 height 115
click at [527, 504] on div "Upload" at bounding box center [533, 493] width 30 height 32
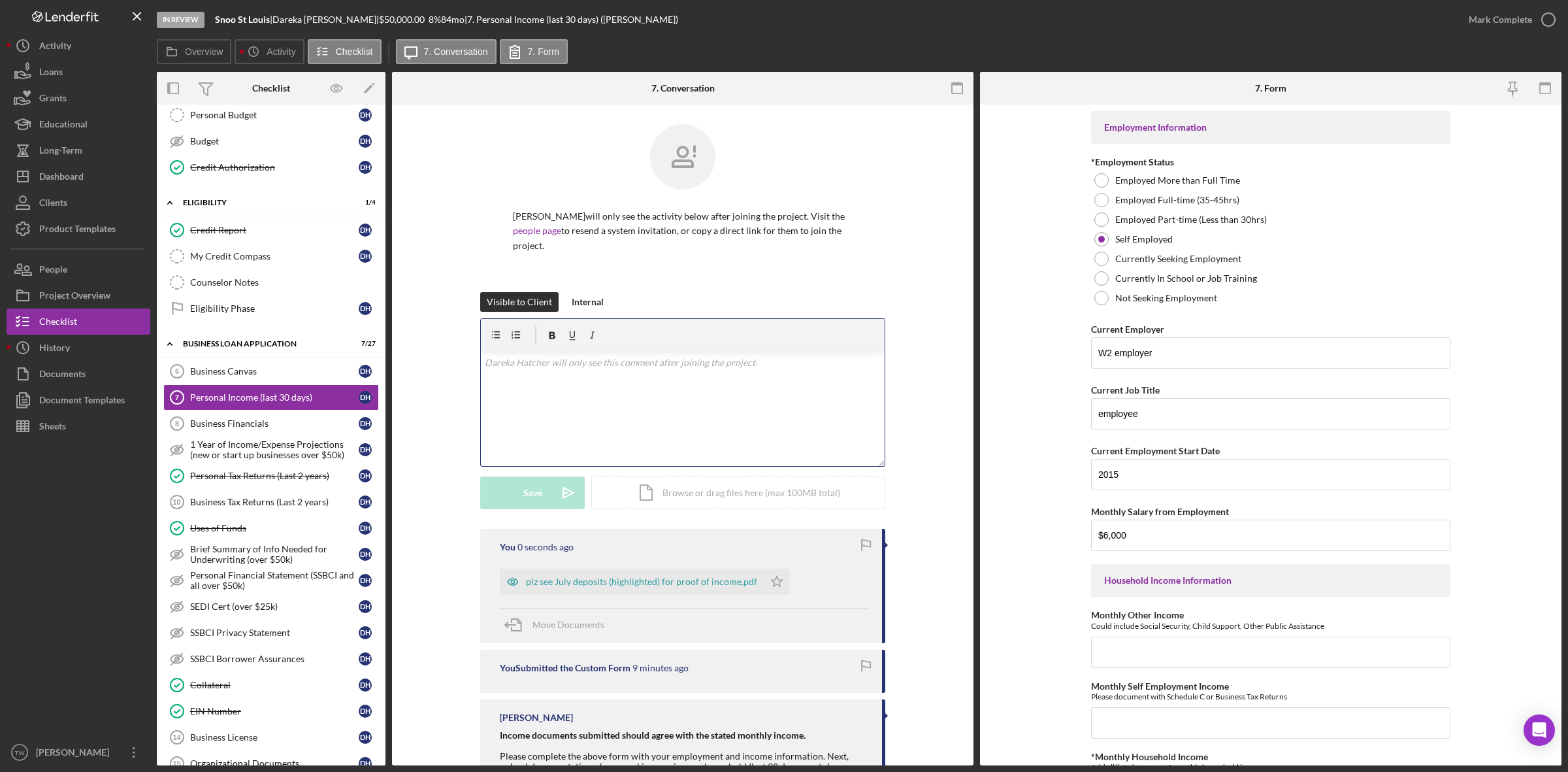
click at [541, 413] on div "v Color teal Color pink Remove color Add row above Add row below Add column bef…" at bounding box center [682, 408] width 403 height 115
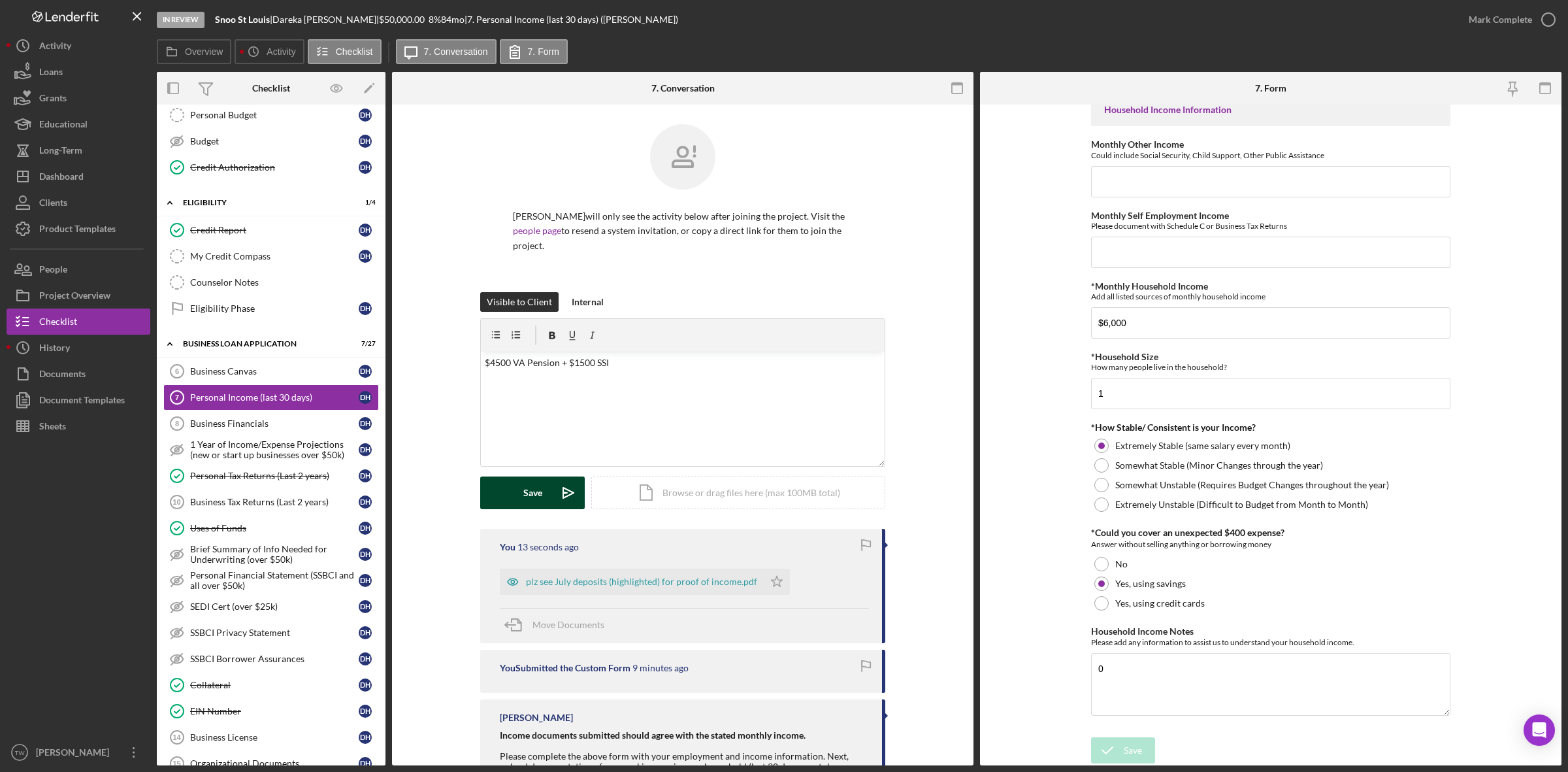
click at [513, 491] on button "Save Icon/icon-invite-send" at bounding box center [532, 493] width 105 height 32
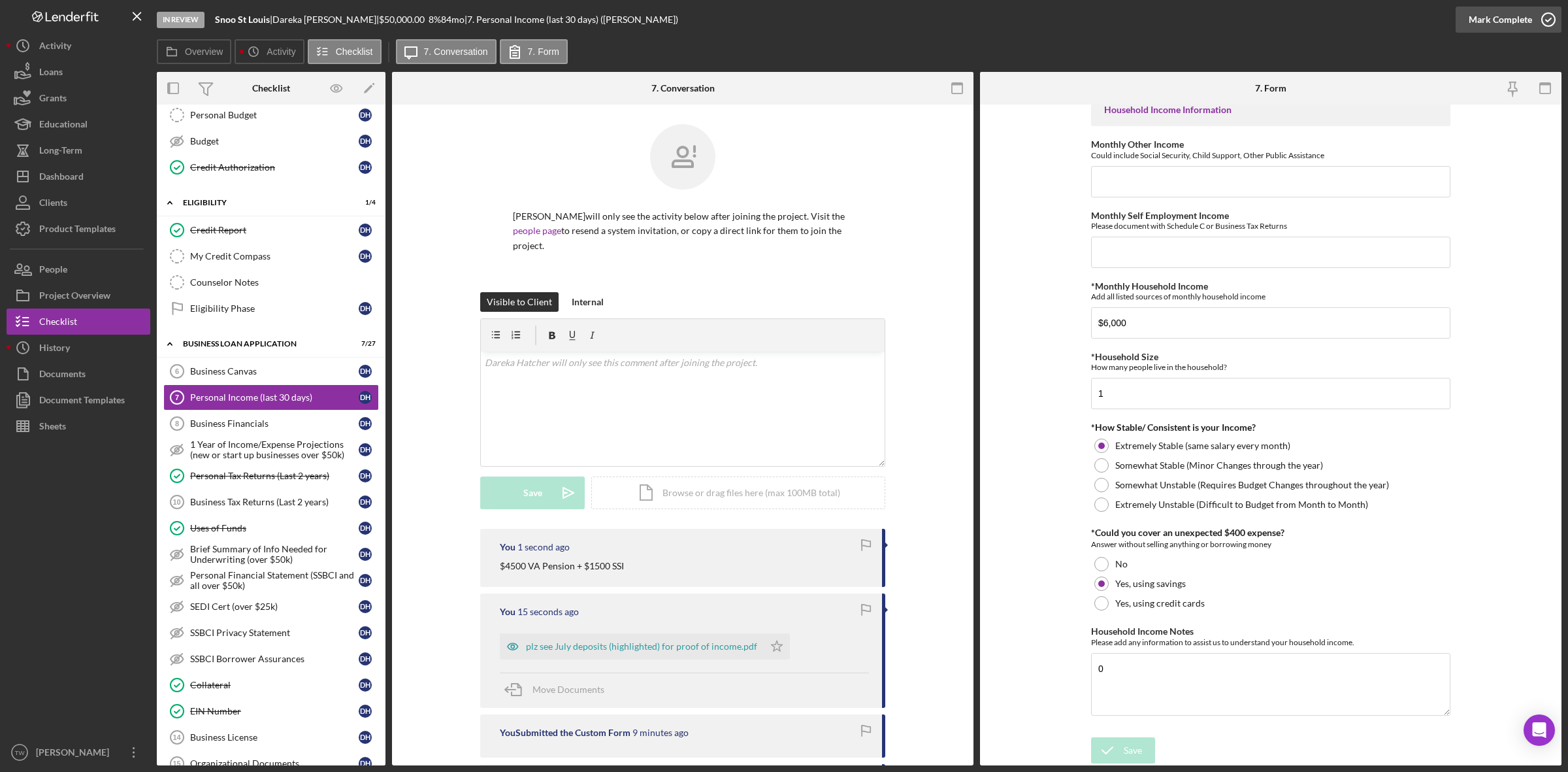
click at [1501, 24] on div "Mark Complete" at bounding box center [1501, 19] width 63 height 26
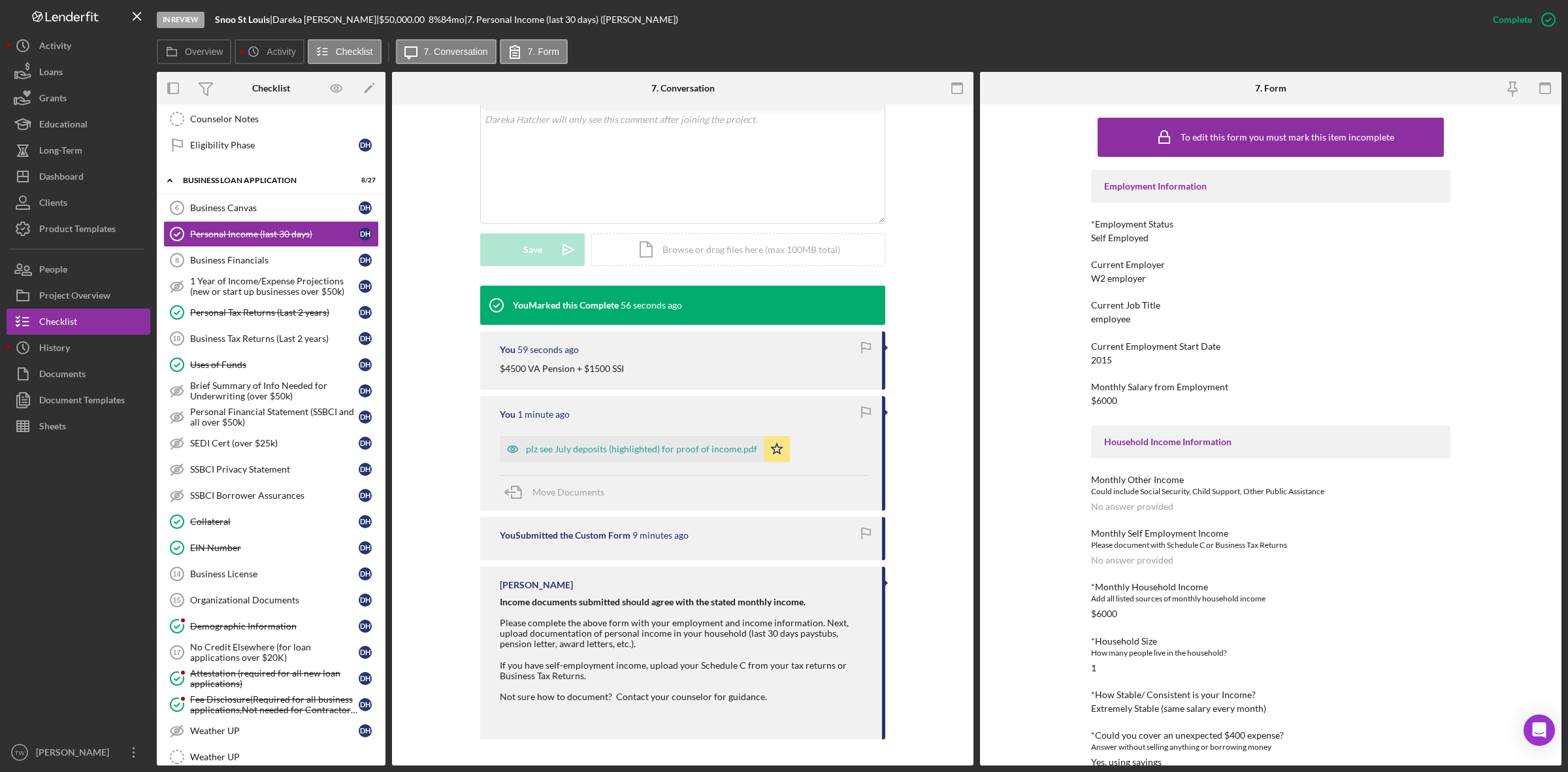
scroll to position [658, 0]
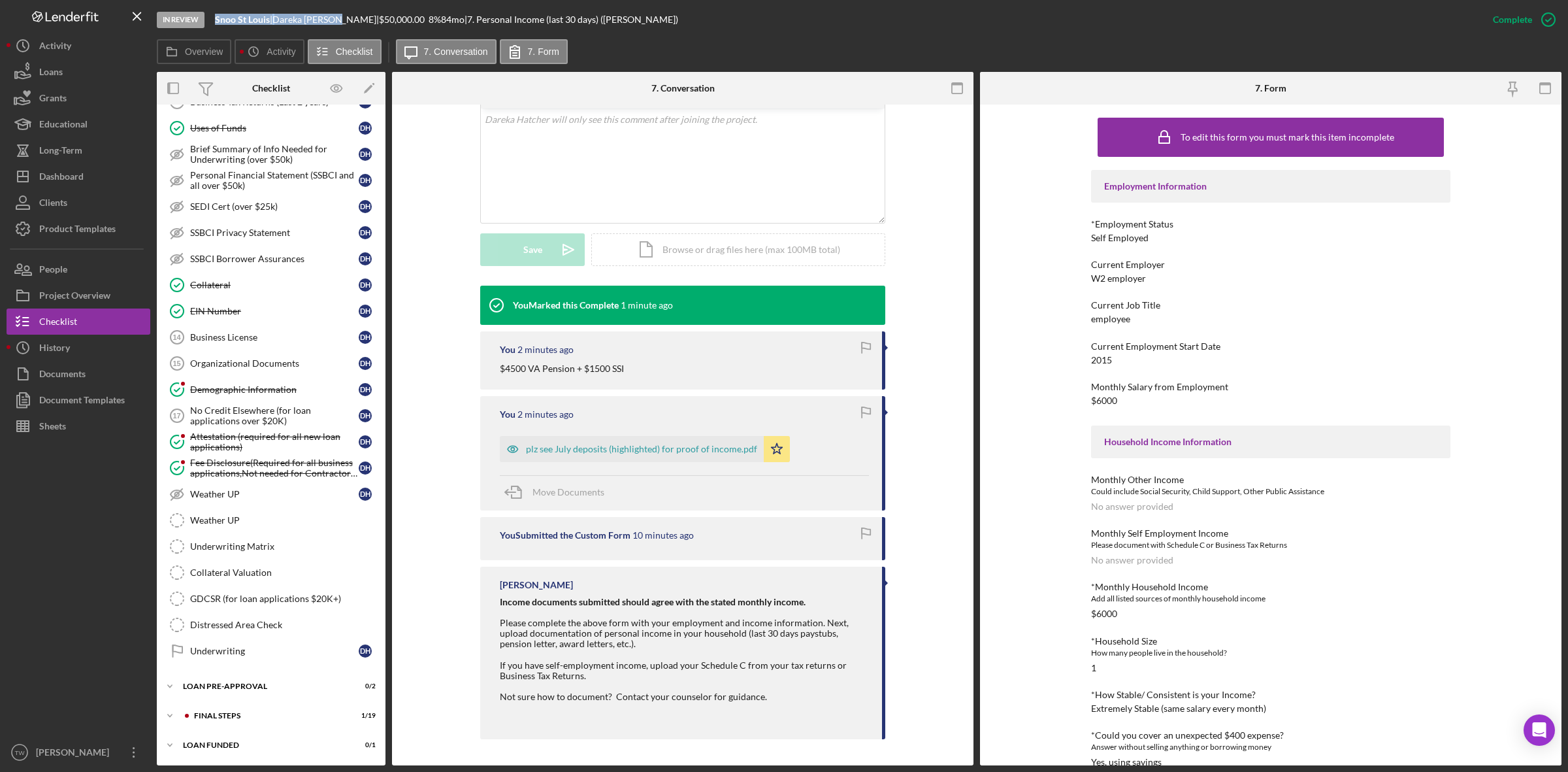
drag, startPoint x: 216, startPoint y: 20, endPoint x: 344, endPoint y: 18, distance: 128.0
click at [344, 18] on div "Snoo St Louis | Dareka Hatcher | $50,000.00 8 % 84 mo | 7. Personal Income (las…" at bounding box center [446, 19] width 463 height 11
copy div "Snoo St Louis | Dareka Hatcher"
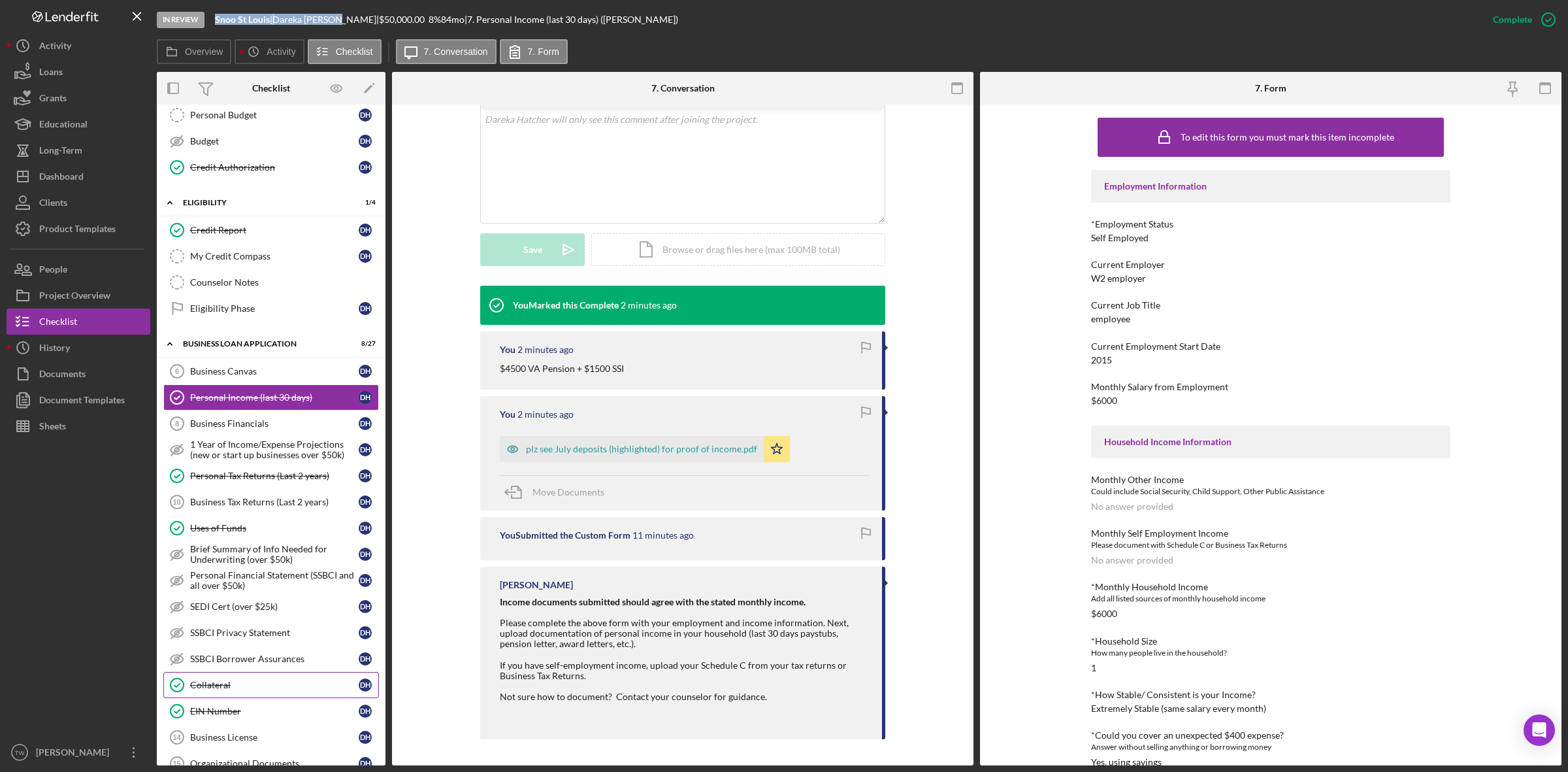
scroll to position [0, 0]
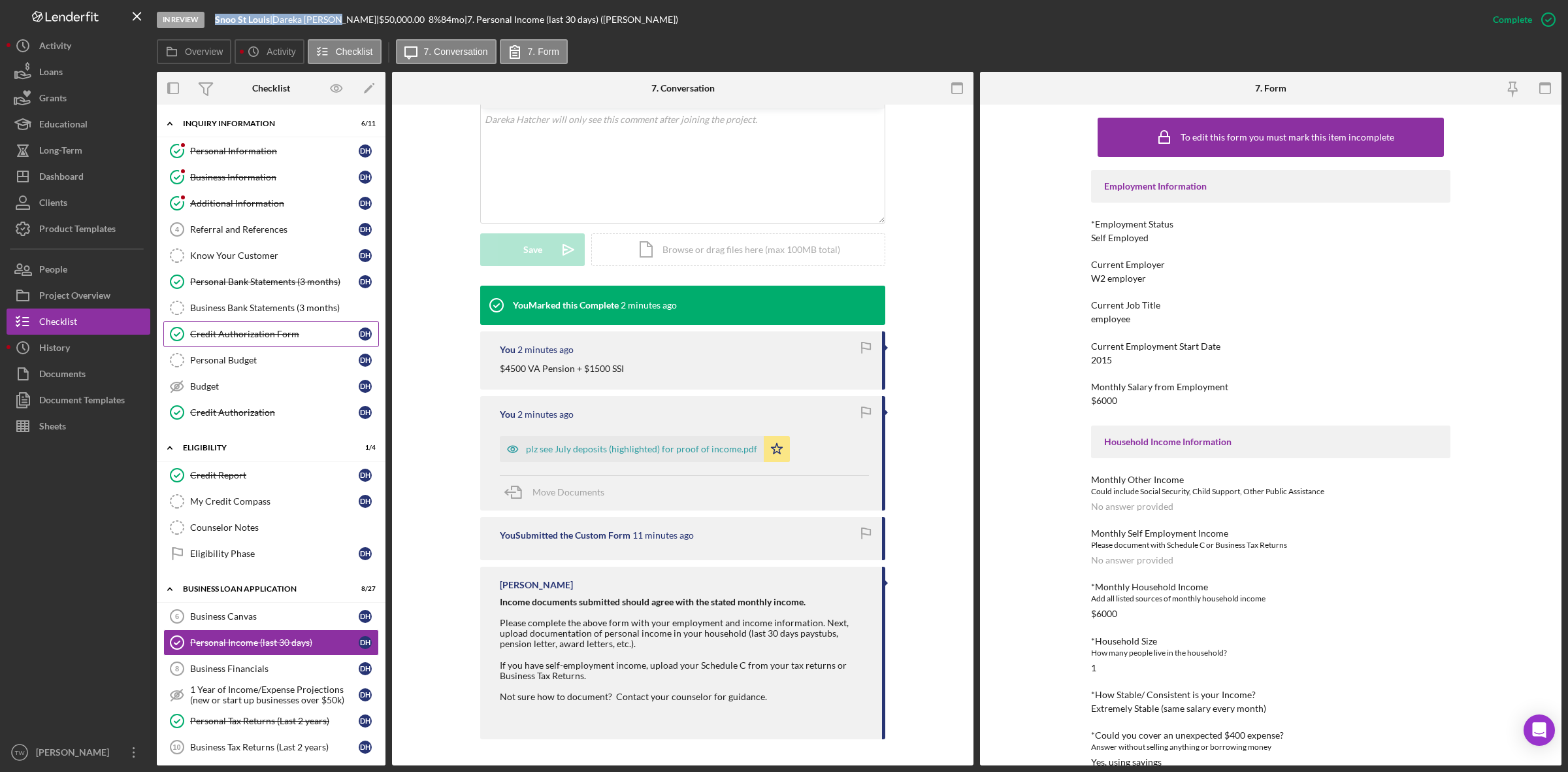
click at [265, 339] on div "Credit Authorization Form" at bounding box center [274, 334] width 169 height 11
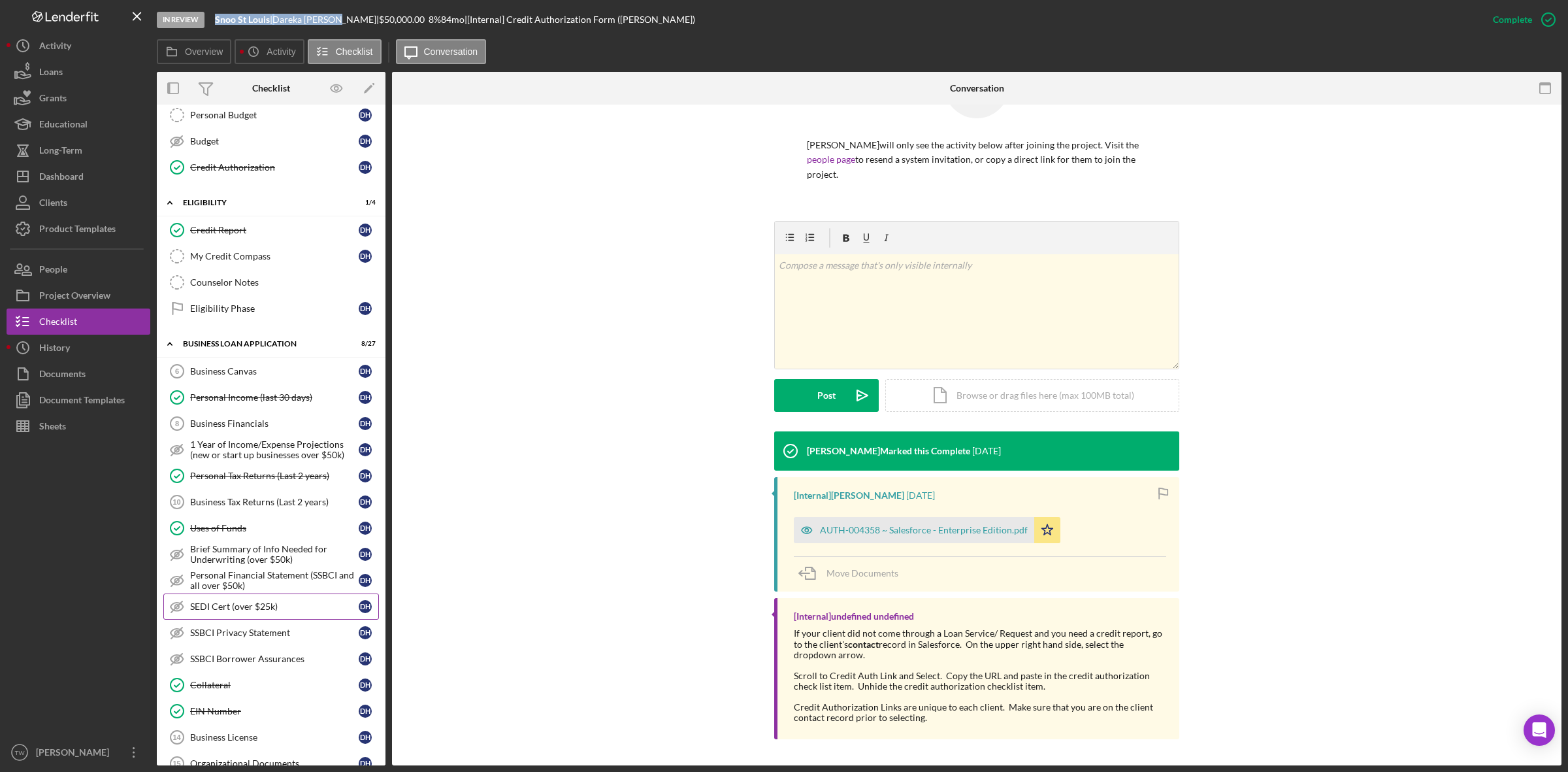
scroll to position [408, 0]
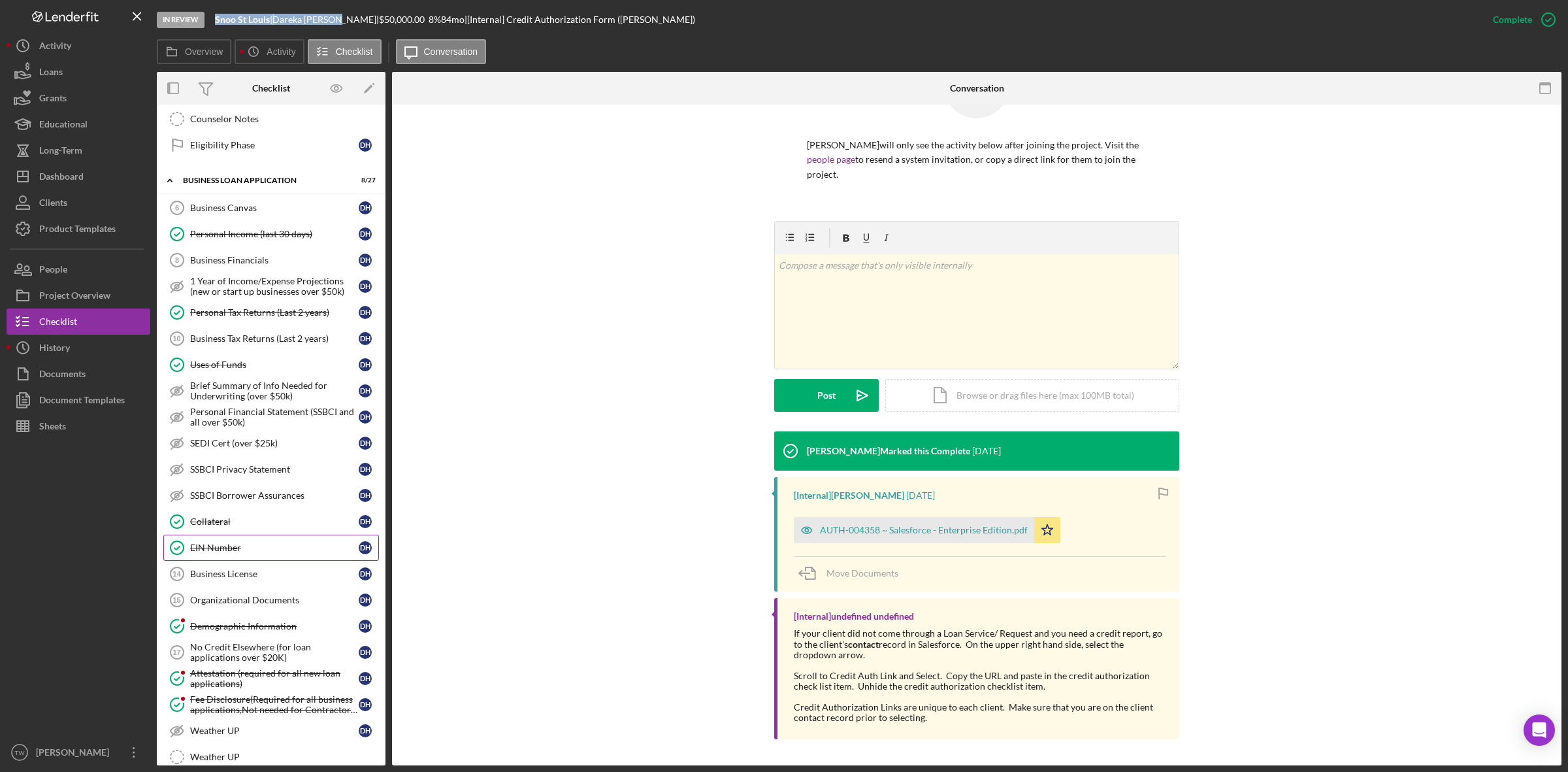
click at [252, 553] on div "EIN Number" at bounding box center [274, 547] width 169 height 11
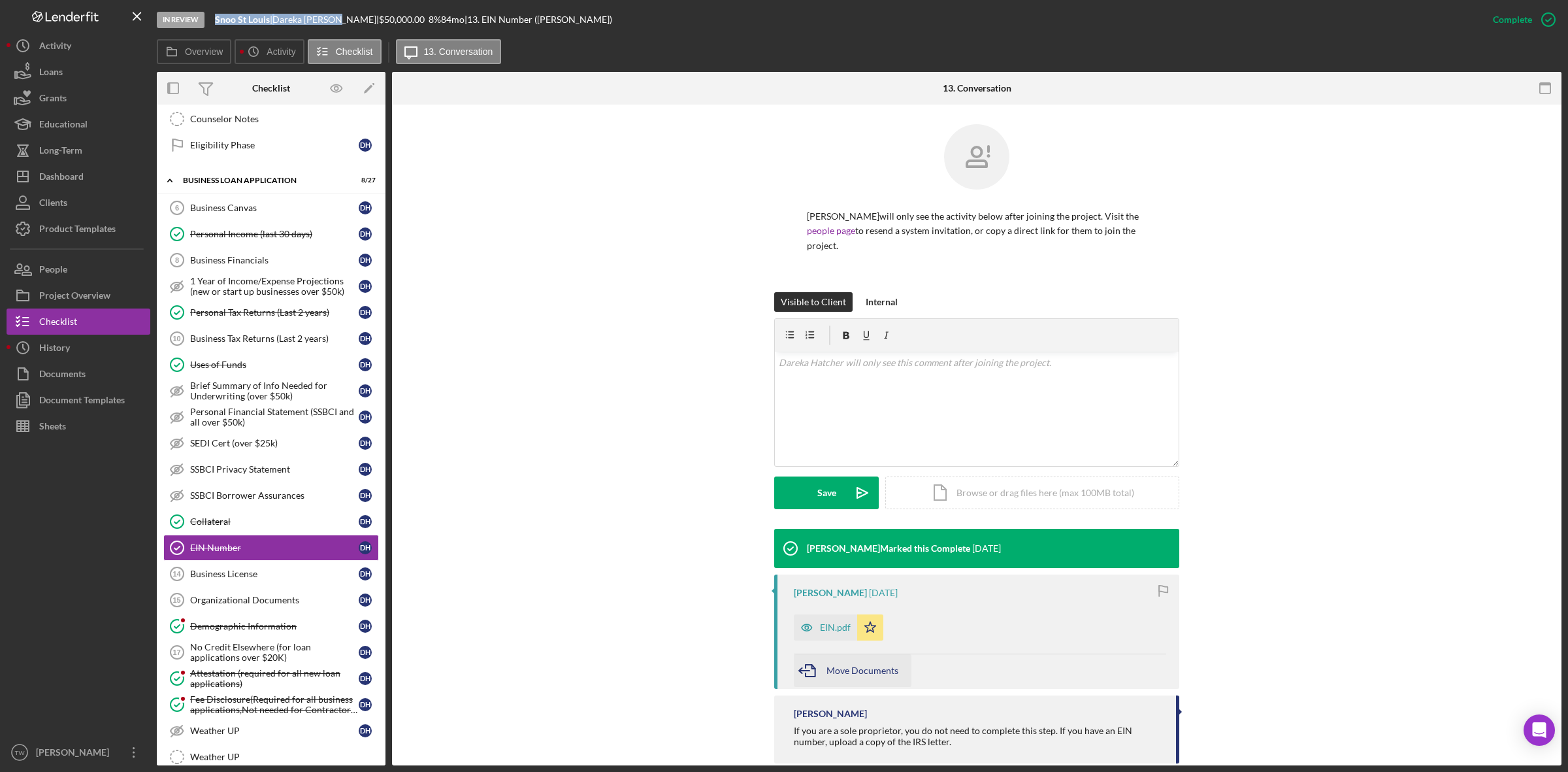
scroll to position [25, 0]
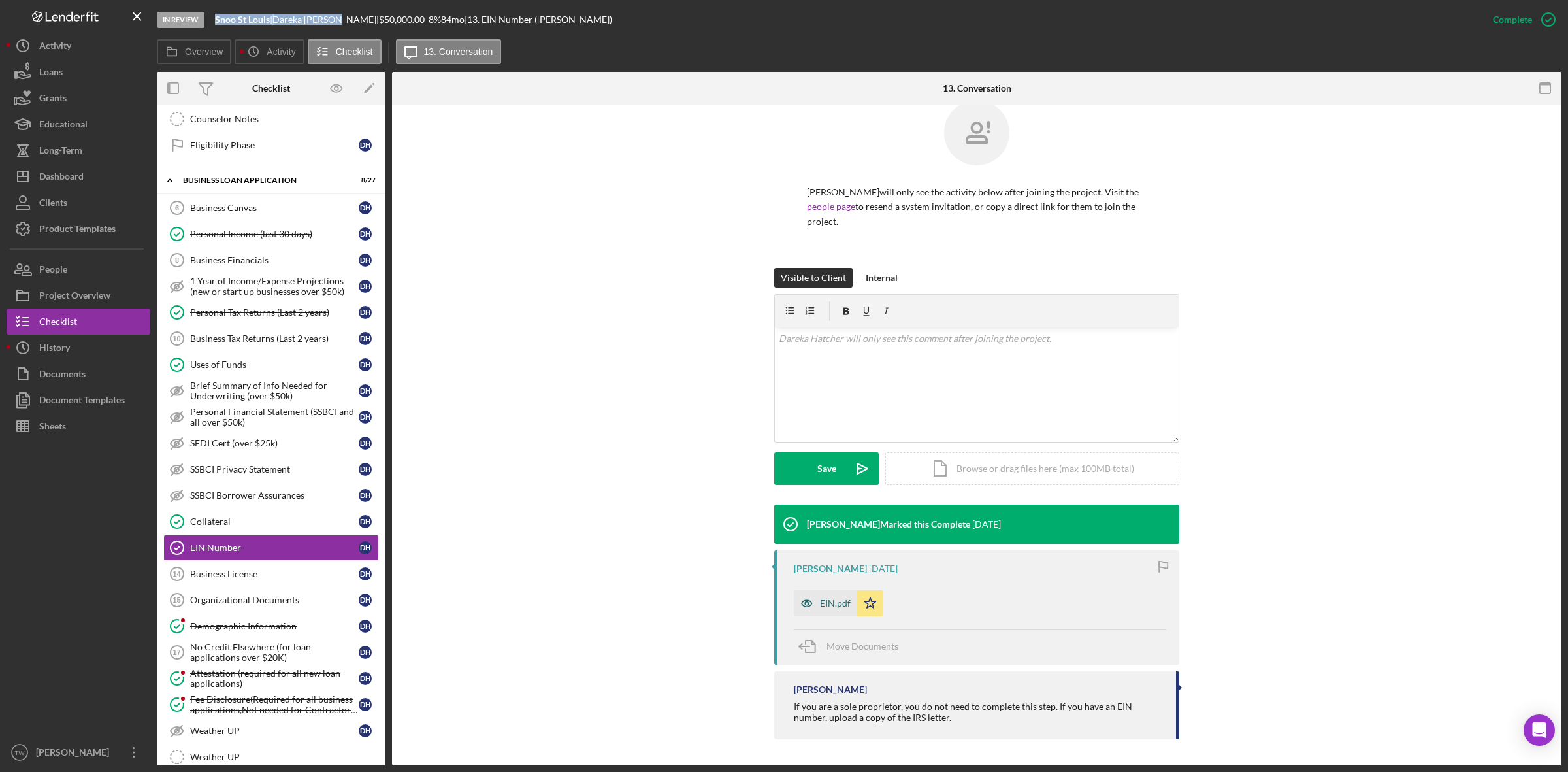
click at [808, 599] on icon "button" at bounding box center [806, 603] width 26 height 26
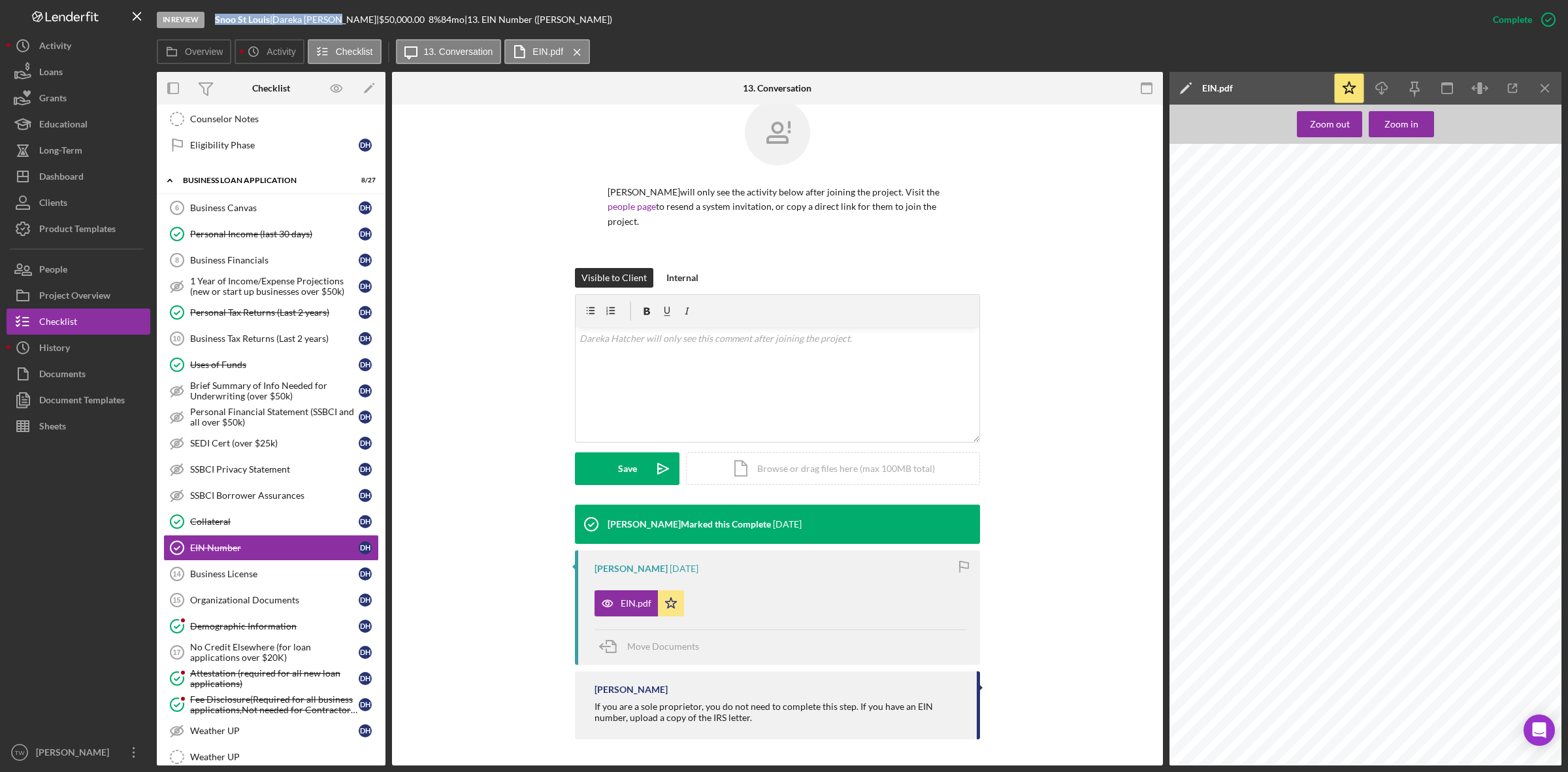
scroll to position [426, 0]
click at [1384, 128] on button "Zoom in" at bounding box center [1401, 124] width 65 height 26
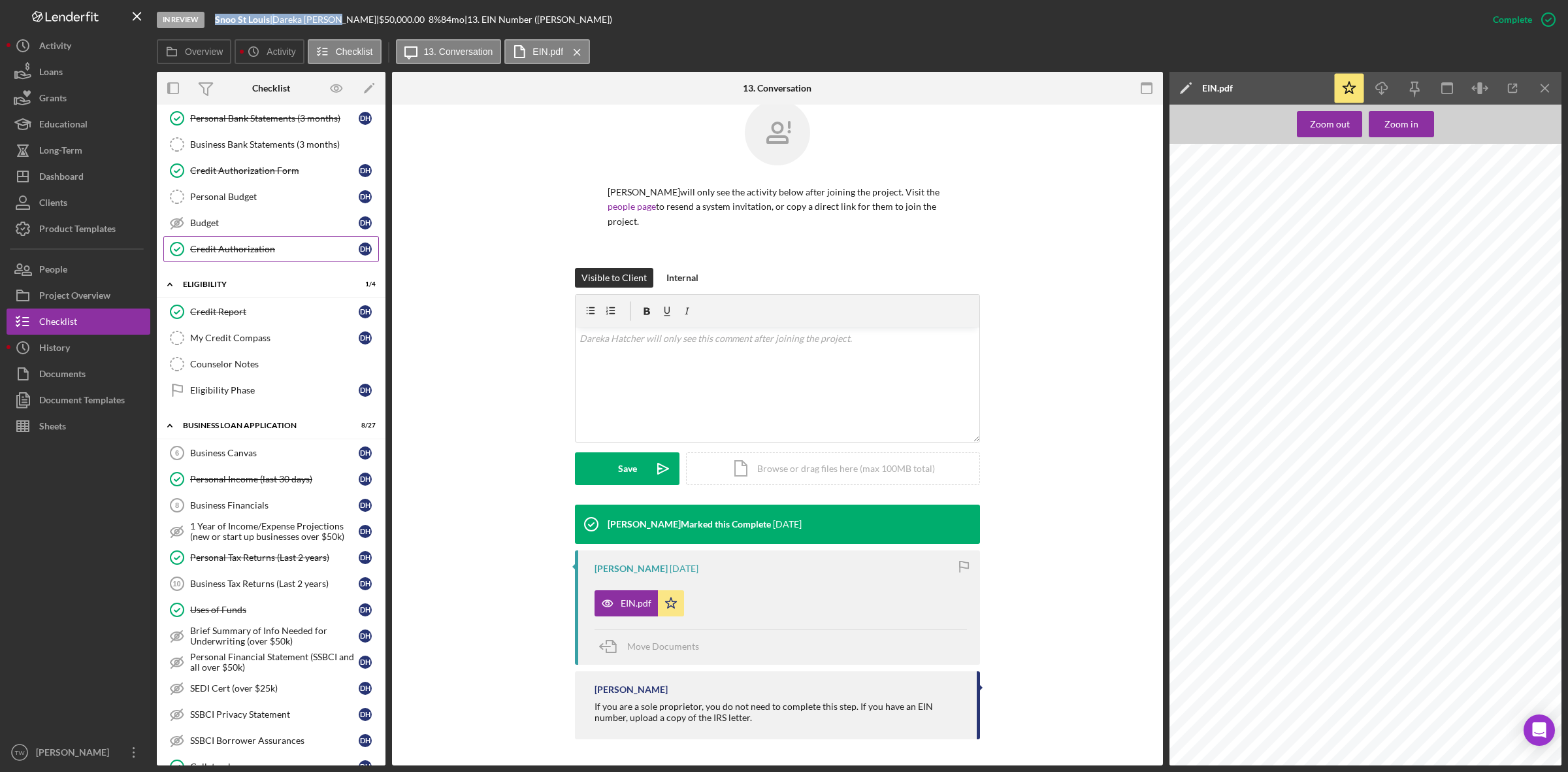
scroll to position [0, 0]
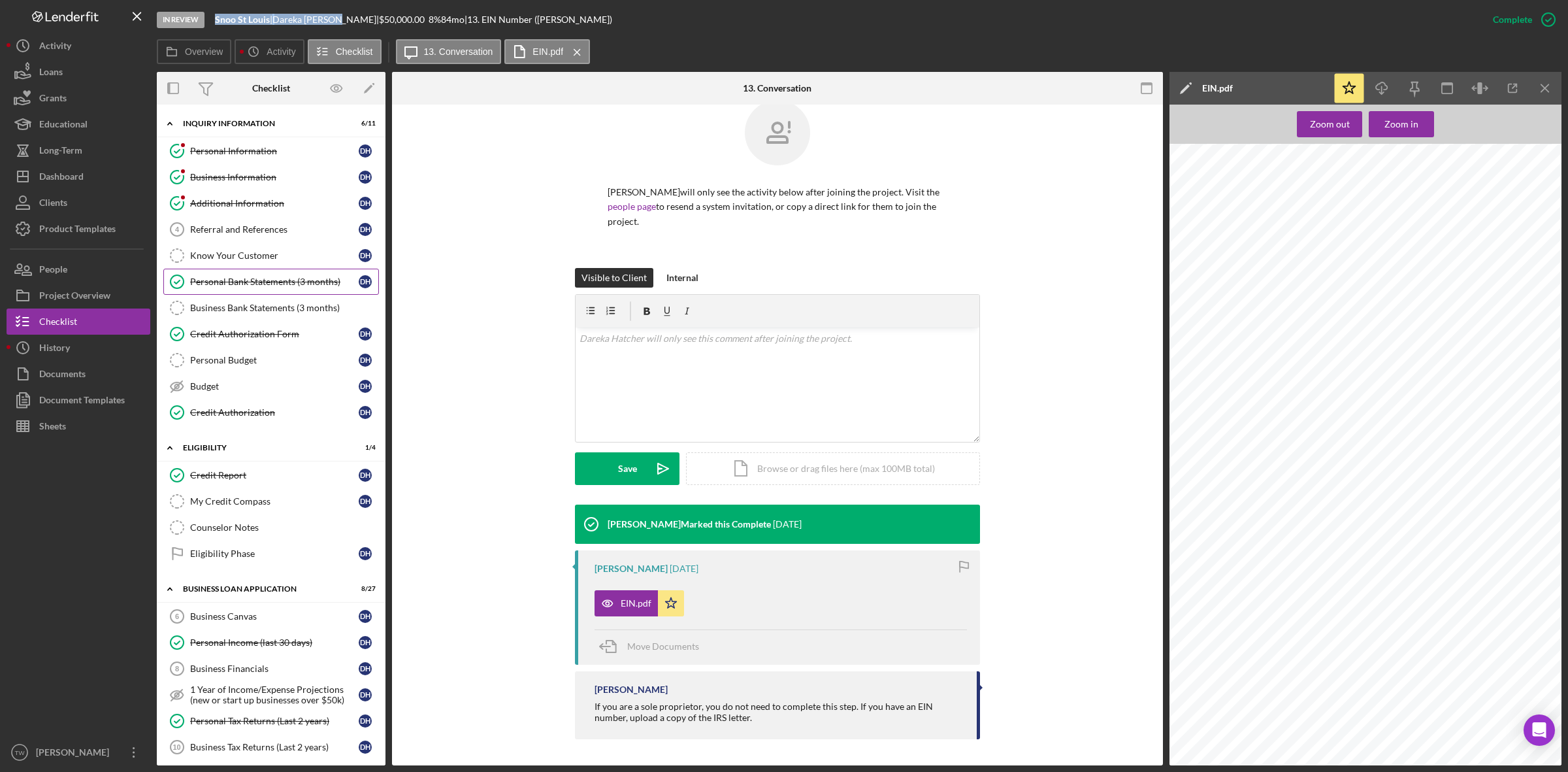
click at [245, 276] on link "Personal Bank Statements (3 months) Personal Bank Statements (3 months) D H" at bounding box center [271, 281] width 216 height 26
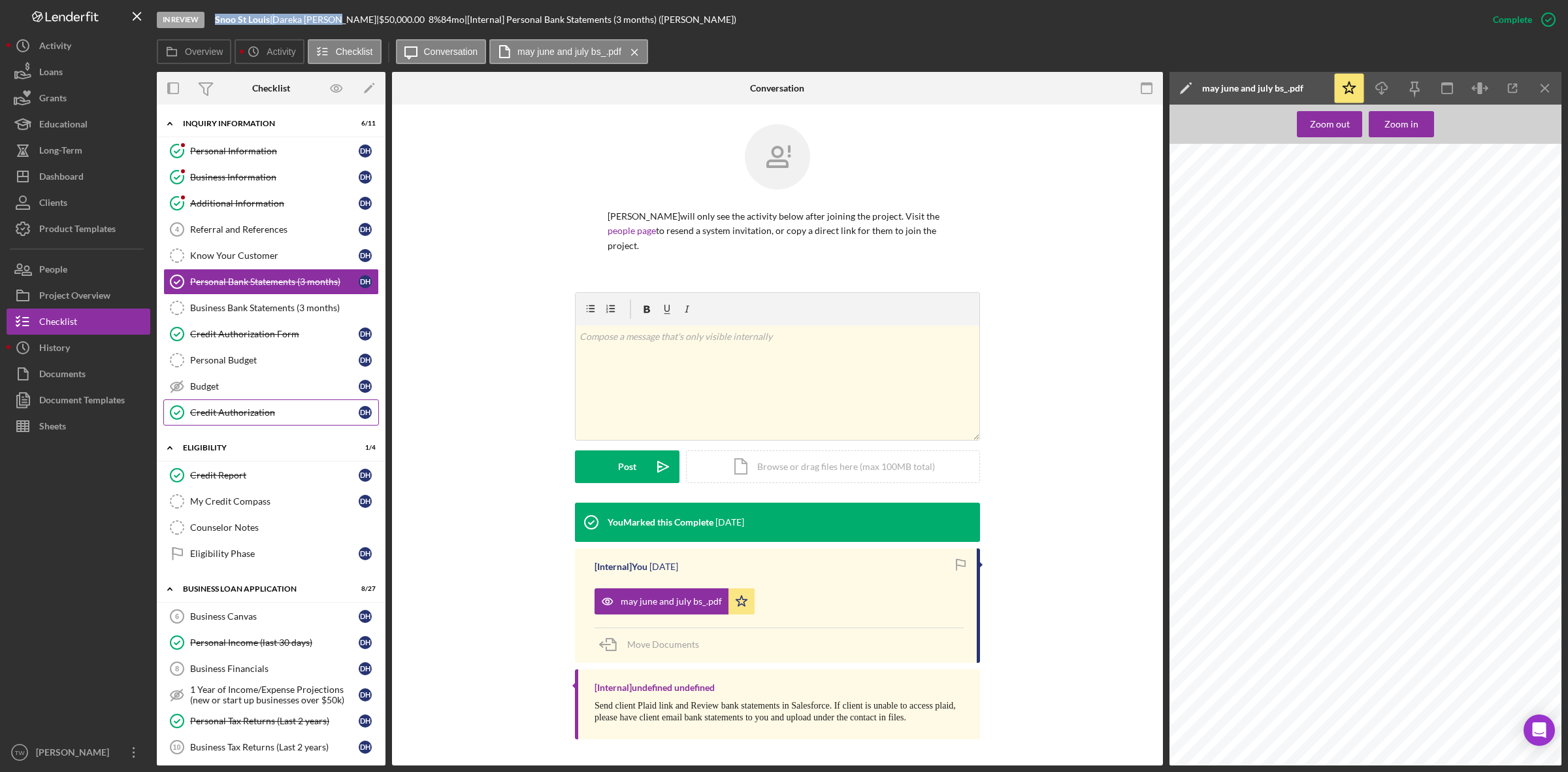
click at [240, 407] on link "Credit Authorization Credit Authorization D H" at bounding box center [271, 412] width 216 height 26
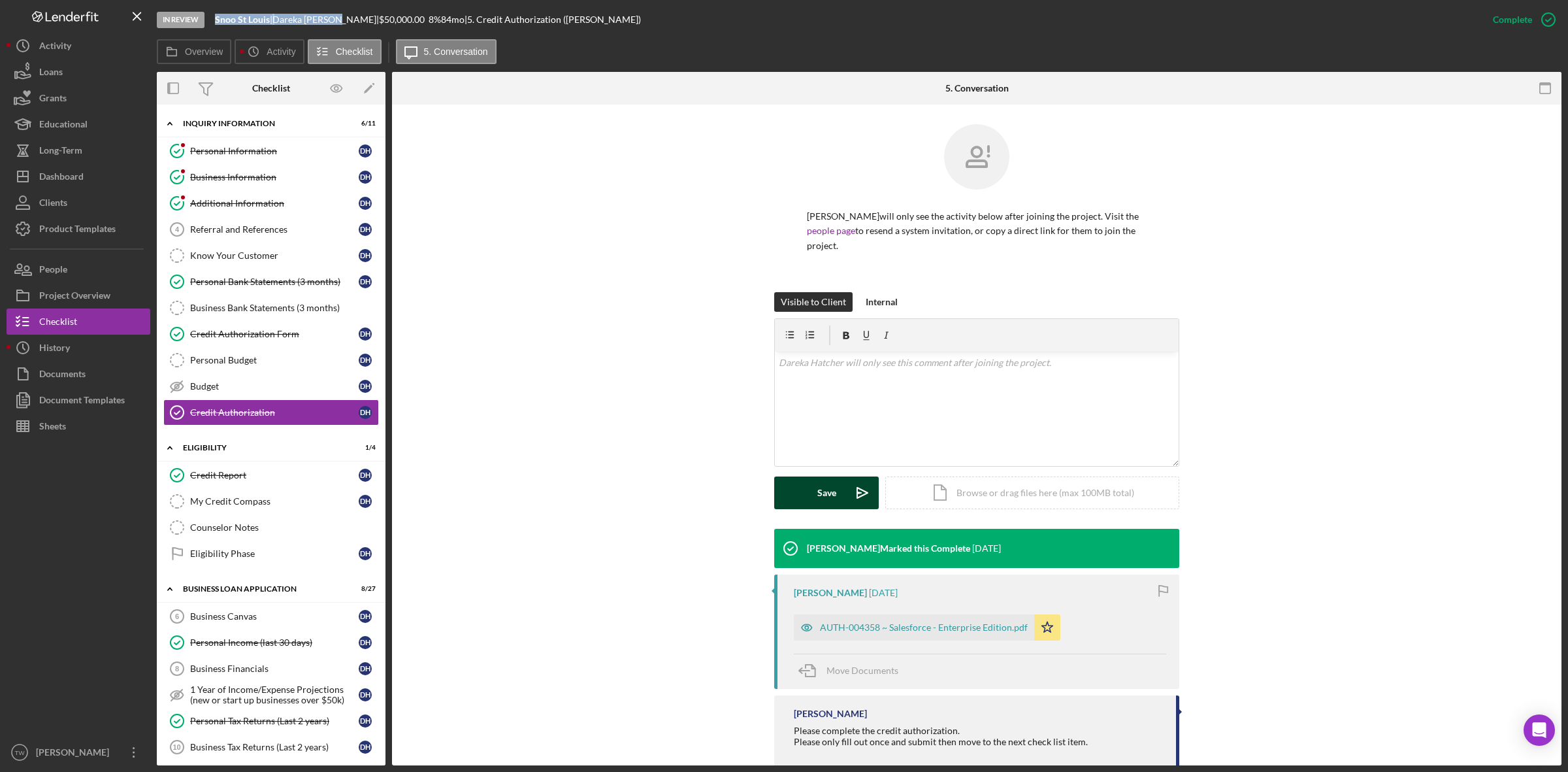
scroll to position [34, 0]
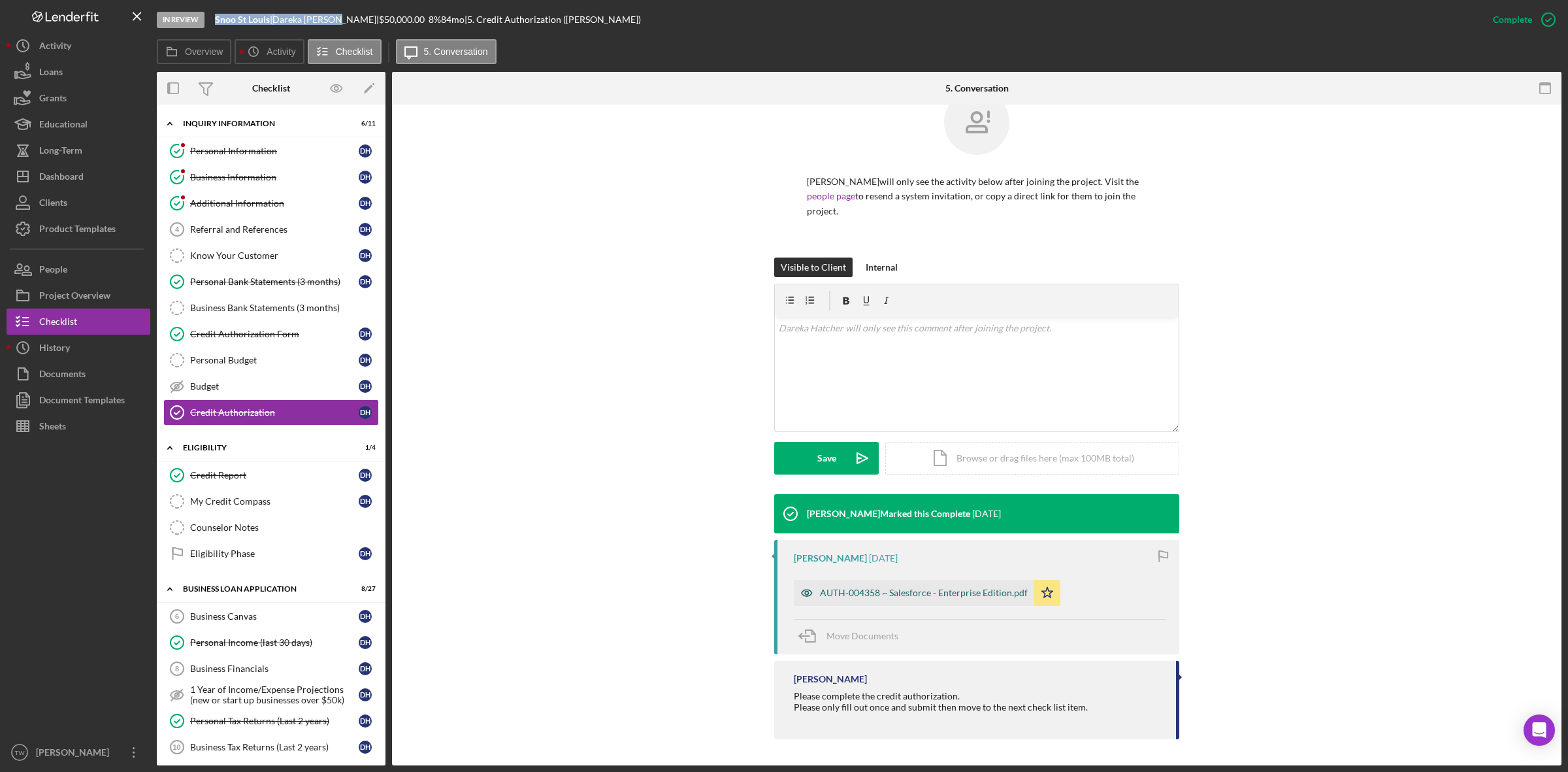
click at [895, 601] on div "AUTH-004358 ~ Salesforce - Enterprise Edition.pdf" at bounding box center [914, 592] width 240 height 26
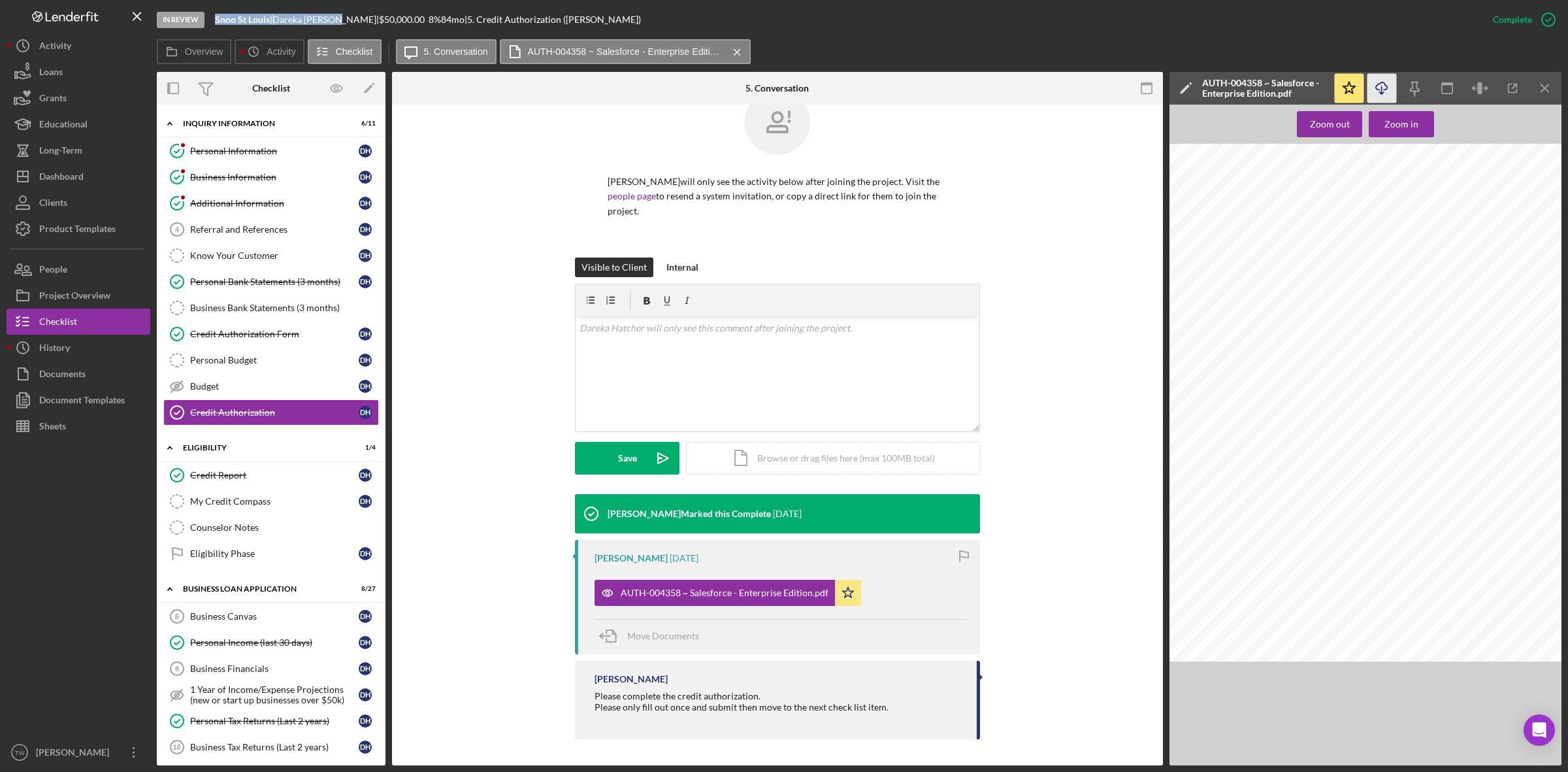
click at [1383, 92] on polyline "button" at bounding box center [1381, 93] width 5 height 2
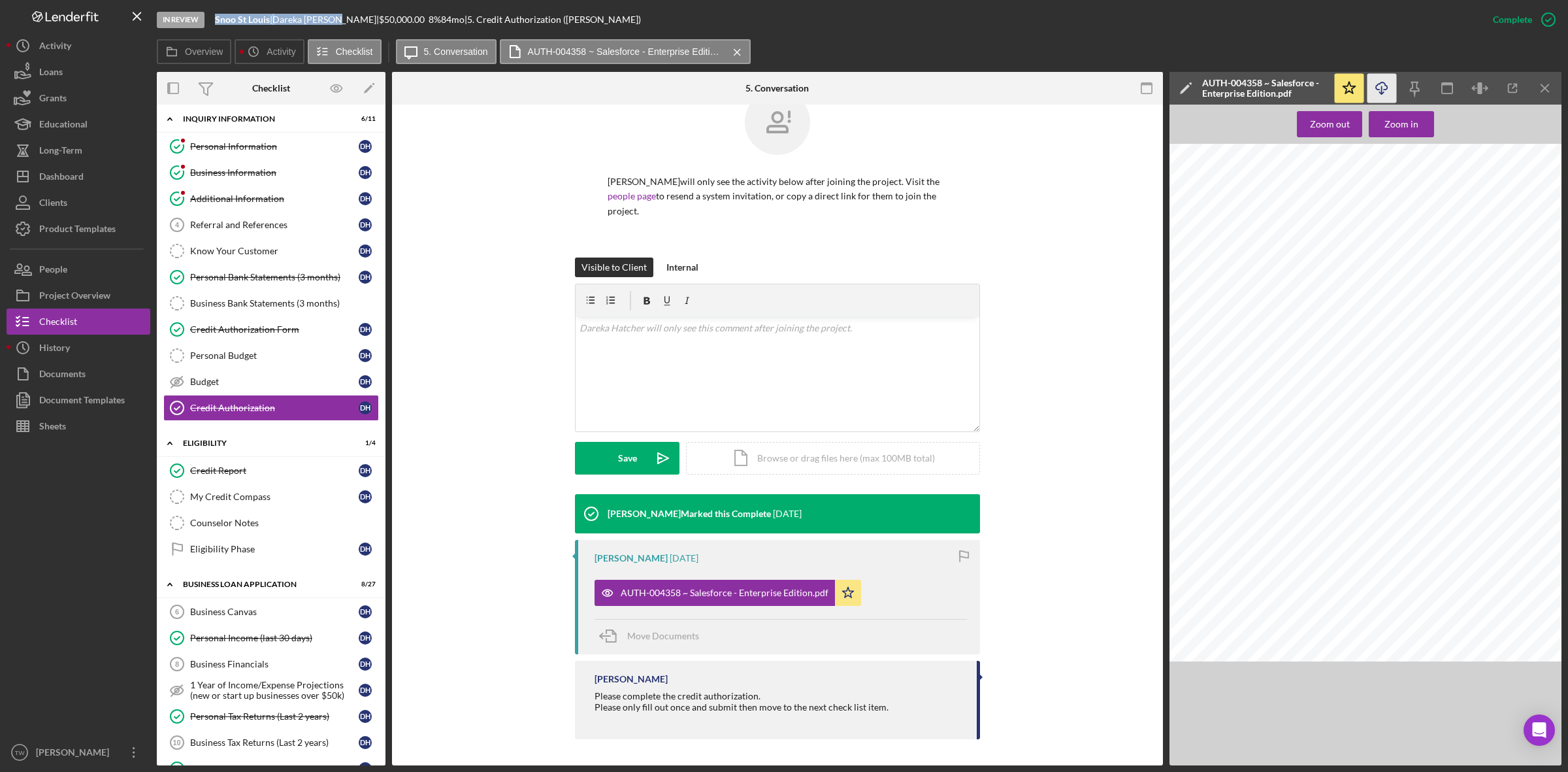
scroll to position [0, 0]
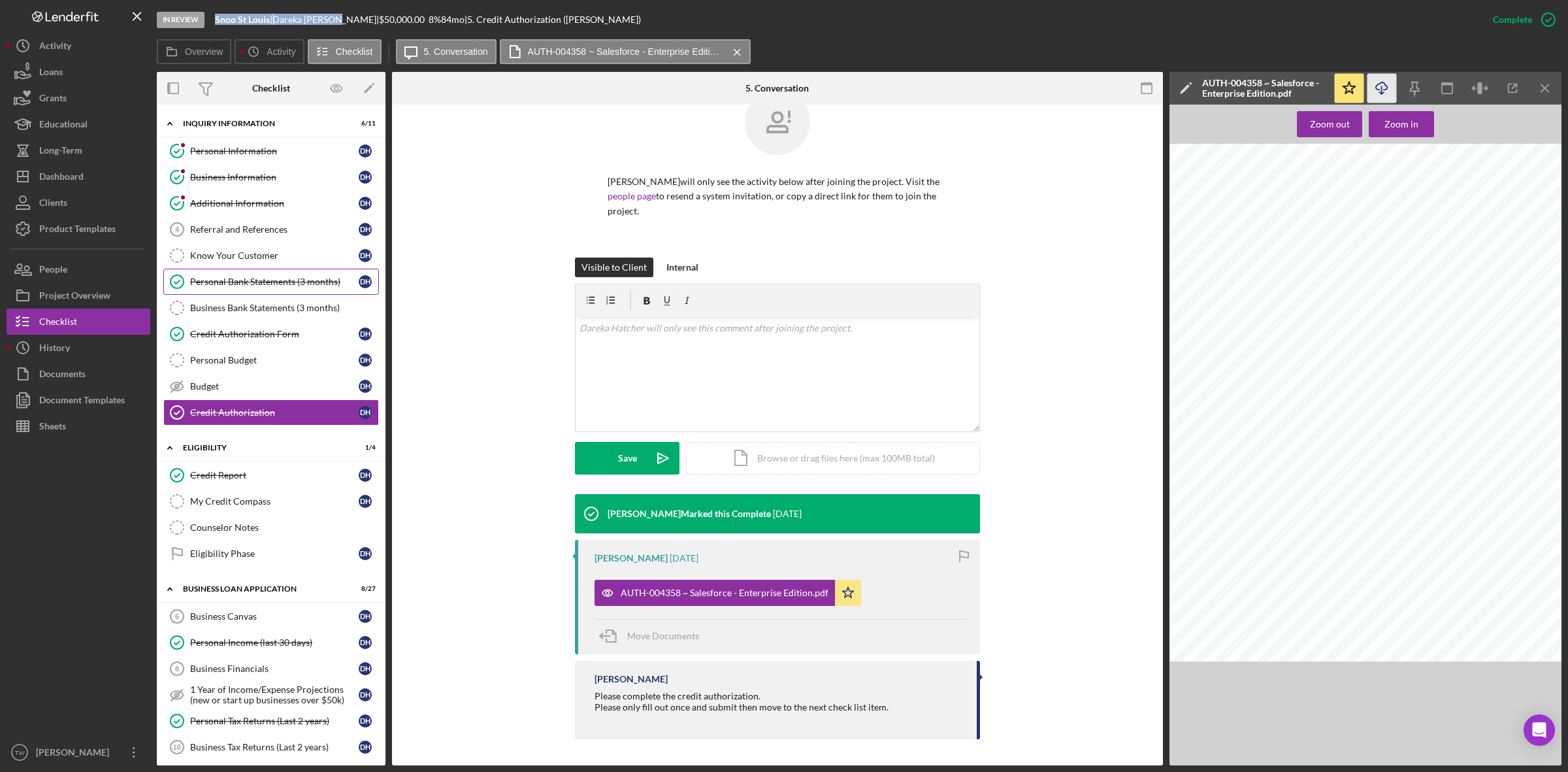
click at [259, 289] on link "Personal Bank Statements (3 months) Personal Bank Statements (3 months) D H" at bounding box center [271, 281] width 216 height 26
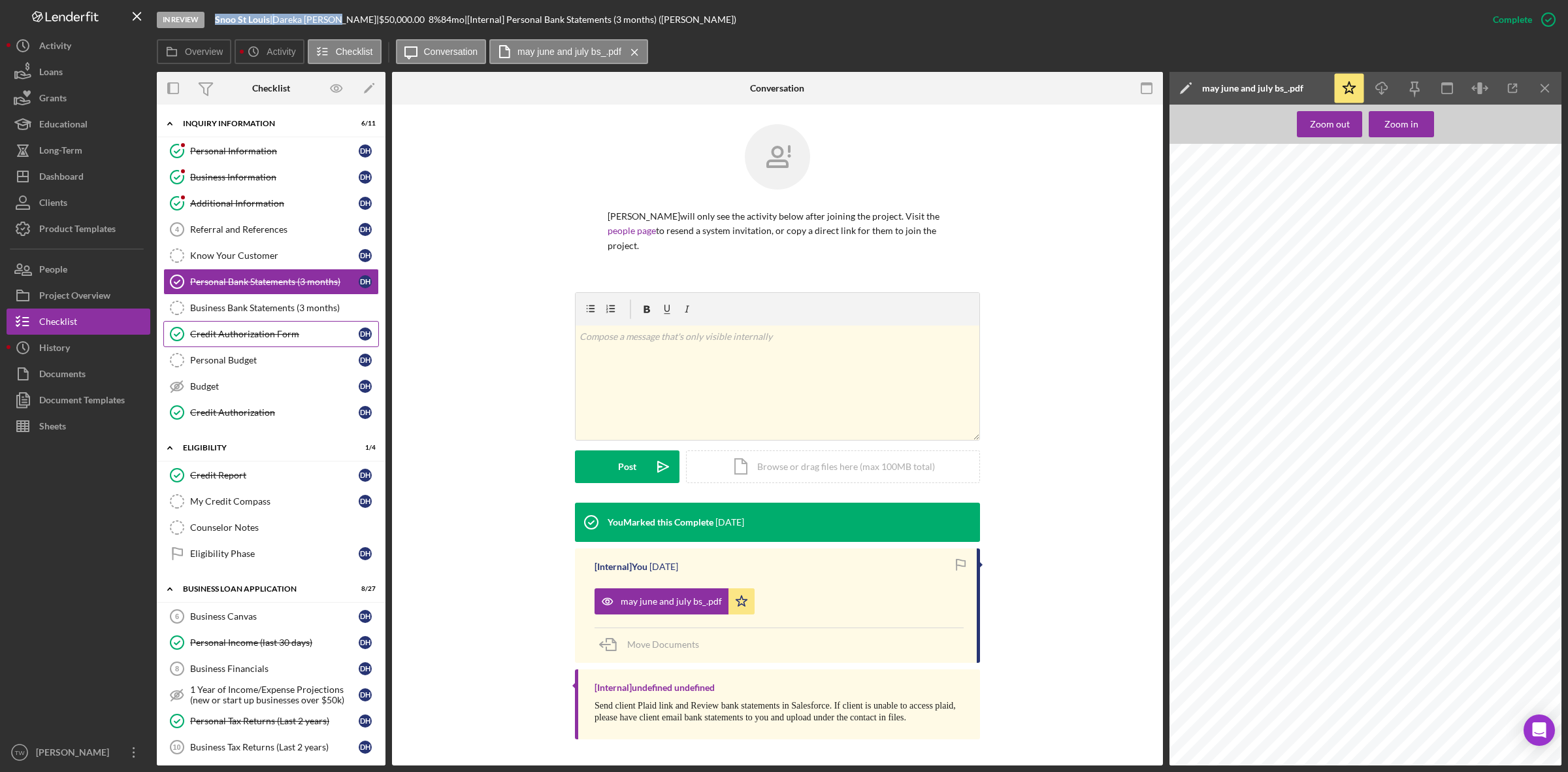
click at [264, 334] on div "Credit Authorization Form" at bounding box center [274, 334] width 169 height 11
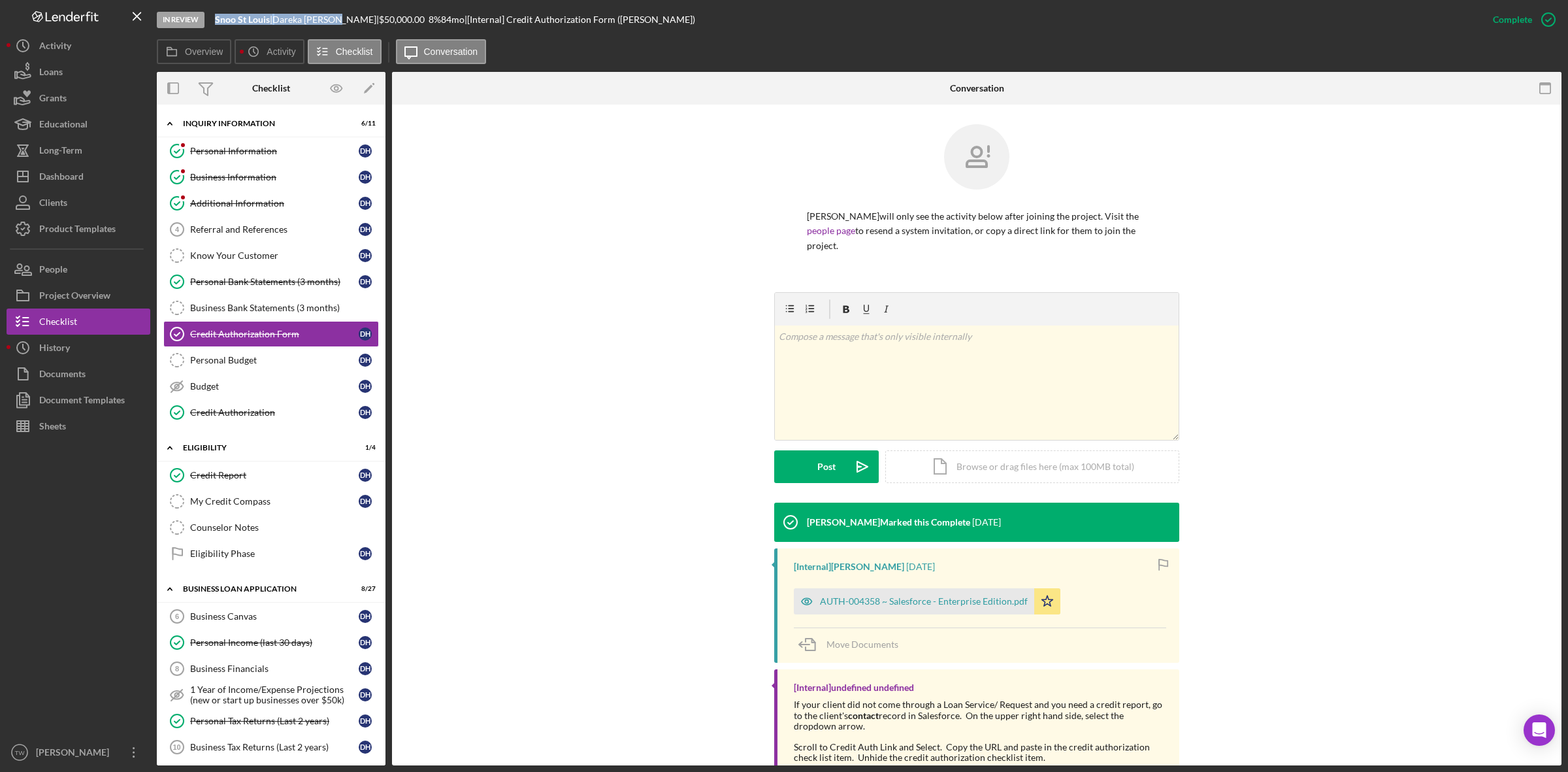
scroll to position [72, 0]
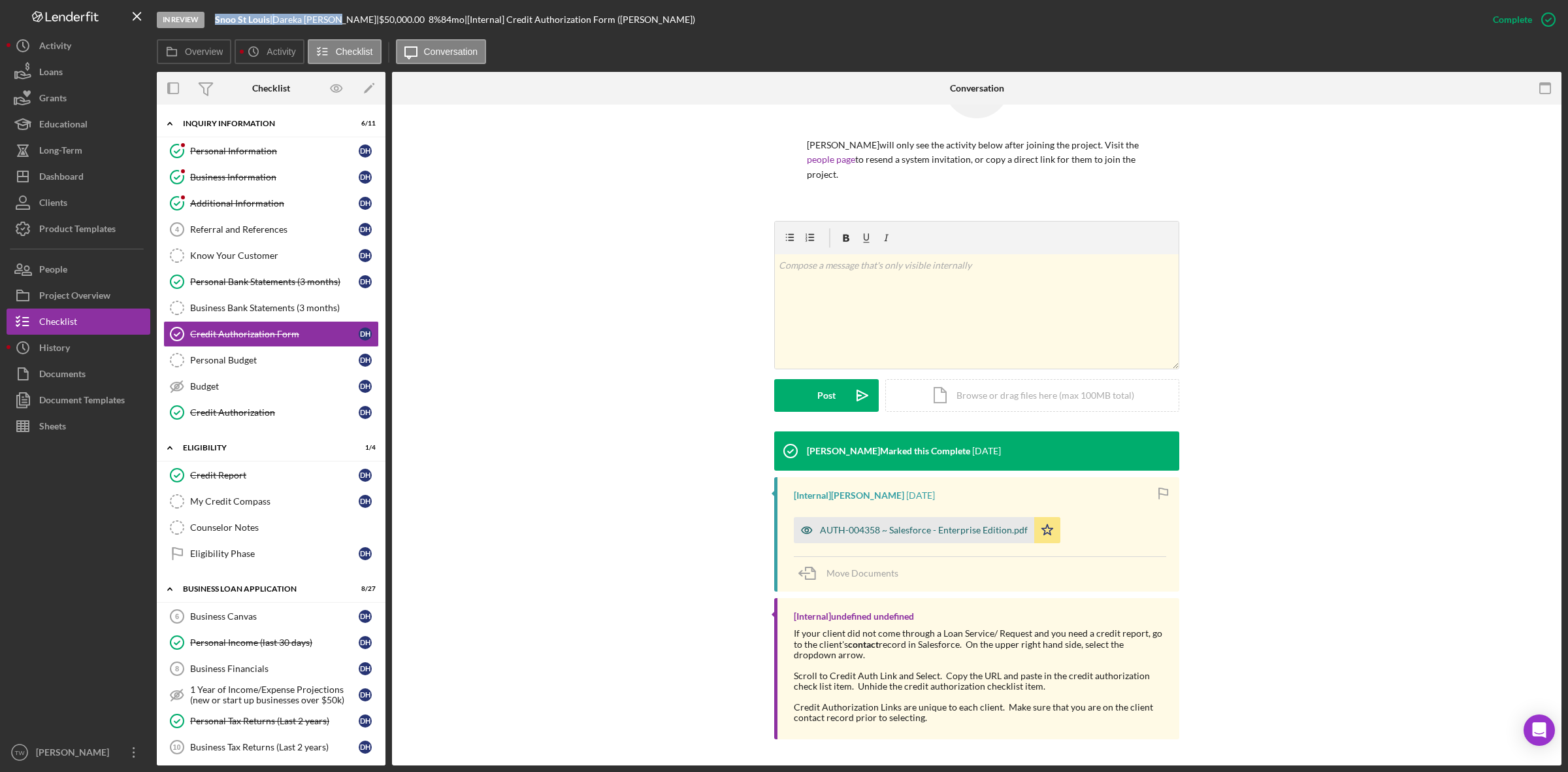
click at [954, 526] on div "AUTH-004358 ~ Salesforce - Enterprise Edition.pdf" at bounding box center [924, 529] width 208 height 11
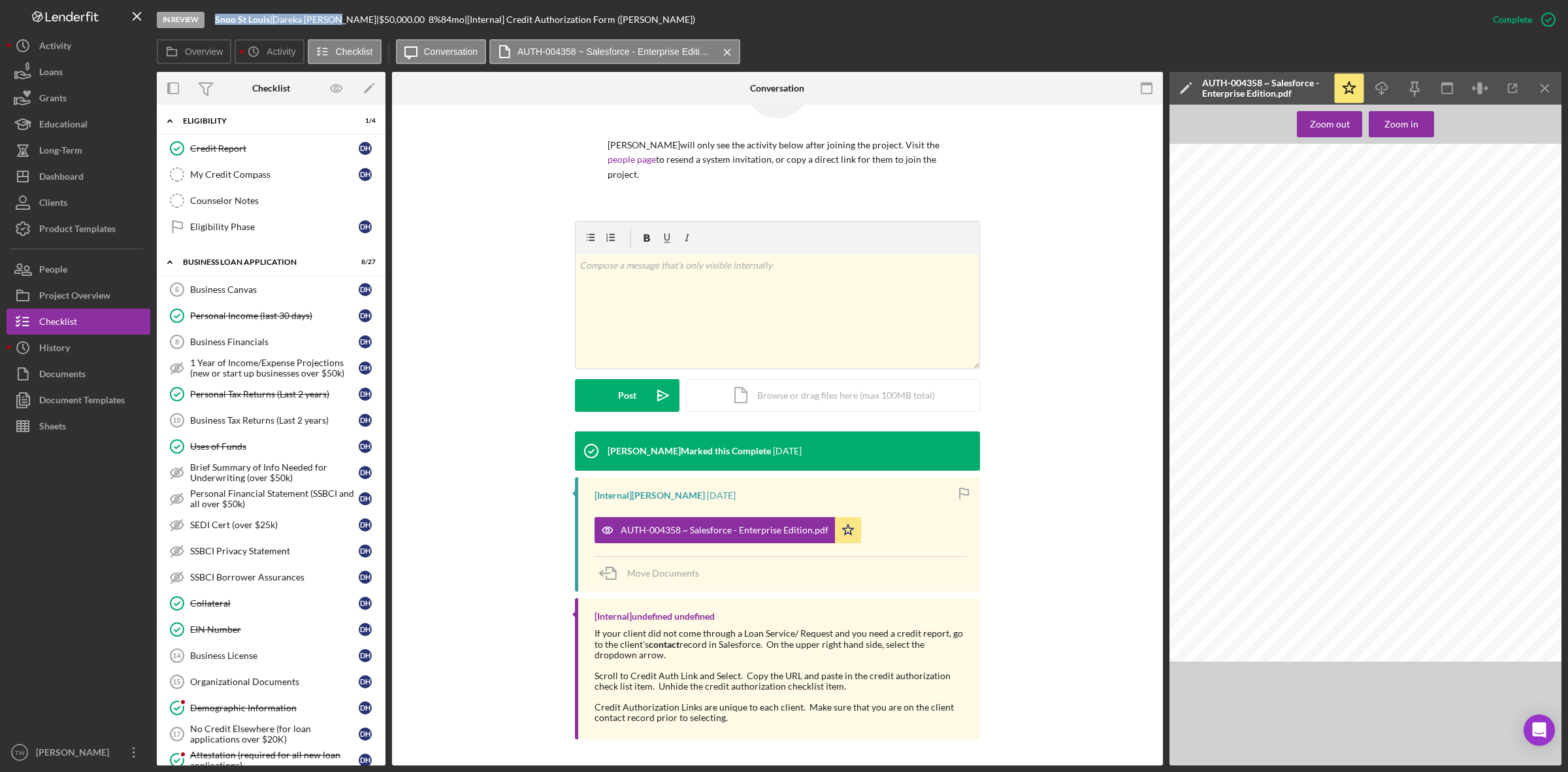
scroll to position [658, 0]
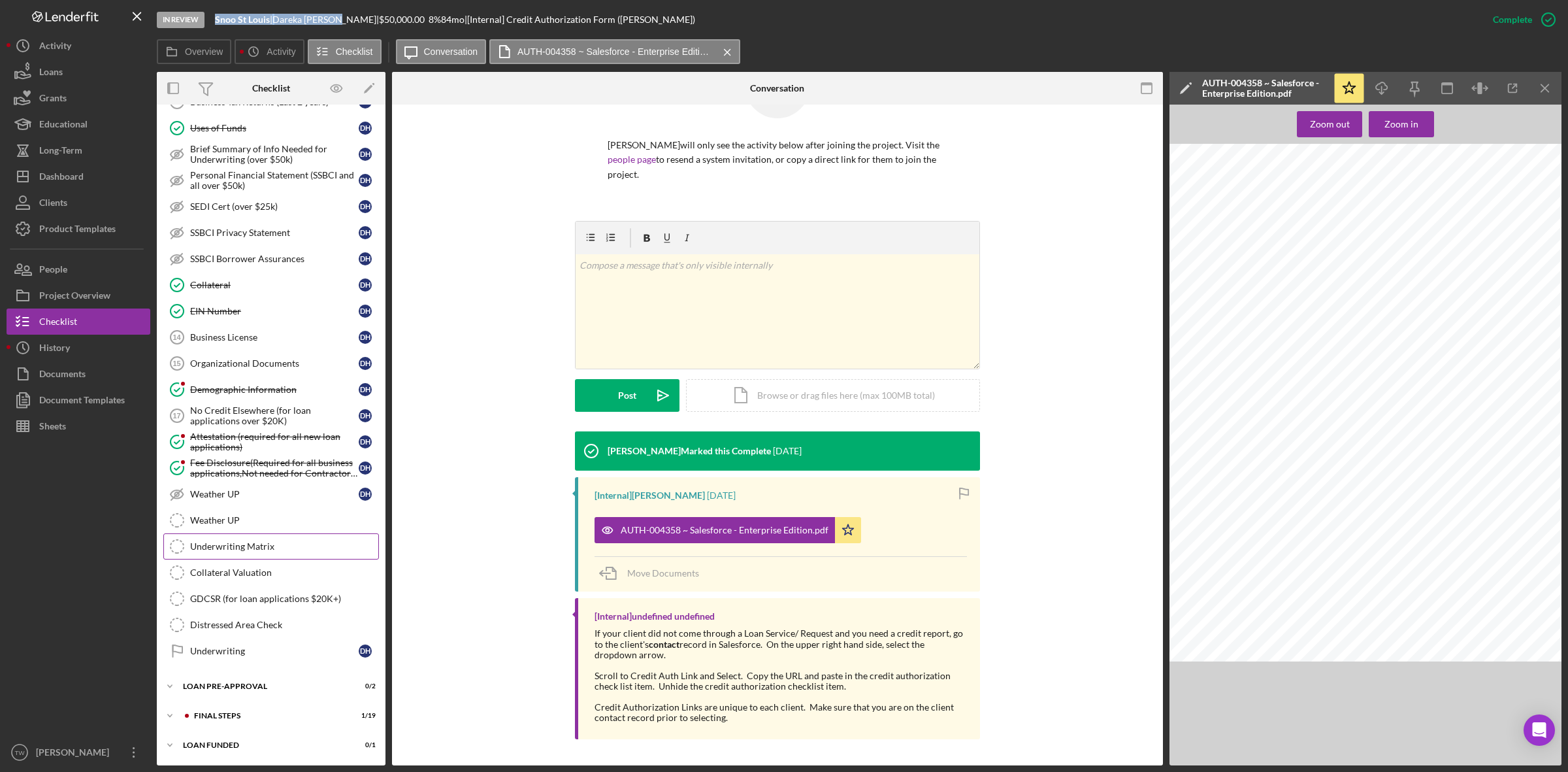
click at [248, 547] on div "Underwriting Matrix" at bounding box center [284, 546] width 188 height 11
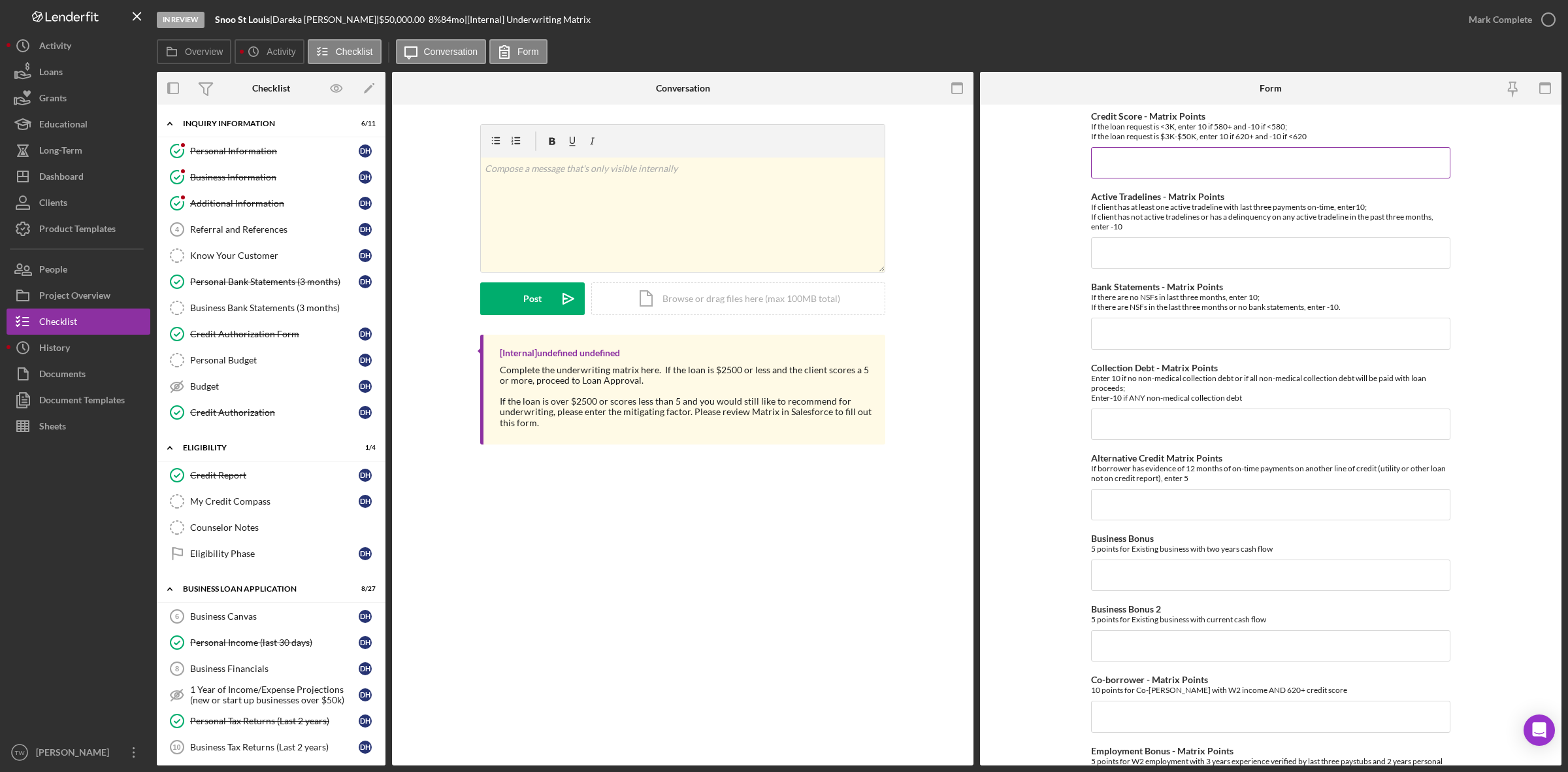
click at [1117, 157] on input "Credit Score - Matrix Points" at bounding box center [1270, 162] width 359 height 32
drag, startPoint x: 268, startPoint y: 276, endPoint x: 874, endPoint y: 337, distance: 609.1
click at [268, 276] on link "Personal Bank Statements (3 months) Personal Bank Statements (3 months) D H" at bounding box center [271, 281] width 216 height 26
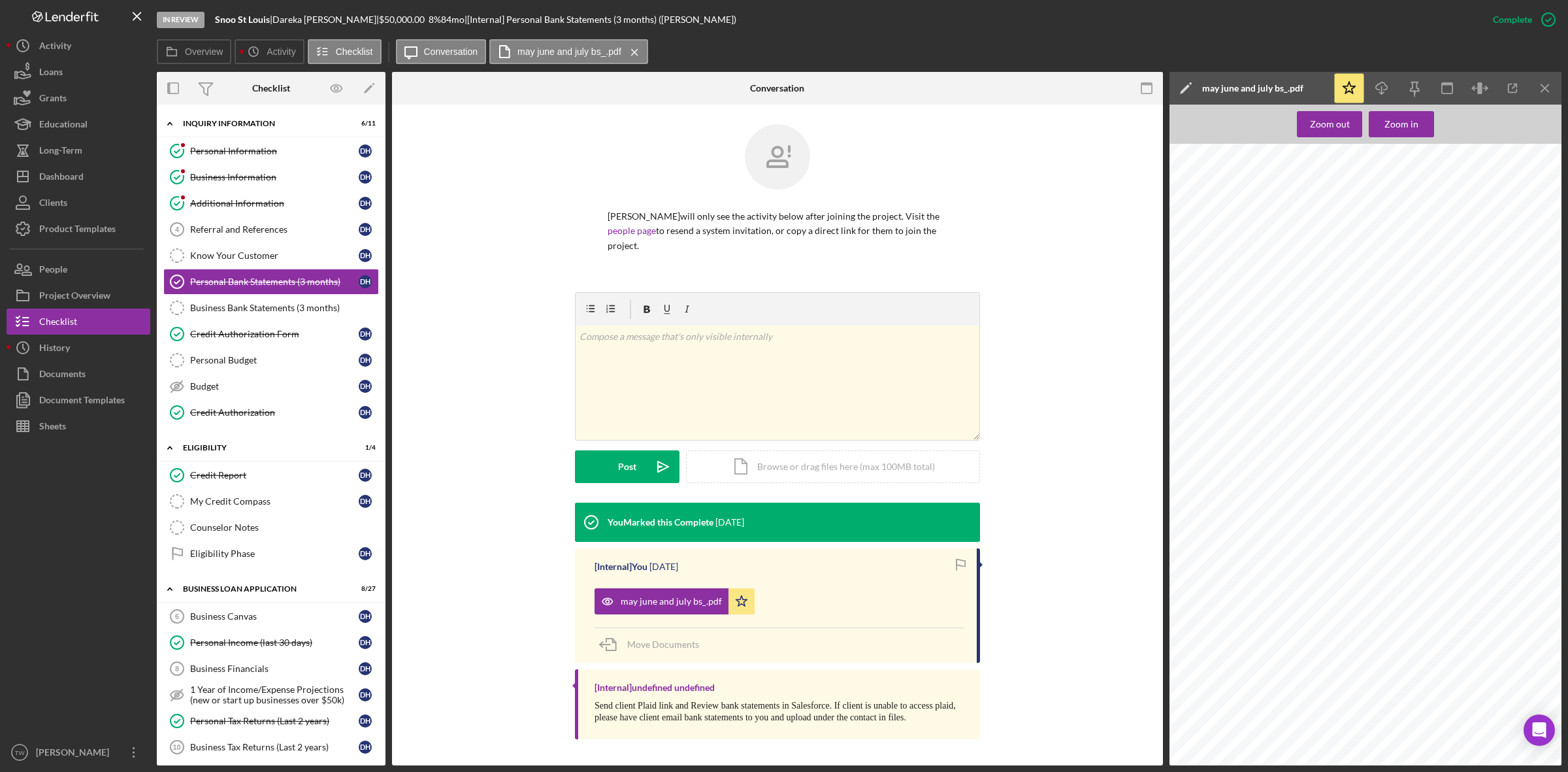
scroll to position [490, 0]
click at [1372, 79] on icon "Icon/Download" at bounding box center [1382, 89] width 30 height 30
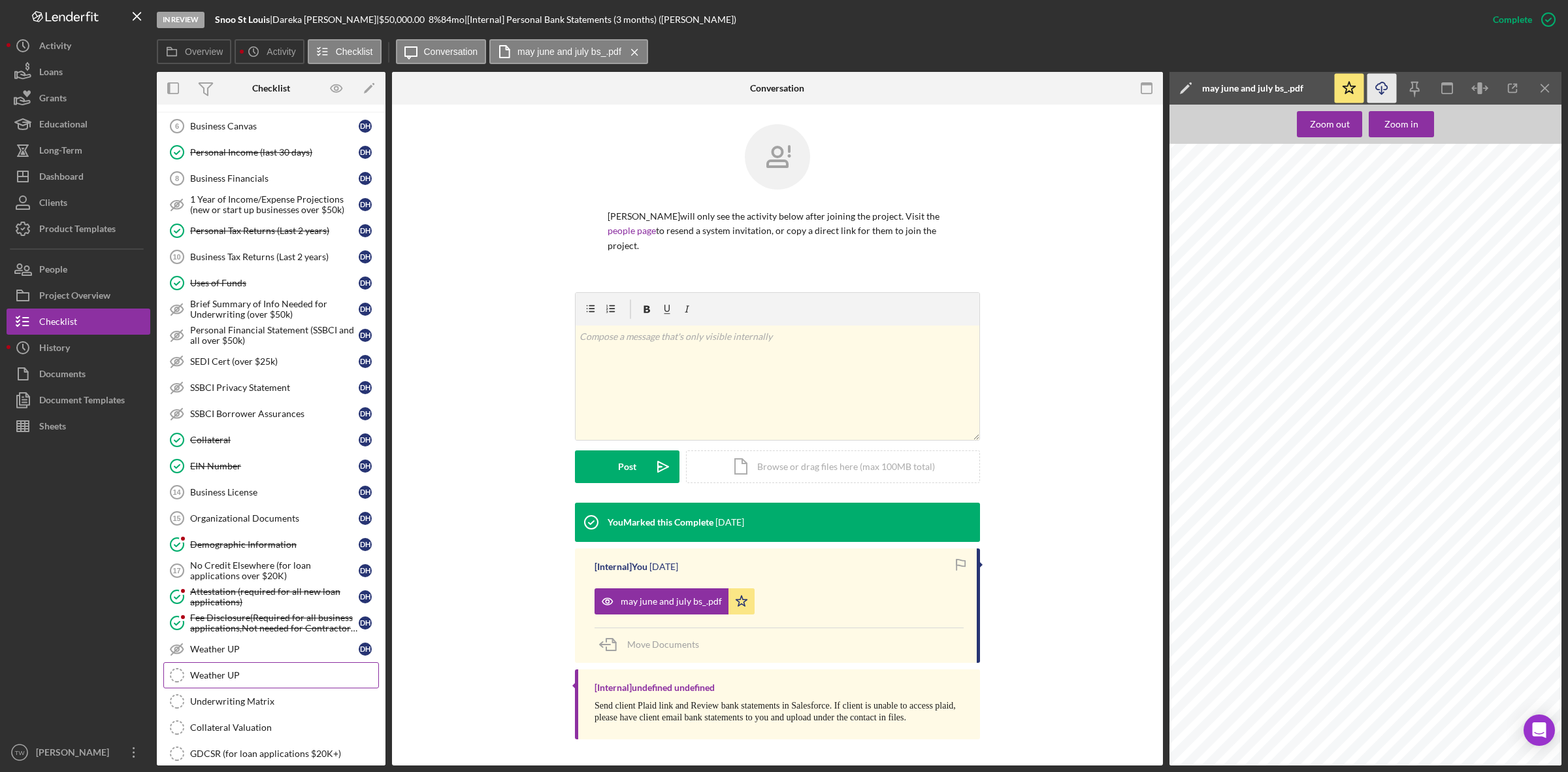
scroll to position [658, 0]
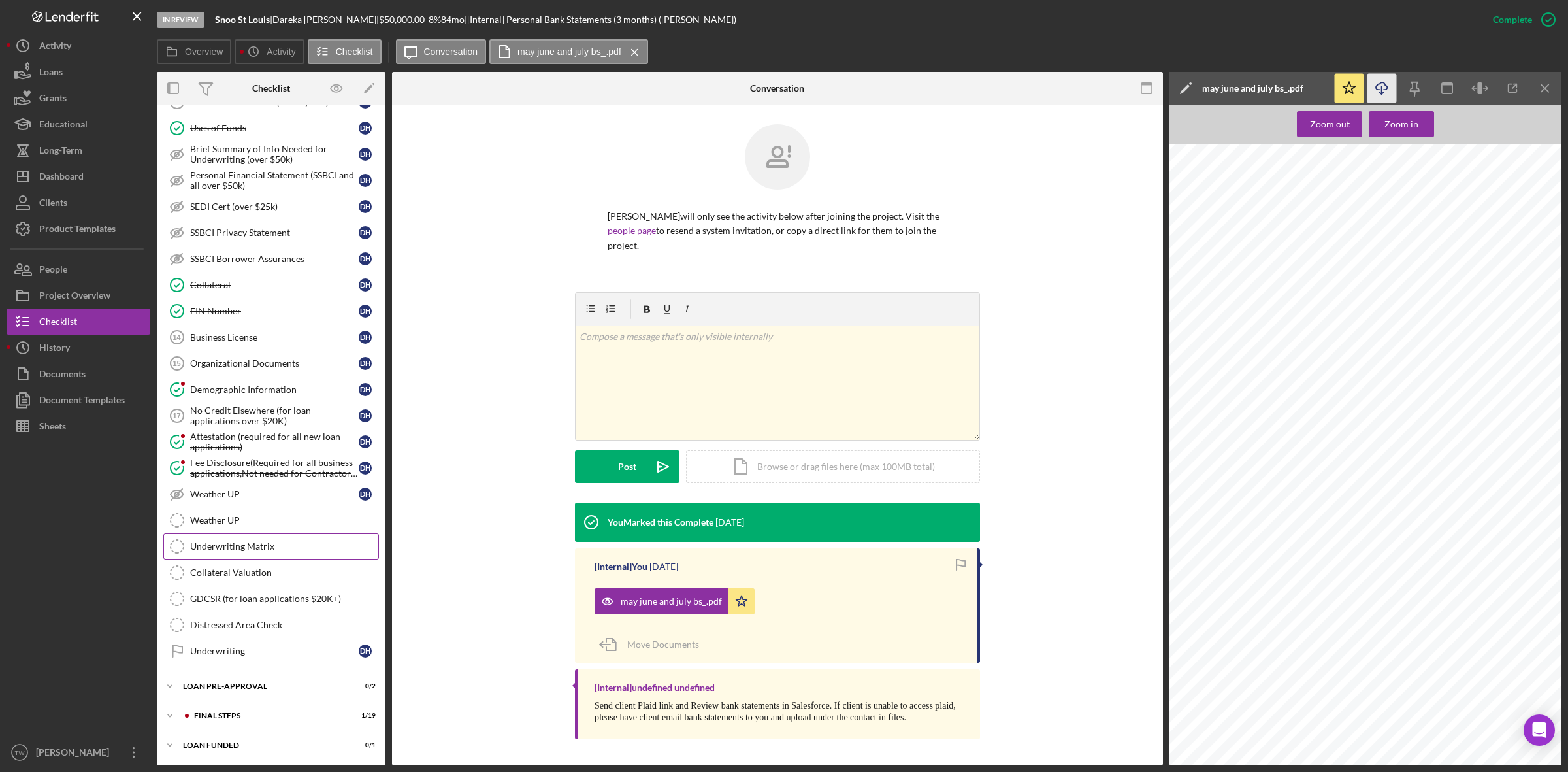
click at [234, 549] on div "Underwriting Matrix" at bounding box center [284, 546] width 188 height 11
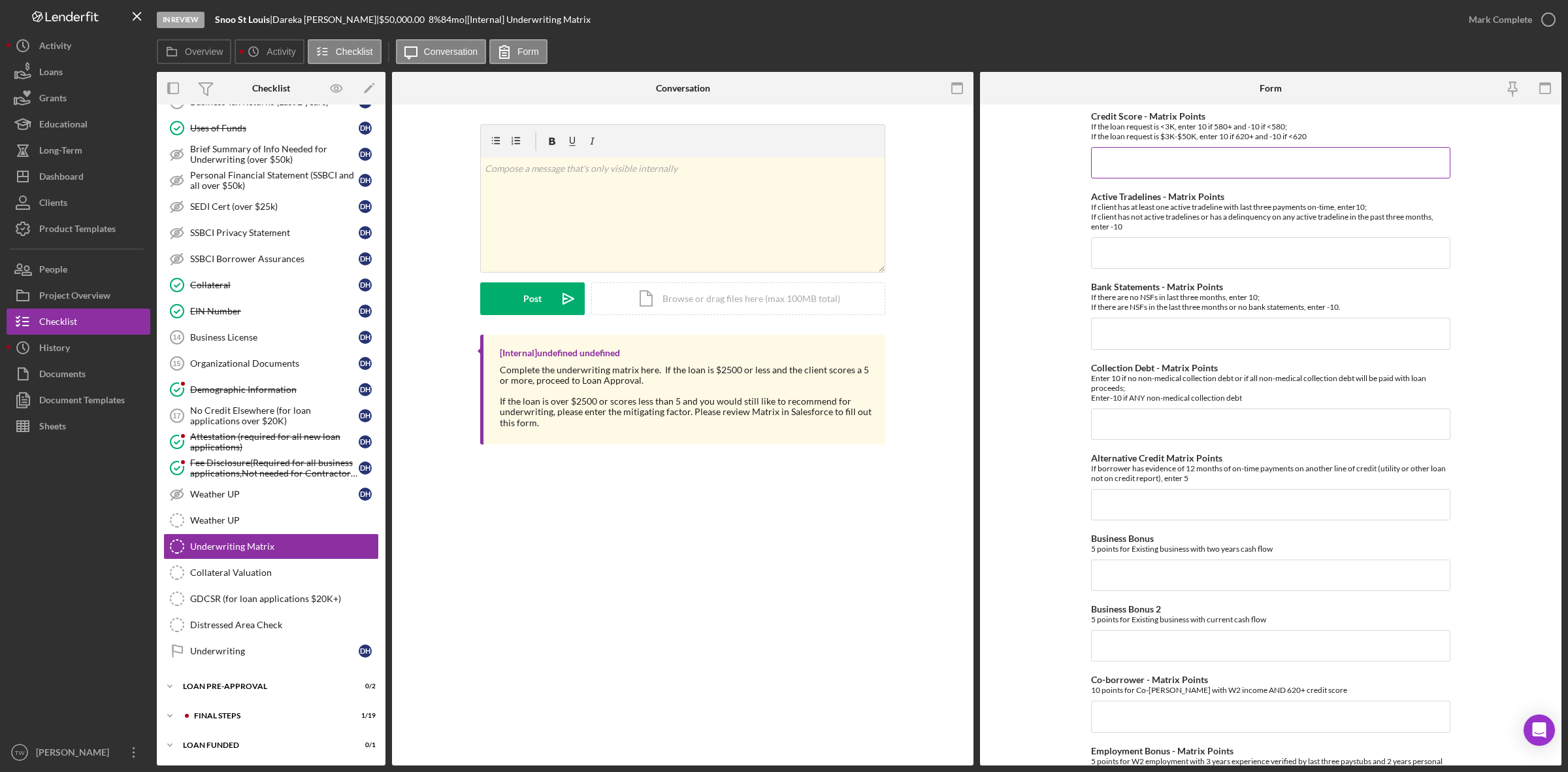
click at [1174, 150] on input "Credit Score - Matrix Points" at bounding box center [1270, 162] width 359 height 32
type input "10"
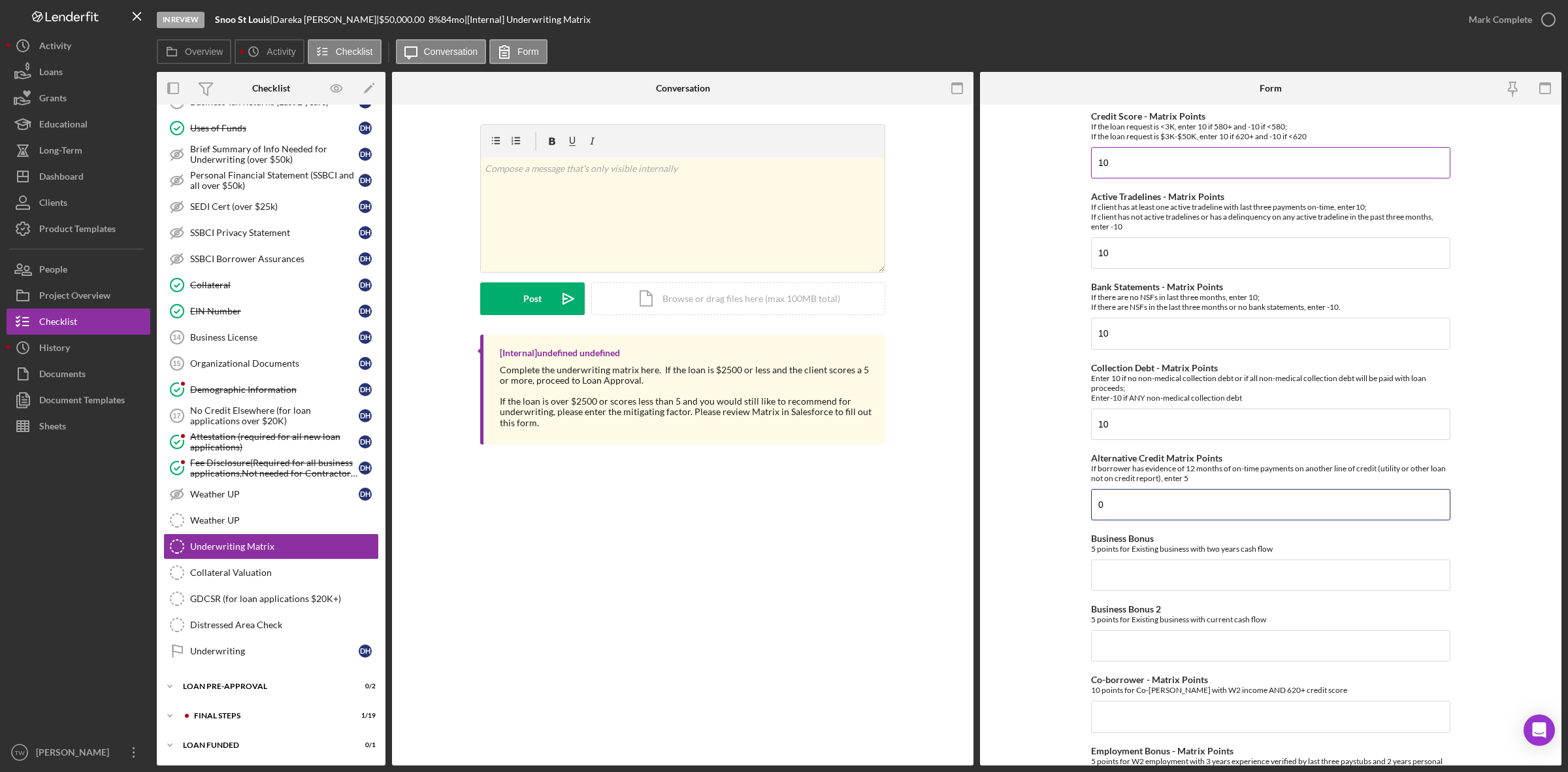
type input "0"
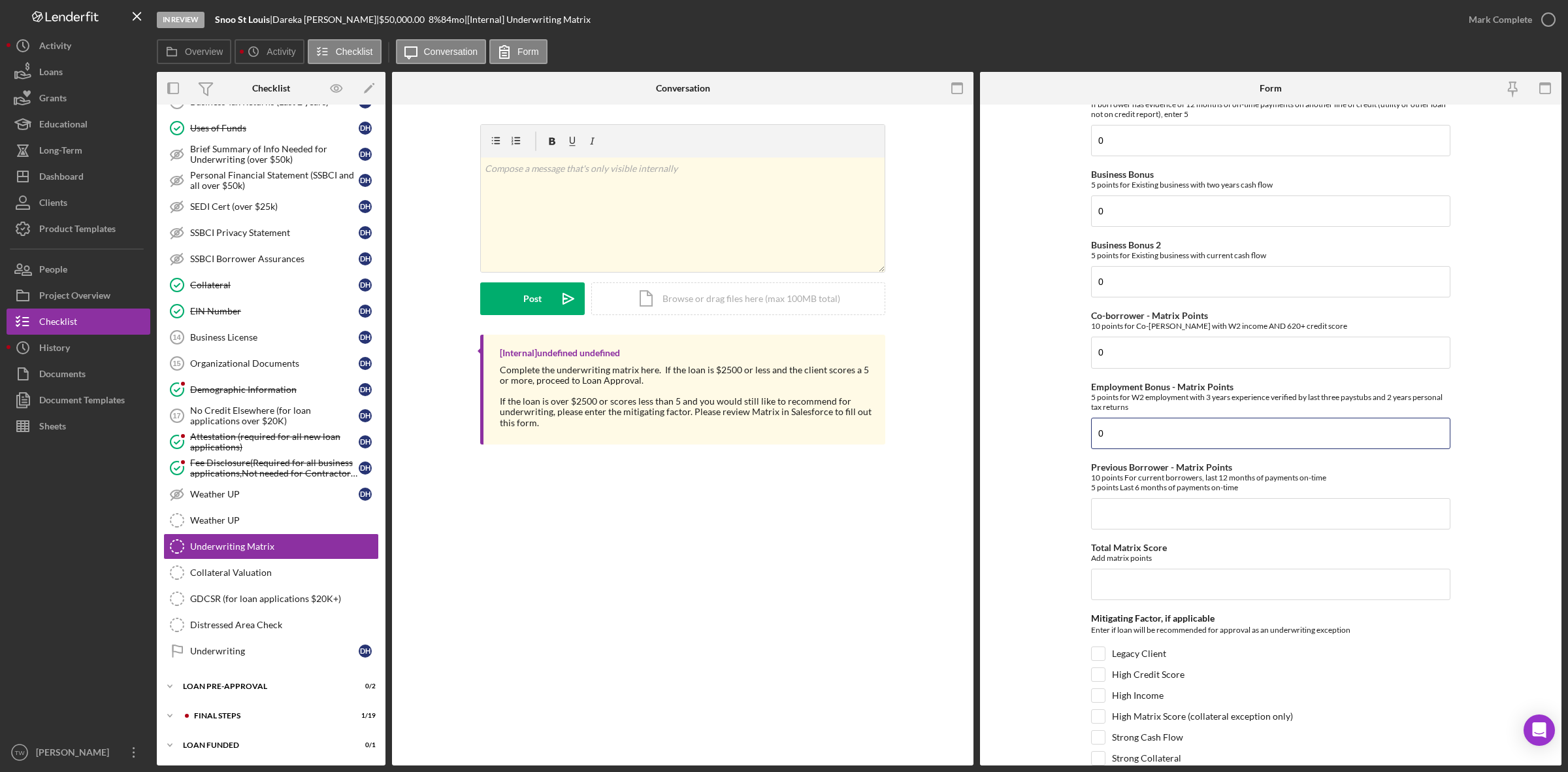
type input "0"
type input "1"
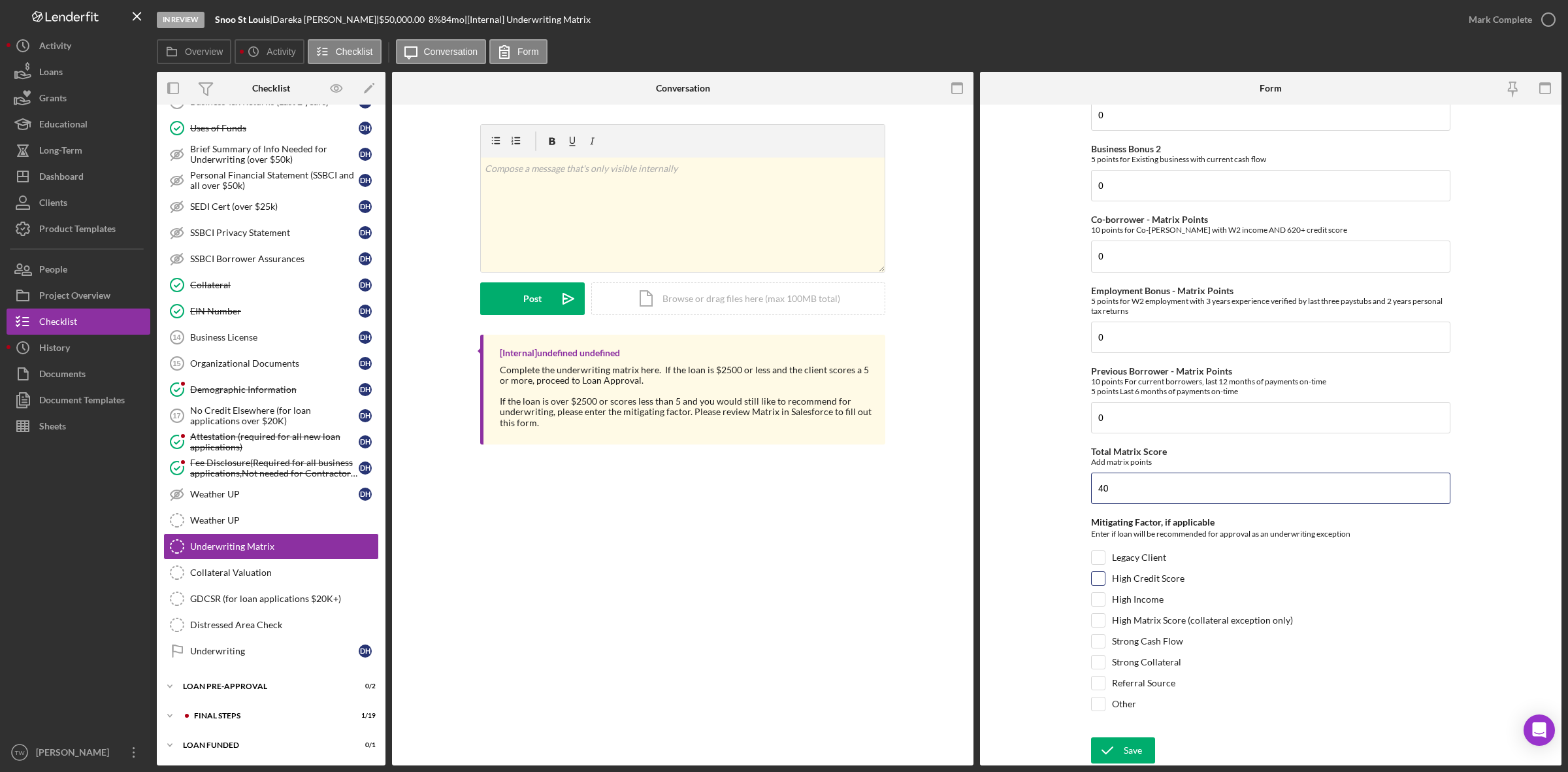
type input "40"
click at [1158, 572] on label "High Credit Score" at bounding box center [1148, 578] width 72 height 13
click at [1105, 572] on input "High Credit Score" at bounding box center [1098, 578] width 13 height 13
checkbox input "true"
click at [1112, 761] on icon "submit" at bounding box center [1107, 750] width 32 height 32
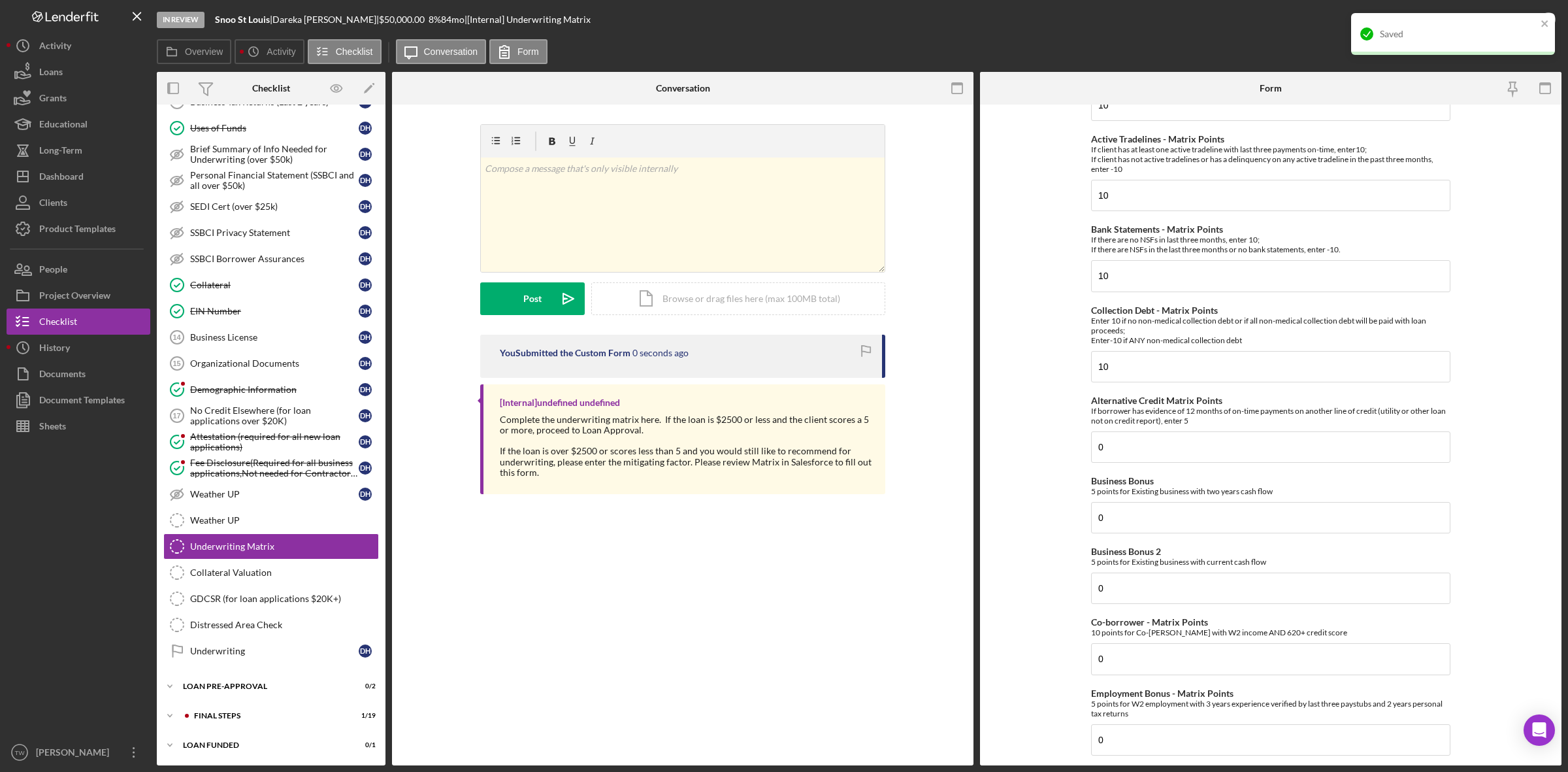
scroll to position [0, 0]
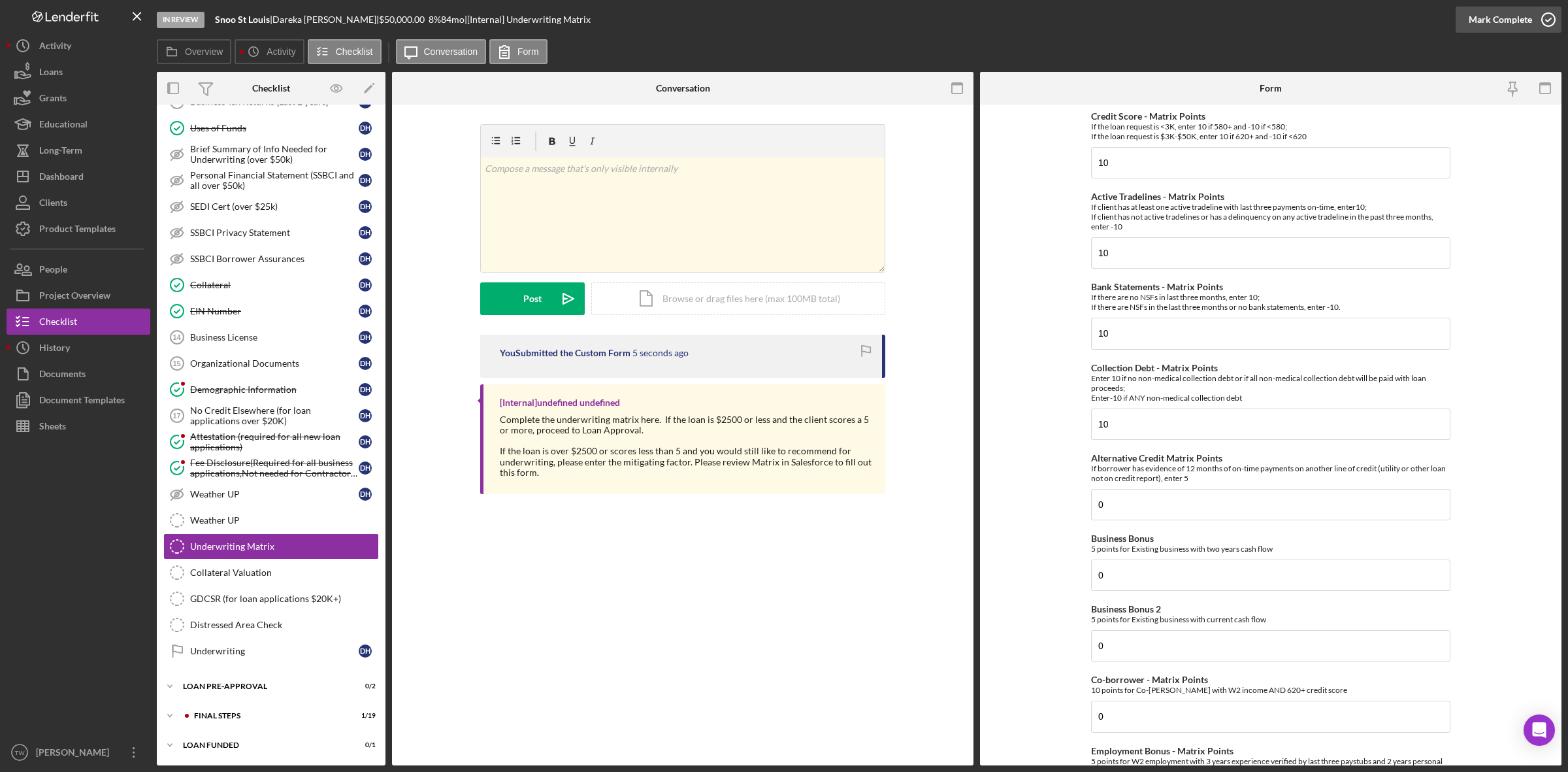
click at [1499, 23] on div "Mark Complete" at bounding box center [1501, 19] width 63 height 26
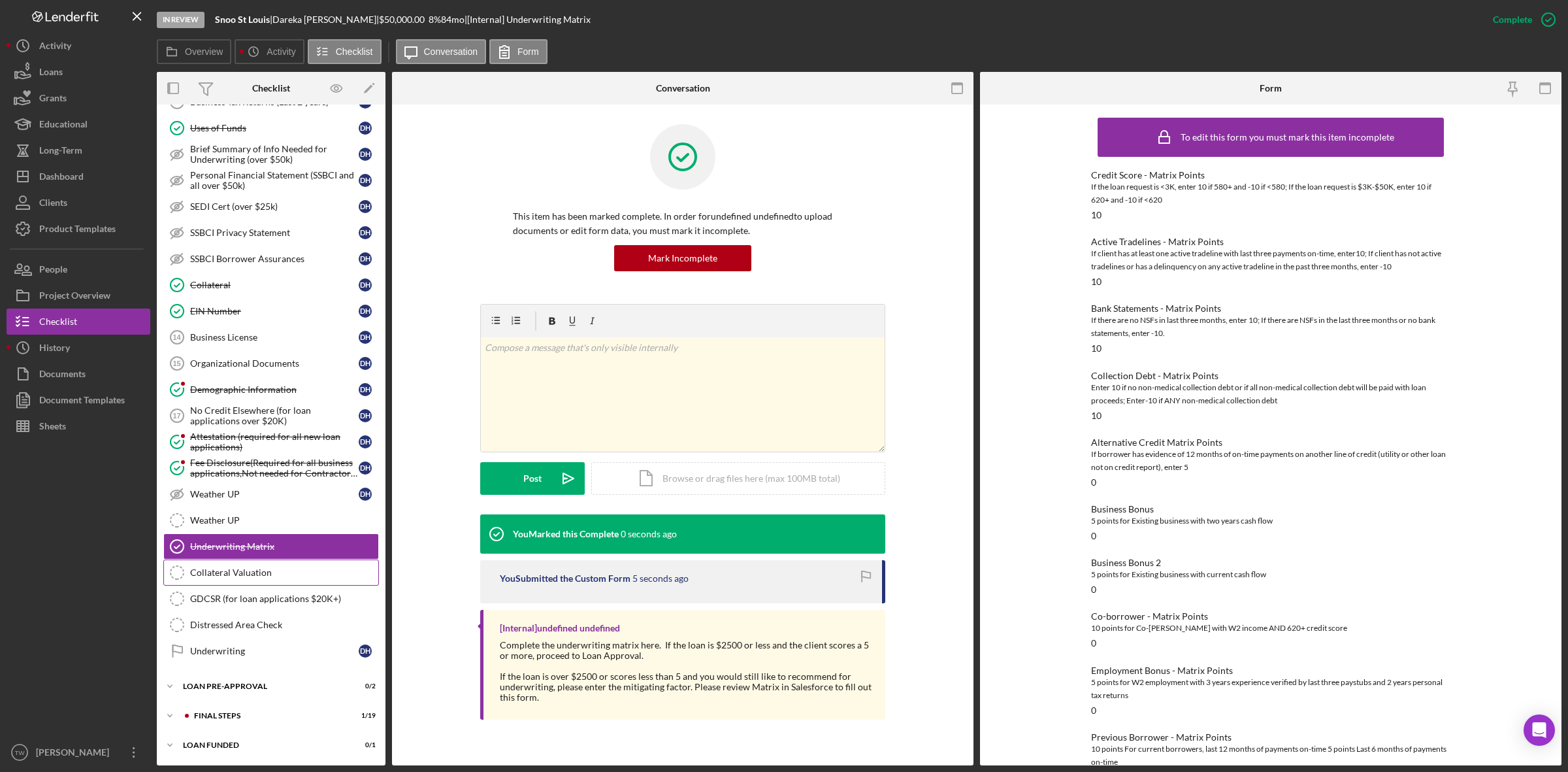
click at [208, 575] on div "Collateral Valuation" at bounding box center [284, 572] width 188 height 11
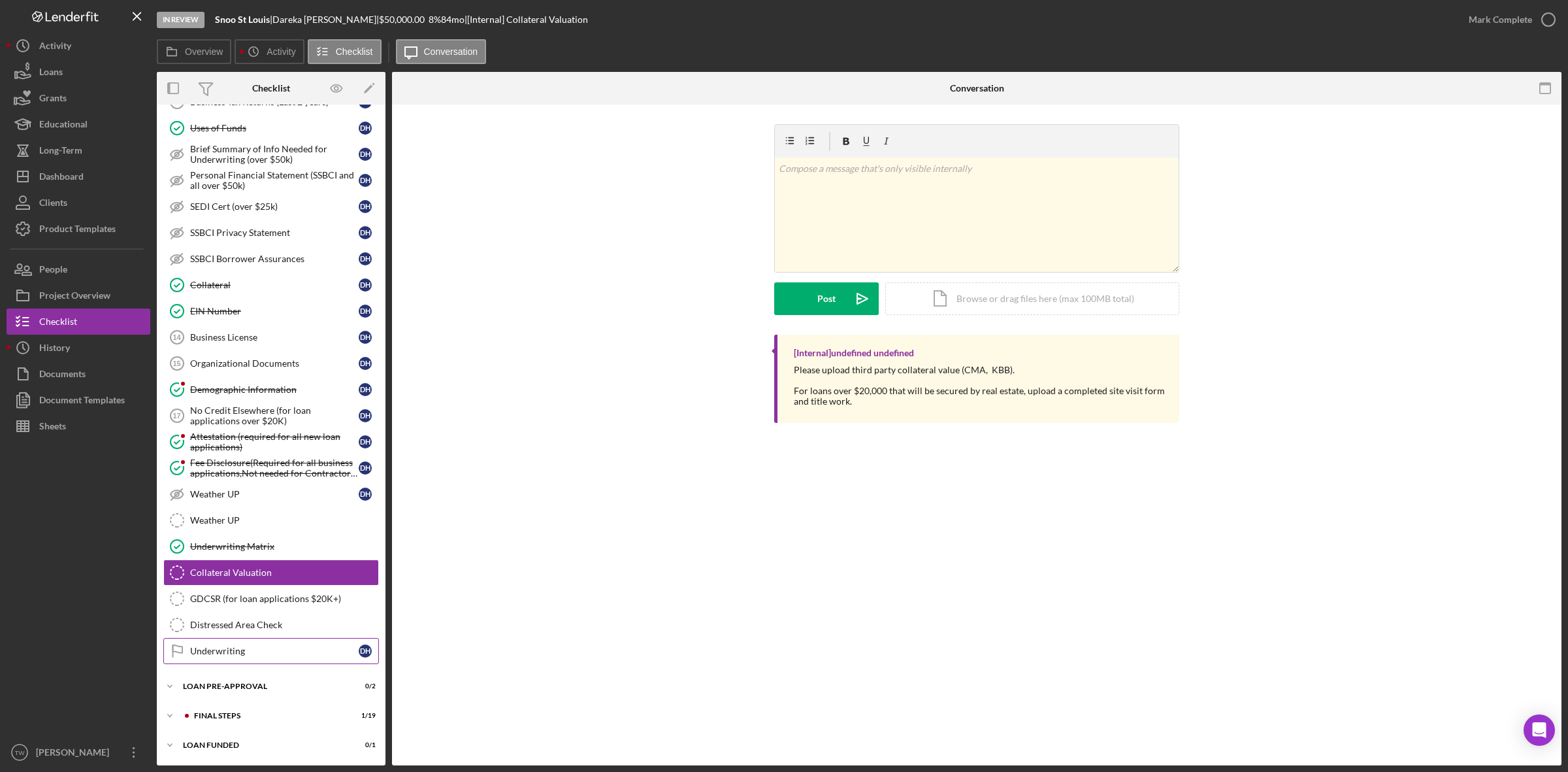
scroll to position [658, 0]
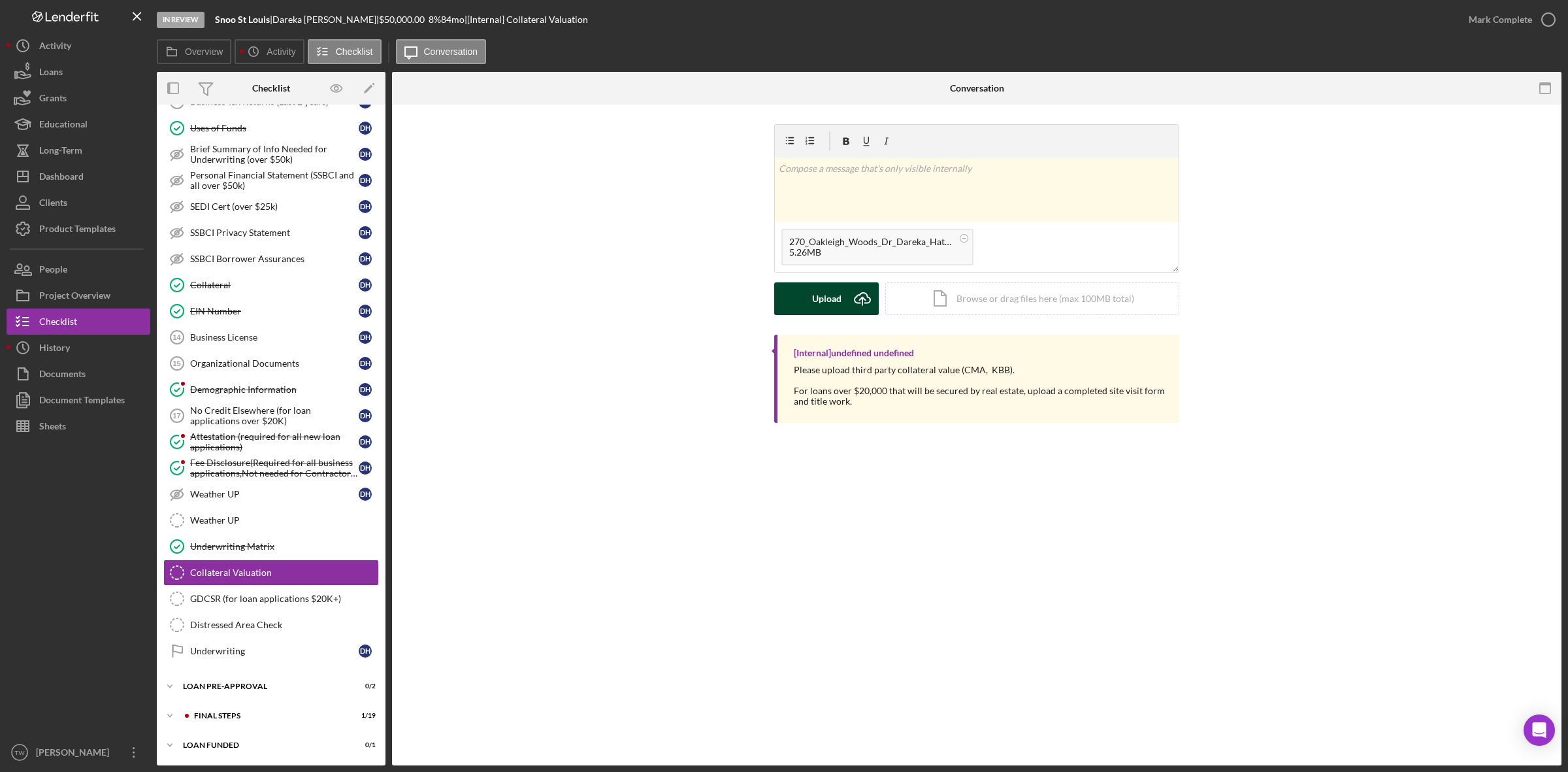
click at [820, 300] on div "Upload" at bounding box center [827, 299] width 30 height 32
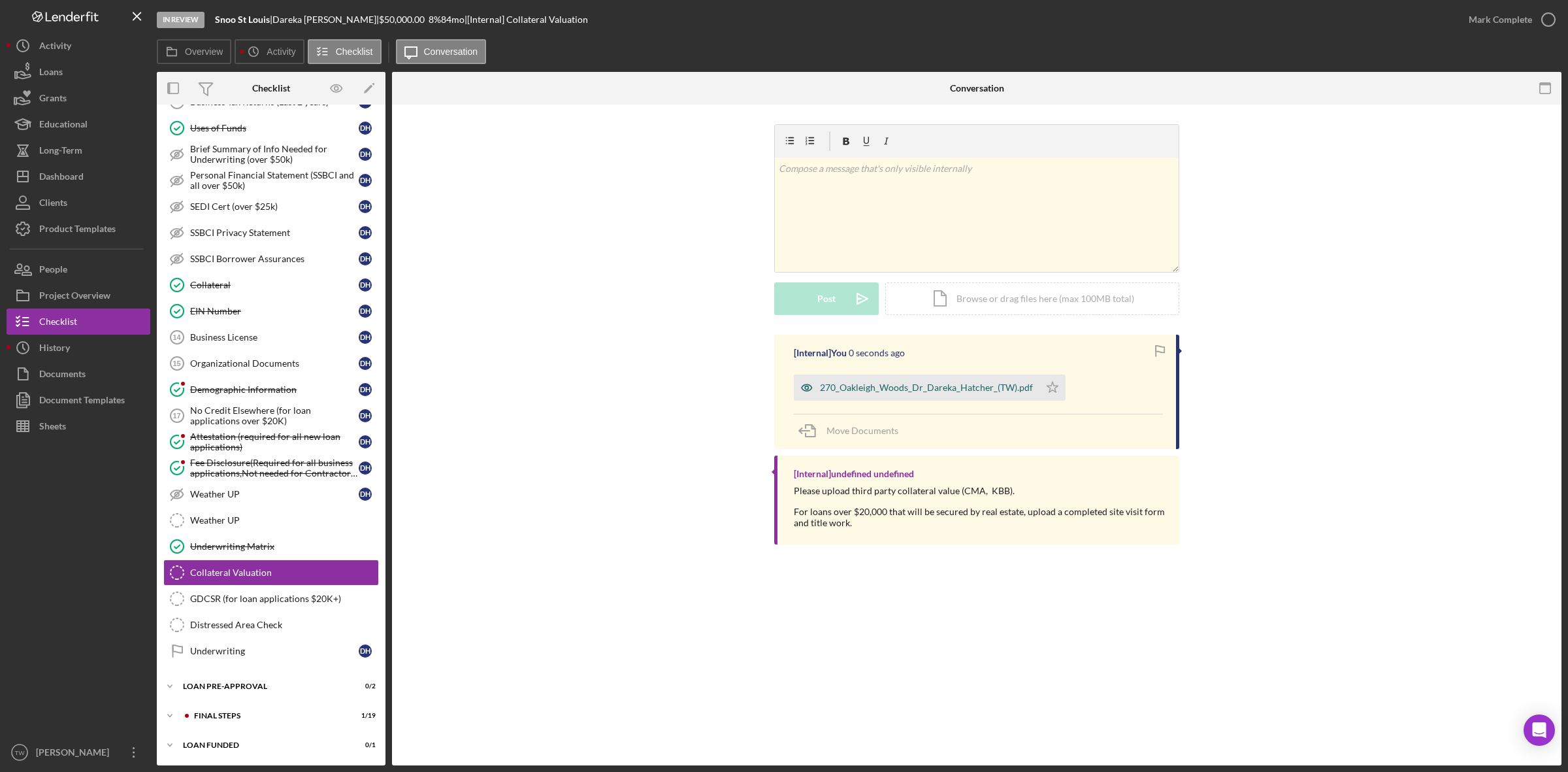
click at [838, 393] on div "270_Oakleigh_Woods_Dr_Dareka_Hatcher_(TW).pdf" at bounding box center [926, 387] width 213 height 11
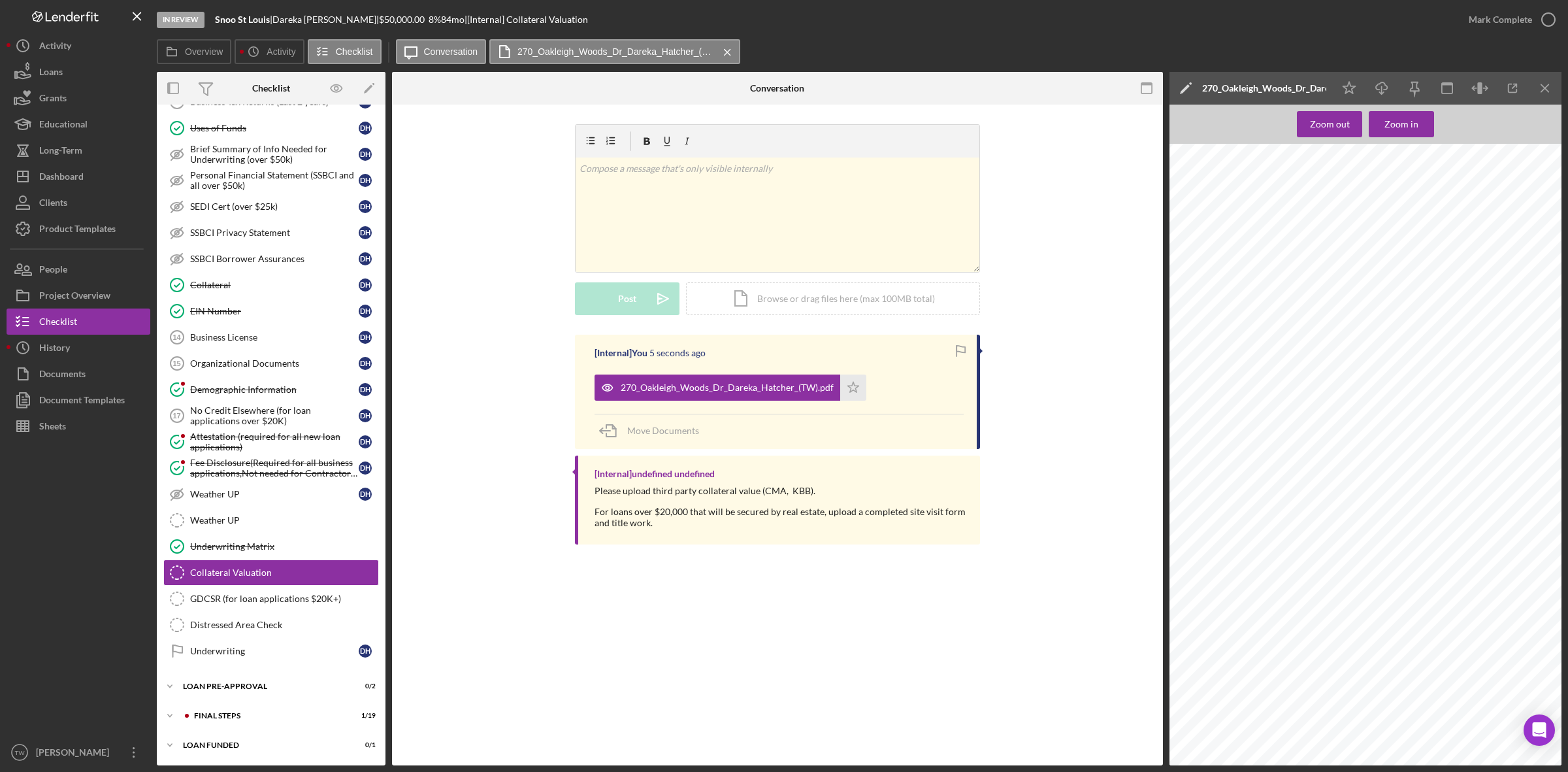
scroll to position [0, 0]
click at [1497, 11] on div "Mark Complete" at bounding box center [1501, 19] width 63 height 26
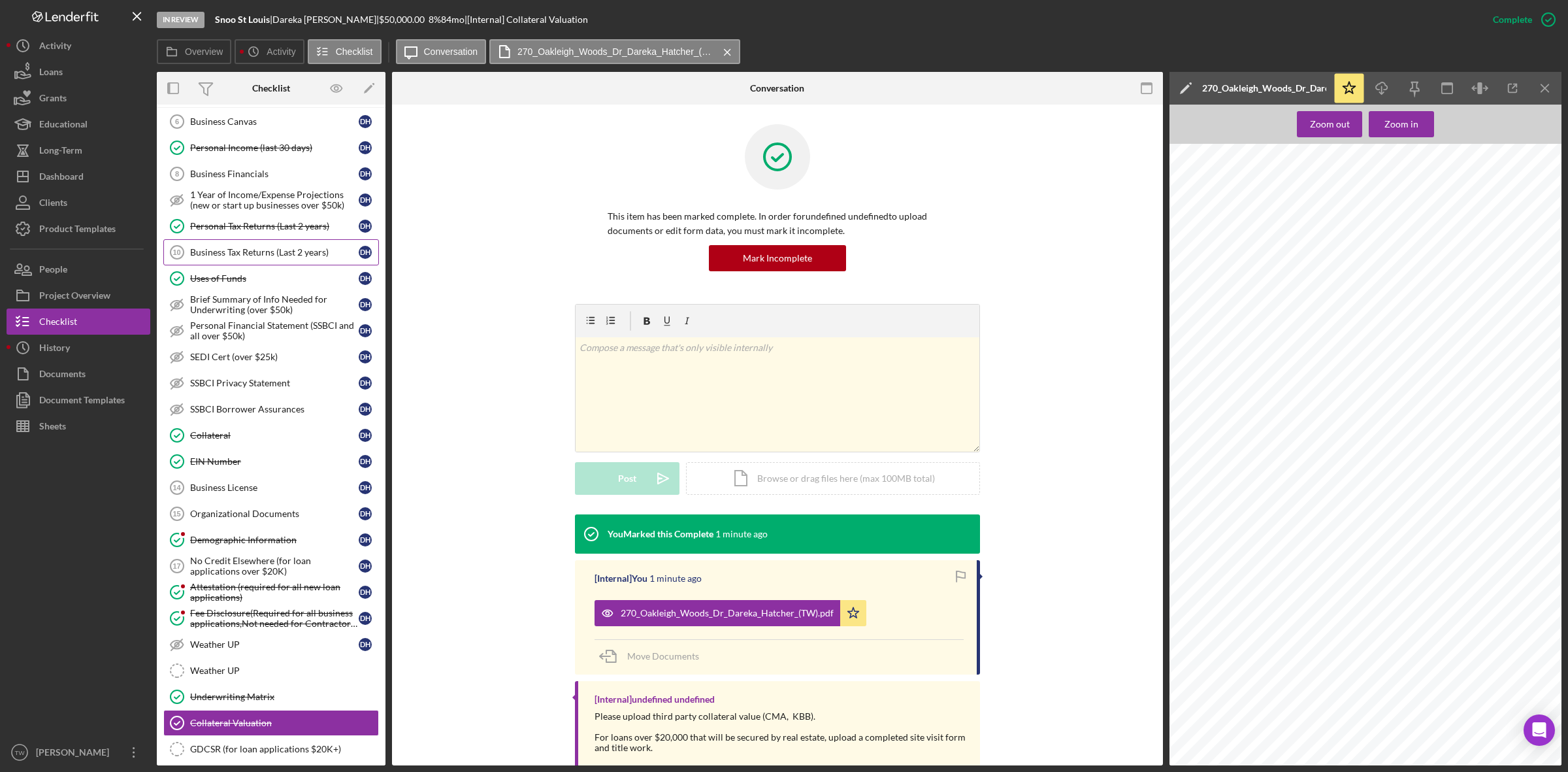
scroll to position [250, 0]
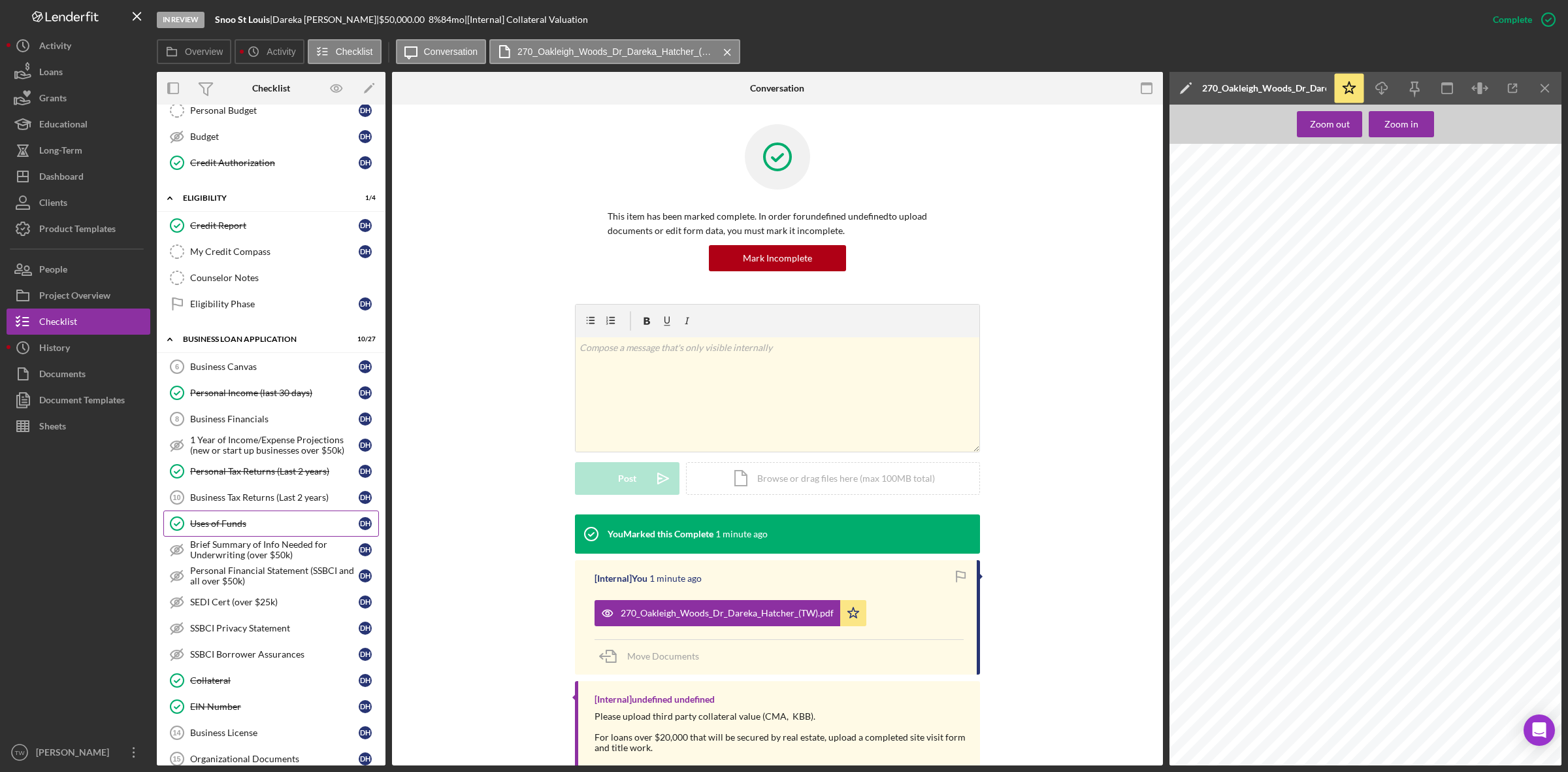
click at [209, 536] on link "Uses of Funds Uses of Funds D H" at bounding box center [271, 523] width 216 height 26
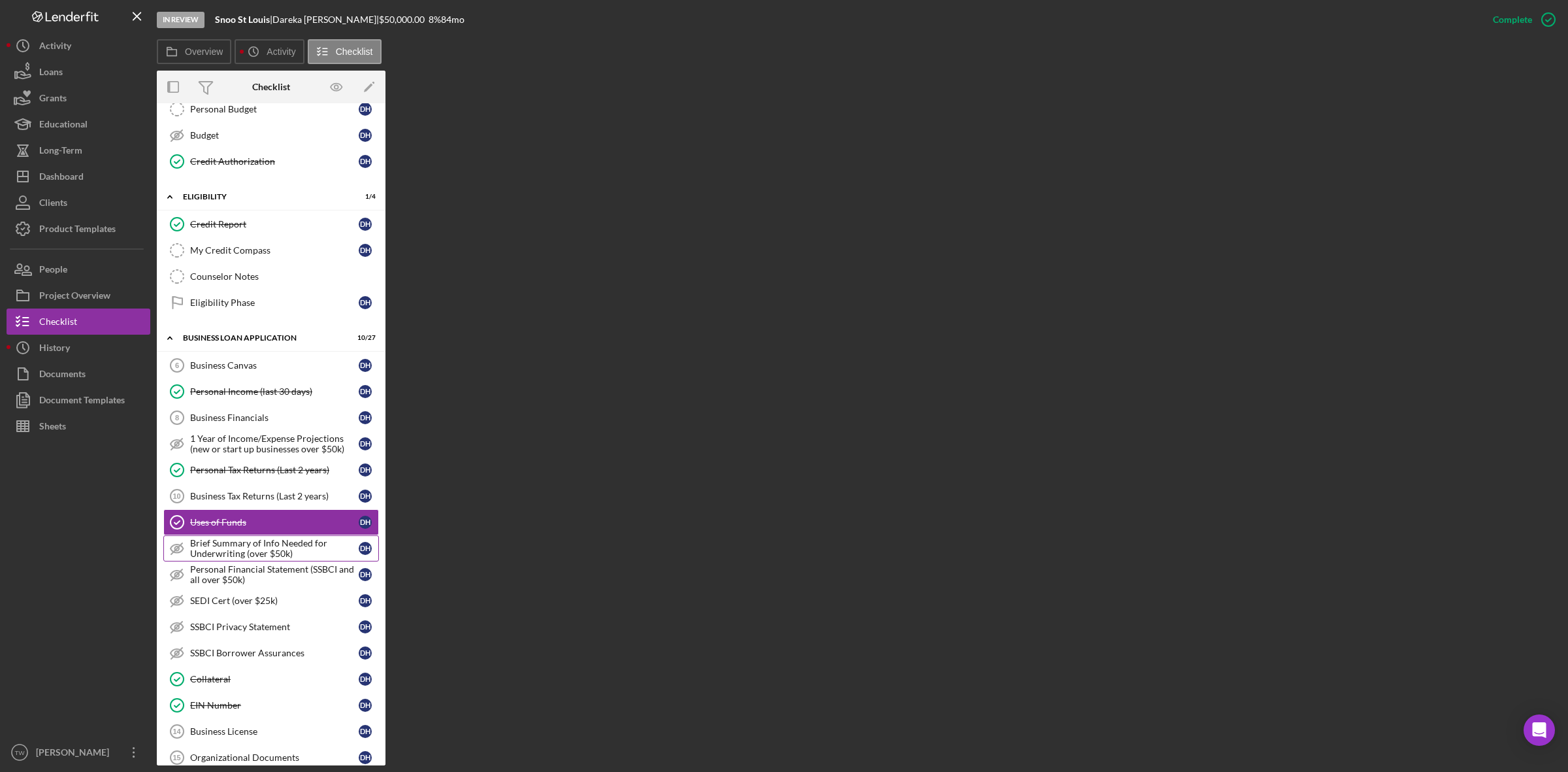
click at [228, 559] on div "Brief Summary of Info Needed for Underwriting (over $50k)" at bounding box center [274, 548] width 169 height 21
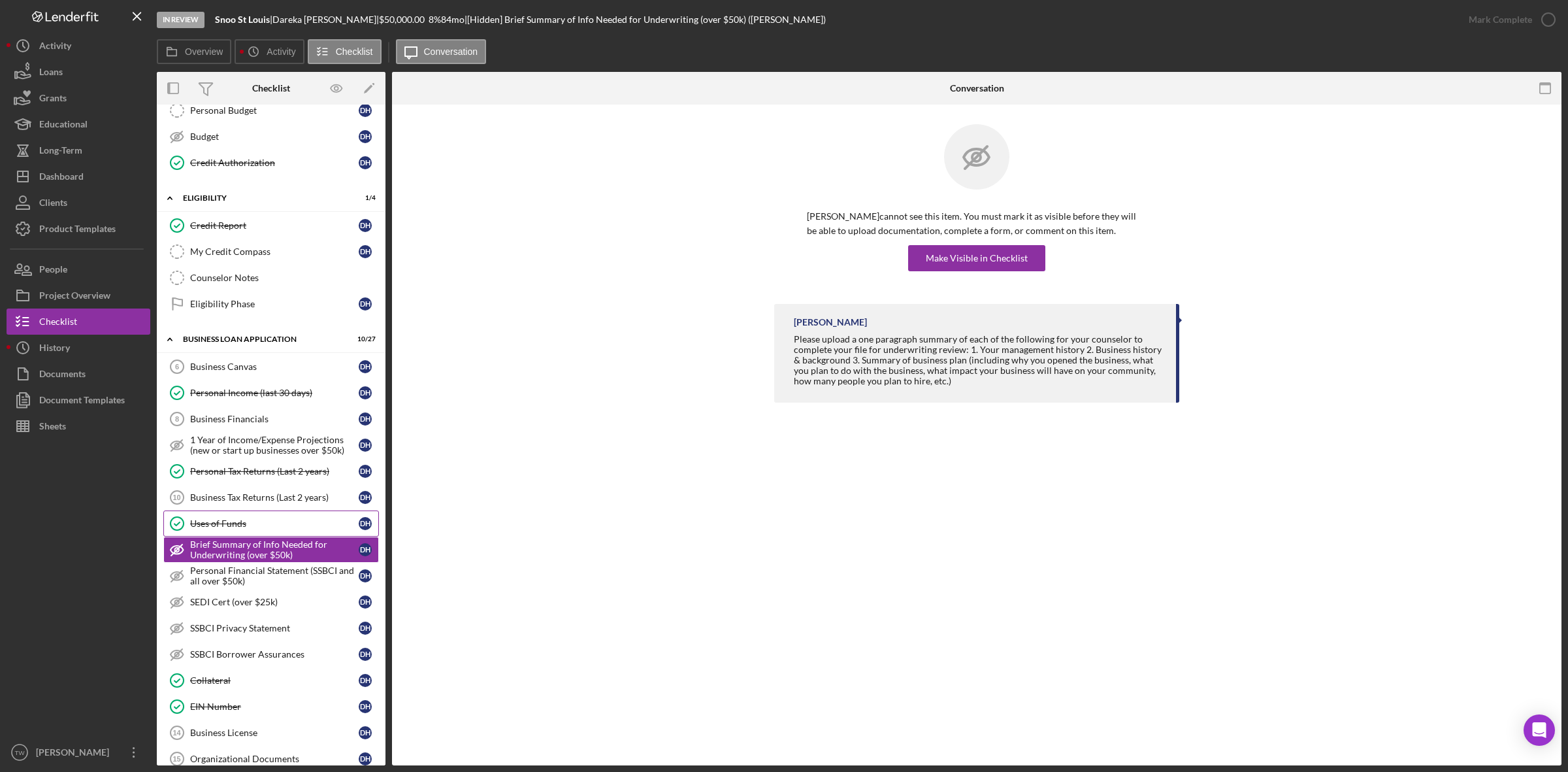
click at [227, 527] on div "Uses of Funds" at bounding box center [274, 523] width 169 height 11
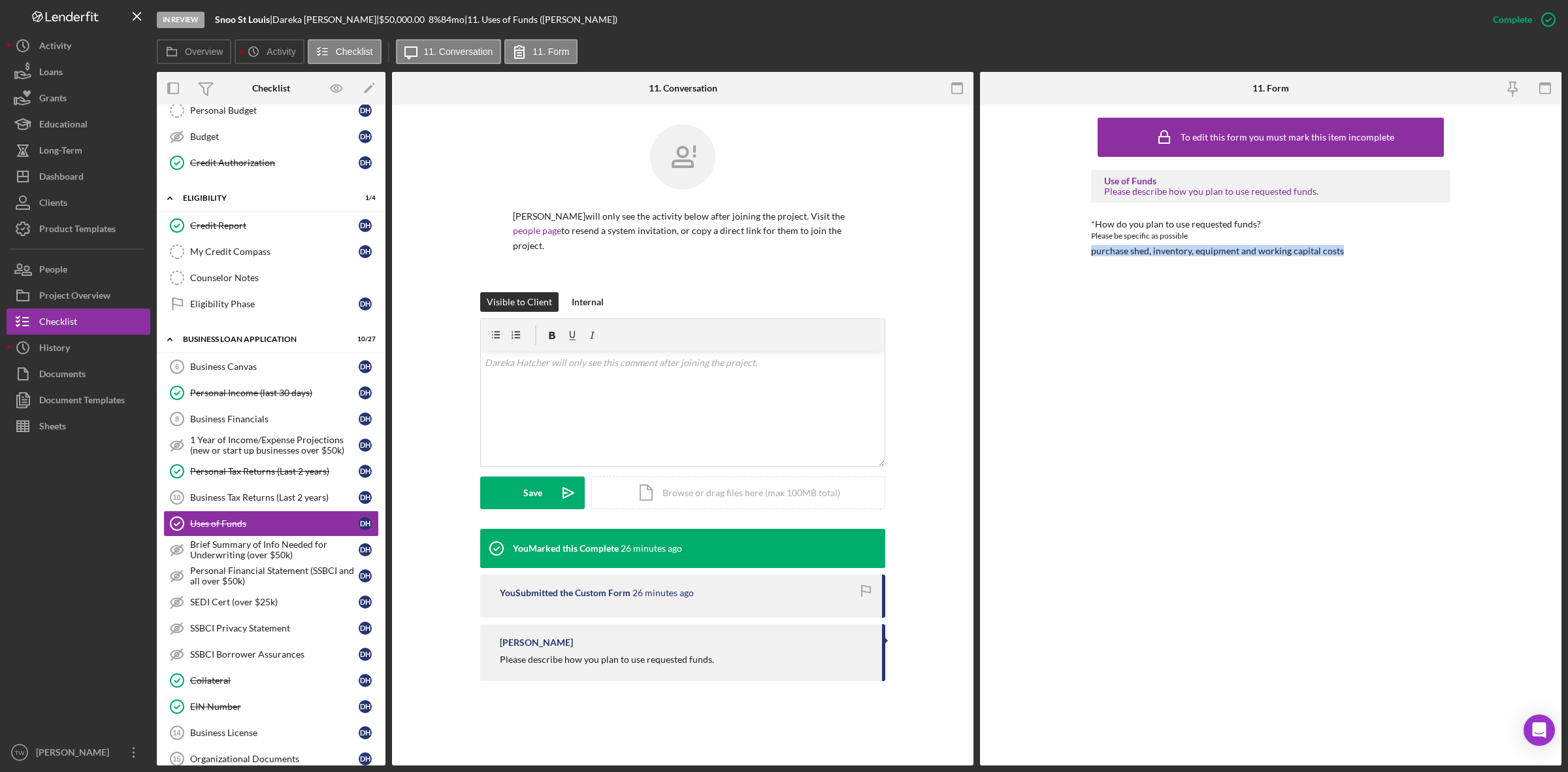
drag, startPoint x: 1094, startPoint y: 252, endPoint x: 1340, endPoint y: 252, distance: 246.0
click at [1340, 252] on div "*How do you plan to use requested funds? Please be specific as possible purchas…" at bounding box center [1270, 237] width 359 height 37
copy div "purchase shed, inventory, equipment and working capital costs"
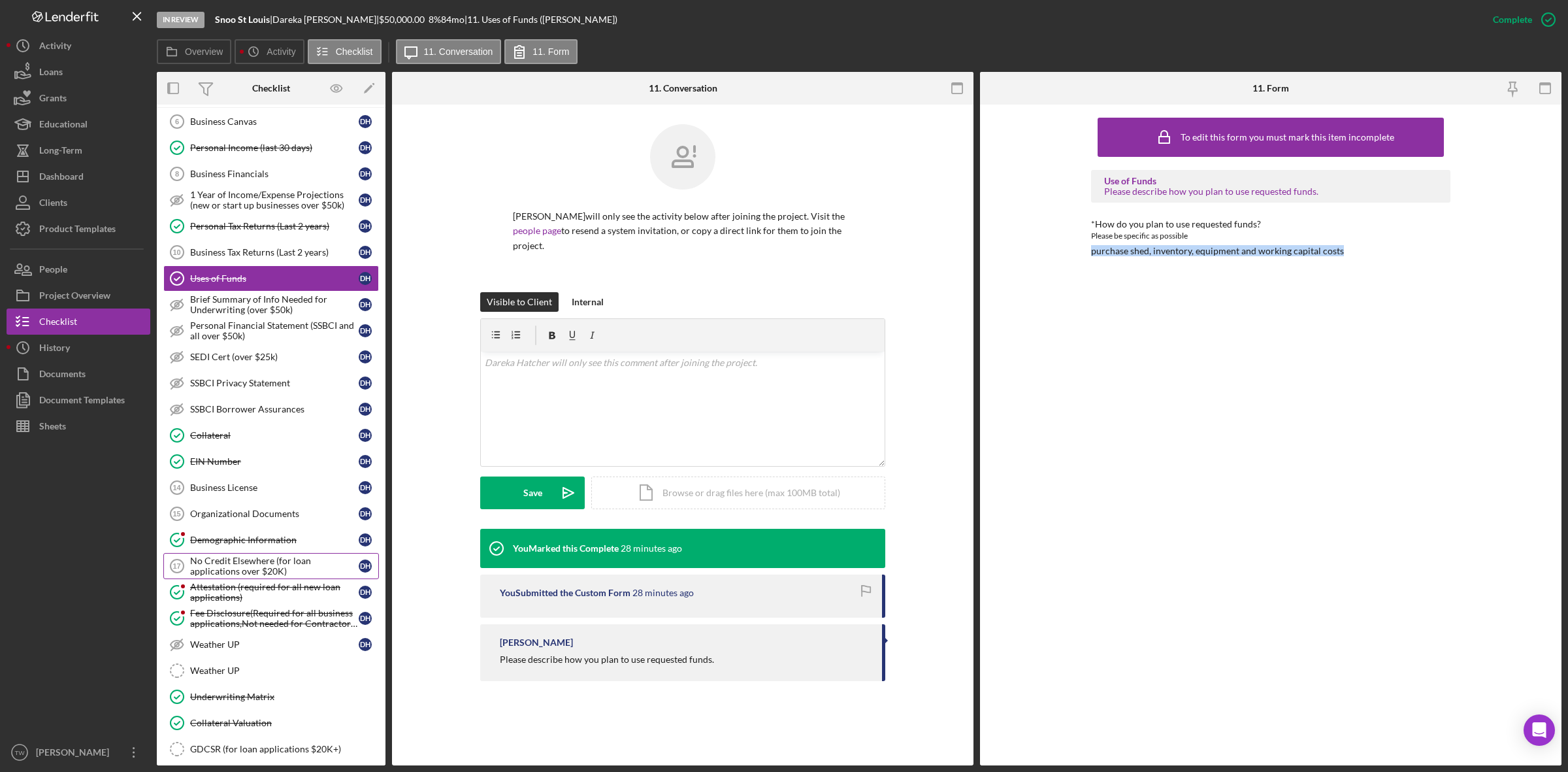
scroll to position [577, 0]
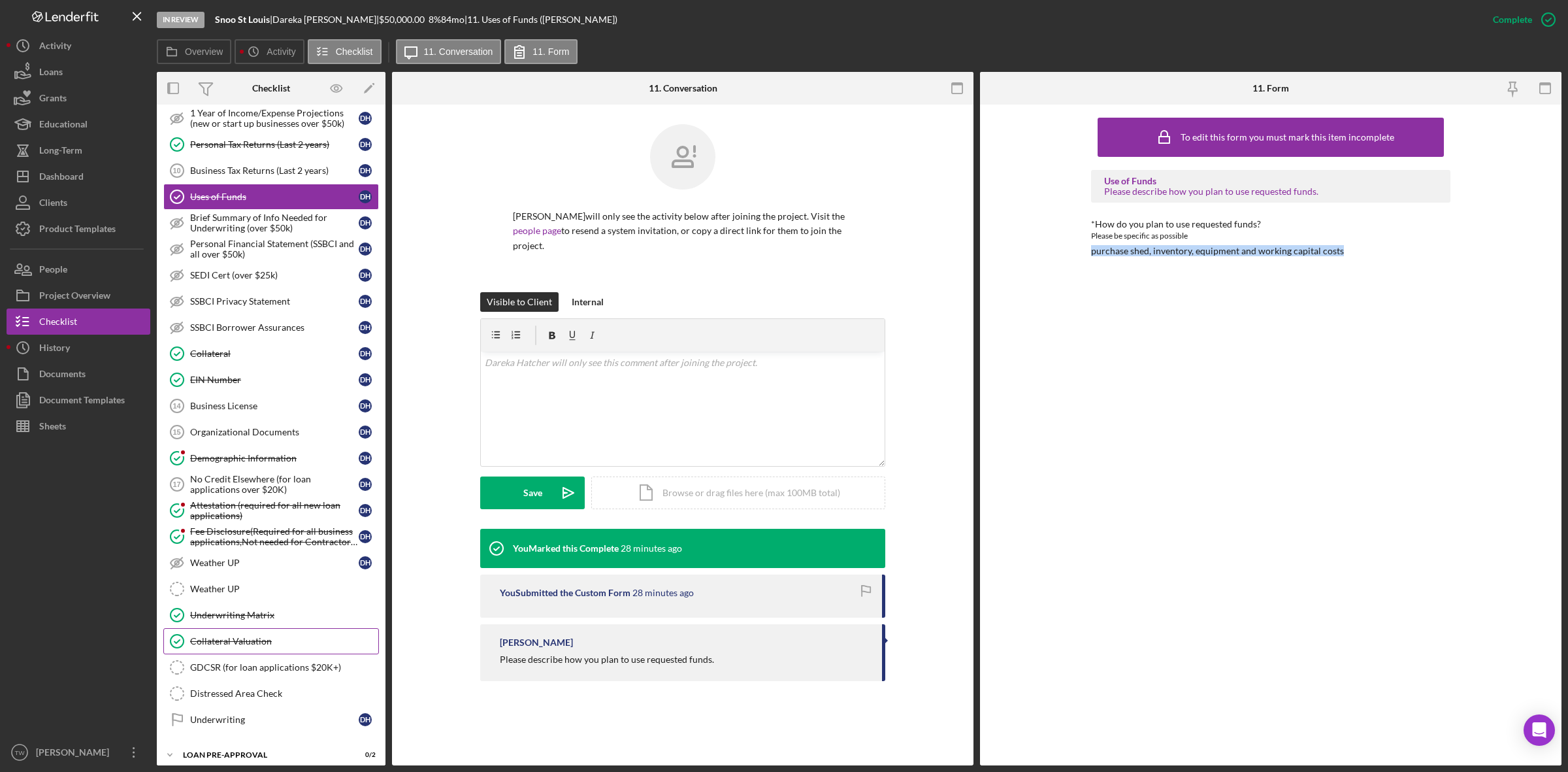
drag, startPoint x: 237, startPoint y: 662, endPoint x: 292, endPoint y: 661, distance: 55.0
click at [237, 654] on link "Collateral Valuation Collateral Valuation" at bounding box center [271, 641] width 216 height 26
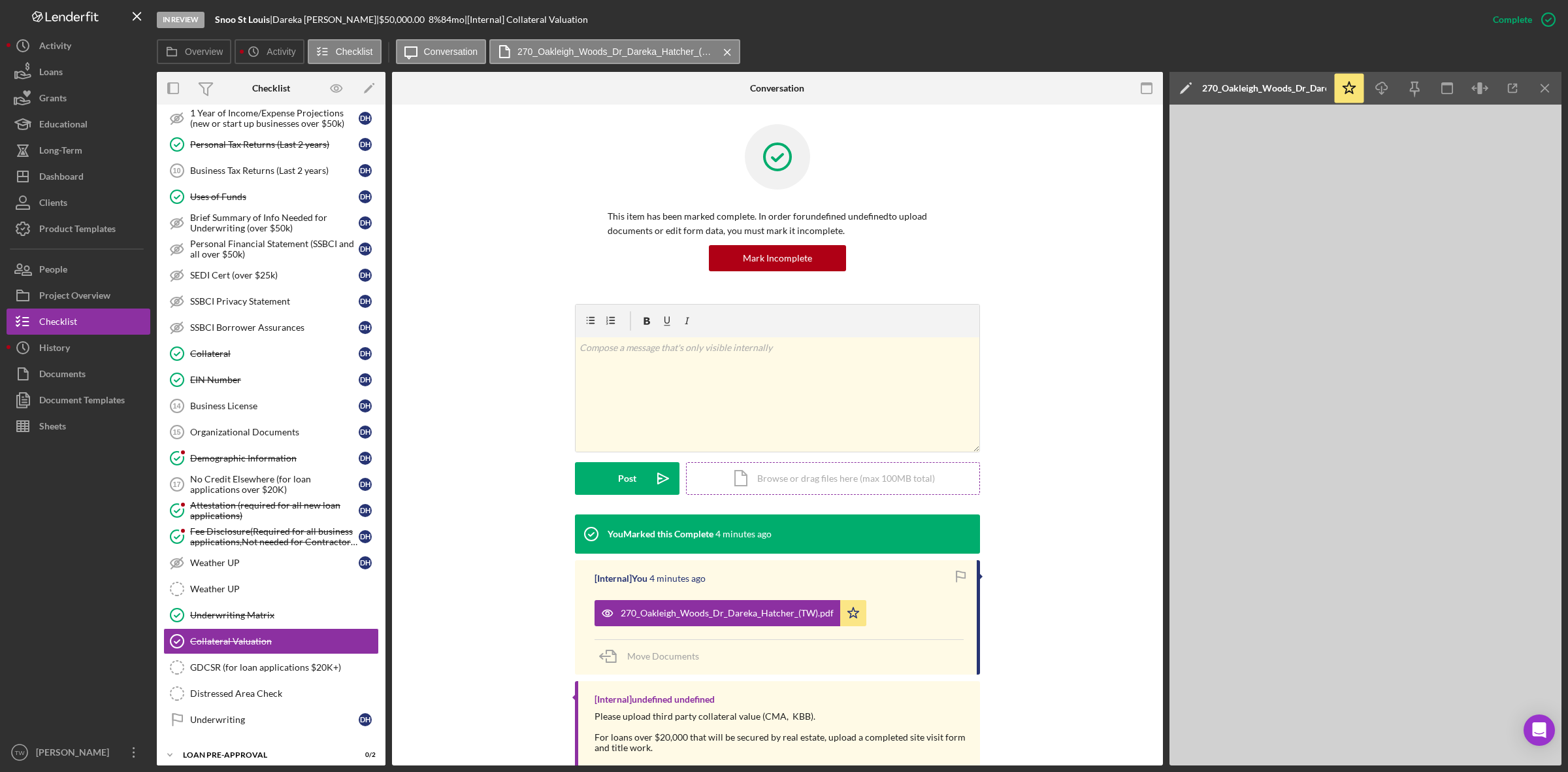
scroll to position [31, 0]
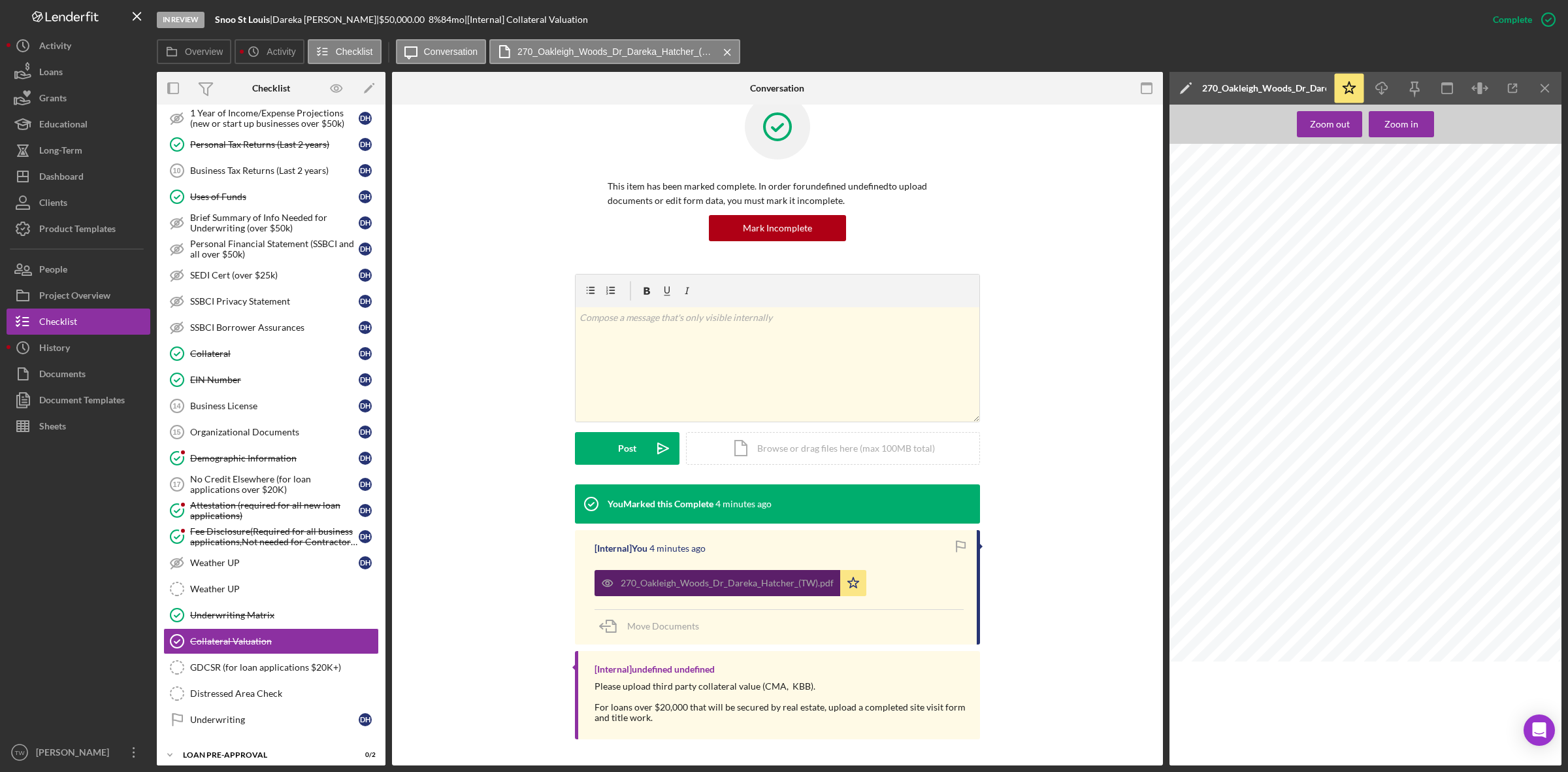
click at [719, 589] on div "270_Oakleigh_Woods_Dr_Dareka_Hatcher_(TW).pdf" at bounding box center [717, 583] width 245 height 26
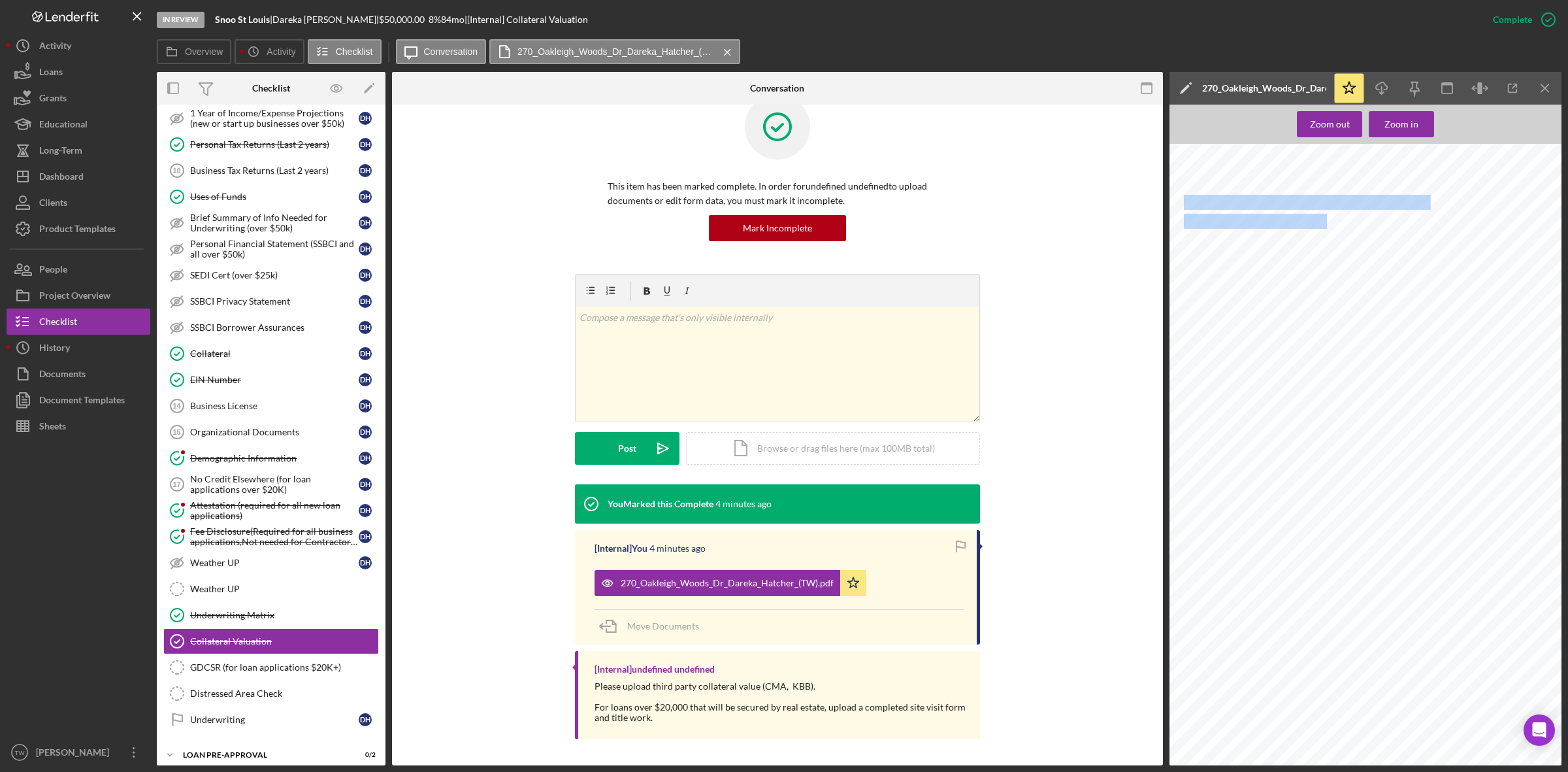
drag, startPoint x: 1183, startPoint y: 202, endPoint x: 1295, endPoint y: 224, distance: 114.1
click at [1295, 224] on div "Dareka Hatcher (TW) Report 270 Oakleigh Woods Dr Ballwin, MO 63011 Matthew Wund…" at bounding box center [1369, 402] width 400 height 517
copy div "270 Oakleigh Woods Dr Ballwin, MO 63011"
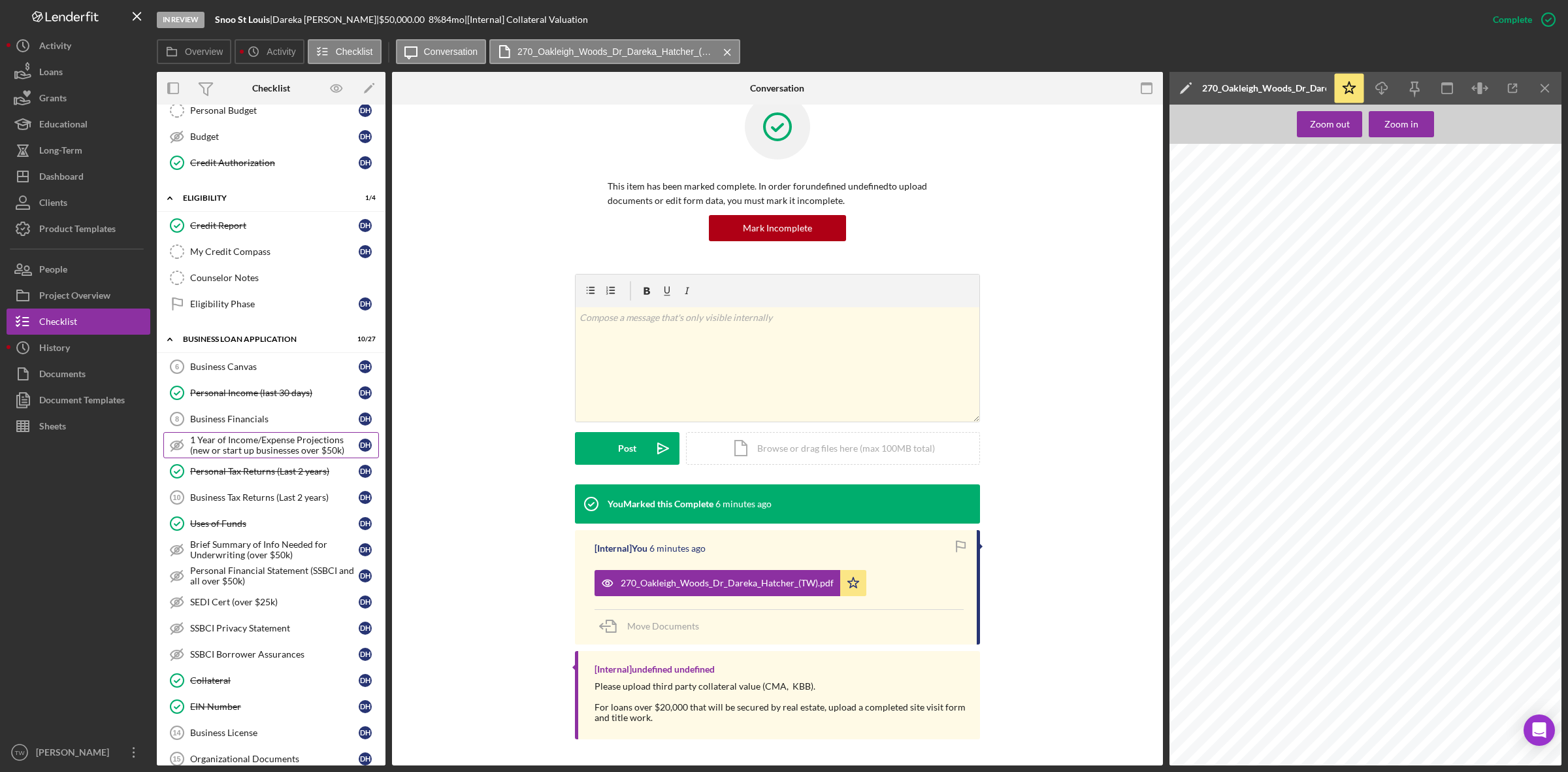
scroll to position [0, 0]
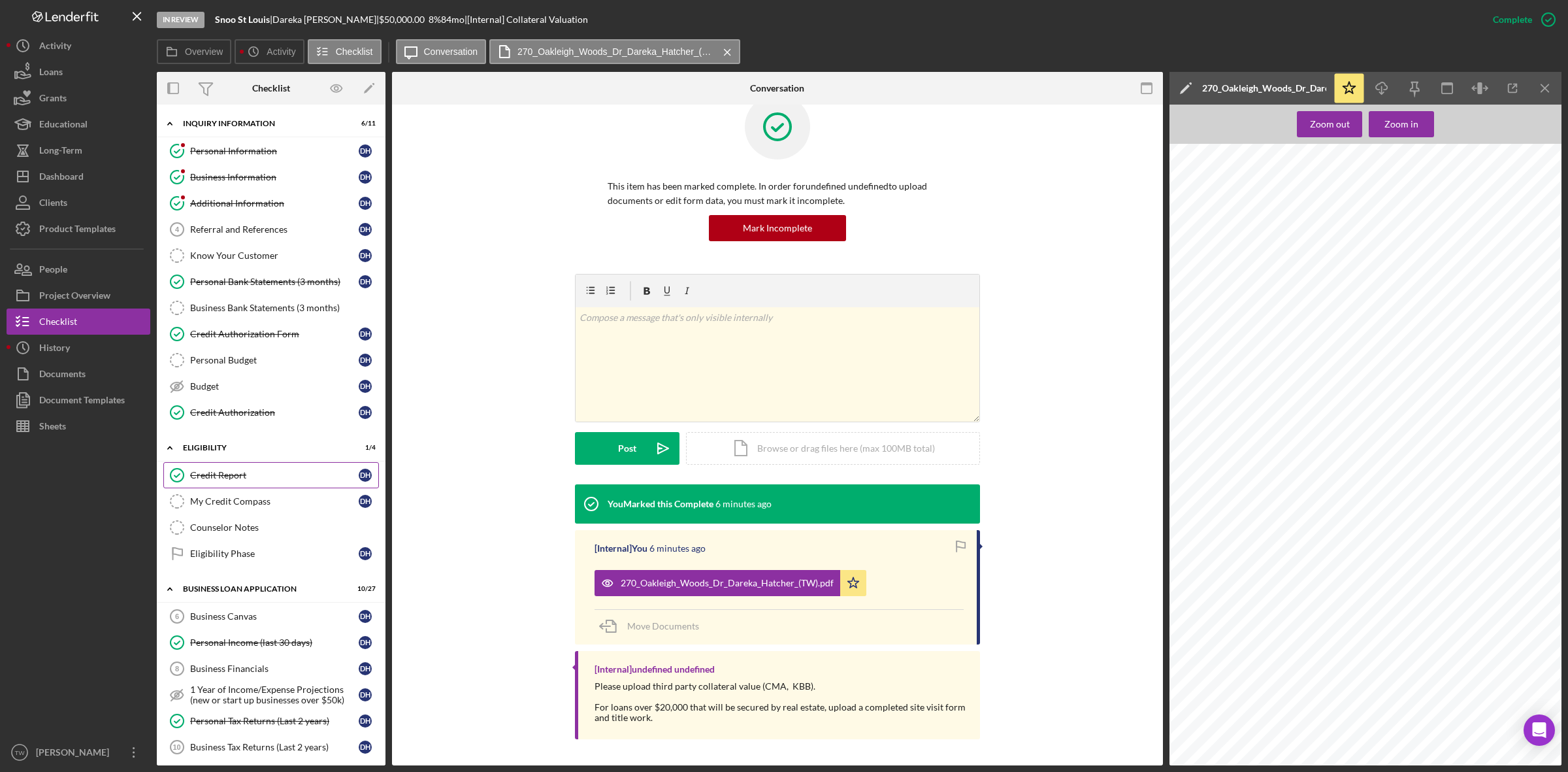
click at [229, 475] on div "Credit Report" at bounding box center [274, 475] width 169 height 11
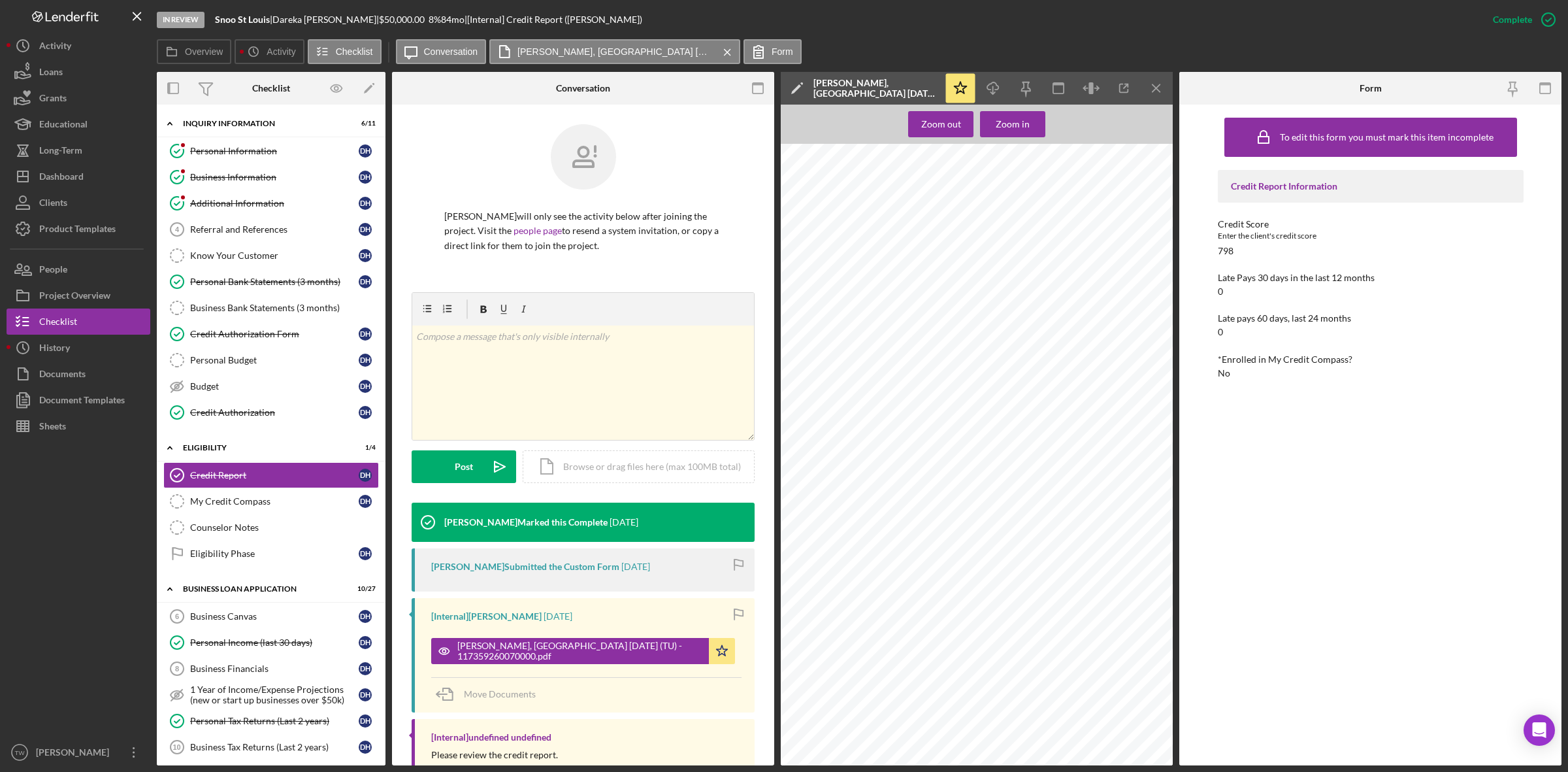
scroll to position [108, 0]
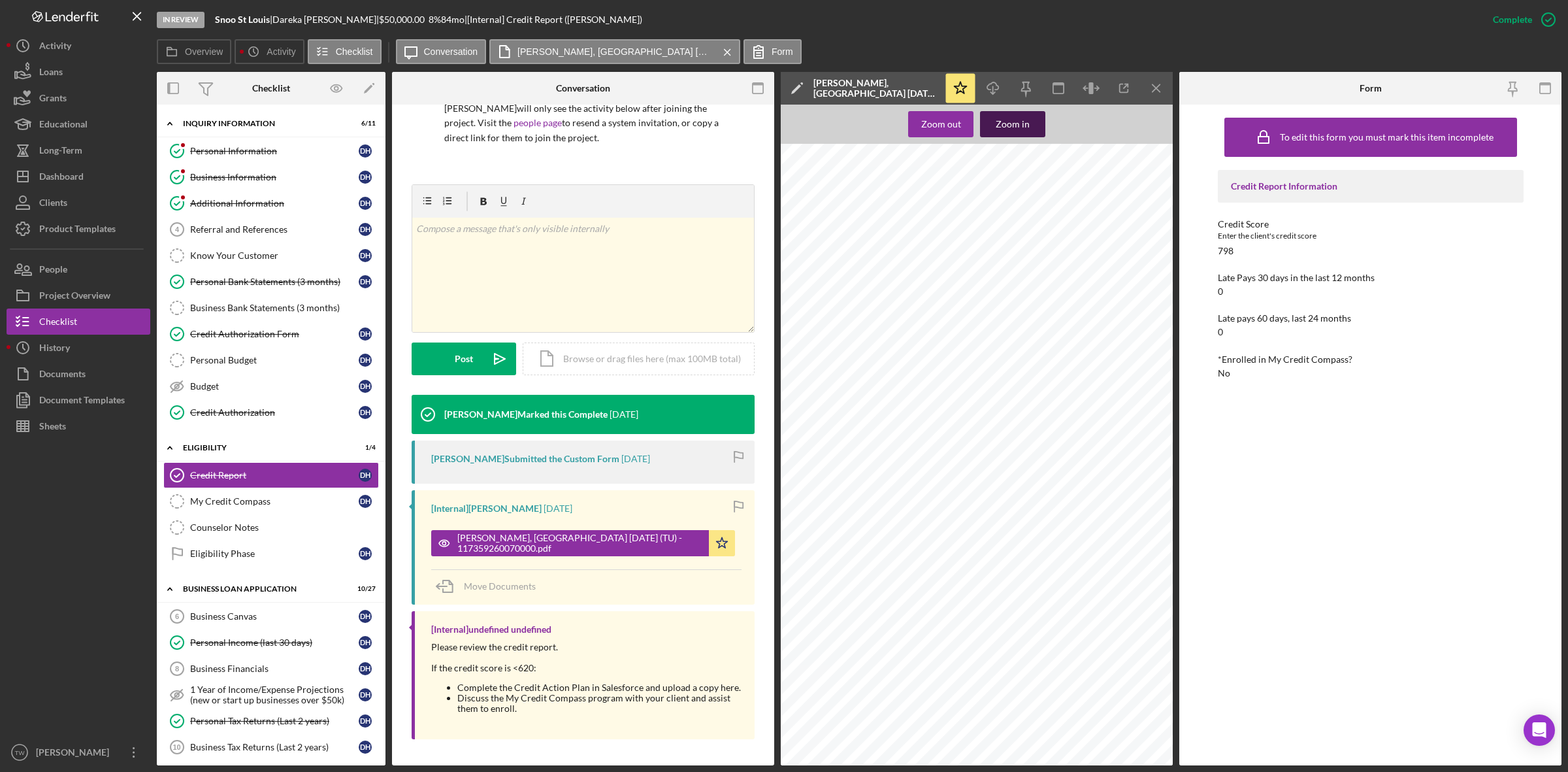
click at [1024, 128] on div "Zoom in" at bounding box center [1013, 124] width 34 height 26
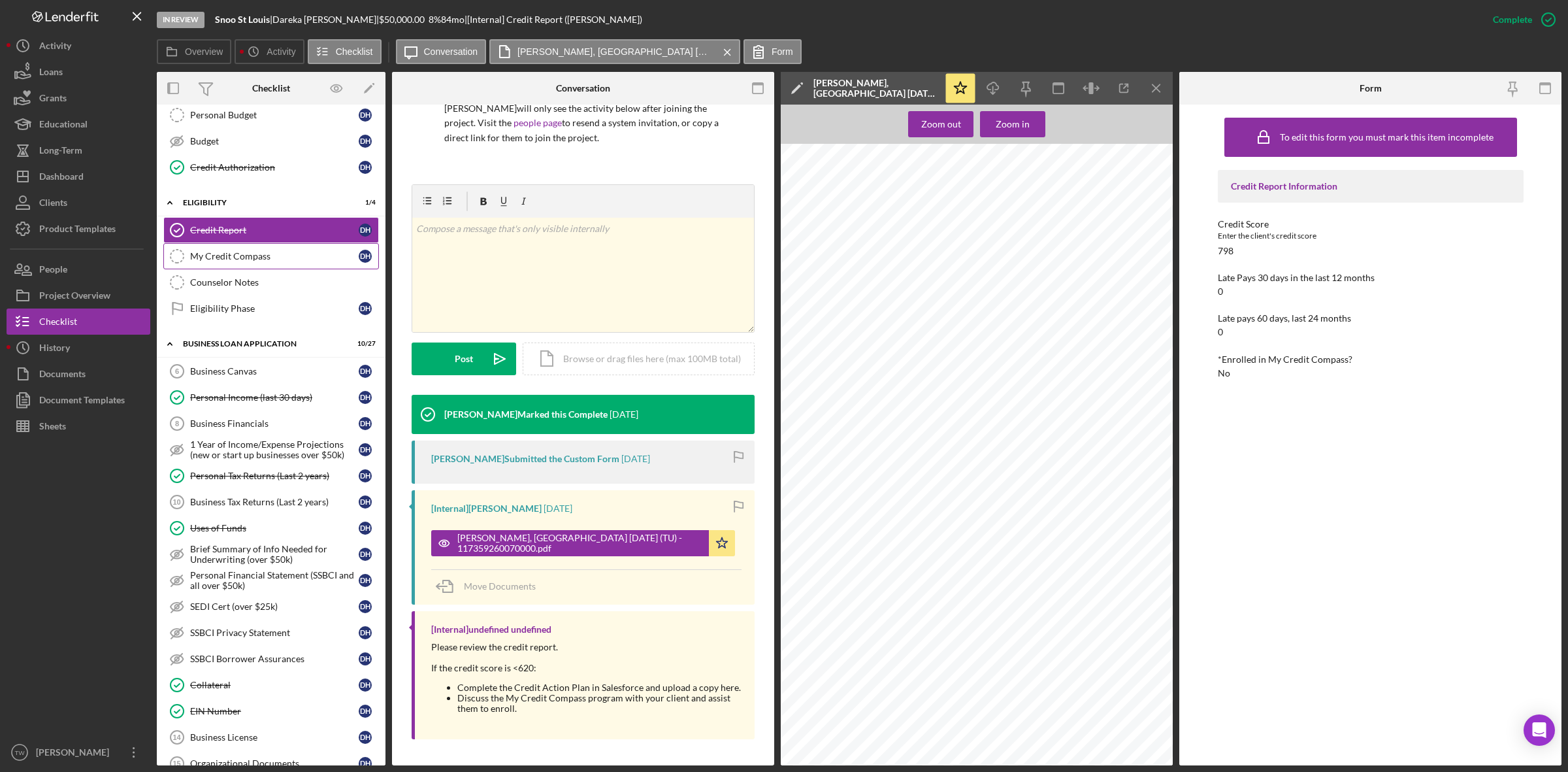
scroll to position [490, 0]
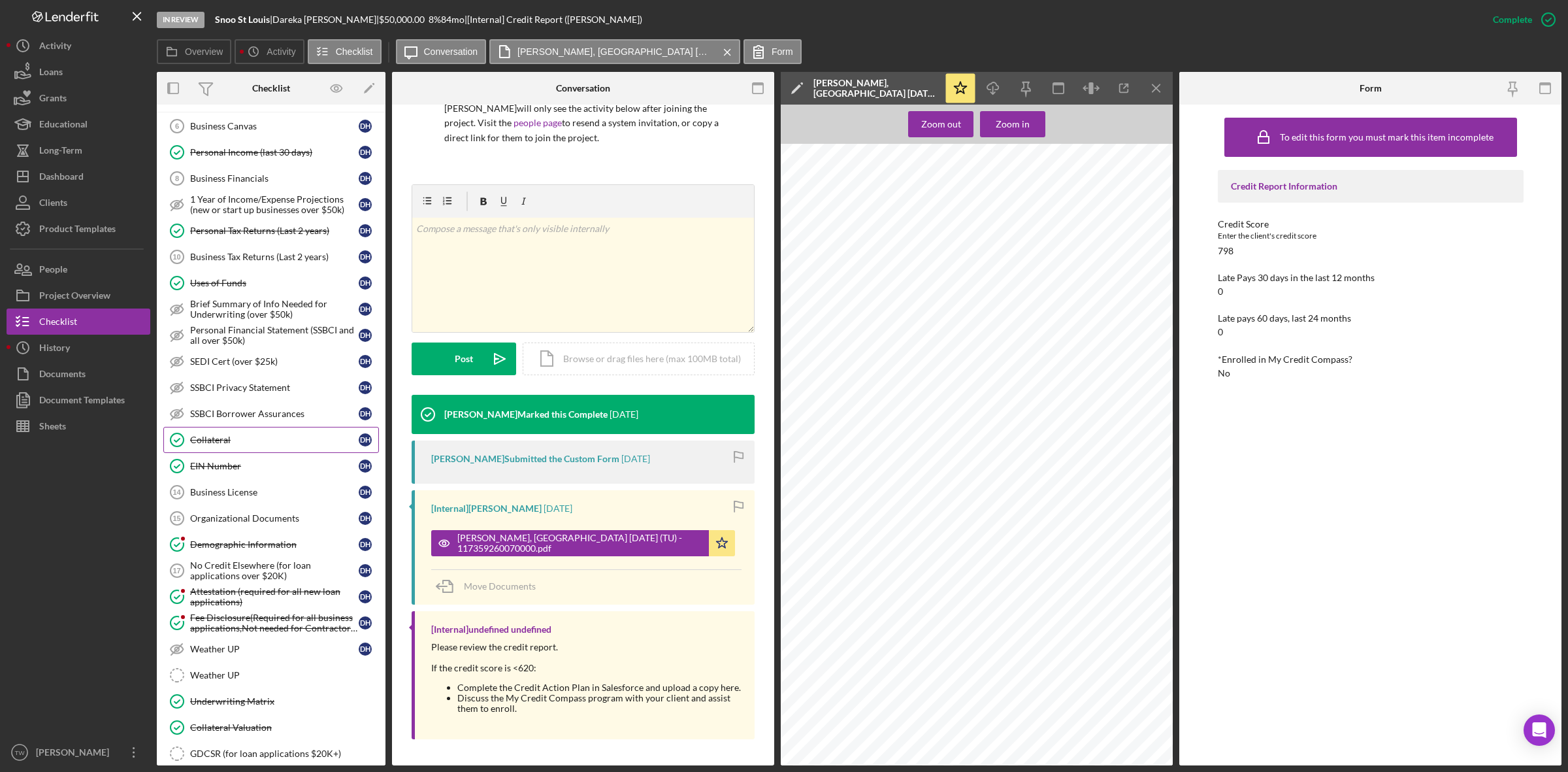
click at [268, 453] on link "Collateral Collateral D H" at bounding box center [271, 439] width 216 height 26
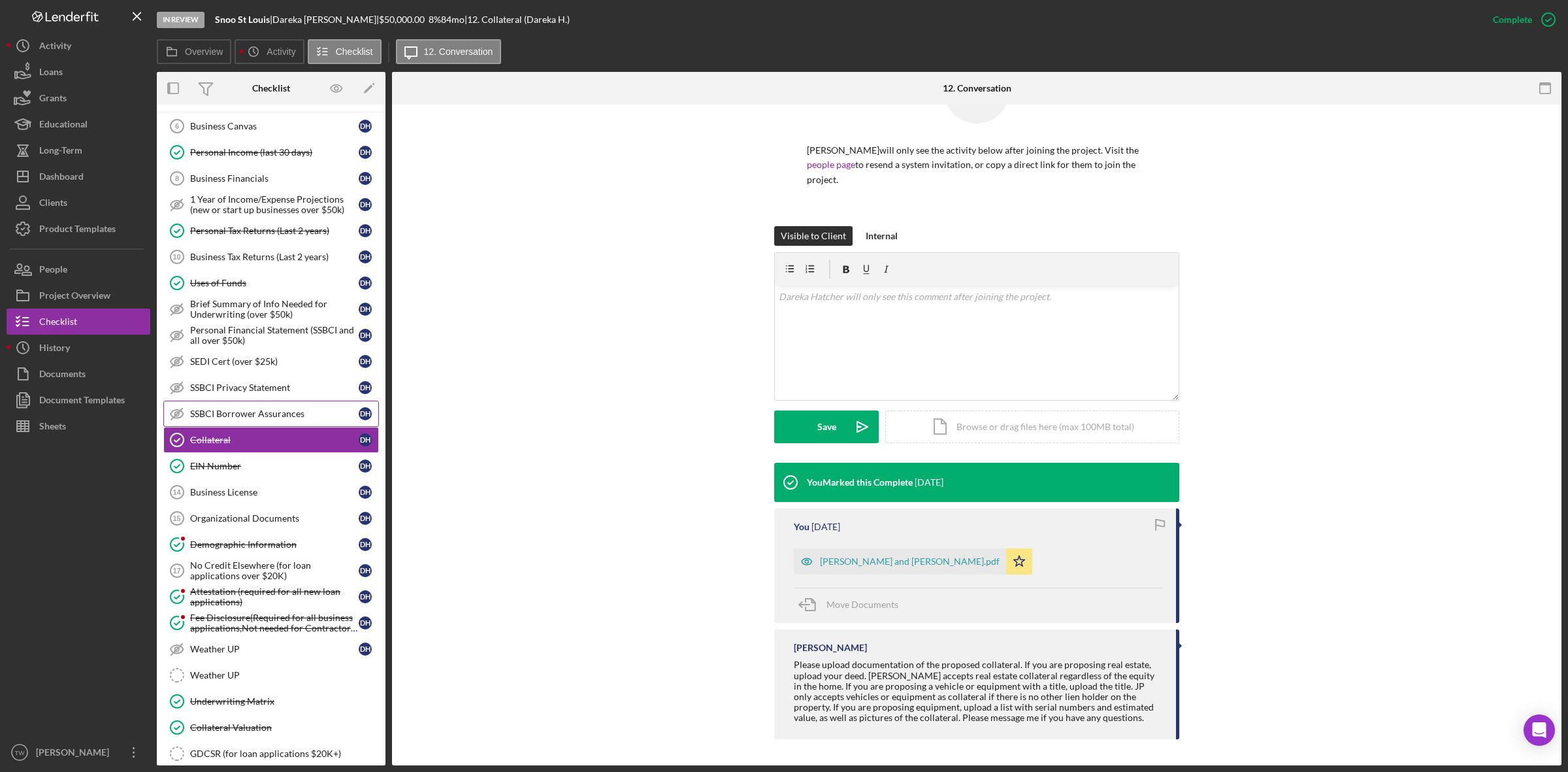
scroll to position [658, 0]
